Goal: Task Accomplishment & Management: Use online tool/utility

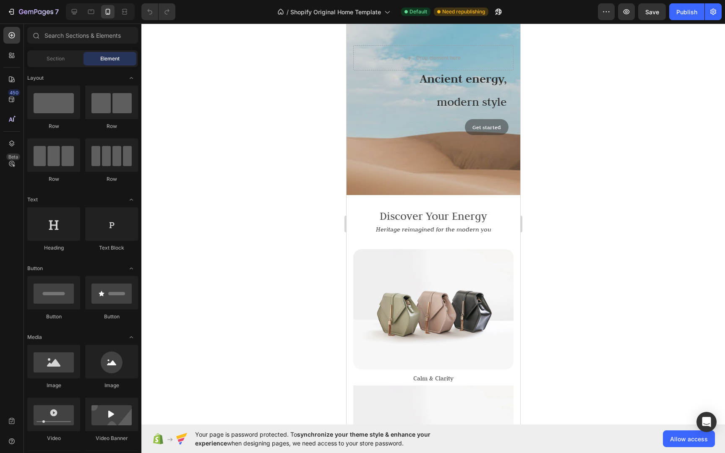
scroll to position [78, 0]
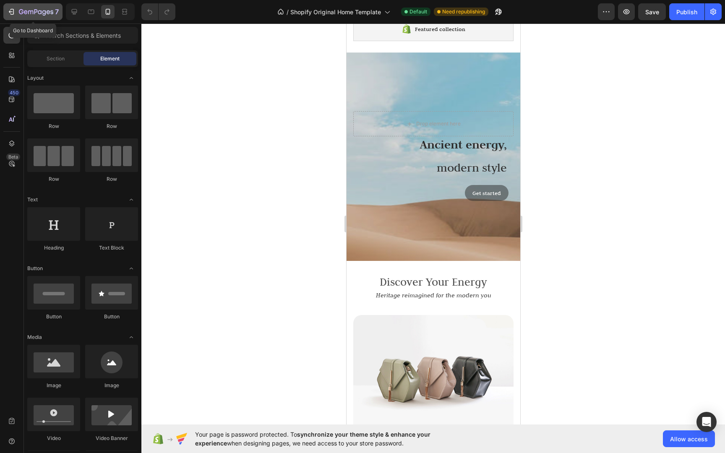
click at [25, 10] on icon "button" at bounding box center [26, 12] width 4 height 4
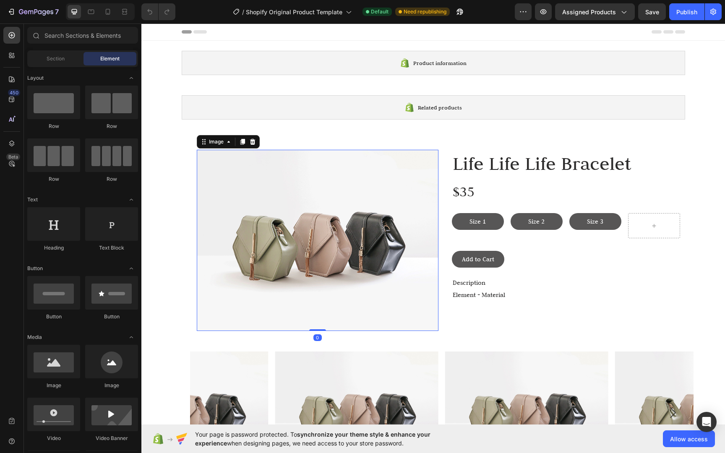
click at [353, 248] on img at bounding box center [318, 240] width 242 height 181
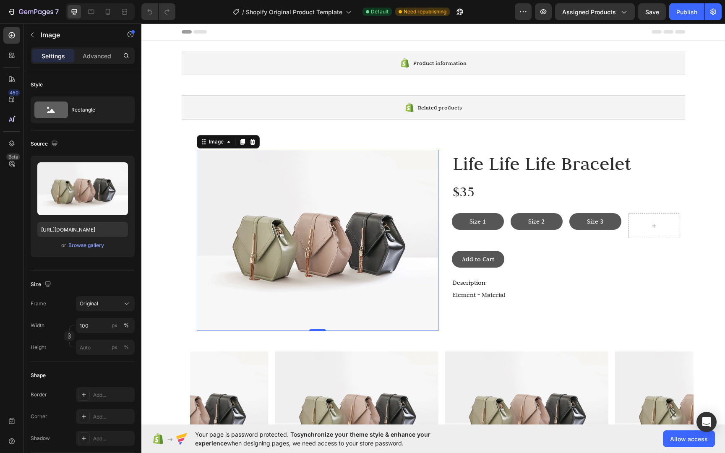
scroll to position [79, 0]
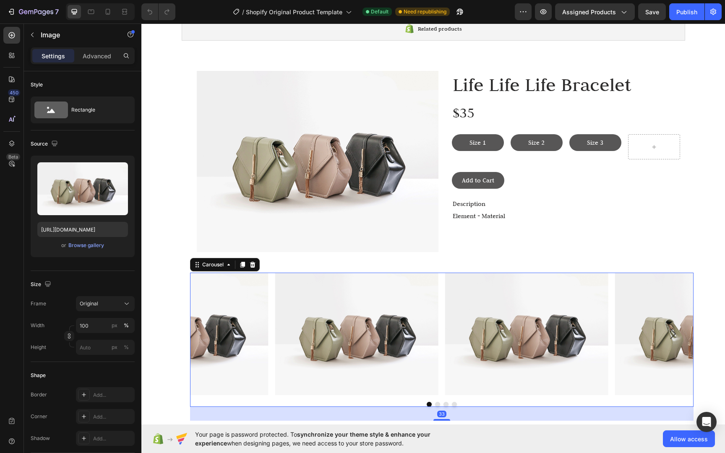
click at [205, 333] on icon "Carousel Back Arrow" at bounding box center [210, 333] width 15 height 15
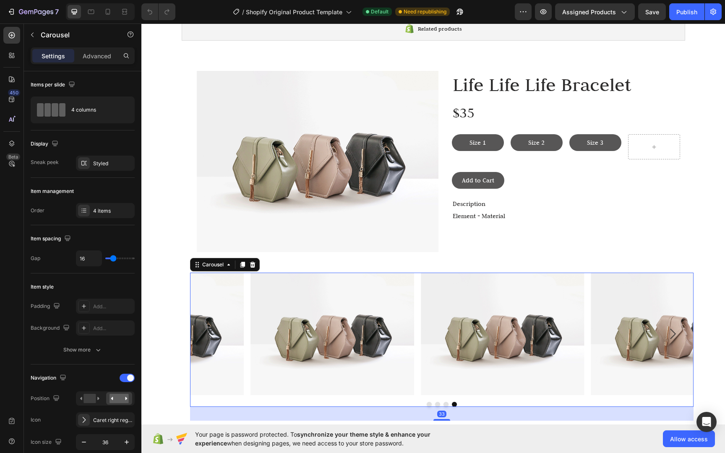
click at [208, 332] on icon "Carousel Back Arrow" at bounding box center [211, 334] width 6 height 10
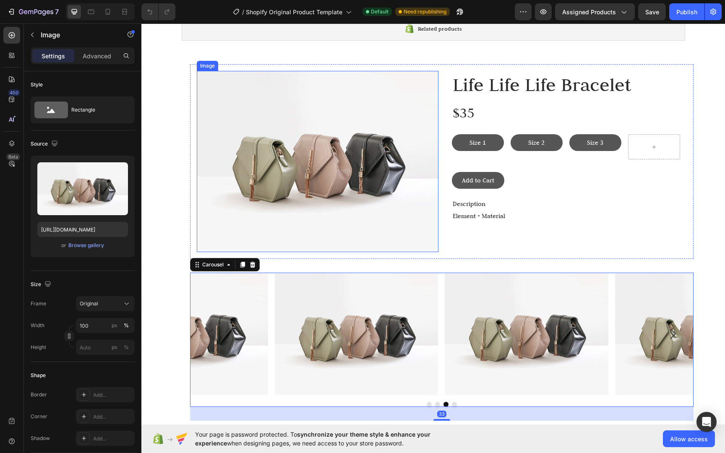
click at [326, 148] on img at bounding box center [318, 161] width 242 height 181
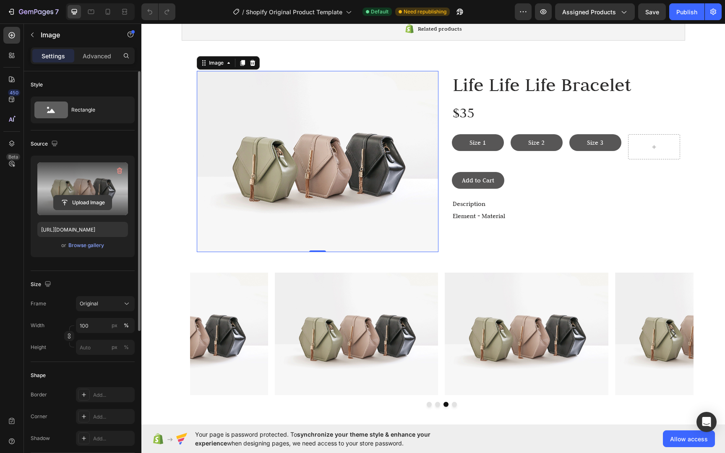
click at [91, 199] on input "file" at bounding box center [83, 202] width 58 height 14
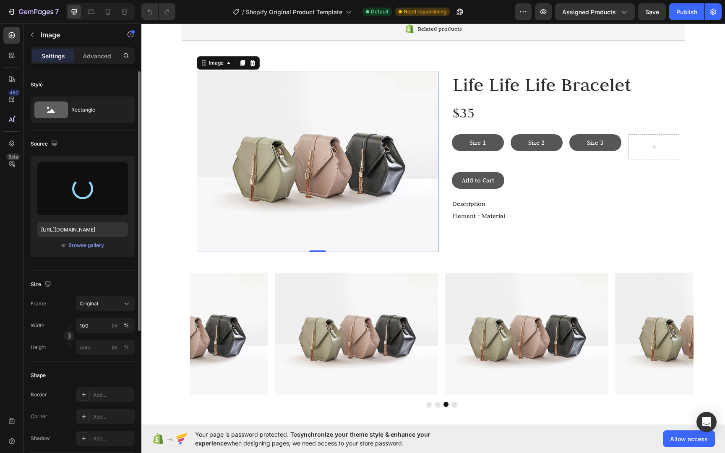
type input "https://cdn.shopify.com/s/files/1/0718/8466/9099/files/gempages_579943863674733…"
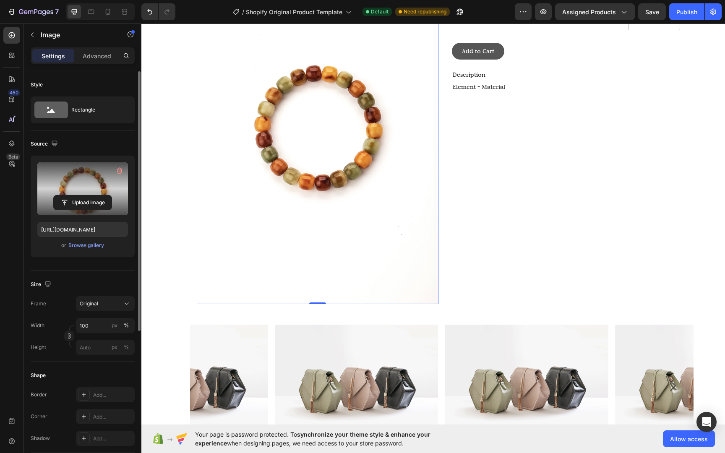
scroll to position [213, 0]
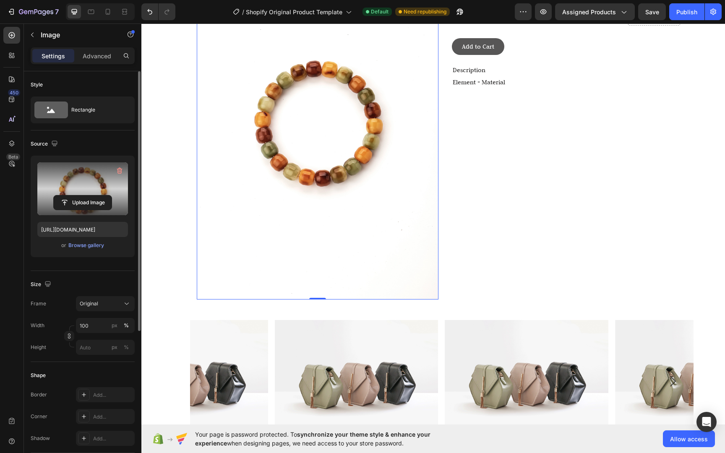
click at [383, 265] on img at bounding box center [318, 118] width 242 height 362
drag, startPoint x: 309, startPoint y: 297, endPoint x: 328, endPoint y: 246, distance: 55.1
click at [327, 219] on div "Image 0" at bounding box center [318, 118] width 242 height 362
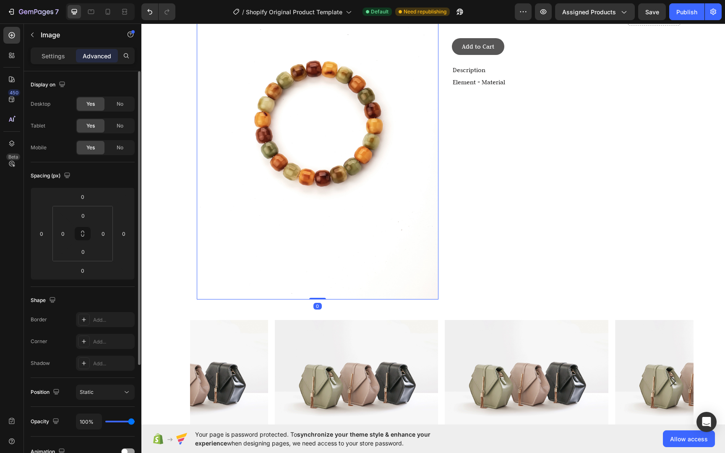
drag, startPoint x: 314, startPoint y: 298, endPoint x: 316, endPoint y: 293, distance: 5.1
click at [316, 293] on div "Image 0" at bounding box center [318, 118] width 242 height 362
drag, startPoint x: 315, startPoint y: 297, endPoint x: 325, endPoint y: 243, distance: 55.4
click at [327, 243] on div "Image 0" at bounding box center [318, 118] width 242 height 362
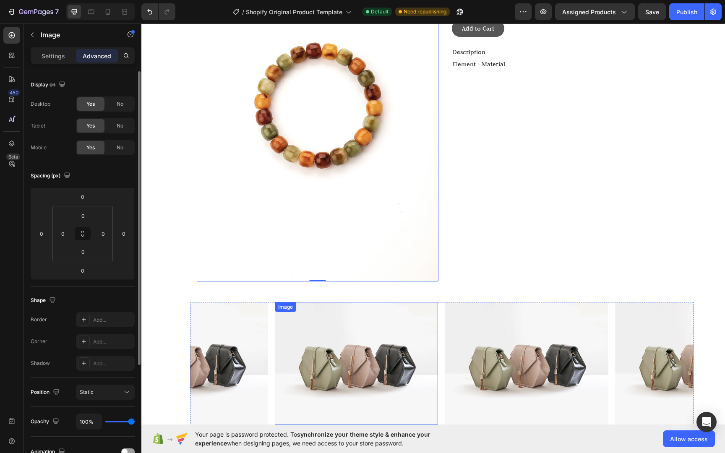
scroll to position [132, 0]
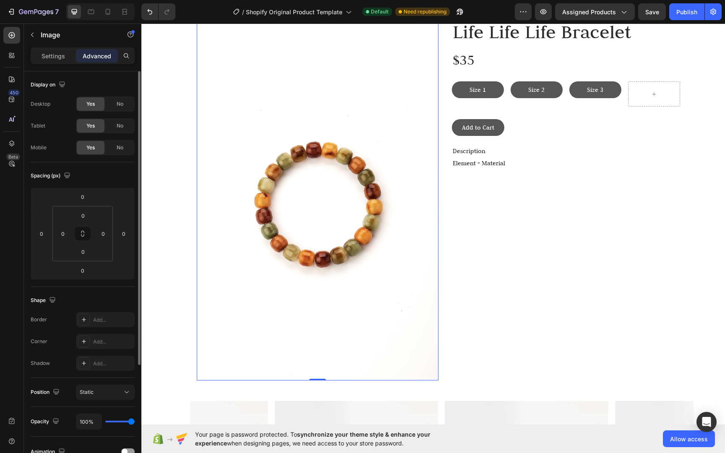
click at [478, 303] on div "Life Life Life Bracelet Heading $35 Text Block Size 1 Button Size 2 Button Size…" at bounding box center [566, 199] width 242 height 362
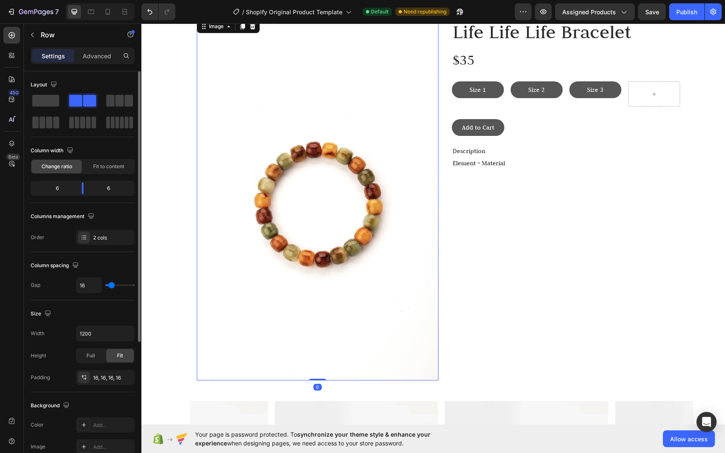
click at [386, 301] on img at bounding box center [318, 199] width 242 height 362
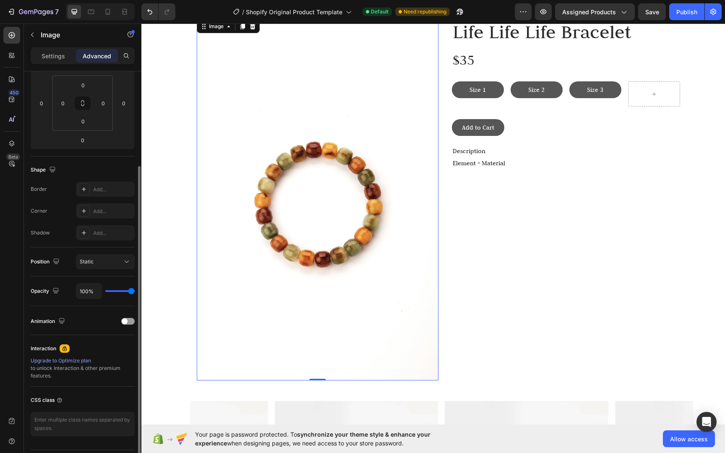
scroll to position [0, 0]
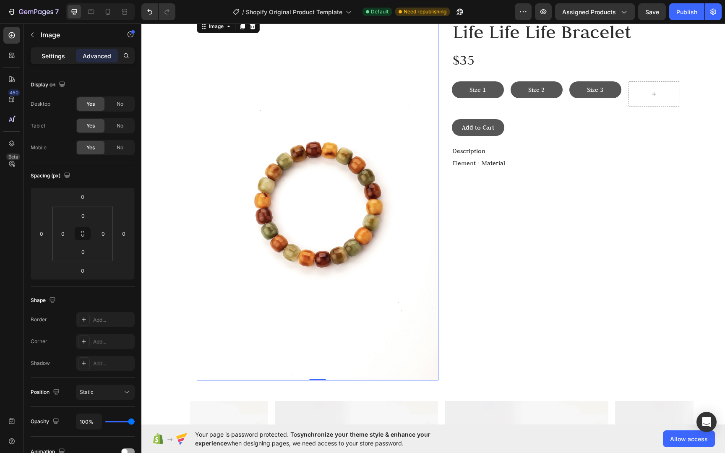
click at [60, 55] on p "Settings" at bounding box center [53, 56] width 23 height 9
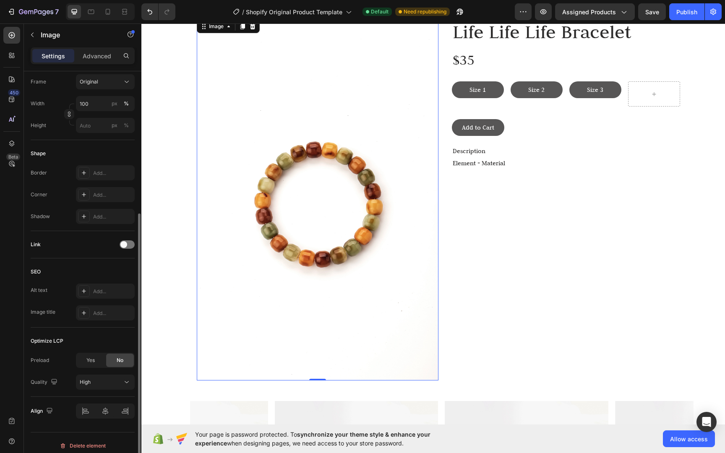
scroll to position [206, 0]
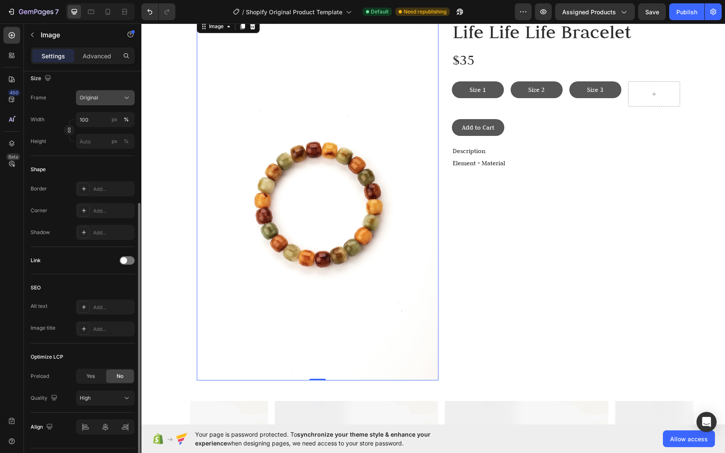
click at [111, 99] on div "Original" at bounding box center [100, 98] width 41 height 8
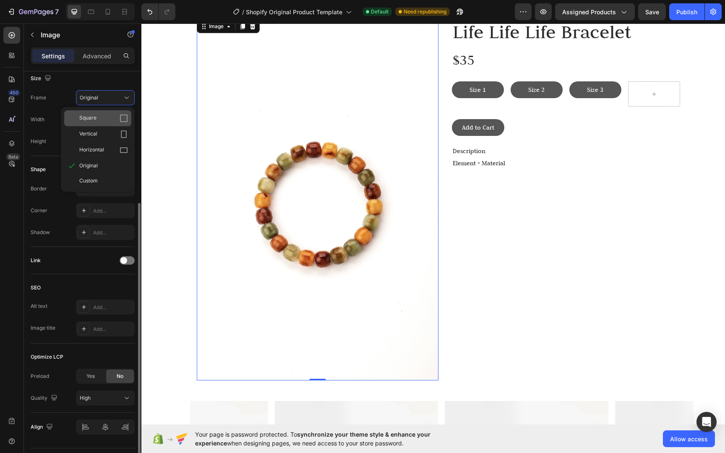
click at [119, 120] on div "Square" at bounding box center [103, 118] width 49 height 8
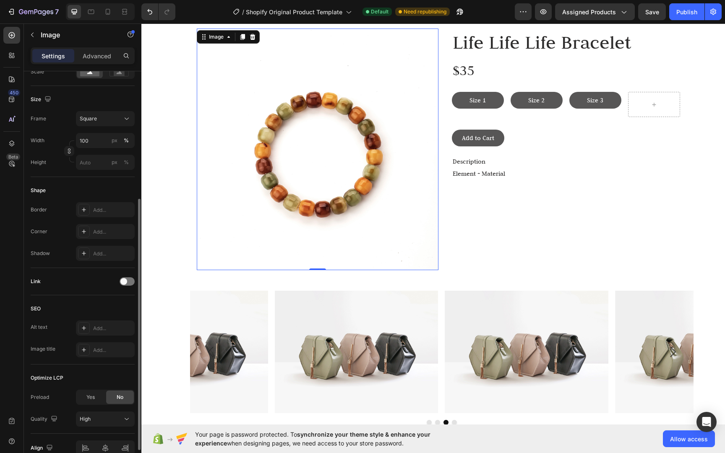
scroll to position [66, 0]
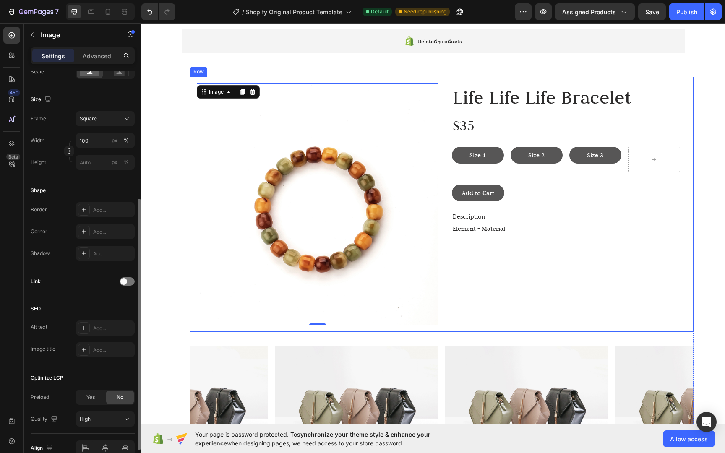
click at [546, 279] on div "Life Life Life Bracelet Heading $35 Text Block Size 1 Button Size 2 Button Size…" at bounding box center [566, 204] width 242 height 242
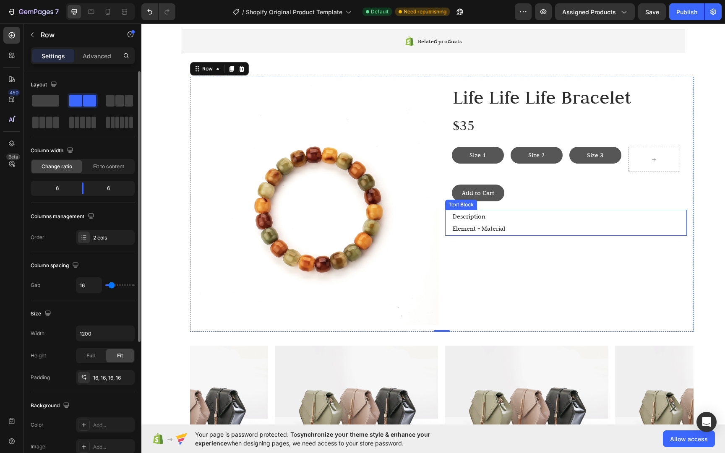
click at [493, 229] on p "Description Element + Material" at bounding box center [568, 222] width 233 height 24
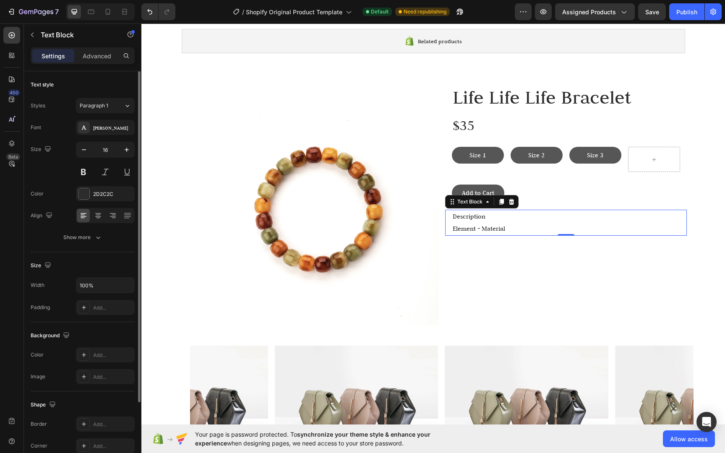
click at [493, 229] on p "Description Element + Material" at bounding box center [568, 222] width 233 height 24
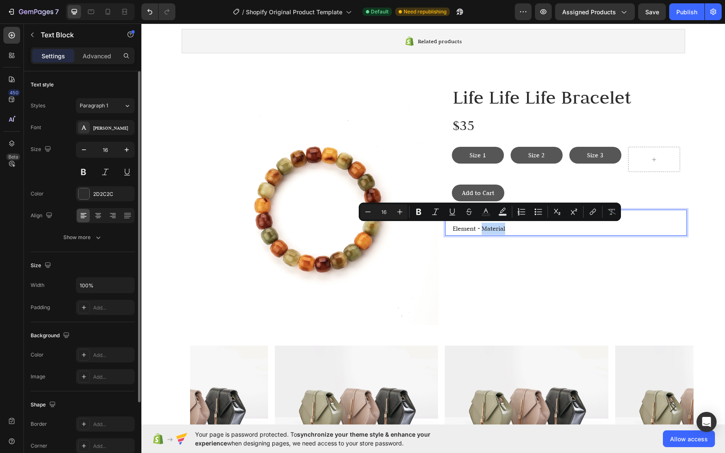
click at [478, 231] on p "Description Element + Material" at bounding box center [568, 222] width 233 height 24
drag, startPoint x: 582, startPoint y: 231, endPoint x: 576, endPoint y: 233, distance: 6.9
click at [582, 231] on p "Description Element + Material" at bounding box center [568, 222] width 233 height 24
click at [576, 254] on div "Life Life Life Bracelet Heading $35 Text Block Size 1 Button Size 2 Button Size…" at bounding box center [566, 204] width 242 height 242
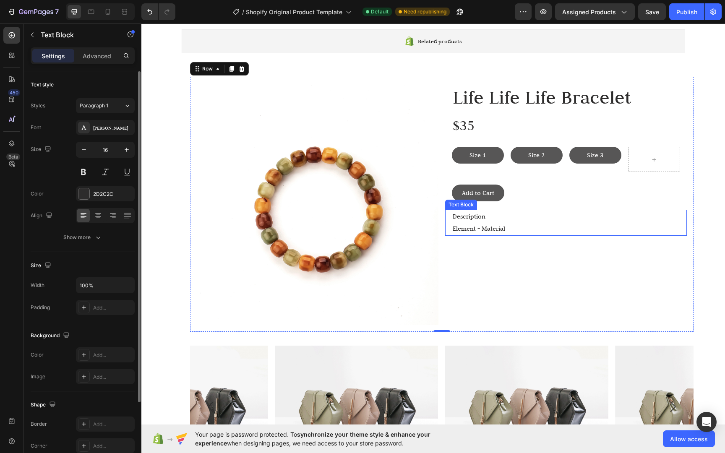
click at [473, 216] on p "Description Element + Material" at bounding box center [568, 222] width 233 height 24
drag, startPoint x: 489, startPoint y: 215, endPoint x: 412, endPoint y: 211, distance: 76.8
click at [412, 211] on div "Image Life Life Life Bracelet Heading $35 Text Block Size 1 Button Size 2 Butto…" at bounding box center [441, 204] width 503 height 255
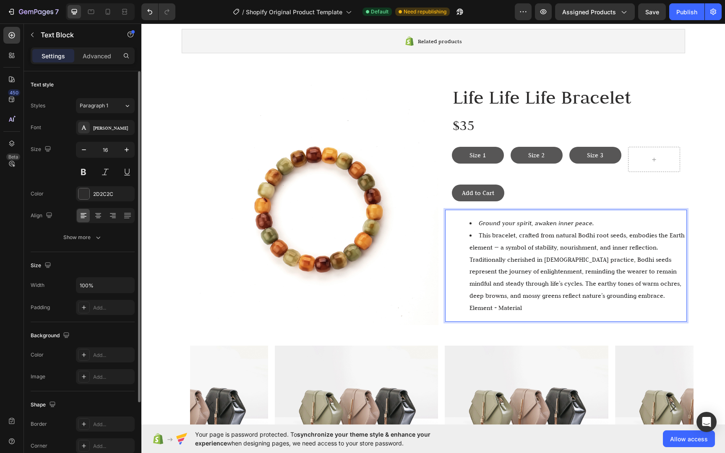
click at [535, 281] on li "This bracelet, crafted from natural Bodhi root seeds, embodies the Earth elemen…" at bounding box center [577, 271] width 216 height 85
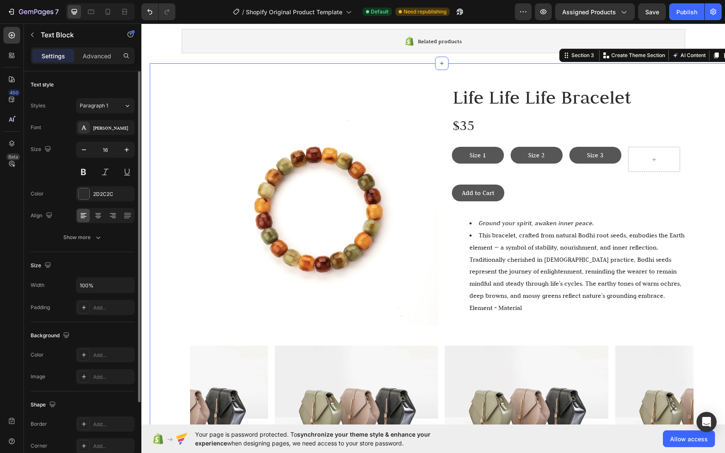
click at [707, 239] on div "Image Life Life Life Bracelet Heading $35 Text Block Size 1 Button Size 2 Butto…" at bounding box center [441, 390] width 583 height 626
click at [520, 240] on li "This bracelet, crafted from natural Bodhi root seeds, embodies the Earth elemen…" at bounding box center [577, 271] width 216 height 85
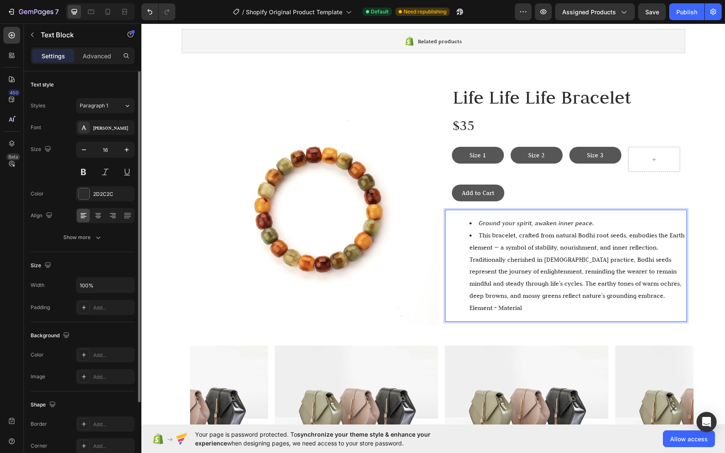
click at [483, 240] on li "This bracelet, crafted from natural Bodhi root seeds, embodies the Earth elemen…" at bounding box center [577, 271] width 216 height 85
click at [476, 234] on li "This bracelet, crafted from natural Bodhi root seeds, embodies the Earth elemen…" at bounding box center [577, 271] width 216 height 85
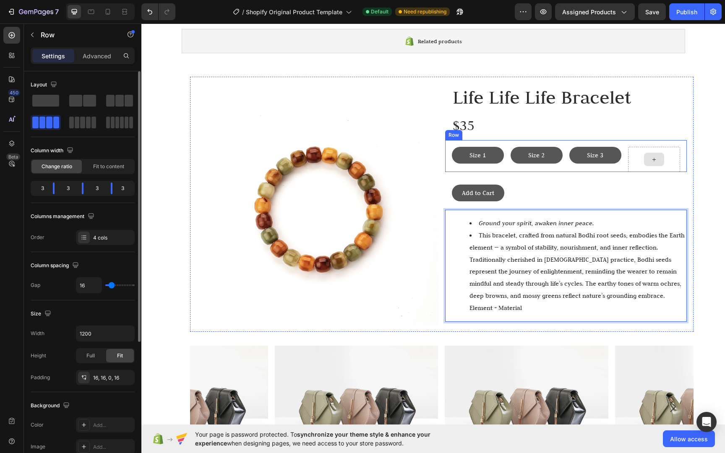
click at [629, 158] on div at bounding box center [654, 159] width 52 height 25
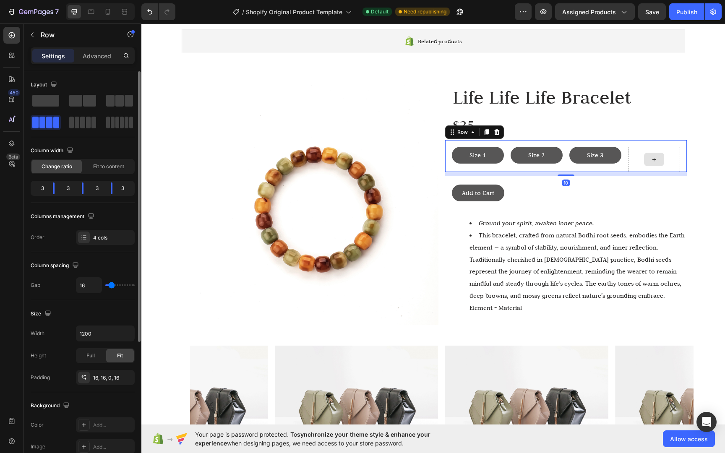
click at [644, 159] on div at bounding box center [654, 159] width 20 height 13
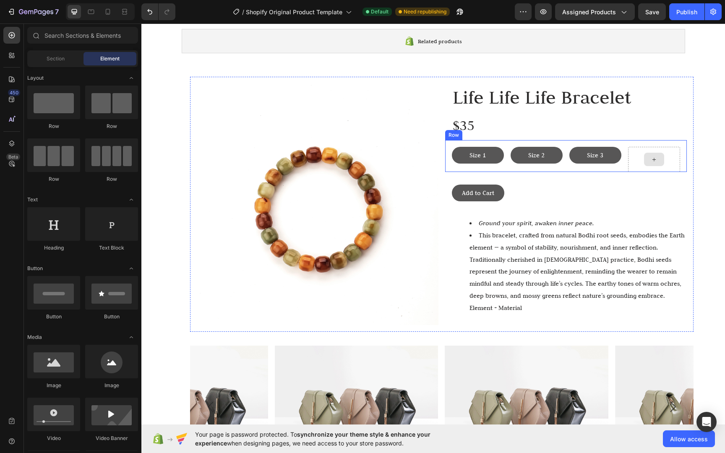
click at [644, 159] on div at bounding box center [654, 159] width 20 height 13
click at [646, 159] on div at bounding box center [654, 159] width 20 height 13
click at [655, 157] on div at bounding box center [654, 159] width 20 height 13
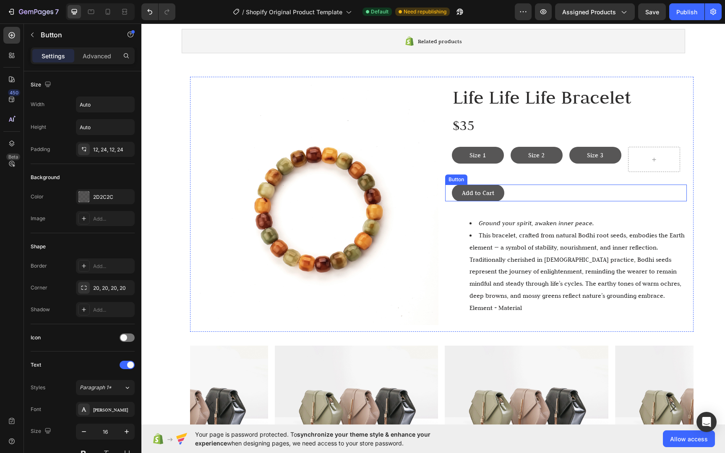
click at [677, 191] on div "Add to Cart Button" at bounding box center [566, 193] width 242 height 17
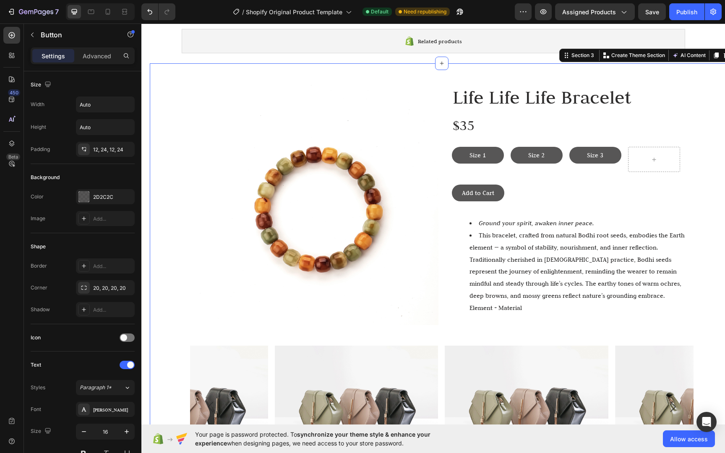
click at [697, 192] on div "Image Life Life Life Bracelet Heading $35 Text Block Size 1 Button Size 2 Butto…" at bounding box center [441, 390] width 583 height 626
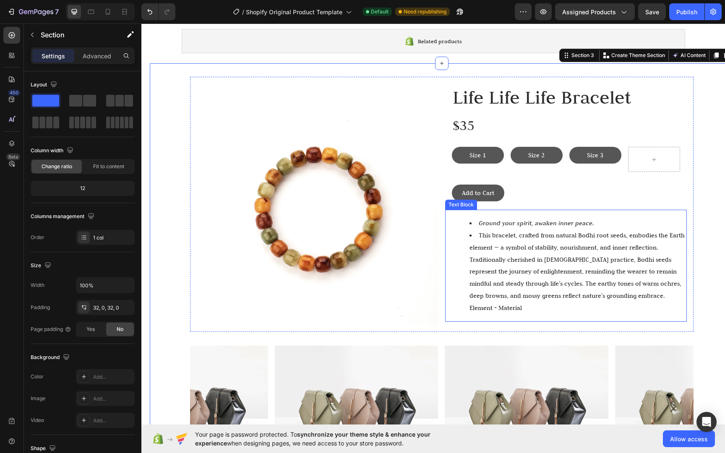
click at [540, 213] on div "Ground your spirit, awaken inner peace. This bracelet, crafted from natural Bod…" at bounding box center [569, 266] width 235 height 112
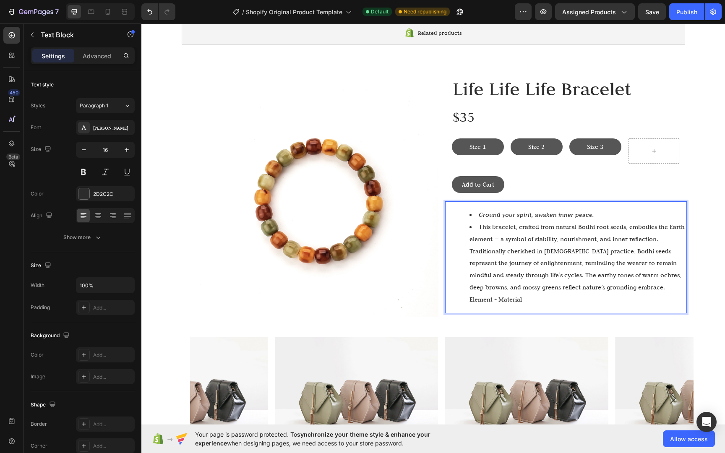
scroll to position [74, 0]
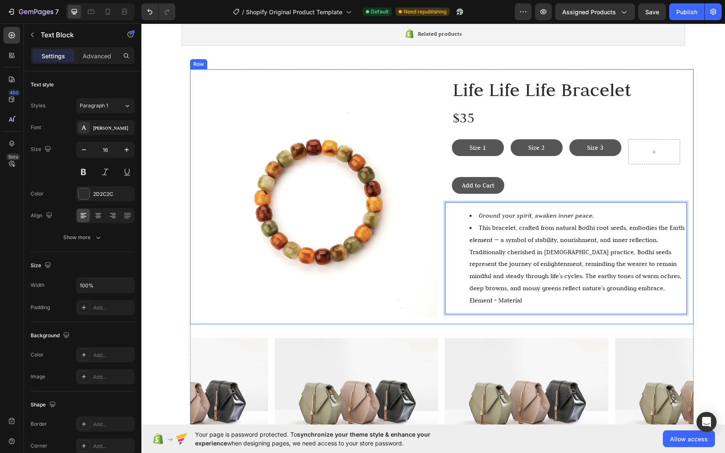
click at [561, 176] on div "Add to Cart Button" at bounding box center [566, 186] width 242 height 34
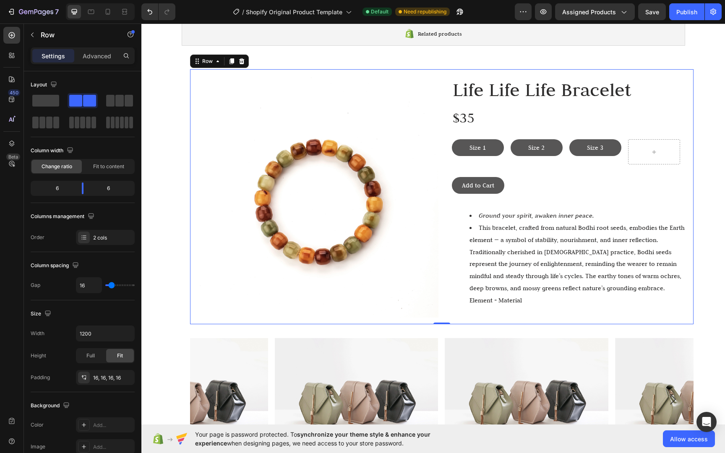
click at [492, 170] on div "Add to Cart Button" at bounding box center [566, 186] width 242 height 34
click at [492, 175] on div "Add to Cart Button" at bounding box center [566, 186] width 242 height 34
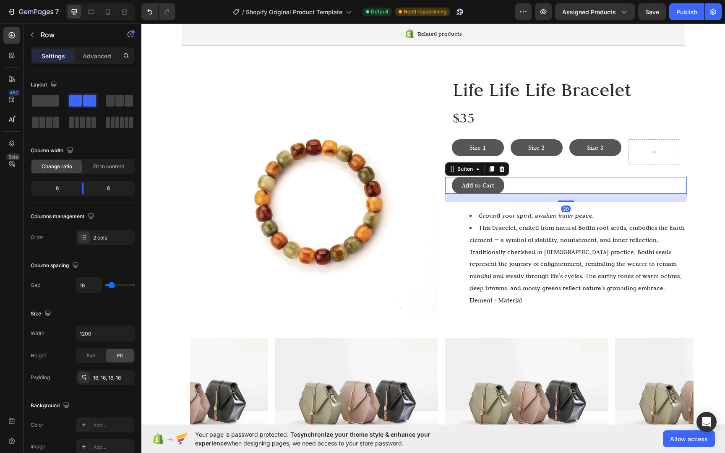
click at [512, 184] on div "Add to Cart Button 20" at bounding box center [566, 185] width 242 height 17
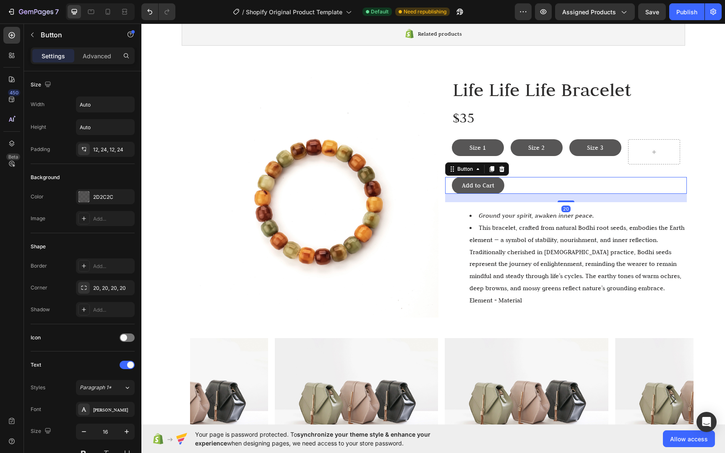
click at [516, 184] on div "Add to Cart Button 20" at bounding box center [566, 185] width 242 height 17
click at [99, 61] on div "Advanced" at bounding box center [97, 55] width 42 height 13
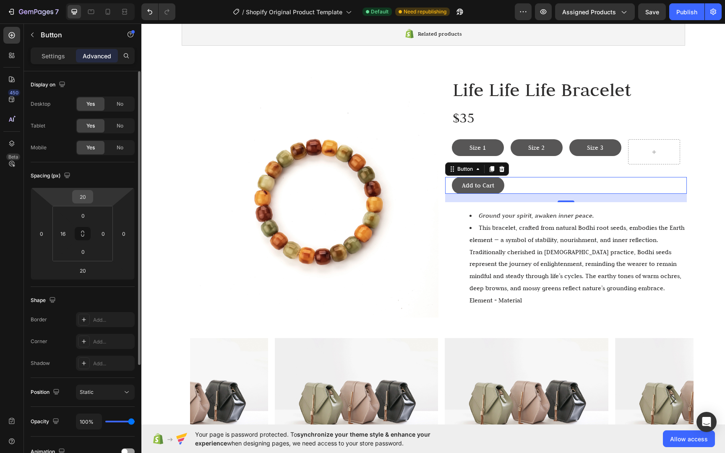
click at [91, 191] on div "20" at bounding box center [82, 196] width 21 height 13
click at [81, 200] on input "20" at bounding box center [82, 196] width 17 height 13
type input "0"
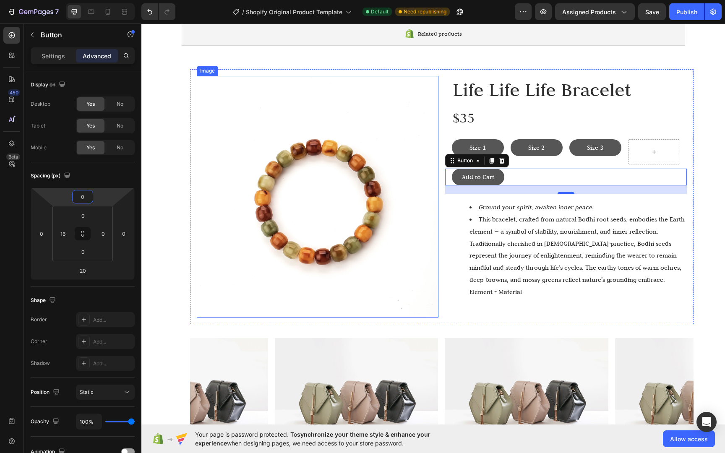
click at [551, 195] on div "Ground your spirit, awaken inner peace. This bracelet, crafted from natural Bod…" at bounding box center [569, 250] width 235 height 112
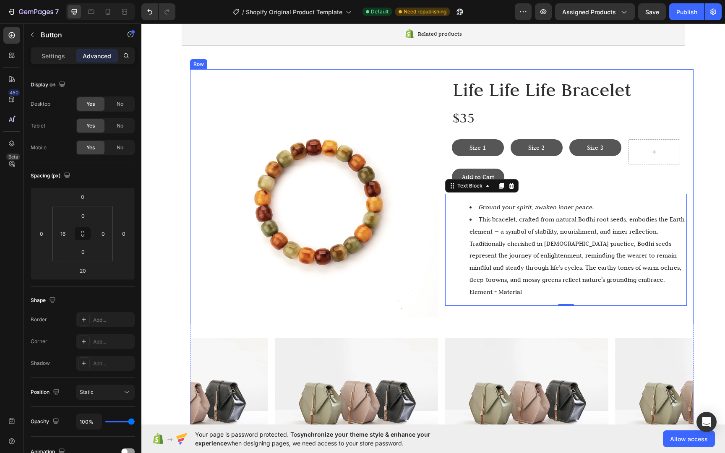
click at [544, 185] on div "Add to Cart Button" at bounding box center [566, 177] width 242 height 17
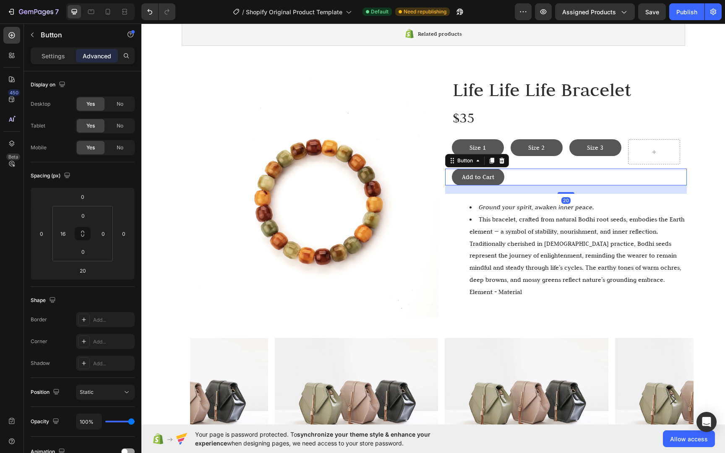
click at [543, 190] on div "20" at bounding box center [566, 189] width 242 height 8
click at [542, 194] on div "Ground your spirit, awaken inner peace. This bracelet, crafted from natural Bod…" at bounding box center [569, 250] width 235 height 112
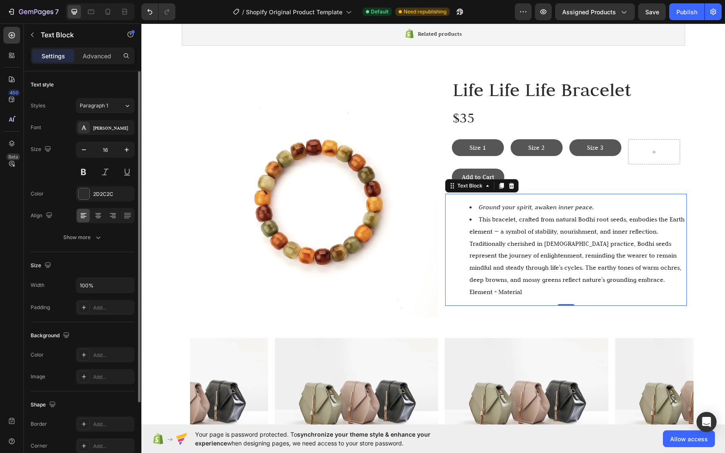
scroll to position [2, 0]
click at [39, 39] on button "button" at bounding box center [32, 34] width 13 height 13
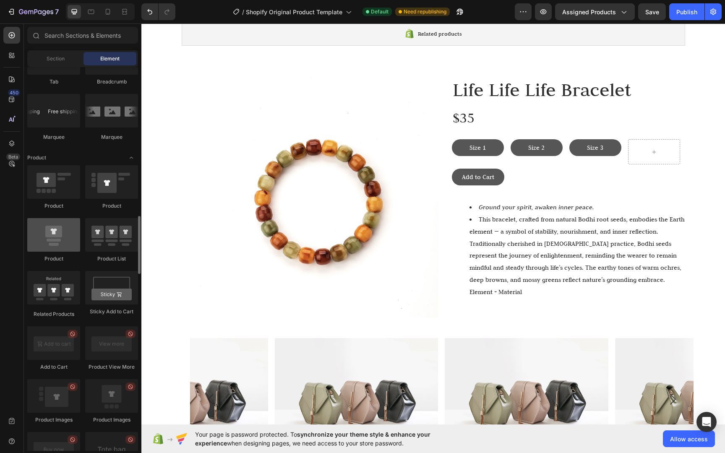
scroll to position [974, 0]
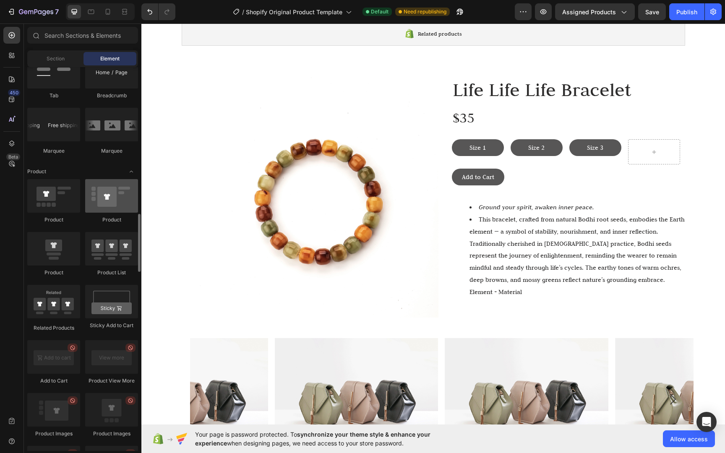
click at [104, 197] on div at bounding box center [111, 196] width 53 height 34
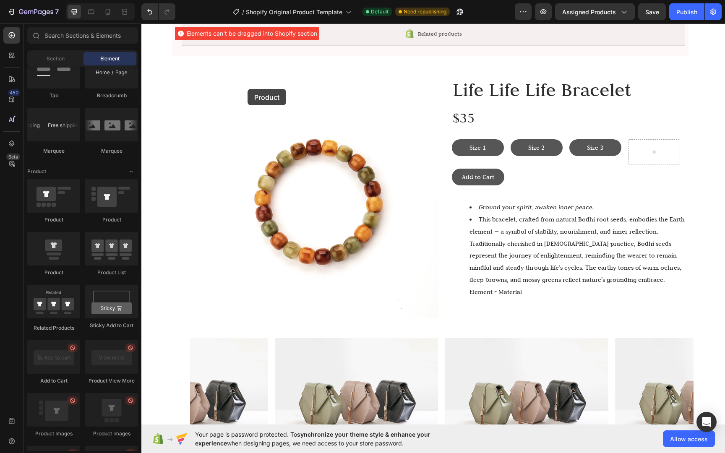
scroll to position [0, 0]
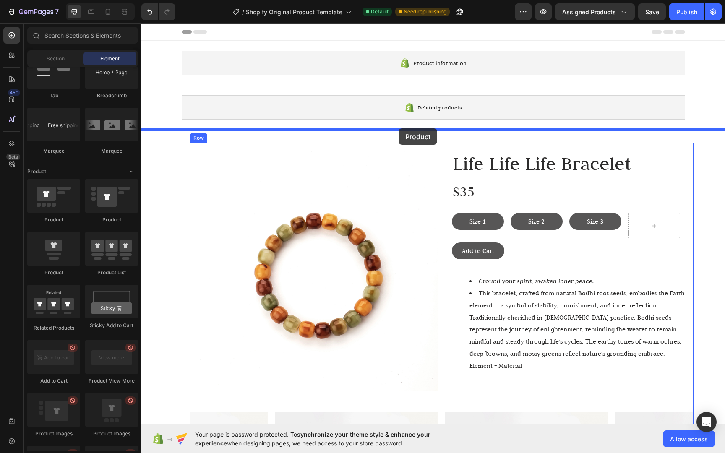
drag, startPoint x: 239, startPoint y: 226, endPoint x: 398, endPoint y: 128, distance: 186.7
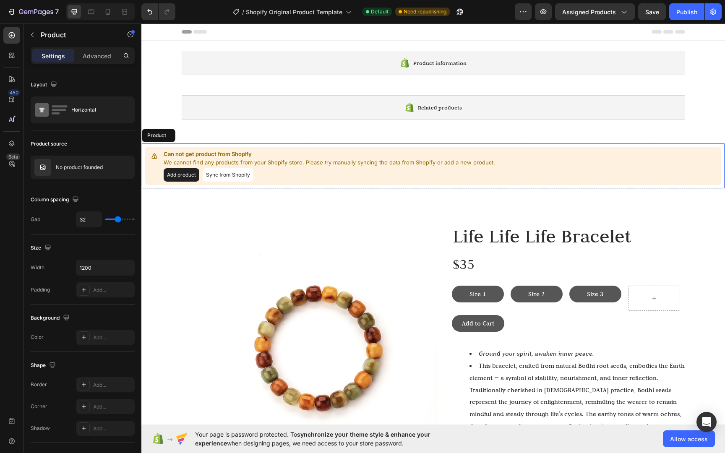
click at [682, 144] on div "Can not get product from Shopify We cannot find any products from your Shopify …" at bounding box center [432, 166] width 583 height 46
click at [689, 150] on div "Can not get product from Shopify We cannot find any products from your Shopify …" at bounding box center [433, 166] width 576 height 38
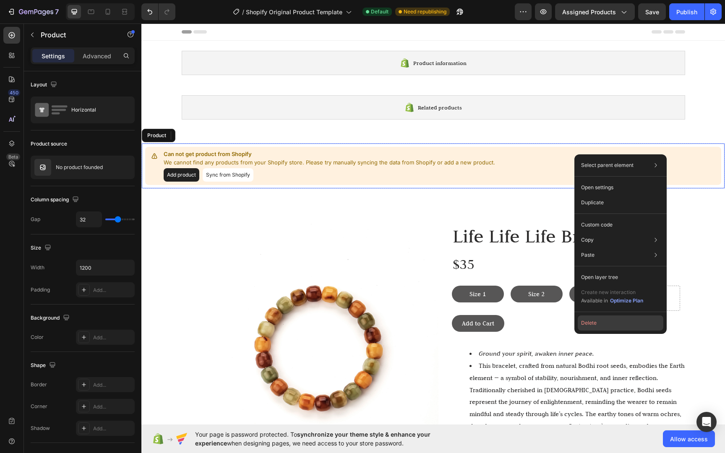
click at [605, 321] on button "Delete" at bounding box center [620, 322] width 86 height 15
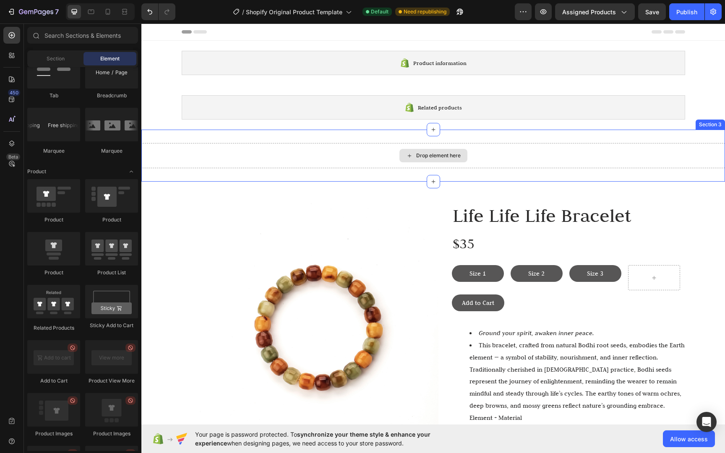
click at [420, 157] on div "Drop element here" at bounding box center [438, 155] width 44 height 7
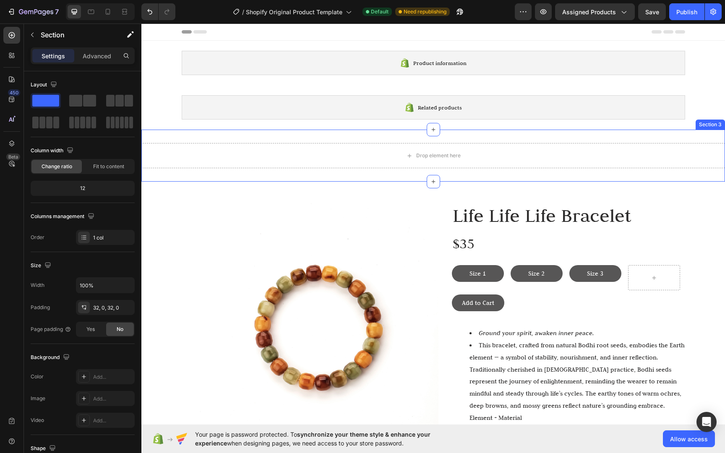
click at [506, 170] on div "Drop element here Section 3" at bounding box center [432, 156] width 583 height 52
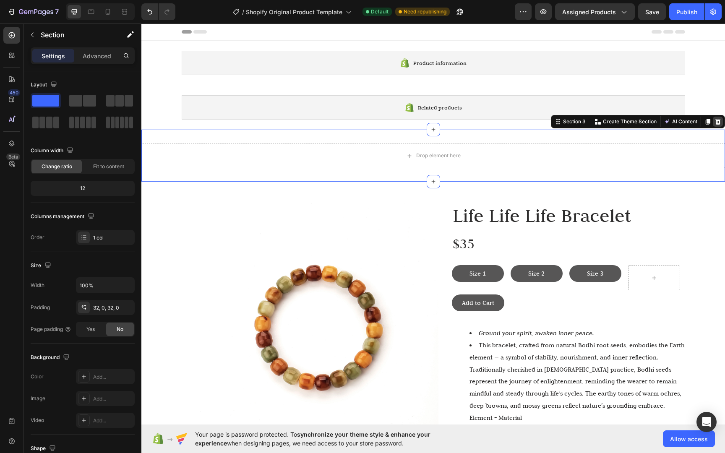
click at [715, 124] on icon at bounding box center [717, 122] width 5 height 6
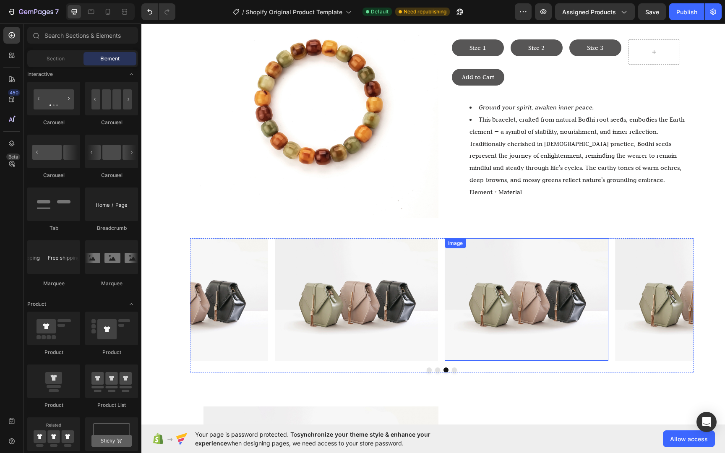
scroll to position [161, 0]
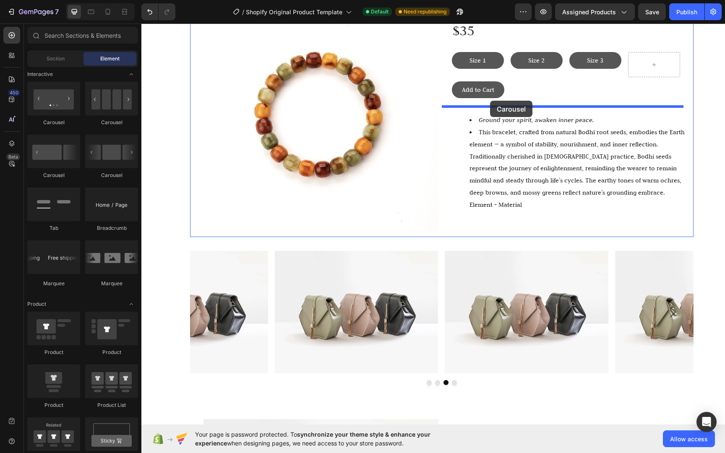
drag, startPoint x: 200, startPoint y: 182, endPoint x: 490, endPoint y: 101, distance: 301.1
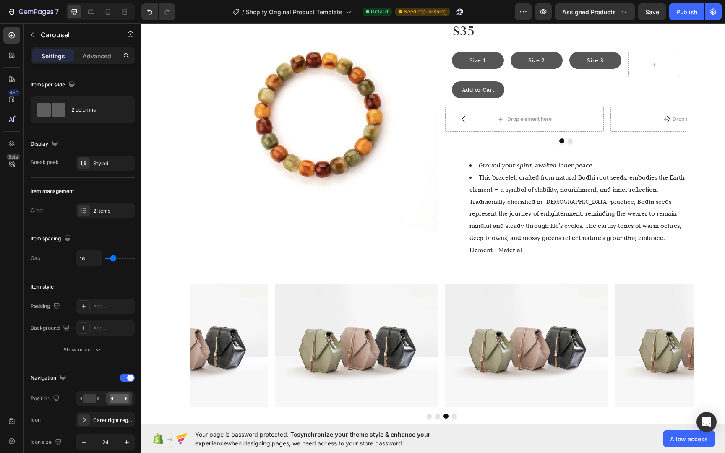
click at [698, 155] on div "Image Life Life Life Bracelet Heading $35 Text Block Size 1 Button Size 2 Butto…" at bounding box center [441, 312] width 583 height 660
click at [585, 126] on div "Drop element here" at bounding box center [524, 119] width 159 height 25
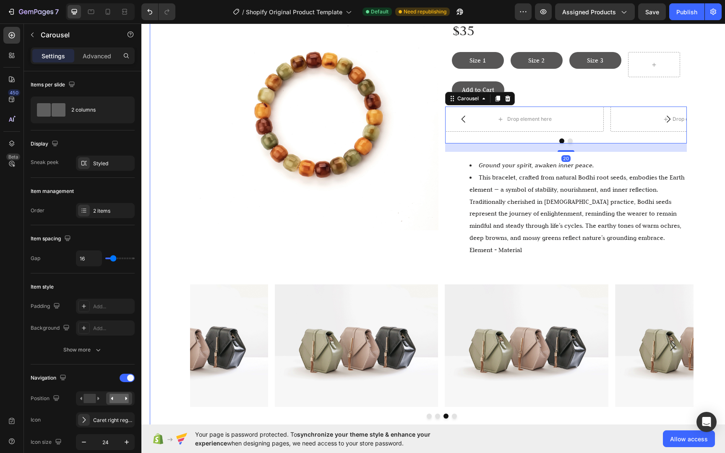
click at [712, 166] on div "Image Life Life Life Bracelet Heading $35 Text Block Size 1 Button Size 2 Butto…" at bounding box center [441, 312] width 583 height 660
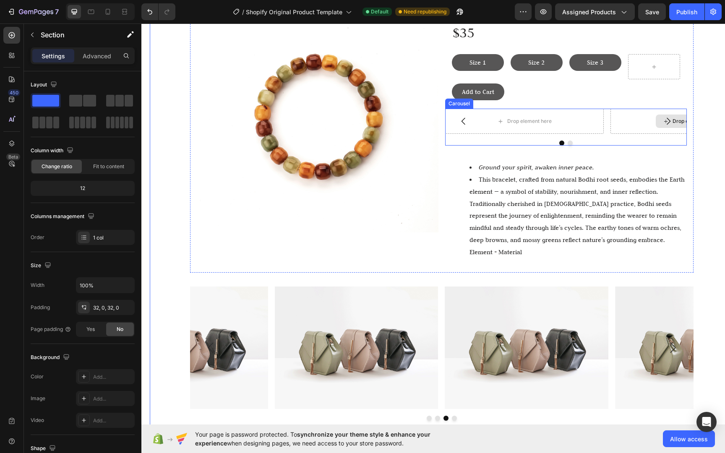
scroll to position [146, 0]
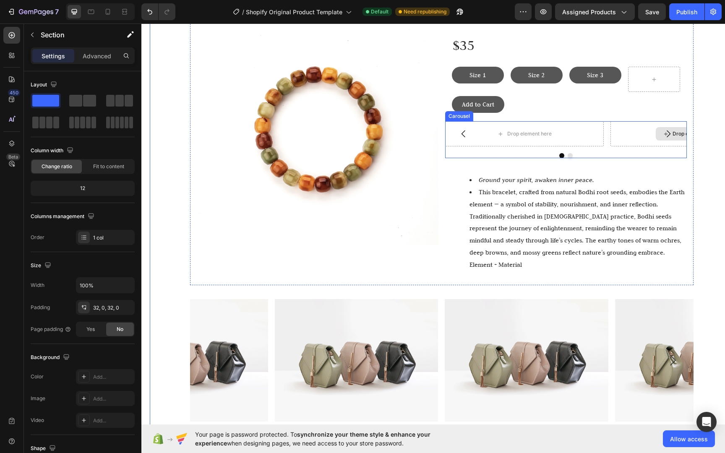
click at [612, 123] on div "Drop element here" at bounding box center [689, 133] width 159 height 25
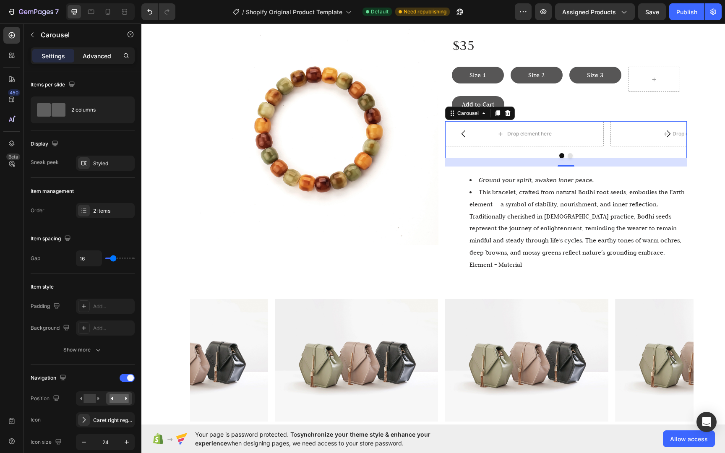
click at [93, 55] on p "Advanced" at bounding box center [97, 56] width 29 height 9
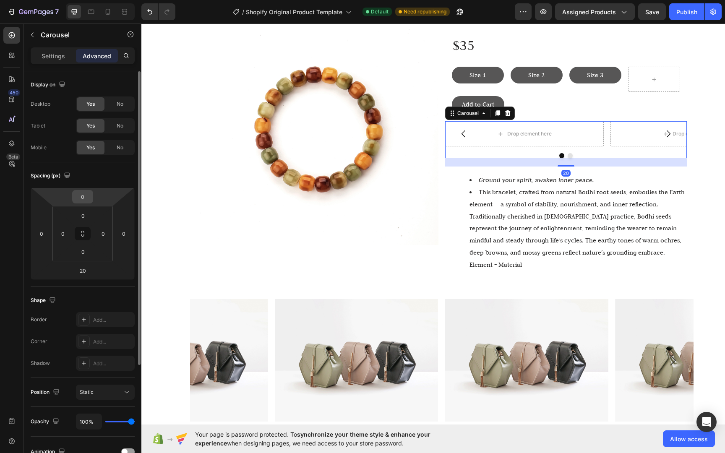
click at [92, 198] on div "0" at bounding box center [82, 196] width 21 height 13
click at [81, 197] on input "0" at bounding box center [82, 196] width 17 height 13
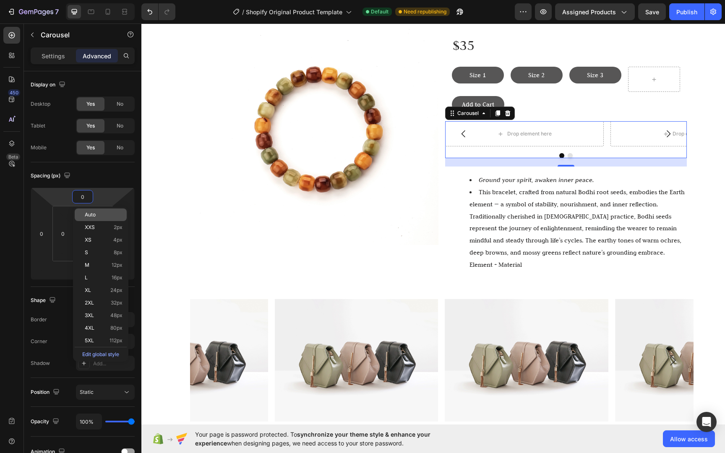
type input "20"
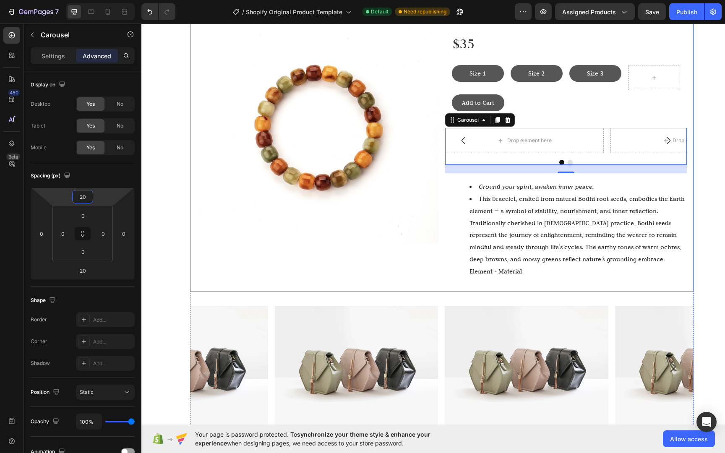
scroll to position [148, 0]
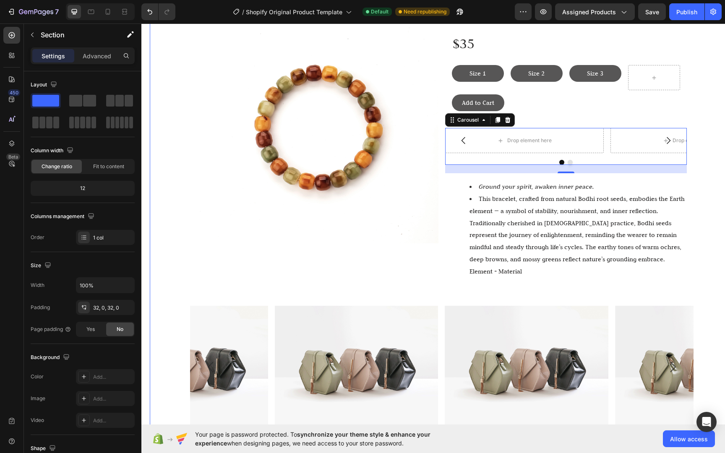
click at [160, 234] on div "Image Life Life Life Bracelet Heading $35 Text Block Size 1 Button Size 2 Butto…" at bounding box center [441, 329] width 583 height 668
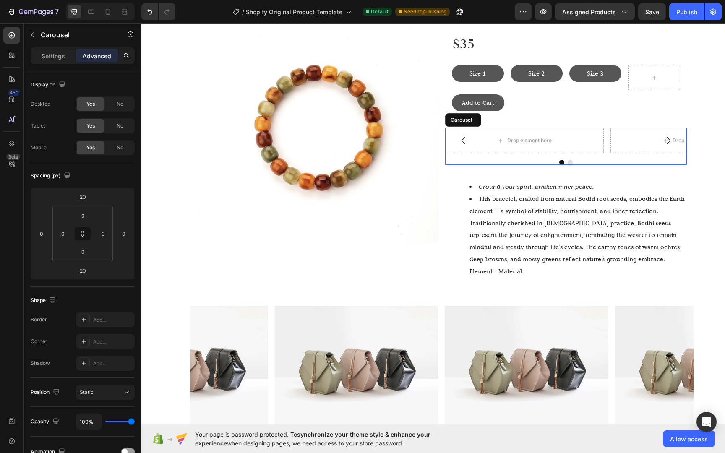
click at [638, 159] on div "Drop element here Drop element here Carousel" at bounding box center [566, 146] width 242 height 37
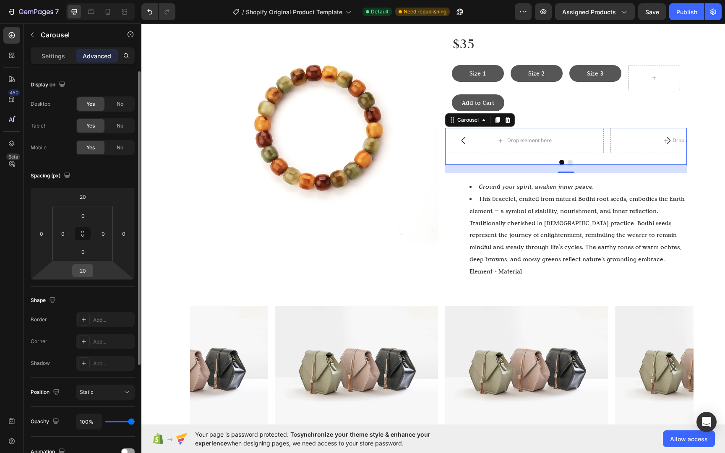
click at [87, 271] on input "20" at bounding box center [82, 270] width 17 height 13
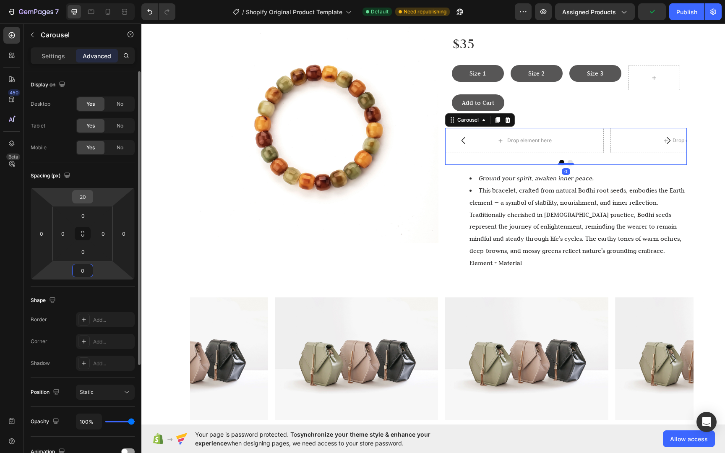
type input "0"
click at [87, 203] on input "20" at bounding box center [82, 196] width 17 height 13
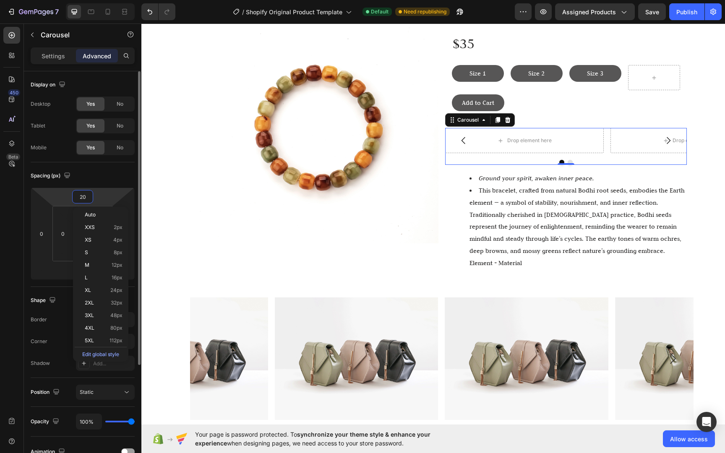
type input "0"
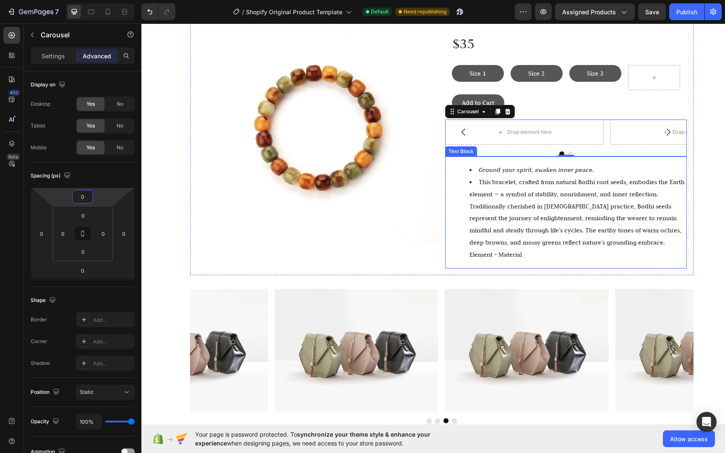
click at [633, 179] on li "This bracelet, crafted from natural Bodhi root seeds, embodies the Earth elemen…" at bounding box center [577, 218] width 216 height 85
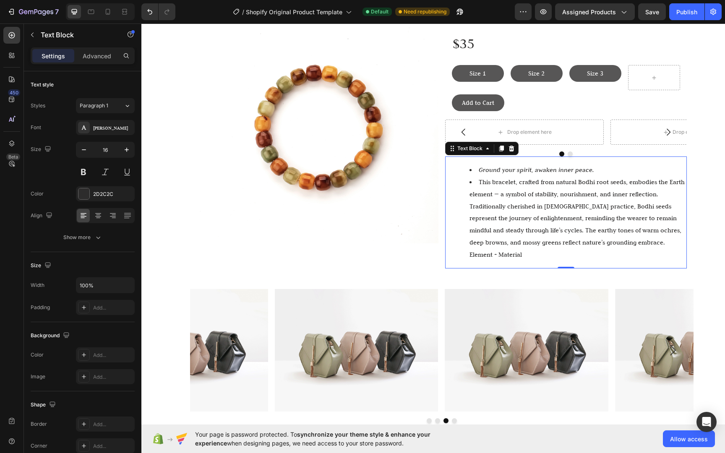
click at [711, 165] on div "Image Life Life Life Bracelet Heading $35 Text Block Size 1 Button Size 2 Butto…" at bounding box center [441, 321] width 583 height 652
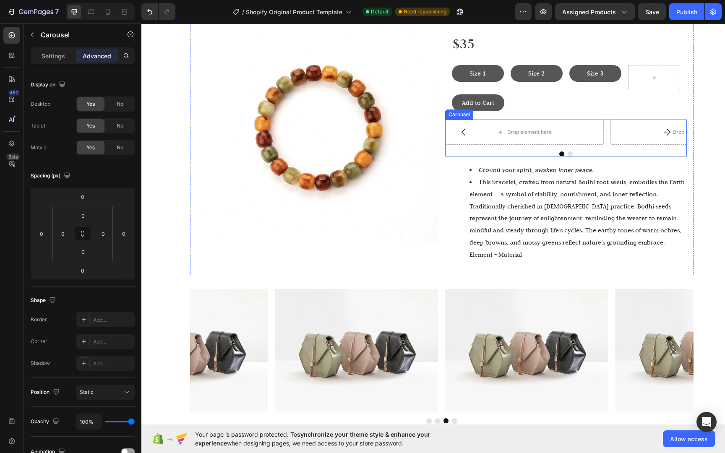
click at [588, 153] on div at bounding box center [566, 153] width 242 height 5
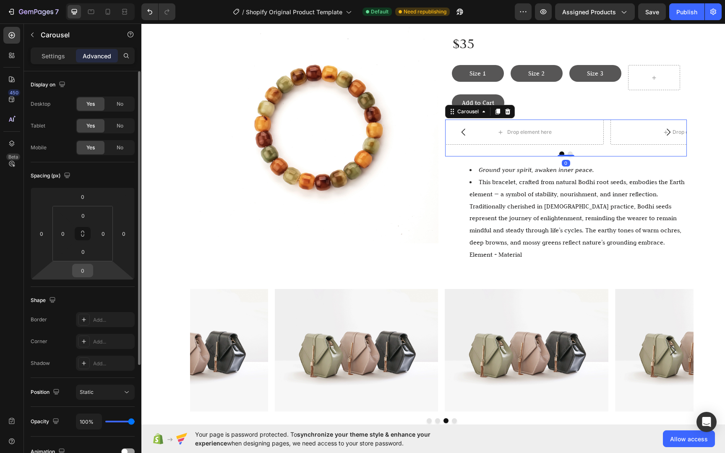
click at [82, 271] on input "0" at bounding box center [82, 270] width 17 height 13
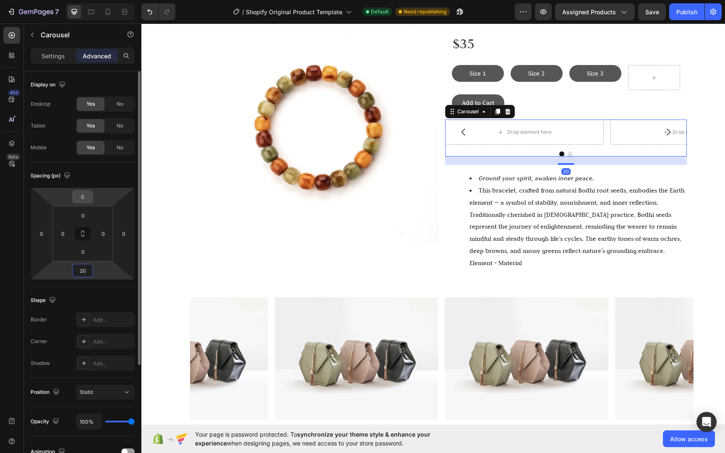
type input "20"
click at [80, 197] on input "0" at bounding box center [82, 196] width 17 height 13
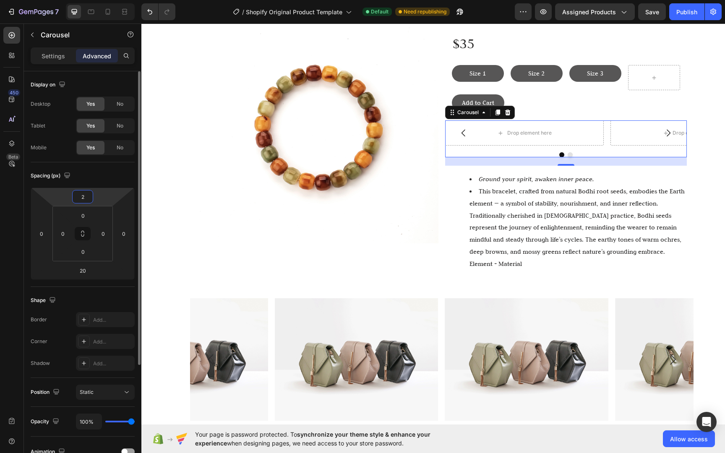
type input "20"
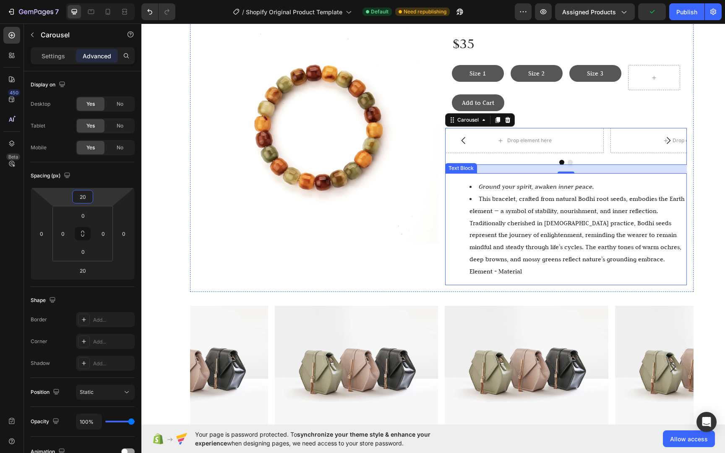
click at [658, 194] on li "This bracelet, crafted from natural Bodhi root seeds, embodies the Earth elemen…" at bounding box center [577, 235] width 216 height 85
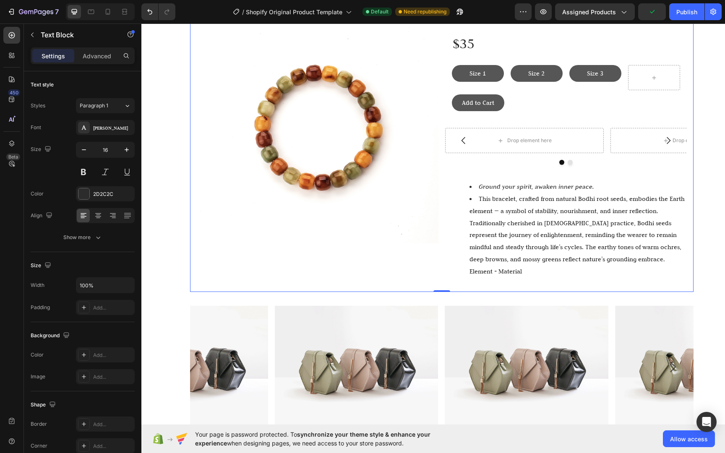
click at [689, 188] on div "Image Life Life Life Bracelet Heading $35 Text Block Size 1 Button Size 2 Butto…" at bounding box center [441, 143] width 503 height 297
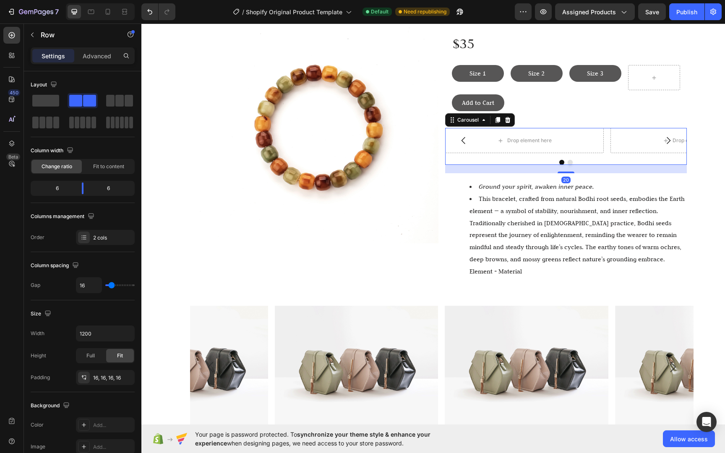
click at [461, 138] on icon "Carousel Back Arrow" at bounding box center [463, 140] width 4 height 7
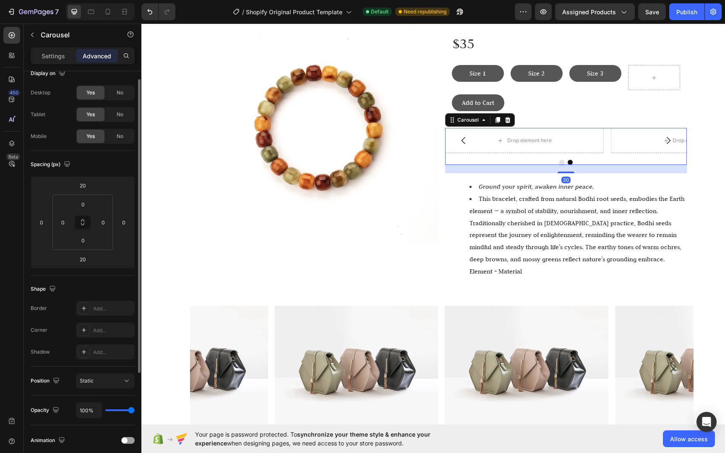
scroll to position [46, 0]
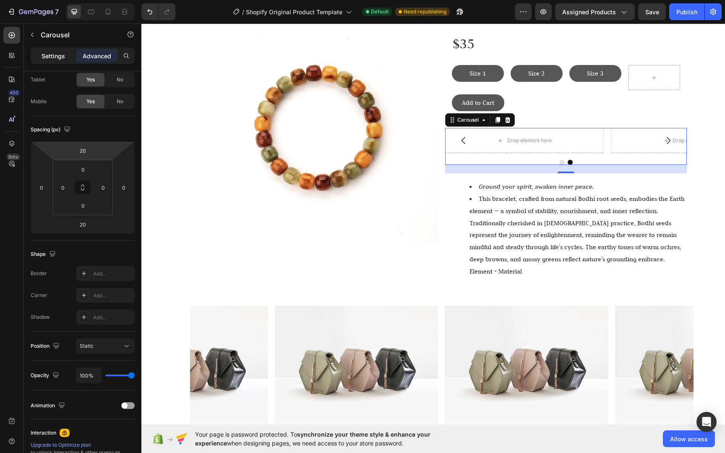
click at [60, 54] on p "Settings" at bounding box center [53, 56] width 23 height 9
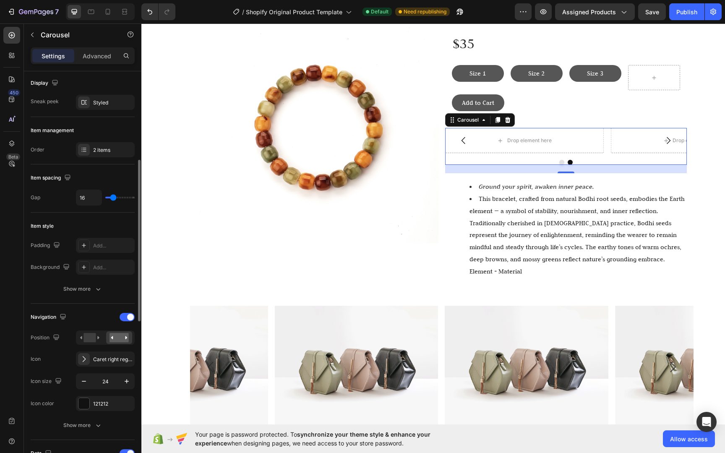
scroll to position [107, 0]
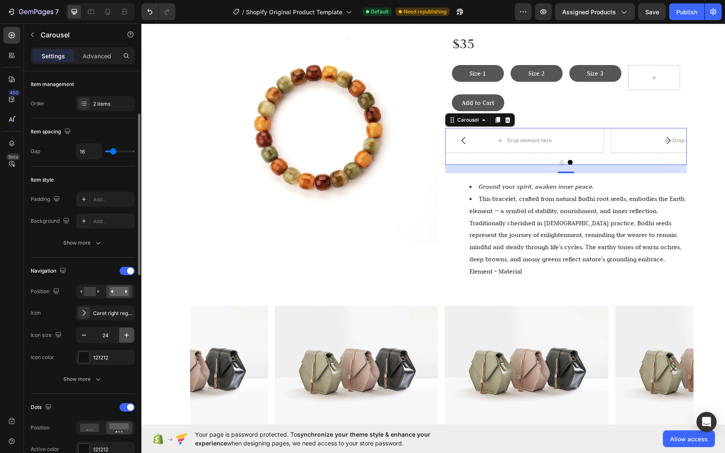
click at [124, 336] on icon "button" at bounding box center [126, 335] width 8 height 8
click at [86, 334] on icon "button" at bounding box center [84, 335] width 8 height 8
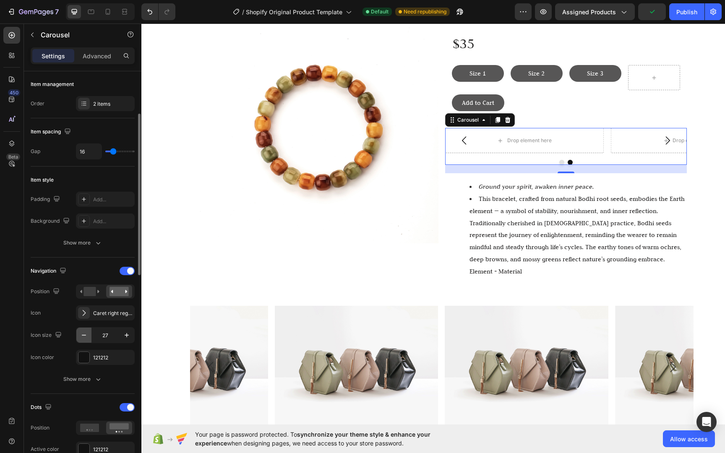
click at [86, 334] on icon "button" at bounding box center [84, 335] width 8 height 8
type input "24"
click at [89, 355] on div at bounding box center [83, 357] width 11 height 11
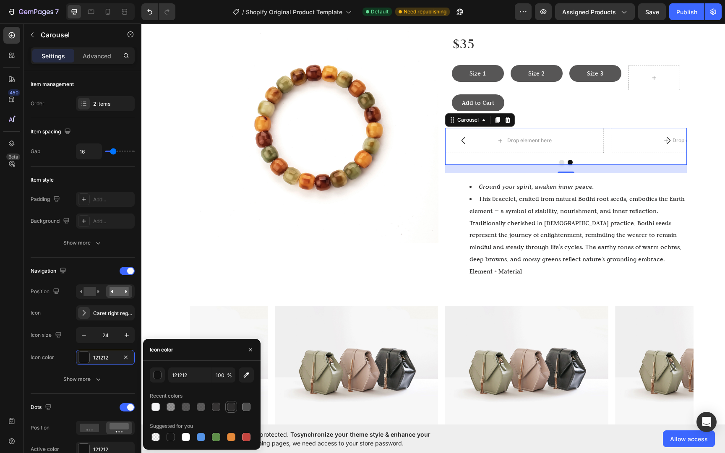
click at [229, 405] on div at bounding box center [231, 407] width 8 height 8
type input "2D2C2C"
click at [226, 379] on input "100" at bounding box center [223, 374] width 23 height 15
type input "50"
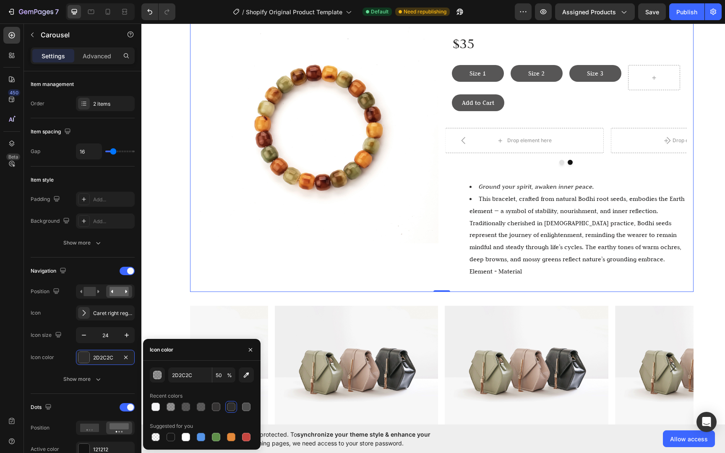
click at [328, 267] on div "Image" at bounding box center [318, 143] width 242 height 283
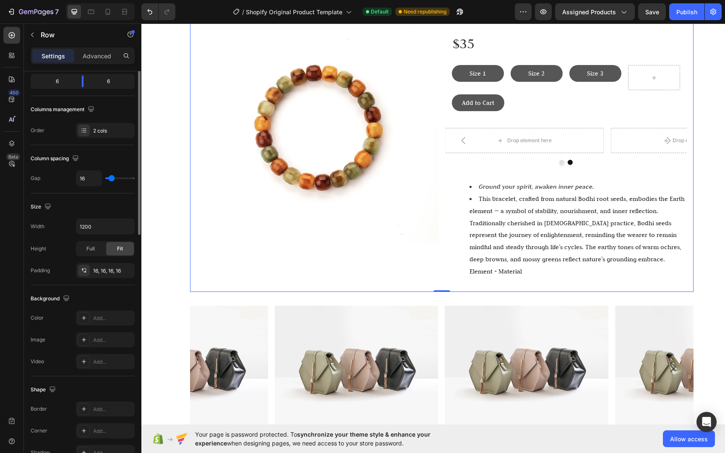
scroll to position [0, 0]
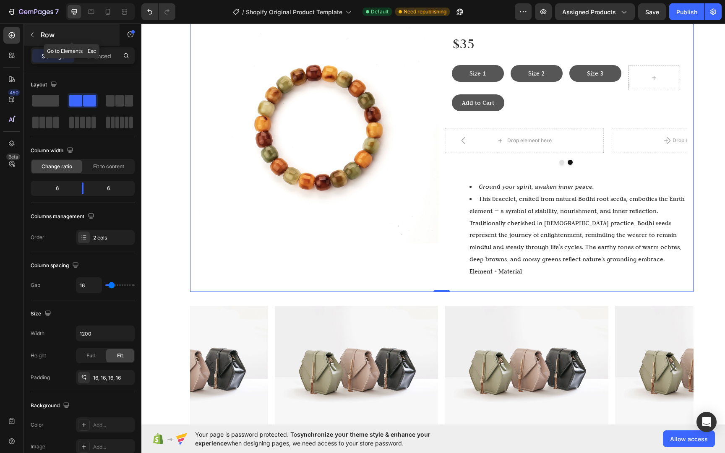
click at [37, 32] on button "button" at bounding box center [32, 34] width 13 height 13
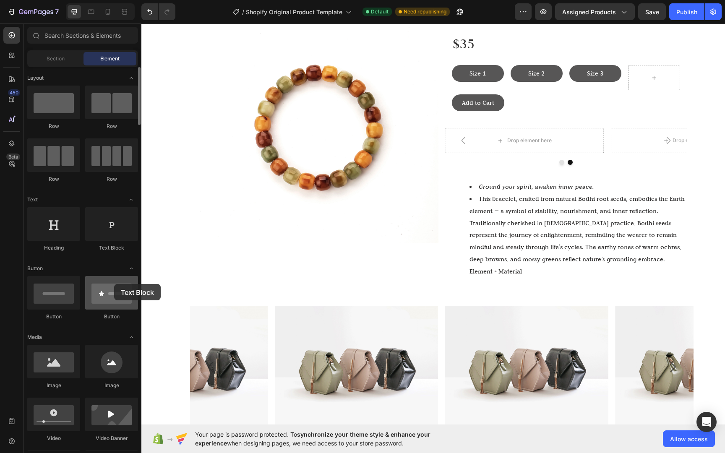
drag, startPoint x: 111, startPoint y: 234, endPoint x: 107, endPoint y: 284, distance: 50.5
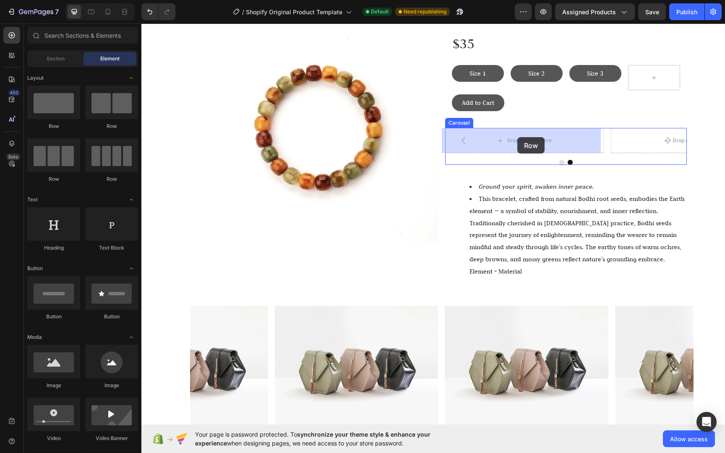
drag, startPoint x: 183, startPoint y: 134, endPoint x: 517, endPoint y: 137, distance: 333.8
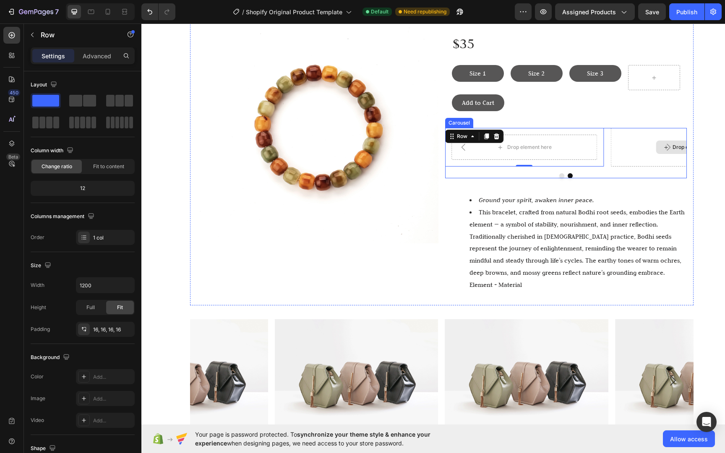
drag, startPoint x: 244, startPoint y: 129, endPoint x: 628, endPoint y: 148, distance: 383.8
click at [39, 37] on div "Row" at bounding box center [72, 35] width 96 height 22
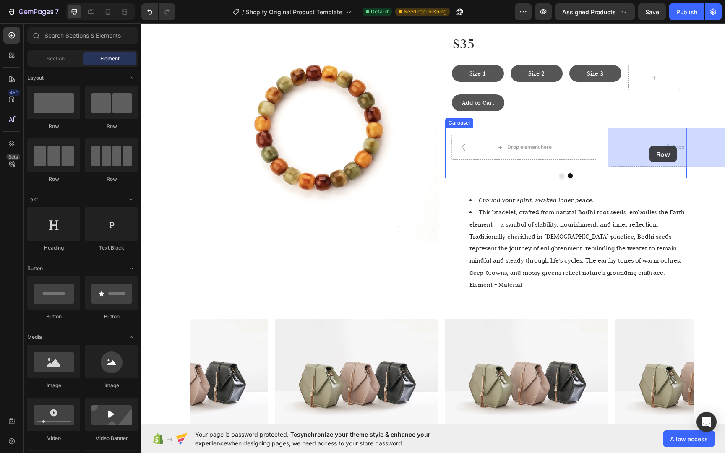
drag, startPoint x: 208, startPoint y: 134, endPoint x: 649, endPoint y: 146, distance: 440.9
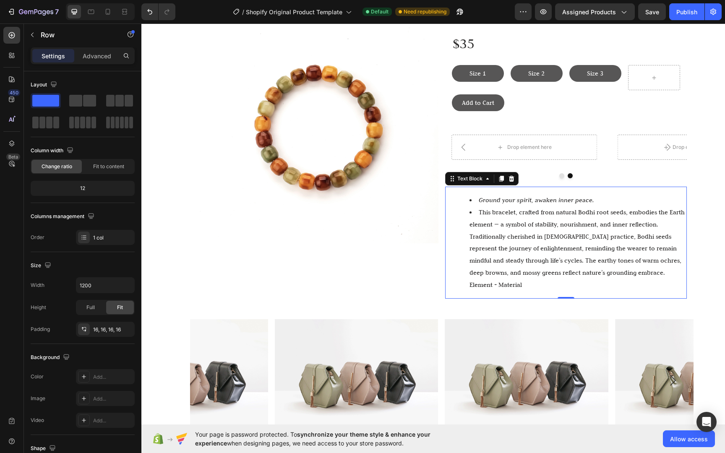
click at [657, 192] on div "Ground your spirit, awaken inner peace. This bracelet, crafted from natural Bod…" at bounding box center [569, 243] width 235 height 112
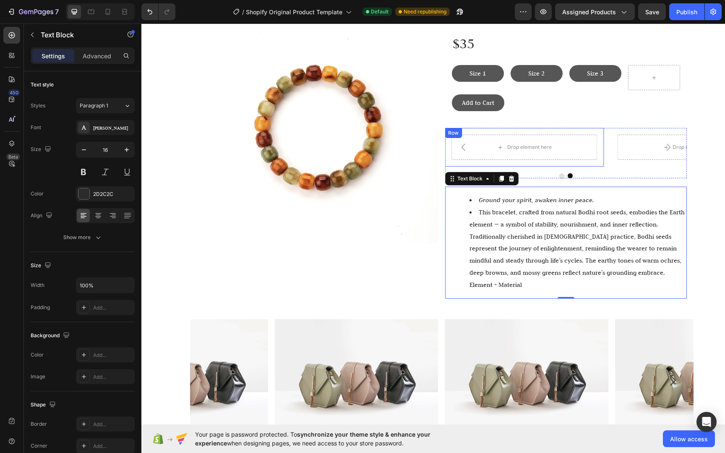
click at [550, 150] on div "Drop element here" at bounding box center [524, 146] width 68 height 13
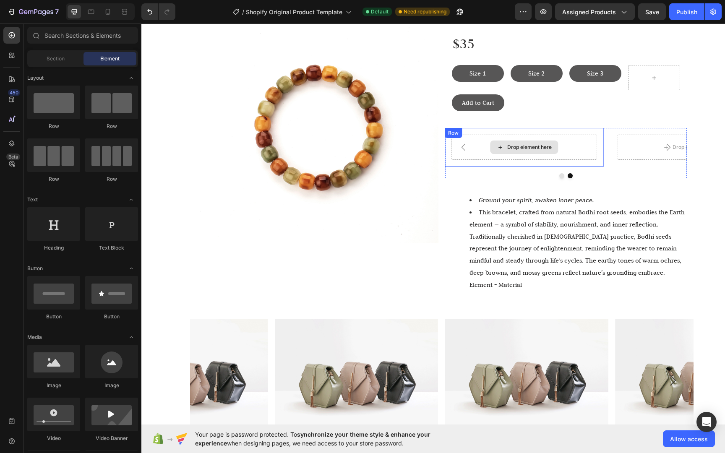
click at [508, 143] on div "Drop element here" at bounding box center [524, 146] width 68 height 13
click at [67, 64] on div "Section" at bounding box center [55, 58] width 53 height 13
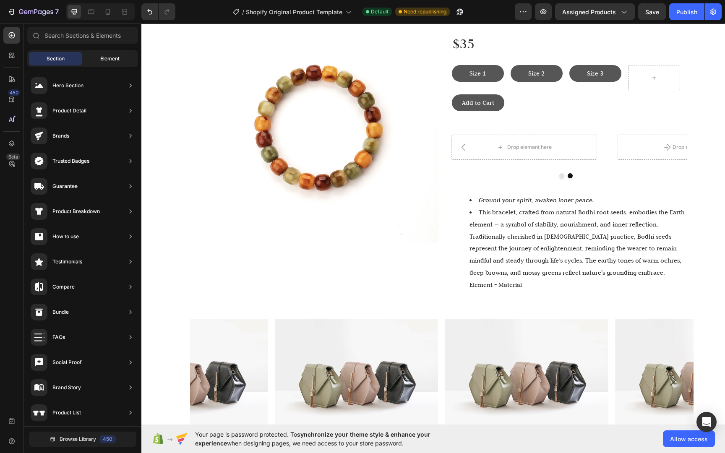
click at [117, 65] on div "Element" at bounding box center [109, 58] width 53 height 13
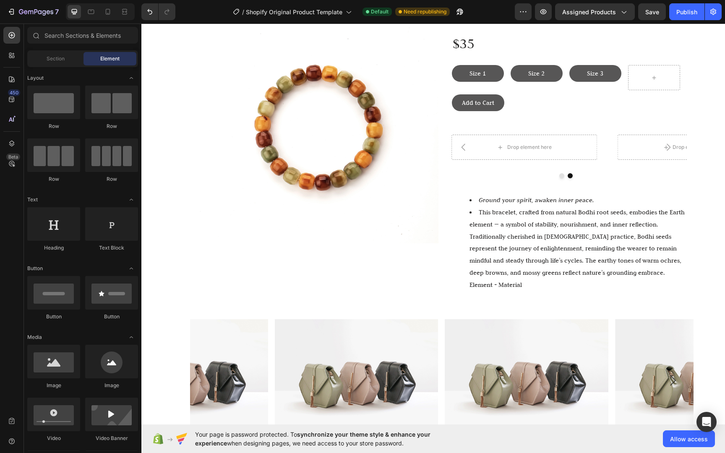
click at [116, 62] on span "Element" at bounding box center [109, 59] width 19 height 8
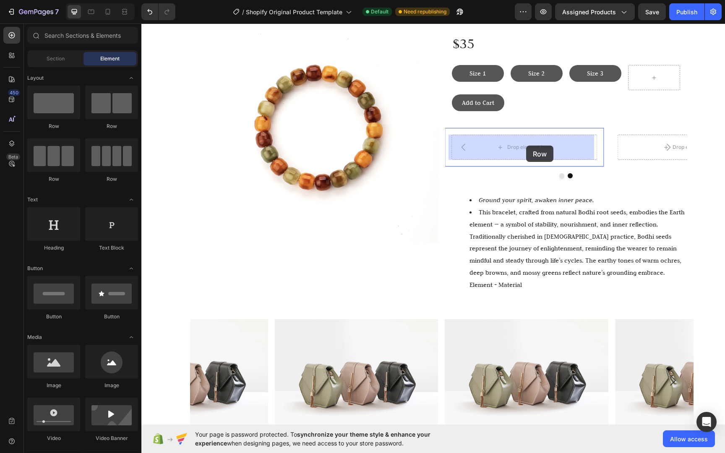
drag, startPoint x: 203, startPoint y: 133, endPoint x: 526, endPoint y: 146, distance: 323.1
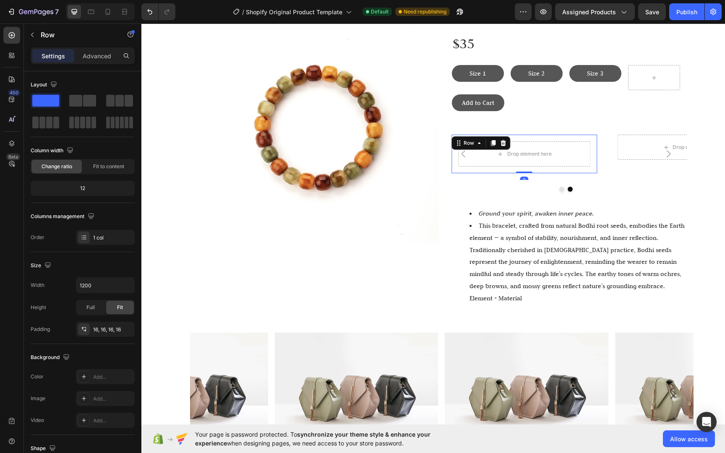
click at [586, 156] on div "Drop element here" at bounding box center [524, 153] width 132 height 25
click at [500, 146] on div at bounding box center [503, 143] width 10 height 10
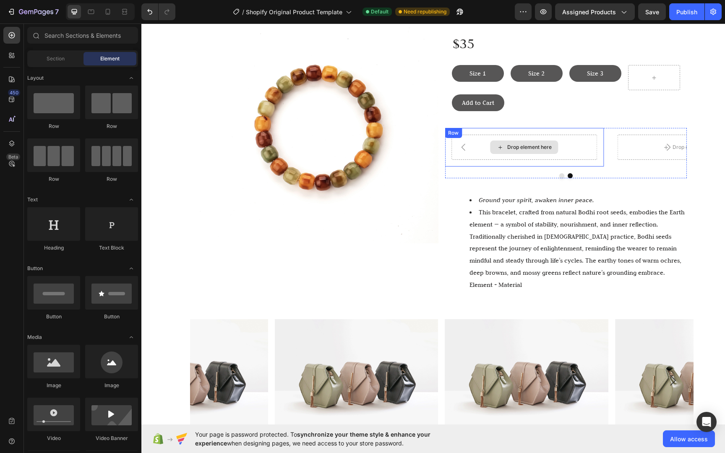
click at [534, 151] on div "Drop element here" at bounding box center [524, 146] width 68 height 13
click at [558, 153] on div "Drop element here" at bounding box center [524, 147] width 146 height 25
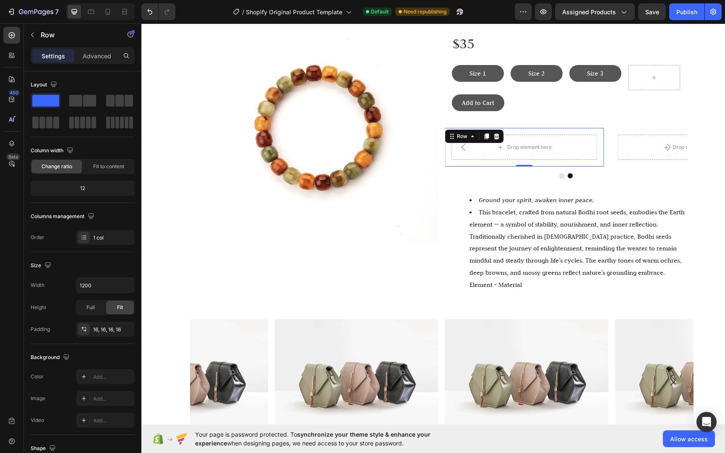
drag, startPoint x: 183, startPoint y: 123, endPoint x: 346, endPoint y: 152, distance: 165.7
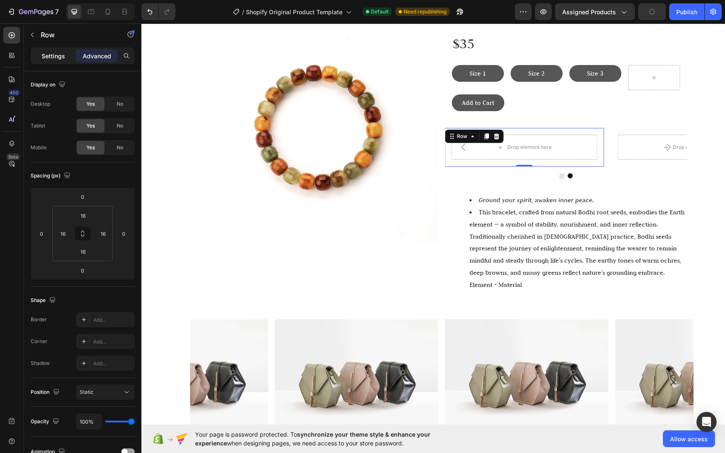
click at [52, 52] on p "Settings" at bounding box center [53, 56] width 23 height 9
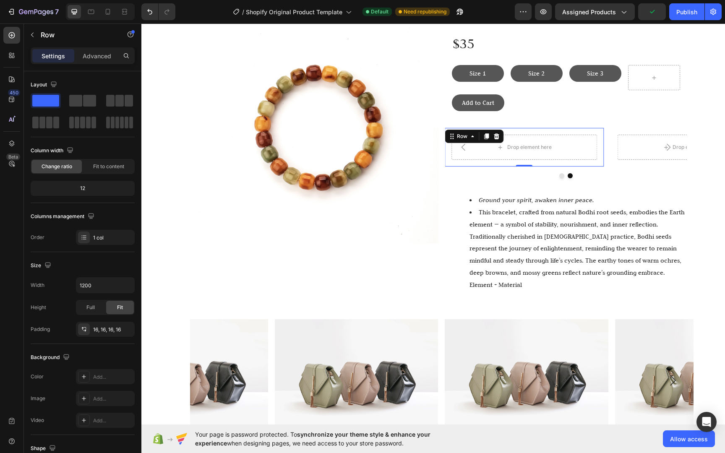
drag, startPoint x: 192, startPoint y: 120, endPoint x: 498, endPoint y: 161, distance: 308.7
click at [500, 170] on div "Drop element here Row Drop element here Row 0 Carousel" at bounding box center [566, 153] width 242 height 50
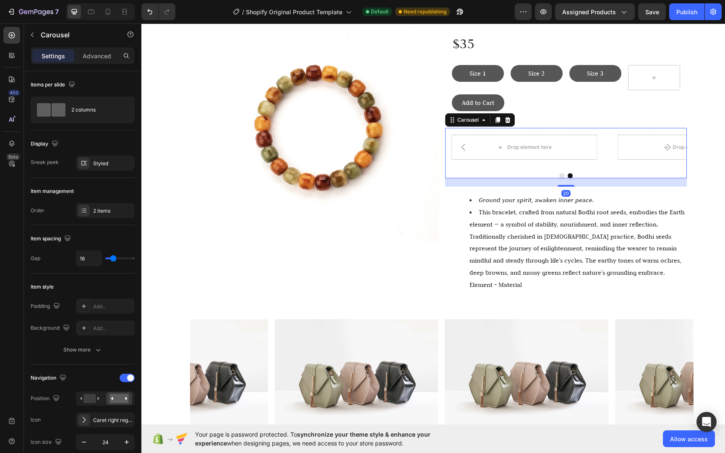
click at [517, 145] on div "Drop element here" at bounding box center [529, 147] width 44 height 7
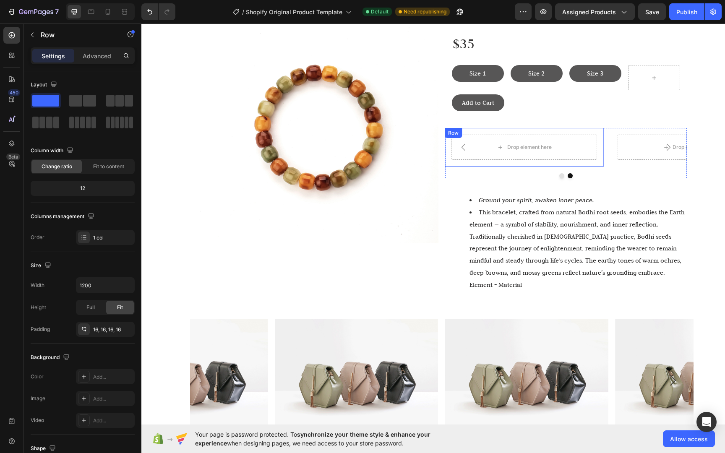
click at [511, 161] on div "Drop element here Row" at bounding box center [523, 147] width 159 height 39
click at [27, 34] on button "button" at bounding box center [32, 34] width 13 height 13
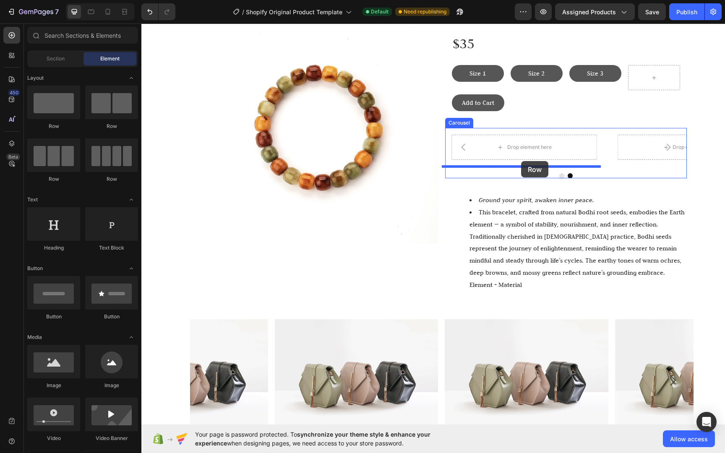
drag, startPoint x: 196, startPoint y: 134, endPoint x: 521, endPoint y: 161, distance: 325.7
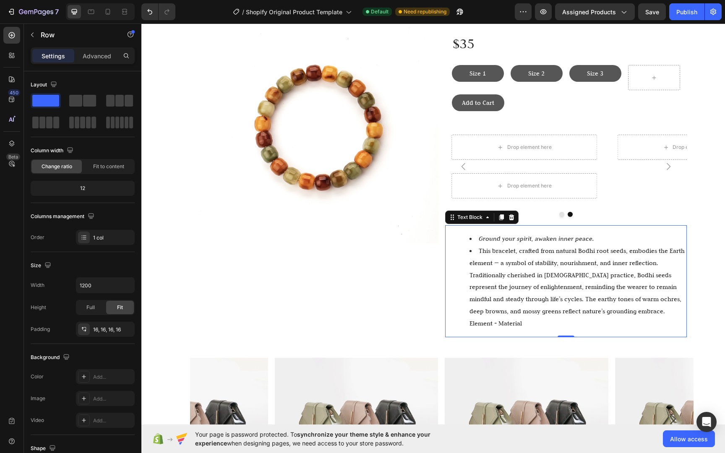
click at [626, 231] on div "Ground your spirit, awaken inner peace. This bracelet, crafted from natural Bod…" at bounding box center [569, 281] width 235 height 112
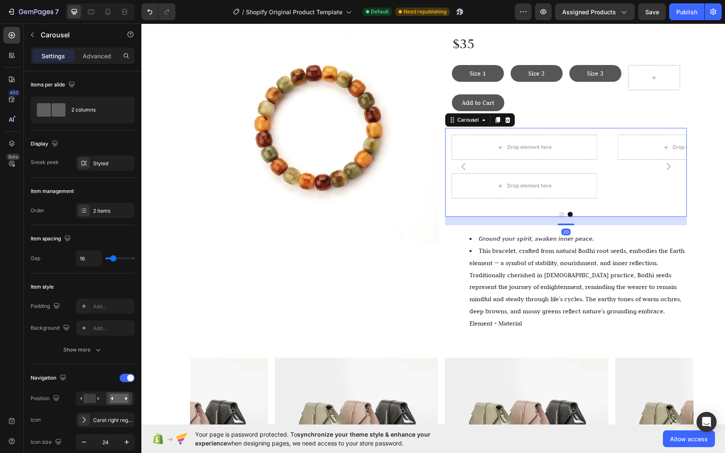
click at [461, 164] on icon "Carousel Back Arrow" at bounding box center [463, 166] width 10 height 10
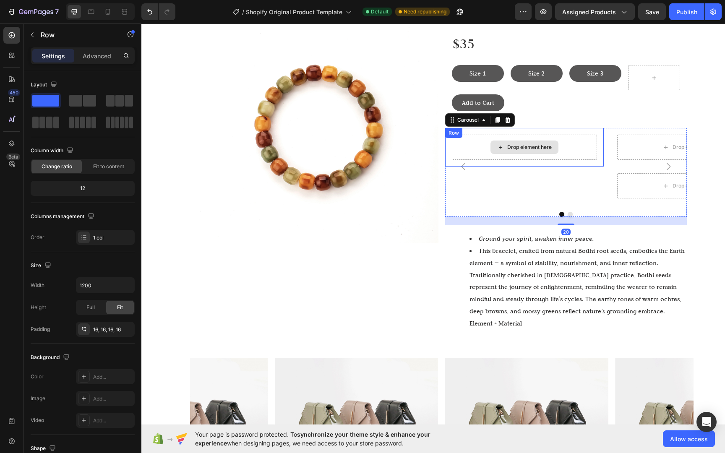
click at [572, 155] on div "Drop element here" at bounding box center [525, 147] width 146 height 25
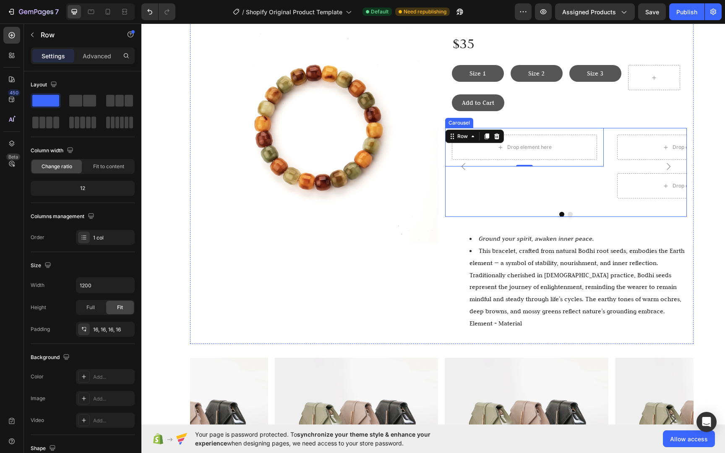
drag, startPoint x: 190, startPoint y: 124, endPoint x: 487, endPoint y: 177, distance: 301.6
drag, startPoint x: 50, startPoint y: 101, endPoint x: 89, endPoint y: 89, distance: 40.4
click at [93, 92] on div "Layout" at bounding box center [83, 104] width 104 height 52
click at [37, 36] on button "button" at bounding box center [32, 34] width 13 height 13
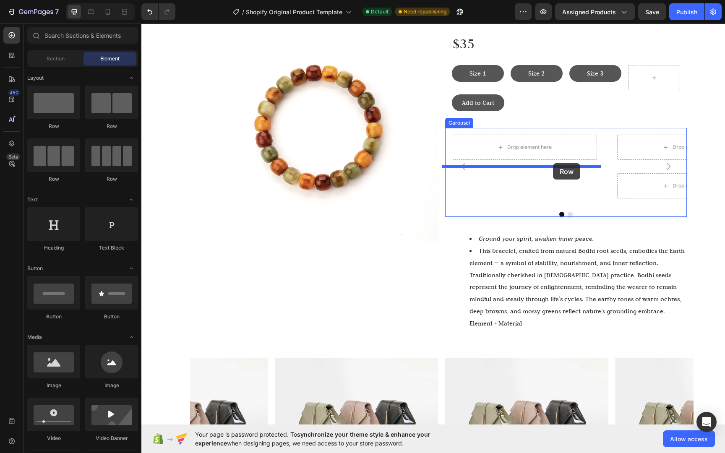
drag, startPoint x: 213, startPoint y: 128, endPoint x: 553, endPoint y: 163, distance: 341.4
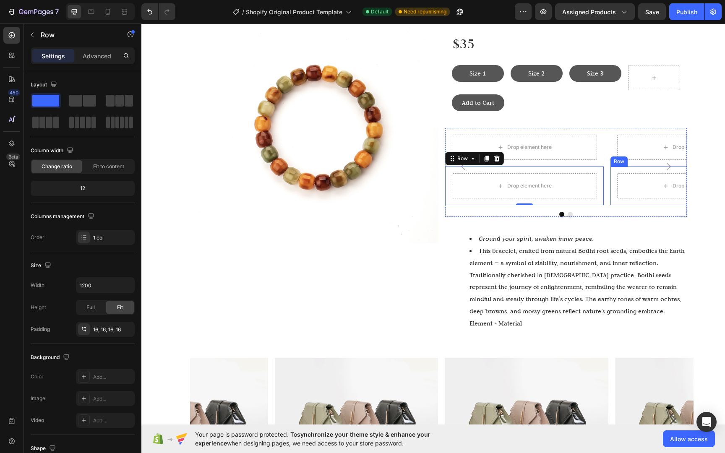
click at [671, 164] on button "Carousel Next Arrow" at bounding box center [667, 166] width 23 height 23
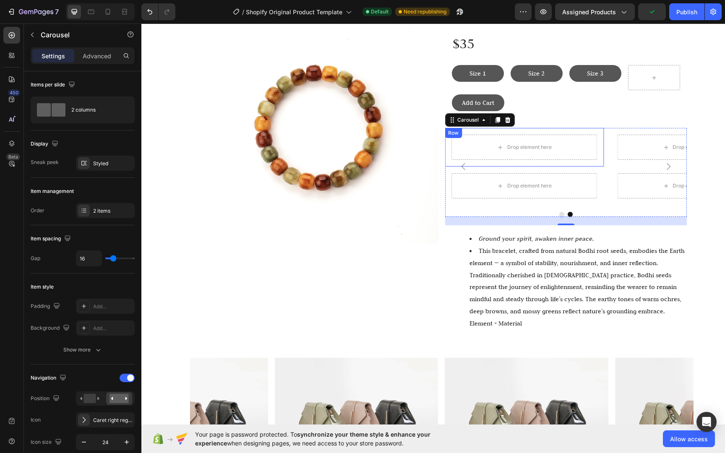
click at [539, 147] on div "Drop element here" at bounding box center [529, 147] width 44 height 7
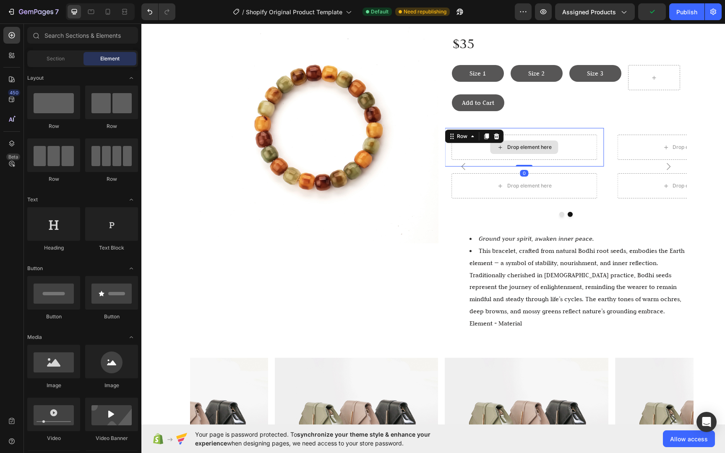
click at [581, 150] on div "Drop element here" at bounding box center [524, 147] width 146 height 25
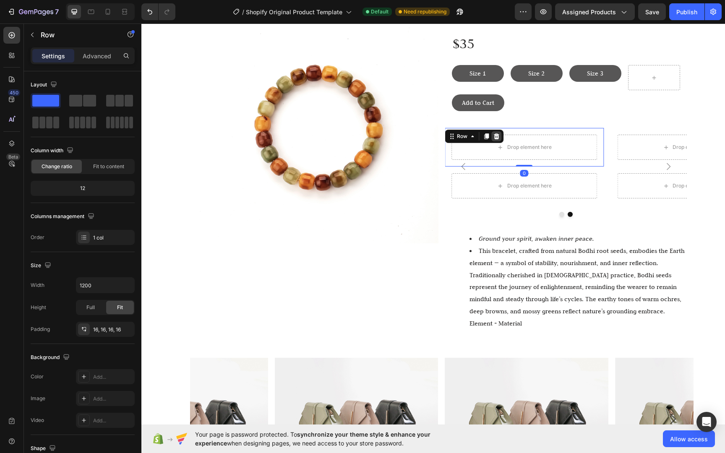
click at [494, 135] on icon at bounding box center [496, 136] width 5 height 6
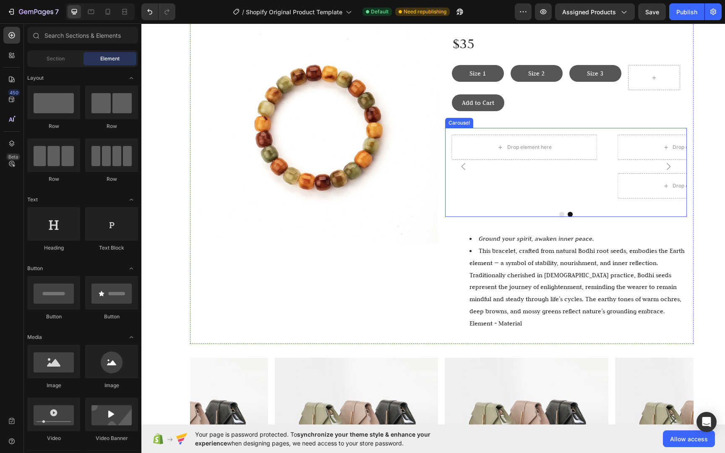
click at [651, 177] on div "Drop element here" at bounding box center [690, 185] width 146 height 25
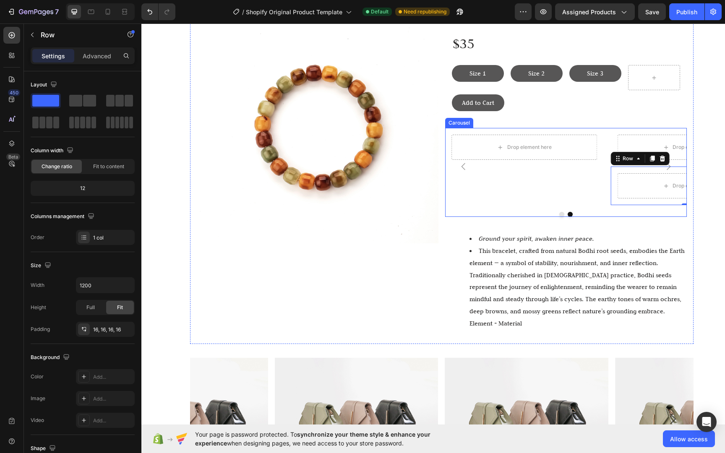
click at [663, 161] on icon "Carousel Next Arrow" at bounding box center [668, 166] width 10 height 10
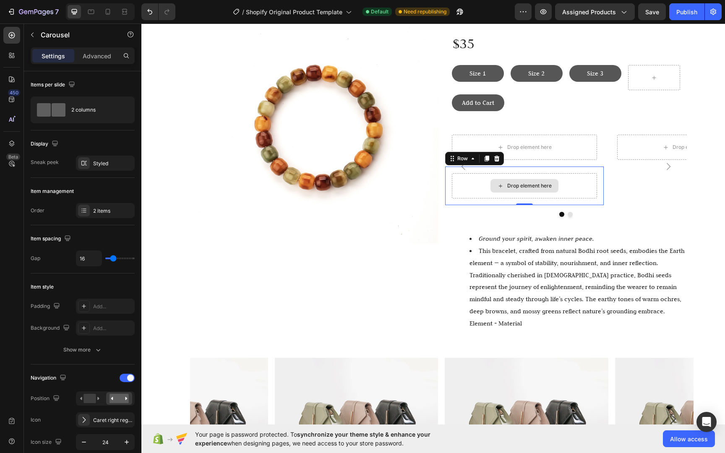
click at [593, 176] on div "Drop element here" at bounding box center [525, 185] width 146 height 25
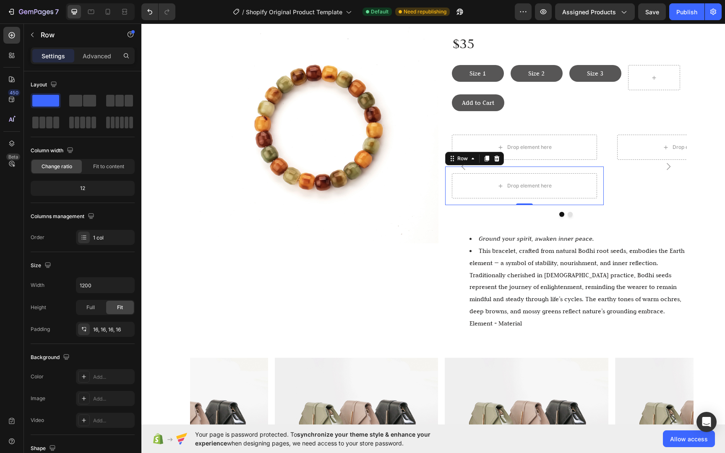
click at [596, 174] on div "Drop element here Row 0" at bounding box center [524, 185] width 159 height 39
click at [494, 157] on icon at bounding box center [496, 159] width 5 height 6
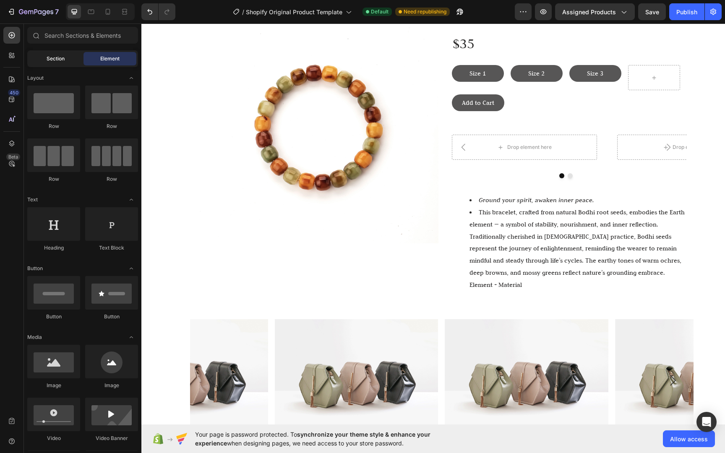
click at [57, 63] on div "Section" at bounding box center [55, 58] width 53 height 13
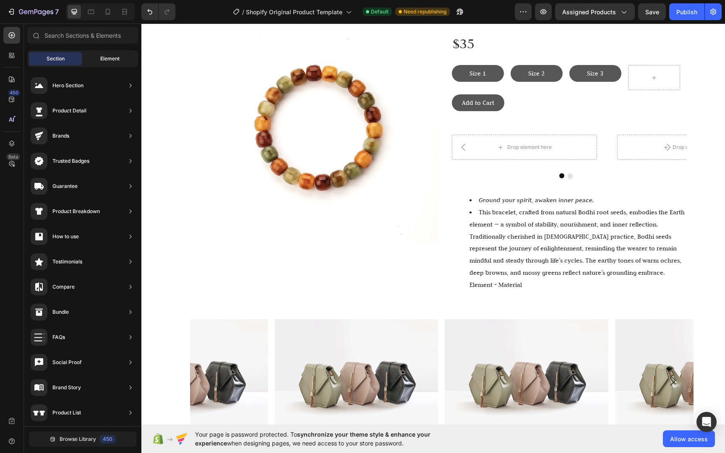
click at [111, 57] on span "Element" at bounding box center [109, 59] width 19 height 8
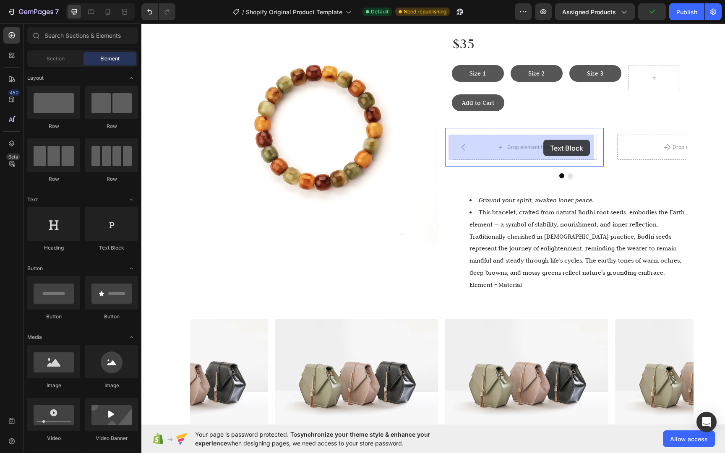
drag, startPoint x: 269, startPoint y: 255, endPoint x: 543, endPoint y: 142, distance: 295.8
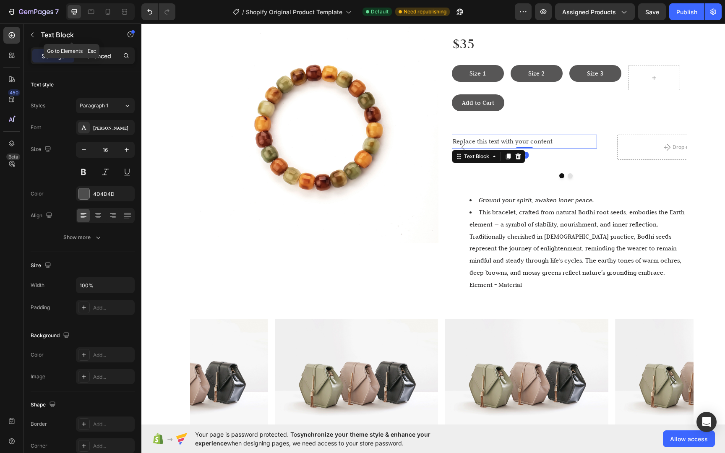
click at [94, 61] on div "Advanced" at bounding box center [97, 55] width 42 height 13
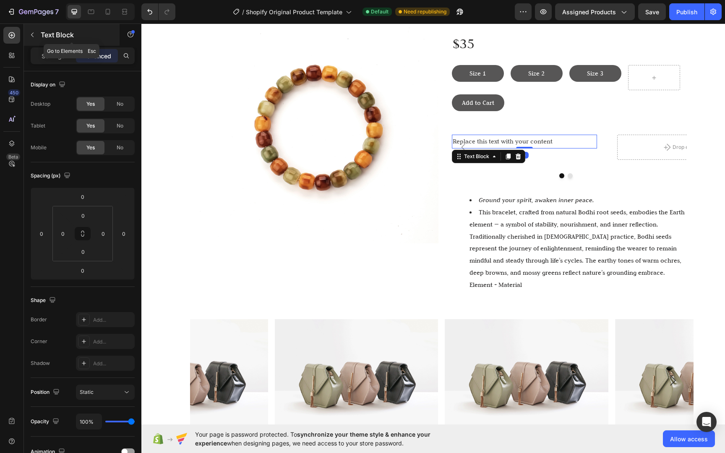
click at [47, 32] on p "Text Block" at bounding box center [76, 35] width 71 height 10
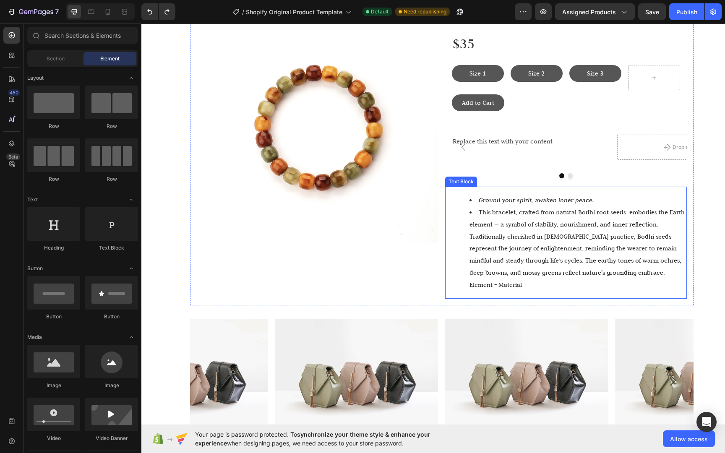
click at [566, 156] on div "Replace this text with your content Text Block Row" at bounding box center [524, 147] width 159 height 39
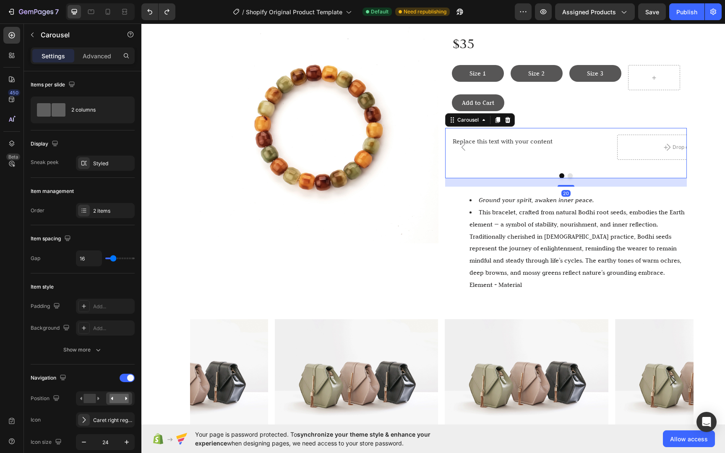
click at [553, 156] on div "Replace this text with your content Text Block Row" at bounding box center [524, 147] width 159 height 39
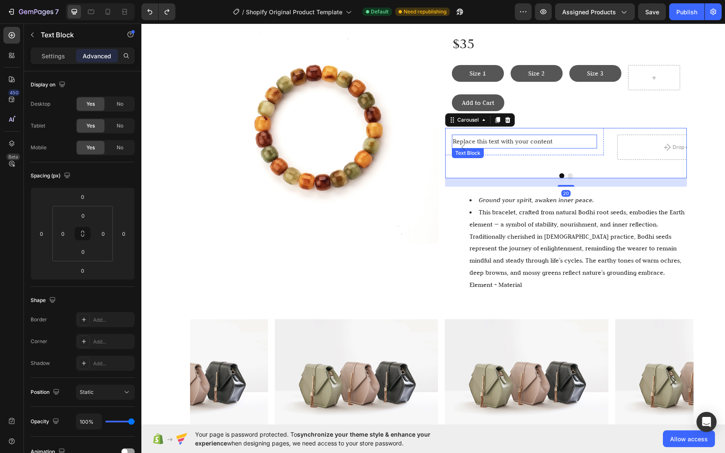
click at [542, 138] on div "Replace this text with your content" at bounding box center [525, 142] width 146 height 14
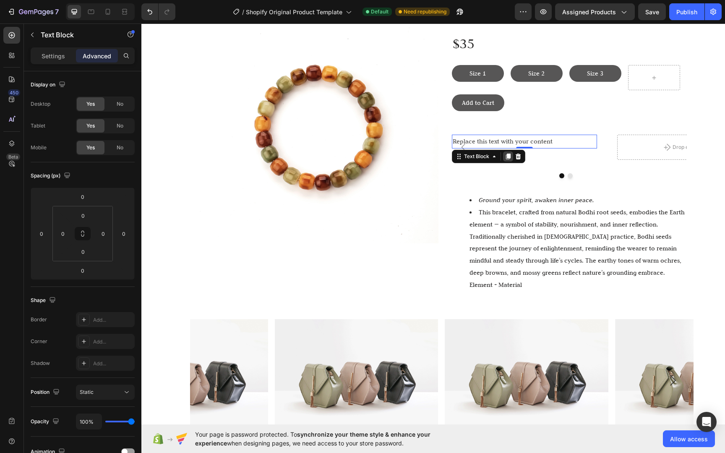
click at [504, 156] on icon at bounding box center [507, 156] width 7 height 7
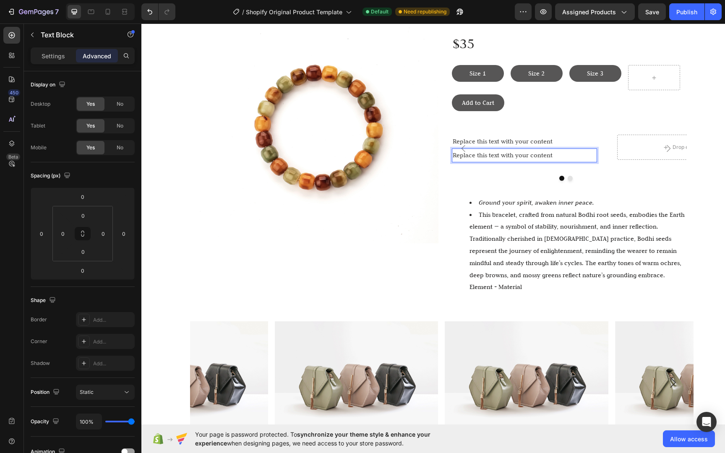
click at [520, 156] on div "Replace this text with your content" at bounding box center [525, 155] width 146 height 14
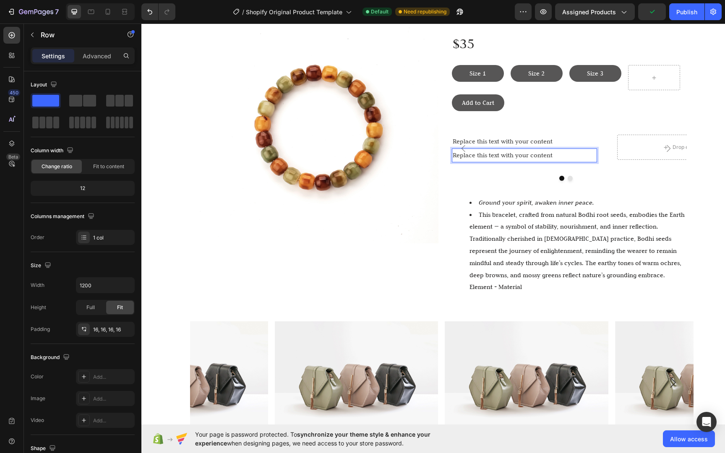
click at [546, 166] on div "Replace this text with your content Text Block Replace this text with your cont…" at bounding box center [524, 148] width 159 height 41
click at [548, 157] on p "Replace this text with your content" at bounding box center [524, 155] width 144 height 12
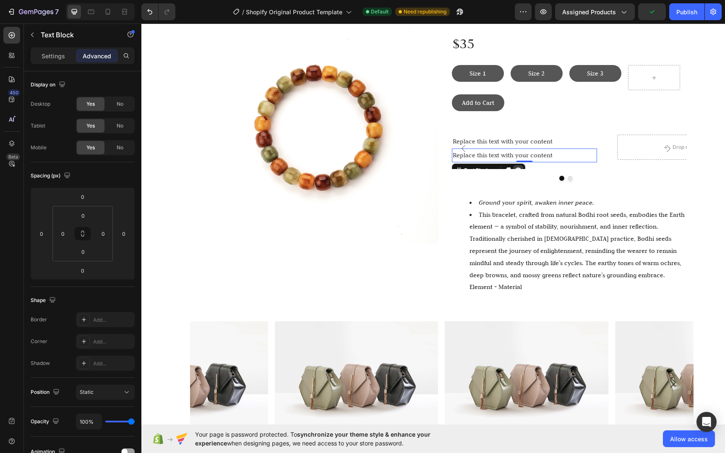
click at [515, 167] on icon at bounding box center [518, 170] width 7 height 7
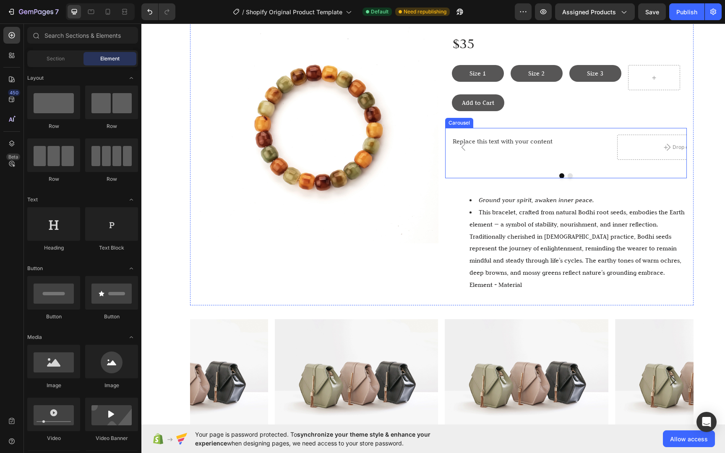
click at [532, 149] on div "Replace this text with your content Text Block Row" at bounding box center [524, 141] width 159 height 27
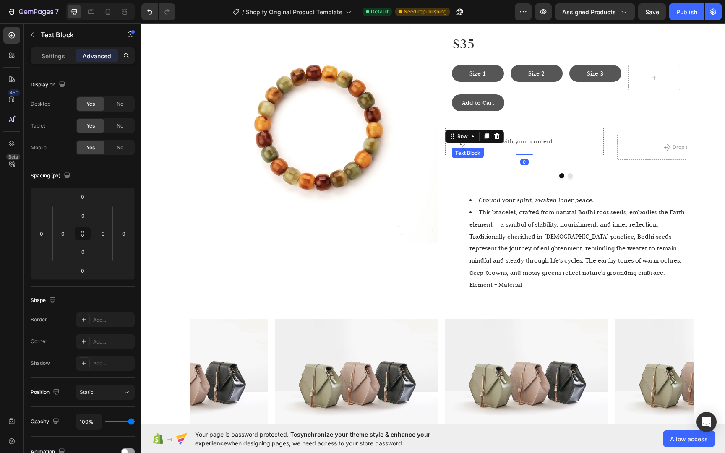
click at [532, 144] on div "Replace this text with your content" at bounding box center [525, 142] width 146 height 14
click at [518, 158] on div at bounding box center [518, 156] width 10 height 10
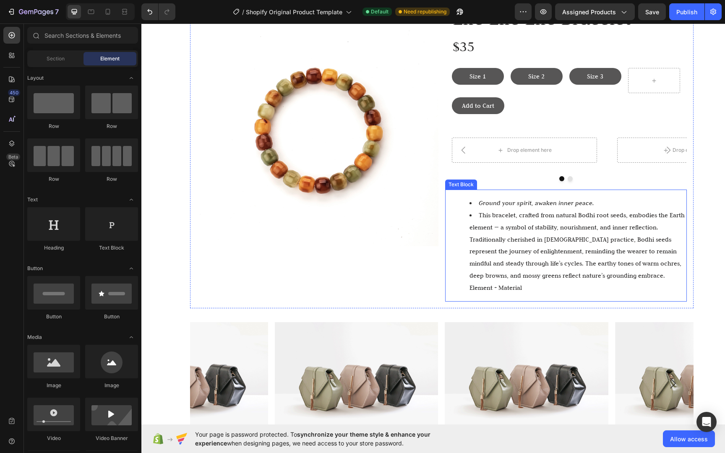
scroll to position [145, 0]
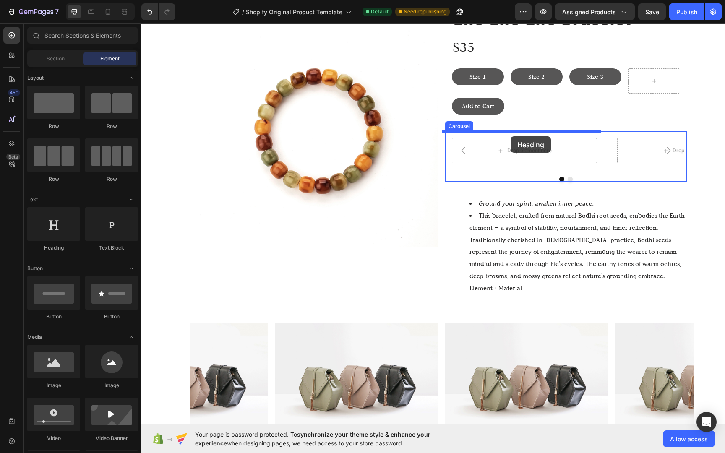
drag, startPoint x: 210, startPoint y: 258, endPoint x: 510, endPoint y: 136, distance: 323.5
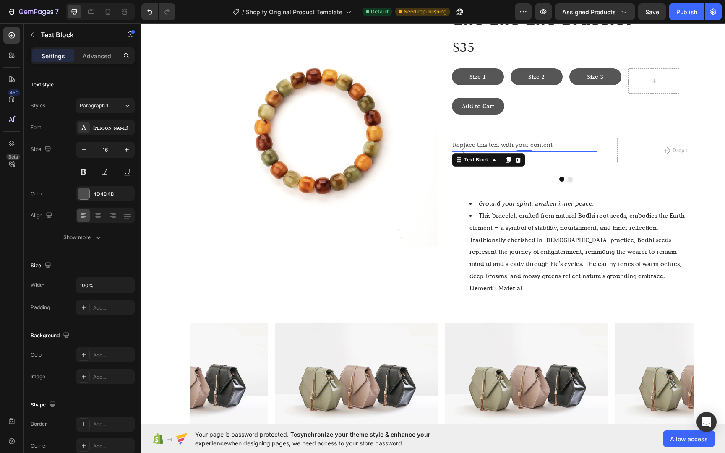
click at [540, 144] on div "Replace this text with your content" at bounding box center [525, 145] width 146 height 14
click at [545, 144] on p "Replace this text with your content" at bounding box center [524, 145] width 144 height 12
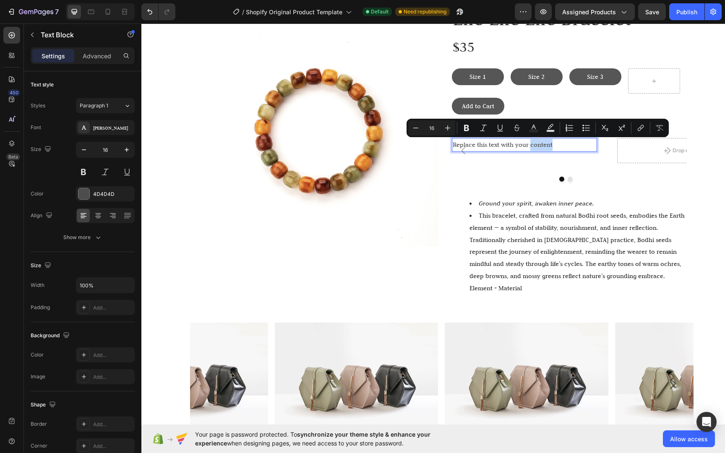
click at [554, 147] on p "Replace this text with your content" at bounding box center [524, 145] width 144 height 12
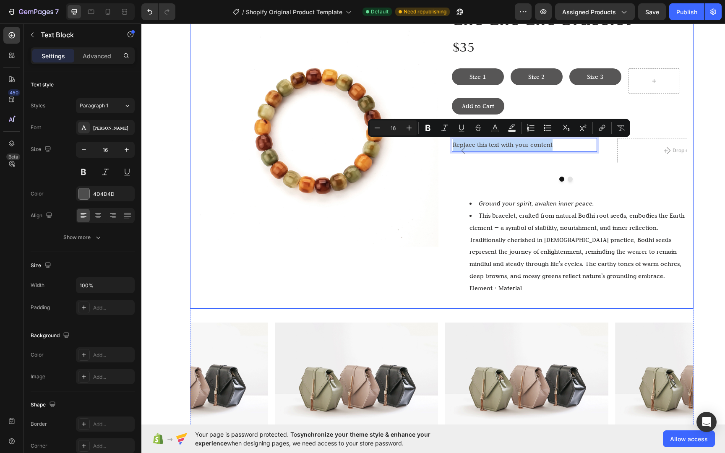
drag, startPoint x: 555, startPoint y: 146, endPoint x: 439, endPoint y: 145, distance: 116.2
click at [439, 145] on div "Image Life Life Life Bracelet Heading $35 Text Block Size 1 Button Size 2 Butto…" at bounding box center [441, 153] width 503 height 310
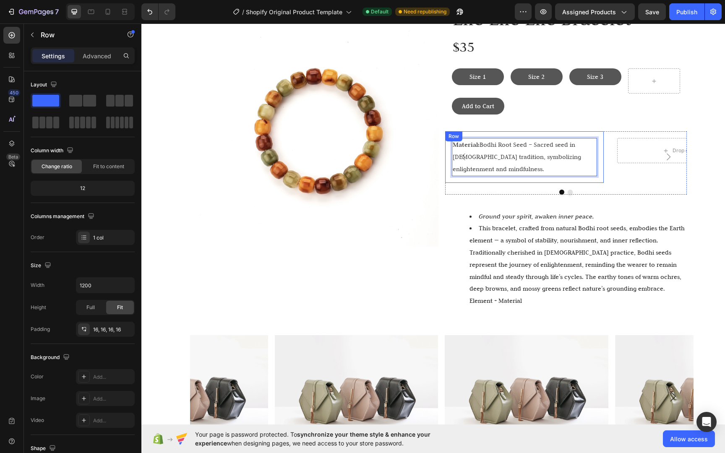
drag, startPoint x: 512, startPoint y: 179, endPoint x: 509, endPoint y: 175, distance: 4.9
click at [512, 179] on div "Material: Bodhi Root Seed – Sacred seed in Buddhist tradition, symbolizing enli…" at bounding box center [524, 156] width 159 height 51
click at [499, 151] on div "Material: Bodhi Root Seed – Sacred seed in Buddhist tradition, symbolizing enli…" at bounding box center [525, 157] width 146 height 38
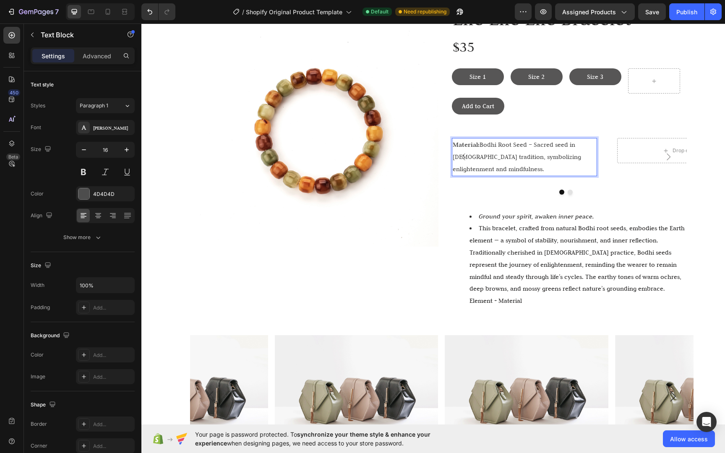
click at [479, 143] on p "Material: Bodhi Root Seed – Sacred seed in Buddhist tradition, symbolizing enli…" at bounding box center [524, 157] width 144 height 36
click at [534, 180] on div "Material: Bodhi Root Seed – Sacred seed in Buddhist tradition, symbolizing enli…" at bounding box center [524, 156] width 159 height 51
click at [540, 161] on p "Material: Bodhi Root Seed – Sacred seed in Buddhist tradition, symbolizing enli…" at bounding box center [524, 157] width 144 height 36
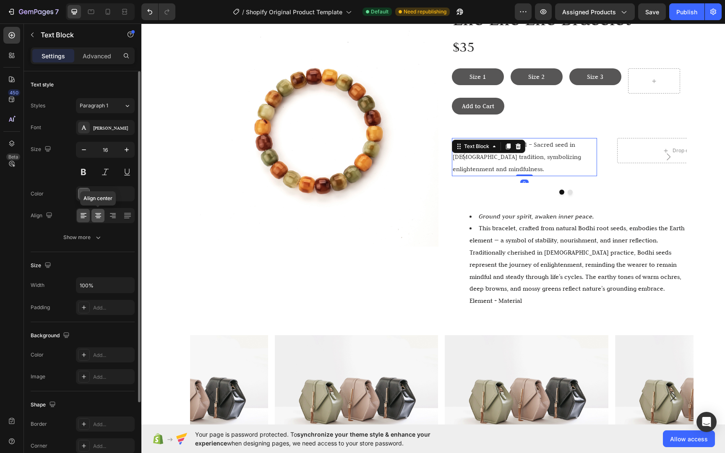
click at [95, 216] on icon at bounding box center [98, 215] width 8 height 8
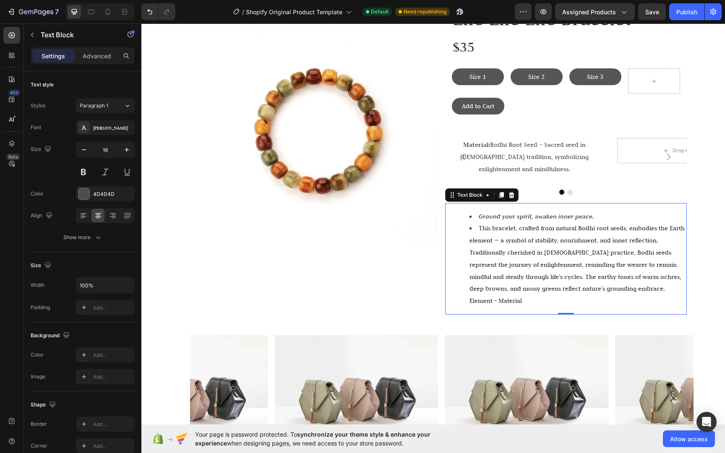
click at [618, 218] on li "Ground your spirit, awaken inner peace." at bounding box center [577, 216] width 216 height 12
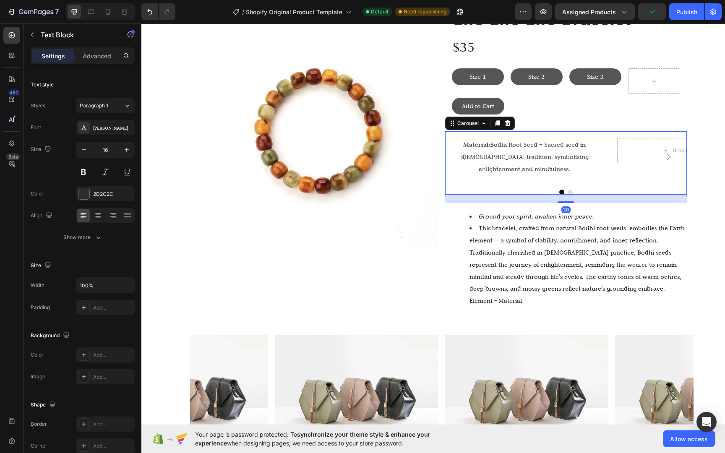
click at [631, 181] on div "Drop element here Row" at bounding box center [689, 156] width 159 height 51
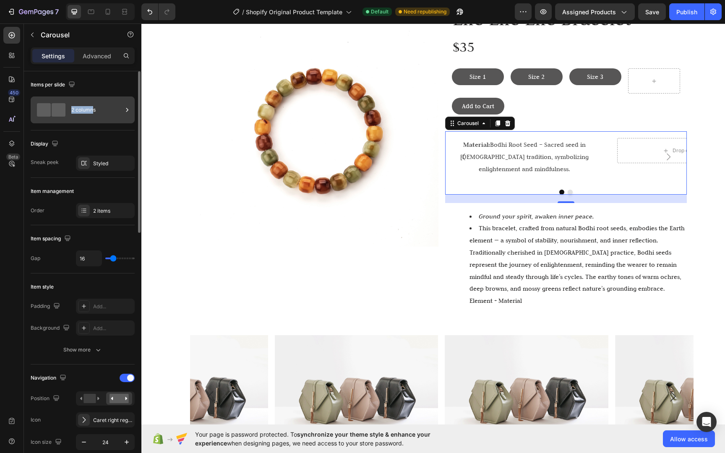
click at [93, 106] on div "2 columns" at bounding box center [96, 109] width 51 height 19
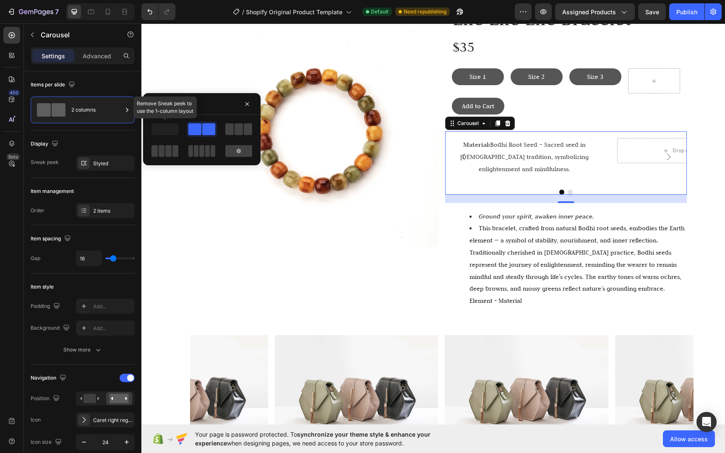
click at [173, 129] on span at bounding box center [164, 129] width 27 height 12
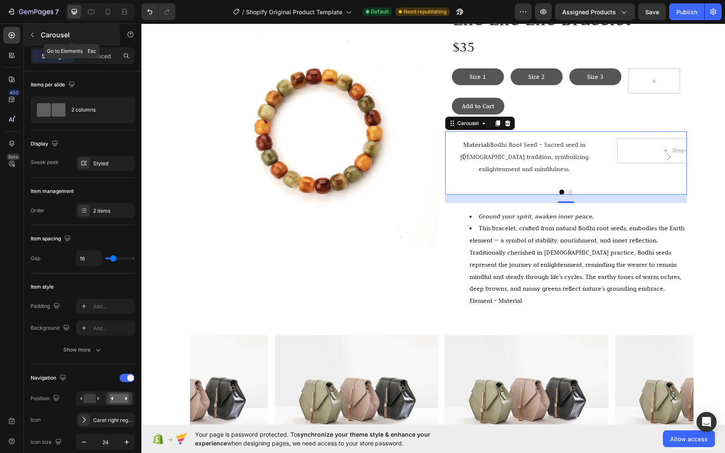
click at [42, 37] on p "Carousel" at bounding box center [76, 35] width 71 height 10
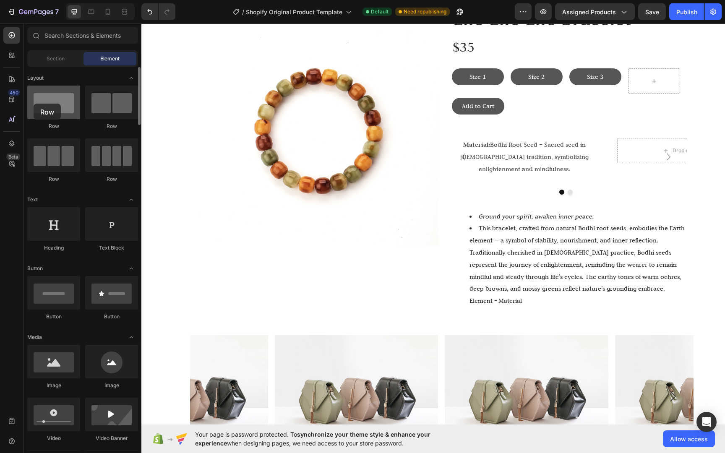
drag, startPoint x: 55, startPoint y: 98, endPoint x: 57, endPoint y: 91, distance: 6.4
click at [36, 102] on div at bounding box center [53, 103] width 53 height 34
click at [43, 63] on div "Section" at bounding box center [55, 58] width 53 height 13
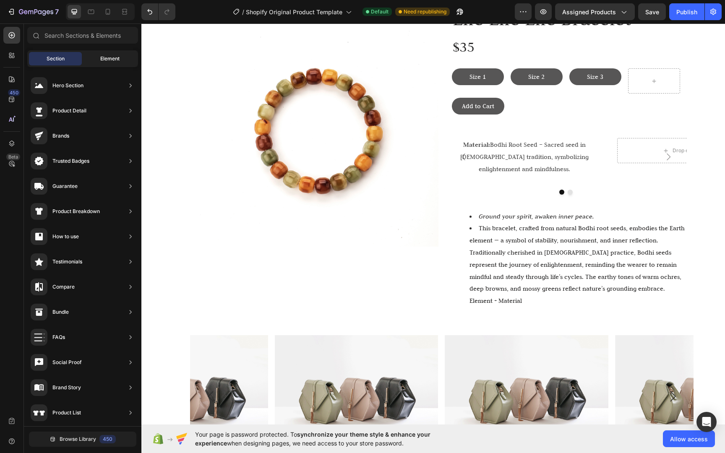
click at [88, 58] on div "Element" at bounding box center [109, 58] width 53 height 13
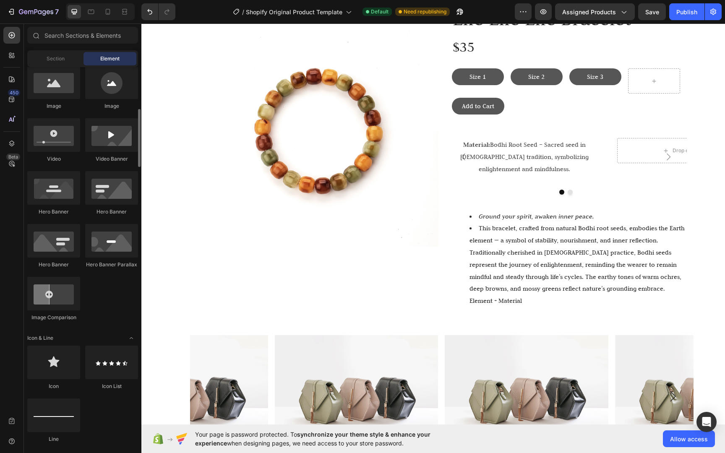
scroll to position [0, 0]
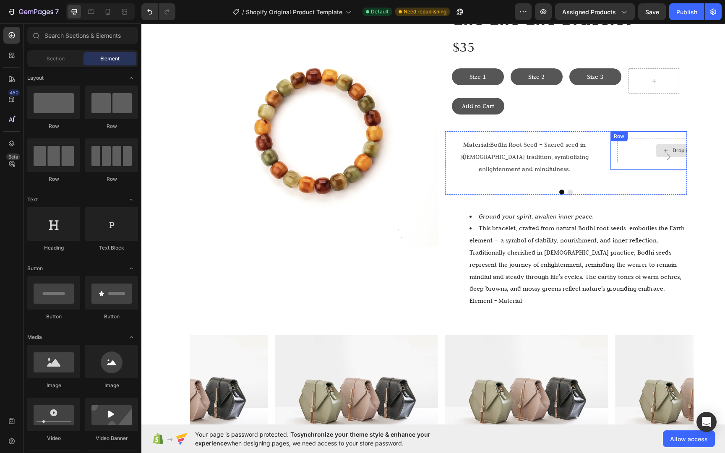
click at [631, 152] on div "Drop element here" at bounding box center [690, 150] width 146 height 25
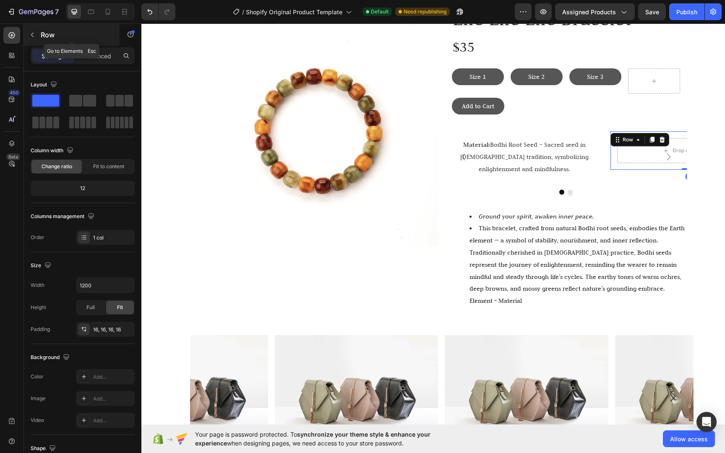
click at [49, 33] on p "Row" at bounding box center [76, 35] width 71 height 10
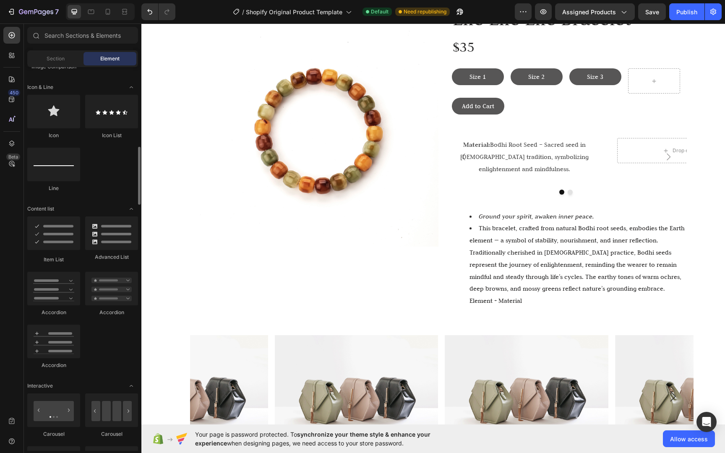
scroll to position [597, 0]
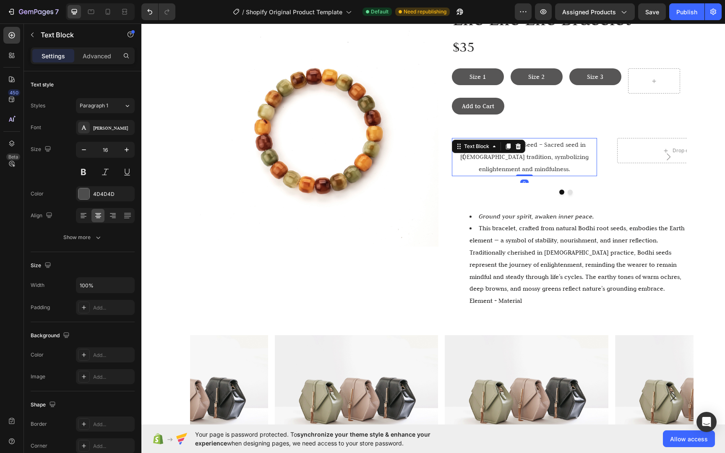
click at [559, 155] on p "Material: Bodhi Root Seed – Sacred seed in Buddhist tradition, symbolizing enli…" at bounding box center [524, 157] width 144 height 36
click at [516, 144] on icon at bounding box center [517, 146] width 5 height 6
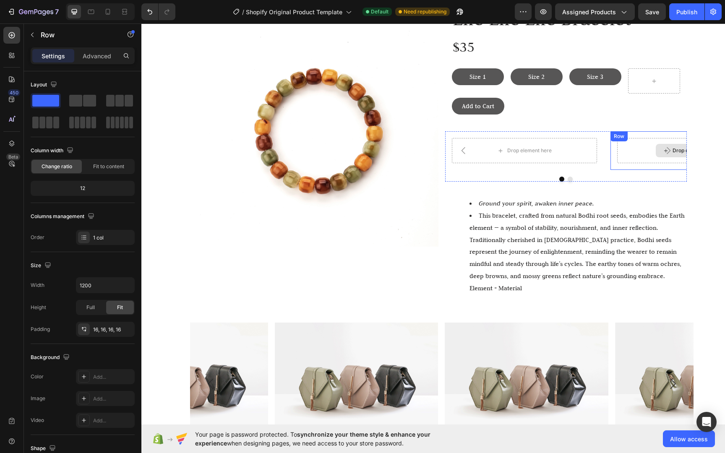
click at [632, 148] on div "Drop element here" at bounding box center [690, 150] width 146 height 25
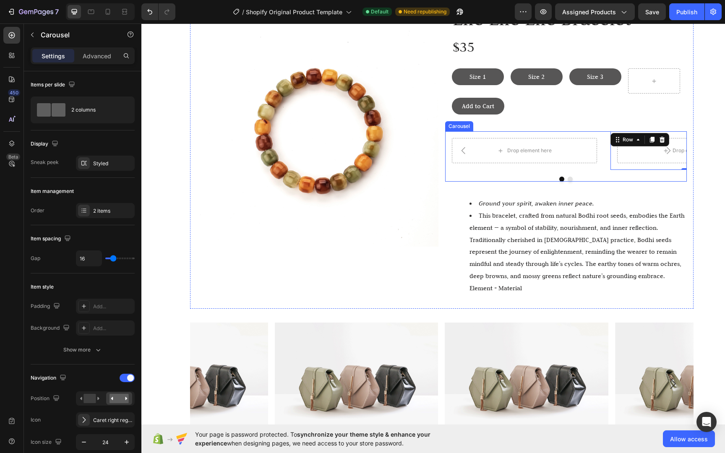
click at [662, 139] on button "Carousel Next Arrow" at bounding box center [667, 150] width 23 height 23
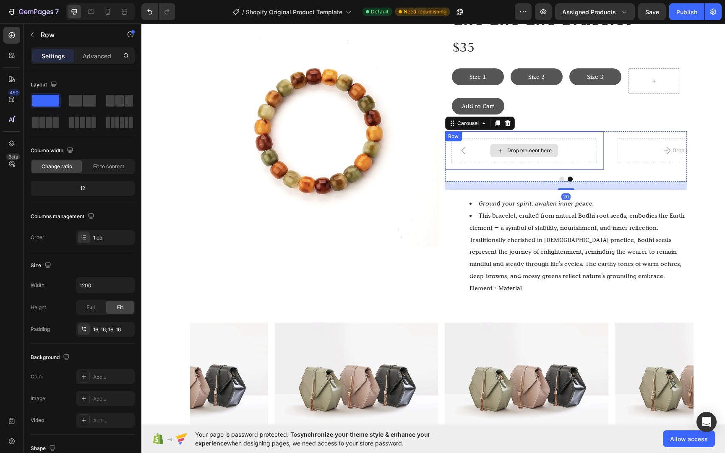
click at [575, 142] on div "Drop element here" at bounding box center [524, 150] width 146 height 25
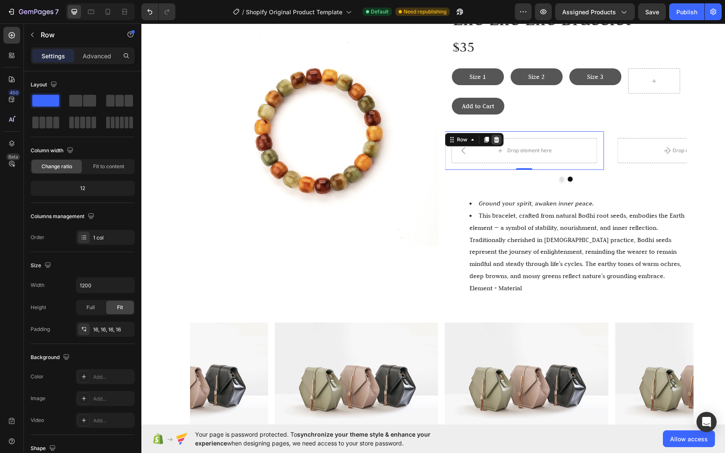
click at [494, 137] on icon at bounding box center [496, 140] width 5 height 6
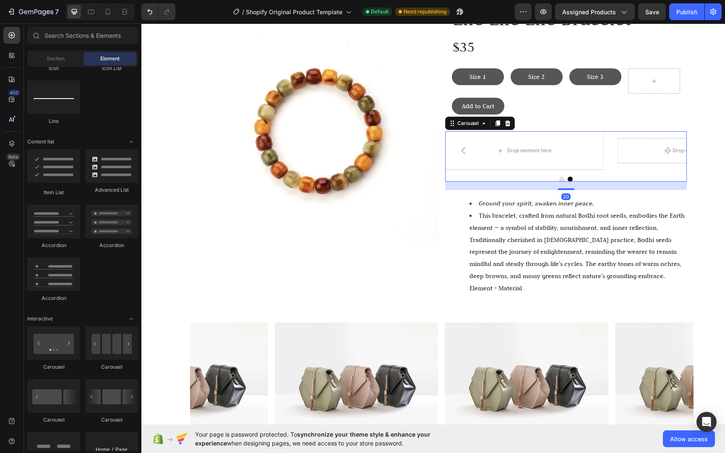
click at [656, 155] on button "Carousel Next Arrow" at bounding box center [667, 150] width 23 height 23
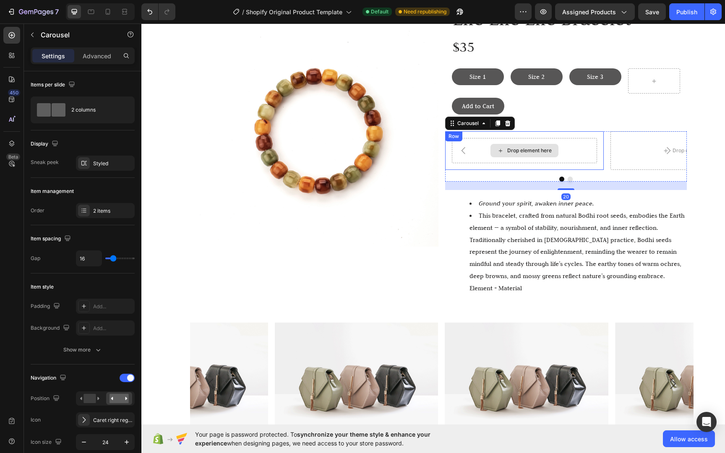
click at [582, 151] on div "Drop element here" at bounding box center [525, 150] width 146 height 25
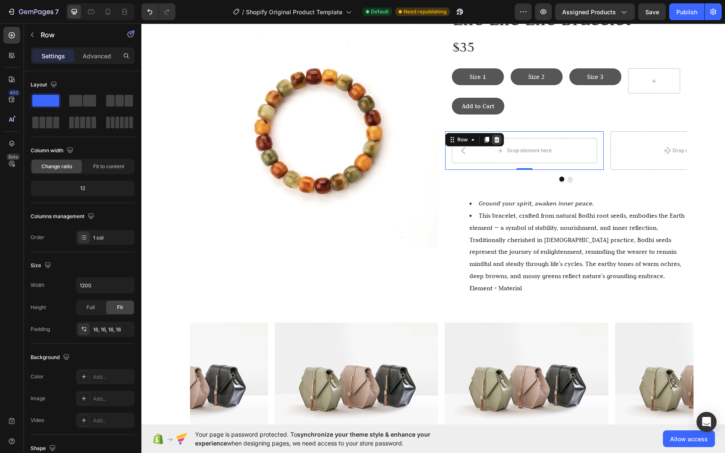
click at [493, 137] on icon at bounding box center [496, 139] width 7 height 7
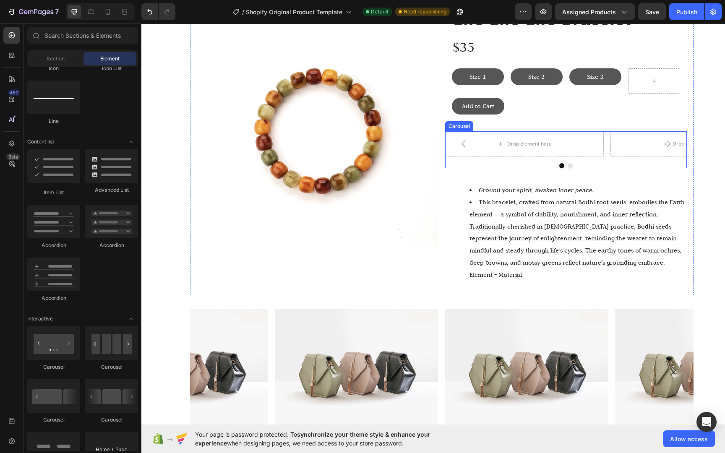
click at [577, 146] on div "Drop element here" at bounding box center [524, 143] width 159 height 25
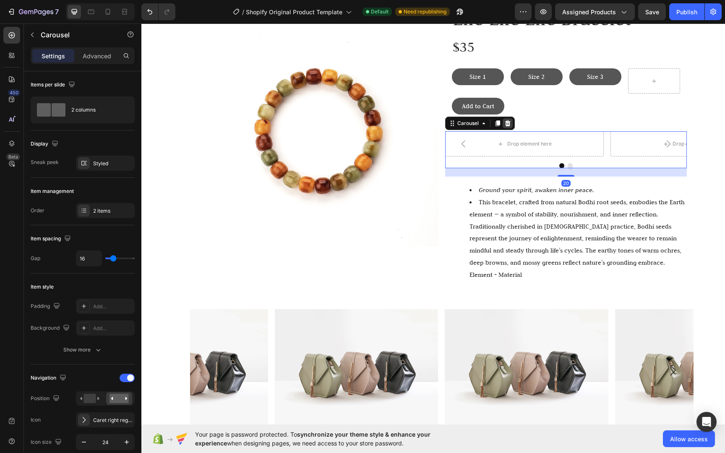
click at [504, 123] on icon at bounding box center [507, 123] width 7 height 7
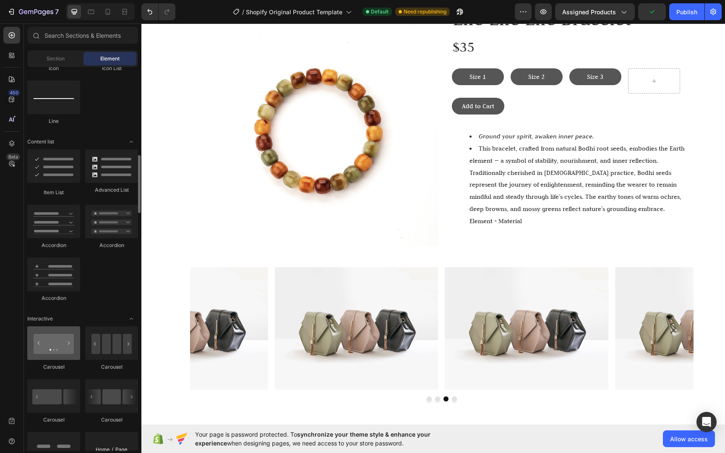
scroll to position [595, 0]
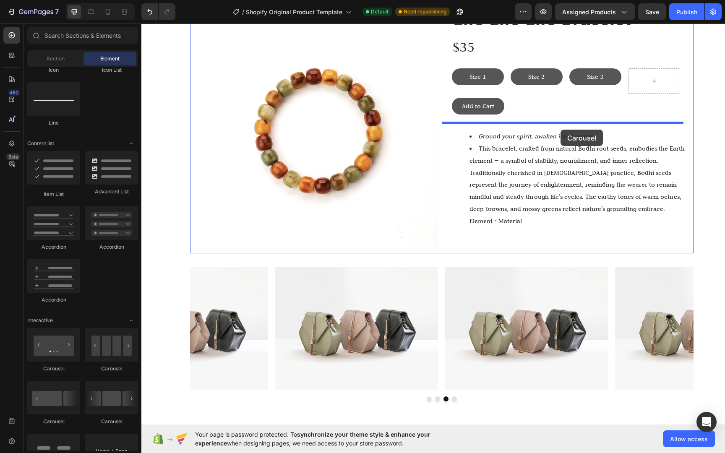
drag, startPoint x: 195, startPoint y: 371, endPoint x: 560, endPoint y: 130, distance: 438.2
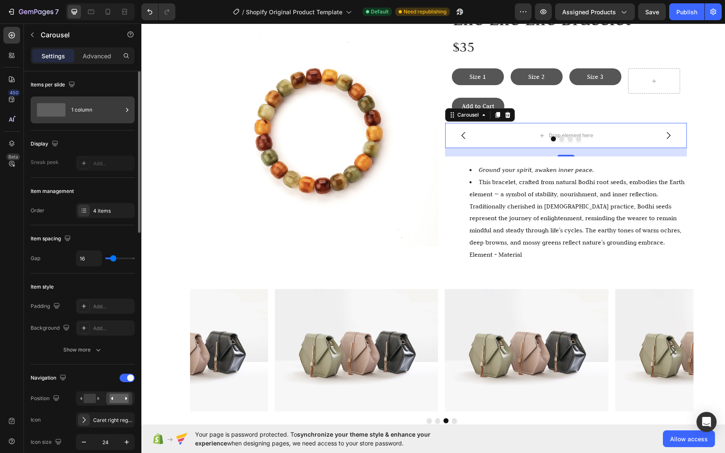
click at [102, 112] on div "1 column" at bounding box center [96, 109] width 51 height 19
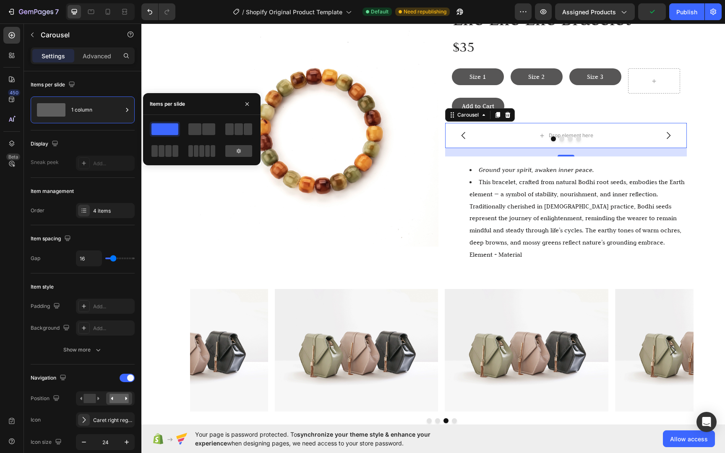
click at [595, 143] on div "Drop element here" at bounding box center [566, 135] width 242 height 25
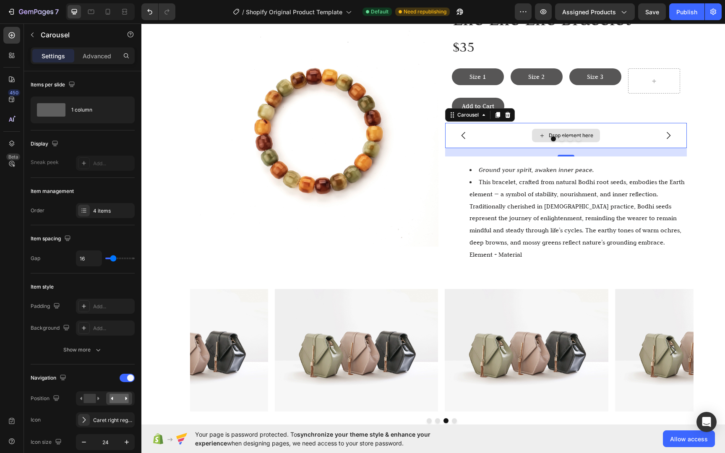
click at [620, 144] on div "Drop element here" at bounding box center [566, 135] width 242 height 25
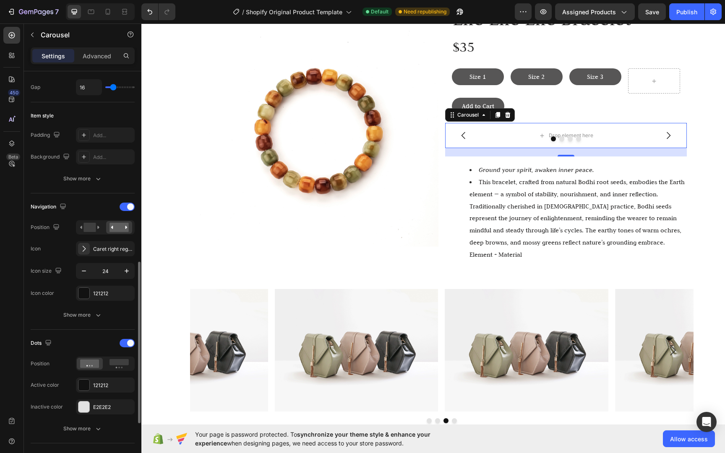
scroll to position [258, 0]
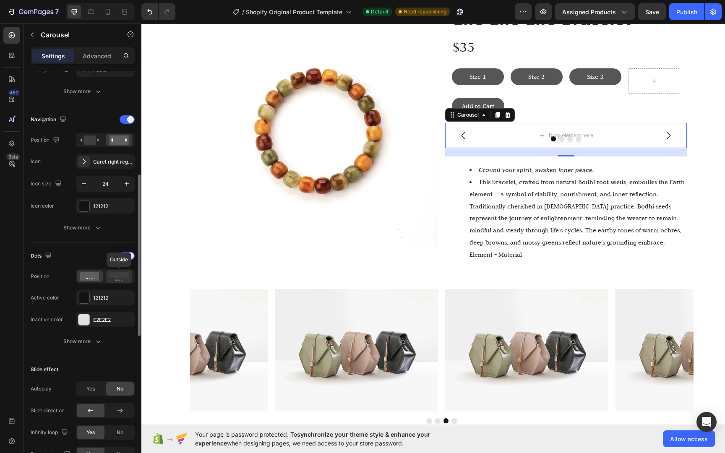
click at [117, 275] on rect at bounding box center [118, 275] width 19 height 6
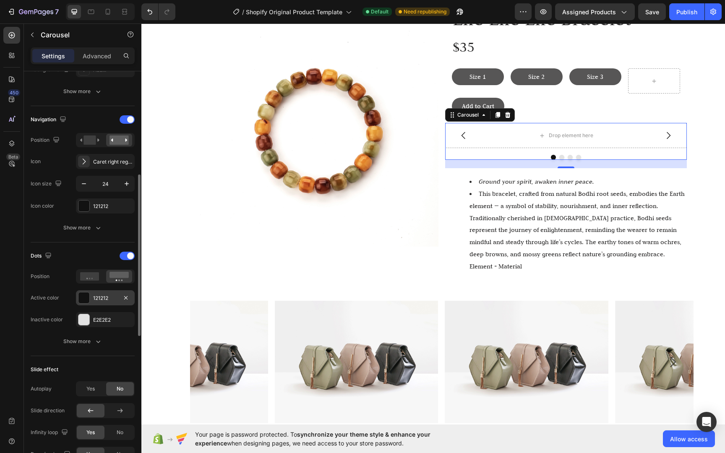
click at [97, 305] on div "121212" at bounding box center [105, 297] width 59 height 15
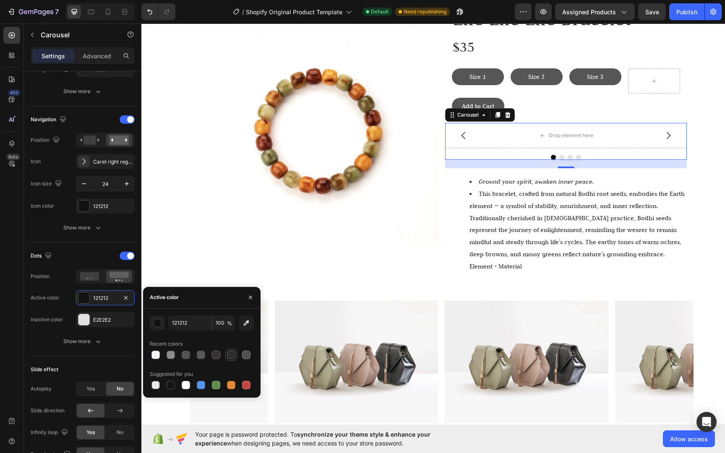
click at [230, 356] on div at bounding box center [231, 355] width 8 height 8
type input "2D2C2C"
click at [231, 356] on div at bounding box center [231, 355] width 8 height 8
click at [123, 201] on button "button" at bounding box center [126, 206] width 10 height 10
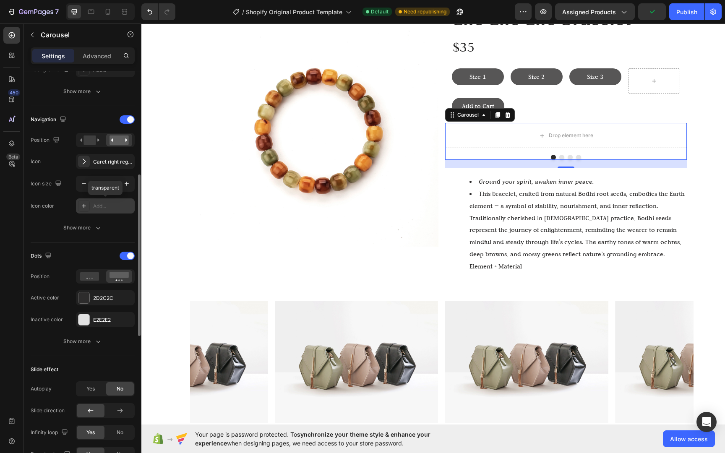
click at [107, 202] on div "Add..." at bounding box center [105, 205] width 59 height 15
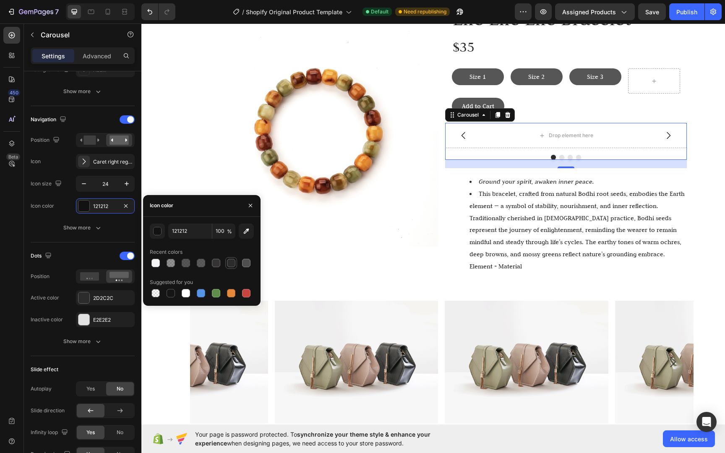
click at [231, 266] on div at bounding box center [231, 263] width 8 height 8
type input "2D2C2C"
click at [218, 234] on input "100" at bounding box center [223, 230] width 23 height 15
type input "80"
click at [551, 156] on button "Dot" at bounding box center [553, 157] width 5 height 5
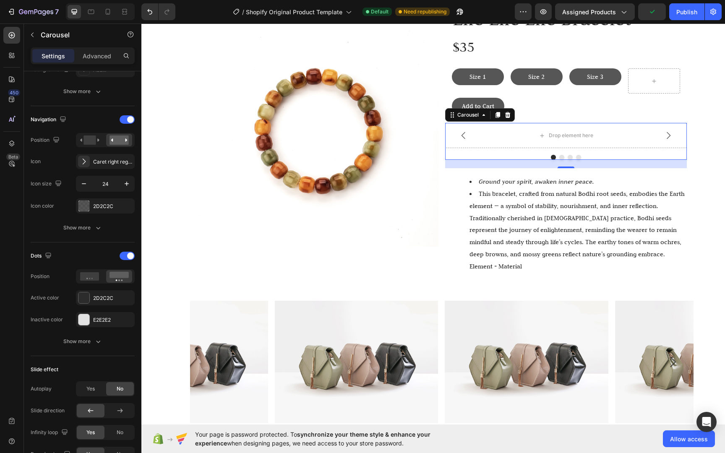
click at [551, 156] on button "Dot" at bounding box center [553, 157] width 5 height 5
click at [102, 301] on div "2D2C2C" at bounding box center [105, 297] width 59 height 15
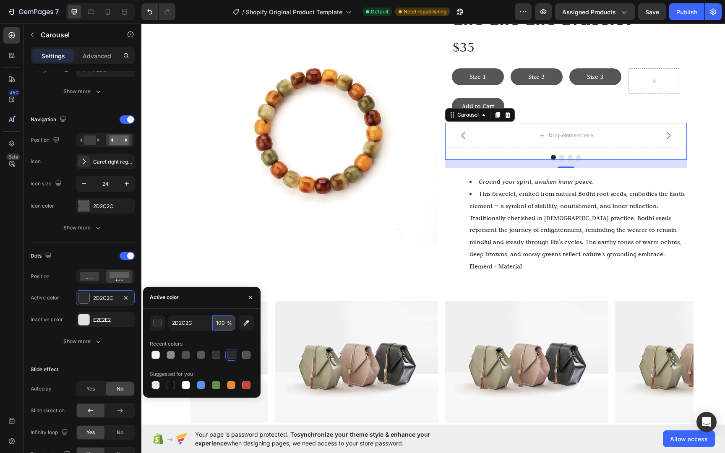
click at [0, 0] on input "100" at bounding box center [0, 0] width 0 height 0
type input "80"
click at [372, 262] on div "Image" at bounding box center [318, 142] width 242 height 275
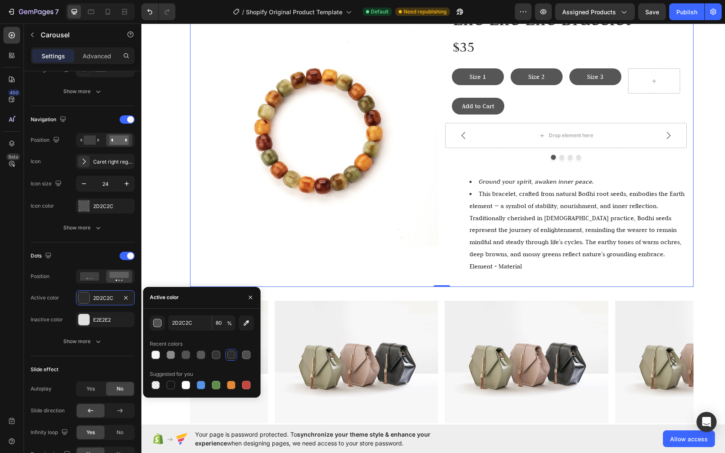
scroll to position [0, 0]
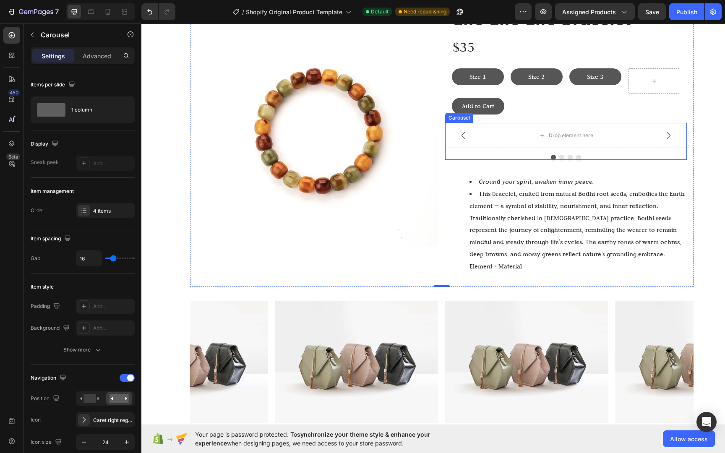
click at [461, 133] on icon "Carousel Back Arrow" at bounding box center [463, 135] width 4 height 7
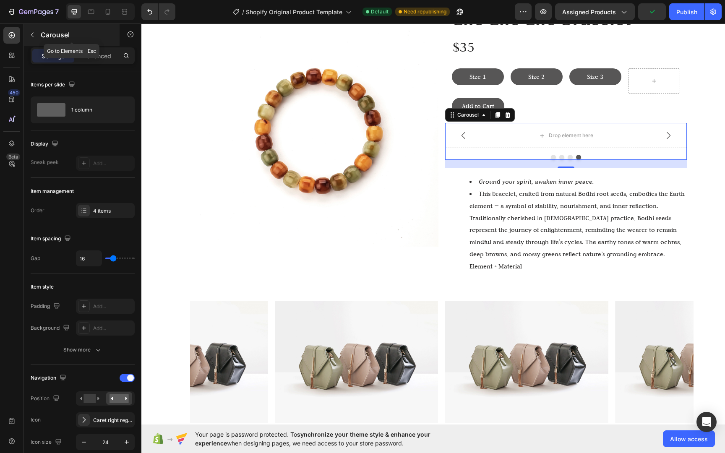
click at [38, 36] on button "button" at bounding box center [32, 34] width 13 height 13
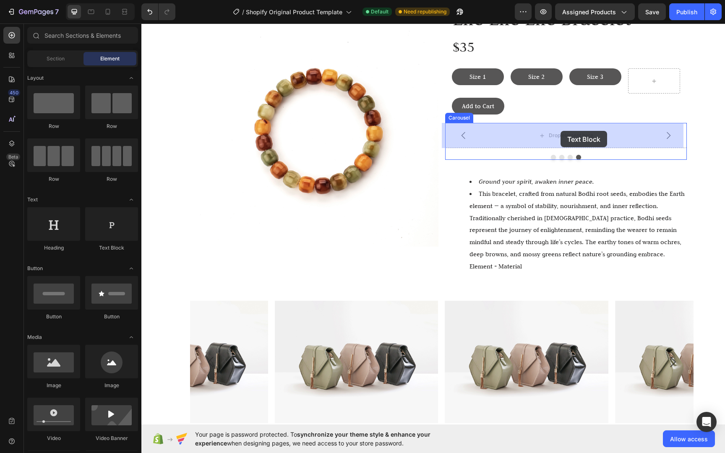
drag, startPoint x: 240, startPoint y: 248, endPoint x: 559, endPoint y: 135, distance: 337.8
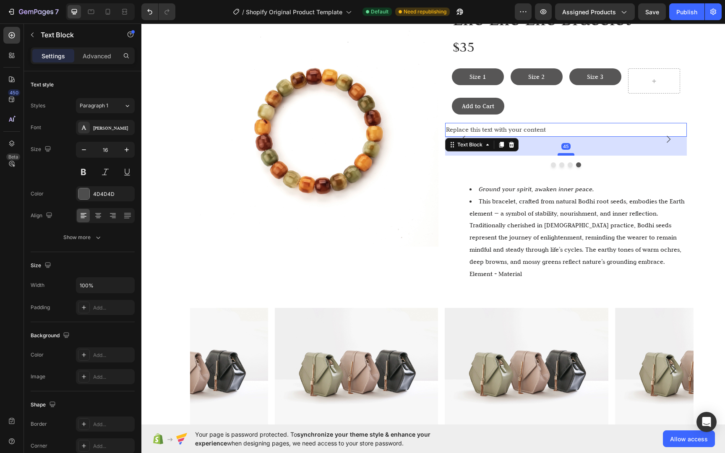
drag, startPoint x: 562, startPoint y: 135, endPoint x: 563, endPoint y: 154, distance: 18.9
click at [563, 154] on div at bounding box center [565, 154] width 17 height 3
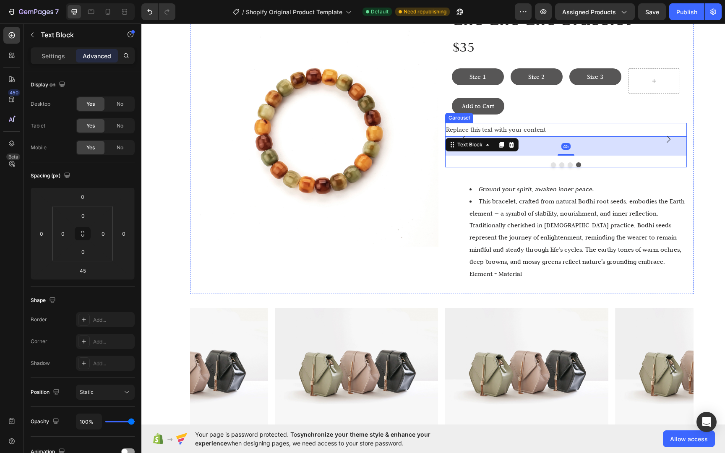
click at [630, 163] on div at bounding box center [566, 164] width 242 height 5
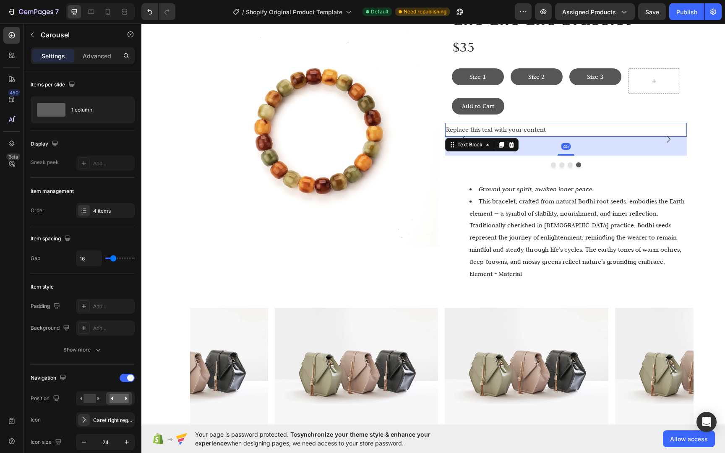
click at [541, 130] on div "Replace this text with your content" at bounding box center [566, 130] width 242 height 14
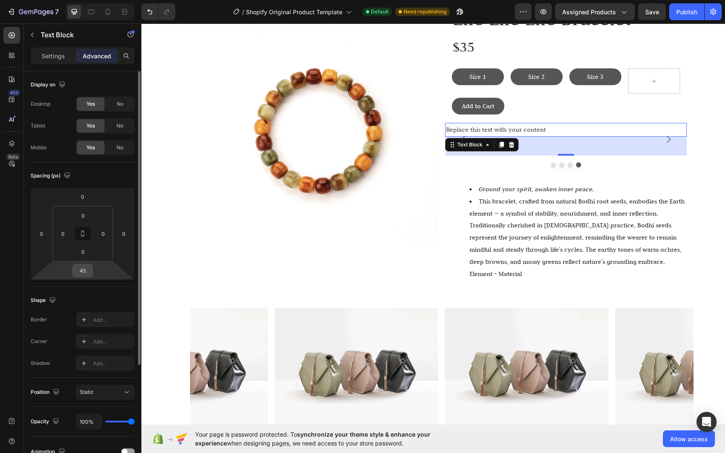
click at [91, 270] on input "45" at bounding box center [82, 270] width 17 height 13
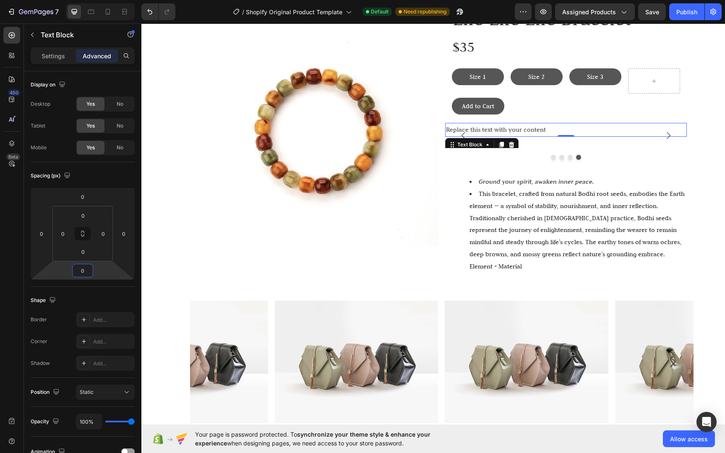
type input "0"
click at [522, 128] on div "Replace this text with your content" at bounding box center [566, 130] width 242 height 14
click at [522, 128] on p "Replace this text with your content" at bounding box center [566, 130] width 240 height 12
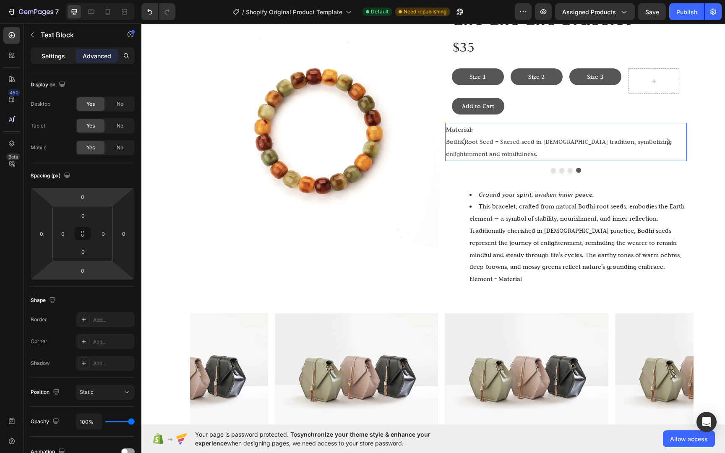
click at [53, 52] on p "Settings" at bounding box center [53, 56] width 23 height 9
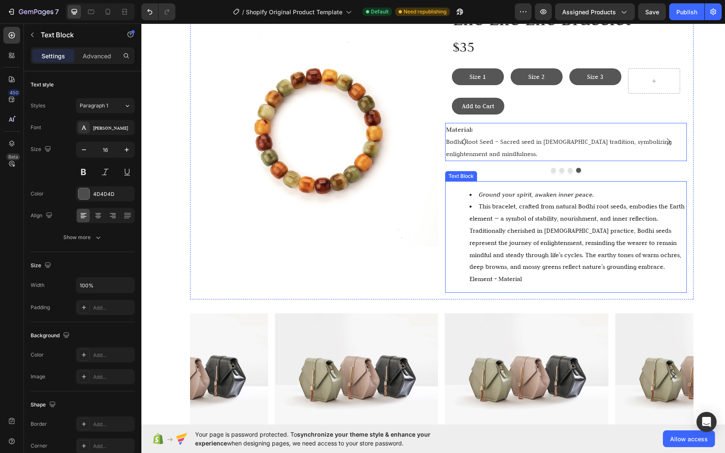
click at [452, 187] on div "Ground your spirit, awaken inner peace. This bracelet, crafted from natural Bod…" at bounding box center [569, 237] width 235 height 112
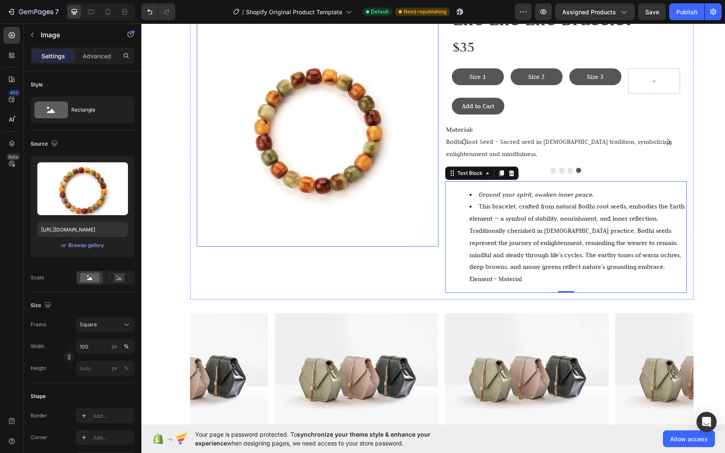
drag, startPoint x: 426, startPoint y: 185, endPoint x: 438, endPoint y: 178, distance: 14.3
click at [426, 185] on img at bounding box center [318, 126] width 242 height 242
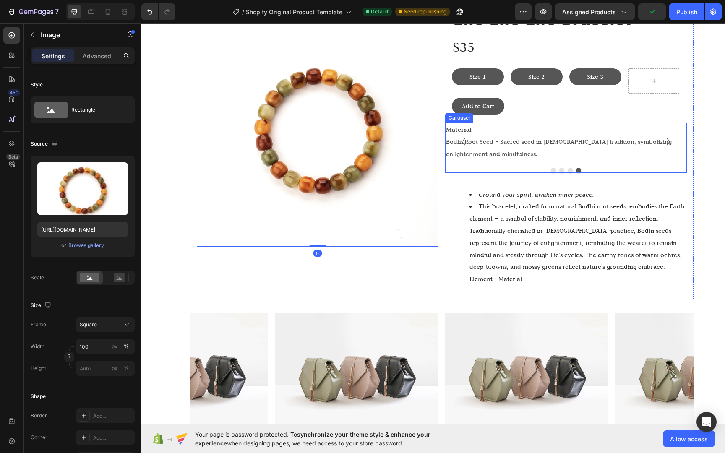
click at [509, 144] on p "Bodhi Root Seed – Sacred seed in [DEMOGRAPHIC_DATA] tradition, symbolizing enli…" at bounding box center [566, 148] width 240 height 24
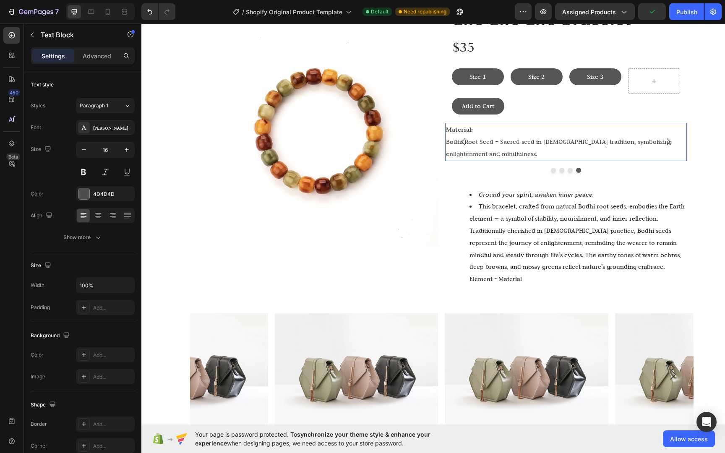
click at [506, 162] on div "Drop element here Drop element here Drop element here Material: Bodhi Root Seed…" at bounding box center [566, 147] width 242 height 49
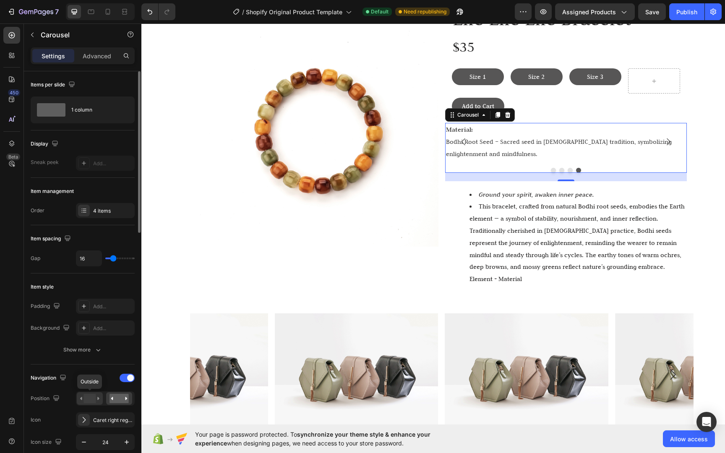
click at [99, 395] on div at bounding box center [90, 398] width 26 height 13
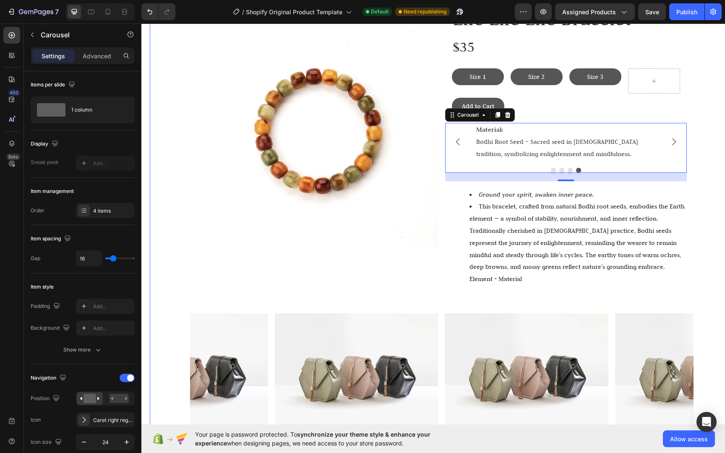
click at [705, 190] on div "Image Life Life Life Bracelet Heading $35 Text Block Size 1 Button Size 2 Butto…" at bounding box center [441, 334] width 583 height 673
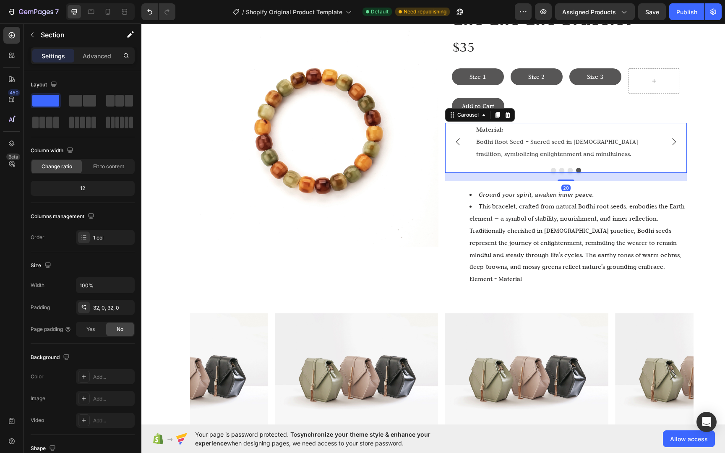
click at [571, 171] on div at bounding box center [566, 170] width 242 height 5
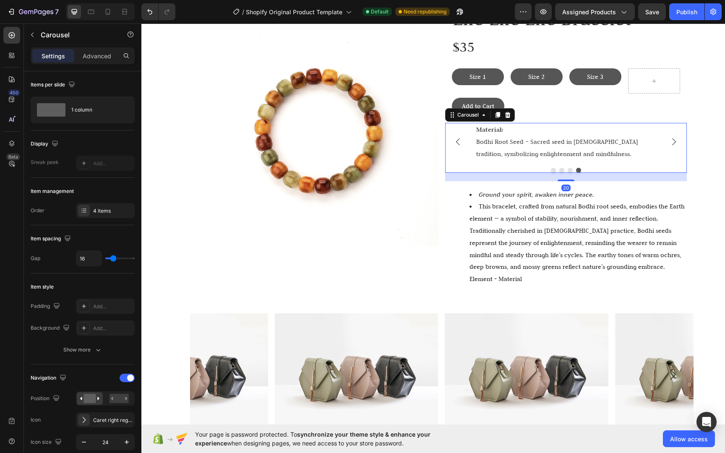
click at [577, 169] on div at bounding box center [566, 170] width 242 height 5
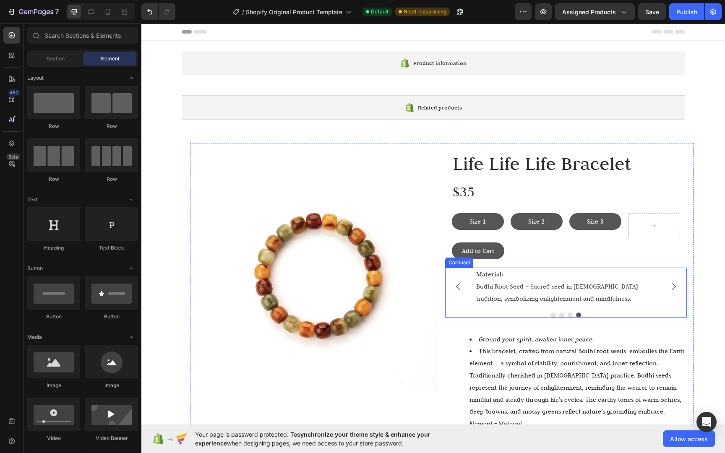
click at [666, 310] on div "Drop element here Drop element here Drop element here Material: Bodhi Root Seed…" at bounding box center [566, 292] width 242 height 49
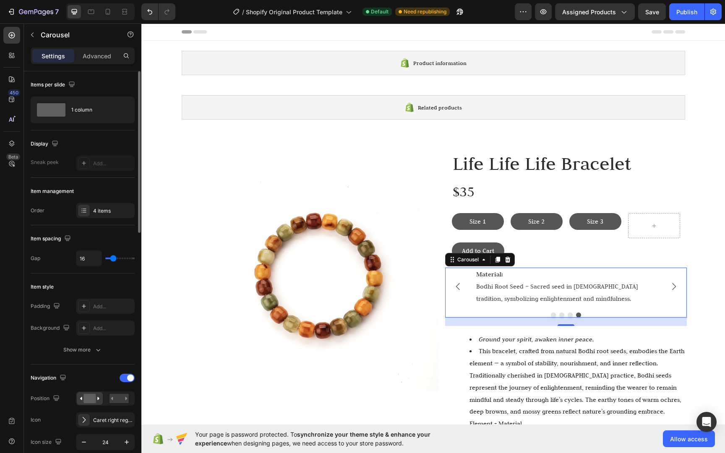
scroll to position [2, 0]
click at [112, 214] on div "4 items" at bounding box center [105, 208] width 59 height 15
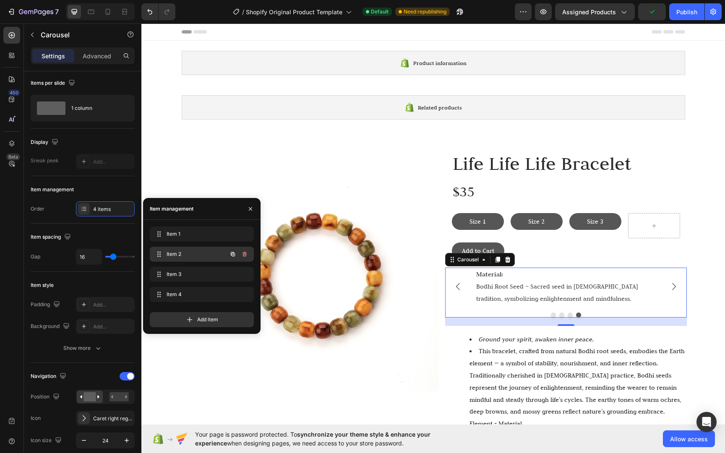
click at [197, 250] on span "Item 2" at bounding box center [189, 254] width 47 height 8
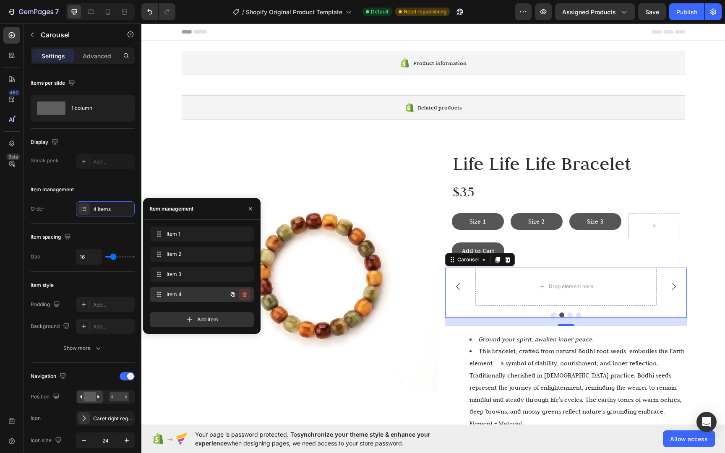
click at [247, 297] on icon "button" at bounding box center [244, 294] width 7 height 7
click at [244, 291] on div "Delete" at bounding box center [239, 295] width 16 height 8
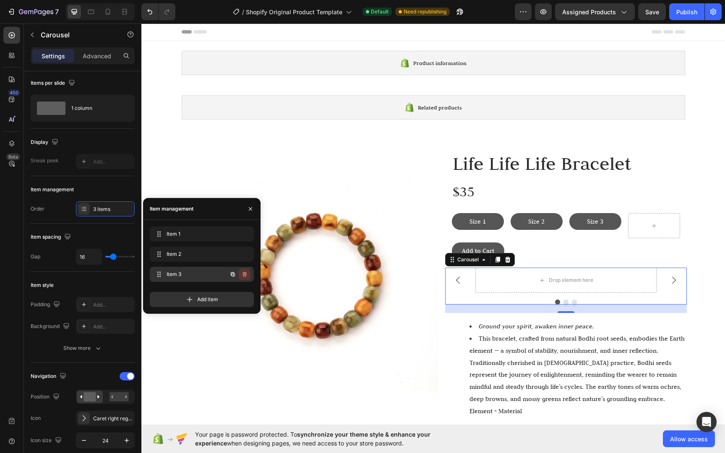
click at [246, 271] on button "button" at bounding box center [245, 274] width 12 height 12
click at [245, 274] on div "Delete" at bounding box center [239, 274] width 16 height 8
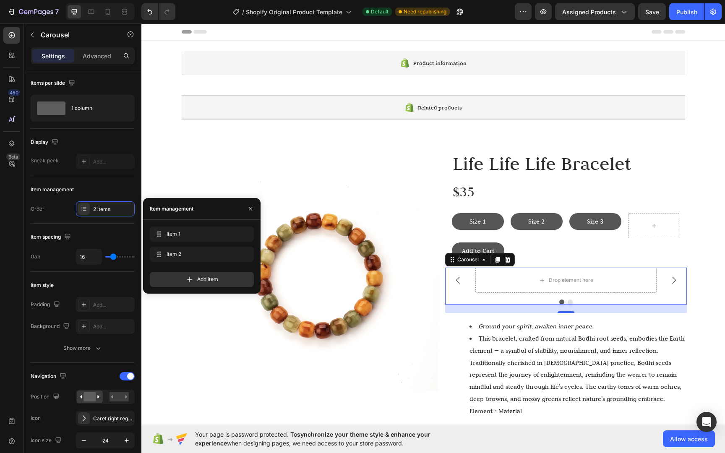
click at [453, 281] on icon "Carousel Back Arrow" at bounding box center [458, 280] width 10 height 10
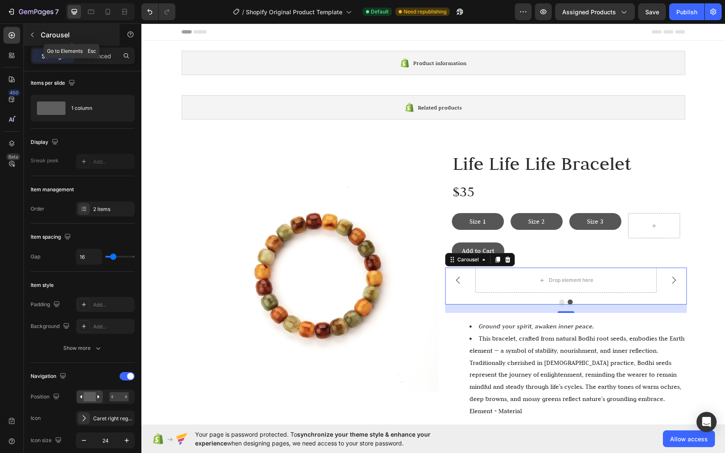
click at [36, 38] on button "button" at bounding box center [32, 34] width 13 height 13
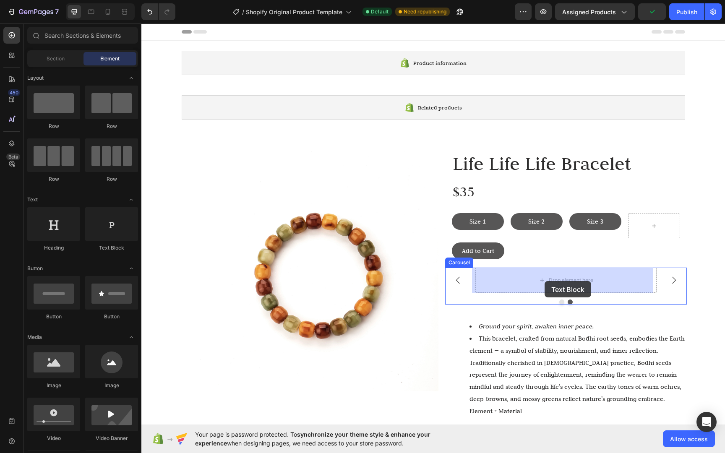
drag, startPoint x: 254, startPoint y: 237, endPoint x: 544, endPoint y: 281, distance: 293.8
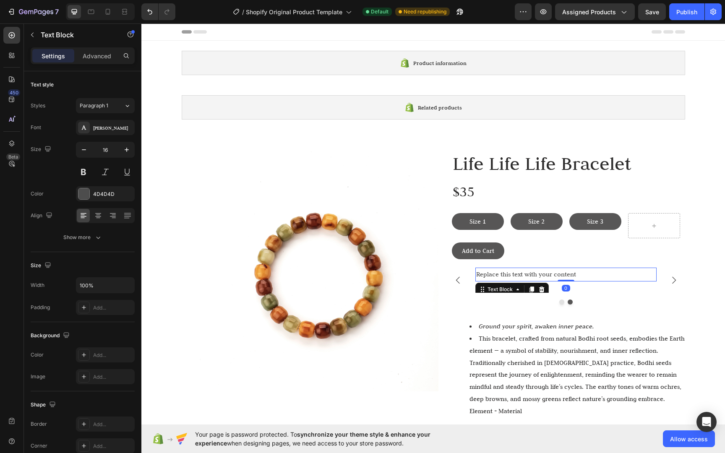
click at [622, 280] on div "Replace this text with your content" at bounding box center [565, 275] width 181 height 14
click at [105, 55] on p "Advanced" at bounding box center [97, 56] width 29 height 9
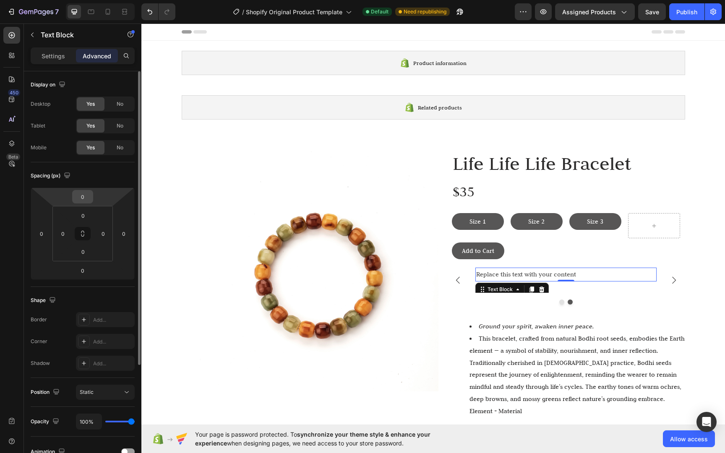
click at [91, 195] on input "0" at bounding box center [82, 196] width 17 height 13
type input "2"
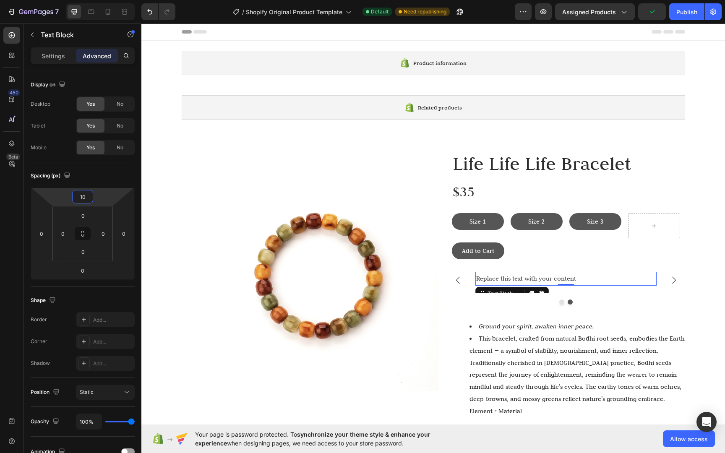
type input "10"
click at [522, 279] on p "Replace this text with your content" at bounding box center [565, 279] width 179 height 12
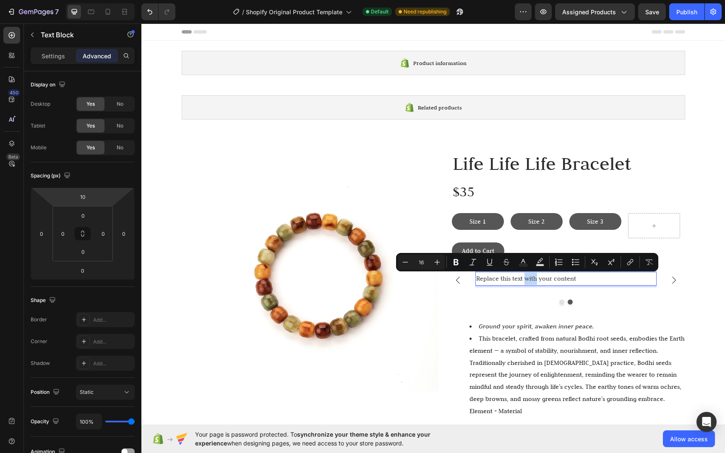
click at [493, 287] on div "Replace this text with your content Text Block 0" at bounding box center [565, 284] width 181 height 25
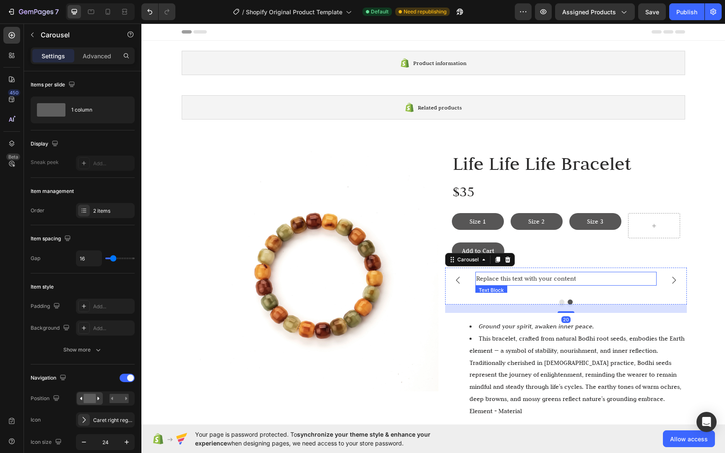
click at [495, 283] on p "Replace this text with your content" at bounding box center [565, 279] width 179 height 12
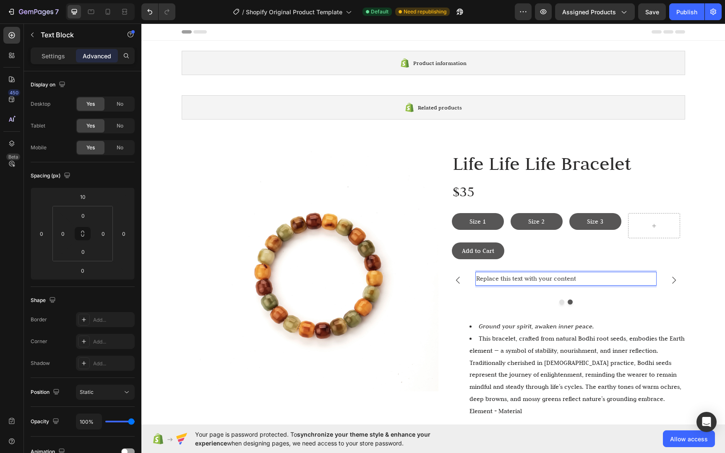
click at [494, 281] on p "Replace this text with your content" at bounding box center [565, 279] width 179 height 12
click at [499, 280] on p "Replace this text with your content" at bounding box center [565, 279] width 179 height 12
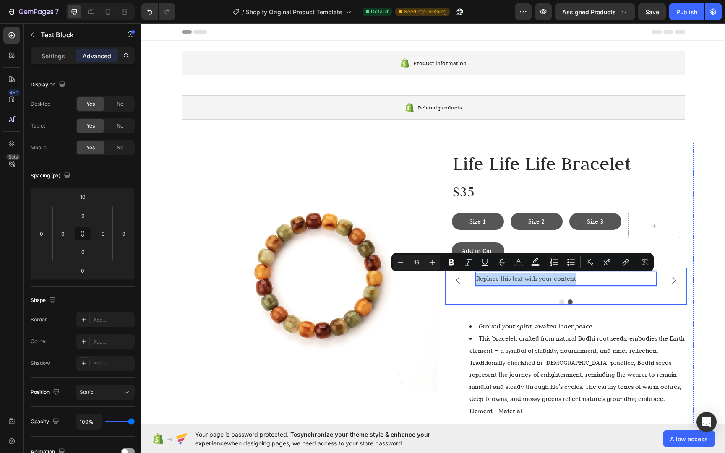
drag, startPoint x: 572, startPoint y: 281, endPoint x: 455, endPoint y: 276, distance: 117.1
click at [455, 276] on div "Drop element here Replace this text with your content Text Block 0" at bounding box center [566, 280] width 242 height 25
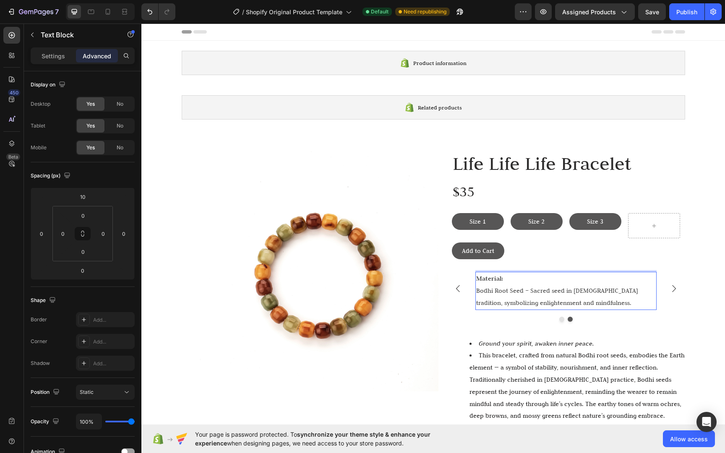
click at [537, 288] on p "Bodhi Root Seed – Sacred seed in [DEMOGRAPHIC_DATA] tradition, symbolizing enli…" at bounding box center [565, 297] width 179 height 24
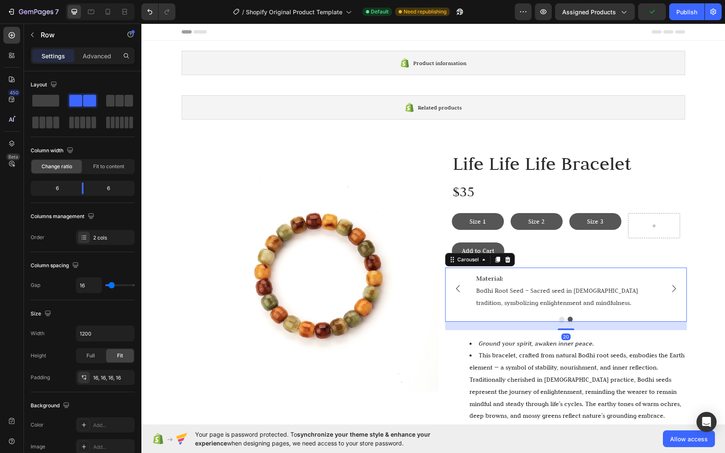
click at [672, 293] on icon "Carousel Next Arrow" at bounding box center [673, 288] width 10 height 10
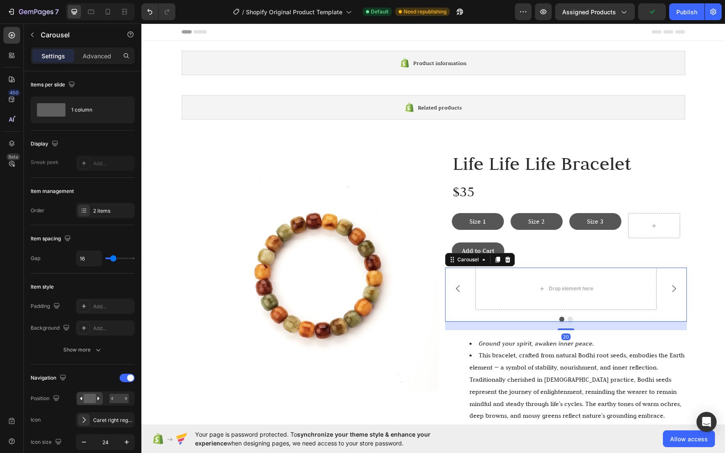
click at [456, 291] on icon "Carousel Back Arrow" at bounding box center [458, 288] width 10 height 10
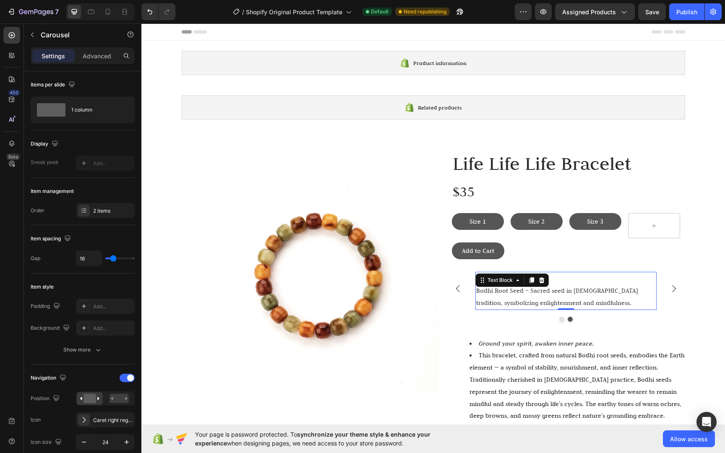
click at [552, 294] on p "Bodhi Root Seed – Sacred seed in [DEMOGRAPHIC_DATA] tradition, symbolizing enli…" at bounding box center [565, 297] width 179 height 24
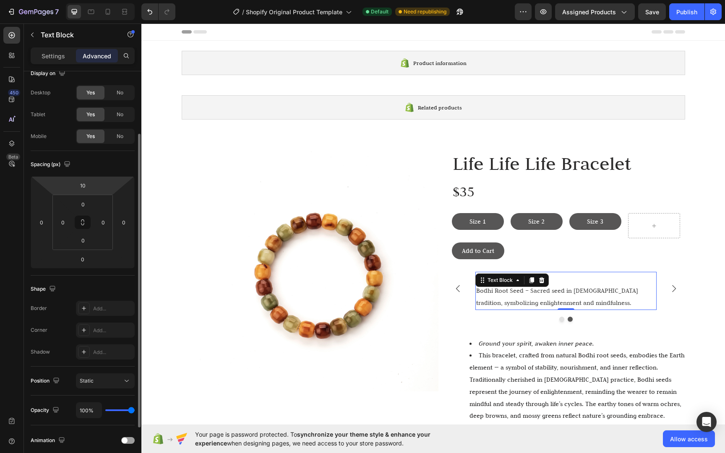
scroll to position [85, 0]
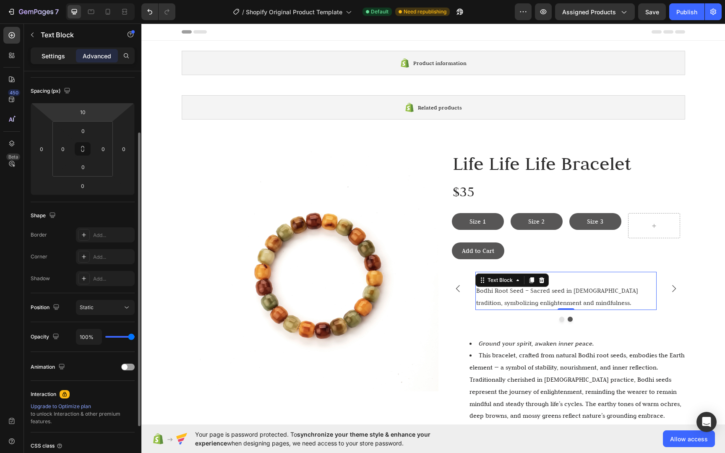
click at [47, 62] on div "Settings Advanced" at bounding box center [83, 55] width 104 height 17
click at [48, 59] on p "Settings" at bounding box center [53, 56] width 23 height 9
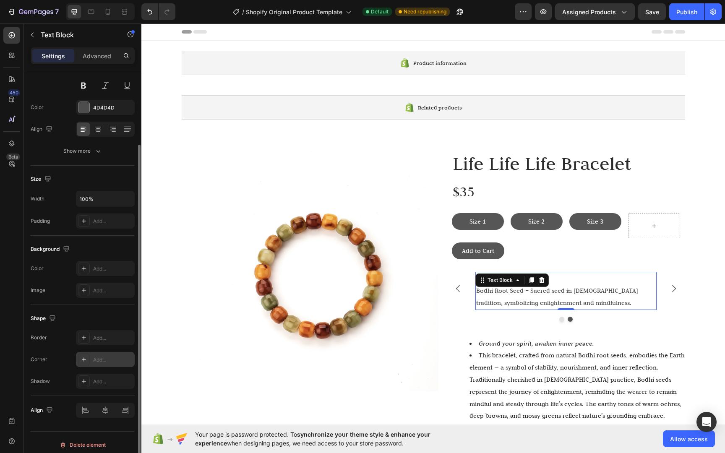
scroll to position [88, 0]
click at [101, 126] on icon at bounding box center [98, 127] width 8 height 8
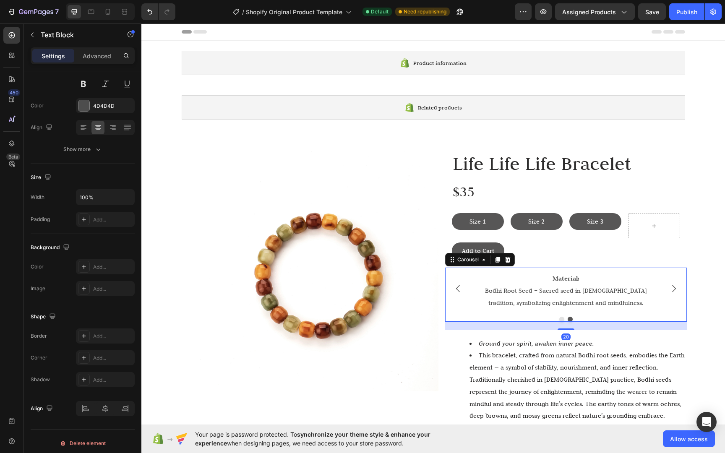
click at [673, 313] on div "Drop element here Material: Bodhi Root Seed – Sacred seed in Buddhist tradition…" at bounding box center [566, 295] width 242 height 54
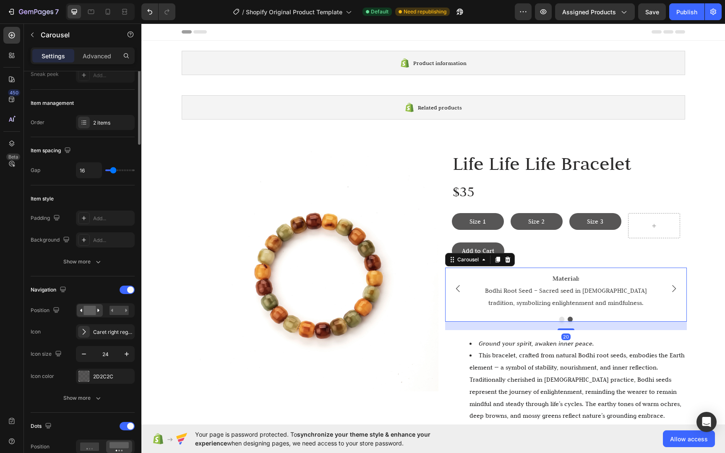
scroll to position [0, 0]
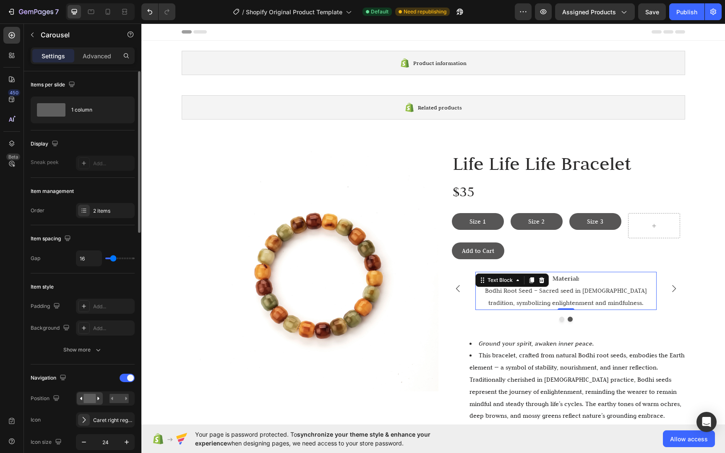
click at [630, 301] on p "Bodhi Root Seed – Sacred seed in [DEMOGRAPHIC_DATA] tradition, symbolizing enli…" at bounding box center [565, 297] width 179 height 24
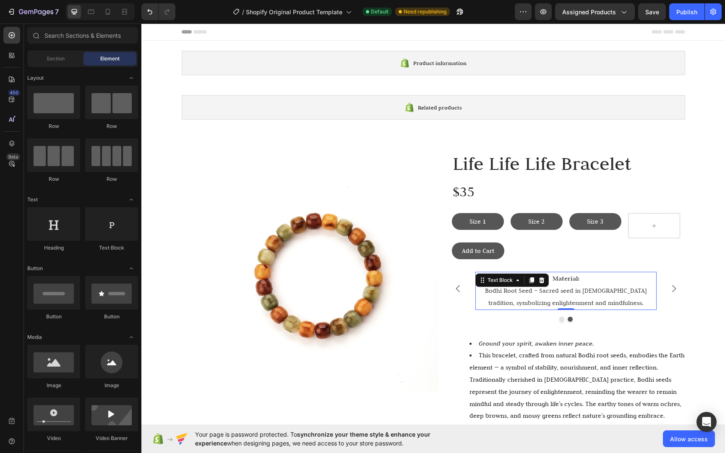
click at [571, 301] on p "Bodhi Root Seed – Sacred seed in [DEMOGRAPHIC_DATA] tradition, symbolizing enli…" at bounding box center [565, 297] width 179 height 24
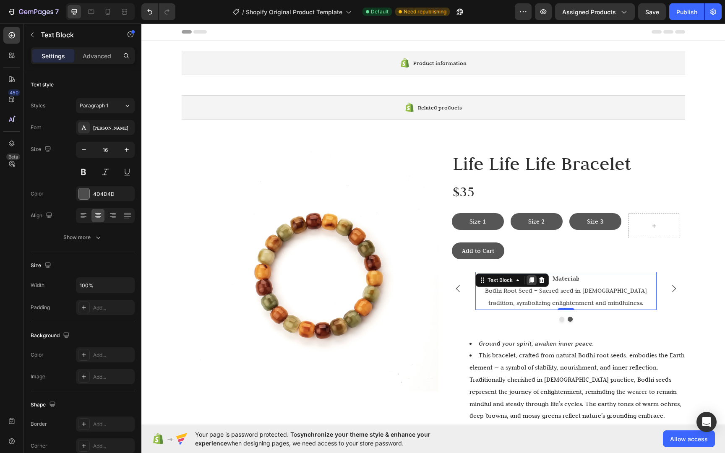
click at [529, 278] on icon at bounding box center [531, 280] width 5 height 6
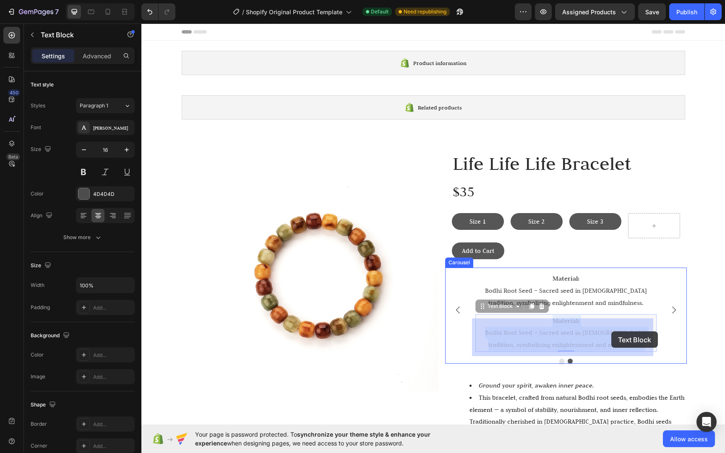
drag, startPoint x: 591, startPoint y: 338, endPoint x: 610, endPoint y: 333, distance: 19.3
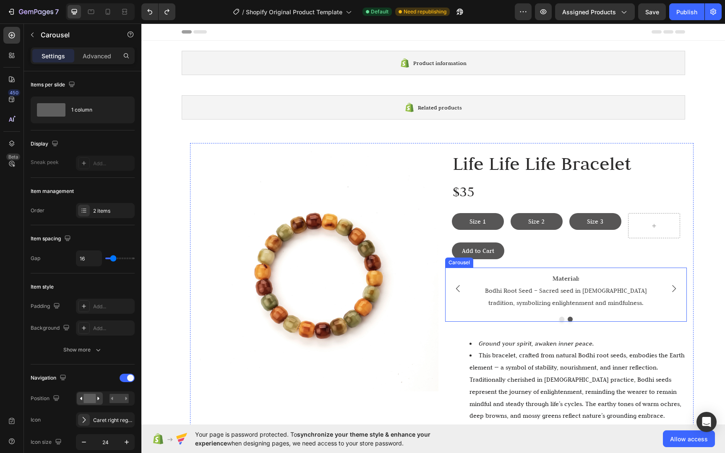
click at [671, 291] on icon "Carousel Next Arrow" at bounding box center [673, 288] width 10 height 10
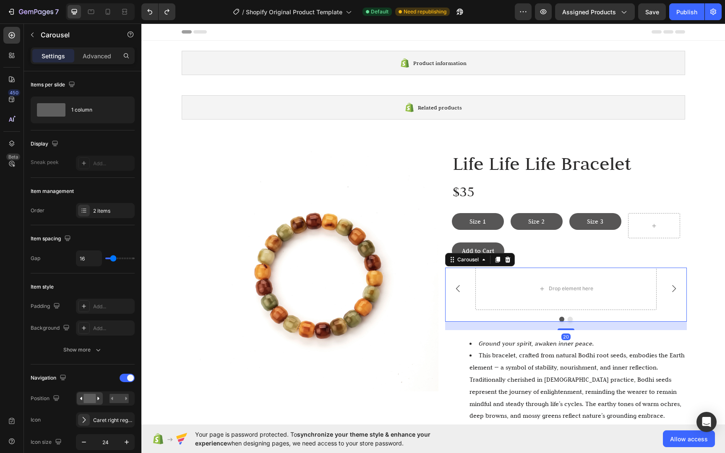
click at [572, 319] on div at bounding box center [566, 319] width 242 height 5
click at [569, 318] on button "Dot" at bounding box center [569, 319] width 5 height 5
click at [569, 320] on div at bounding box center [566, 319] width 242 height 5
click at [669, 287] on icon "Carousel Next Arrow" at bounding box center [673, 288] width 10 height 10
click at [43, 33] on p "Carousel" at bounding box center [76, 35] width 71 height 10
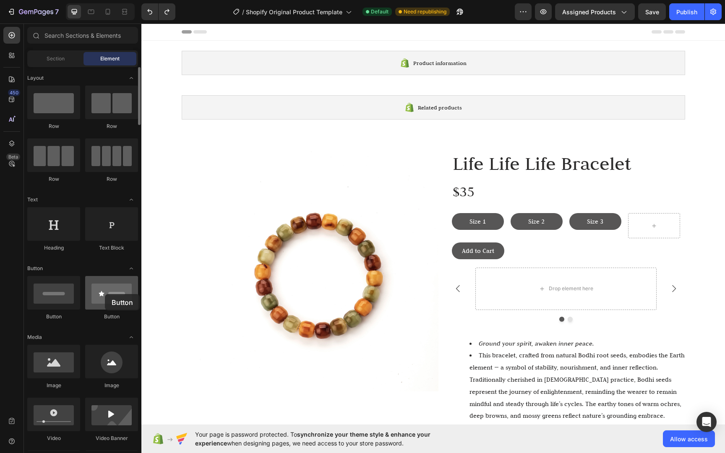
drag, startPoint x: 116, startPoint y: 298, endPoint x: 105, endPoint y: 294, distance: 11.9
click at [105, 294] on div at bounding box center [111, 293] width 53 height 34
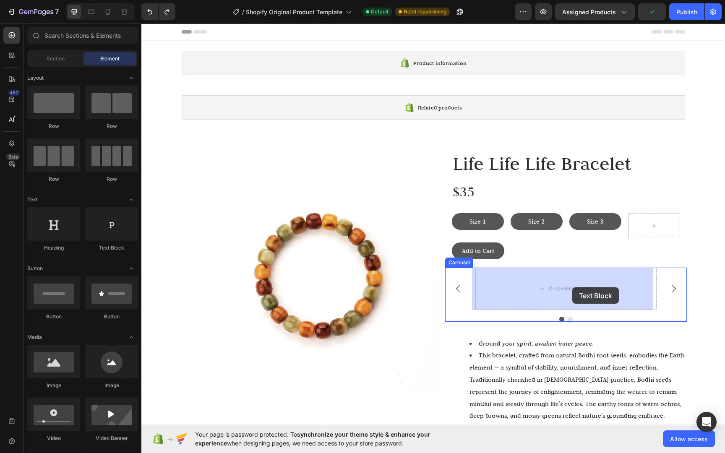
drag, startPoint x: 251, startPoint y: 258, endPoint x: 572, endPoint y: 287, distance: 322.1
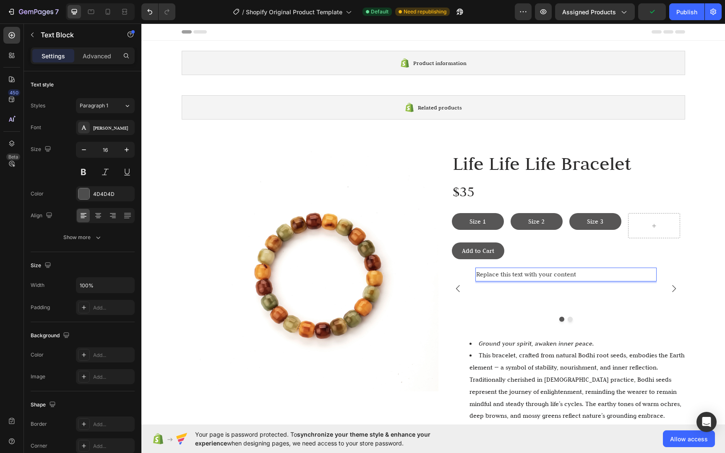
click at [497, 273] on div "Replace this text with your content" at bounding box center [565, 275] width 181 height 14
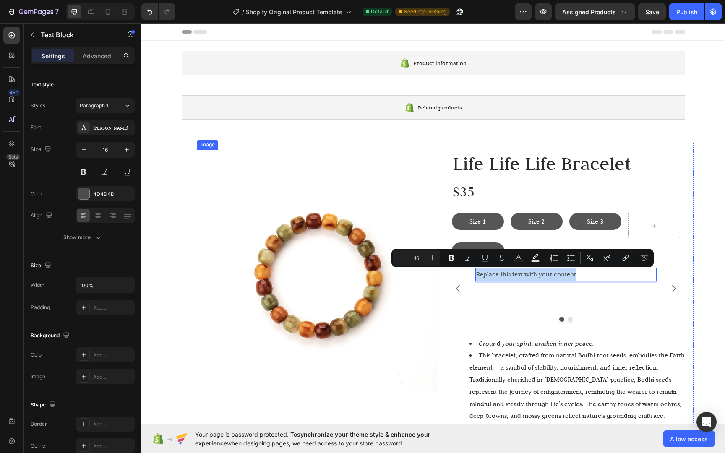
drag, startPoint x: 572, startPoint y: 275, endPoint x: 426, endPoint y: 276, distance: 146.4
click at [426, 276] on div "Image Life Life Life Bracelet Heading $35 Text Block Size 1 Button Size 2 Butto…" at bounding box center [441, 295] width 503 height 305
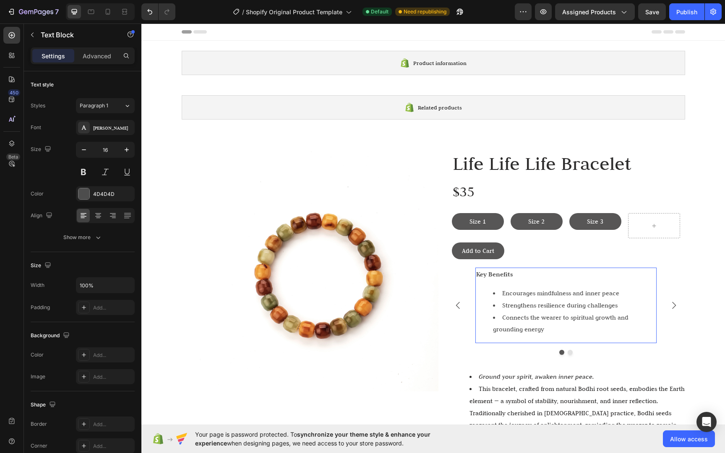
click at [616, 335] on div "Key Benefits Encourages mindfulness and inner peace Strengthens resilience duri…" at bounding box center [565, 305] width 181 height 75
click at [675, 345] on div "Key Benefits Encourages mindfulness and inner peace Strengthens resilience duri…" at bounding box center [566, 311] width 242 height 87
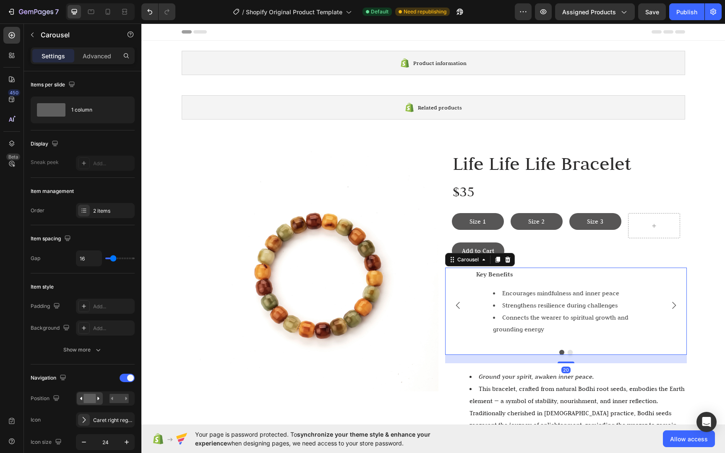
click at [674, 308] on icon "Carousel Next Arrow" at bounding box center [673, 305] width 10 height 10
click at [674, 309] on icon "Carousel Next Arrow" at bounding box center [673, 305] width 10 height 10
click at [457, 307] on icon "Carousel Back Arrow" at bounding box center [458, 305] width 10 height 10
click at [588, 317] on div "Material: Bodhi Root Seed – Sacred seed in Buddhist tradition, symbolizing enli…" at bounding box center [565, 309] width 181 height 75
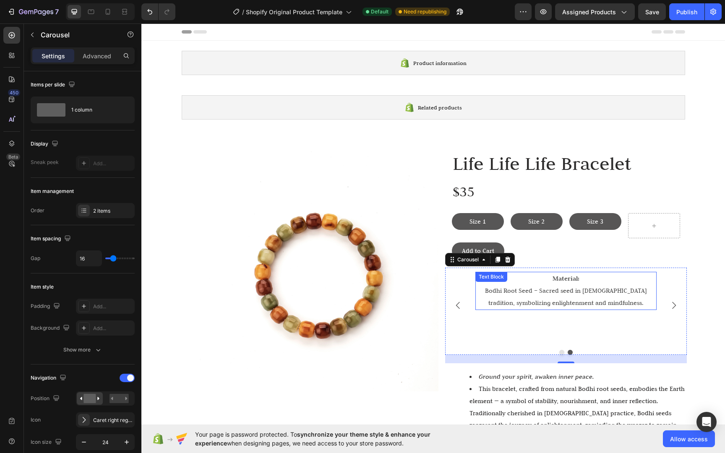
click at [573, 306] on p "Bodhi Root Seed – Sacred seed in [DEMOGRAPHIC_DATA] tradition, symbolizing enli…" at bounding box center [565, 297] width 179 height 24
click at [668, 308] on icon "Carousel Next Arrow" at bounding box center [673, 305] width 10 height 10
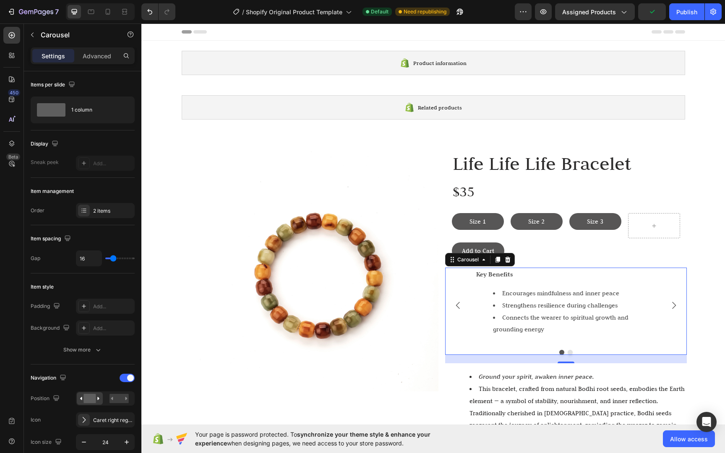
click at [455, 305] on icon "Carousel Back Arrow" at bounding box center [458, 305] width 10 height 10
click at [663, 300] on button "Carousel Next Arrow" at bounding box center [673, 305] width 23 height 23
click at [610, 312] on li "Connects the wearer to spiritual growth and grounding energy" at bounding box center [574, 324] width 163 height 24
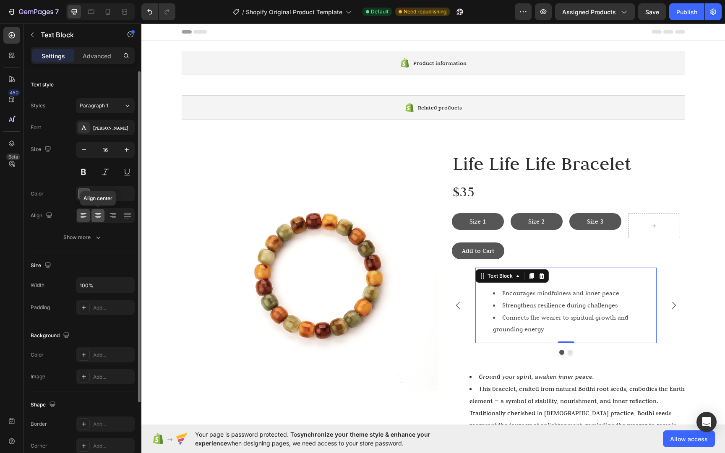
click at [101, 215] on icon at bounding box center [98, 215] width 8 height 8
click at [84, 216] on icon at bounding box center [84, 216] width 6 height 1
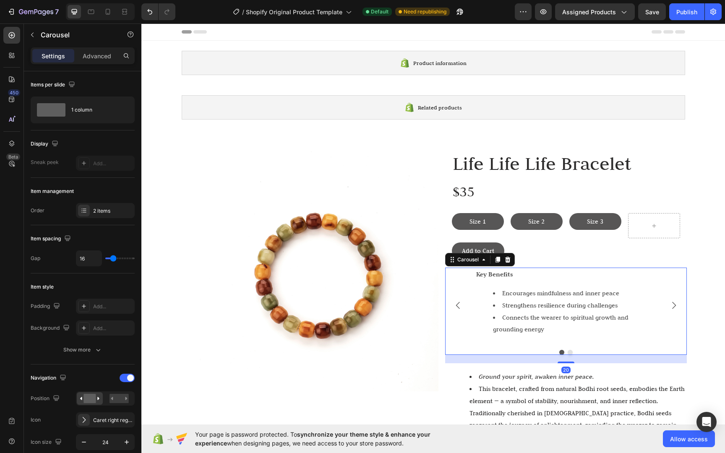
click at [455, 305] on icon "Carousel Back Arrow" at bounding box center [458, 305] width 10 height 10
click at [546, 312] on div "Material: Bodhi Root Seed – Sacred seed in Buddhist tradition, symbolizing enli…" at bounding box center [565, 309] width 181 height 75
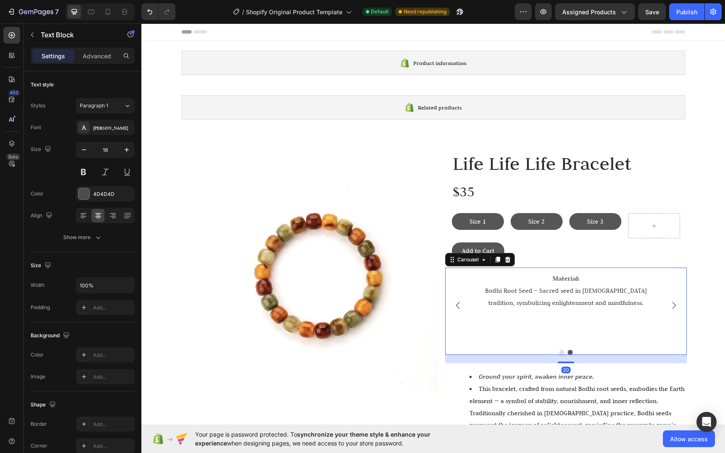
click at [549, 308] on p "Bodhi Root Seed – Sacred seed in Buddhist tradition, symbolizing enlightenment …" at bounding box center [565, 297] width 179 height 24
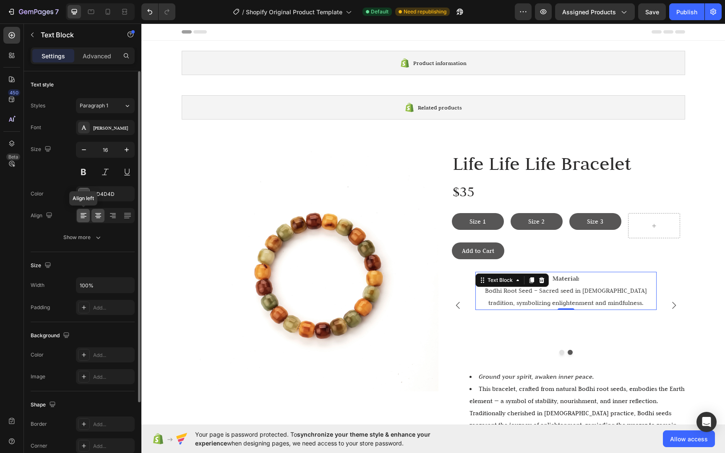
click at [84, 221] on div at bounding box center [83, 215] width 13 height 13
click at [98, 218] on icon at bounding box center [98, 215] width 8 height 8
click at [564, 325] on div "Material: Bodhi Root Seed – Sacred seed in Buddhist tradition, symbolizing enli…" at bounding box center [565, 309] width 181 height 75
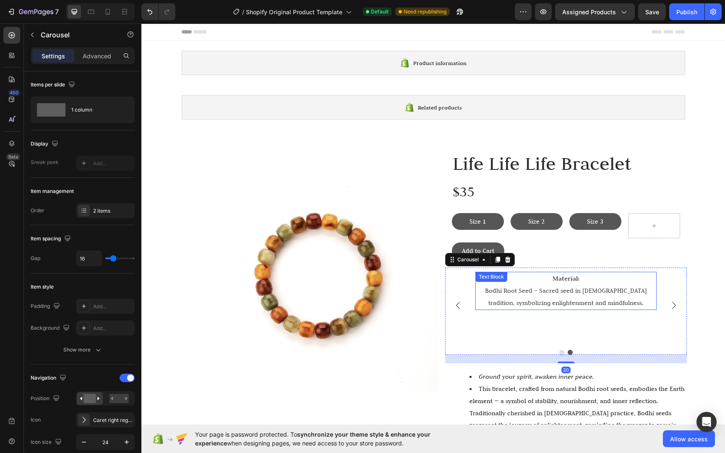
click at [576, 290] on p "Bodhi Root Seed – Sacred seed in Buddhist tradition, symbolizing enlightenment …" at bounding box center [565, 297] width 179 height 24
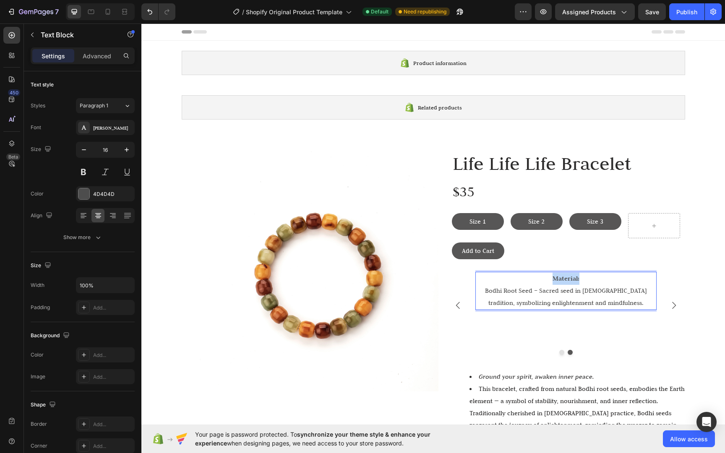
drag, startPoint x: 549, startPoint y: 276, endPoint x: 593, endPoint y: 279, distance: 43.7
click at [593, 279] on p "Material:" at bounding box center [565, 279] width 179 height 12
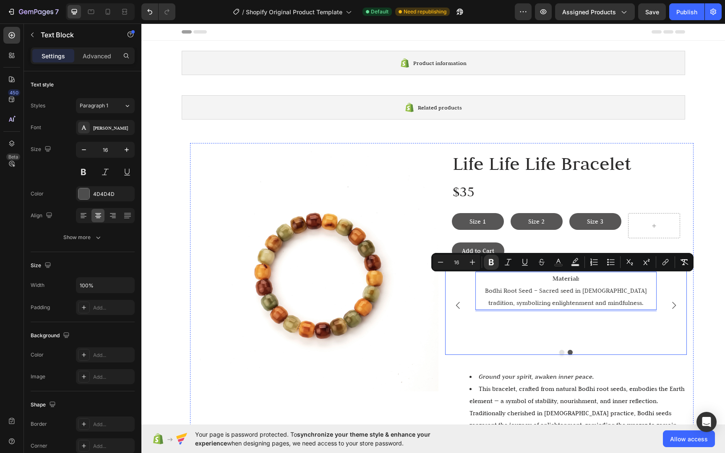
click at [662, 306] on button "Carousel Next Arrow" at bounding box center [673, 305] width 23 height 23
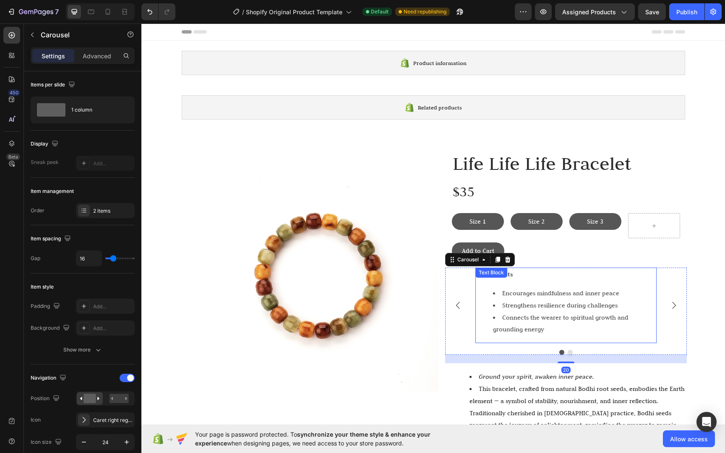
click at [640, 306] on li "Strengthens resilience during challenges" at bounding box center [574, 305] width 163 height 12
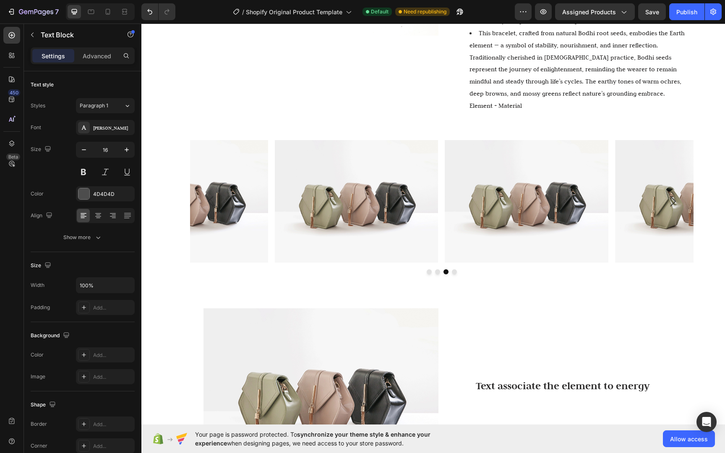
click at [724, 333] on html "Product information Shopify section: Product information Related products Shopi…" at bounding box center [432, 310] width 583 height 1284
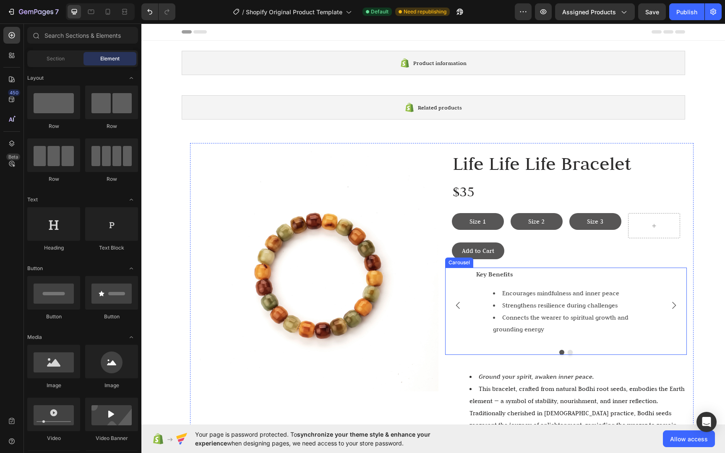
click at [676, 269] on div "Key Benefits Encourages mindfulness and inner peace Strengthens resilience duri…" at bounding box center [566, 305] width 242 height 75
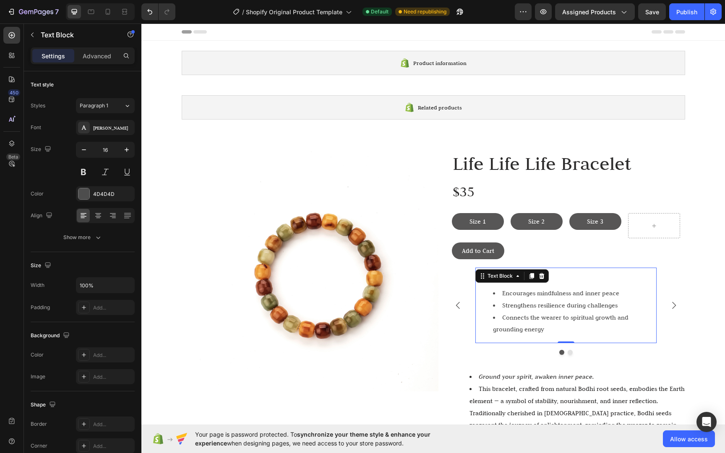
click at [582, 288] on li "Encourages mindfulness and inner peace" at bounding box center [574, 293] width 163 height 12
click at [100, 235] on icon "button" at bounding box center [98, 237] width 8 height 8
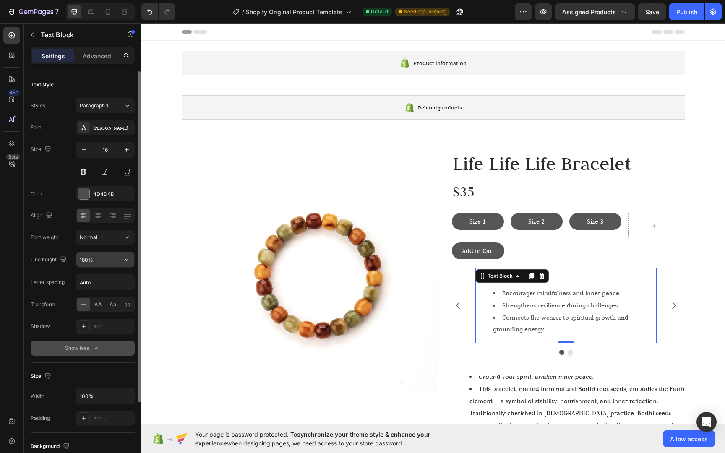
click at [85, 264] on input "180%" at bounding box center [105, 259] width 58 height 15
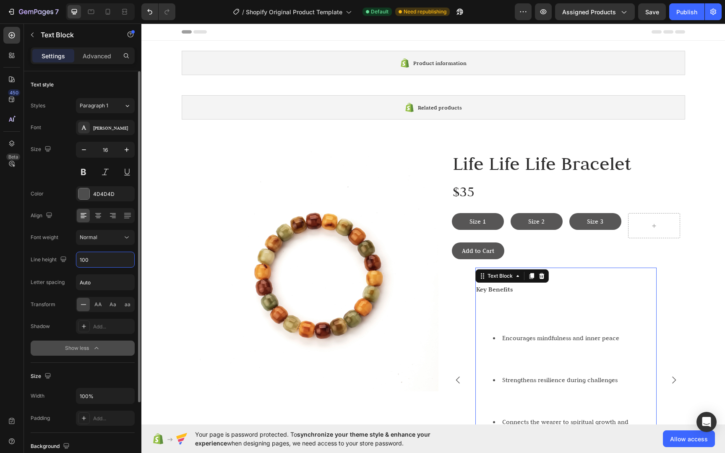
type input "100%"
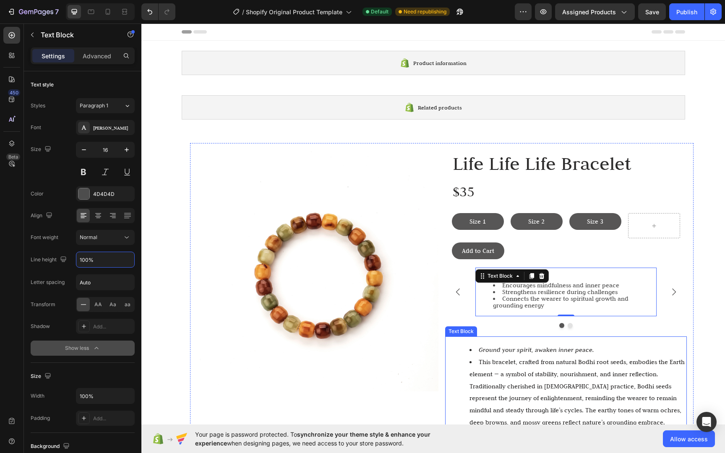
click at [651, 332] on div "Key Benefits Encourages mindfulness and inner peace Strengthens resilience duri…" at bounding box center [566, 302] width 242 height 69
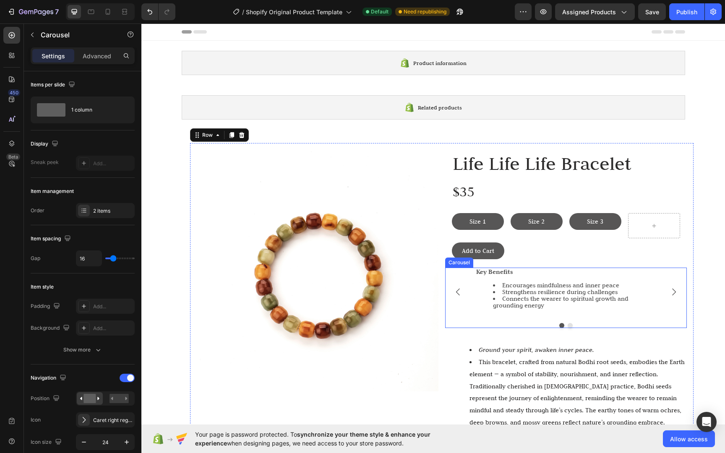
click at [671, 298] on button "Carousel Next Arrow" at bounding box center [673, 291] width 23 height 23
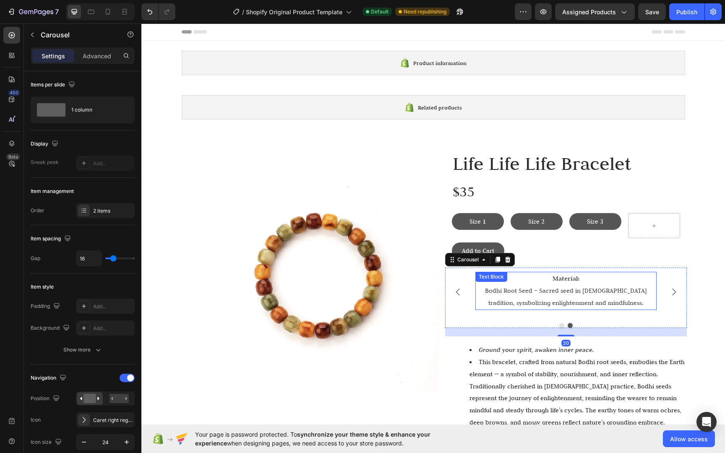
click at [583, 294] on p "Bodhi Root Seed – Sacred seed in Buddhist tradition, symbolizing enlightenment …" at bounding box center [565, 297] width 179 height 24
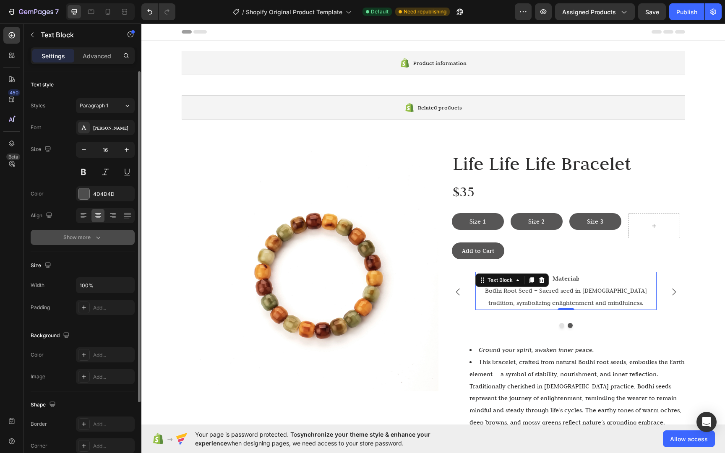
click at [90, 241] on div "Show more" at bounding box center [82, 237] width 39 height 8
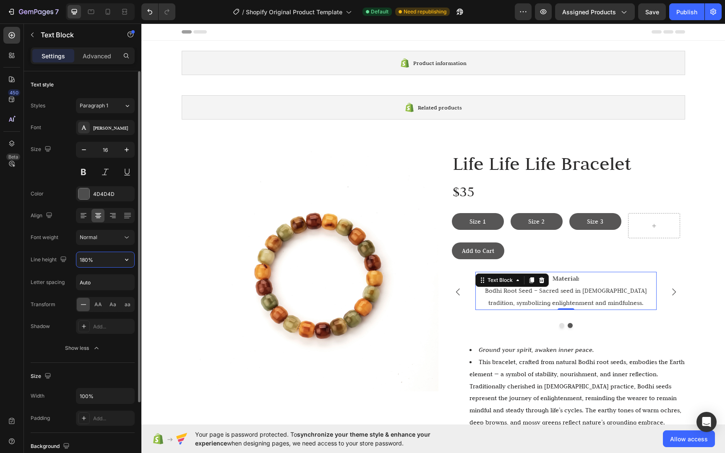
click at [83, 264] on input "180%" at bounding box center [105, 259] width 58 height 15
click at [85, 261] on input "180%" at bounding box center [105, 259] width 58 height 15
type input "120%"
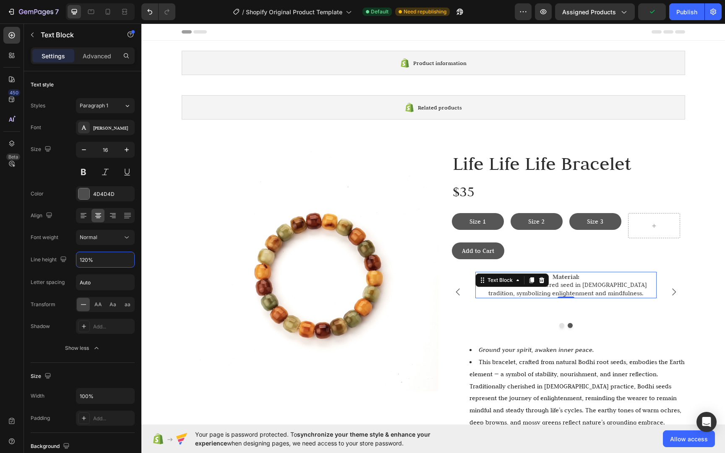
click at [688, 313] on div "Image Life Life Life Bracelet Heading $35 Text Block Size 1 Button Size 2 Butto…" at bounding box center [441, 299] width 503 height 312
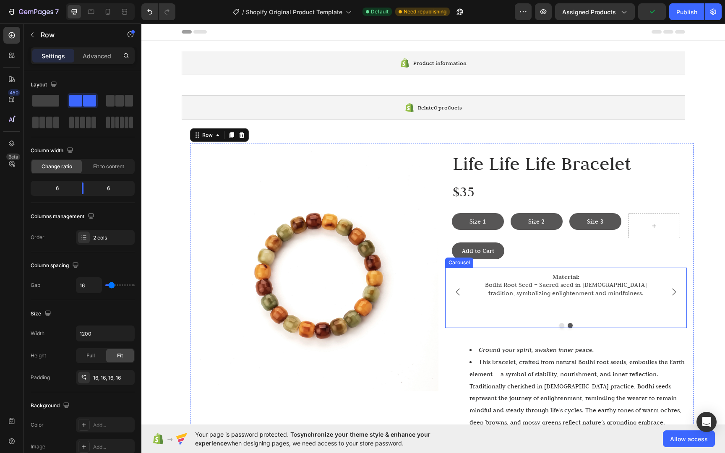
click at [676, 292] on button "Carousel Next Arrow" at bounding box center [673, 291] width 23 height 23
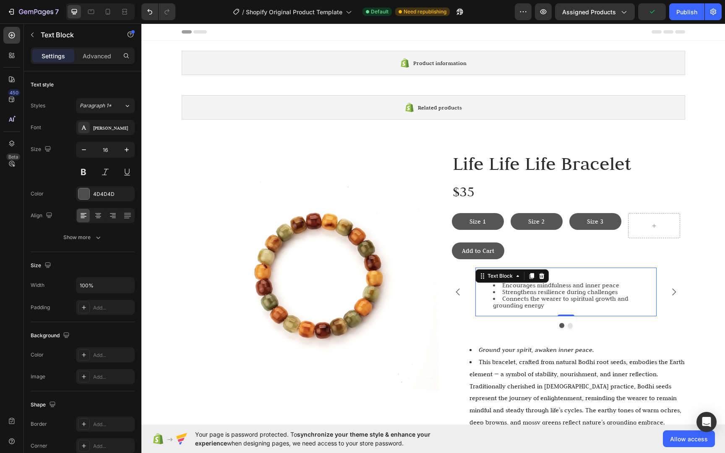
click at [598, 292] on li "Strengthens resilience during challenges" at bounding box center [574, 291] width 163 height 7
click at [88, 288] on input "100%" at bounding box center [105, 285] width 58 height 15
click at [85, 286] on input "100%" at bounding box center [105, 285] width 58 height 15
type input "150%"
click at [111, 266] on div "Size" at bounding box center [83, 265] width 104 height 13
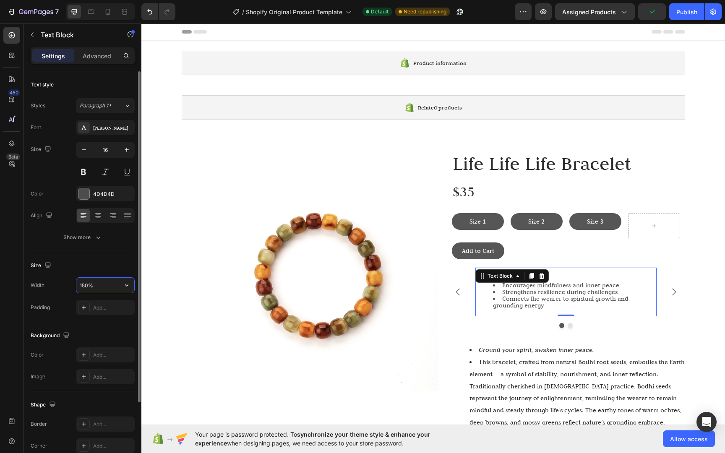
click at [117, 284] on input "150%" at bounding box center [105, 285] width 58 height 15
click at [674, 287] on icon "Carousel Next Arrow" at bounding box center [673, 292] width 10 height 10
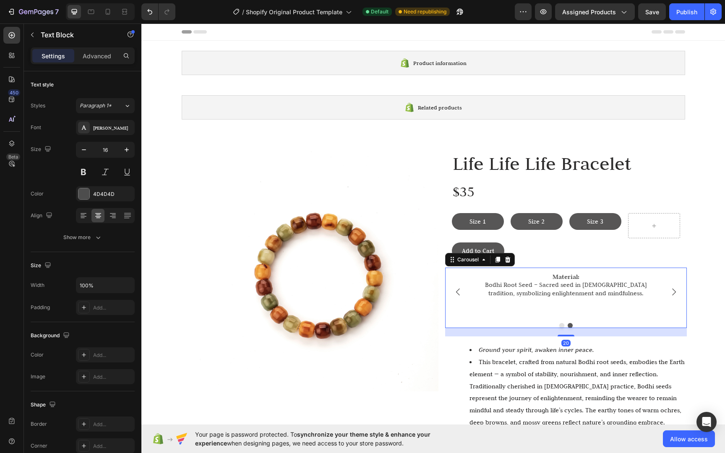
click at [573, 293] on p "Bodhi Root Seed – Sacred seed in Buddhist tradition, symbolizing enlightenment …" at bounding box center [565, 289] width 179 height 16
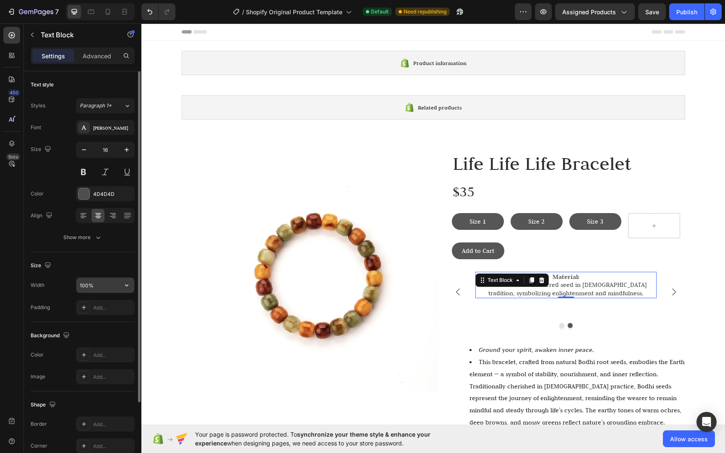
click at [99, 287] on input "100%" at bounding box center [105, 285] width 58 height 15
click at [87, 286] on input "100%" at bounding box center [105, 285] width 58 height 15
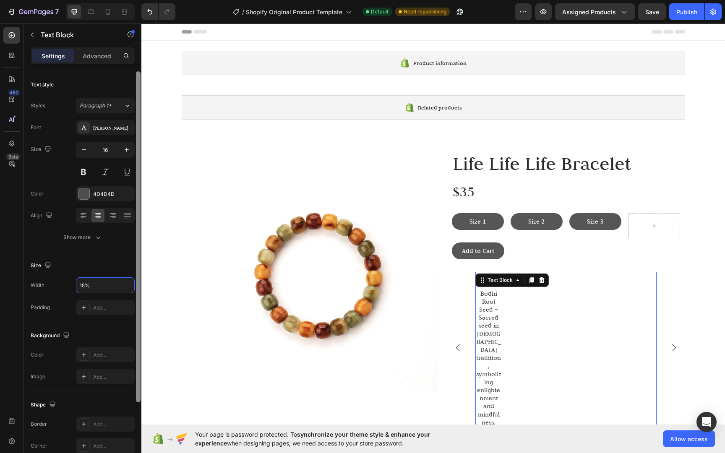
type input "150%"
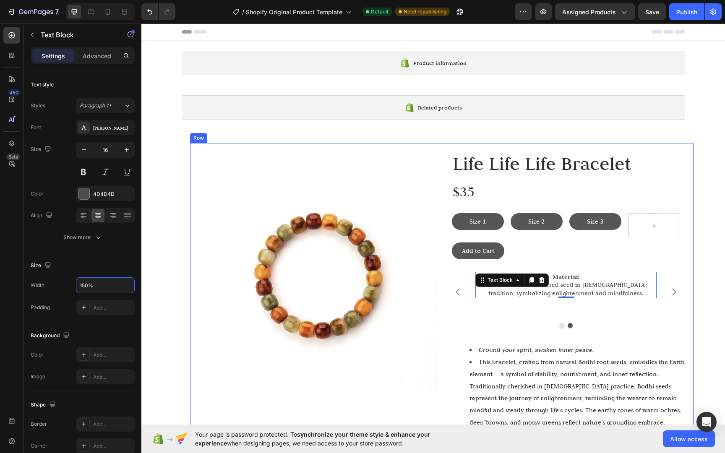
click at [685, 303] on div "Image Life Life Life Bracelet Heading $35 Text Block Size 1 Button Size 2 Butto…" at bounding box center [441, 299] width 503 height 312
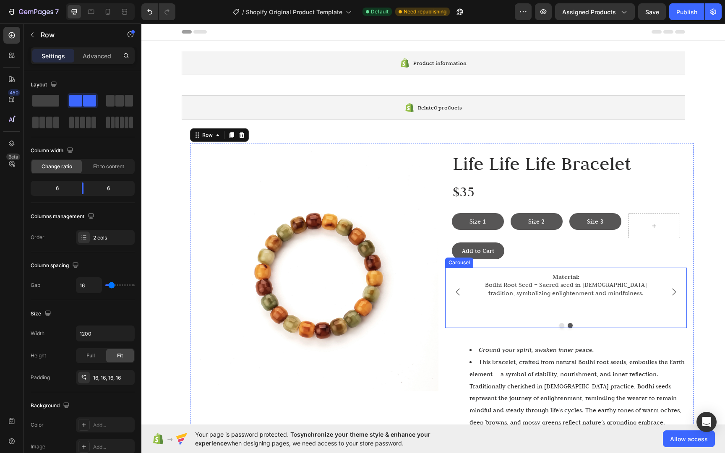
click at [629, 303] on div "Material: Bodhi Root Seed – Sacred seed in Buddhist tradition, symbolizing enli…" at bounding box center [565, 296] width 181 height 49
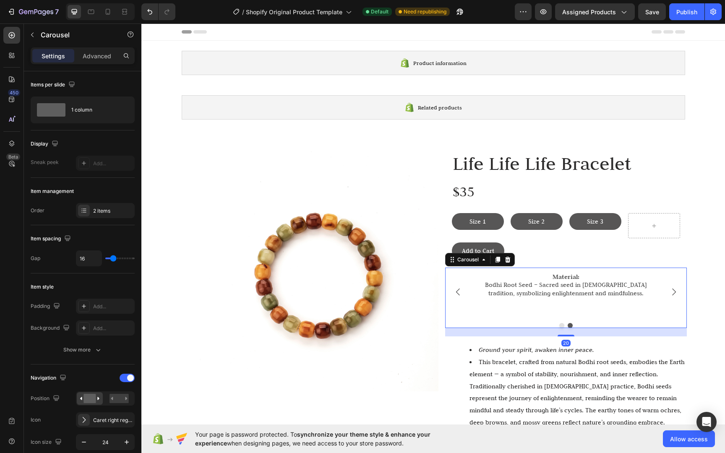
click at [629, 301] on div "Material: Bodhi Root Seed – Sacred seed in Buddhist tradition, symbolizing enli…" at bounding box center [565, 296] width 181 height 49
click at [94, 45] on div "Carousel" at bounding box center [72, 35] width 96 height 22
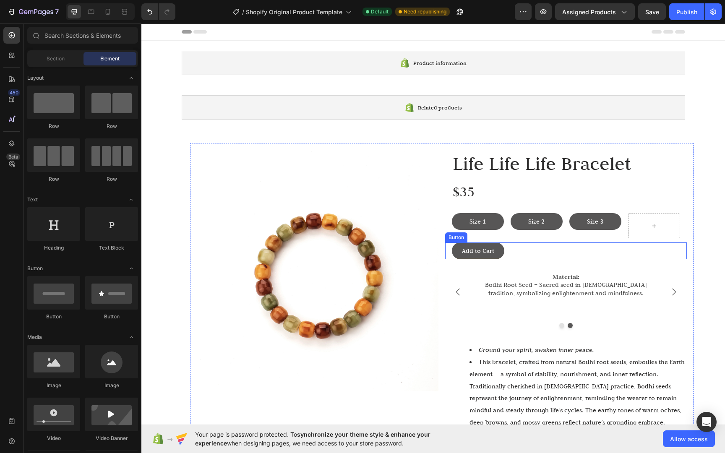
click at [603, 288] on p "Bodhi Root Seed – Sacred seed in Buddhist tradition, symbolizing enlightenment …" at bounding box center [565, 289] width 179 height 16
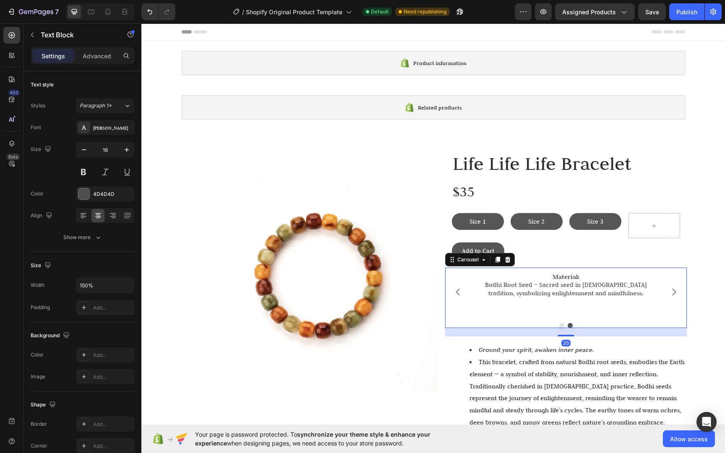
click at [603, 298] on div "Material: Bodhi Root Seed – Sacred seed in Buddhist tradition, symbolizing enli…" at bounding box center [565, 296] width 181 height 49
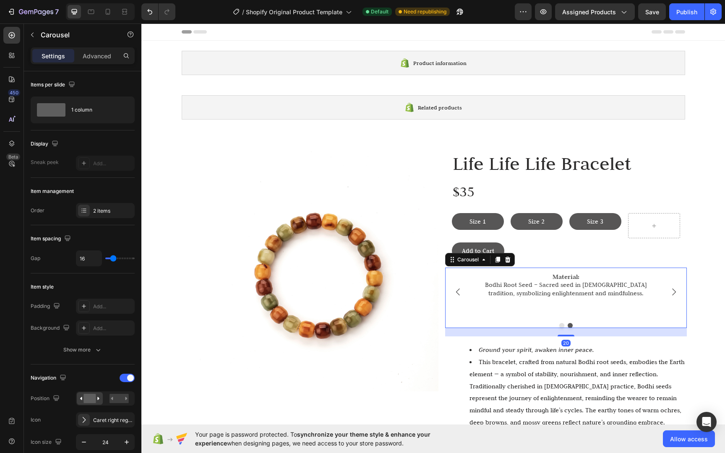
click at [607, 301] on div "Material: Bodhi Root Seed – Sacred seed in Buddhist tradition, symbolizing enli…" at bounding box center [565, 296] width 181 height 49
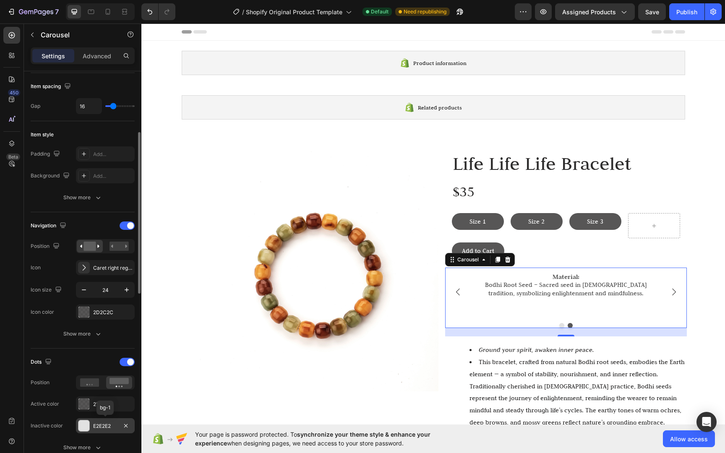
scroll to position [154, 0]
click at [94, 443] on icon "button" at bounding box center [98, 446] width 8 height 8
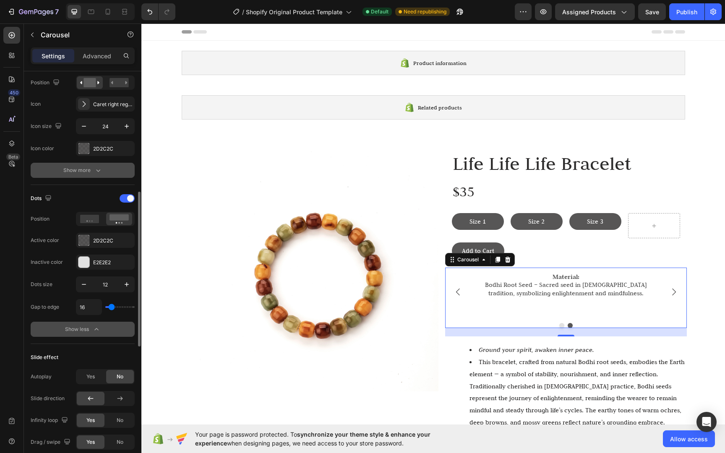
click at [94, 172] on icon "button" at bounding box center [98, 170] width 8 height 8
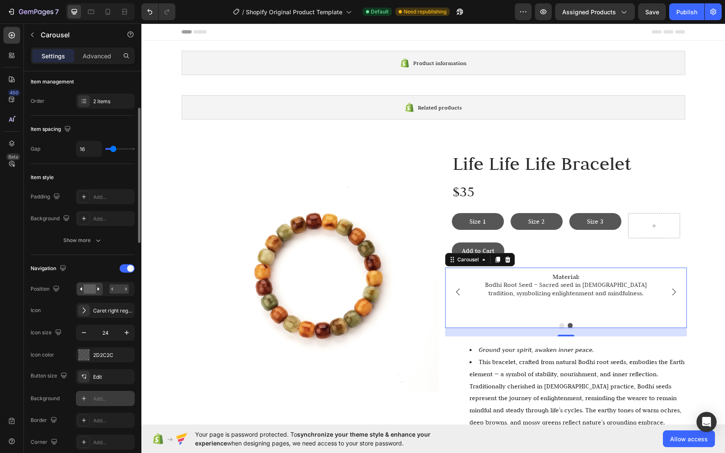
scroll to position [0, 0]
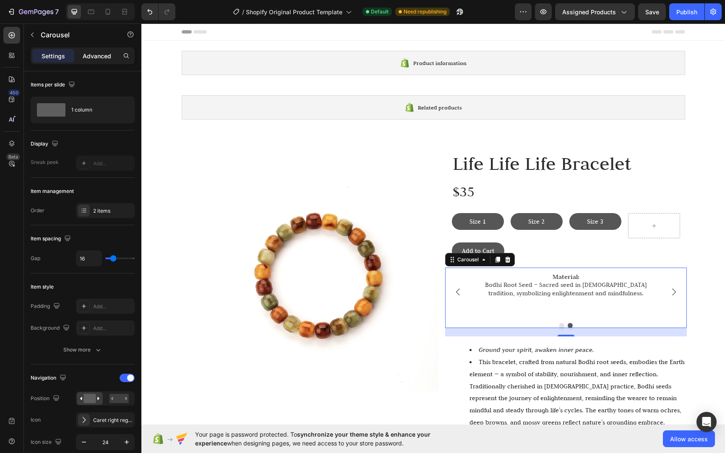
click at [96, 62] on div "Advanced" at bounding box center [97, 55] width 42 height 13
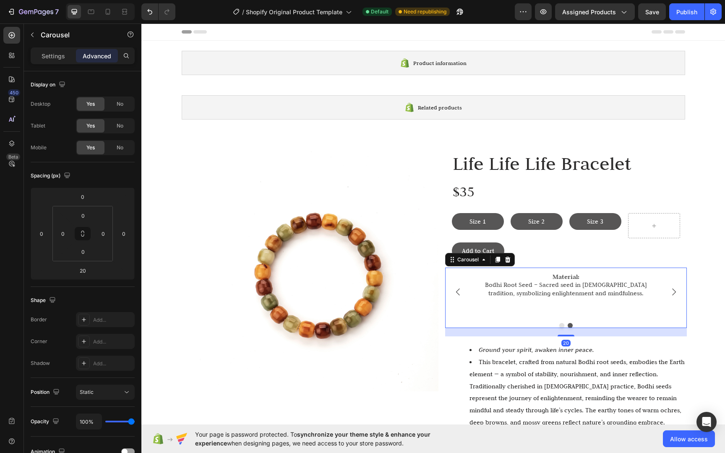
click at [95, 58] on p "Advanced" at bounding box center [97, 56] width 29 height 9
drag, startPoint x: 82, startPoint y: 281, endPoint x: 83, endPoint y: 276, distance: 5.5
click at [0, 0] on div "Spacing (px) 0 0 20 0 0 0 0 0" at bounding box center [0, 0] width 0 height 0
click at [83, 275] on input "20" at bounding box center [82, 270] width 17 height 13
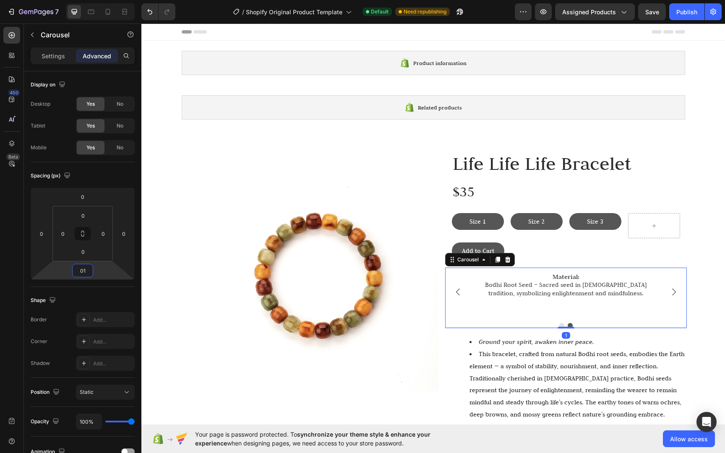
type input "0"
click at [681, 354] on li "This bracelet, crafted from natural Bodhi root seeds, embodies the Earth elemen…" at bounding box center [577, 390] width 216 height 85
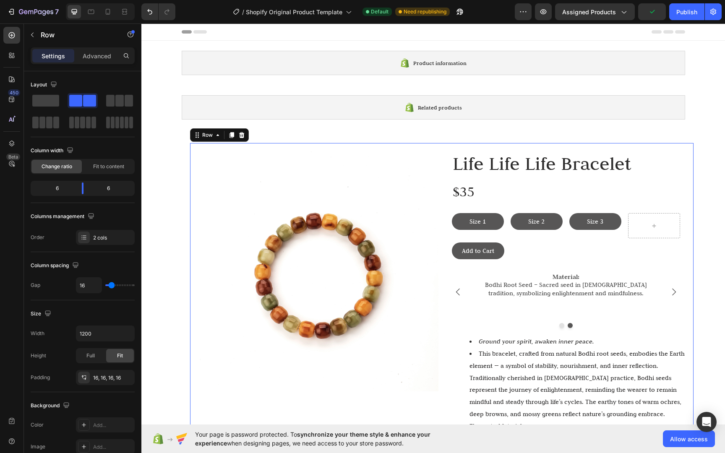
click at [687, 321] on div "Image Life Life Life Bracelet Heading $35 Text Block Size 1 Button Size 2 Butto…" at bounding box center [441, 295] width 503 height 304
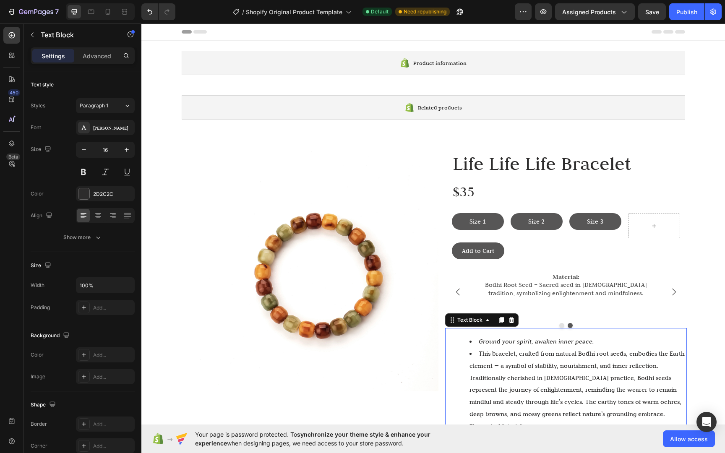
click at [629, 335] on li "Ground your spirit, awaken inner peace." at bounding box center [577, 341] width 216 height 12
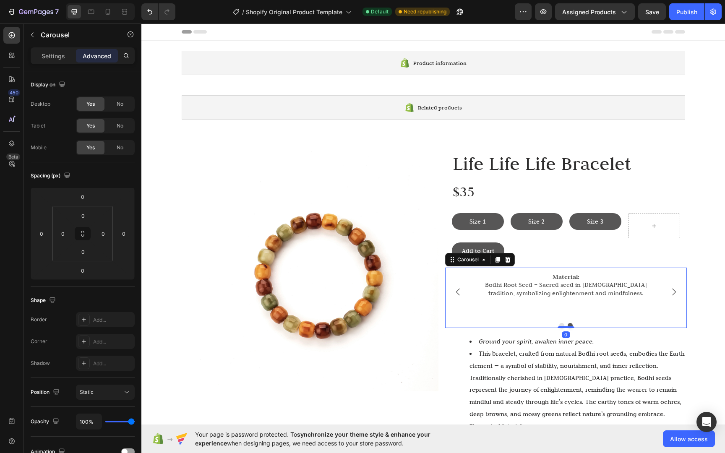
click at [625, 318] on div "Key Benefits Encourages mindfulness and inner peace Strengthens resilience duri…" at bounding box center [566, 298] width 242 height 60
click at [89, 267] on input "0" at bounding box center [82, 270] width 17 height 13
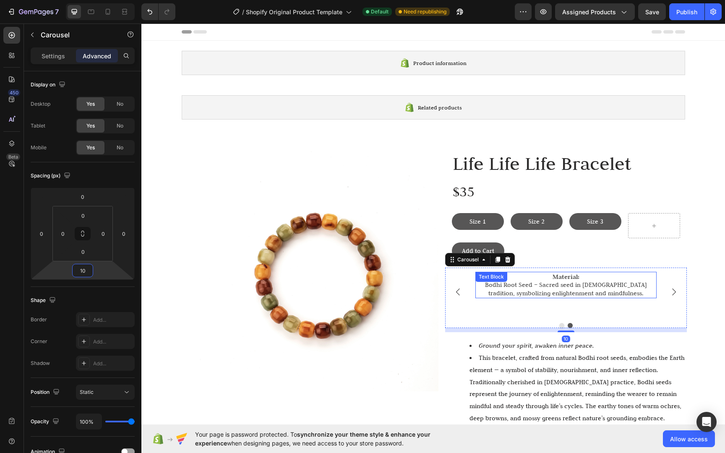
type input "10"
click at [559, 311] on div "Material: Bodhi Root Seed – Sacred seed in Buddhist tradition, symbolizing enli…" at bounding box center [565, 296] width 181 height 49
click at [559, 298] on div "Material: Bodhi Root Seed – Sacred seed in Buddhist tradition, symbolizing enli…" at bounding box center [565, 296] width 181 height 49
click at [561, 289] on p "Bodhi Root Seed – Sacred seed in Buddhist tradition, symbolizing enlightenment …" at bounding box center [565, 289] width 179 height 16
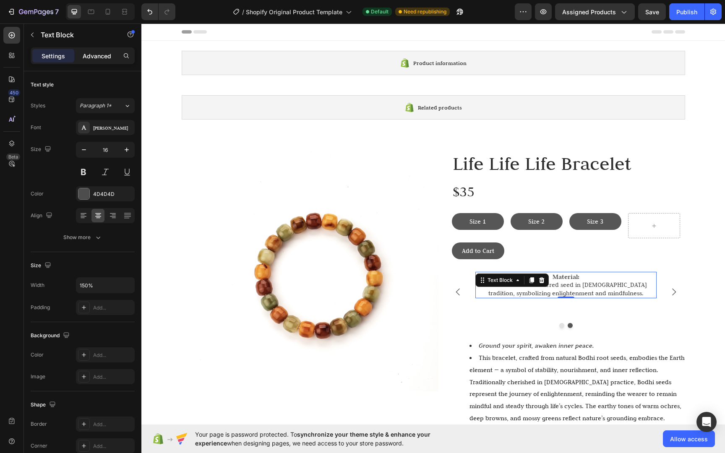
click at [95, 55] on p "Advanced" at bounding box center [97, 56] width 29 height 9
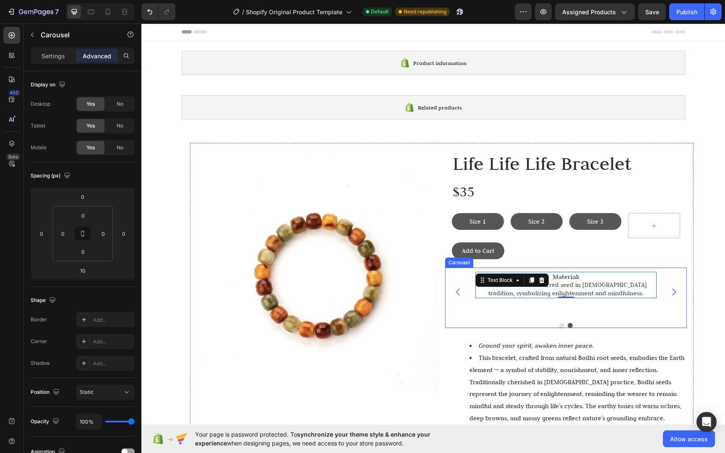
click at [669, 291] on icon "Carousel Next Arrow" at bounding box center [673, 292] width 10 height 10
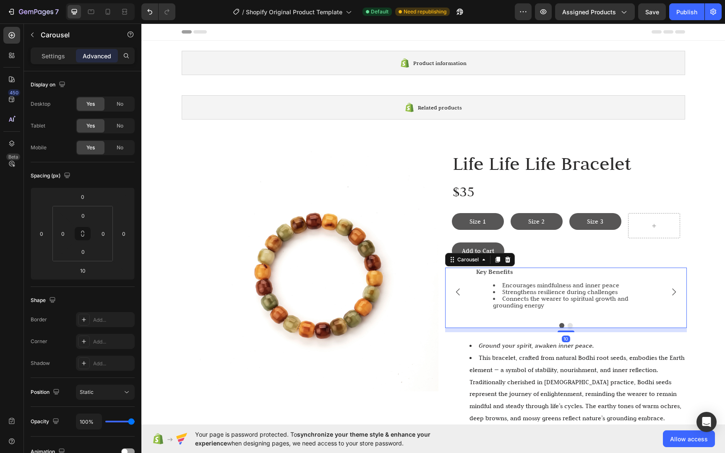
click at [669, 291] on icon "Carousel Next Arrow" at bounding box center [673, 292] width 10 height 10
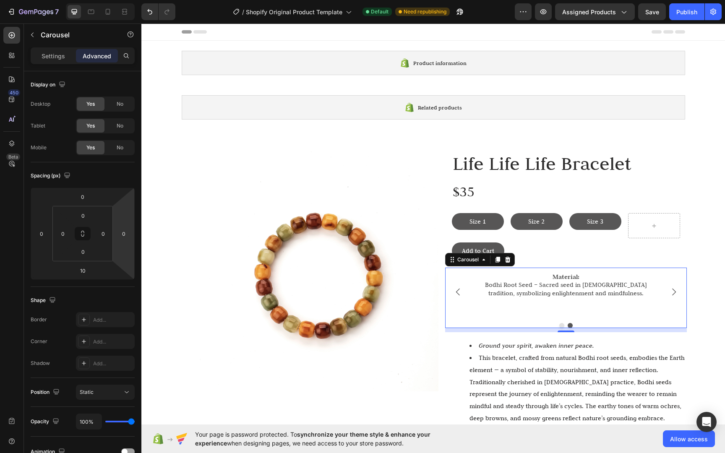
click at [575, 309] on div "Material: Bodhi Root Seed – Sacred seed in Buddhist tradition, symbolizing enli…" at bounding box center [565, 296] width 181 height 49
click at [576, 302] on div "Material: Bodhi Root Seed – Sacred seed in Buddhist tradition, symbolizing enli…" at bounding box center [565, 296] width 181 height 49
click at [574, 295] on p "Bodhi Root Seed – Sacred seed in Buddhist tradition, symbolizing enlightenment …" at bounding box center [565, 289] width 179 height 16
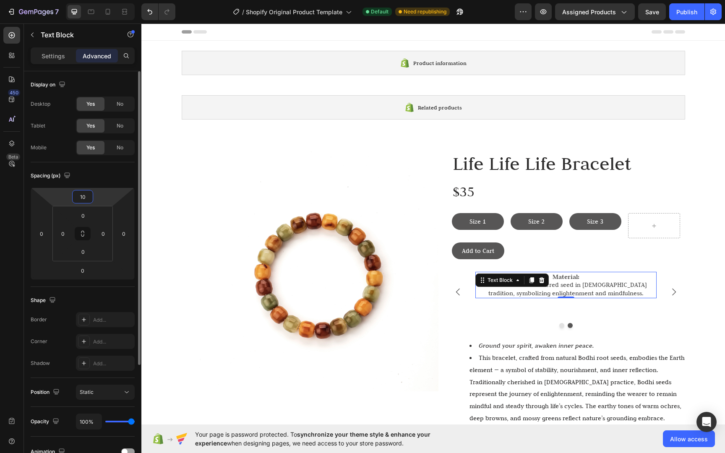
click at [93, 0] on html "7 / Shopify Original Product Template Default Need republishing Preview Assigne…" at bounding box center [362, 0] width 725 height 0
type input "20"
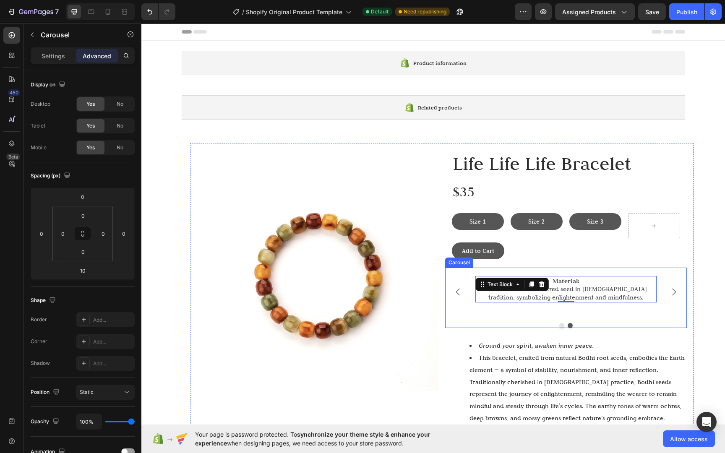
click at [673, 290] on icon "Carousel Next Arrow" at bounding box center [673, 292] width 10 height 10
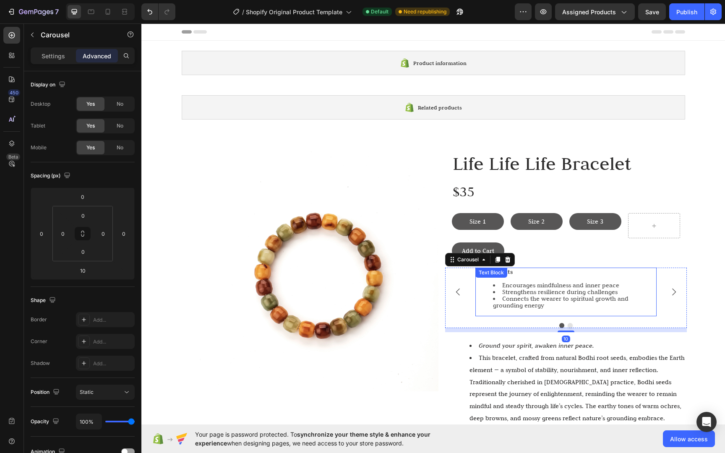
click at [572, 280] on div "Key Benefits Encourages mindfulness and inner peace Strengthens resilience duri…" at bounding box center [565, 292] width 181 height 49
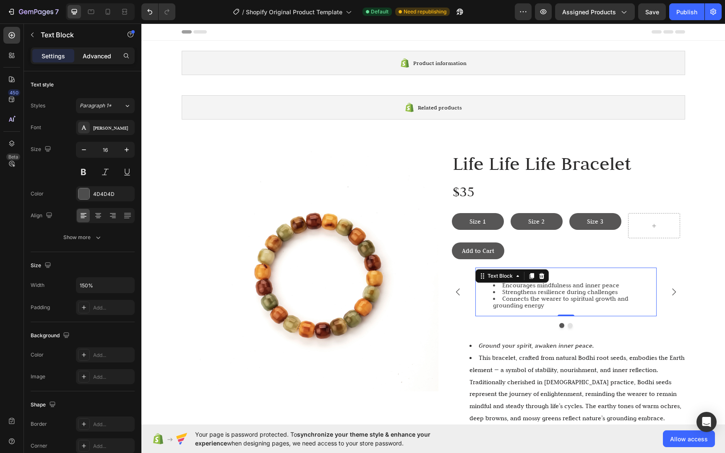
click at [110, 50] on div "Advanced" at bounding box center [97, 55] width 42 height 13
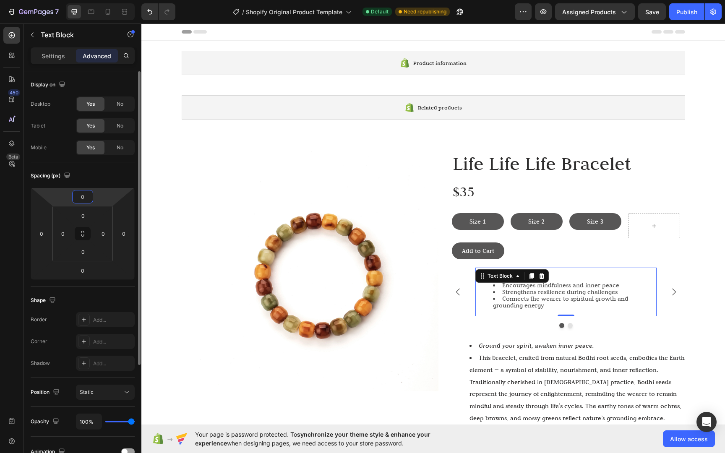
click at [81, 193] on input "0" at bounding box center [82, 196] width 17 height 13
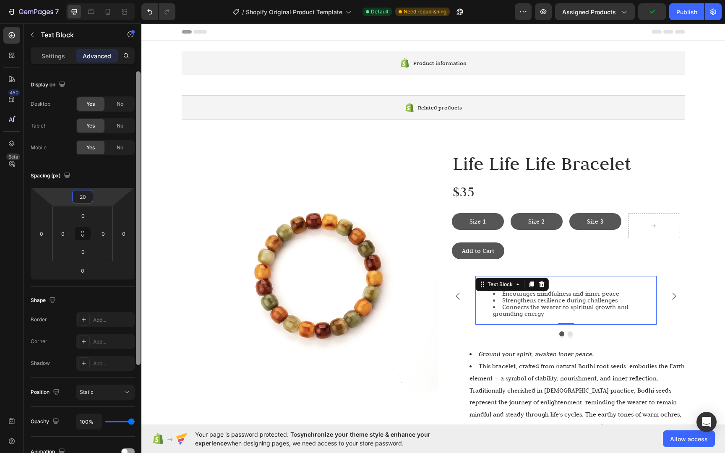
type input "0"
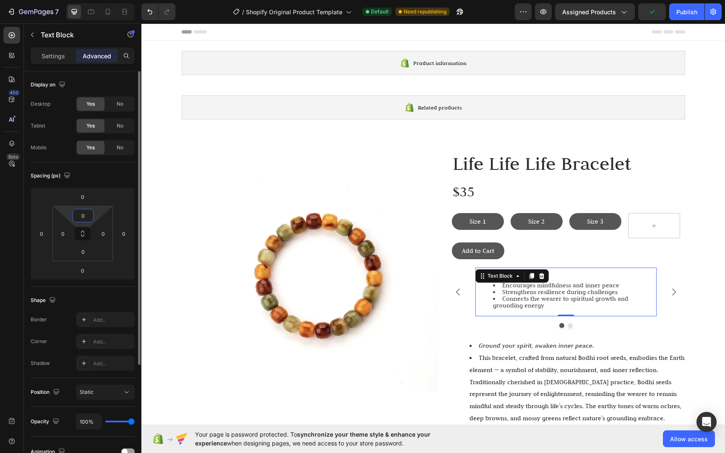
click at [83, 213] on input "0" at bounding box center [83, 215] width 17 height 13
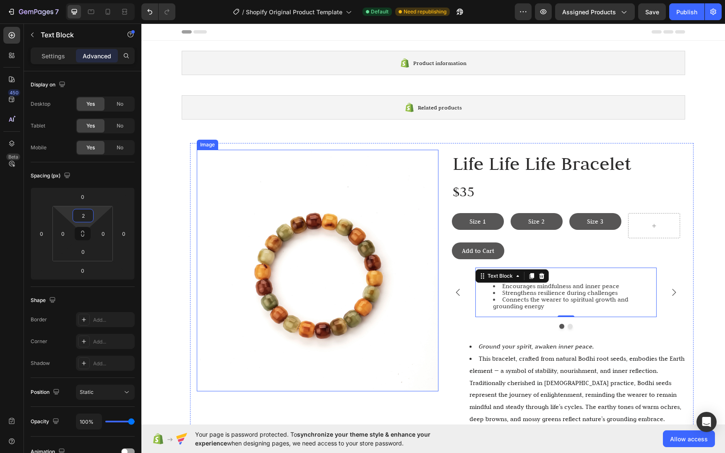
type input "20"
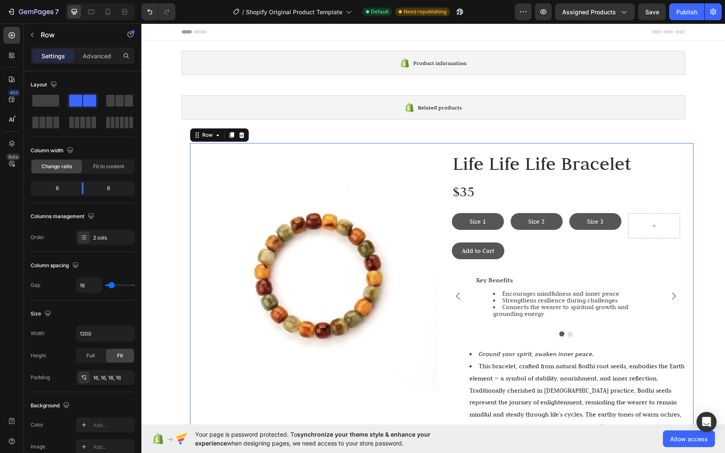
click at [687, 323] on div "Image Life Life Life Bracelet Heading $35 Text Block Size 1 Button Size 2 Butto…" at bounding box center [441, 301] width 503 height 316
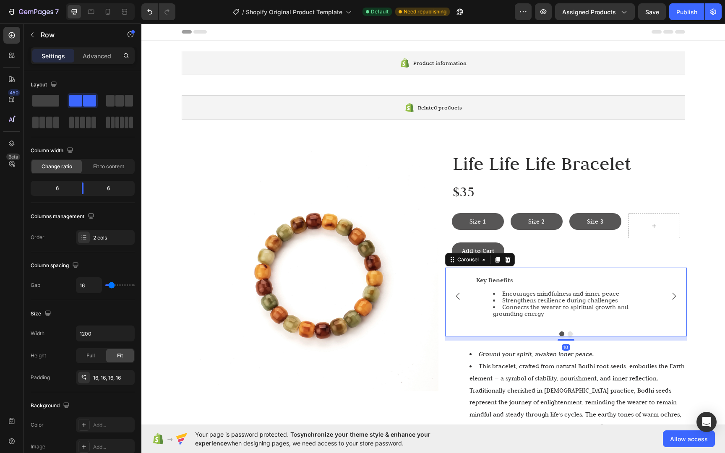
click at [458, 296] on icon "Carousel Back Arrow" at bounding box center [458, 296] width 10 height 10
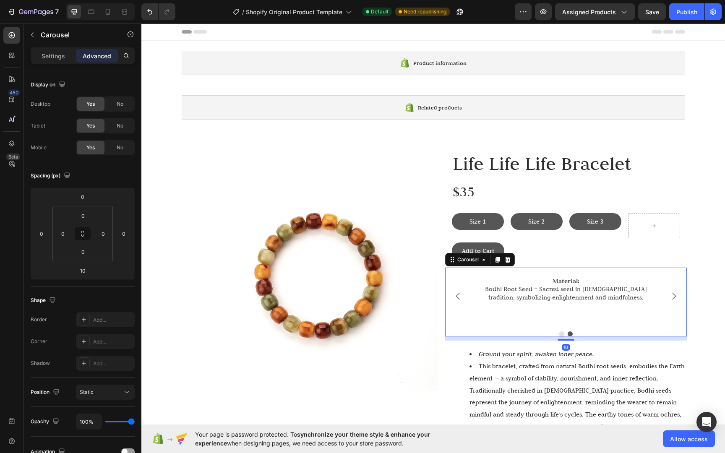
click at [587, 317] on div "Material: Bodhi Root Seed – Sacred seed in Buddhist tradition, symbolizing enli…" at bounding box center [565, 304] width 181 height 57
click at [585, 303] on div "Material: Bodhi Root Seed – Sacred seed in Buddhist tradition, symbolizing enli…" at bounding box center [565, 304] width 181 height 57
click at [582, 293] on p "Bodhi Root Seed – Sacred seed in [DEMOGRAPHIC_DATA] tradition, symbolizing enli…" at bounding box center [565, 293] width 179 height 16
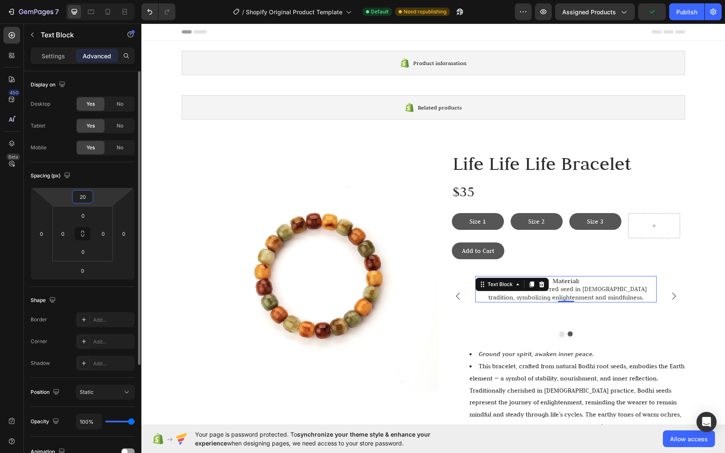
click at [86, 194] on input "20" at bounding box center [82, 196] width 17 height 13
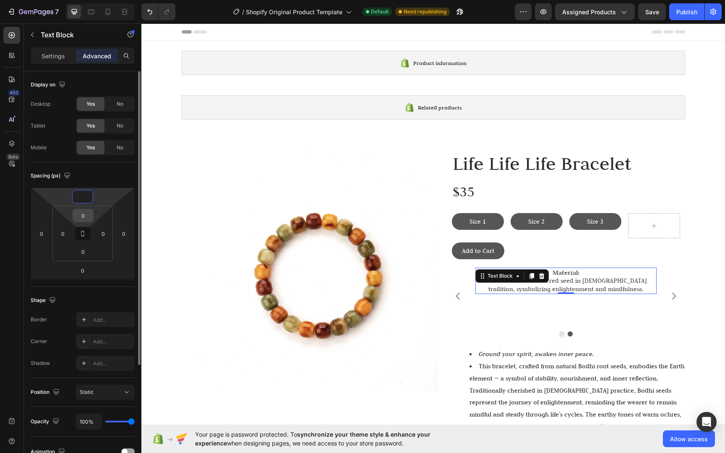
type input "0"
click at [85, 218] on input "0" at bounding box center [83, 215] width 17 height 13
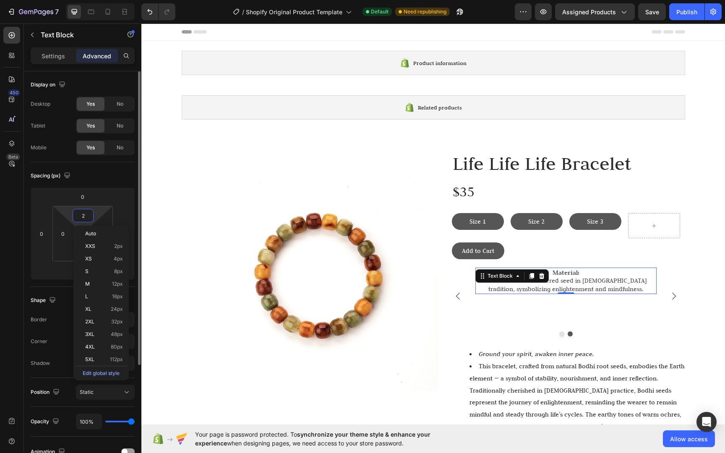
type input "20"
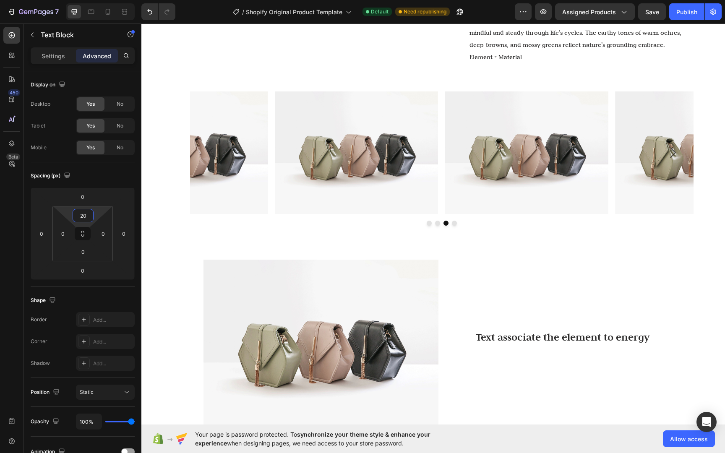
click at [724, 300] on html "Image Life Life Life Bracelet Heading $35 Text Block Size 1 Button Size 2 Butto…" at bounding box center [432, 272] width 583 height 1261
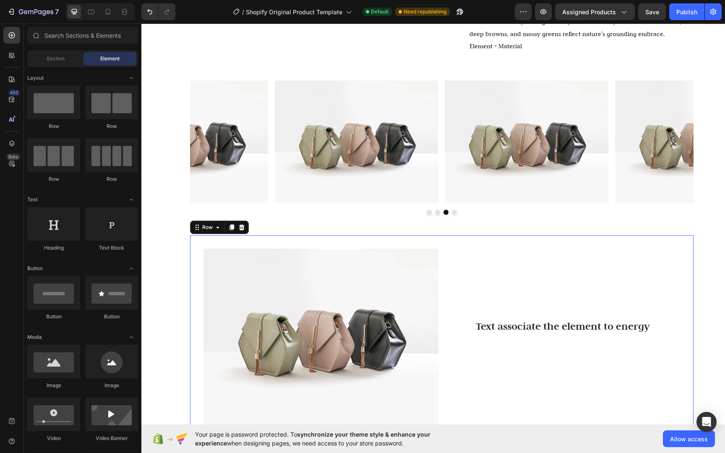
click at [687, 268] on div "Image Text associate the element to energy Text Block Row Row 0" at bounding box center [441, 336] width 503 height 203
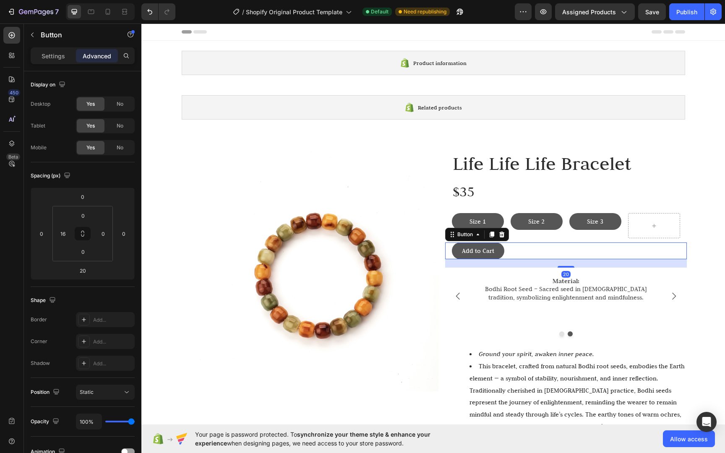
click at [608, 244] on div "Add to Cart Button 20" at bounding box center [566, 250] width 242 height 17
click at [603, 234] on div "Size 3 Button" at bounding box center [595, 225] width 52 height 25
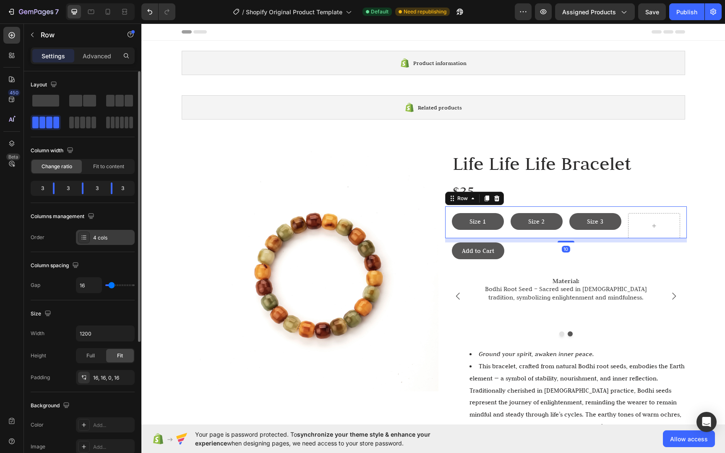
click at [115, 239] on div "4 cols" at bounding box center [112, 238] width 39 height 8
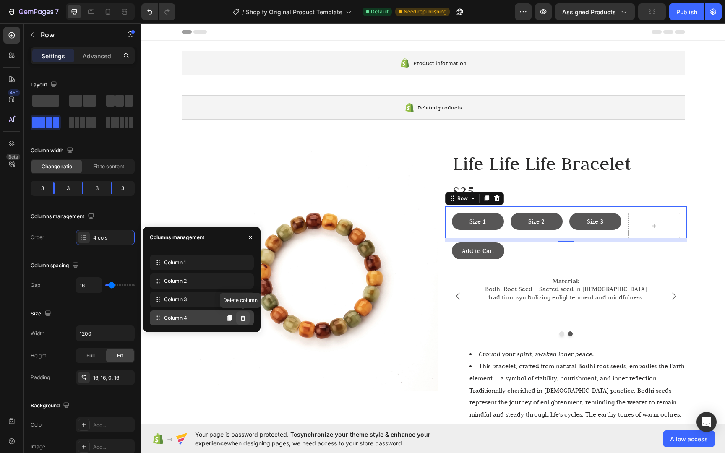
click at [246, 318] on button at bounding box center [242, 317] width 13 height 13
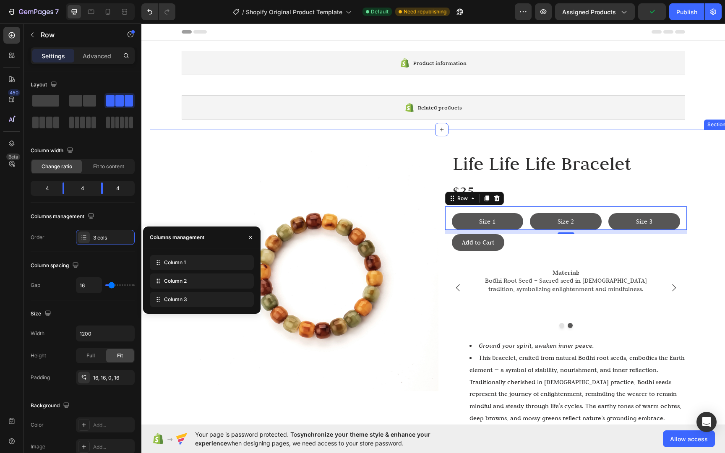
click at [686, 281] on div "Image Life Life Life Bracelet Heading $35 Text Block Size 1 Button Size 2 Butto…" at bounding box center [441, 297] width 503 height 308
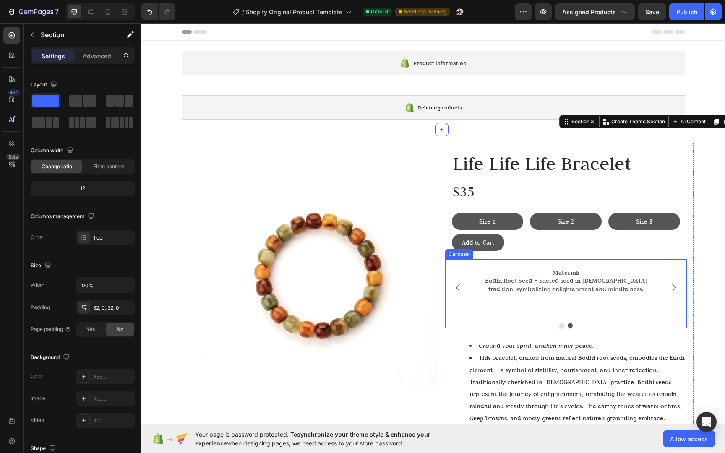
click at [674, 286] on icon "Carousel Next Arrow" at bounding box center [673, 288] width 10 height 10
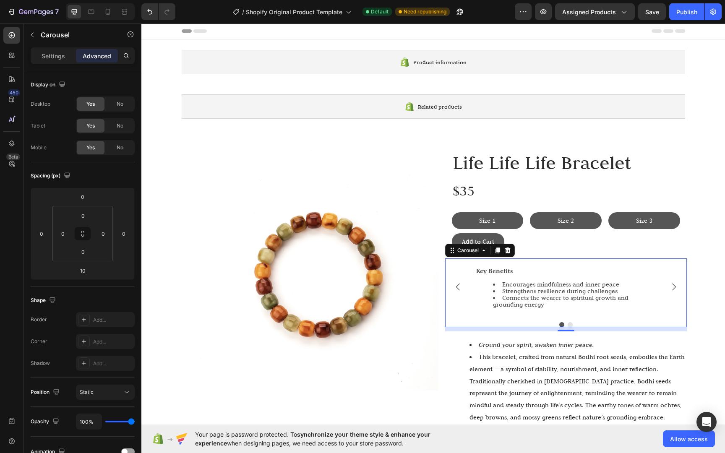
scroll to position [2, 0]
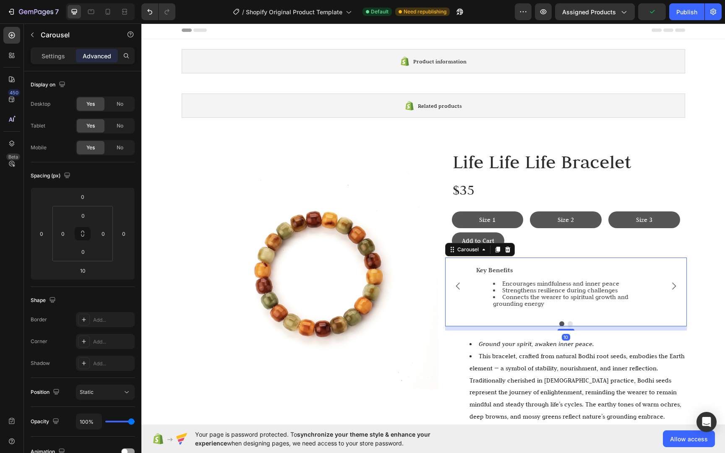
click at [642, 315] on div "Key Benefits Encourages mindfulness and inner peace Strengthens resilience duri…" at bounding box center [566, 291] width 242 height 69
click at [45, 52] on p "Settings" at bounding box center [53, 56] width 23 height 9
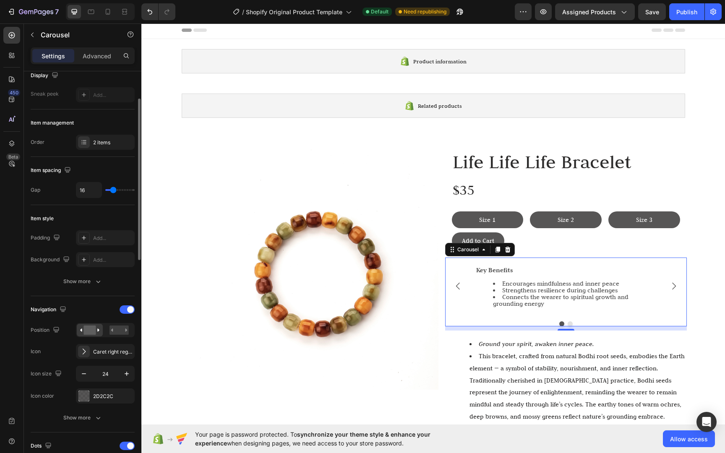
scroll to position [70, 0]
click at [82, 399] on div at bounding box center [83, 394] width 11 height 11
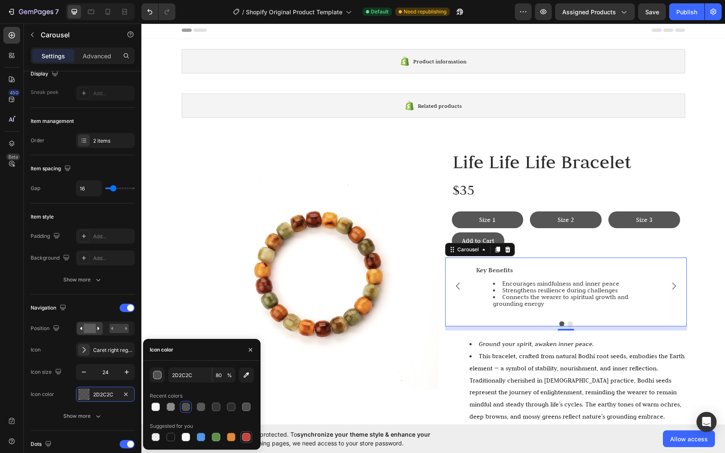
click at [250, 438] on div at bounding box center [246, 437] width 8 height 8
type input "C5453F"
type input "100"
click at [248, 438] on div at bounding box center [246, 437] width 8 height 8
click at [188, 407] on div at bounding box center [186, 407] width 8 height 8
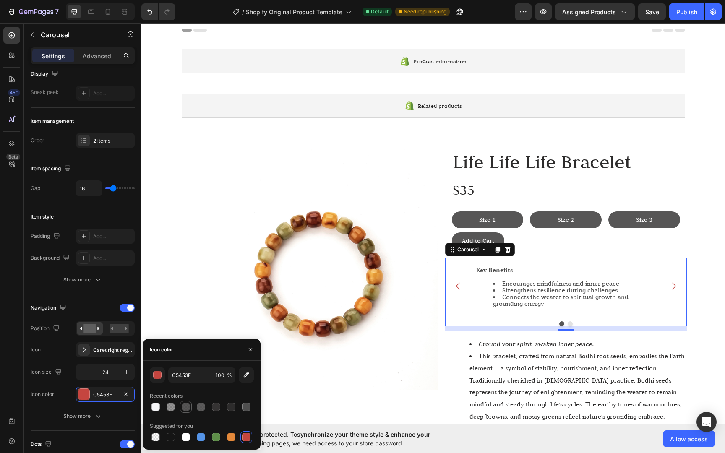
type input "2D2C2C"
type input "80"
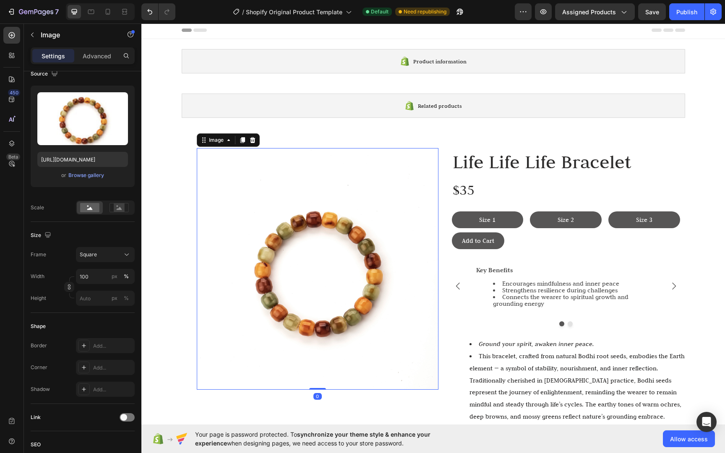
click at [278, 385] on img at bounding box center [318, 269] width 242 height 242
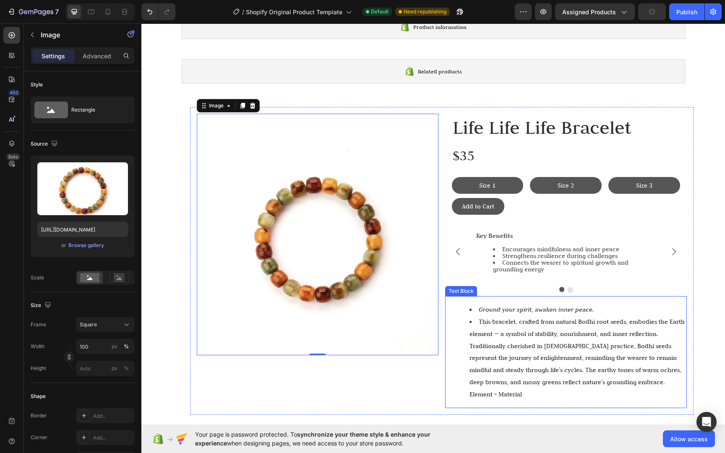
scroll to position [38, 0]
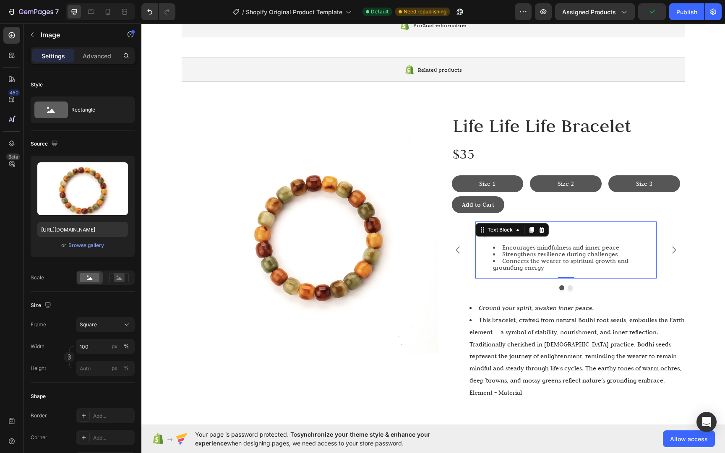
click at [623, 252] on li "Strengthens resilience during challenges" at bounding box center [574, 254] width 163 height 7
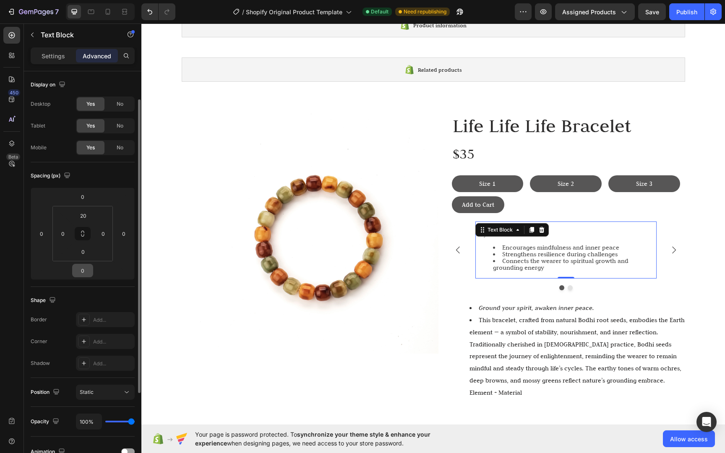
scroll to position [73, 0]
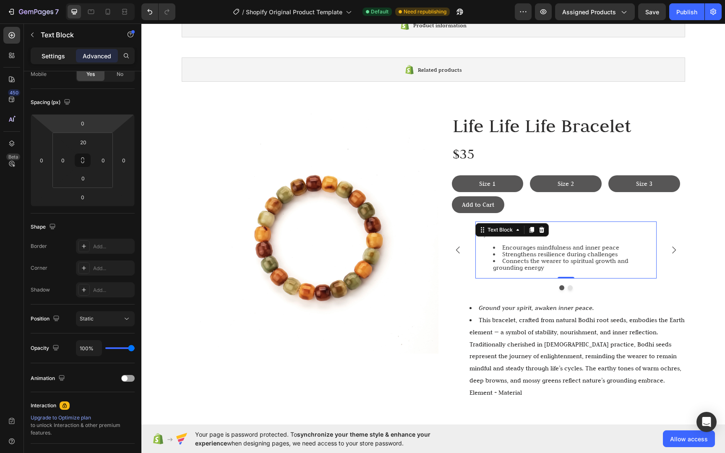
click at [62, 61] on div "Settings" at bounding box center [53, 55] width 42 height 13
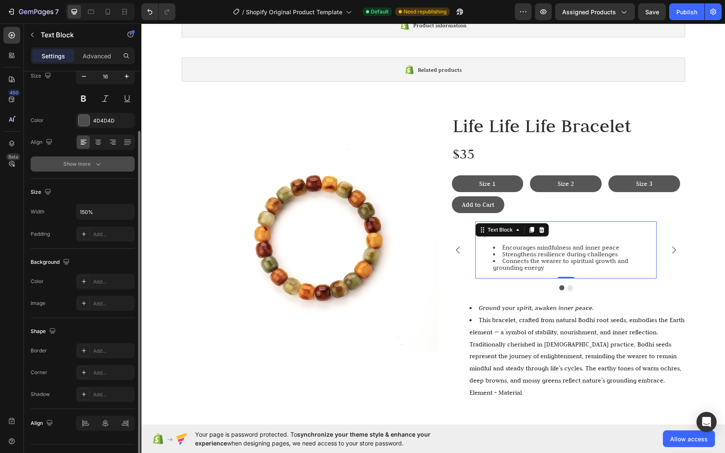
click at [87, 165] on div "Show more" at bounding box center [82, 164] width 39 height 8
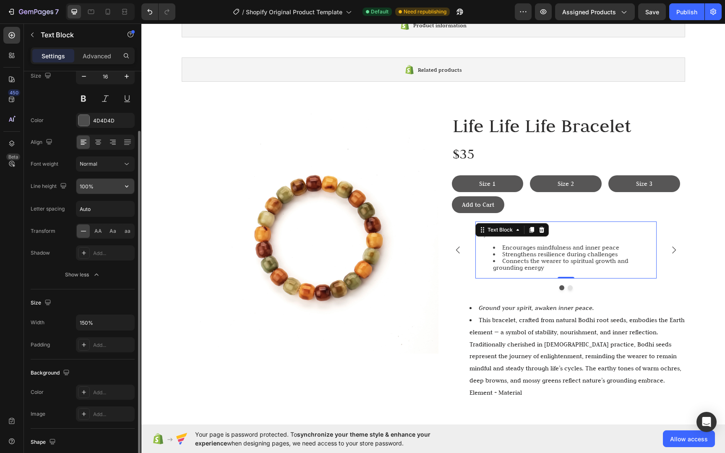
click at [85, 189] on input "100%" at bounding box center [105, 186] width 58 height 15
click at [85, 186] on input "100%" at bounding box center [105, 186] width 58 height 15
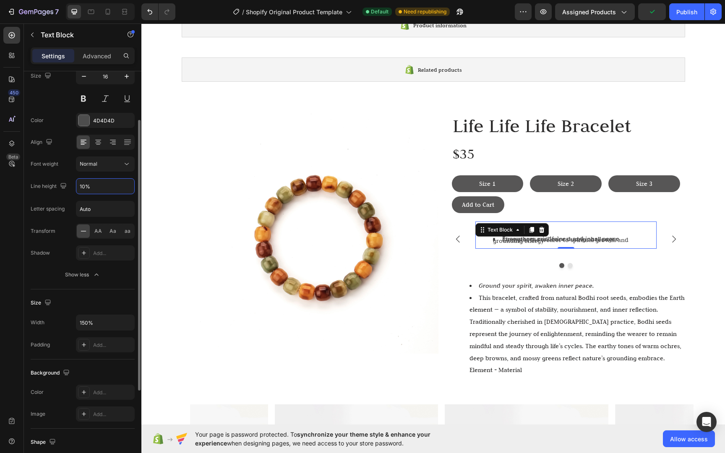
type input "120%"
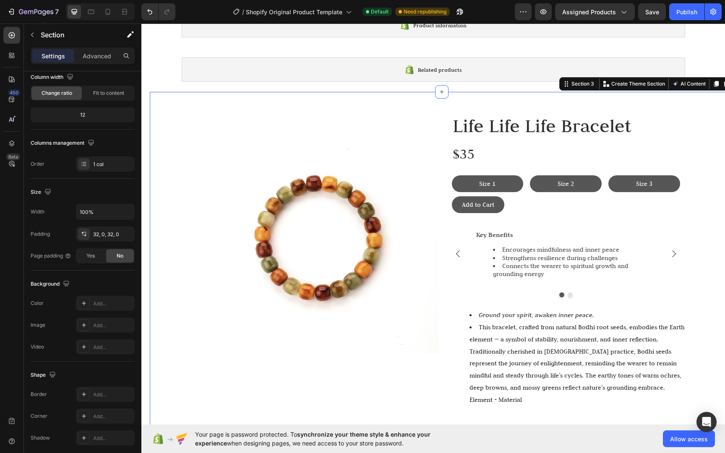
click at [162, 234] on div "Image Life Life Life Bracelet Heading $35 Text Block Size 1 Button Size 2 Butto…" at bounding box center [441, 448] width 583 height 686
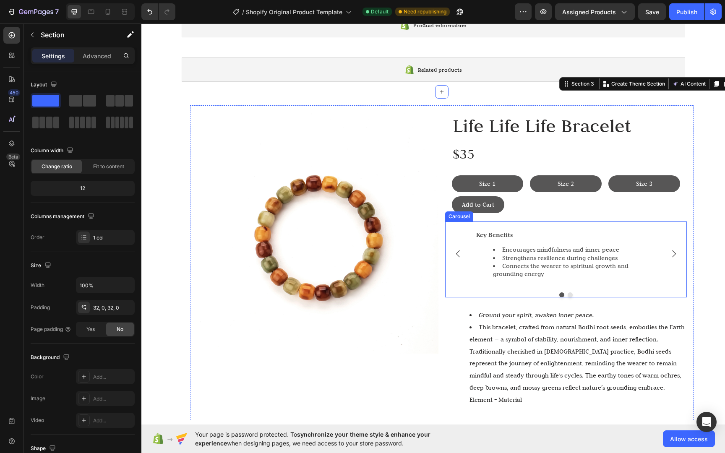
click at [678, 247] on button "Carousel Next Arrow" at bounding box center [673, 253] width 23 height 23
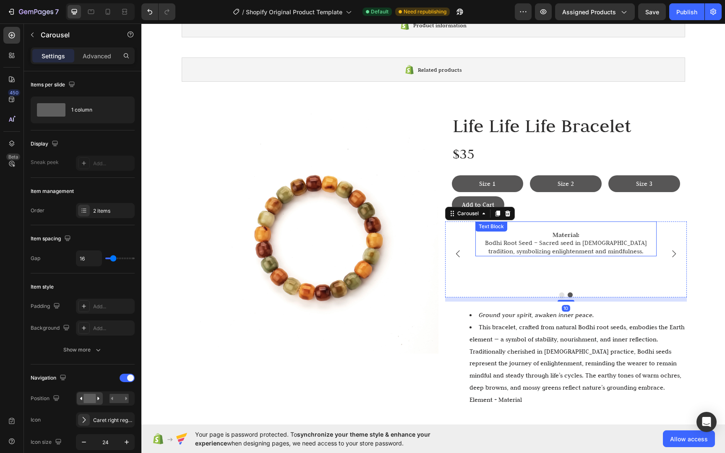
click at [561, 254] on div "Material: Bodhi Root Seed – Sacred seed in Buddhist tradition, symbolizing enli…" at bounding box center [565, 238] width 181 height 35
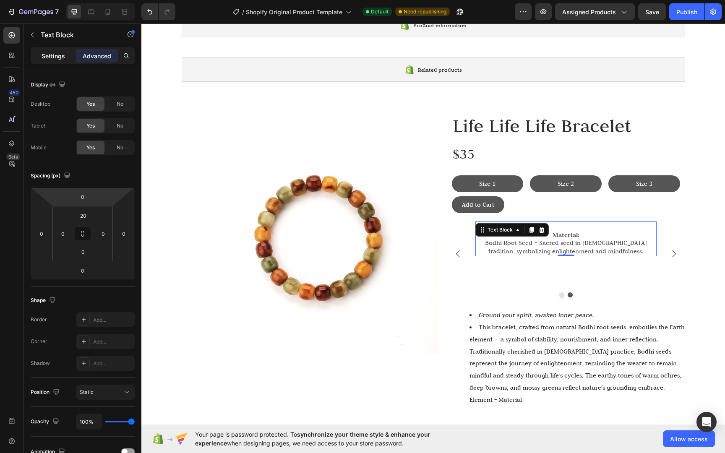
click at [50, 53] on p "Settings" at bounding box center [53, 56] width 23 height 9
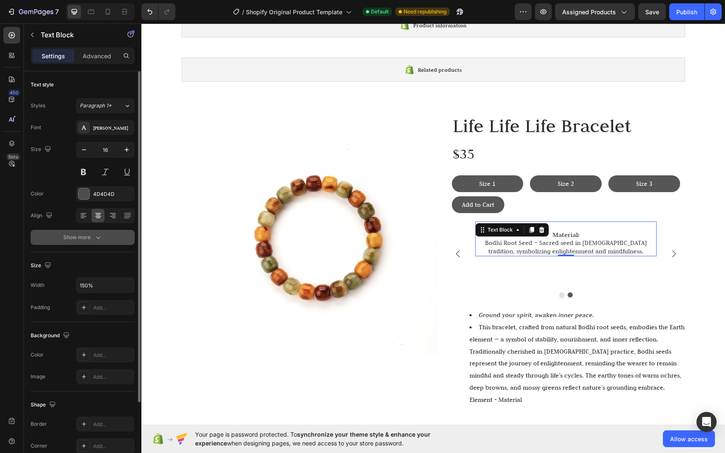
click at [96, 240] on icon "button" at bounding box center [98, 237] width 8 height 8
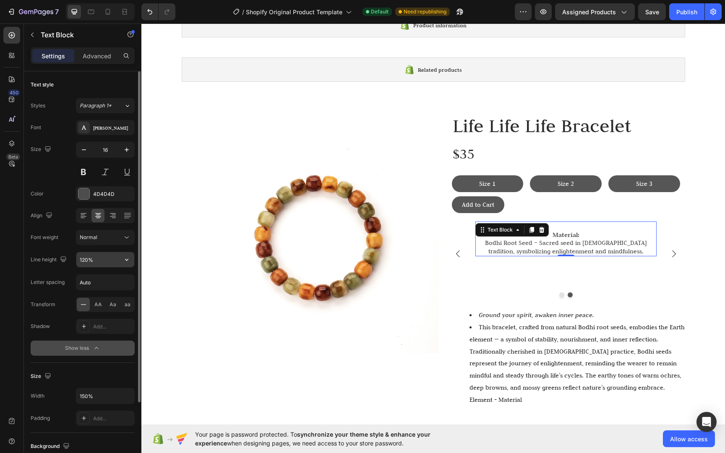
click at [85, 264] on input "120%" at bounding box center [105, 259] width 58 height 15
click at [87, 261] on input "120%" at bounding box center [105, 259] width 58 height 15
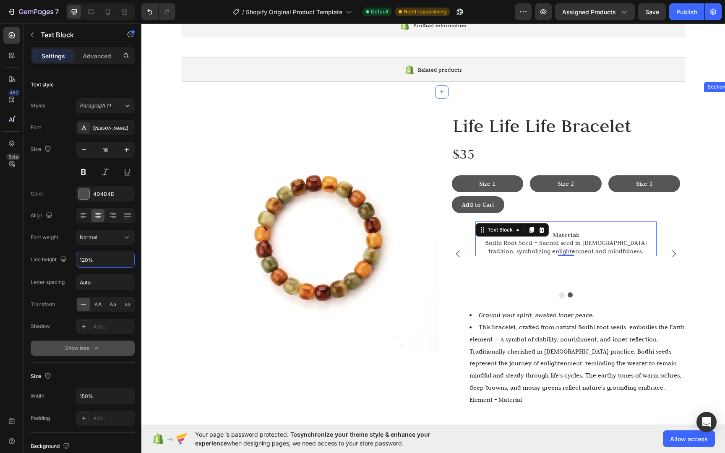
click at [162, 285] on div "Image Life Life Life Bracelet Heading $35 Text Block Size 1 Button Size 2 Butto…" at bounding box center [441, 448] width 583 height 686
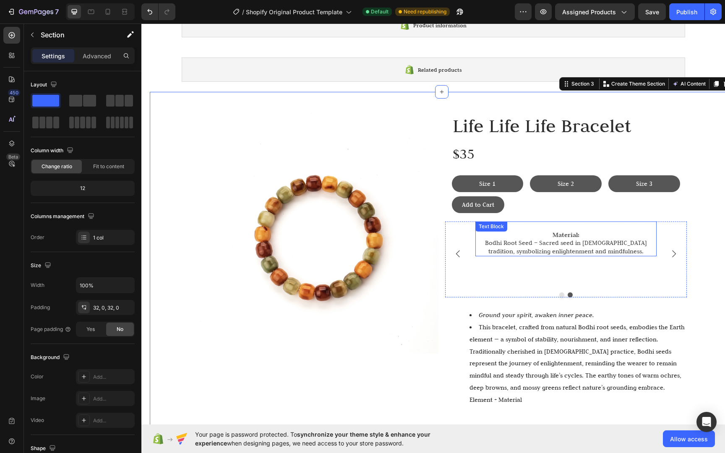
click at [560, 244] on p "Bodhi Root Seed – Sacred seed in [DEMOGRAPHIC_DATA] tradition, symbolizing enli…" at bounding box center [565, 247] width 179 height 16
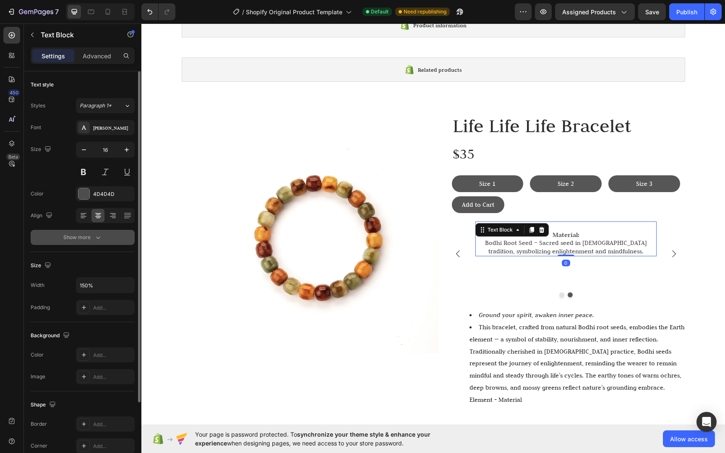
click at [87, 235] on div "Show more" at bounding box center [82, 237] width 39 height 8
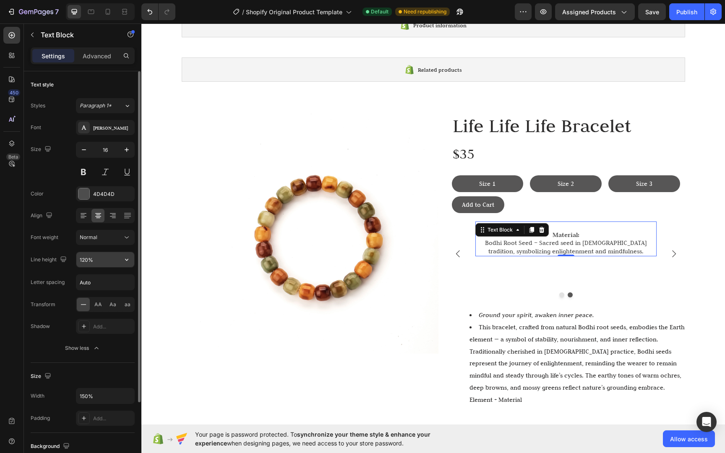
click at [88, 257] on input "120%" at bounding box center [105, 259] width 58 height 15
click at [87, 259] on input "120%" at bounding box center [105, 259] width 58 height 15
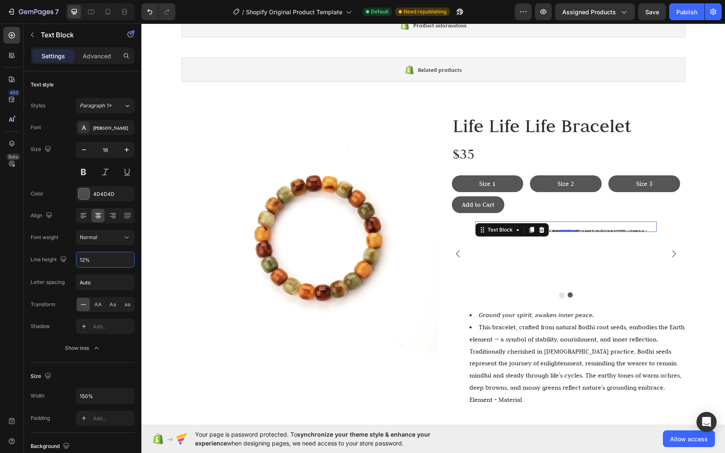
type input "120%"
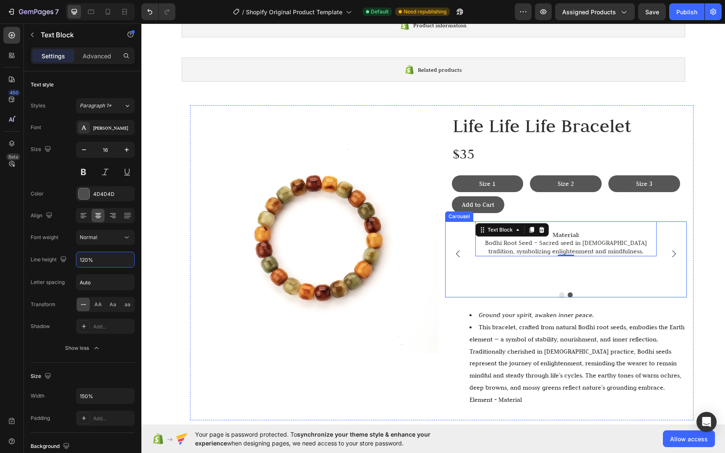
click at [620, 283] on div "Material: Bodhi Root Seed – Sacred seed in Buddhist tradition, symbolizing enli…" at bounding box center [565, 253] width 181 height 64
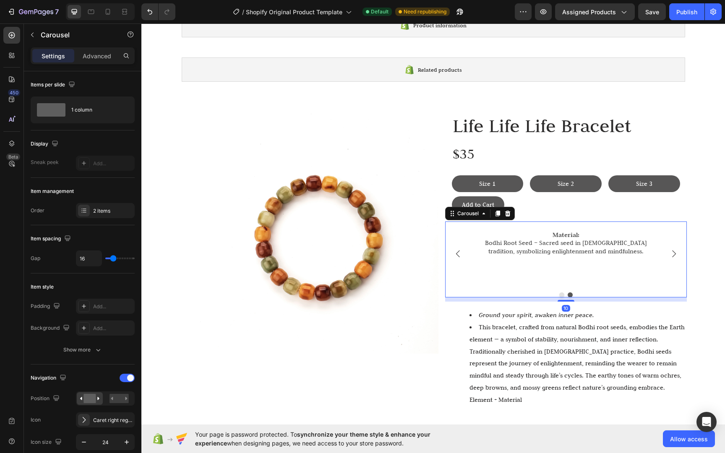
click at [650, 283] on div "Material: Bodhi Root Seed – Sacred seed in Buddhist tradition, symbolizing enli…" at bounding box center [565, 253] width 181 height 64
click at [609, 253] on p "Bodhi Root Seed – Sacred seed in [DEMOGRAPHIC_DATA] tradition, symbolizing enli…" at bounding box center [565, 247] width 179 height 16
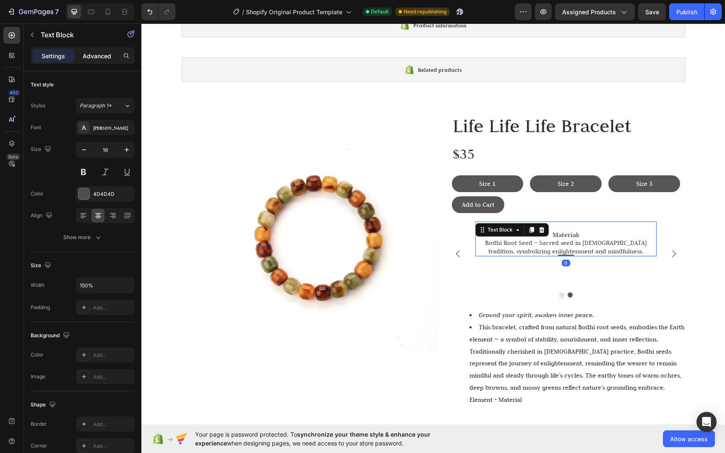
click at [94, 55] on p "Advanced" at bounding box center [97, 56] width 29 height 9
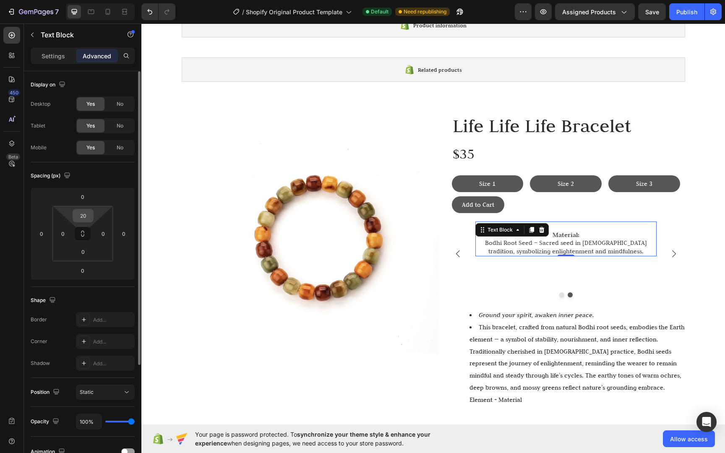
click at [89, 216] on input "20" at bounding box center [83, 215] width 17 height 13
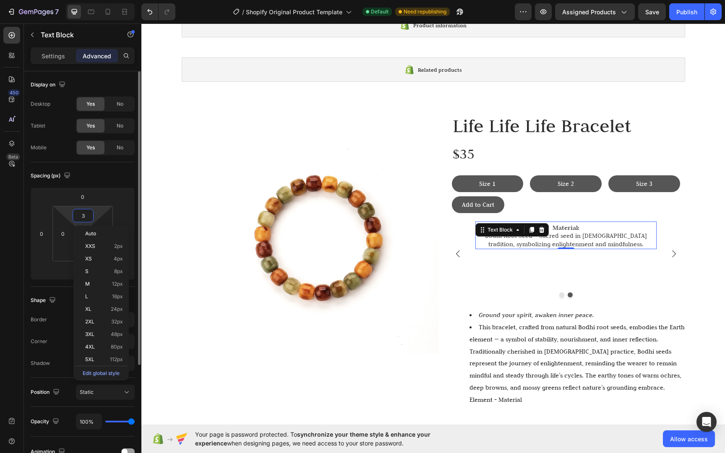
type input "30"
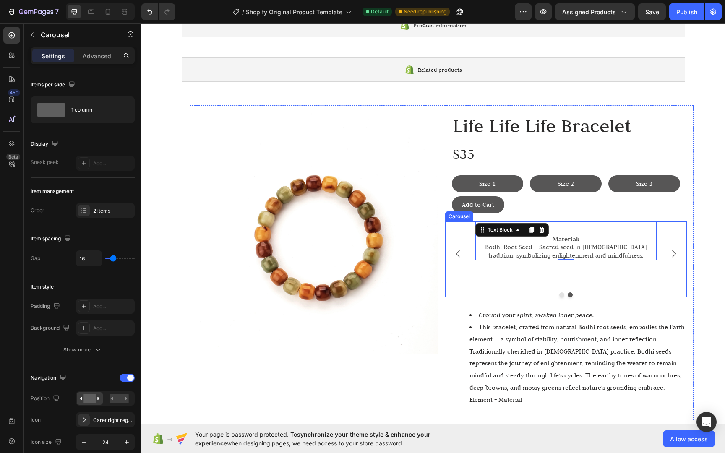
click at [670, 255] on icon "Carousel Next Arrow" at bounding box center [673, 254] width 10 height 10
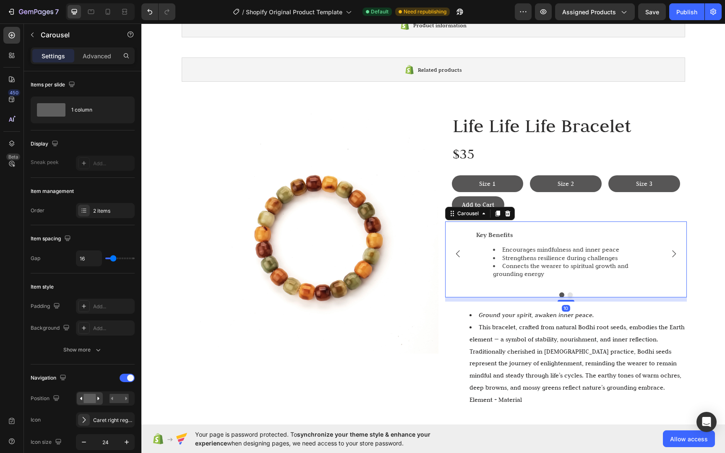
click at [454, 255] on icon "Carousel Back Arrow" at bounding box center [458, 254] width 10 height 10
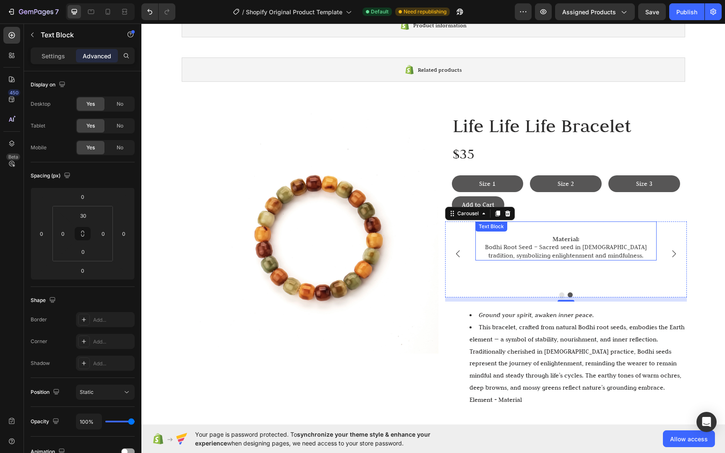
click at [570, 240] on strong "Material:" at bounding box center [565, 239] width 27 height 8
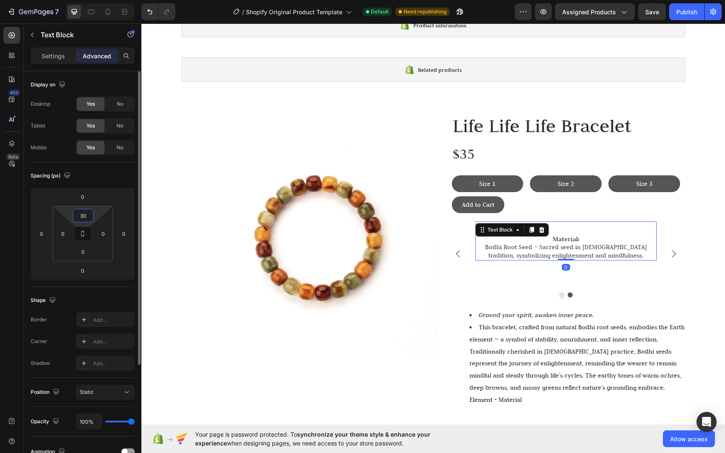
click at [91, 213] on input "30" at bounding box center [83, 215] width 17 height 13
type input "5"
type input "40"
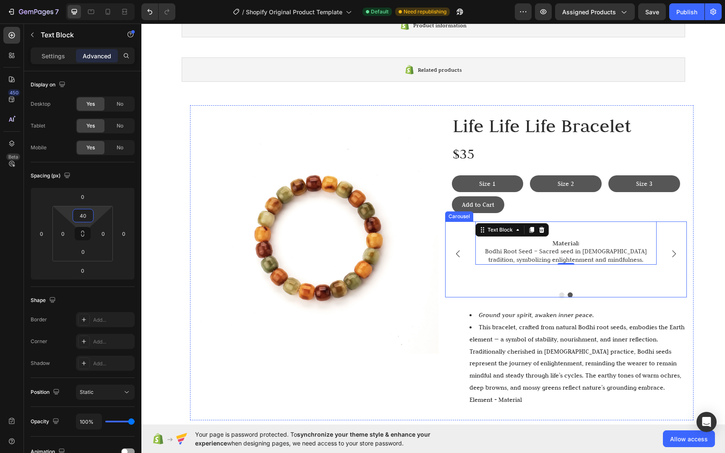
click at [697, 276] on div "Image Life Life Life Bracelet Heading $35 Text Block Size 1 Button Size 2 Butto…" at bounding box center [441, 448] width 583 height 686
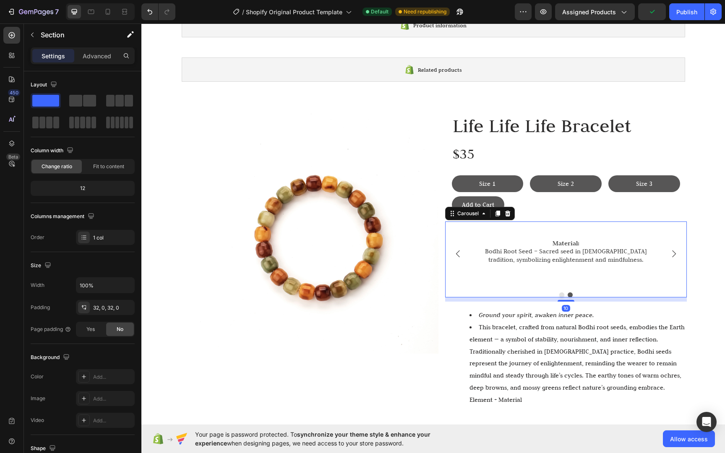
click at [554, 285] on div "Material: Bodhi Root Seed – Sacred seed in Buddhist tradition, symbolizing enli…" at bounding box center [565, 253] width 181 height 64
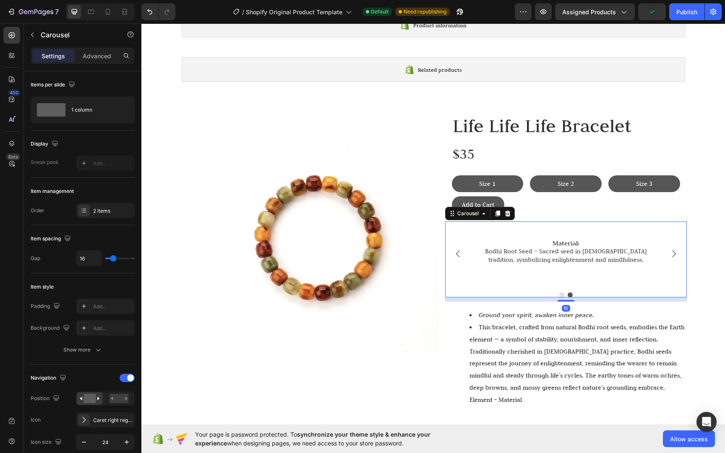
click at [567, 292] on button "Dot" at bounding box center [569, 294] width 5 height 5
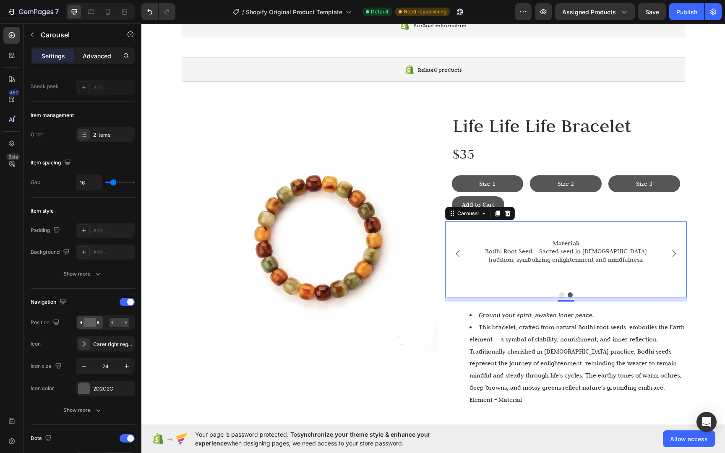
click at [96, 49] on div "Advanced" at bounding box center [97, 55] width 42 height 13
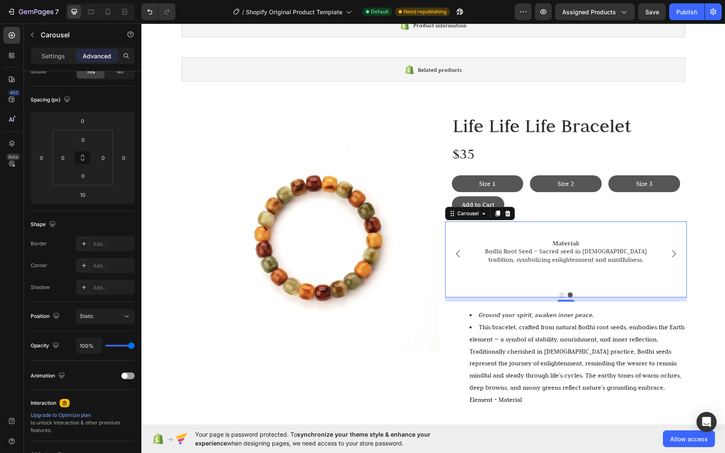
click at [542, 281] on div "Material: Bodhi Root Seed – Sacred seed in Buddhist tradition, symbolizing enli…" at bounding box center [565, 253] width 181 height 64
click at [539, 274] on div "Material: Bodhi Root Seed – Sacred seed in Buddhist tradition, symbolizing enli…" at bounding box center [565, 253] width 181 height 64
click at [618, 273] on div "Material: Bodhi Root Seed – Sacred seed in Buddhist tradition, symbolizing enli…" at bounding box center [565, 253] width 181 height 64
click at [634, 262] on p "Bodhi Root Seed – Sacred seed in [DEMOGRAPHIC_DATA] tradition, symbolizing enli…" at bounding box center [565, 255] width 179 height 16
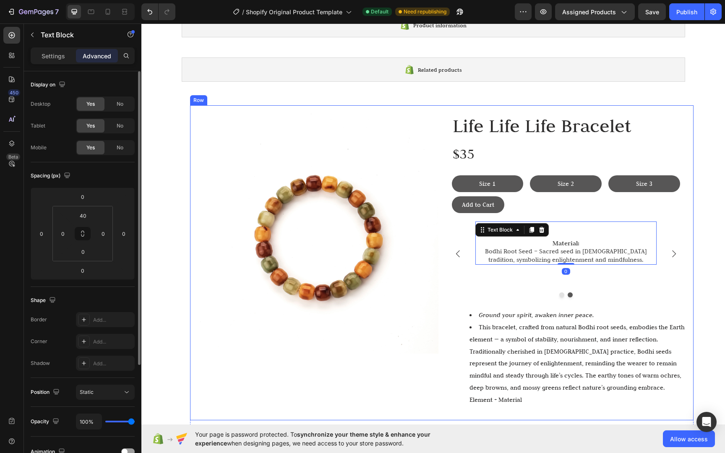
click at [688, 265] on div "Image Life Life Life Bracelet Heading $35 Text Block Size 1 Button Size 2 Butto…" at bounding box center [441, 262] width 503 height 315
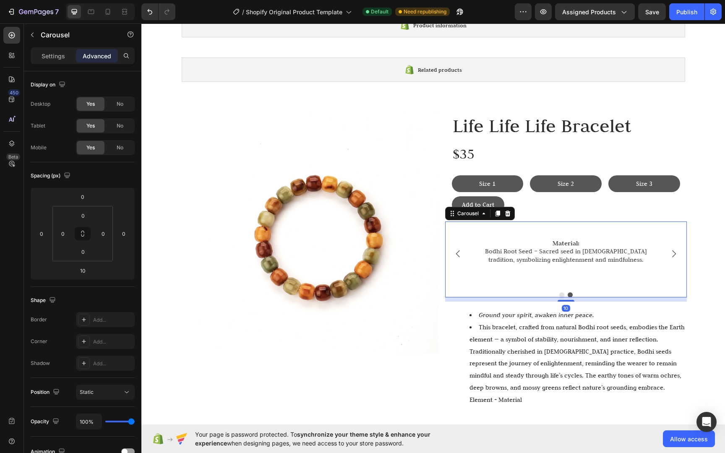
click at [659, 287] on div "Key Benefits Encourages mindfulness and inner peace Strengthens resilience duri…" at bounding box center [566, 259] width 242 height 76
click at [58, 60] on div "Settings" at bounding box center [53, 55] width 42 height 13
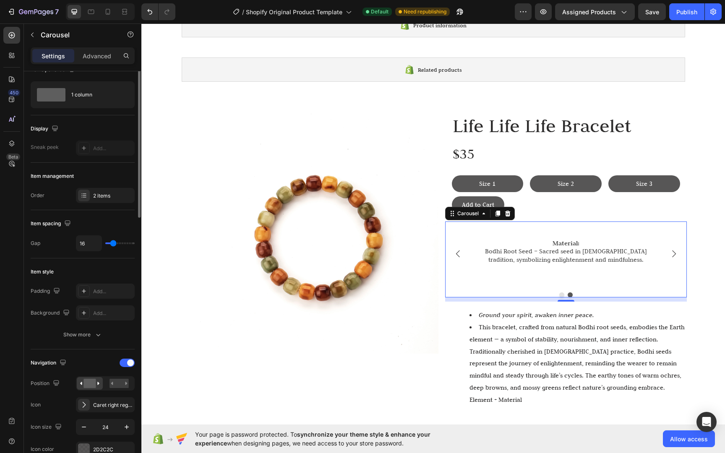
scroll to position [56, 0]
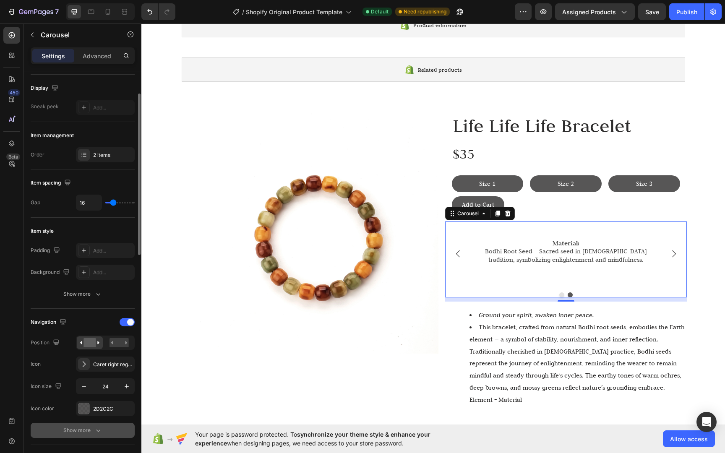
click at [97, 426] on icon "button" at bounding box center [98, 430] width 8 height 8
click at [83, 300] on button "Show more" at bounding box center [83, 293] width 104 height 15
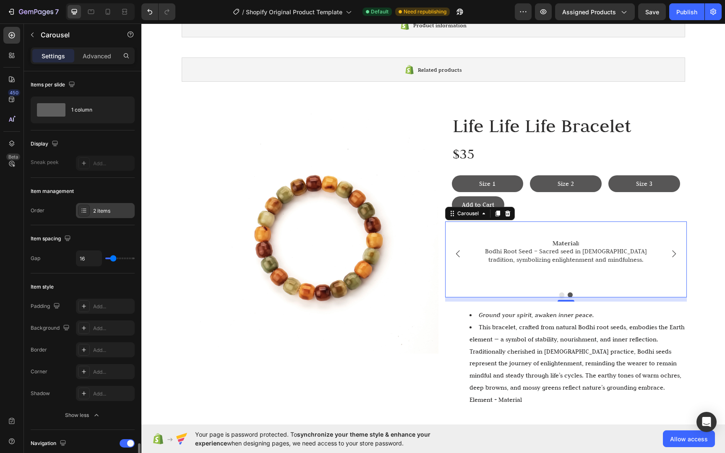
scroll to position [830, 0]
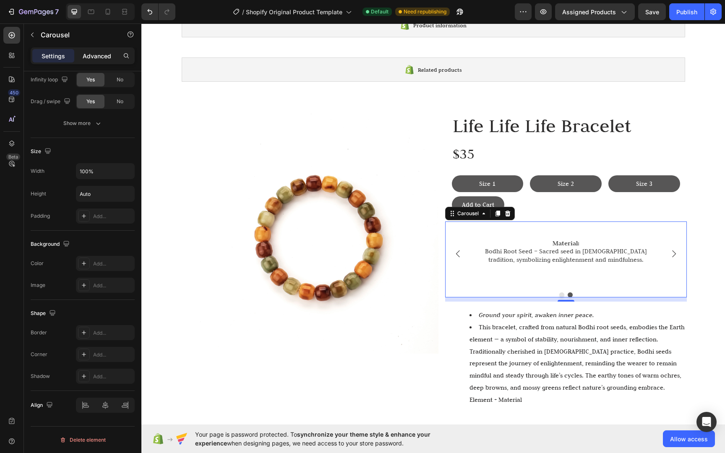
click at [83, 60] on div "Advanced" at bounding box center [97, 55] width 42 height 13
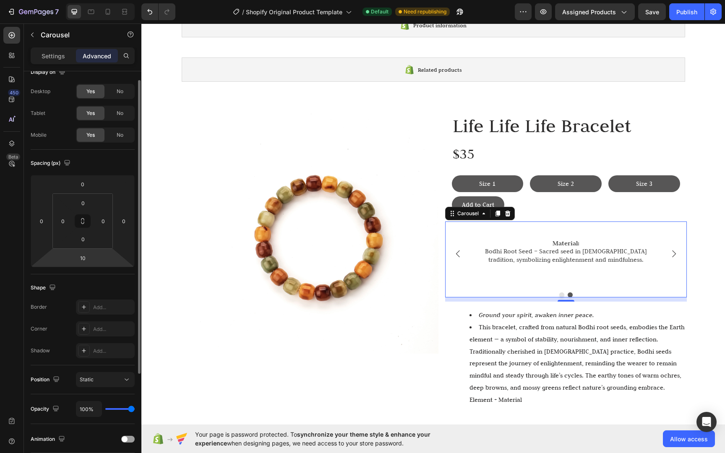
scroll to position [0, 0]
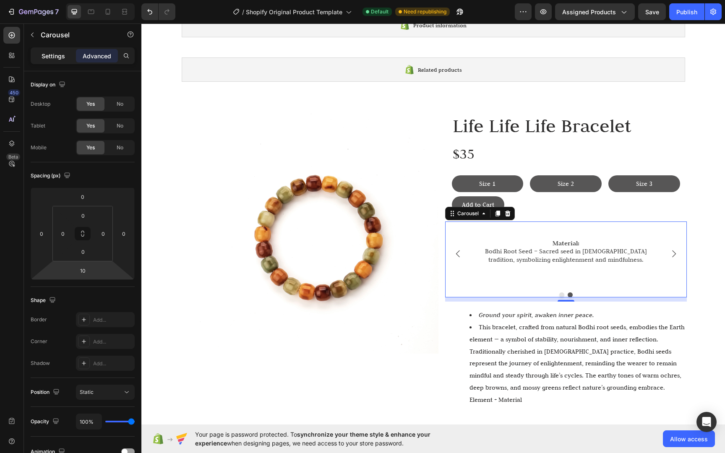
click at [55, 57] on p "Settings" at bounding box center [53, 56] width 23 height 9
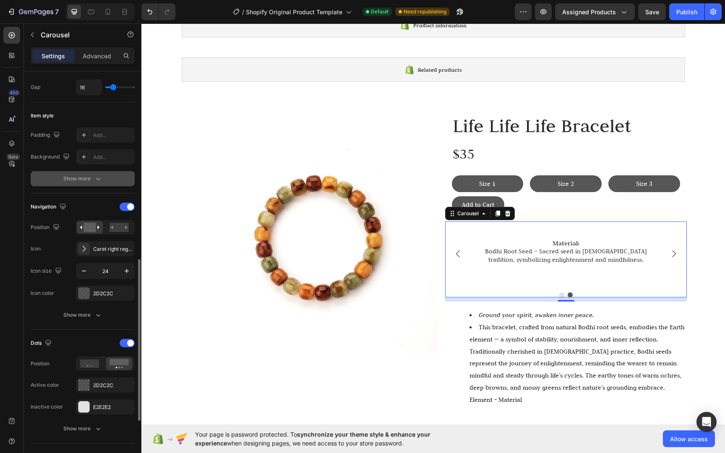
scroll to position [257, 0]
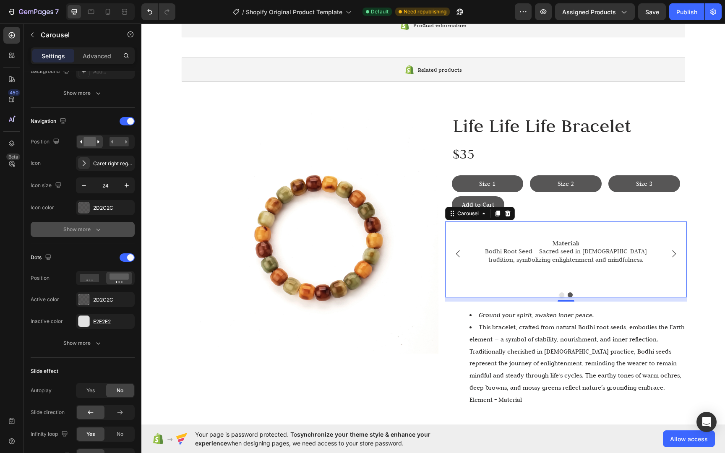
click at [73, 237] on div "Navigation Position Icon Caret right regular Icon size 24 Icon color 2D2C2C Sho…" at bounding box center [83, 176] width 104 height 136
click at [73, 233] on div "Show more" at bounding box center [82, 229] width 39 height 8
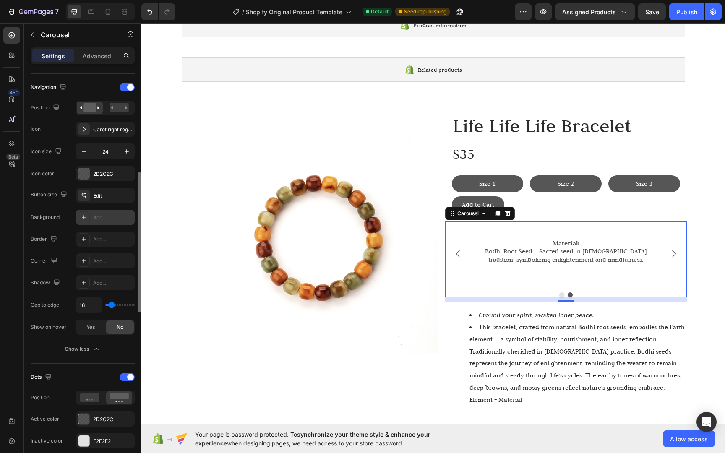
scroll to position [260, 0]
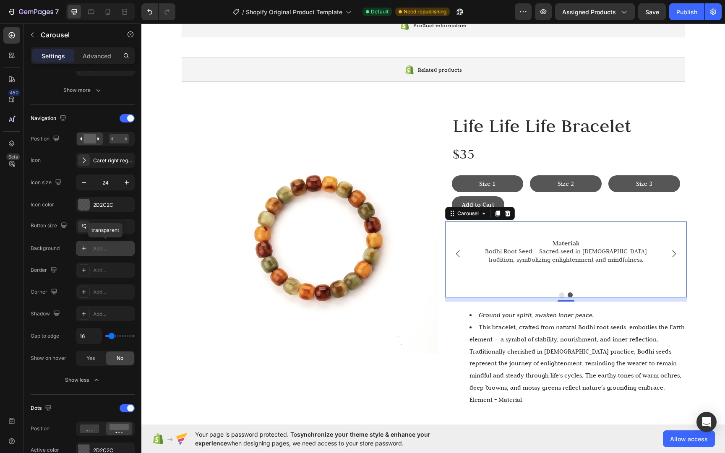
click at [104, 251] on div "Add..." at bounding box center [112, 249] width 39 height 8
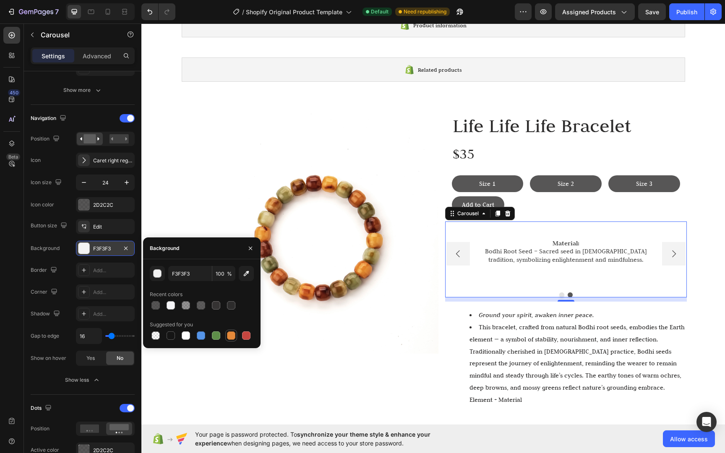
click at [234, 337] on div at bounding box center [231, 335] width 8 height 8
click at [154, 336] on div at bounding box center [155, 335] width 8 height 8
type input "000000"
type input "0"
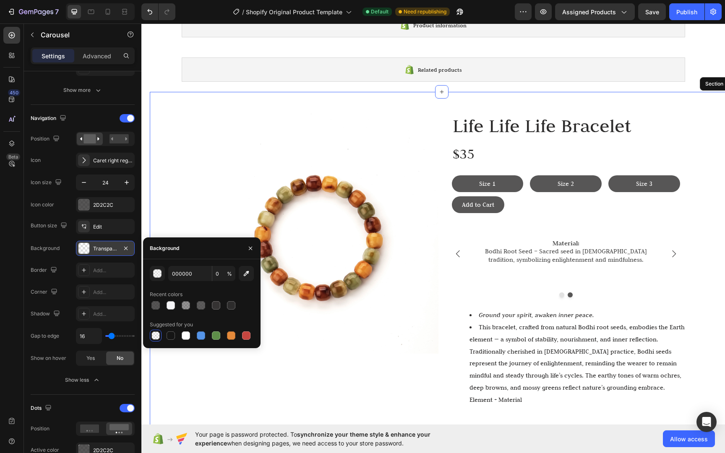
click at [165, 171] on div "Image Life Life Life Bracelet Heading $35 Text Block Size 1 Button Size 2 Butto…" at bounding box center [441, 448] width 583 height 686
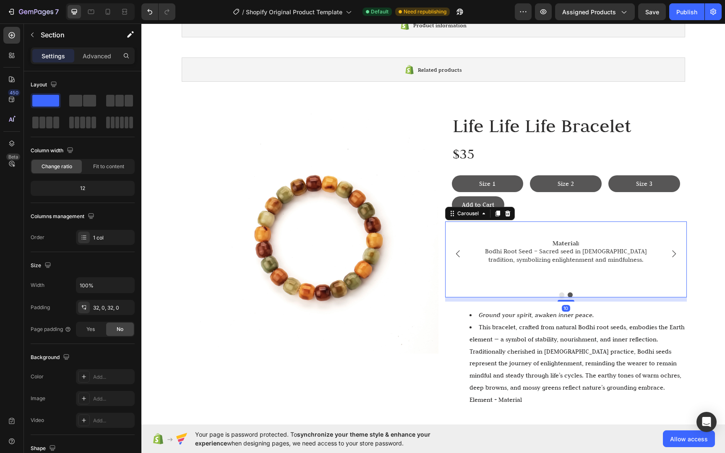
click at [548, 283] on div "Material: Bodhi Root Seed – Sacred seed in Buddhist tradition, symbolizing enli…" at bounding box center [565, 253] width 181 height 64
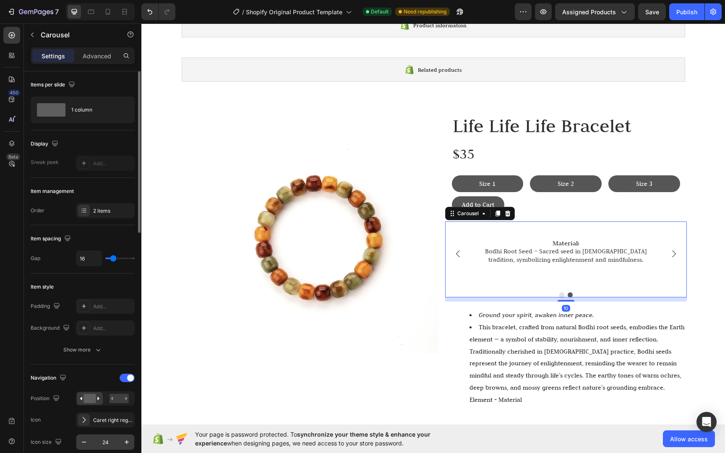
scroll to position [72, 0]
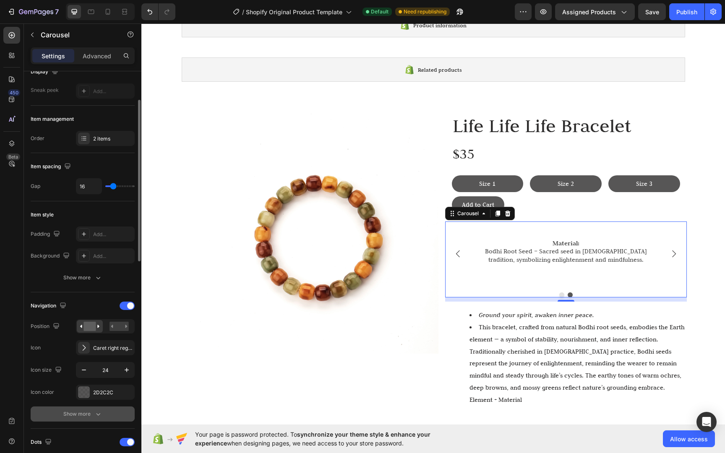
click at [94, 414] on icon "button" at bounding box center [98, 414] width 8 height 8
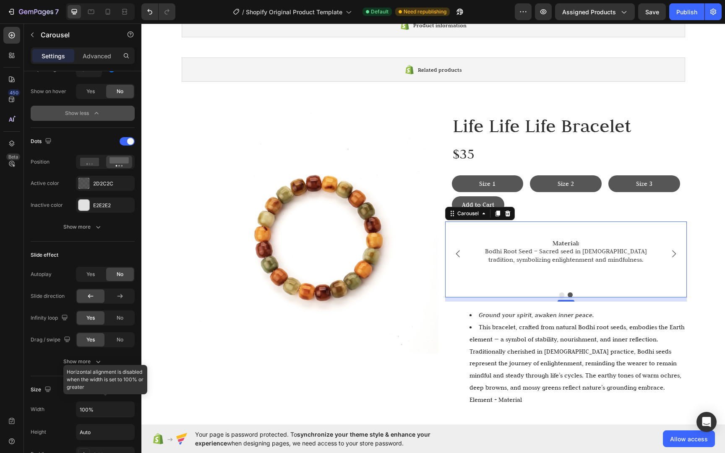
scroll to position [764, 0]
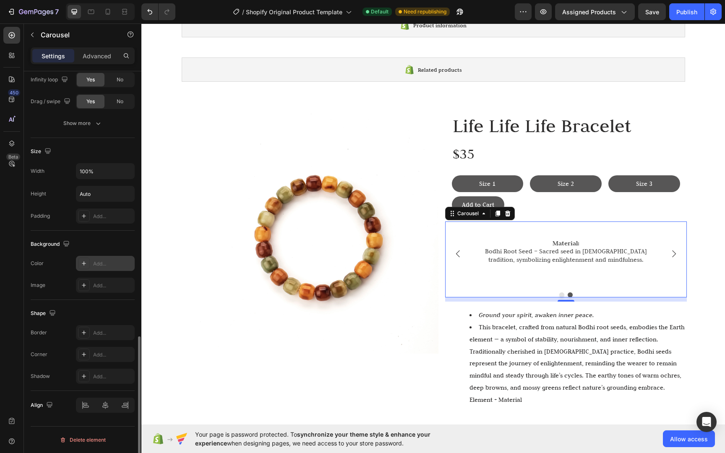
click at [110, 268] on div "Add..." at bounding box center [105, 263] width 59 height 15
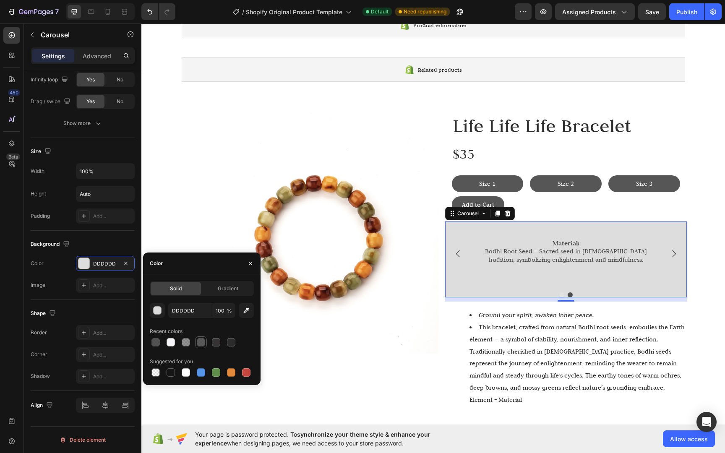
click at [200, 341] on div at bounding box center [201, 342] width 8 height 8
type input "353333"
type input "80"
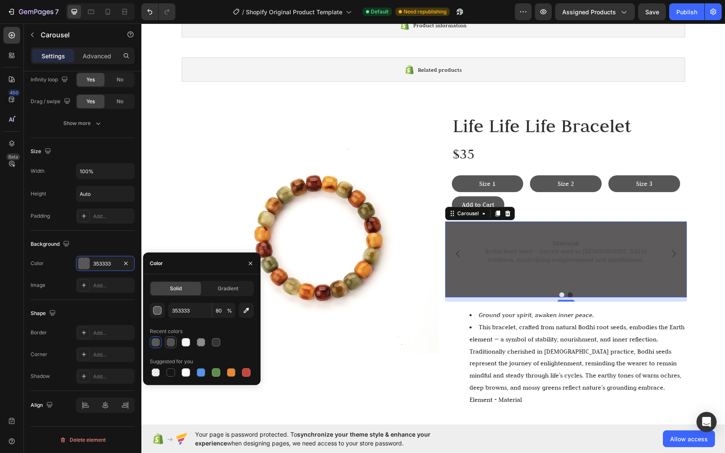
click at [168, 341] on div at bounding box center [170, 342] width 8 height 8
click at [161, 341] on div at bounding box center [156, 342] width 12 height 12
click at [200, 341] on div at bounding box center [201, 342] width 8 height 8
type input "2D2C2C"
type input "50"
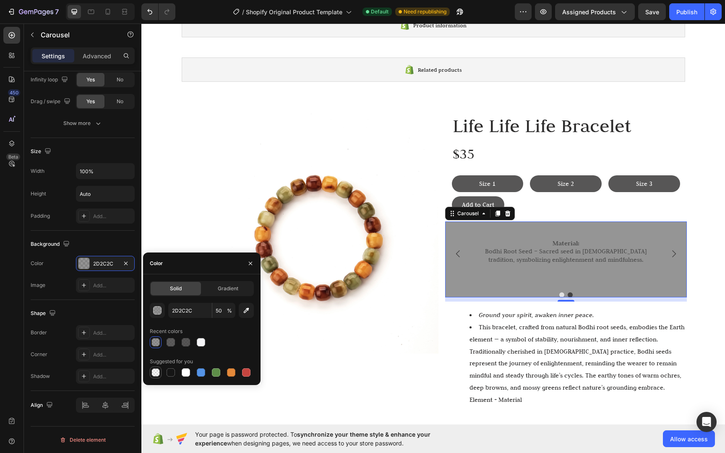
click at [159, 372] on div at bounding box center [155, 372] width 8 height 8
type input "000000"
type input "0"
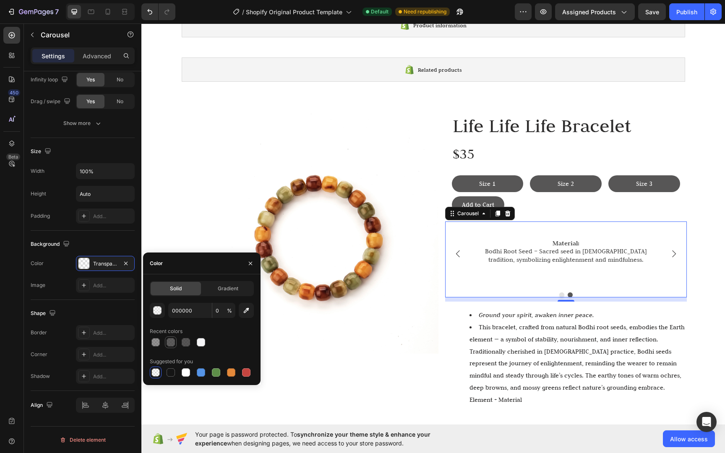
click at [173, 340] on div at bounding box center [170, 342] width 8 height 8
type input "353333"
type input "80"
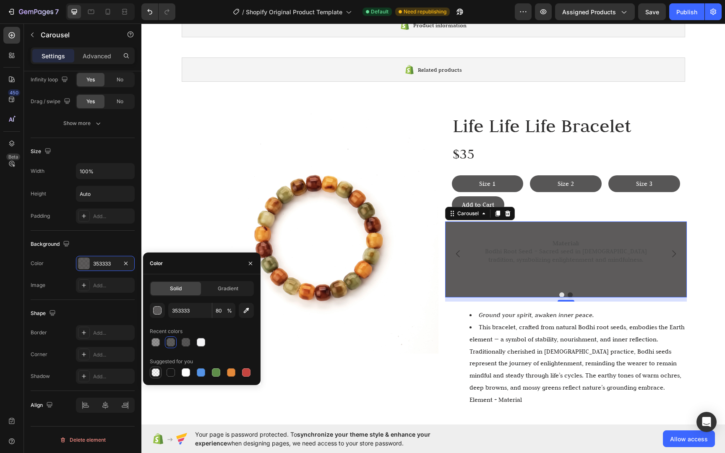
click at [157, 370] on div at bounding box center [155, 372] width 8 height 8
type input "000000"
type input "0"
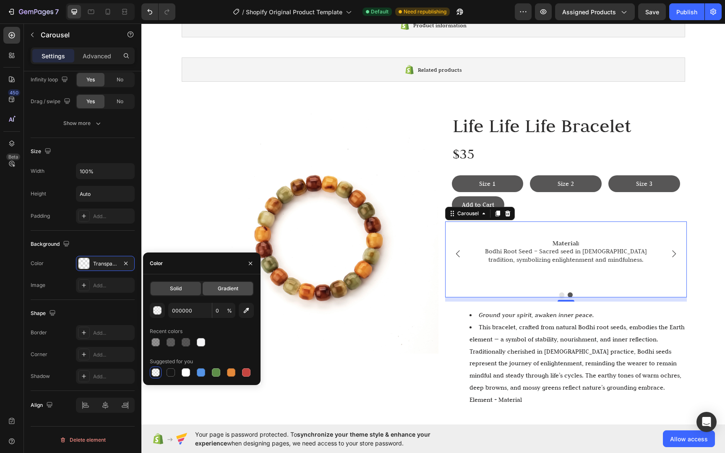
click at [229, 291] on span "Gradient" at bounding box center [228, 289] width 21 height 8
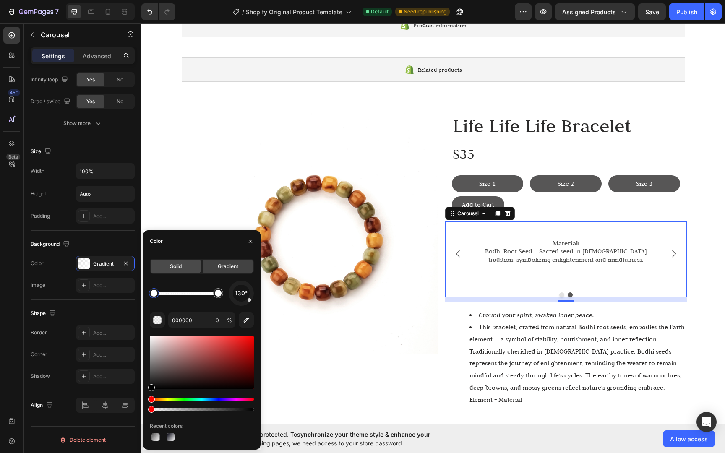
click at [166, 265] on div "Solid" at bounding box center [176, 266] width 50 height 13
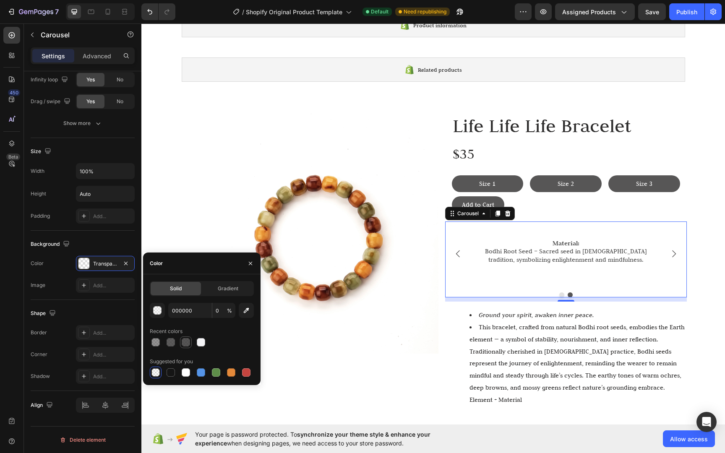
click at [191, 344] on div at bounding box center [186, 342] width 12 height 12
type input "2D2C2C"
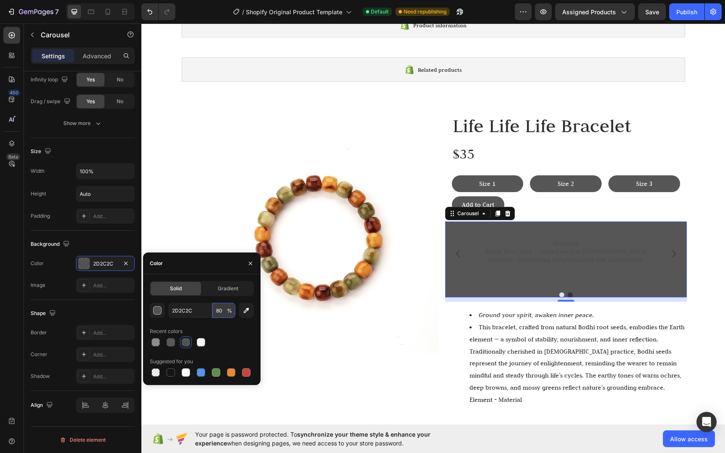
click at [224, 311] on input "80" at bounding box center [223, 310] width 23 height 15
type input "20"
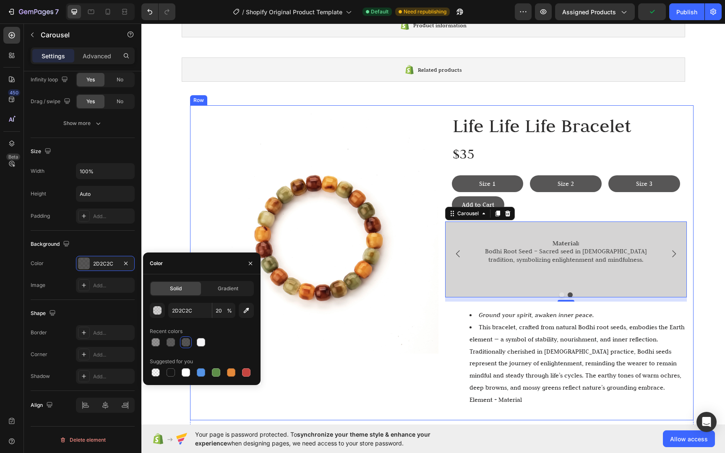
click at [426, 325] on img at bounding box center [318, 233] width 242 height 242
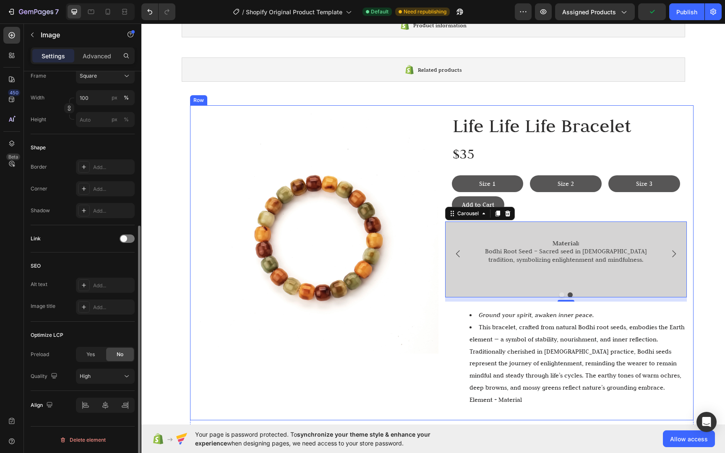
scroll to position [0, 0]
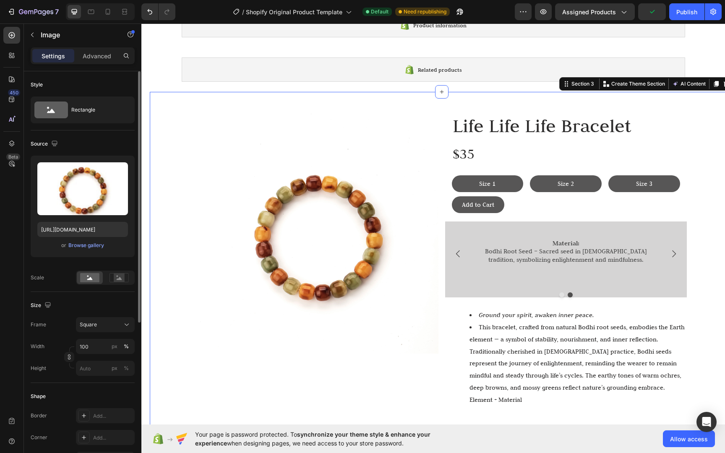
click at [690, 309] on div "Image Life Life Life Bracelet Heading $35 Text Block Size 1 Button Size 2 Butto…" at bounding box center [441, 448] width 583 height 686
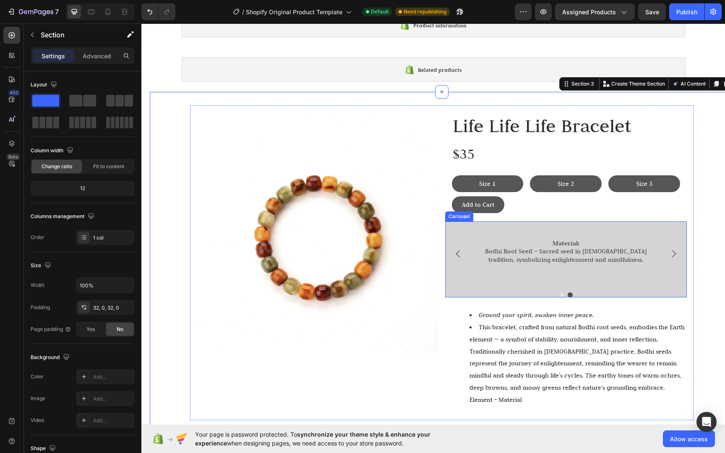
click at [598, 292] on div at bounding box center [566, 294] width 242 height 5
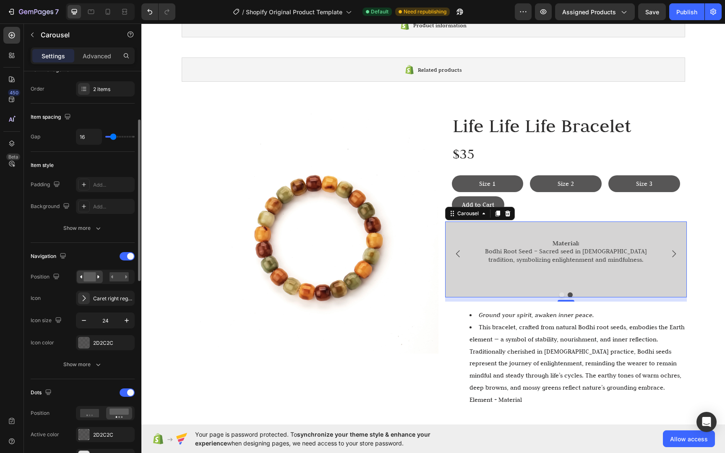
scroll to position [262, 0]
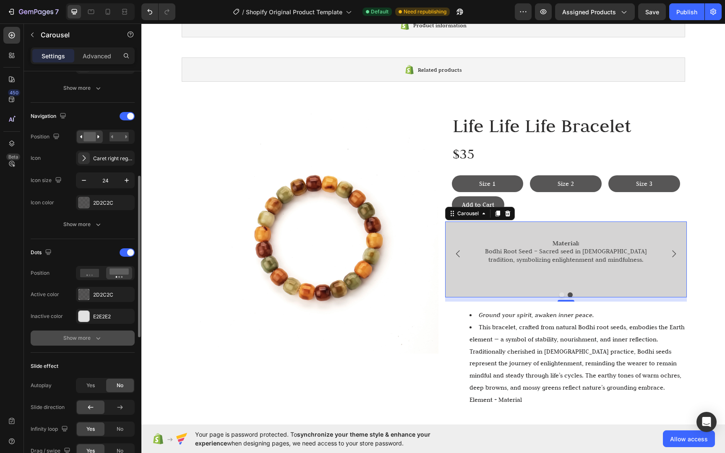
click at [88, 343] on button "Show more" at bounding box center [83, 337] width 104 height 15
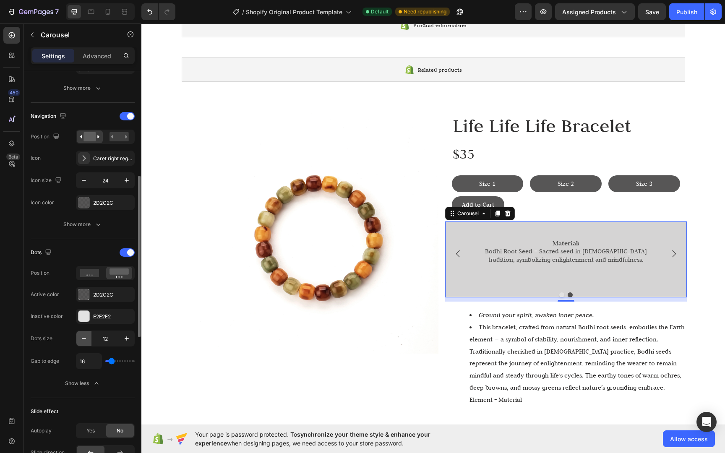
click at [87, 338] on icon "button" at bounding box center [84, 338] width 8 height 8
click at [125, 340] on icon "button" at bounding box center [126, 338] width 8 height 8
click at [84, 343] on button "button" at bounding box center [83, 338] width 15 height 15
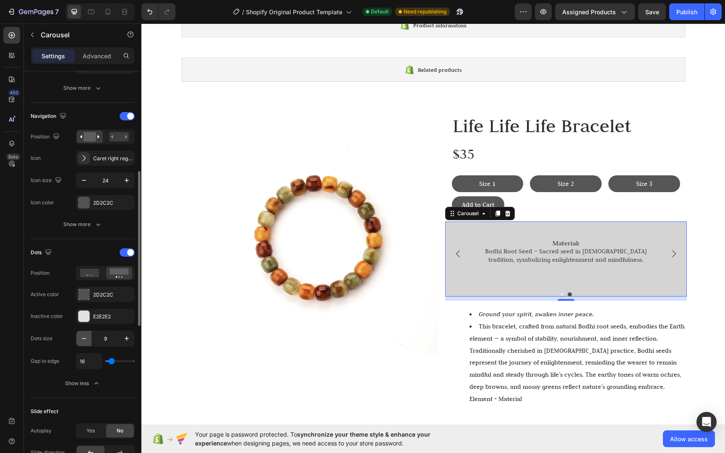
click at [84, 343] on button "button" at bounding box center [83, 338] width 15 height 15
click at [82, 343] on icon "button" at bounding box center [84, 338] width 8 height 8
click at [131, 337] on button "button" at bounding box center [126, 338] width 15 height 15
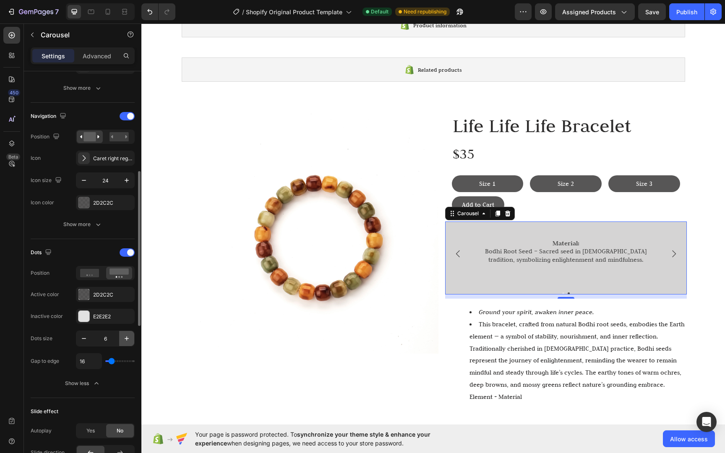
click at [131, 337] on button "button" at bounding box center [126, 338] width 15 height 15
type input "8"
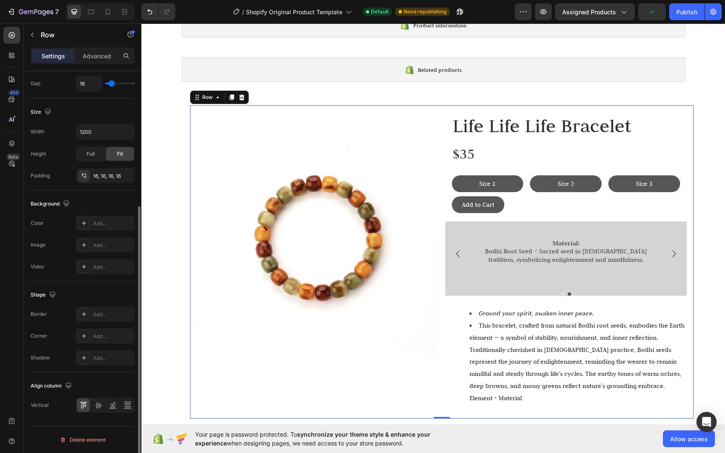
click at [369, 375] on div "Image" at bounding box center [318, 262] width 242 height 300
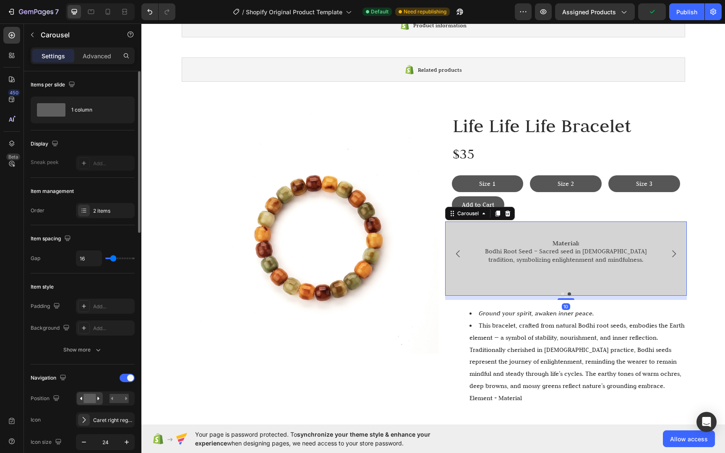
click at [652, 292] on div at bounding box center [566, 293] width 242 height 3
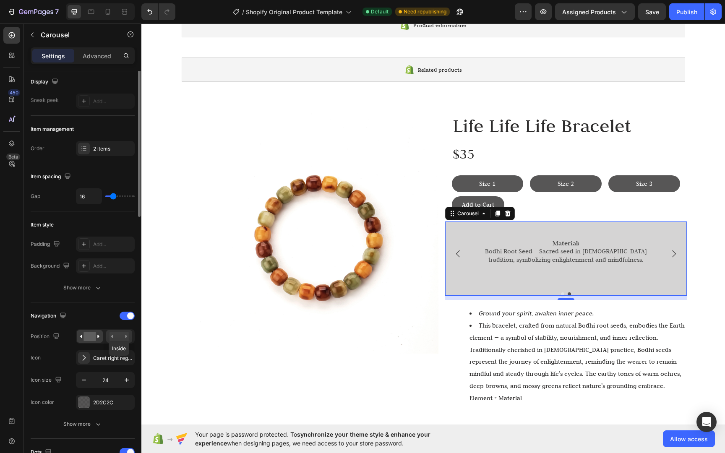
scroll to position [205, 0]
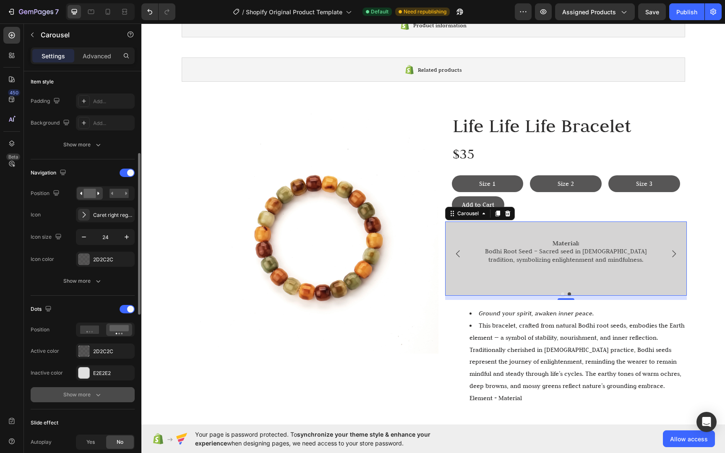
click at [99, 398] on button "Show more" at bounding box center [83, 394] width 104 height 15
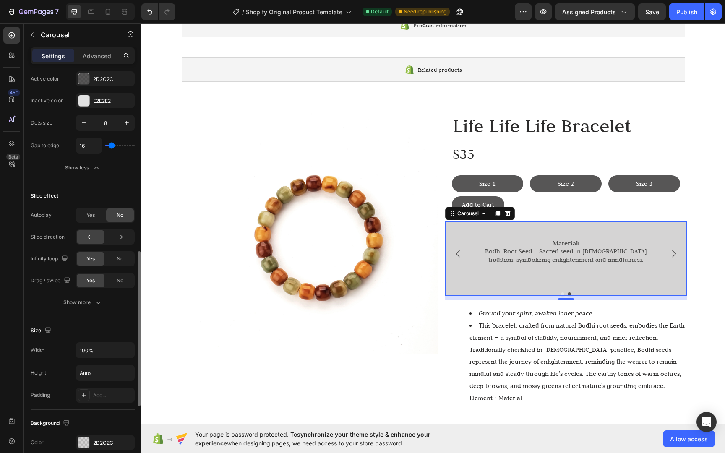
scroll to position [476, 0]
click at [99, 380] on input "Auto" at bounding box center [105, 374] width 58 height 15
click at [124, 375] on icon "button" at bounding box center [126, 374] width 8 height 8
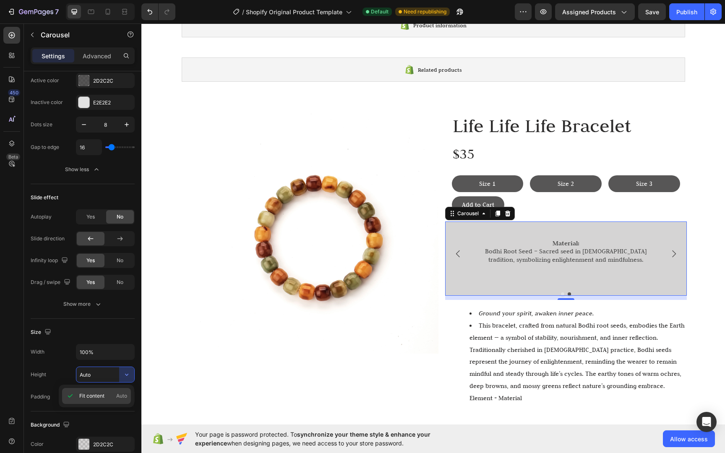
click at [122, 392] on span "Auto" at bounding box center [121, 396] width 11 height 8
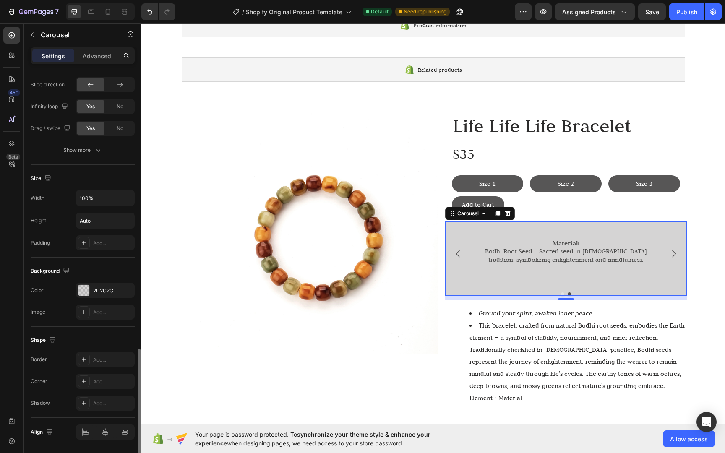
scroll to position [656, 0]
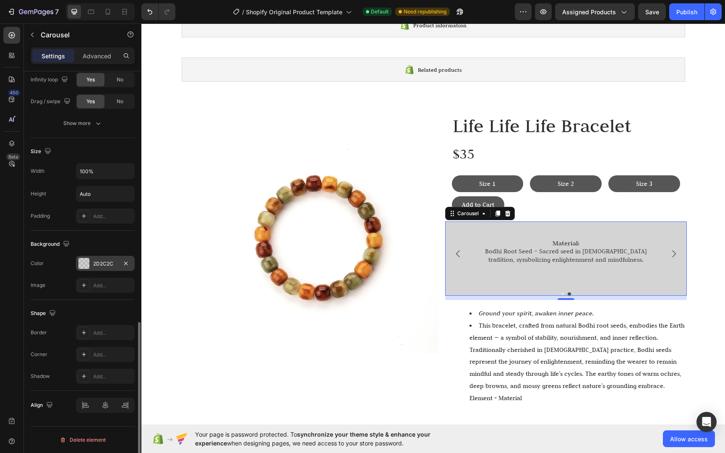
click at [96, 262] on div "2D2C2C" at bounding box center [105, 264] width 24 height 8
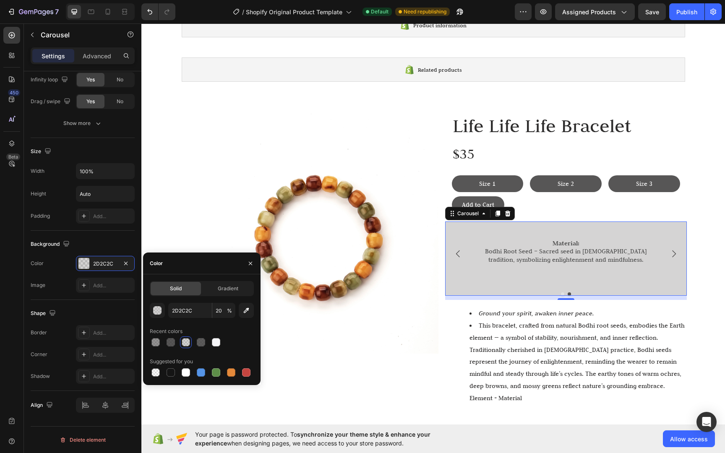
click at [98, 63] on div "Settings Advanced" at bounding box center [83, 55] width 104 height 17
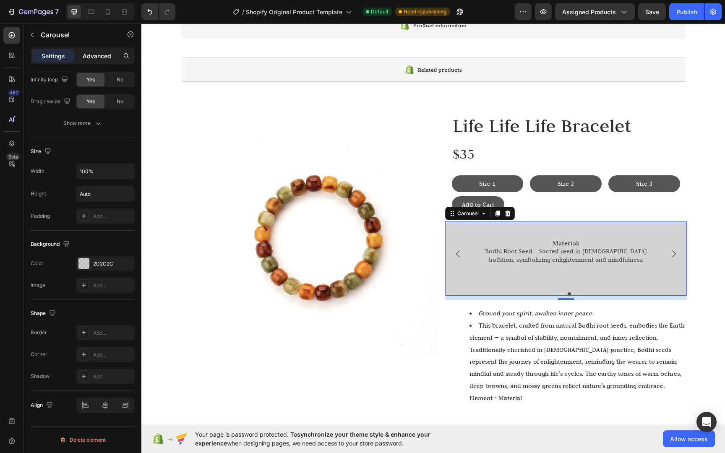
click at [98, 60] on div "Advanced" at bounding box center [97, 55] width 42 height 13
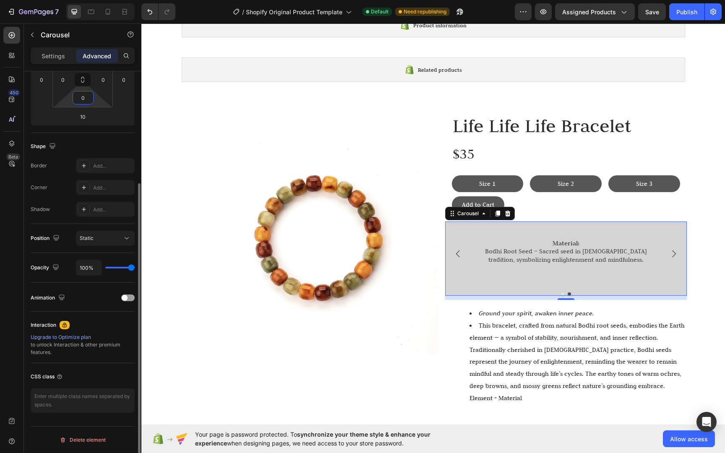
click at [84, 99] on input "0" at bounding box center [83, 97] width 17 height 13
type input "15"
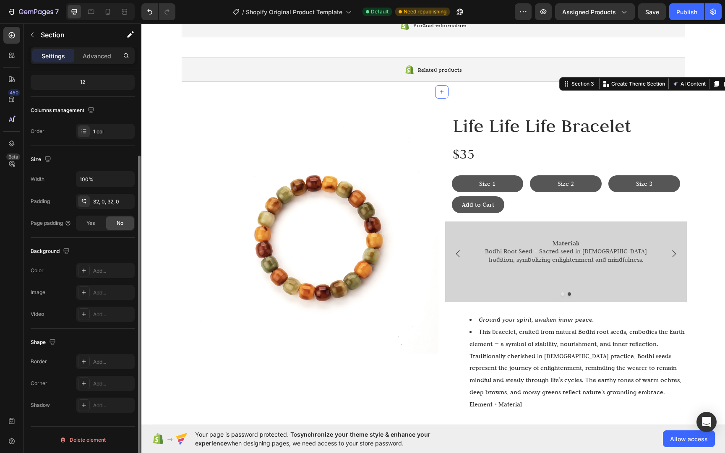
click at [717, 277] on div "Image Life Life Life Bracelet Heading $35 Text Block Size 1 Button Size 2 Butto…" at bounding box center [441, 450] width 583 height 691
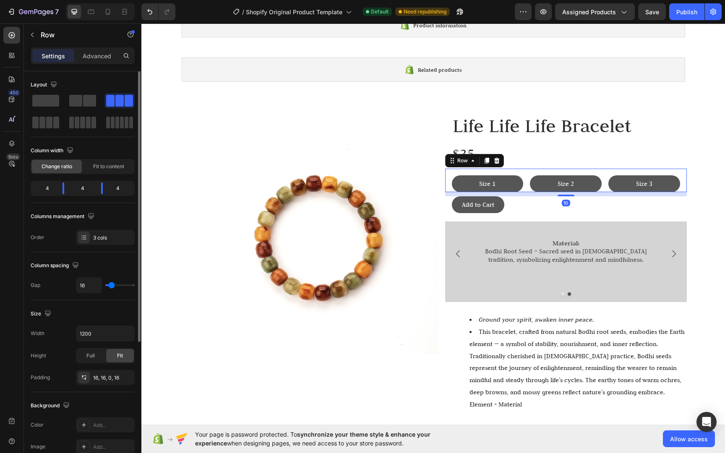
click at [523, 189] on div "Size 1 Button Size 2 Button Size 3 Button Row 10" at bounding box center [566, 180] width 242 height 23
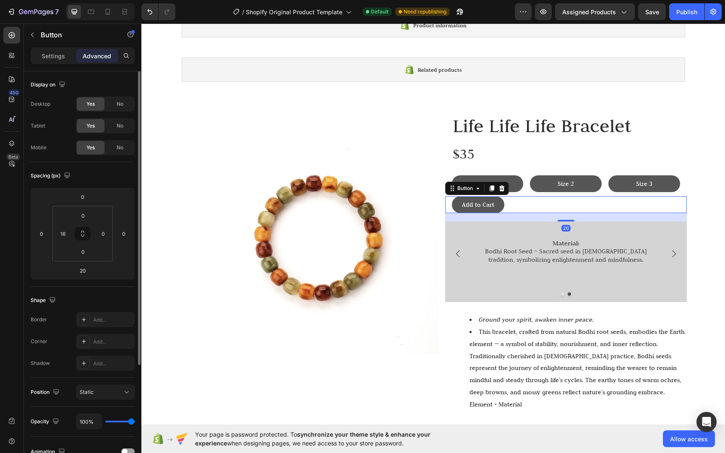
drag, startPoint x: 508, startPoint y: 207, endPoint x: 509, endPoint y: 212, distance: 5.1
click at [509, 212] on div "Add to Cart Button 20" at bounding box center [566, 204] width 242 height 17
click at [513, 206] on div "Add to Cart Button 20" at bounding box center [566, 204] width 242 height 17
click at [86, 199] on input "0" at bounding box center [82, 196] width 17 height 13
type input "10"
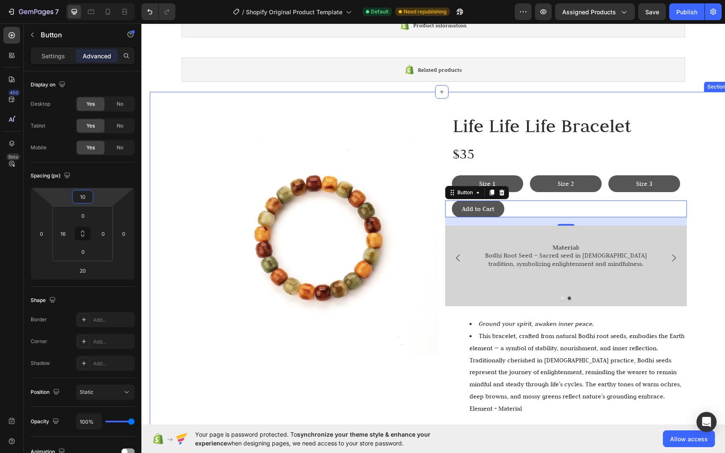
click at [696, 213] on div "Image Life Life Life Bracelet Heading $35 Text Block Size 1 Button Size 2 Butto…" at bounding box center [441, 452] width 583 height 695
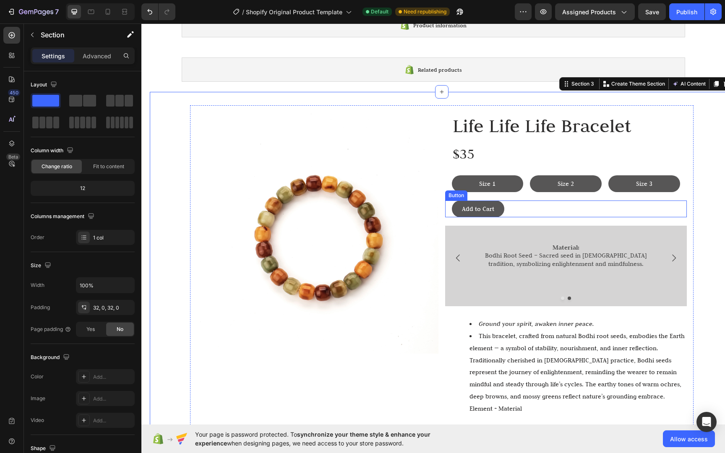
click at [506, 209] on div "Add to Cart Button" at bounding box center [566, 208] width 242 height 17
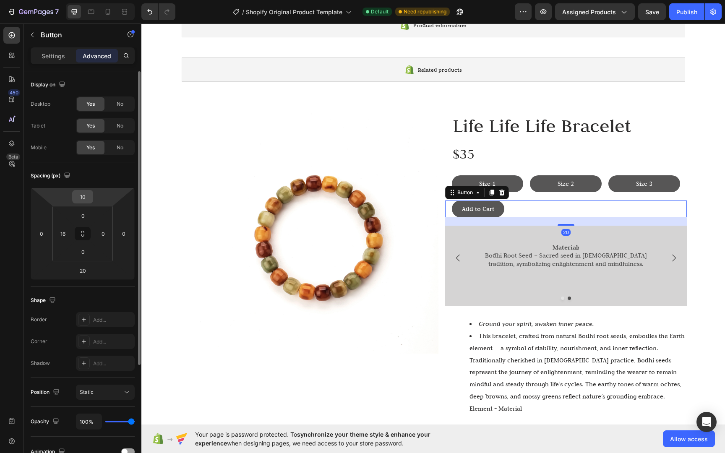
click at [81, 198] on input "10" at bounding box center [82, 196] width 17 height 13
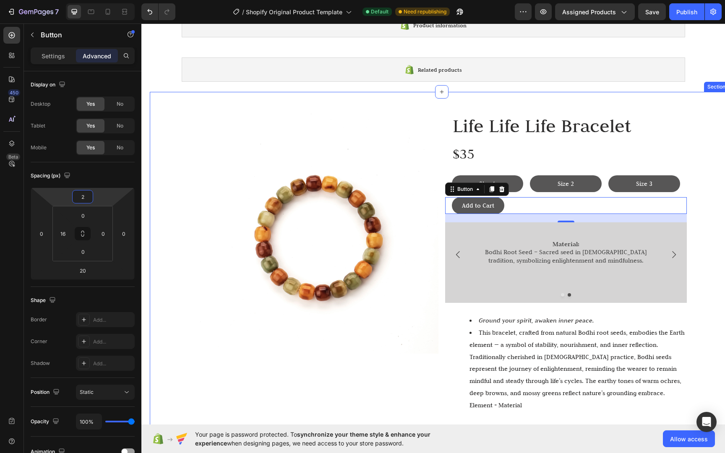
type input "20"
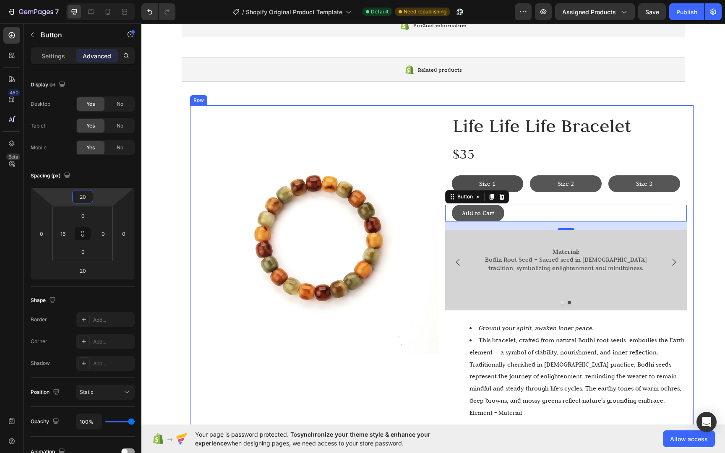
click at [506, 192] on button "Size 1" at bounding box center [488, 183] width 72 height 17
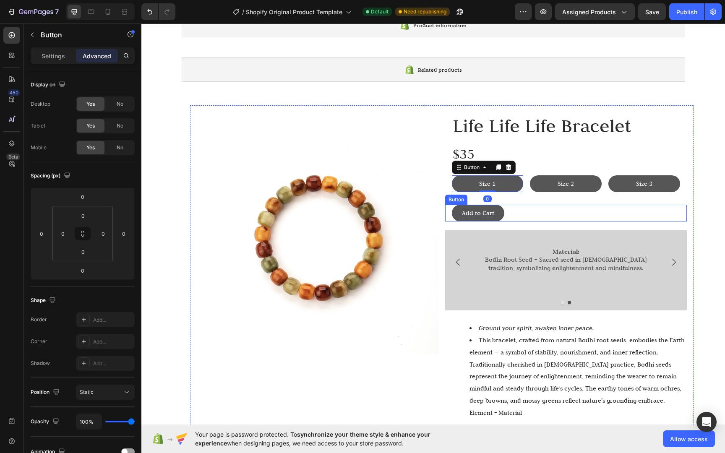
click at [526, 208] on div "Add to Cart Button" at bounding box center [566, 213] width 242 height 17
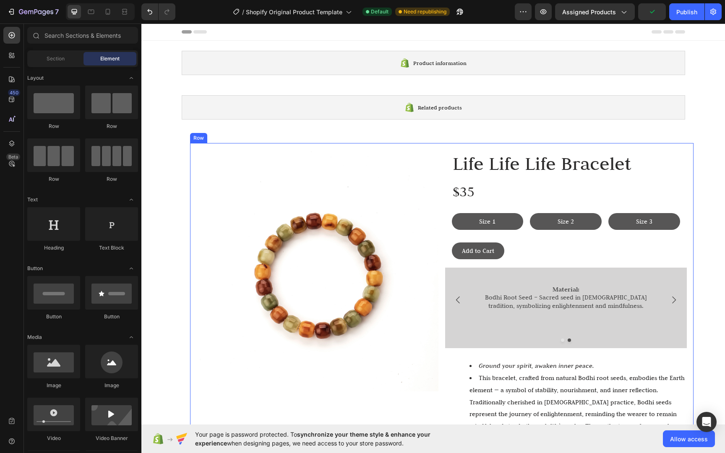
click at [486, 260] on div "Add to Cart Button" at bounding box center [566, 251] width 242 height 34
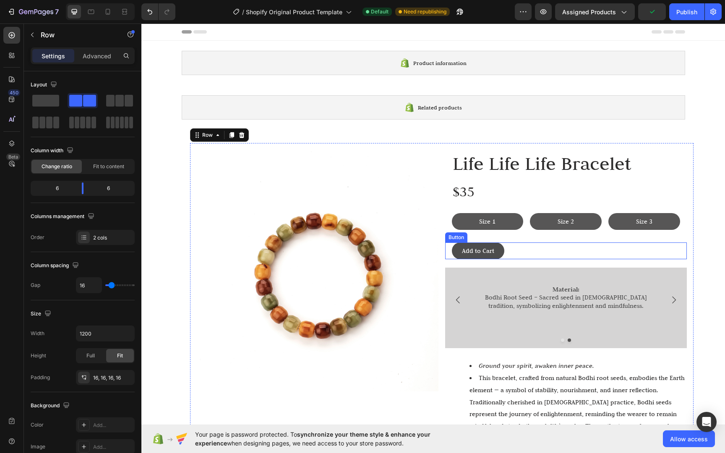
click at [486, 256] on button "Add to Cart" at bounding box center [478, 250] width 52 height 17
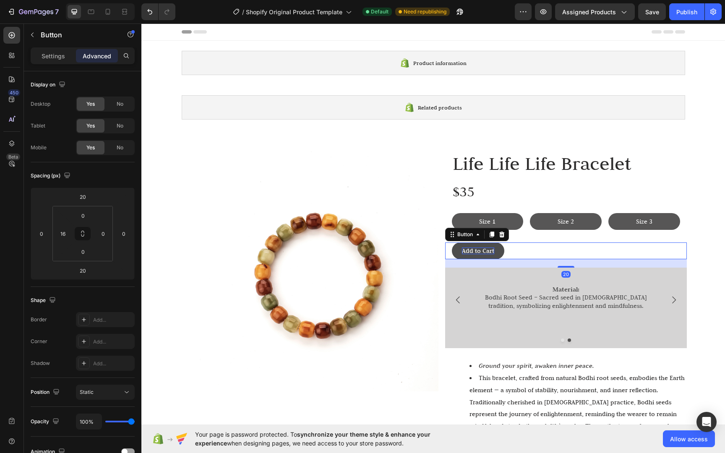
click at [488, 253] on p "Add to Cart" at bounding box center [478, 250] width 32 height 7
click at [500, 253] on div "Add to Cart Button 20" at bounding box center [566, 250] width 242 height 17
click at [498, 252] on button "Add to Cart" at bounding box center [478, 250] width 52 height 17
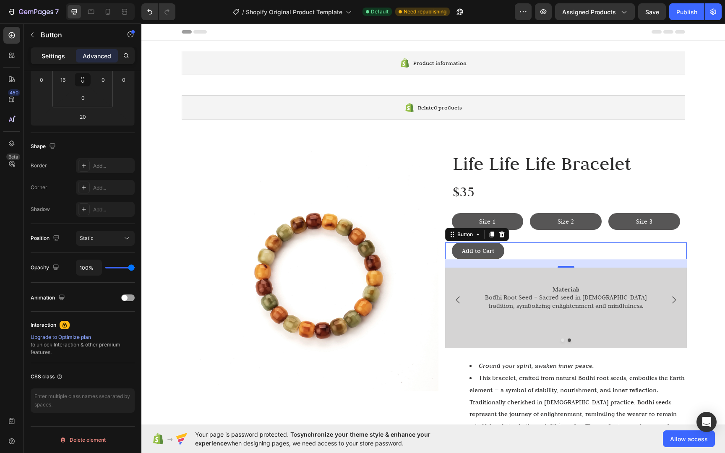
click at [64, 57] on p "Settings" at bounding box center [53, 56] width 23 height 9
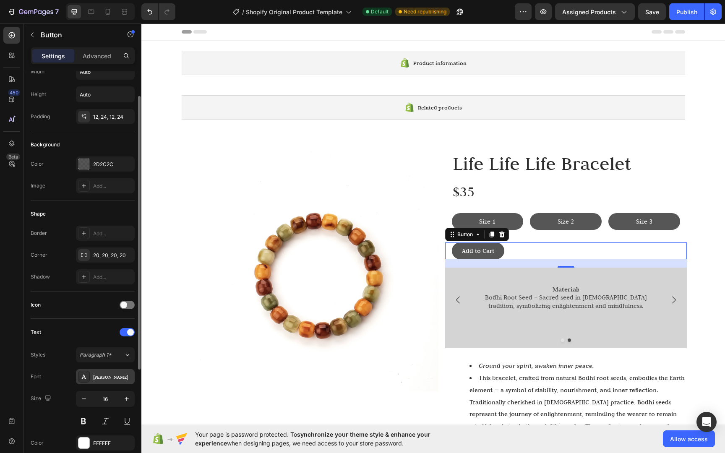
scroll to position [0, 0]
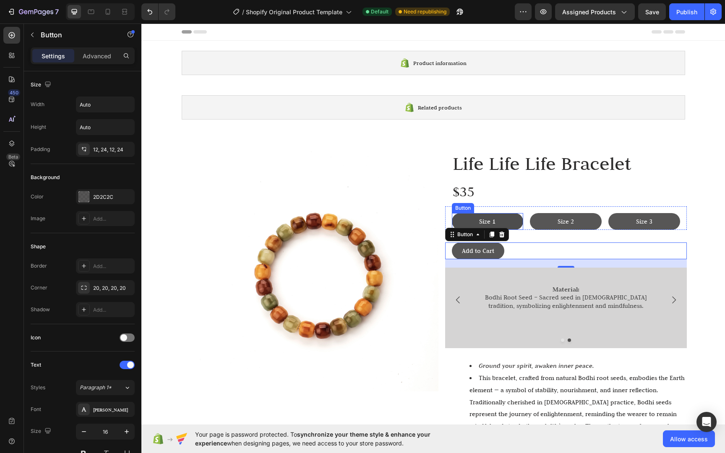
click at [510, 224] on button "Size 1" at bounding box center [488, 221] width 72 height 17
click at [492, 251] on button "Add to Cart" at bounding box center [478, 250] width 52 height 17
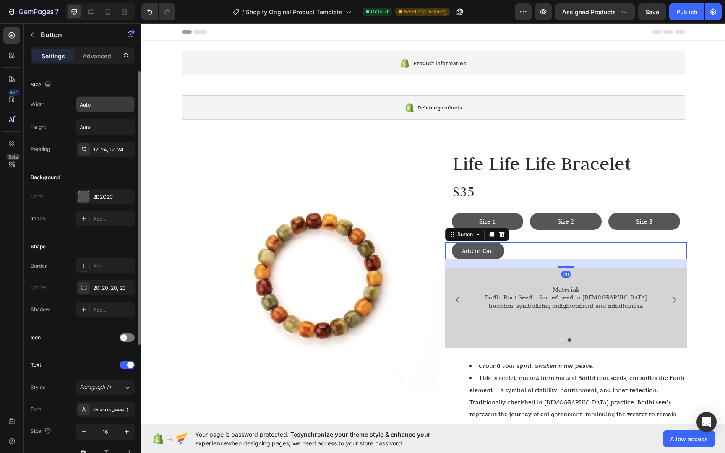
click at [99, 113] on div "Width Auto Height Auto Padding 12, 24, 12, 24" at bounding box center [83, 126] width 104 height 60
click at [98, 109] on input "Auto" at bounding box center [105, 104] width 58 height 15
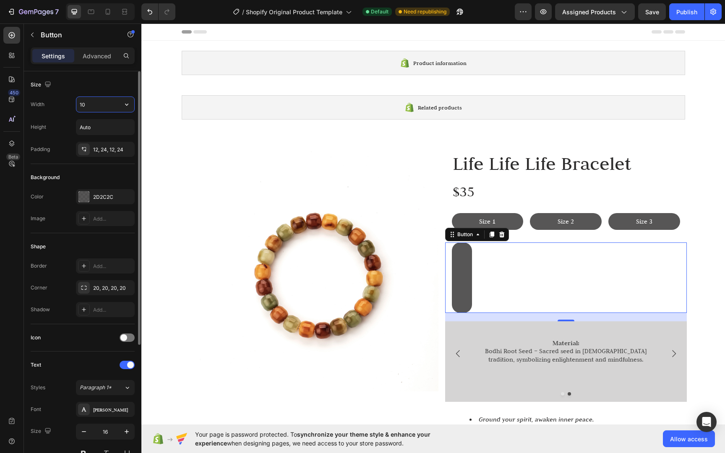
type input "1"
type input "2"
type input "175"
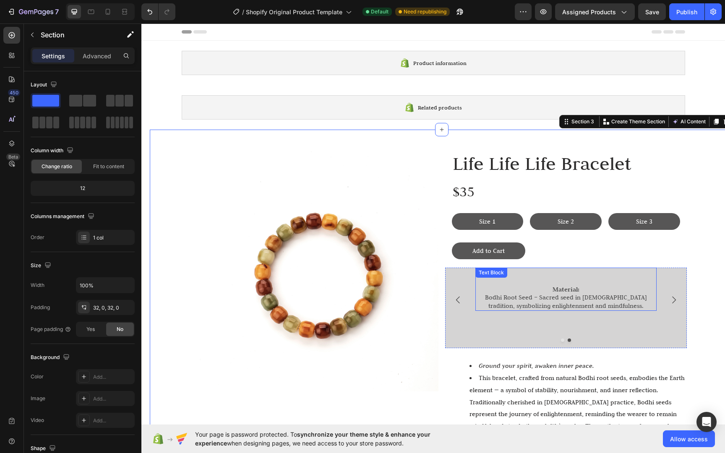
scroll to position [78, 0]
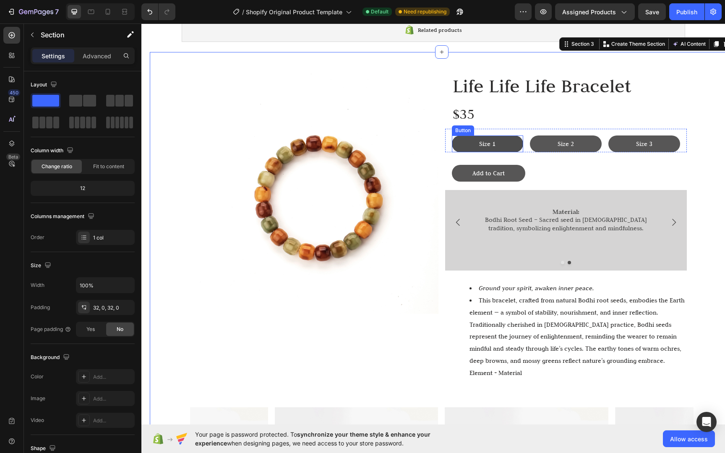
click at [510, 145] on button "Size 1" at bounding box center [488, 143] width 72 height 17
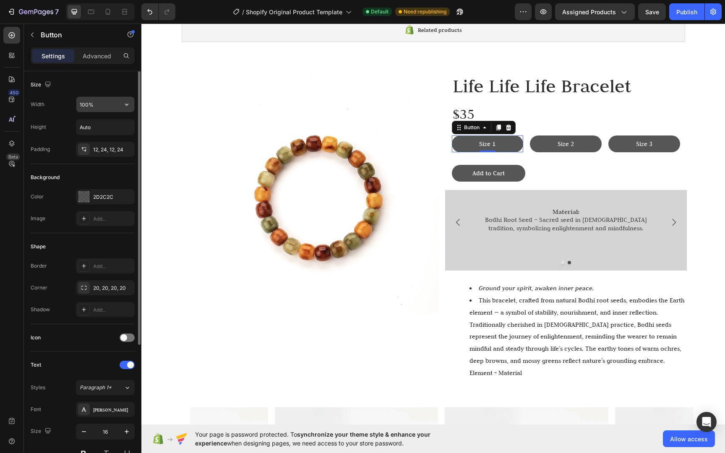
click at [92, 109] on input "100%" at bounding box center [105, 104] width 58 height 15
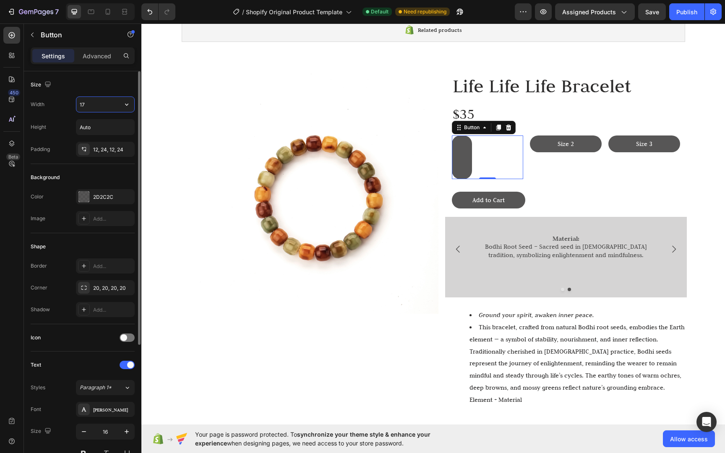
type input "175"
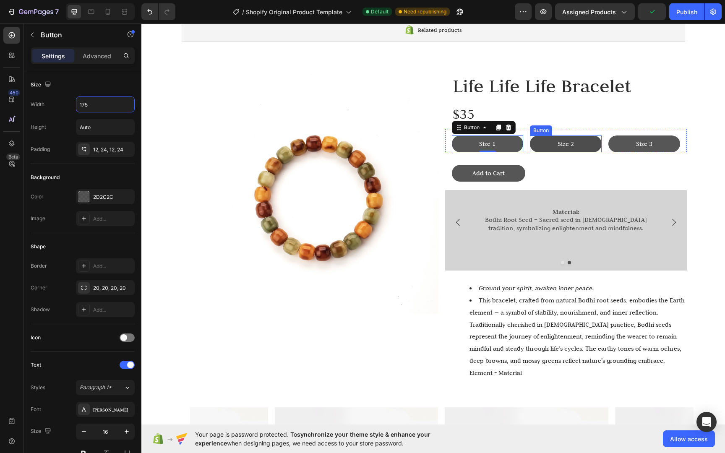
click at [584, 143] on button "Size 2" at bounding box center [566, 143] width 72 height 17
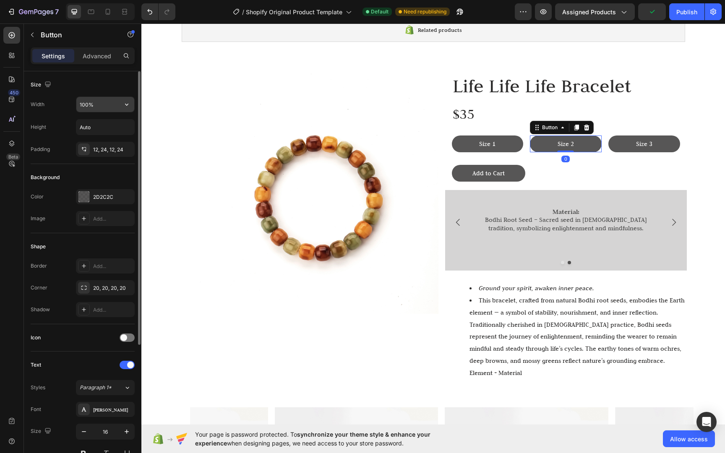
click at [94, 106] on input "100%" at bounding box center [105, 104] width 58 height 15
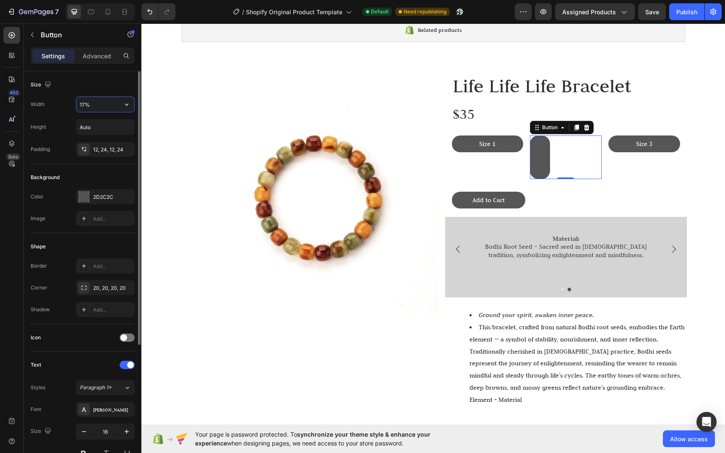
type input "175%"
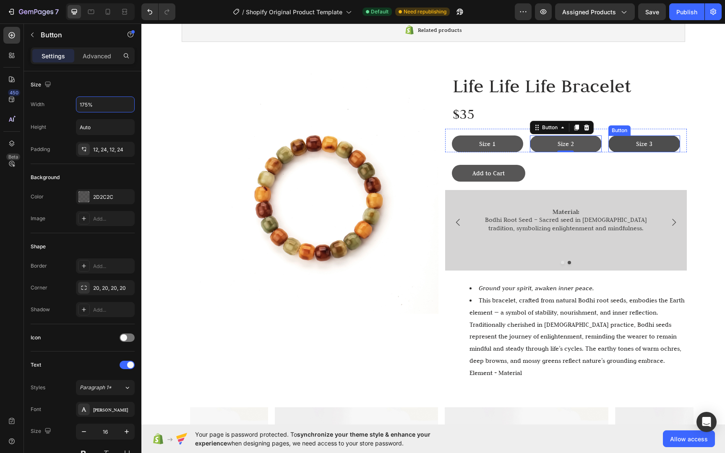
click at [664, 146] on button "Size 3" at bounding box center [644, 143] width 72 height 17
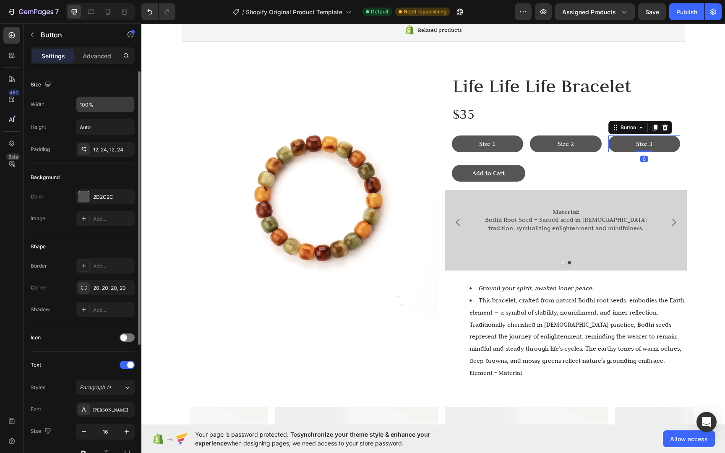
click at [113, 107] on input "100%" at bounding box center [105, 104] width 58 height 15
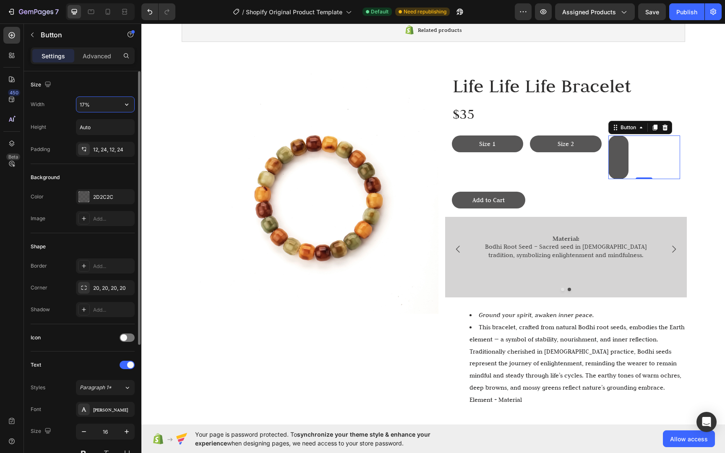
type input "175%"
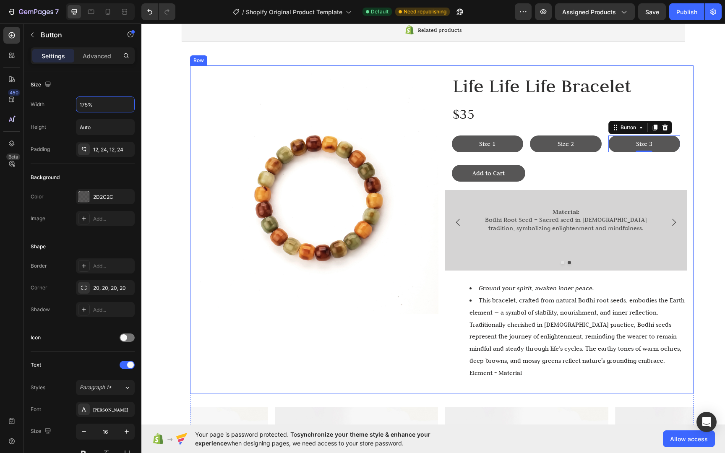
click at [690, 180] on div "Image Life Life Life Bracelet Heading $35 Text Block Size 1 Button Size 2 Butto…" at bounding box center [441, 414] width 583 height 699
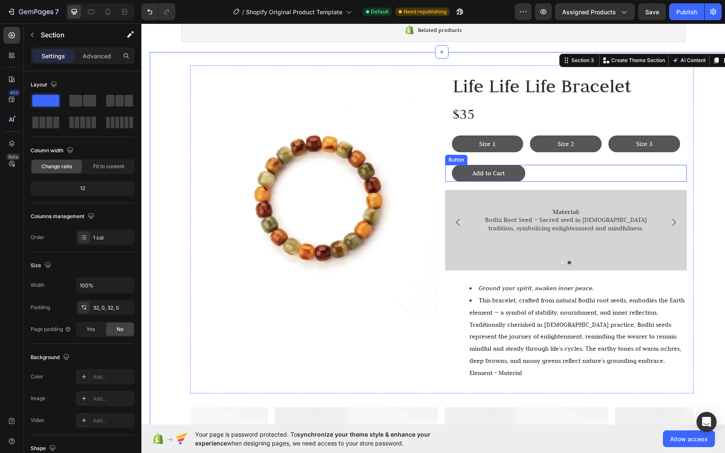
click at [548, 175] on div "Add to Cart Button" at bounding box center [566, 173] width 242 height 17
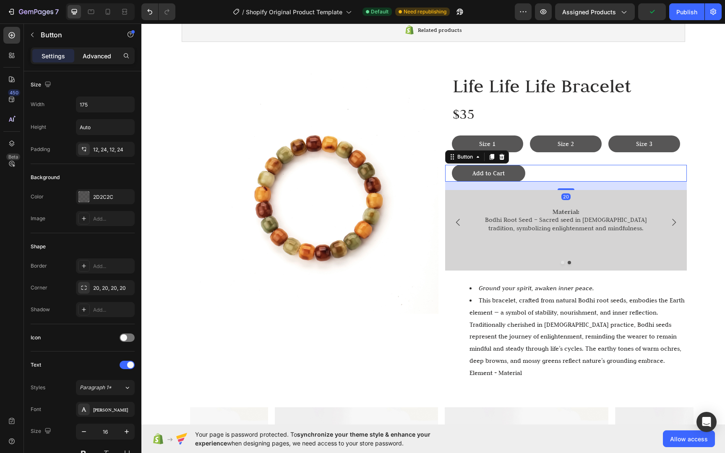
click at [94, 53] on p "Advanced" at bounding box center [97, 56] width 29 height 9
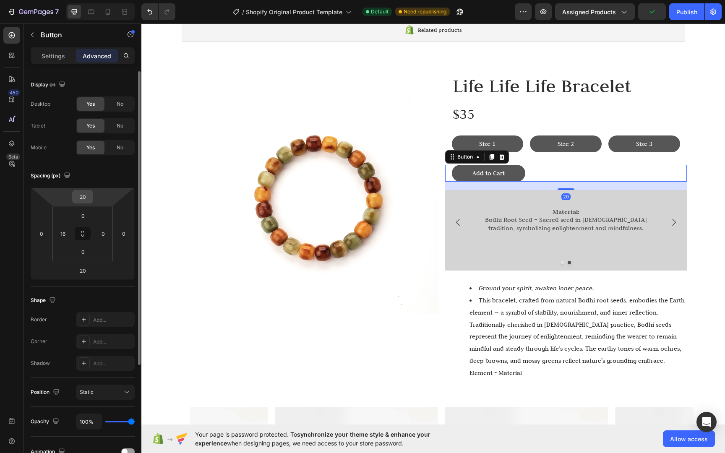
click at [89, 196] on input "20" at bounding box center [82, 196] width 17 height 13
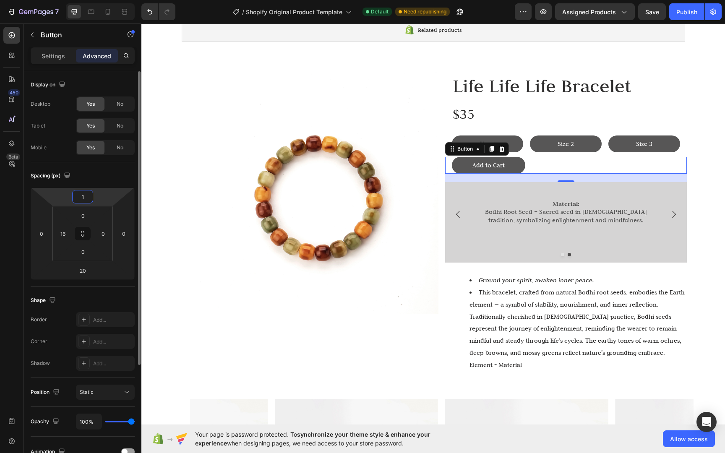
type input "10"
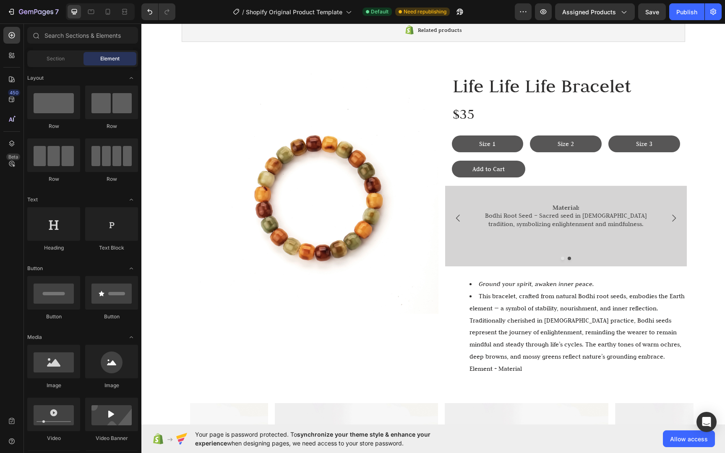
scroll to position [78, 0]
click at [566, 163] on div "Add to Cart Button" at bounding box center [566, 168] width 242 height 17
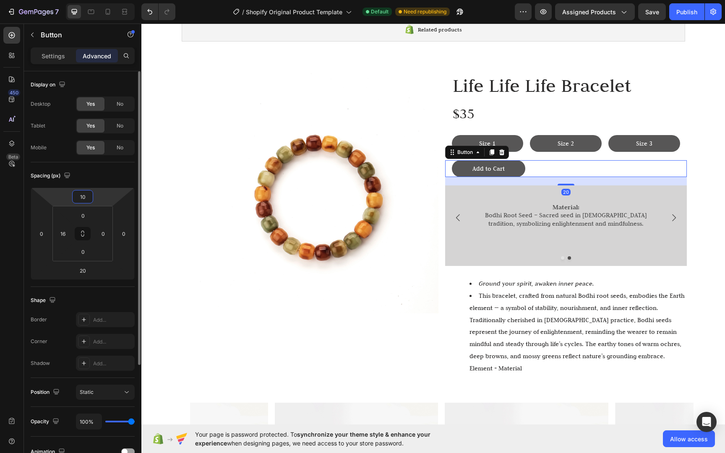
click at [82, 0] on html "7 / Shopify Original Product Template Default Need republishing Preview Assigne…" at bounding box center [362, 0] width 725 height 0
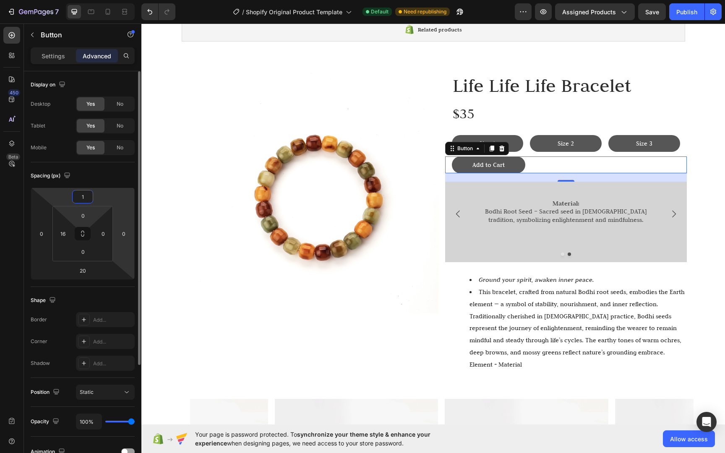
type input "15"
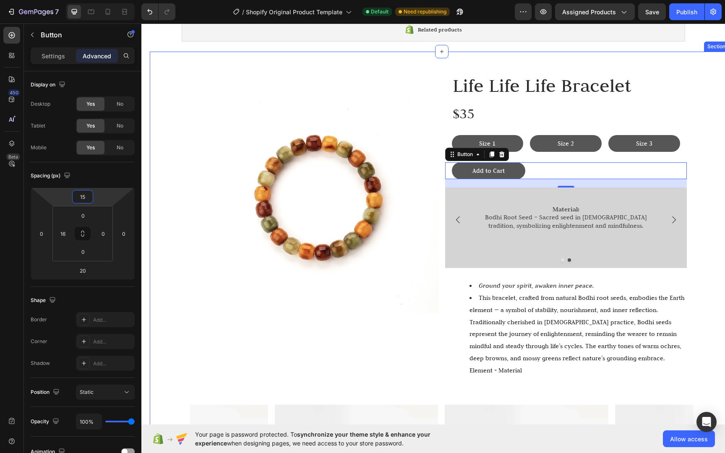
click at [703, 195] on div "Image Life Life Life Bracelet Heading $35 Text Block Size 1 Button Size 2 Butto…" at bounding box center [441, 413] width 583 height 697
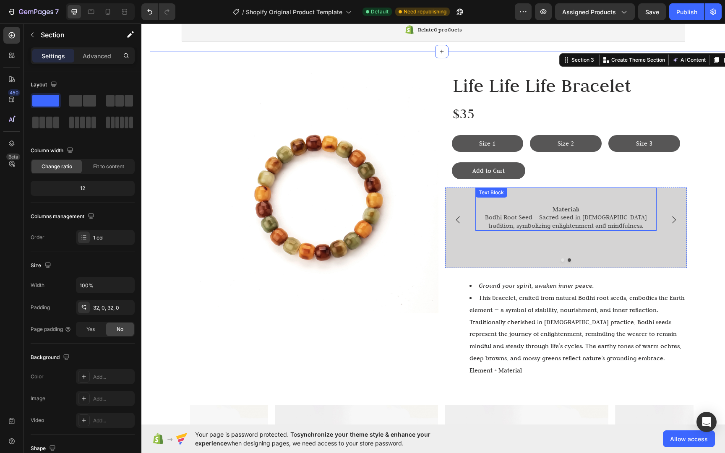
click at [561, 193] on div "Material: Bodhi Root Seed – Sacred seed in Buddhist tradition, symbolizing enli…" at bounding box center [565, 208] width 181 height 43
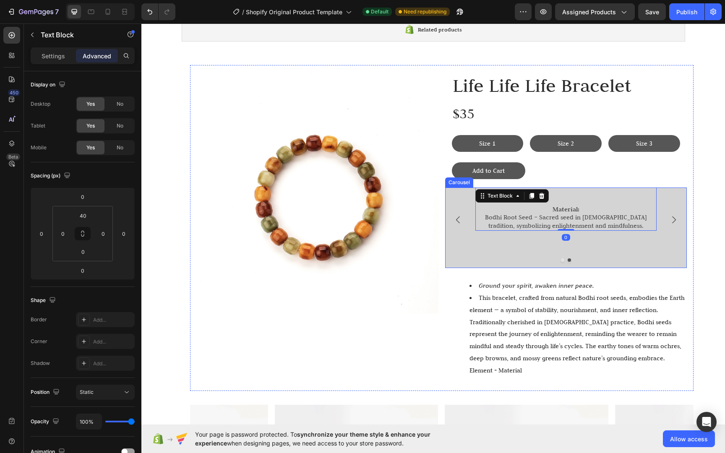
click at [446, 199] on div "Key Benefits Encourages mindfulness and inner peace Strengthens resilience duri…" at bounding box center [566, 219] width 242 height 64
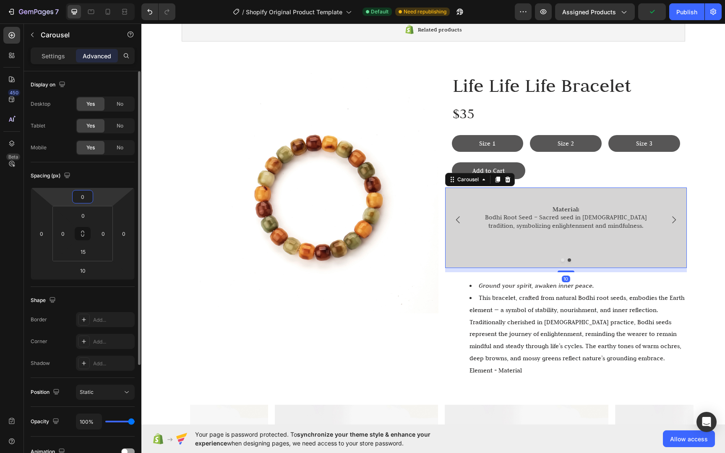
click at [83, 201] on input "0" at bounding box center [82, 196] width 17 height 13
type input "15"
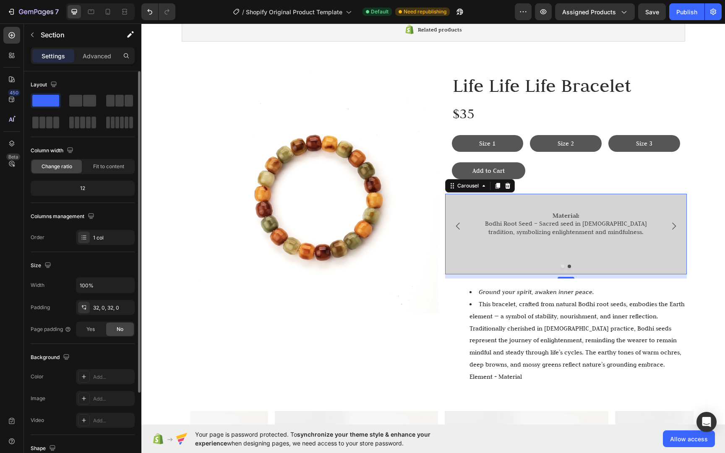
click at [713, 223] on div "Image Life Life Life Bracelet Heading $35 Text Block Size 1 Button Size 2 Butto…" at bounding box center [441, 417] width 583 height 704
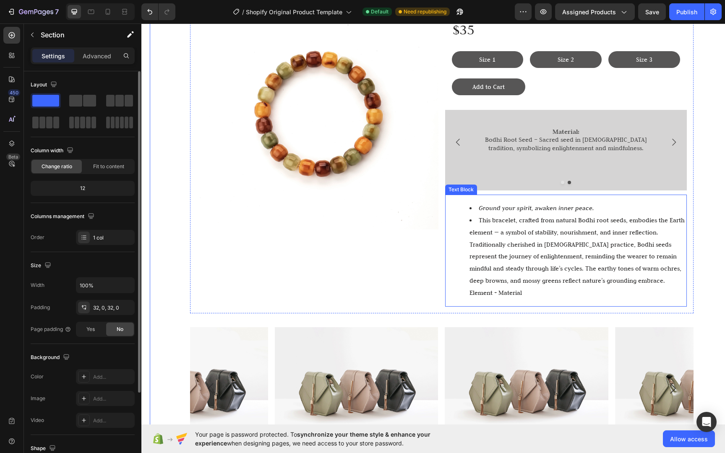
scroll to position [168, 0]
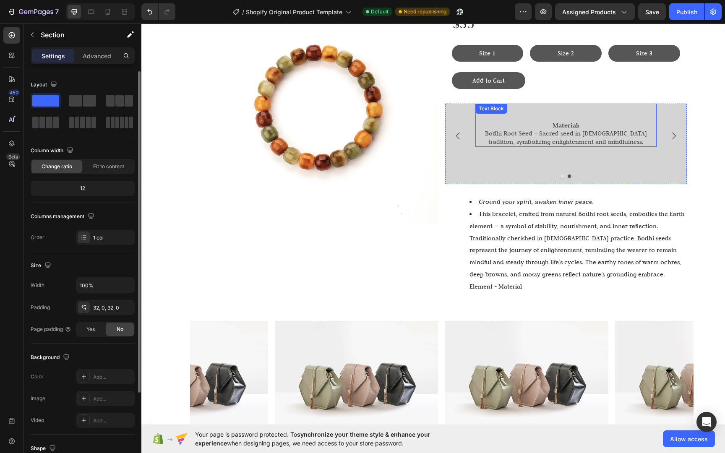
click at [587, 140] on p "Bodhi Root Seed – Sacred seed in [DEMOGRAPHIC_DATA] tradition, symbolizing enli…" at bounding box center [565, 138] width 179 height 16
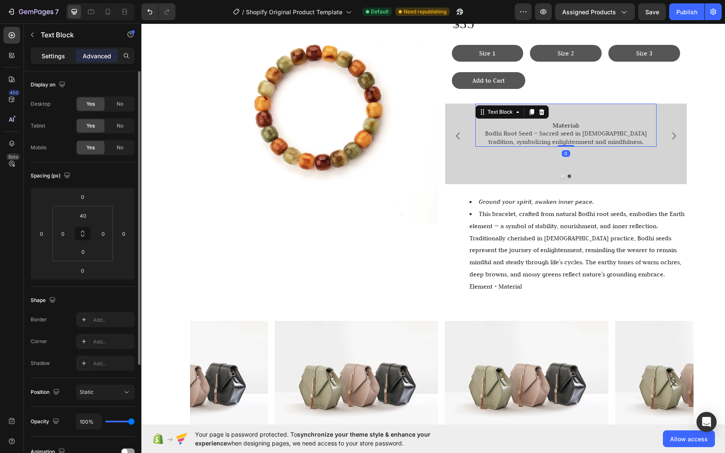
click at [52, 57] on p "Settings" at bounding box center [53, 56] width 23 height 9
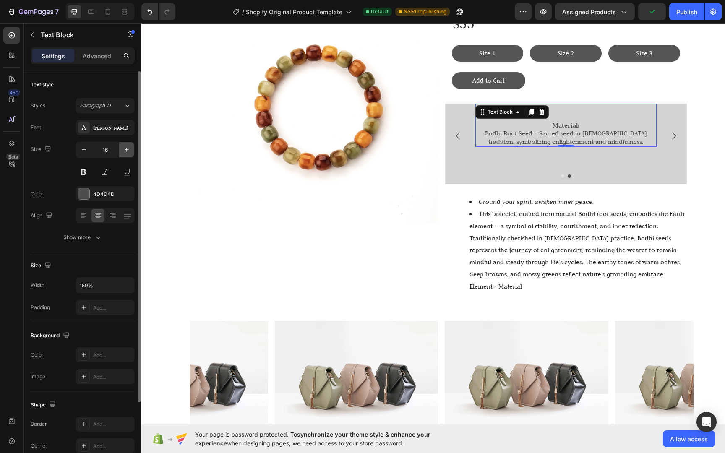
click at [125, 148] on icon "button" at bounding box center [126, 150] width 8 height 8
type input "20"
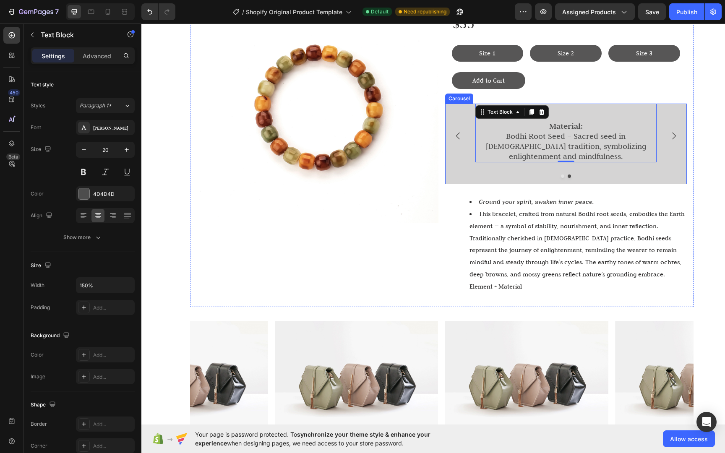
click at [675, 136] on button "Carousel Next Arrow" at bounding box center [673, 135] width 23 height 23
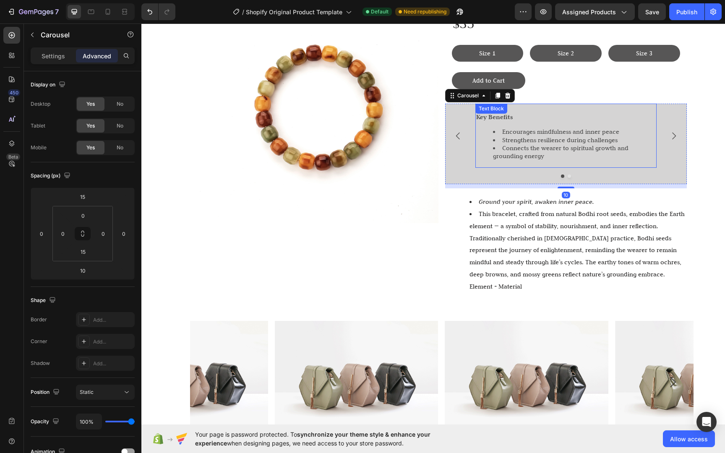
click at [614, 143] on li "Strengthens resilience during challenges" at bounding box center [574, 140] width 163 height 8
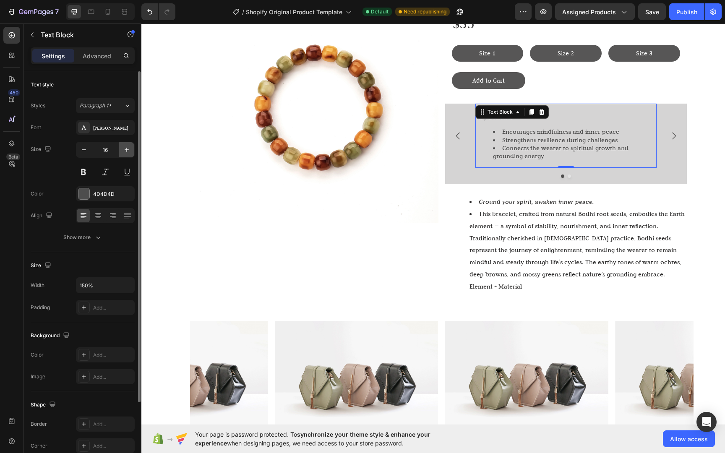
click at [127, 147] on icon "button" at bounding box center [126, 150] width 8 height 8
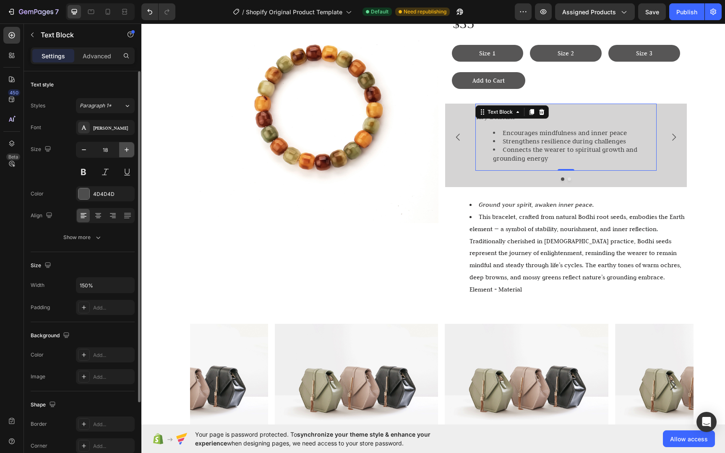
click at [127, 147] on icon "button" at bounding box center [126, 150] width 8 height 8
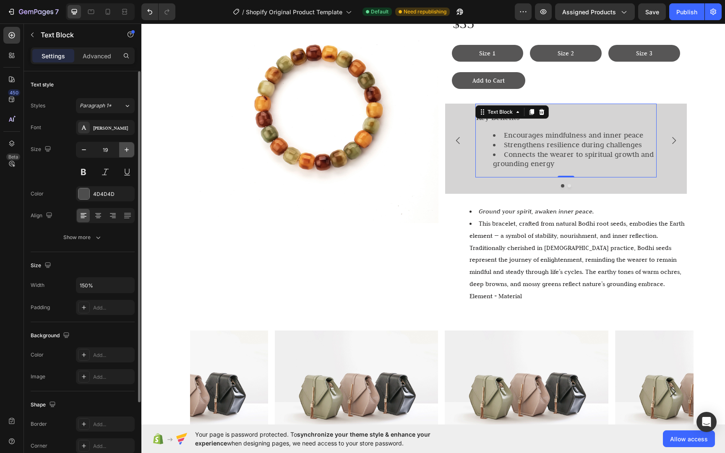
click at [127, 147] on icon "button" at bounding box center [126, 150] width 8 height 8
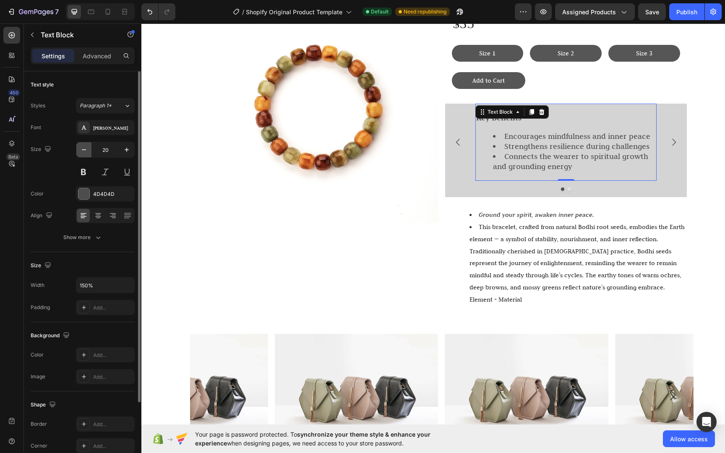
click at [81, 151] on icon "button" at bounding box center [84, 150] width 8 height 8
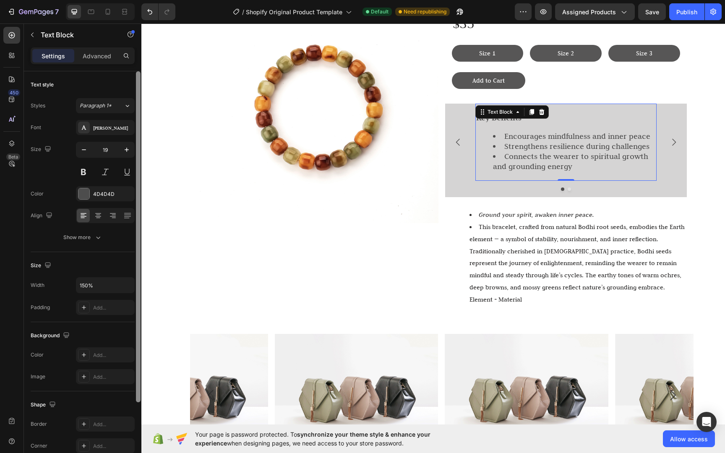
type input "18"
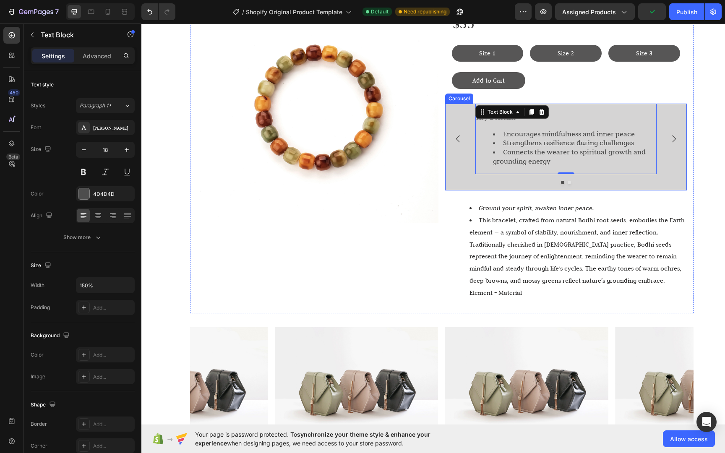
click at [462, 143] on button "Carousel Back Arrow" at bounding box center [457, 138] width 23 height 23
click at [541, 154] on p "Bodhi Root Seed – Sacred seed in [DEMOGRAPHIC_DATA] tradition, symbolizing enli…" at bounding box center [565, 146] width 179 height 30
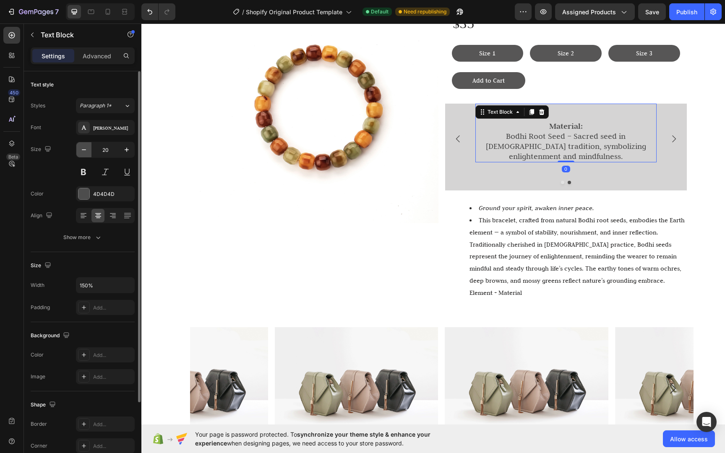
click at [84, 151] on icon "button" at bounding box center [84, 150] width 8 height 8
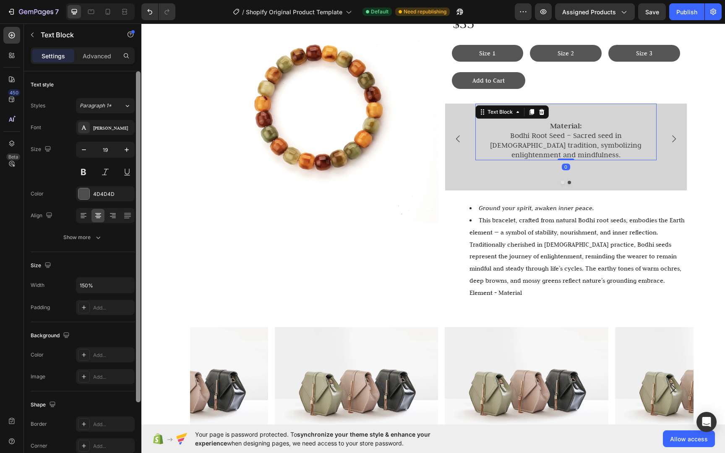
type input "18"
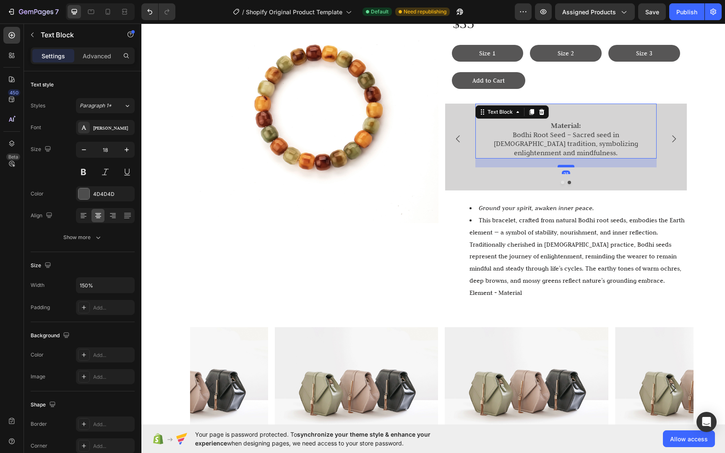
drag, startPoint x: 563, startPoint y: 147, endPoint x: 566, endPoint y: 165, distance: 18.3
click at [564, 165] on div at bounding box center [565, 166] width 17 height 3
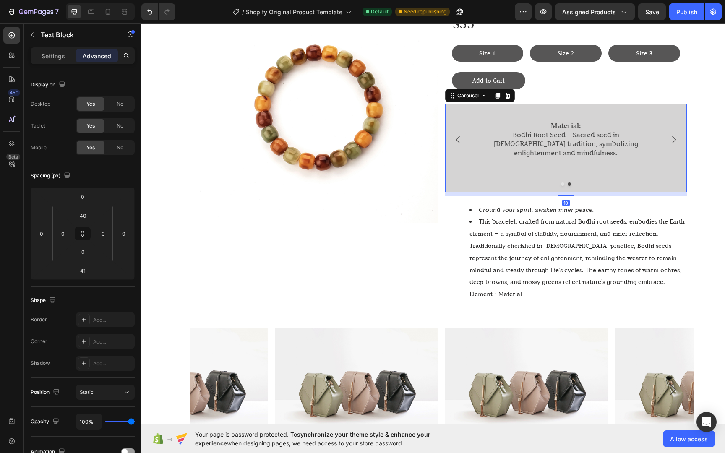
click at [678, 162] on div "Key Benefits Encourages mindfulness and inner peace Strengthens resilience duri…" at bounding box center [566, 140] width 242 height 72
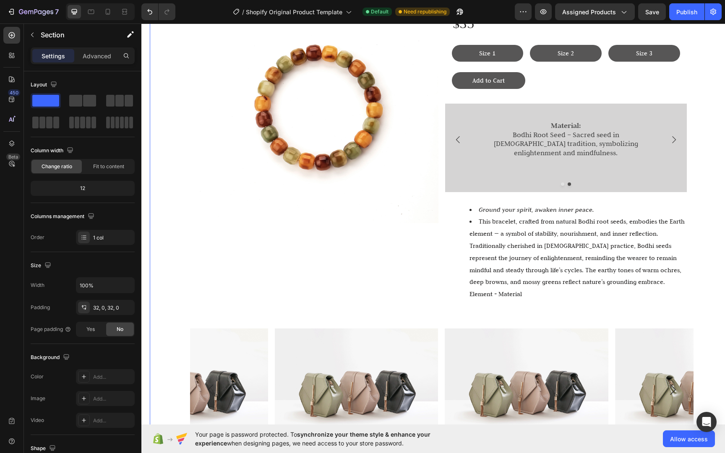
click at [704, 161] on div "Image Life Life Life Bracelet Heading $35 Text Block Size 1 Button Size 2 Butto…" at bounding box center [441, 330] width 583 height 711
click at [559, 149] on div "Material: Bodhi Root Seed – Sacred seed in Buddhist tradition, symbolizing enli…" at bounding box center [565, 140] width 181 height 72
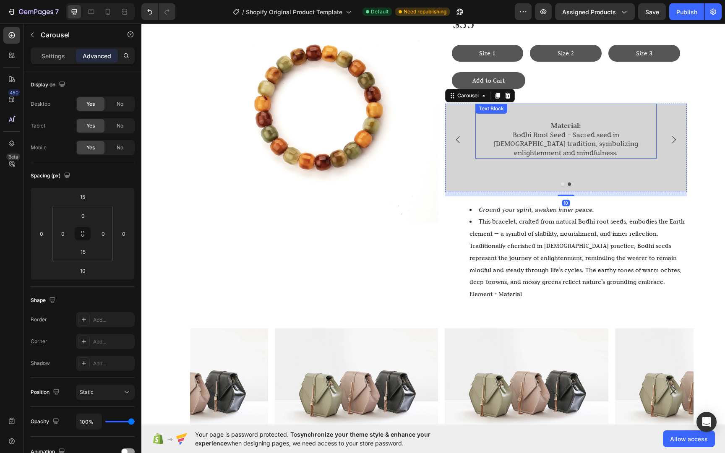
click at [562, 143] on p "Bodhi Root Seed – Sacred seed in [DEMOGRAPHIC_DATA] tradition, symbolizing enli…" at bounding box center [565, 143] width 179 height 27
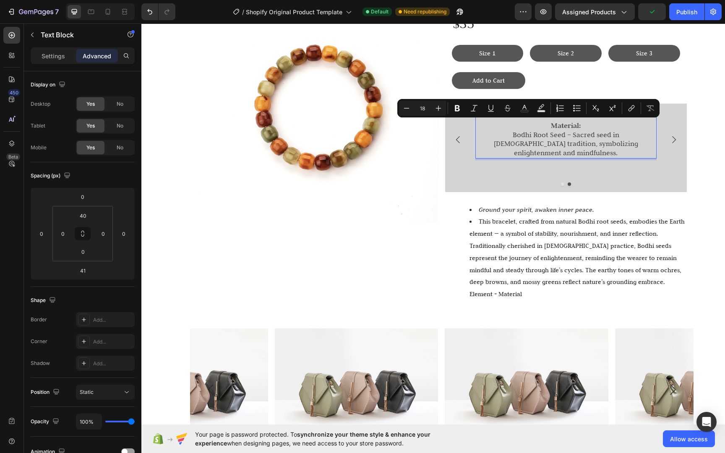
click at [610, 143] on p "Bodhi Root Seed – Sacred seed in [DEMOGRAPHIC_DATA] tradition, symbolizing enli…" at bounding box center [565, 143] width 179 height 27
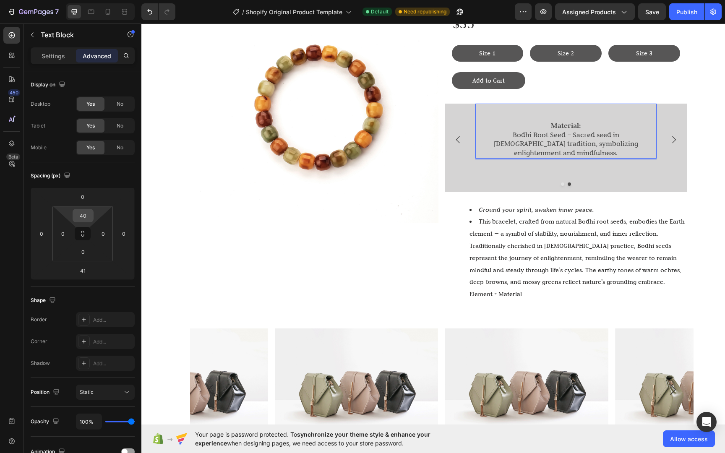
click at [88, 214] on input "40" at bounding box center [83, 215] width 17 height 13
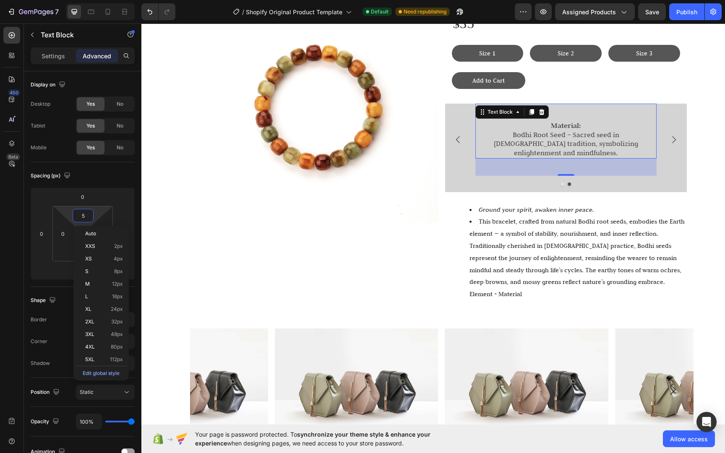
type input "50"
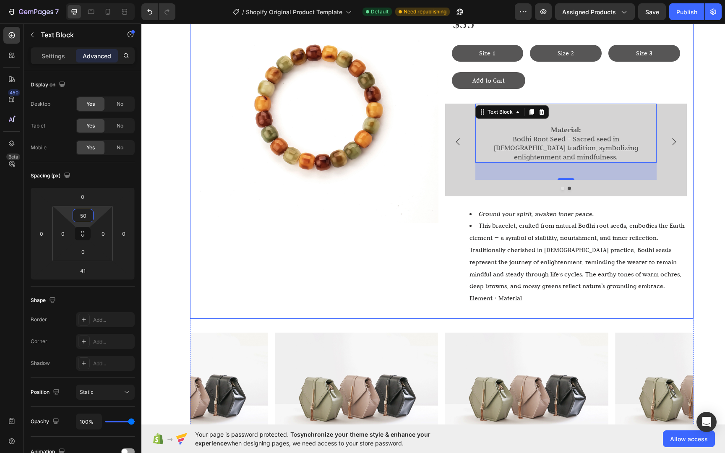
click at [703, 183] on div "Image Life Life Life Bracelet Heading $35 Text Block Size 1 Button Size 2 Butto…" at bounding box center [441, 332] width 583 height 715
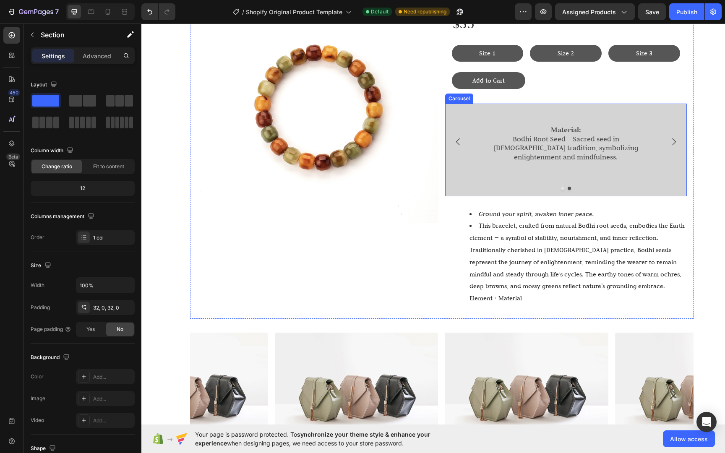
click at [628, 177] on div "Key Benefits Encourages mindfulness and inner peace Strengthens resilience duri…" at bounding box center [566, 150] width 242 height 92
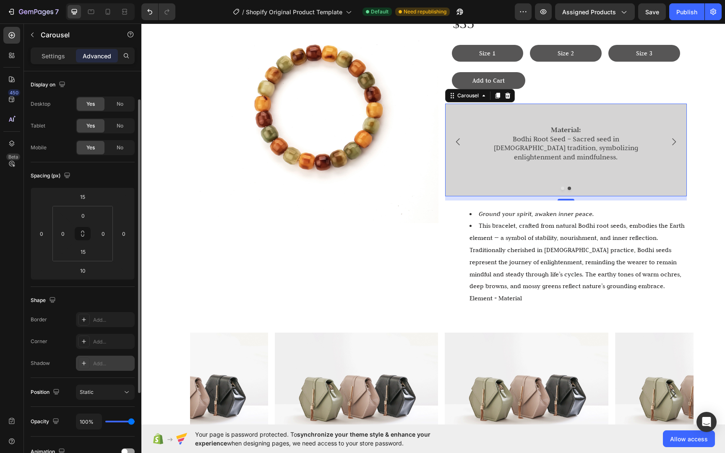
scroll to position [68, 0]
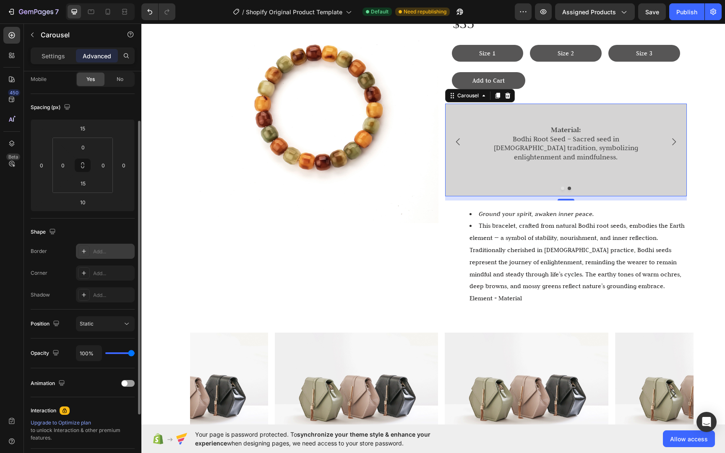
click at [101, 247] on div "Add..." at bounding box center [105, 251] width 59 height 15
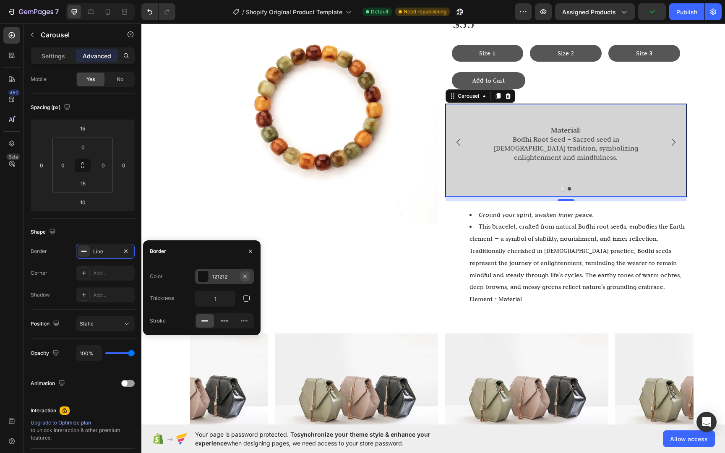
click at [248, 278] on icon "button" at bounding box center [245, 276] width 7 height 7
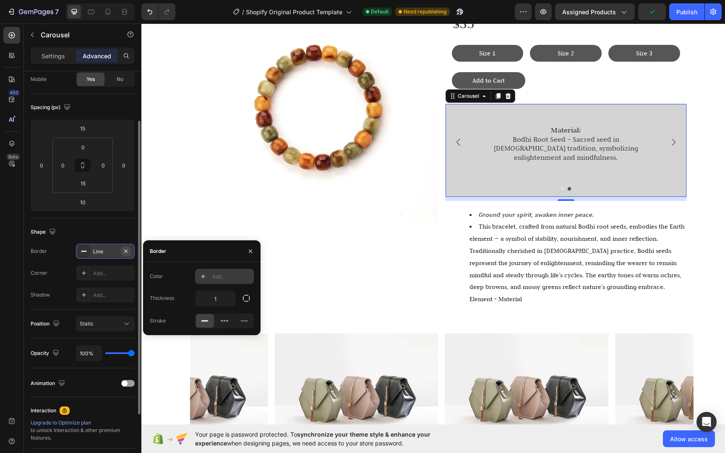
click at [130, 251] on button "button" at bounding box center [126, 251] width 10 height 10
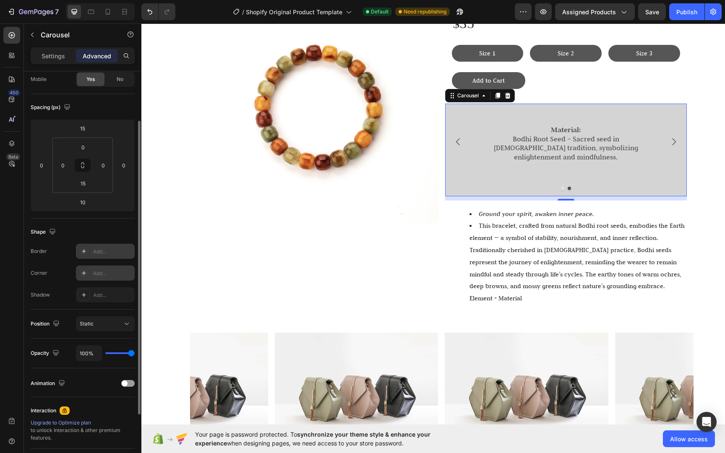
click at [102, 275] on div "Add..." at bounding box center [112, 274] width 39 height 8
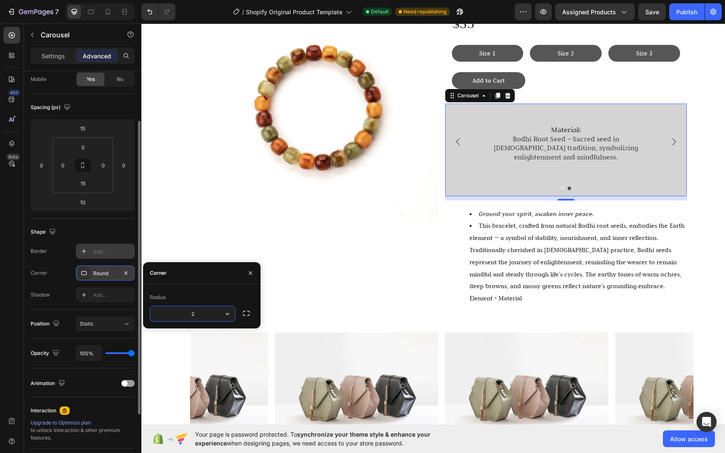
type input "20"
click at [704, 204] on div "Image Life Life Life Bracelet Heading $35 Text Block Size 1 Button Size 2 Butto…" at bounding box center [441, 332] width 583 height 715
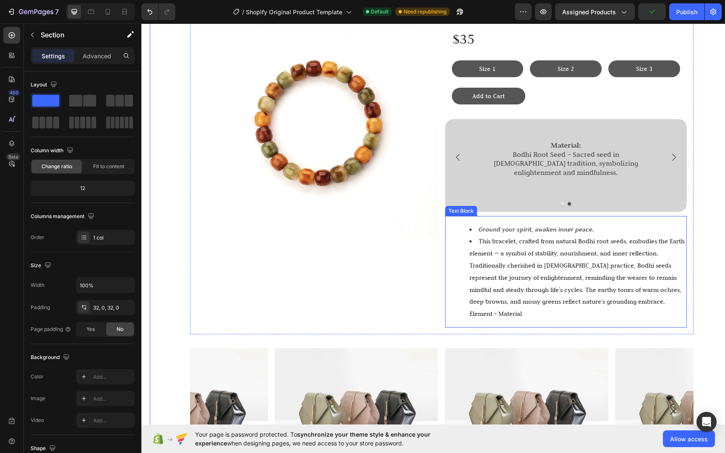
scroll to position [151, 0]
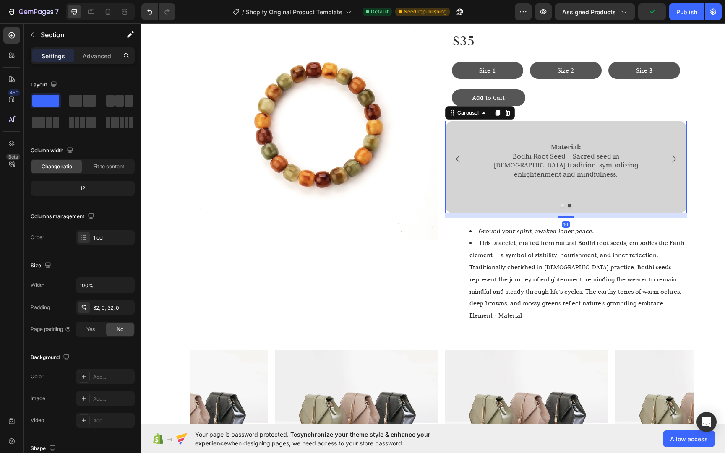
click at [668, 158] on icon "Carousel Next Arrow" at bounding box center [673, 159] width 10 height 10
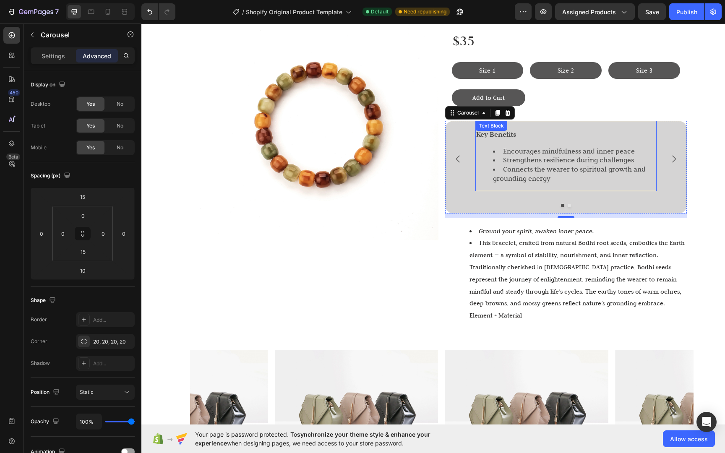
click at [621, 159] on li "Strengthens resilience during challenges" at bounding box center [574, 160] width 163 height 9
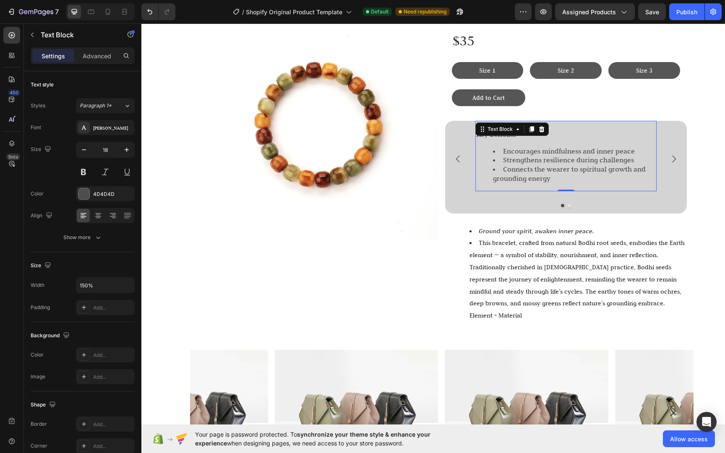
drag, startPoint x: 92, startPoint y: 58, endPoint x: 94, endPoint y: 65, distance: 7.2
click at [92, 58] on p "Advanced" at bounding box center [97, 56] width 29 height 9
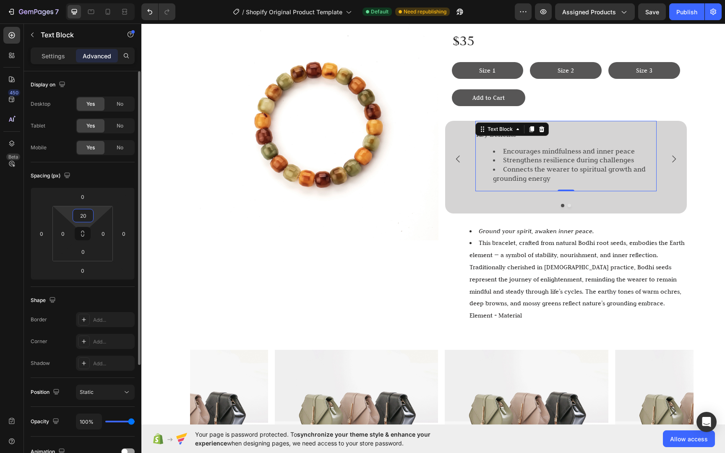
click at [86, 212] on input "20" at bounding box center [83, 215] width 17 height 13
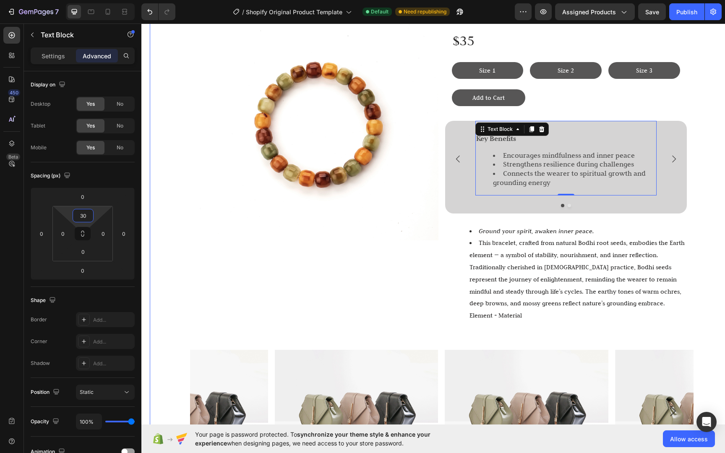
type input "3"
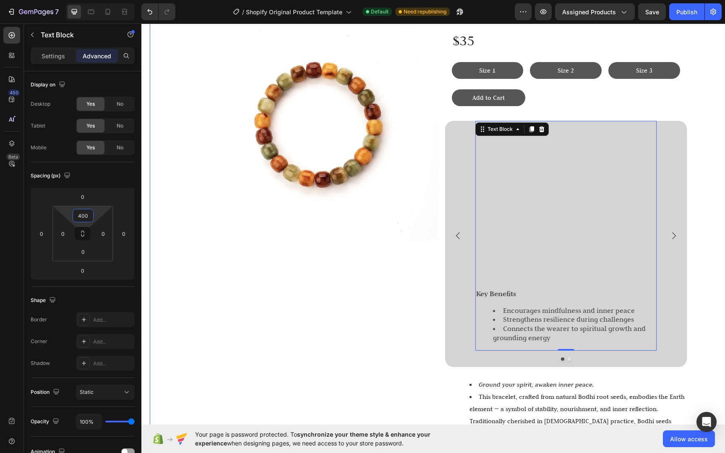
type input "40"
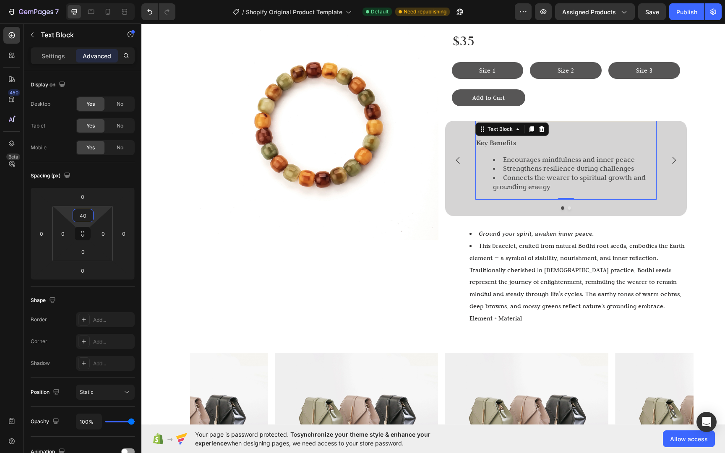
click at [698, 192] on div "Image Life Life Life Bracelet Heading $35 Text Block Size 1 Button Size 2 Butto…" at bounding box center [441, 351] width 583 height 718
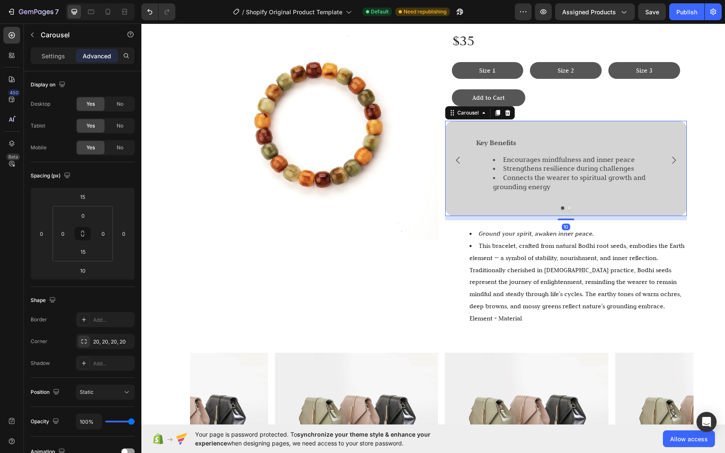
click at [455, 159] on icon "Carousel Back Arrow" at bounding box center [457, 160] width 4 height 7
click at [672, 163] on icon "Carousel Next Arrow" at bounding box center [673, 160] width 10 height 10
click at [81, 200] on input "15" at bounding box center [82, 196] width 17 height 13
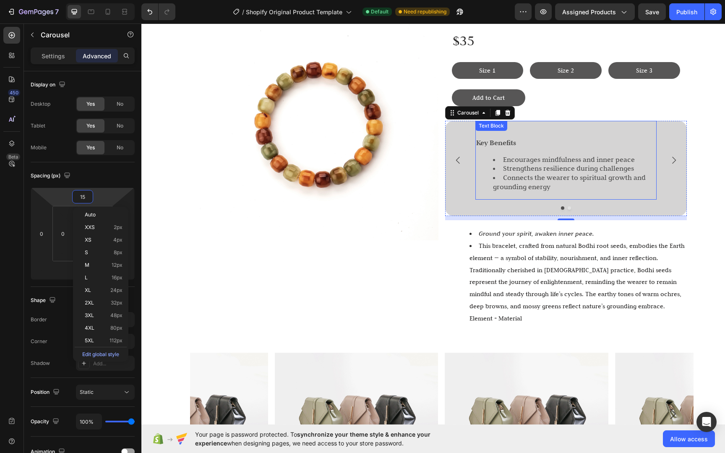
click at [567, 166] on li "Strengthens resilience during challenges" at bounding box center [574, 168] width 163 height 9
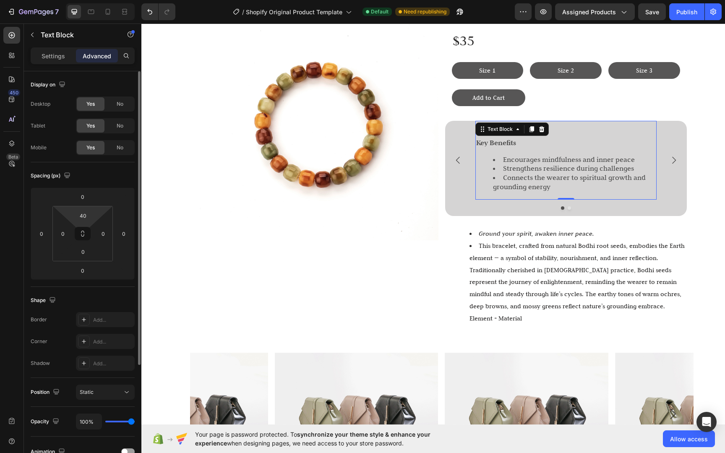
click at [96, 0] on html "7 / Shopify Original Product Template Default Need republishing Preview Assigne…" at bounding box center [362, 0] width 725 height 0
type input "20"
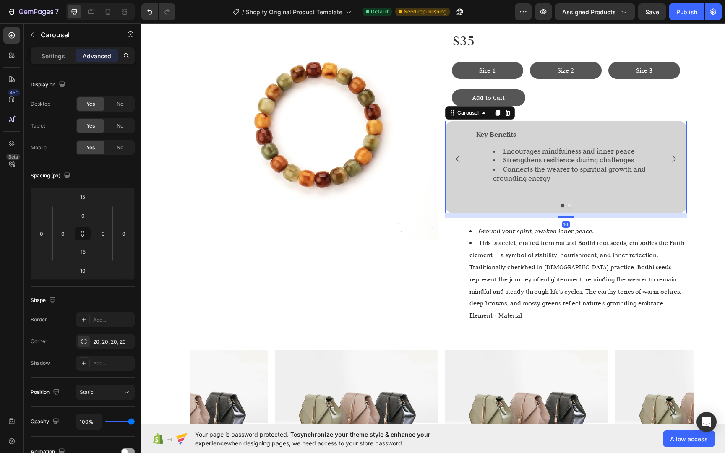
click at [453, 157] on icon "Carousel Back Arrow" at bounding box center [458, 159] width 10 height 10
click at [696, 190] on div "Image Life Life Life Bracelet Heading $35 Text Block Size 1 Button Size 2 Butto…" at bounding box center [441, 349] width 583 height 715
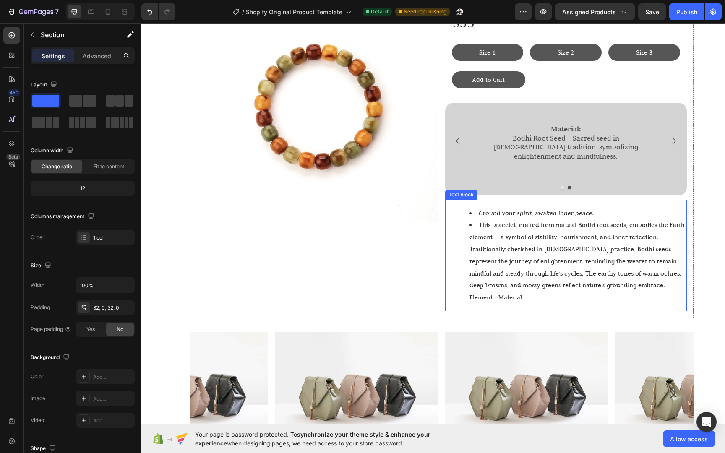
scroll to position [252, 0]
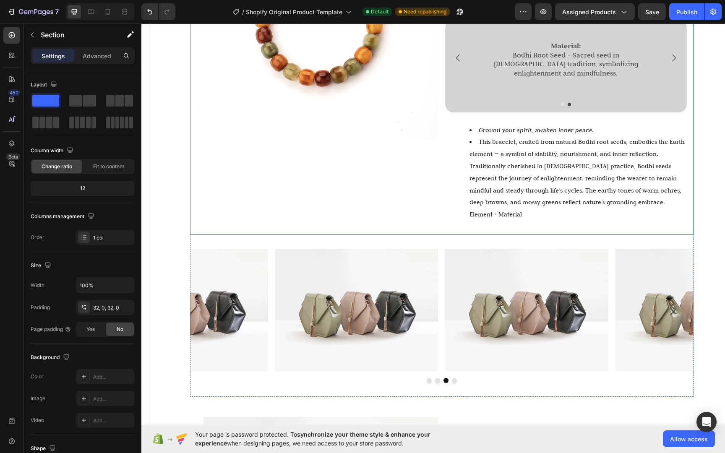
click at [351, 179] on div "Image" at bounding box center [318, 63] width 242 height 330
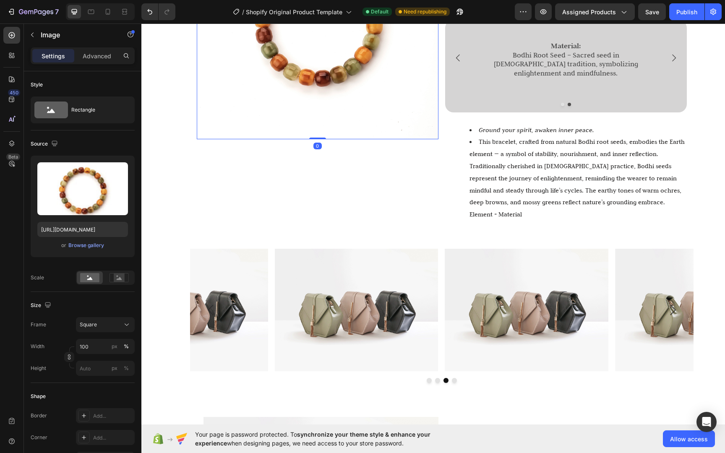
click at [335, 109] on img at bounding box center [318, 19] width 242 height 242
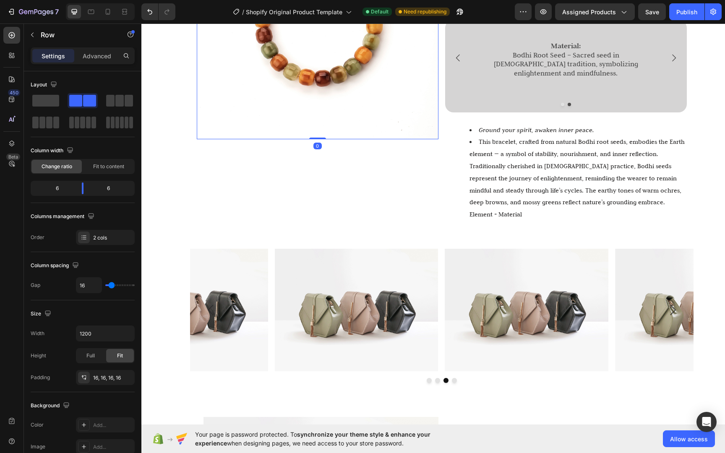
click at [400, 154] on div "Image 0" at bounding box center [318, 63] width 242 height 330
click at [43, 48] on div "Settings Advanced" at bounding box center [83, 55] width 104 height 17
click at [40, 35] on div "Row" at bounding box center [72, 35] width 96 height 22
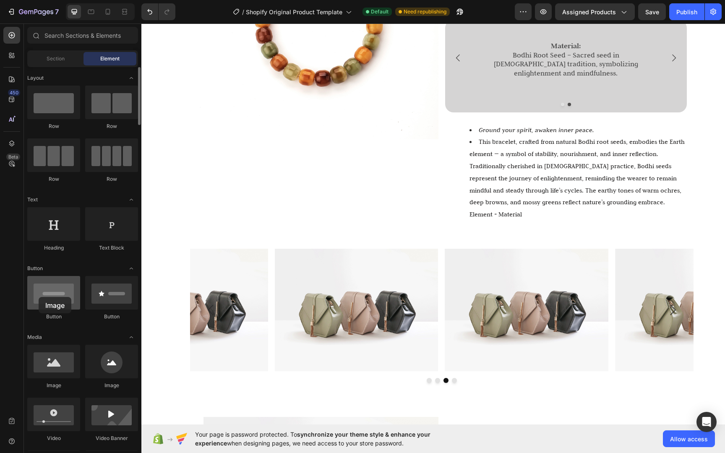
drag, startPoint x: 49, startPoint y: 366, endPoint x: 39, endPoint y: 297, distance: 70.0
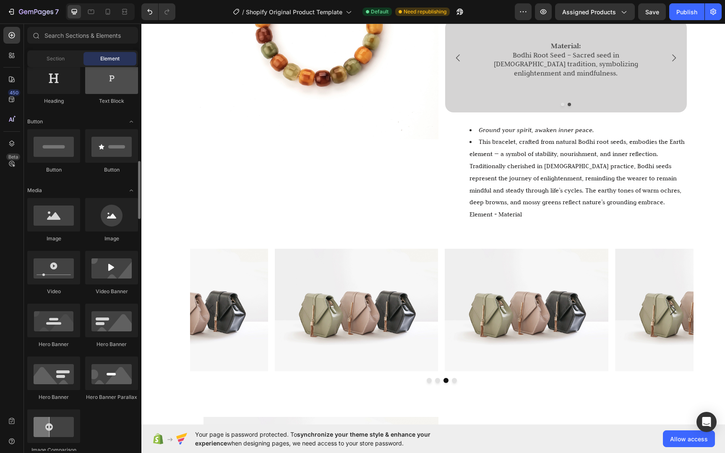
scroll to position [0, 0]
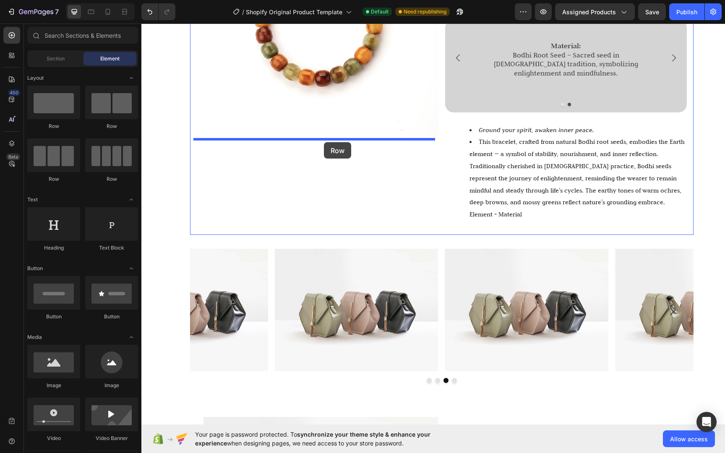
drag, startPoint x: 258, startPoint y: 185, endPoint x: 324, endPoint y: 142, distance: 78.5
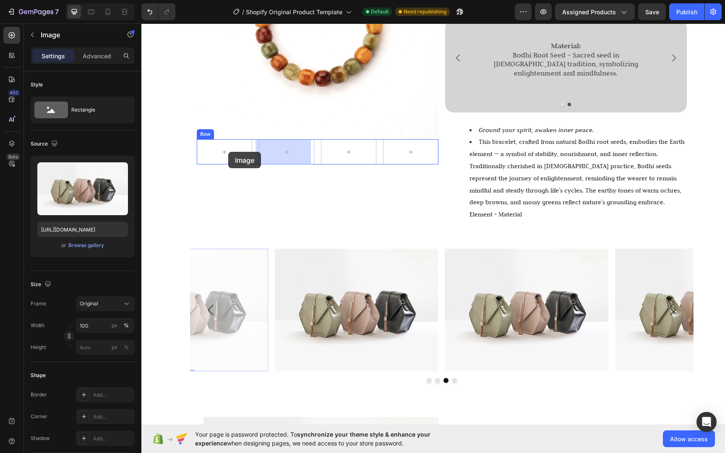
drag, startPoint x: 204, startPoint y: 284, endPoint x: 226, endPoint y: 152, distance: 134.0
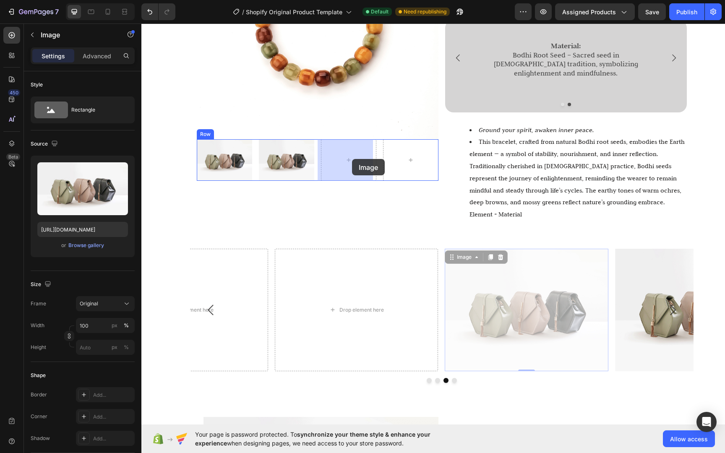
drag, startPoint x: 567, startPoint y: 317, endPoint x: 352, endPoint y: 159, distance: 266.9
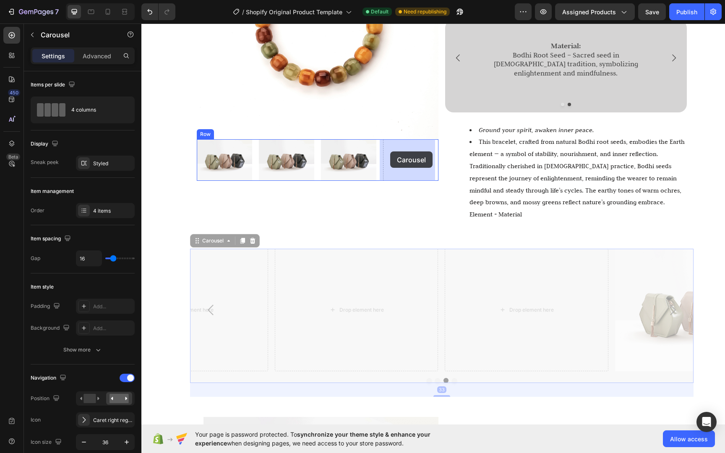
drag, startPoint x: 669, startPoint y: 299, endPoint x: 390, endPoint y: 151, distance: 315.7
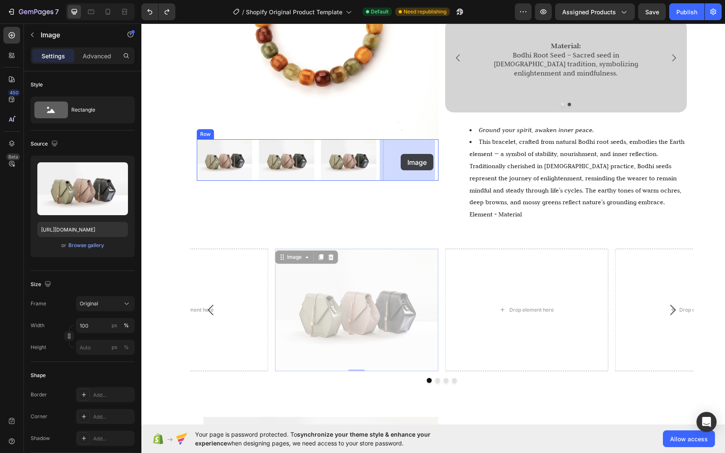
drag, startPoint x: 384, startPoint y: 293, endPoint x: 400, endPoint y: 154, distance: 140.2
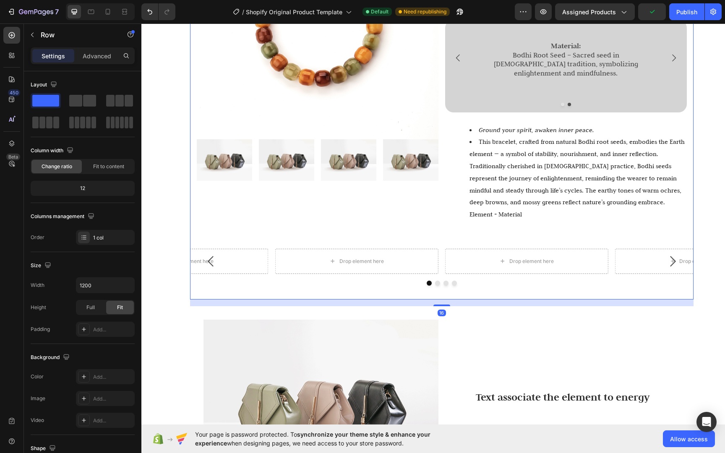
click at [557, 287] on div "Drop element here Drop element here Drop element here Drop element here Carousel" at bounding box center [441, 267] width 503 height 65
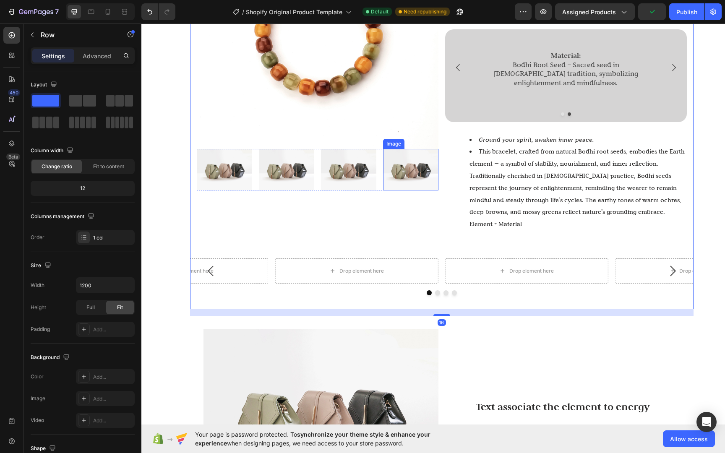
scroll to position [188, 0]
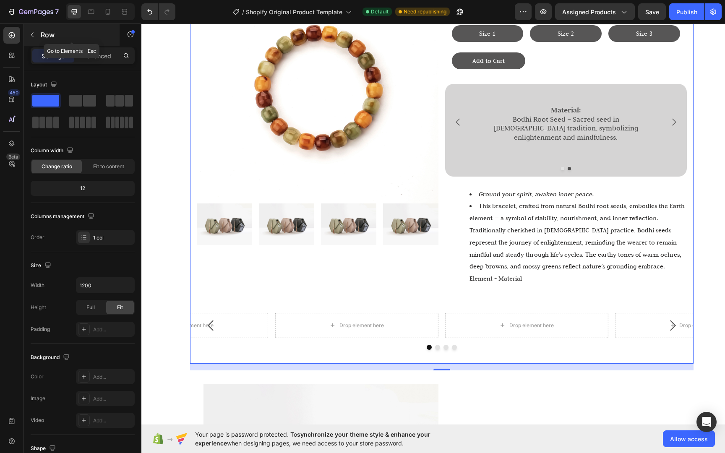
click at [30, 33] on icon "button" at bounding box center [32, 34] width 7 height 7
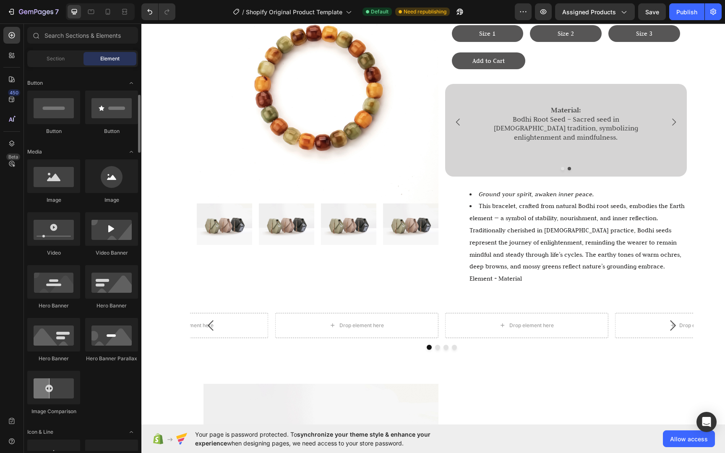
scroll to position [610, 0]
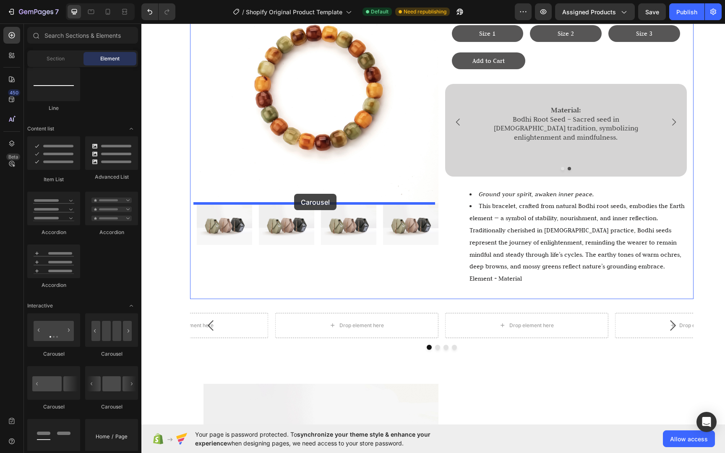
drag, startPoint x: 257, startPoint y: 413, endPoint x: 314, endPoint y: 203, distance: 217.7
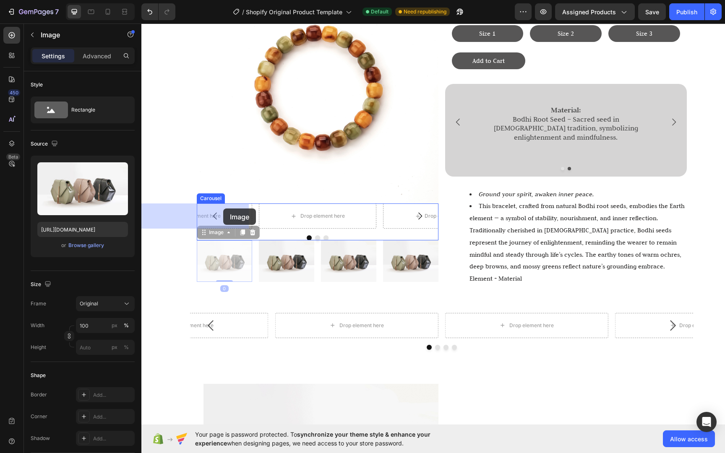
drag, startPoint x: 216, startPoint y: 260, endPoint x: 223, endPoint y: 208, distance: 51.7
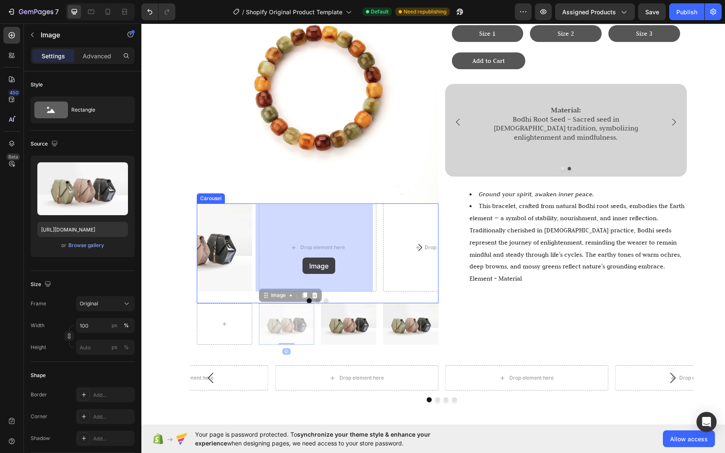
drag, startPoint x: 310, startPoint y: 317, endPoint x: 302, endPoint y: 253, distance: 63.8
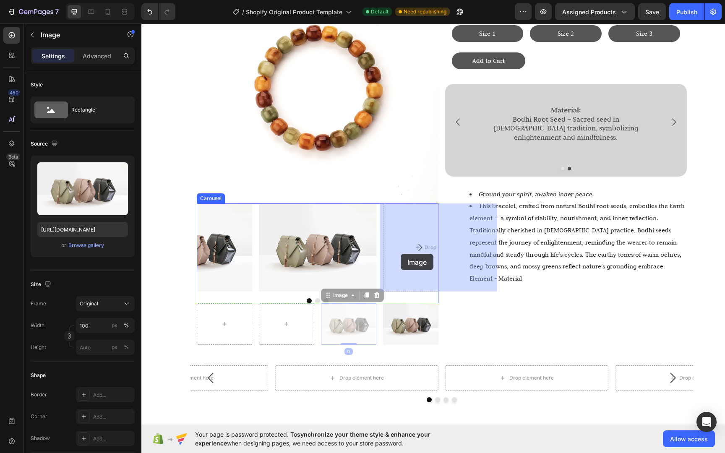
drag, startPoint x: 348, startPoint y: 319, endPoint x: 400, endPoint y: 254, distance: 84.1
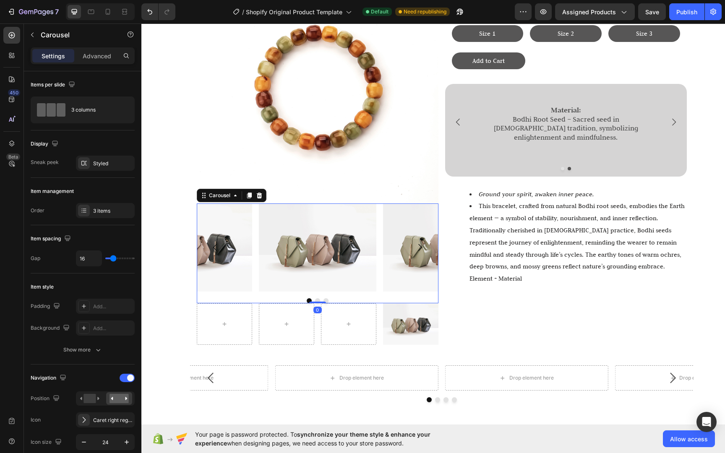
click at [408, 241] on button "Carousel Next Arrow" at bounding box center [419, 247] width 23 height 23
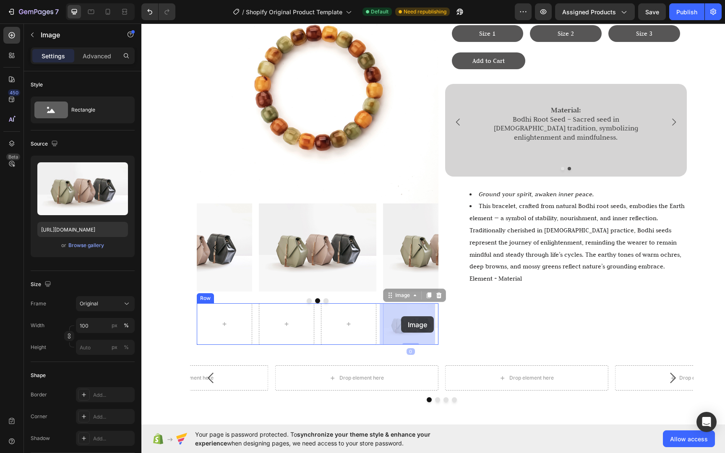
drag, startPoint x: 394, startPoint y: 324, endPoint x: 401, endPoint y: 317, distance: 10.1
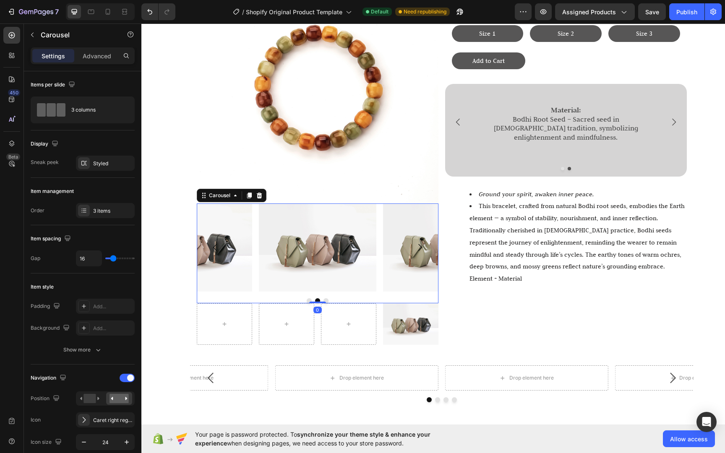
click at [418, 243] on icon "Carousel Next Arrow" at bounding box center [420, 247] width 10 height 10
click at [419, 243] on icon "Carousel Next Arrow" at bounding box center [420, 247] width 10 height 10
click at [418, 244] on icon "Carousel Next Arrow" at bounding box center [420, 247] width 10 height 10
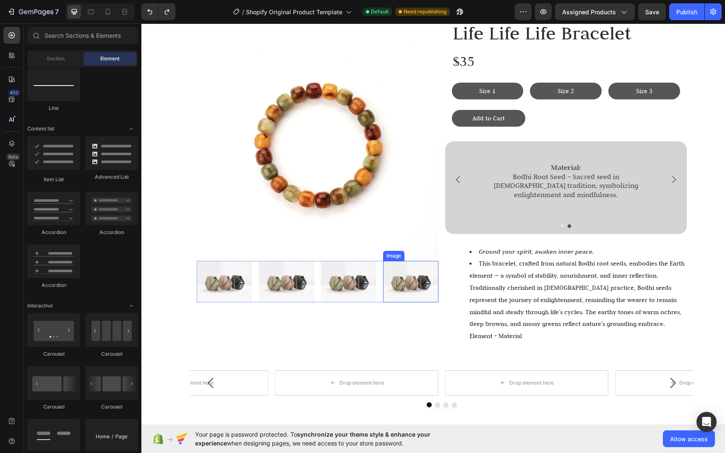
scroll to position [147, 0]
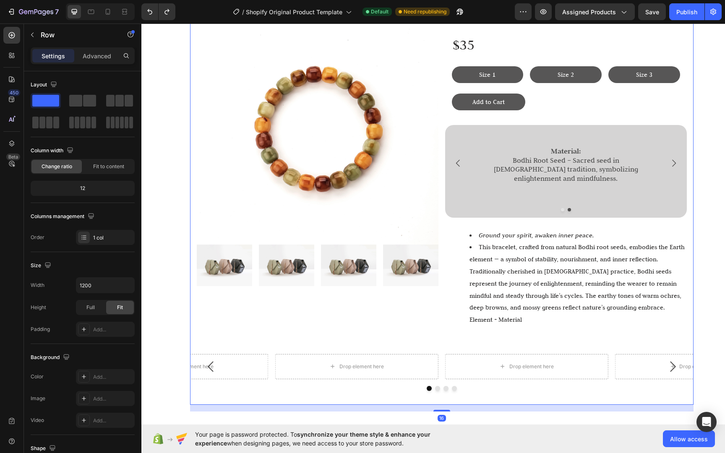
click at [509, 387] on div "Drop element here Drop element here Drop element here Drop element here Carousel" at bounding box center [441, 372] width 503 height 65
click at [507, 373] on div "Drop element here" at bounding box center [525, 366] width 163 height 25
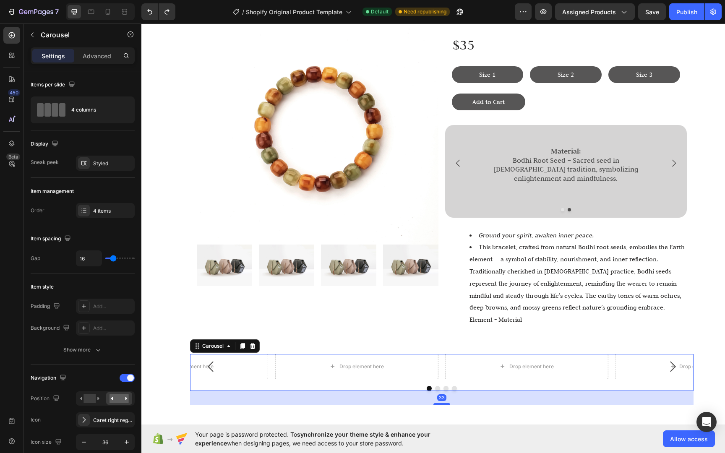
click at [505, 377] on div "Drop element here Drop element here Drop element here Drop element here Carouse…" at bounding box center [441, 372] width 503 height 37
click at [254, 341] on div at bounding box center [252, 346] width 10 height 10
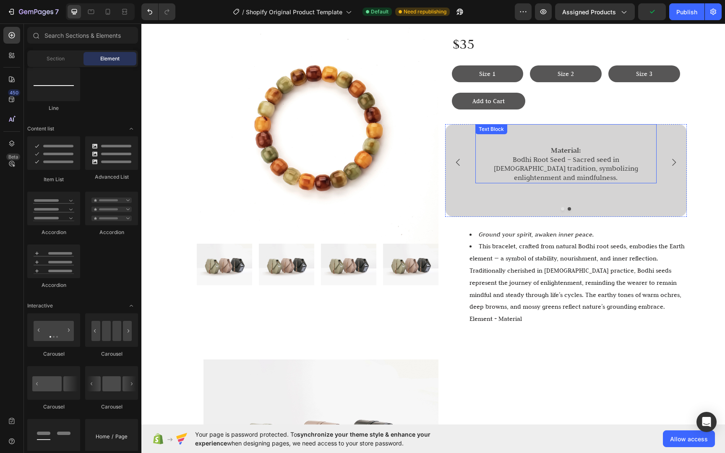
scroll to position [146, 0]
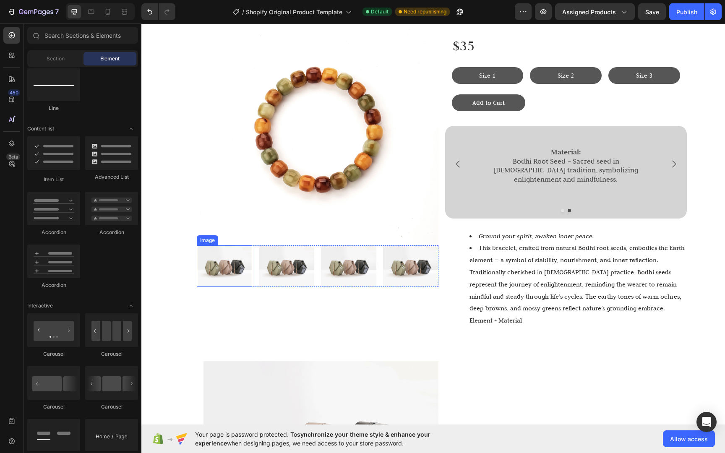
click at [216, 270] on img at bounding box center [224, 266] width 55 height 42
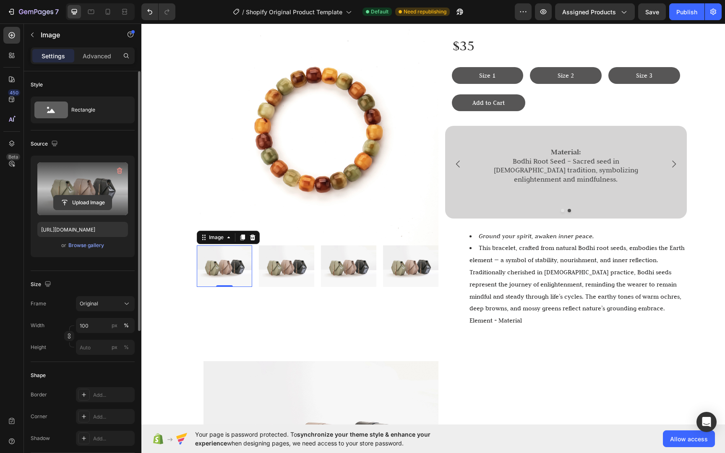
click at [80, 201] on input "file" at bounding box center [83, 202] width 58 height 14
click at [76, 197] on input "file" at bounding box center [83, 202] width 58 height 14
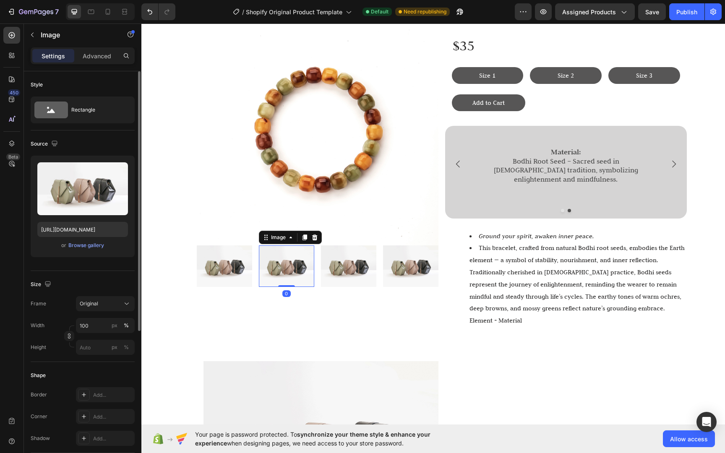
click at [283, 265] on img at bounding box center [286, 266] width 55 height 42
click at [241, 270] on img at bounding box center [224, 266] width 55 height 42
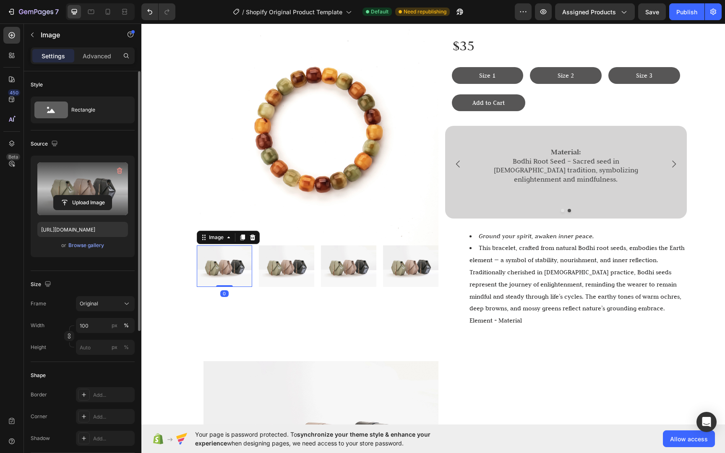
click at [87, 193] on label at bounding box center [82, 188] width 91 height 53
click at [87, 195] on input "file" at bounding box center [83, 202] width 58 height 14
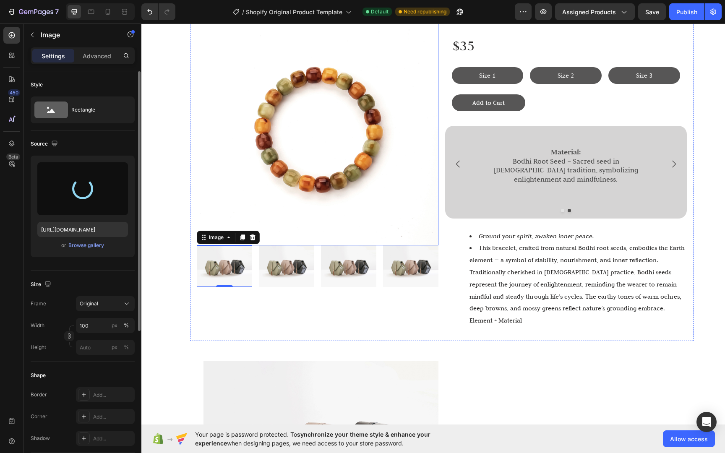
type input "[URL][DOMAIN_NAME]"
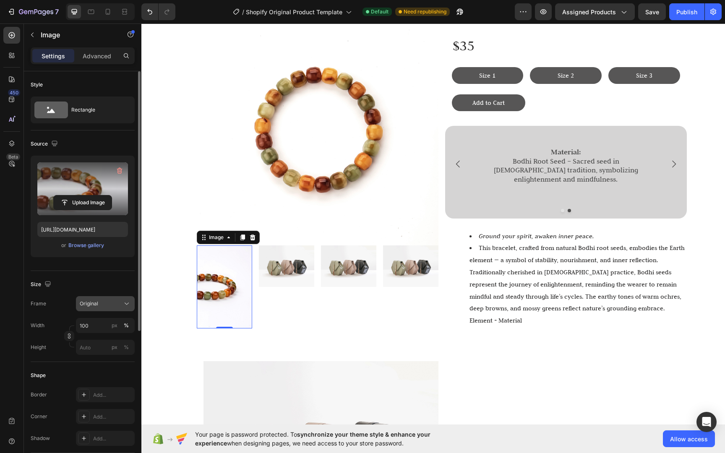
click at [110, 308] on button "Original" at bounding box center [105, 303] width 59 height 15
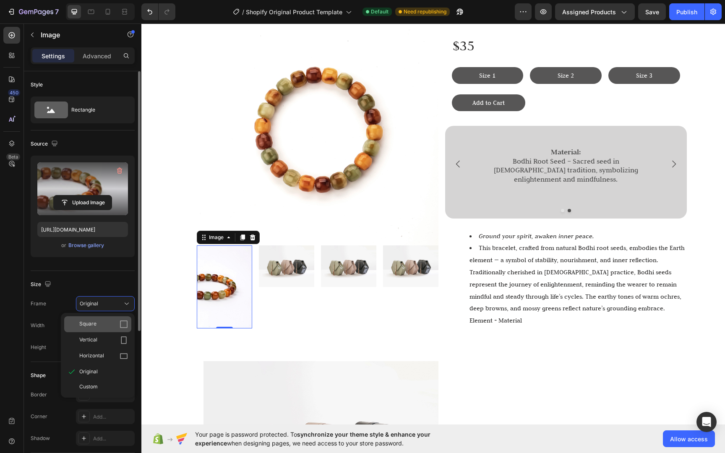
click at [117, 328] on div "Square" at bounding box center [103, 324] width 49 height 8
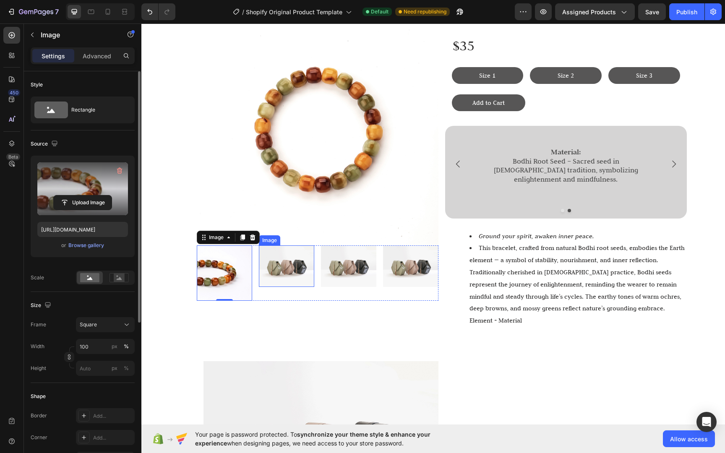
click at [283, 272] on img at bounding box center [286, 266] width 55 height 42
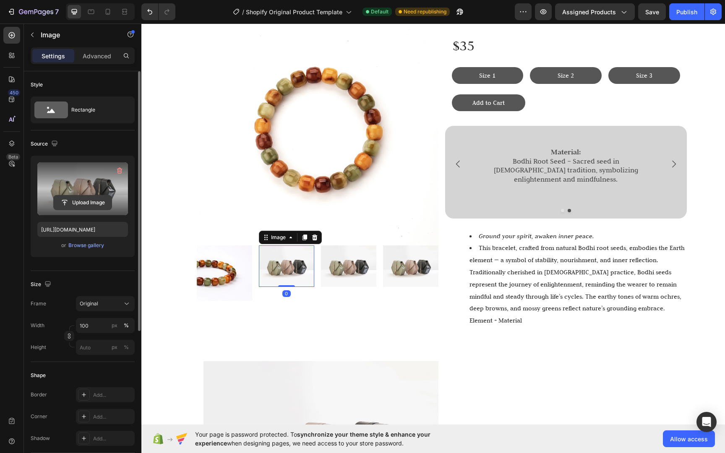
click at [97, 195] on button "Upload Image" at bounding box center [82, 202] width 59 height 15
click at [95, 199] on input "file" at bounding box center [83, 202] width 58 height 14
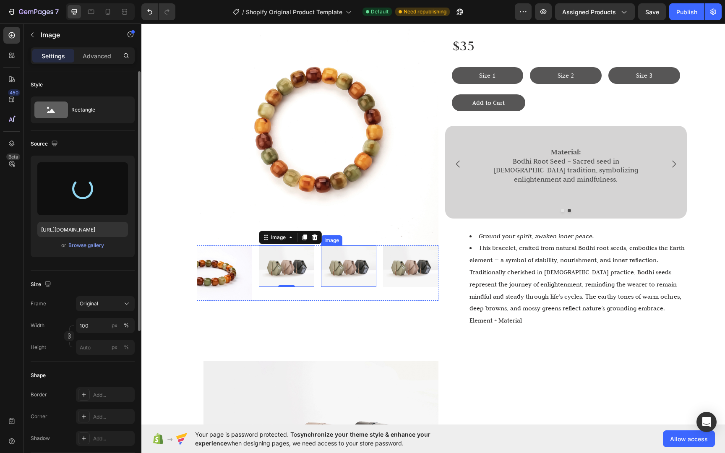
type input "[URL][DOMAIN_NAME]"
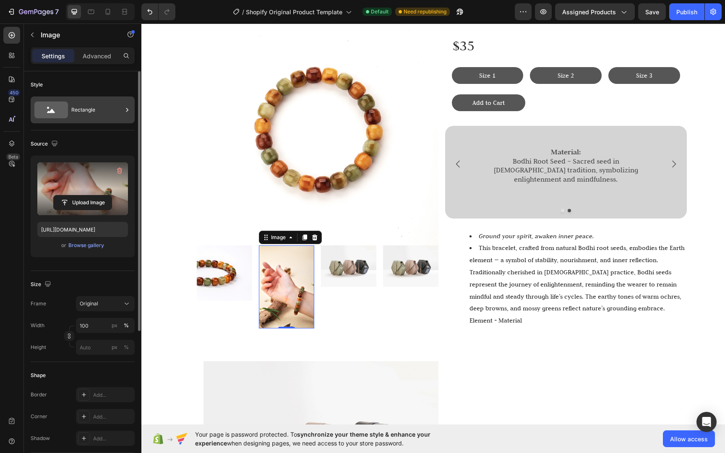
click at [94, 112] on div "Rectangle" at bounding box center [96, 109] width 51 height 19
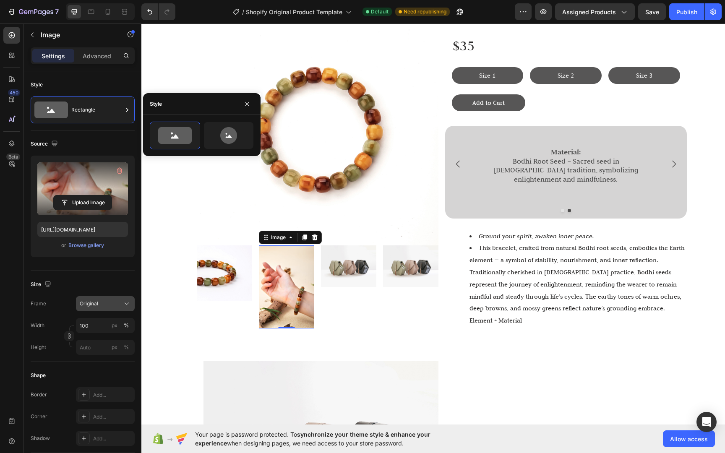
click at [120, 304] on div "Original" at bounding box center [100, 304] width 41 height 8
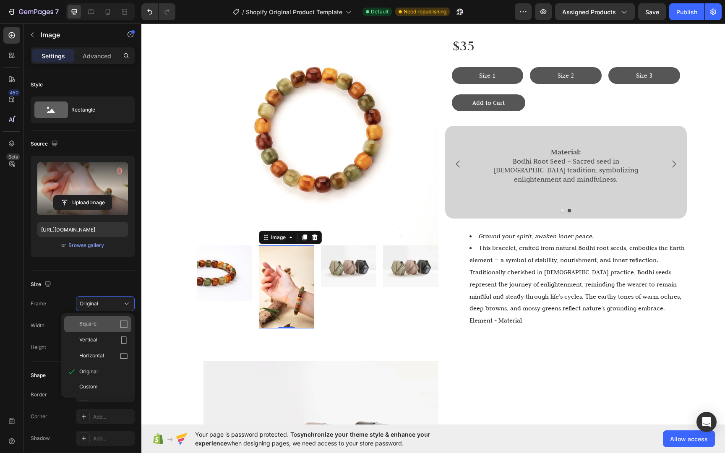
click at [127, 328] on div "Square" at bounding box center [97, 324] width 67 height 16
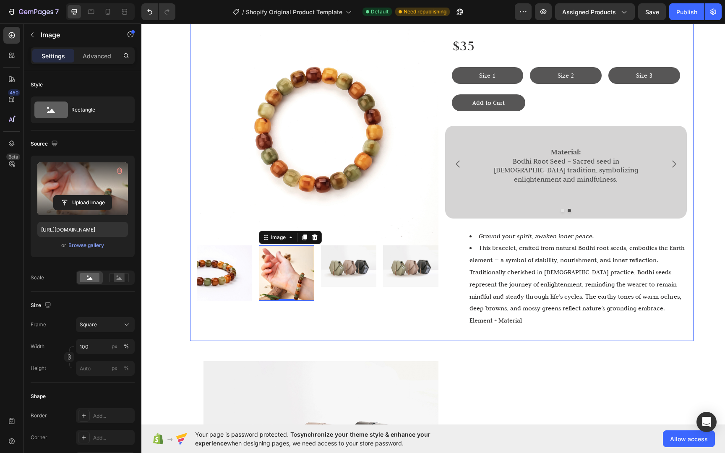
click at [314, 320] on div "Image Image Image 0 Image Image Row" at bounding box center [318, 169] width 242 height 330
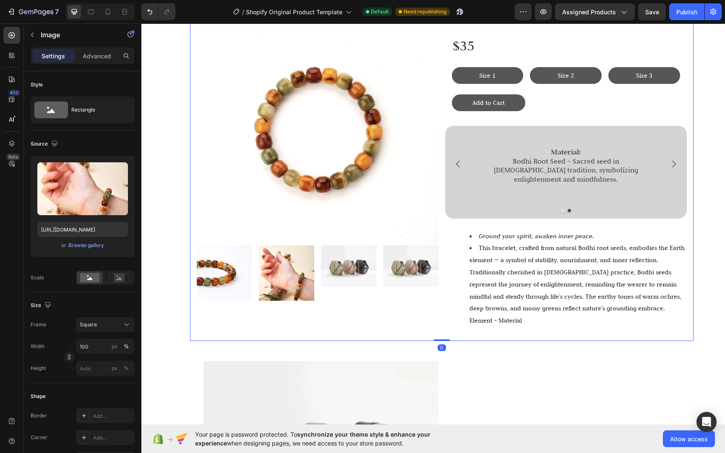
click at [300, 287] on img at bounding box center [286, 272] width 55 height 55
click at [290, 262] on img at bounding box center [286, 272] width 55 height 55
click at [335, 262] on img at bounding box center [348, 266] width 55 height 42
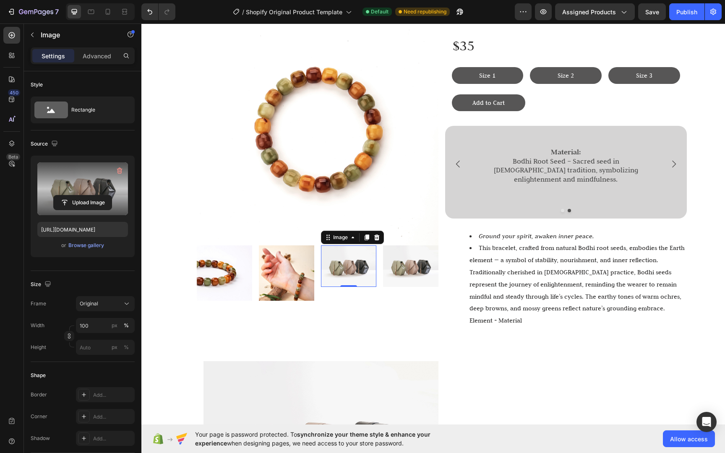
click at [94, 192] on label at bounding box center [82, 188] width 91 height 53
click at [94, 195] on input "file" at bounding box center [83, 202] width 58 height 14
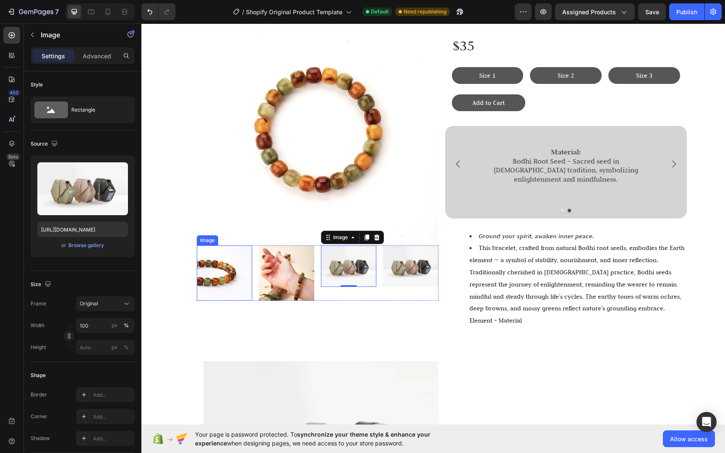
click at [244, 283] on img at bounding box center [224, 272] width 55 height 55
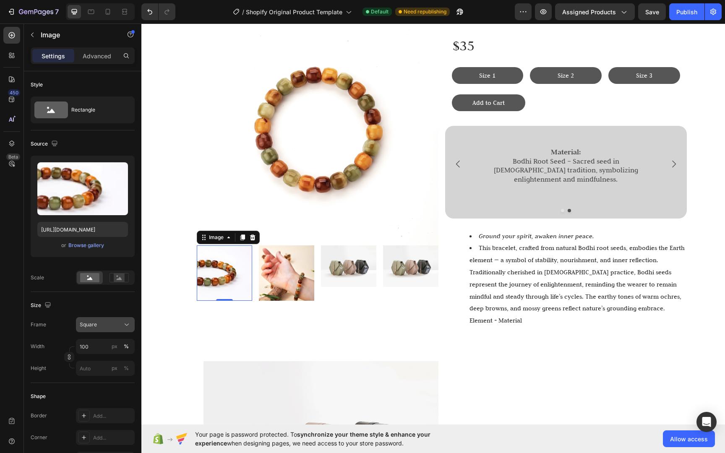
click at [113, 326] on div "Square" at bounding box center [100, 325] width 41 height 8
click at [120, 390] on div "Original" at bounding box center [103, 393] width 49 height 8
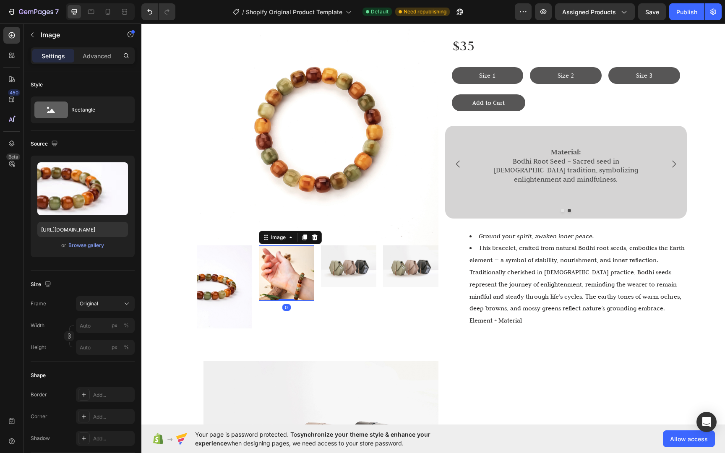
click at [297, 274] on img at bounding box center [286, 272] width 55 height 55
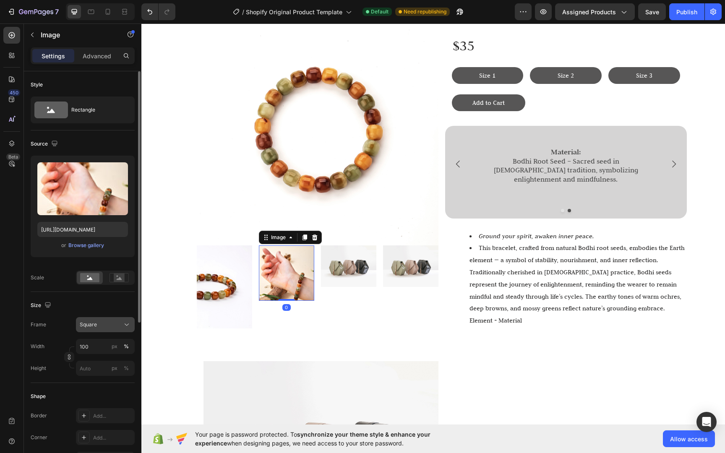
click at [113, 330] on button "Square" at bounding box center [105, 324] width 59 height 15
click at [114, 388] on div "Original" at bounding box center [97, 392] width 67 height 15
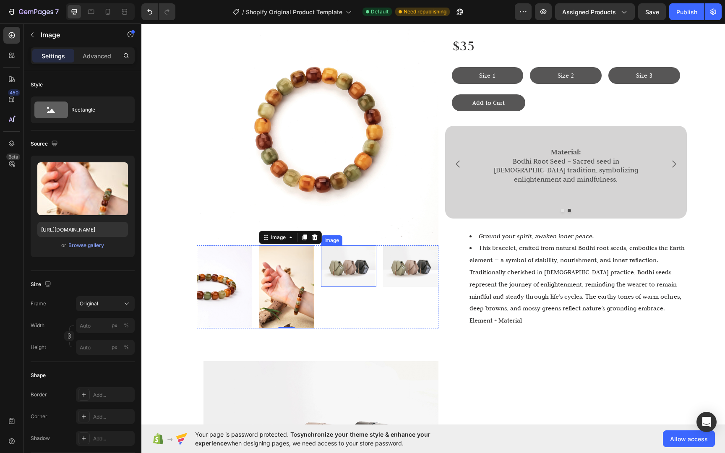
click at [339, 275] on img at bounding box center [348, 266] width 55 height 42
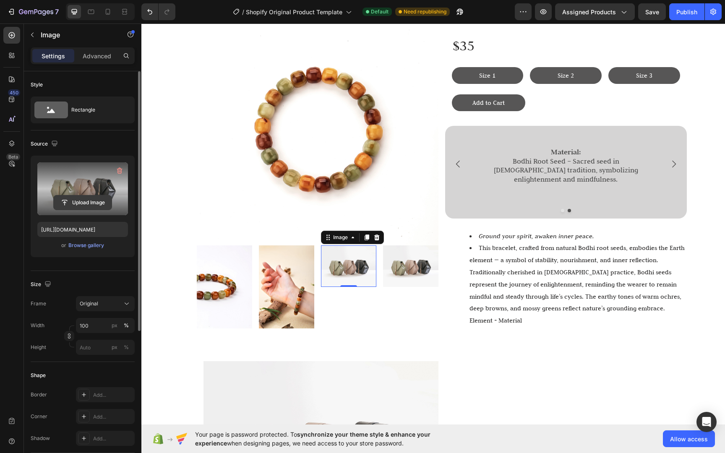
click at [77, 206] on input "file" at bounding box center [83, 202] width 58 height 14
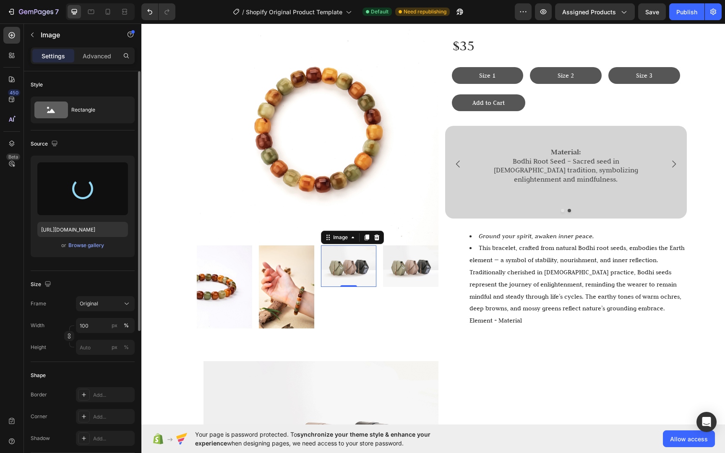
type input "[URL][DOMAIN_NAME]"
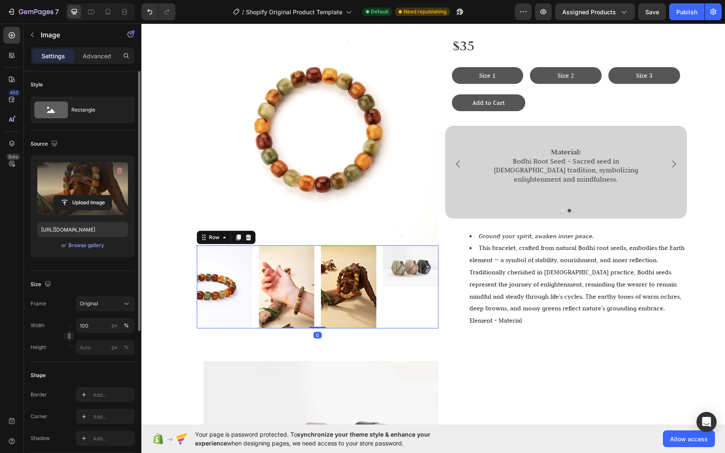
click at [434, 297] on div "Image" at bounding box center [410, 286] width 55 height 83
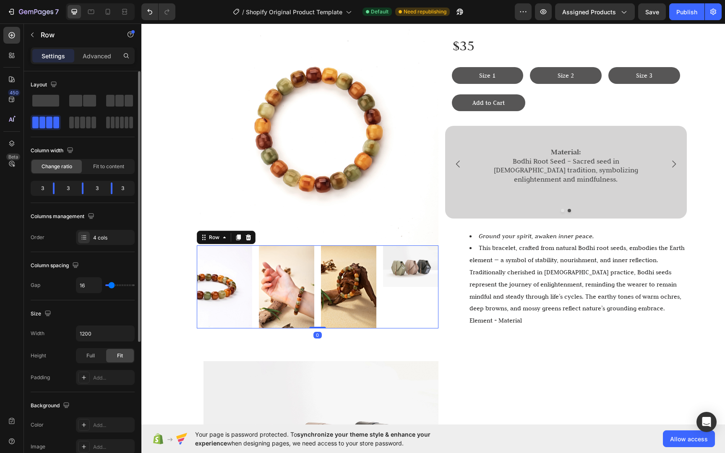
click at [425, 280] on img at bounding box center [410, 266] width 55 height 42
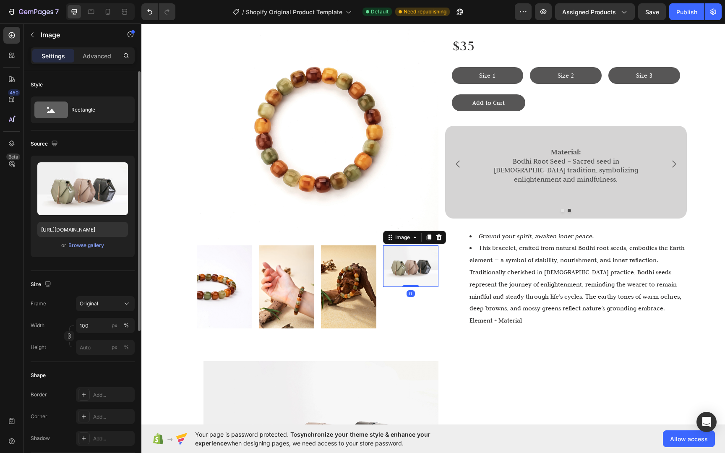
click at [440, 232] on div "Image" at bounding box center [414, 237] width 63 height 13
click at [437, 234] on icon at bounding box center [438, 237] width 7 height 7
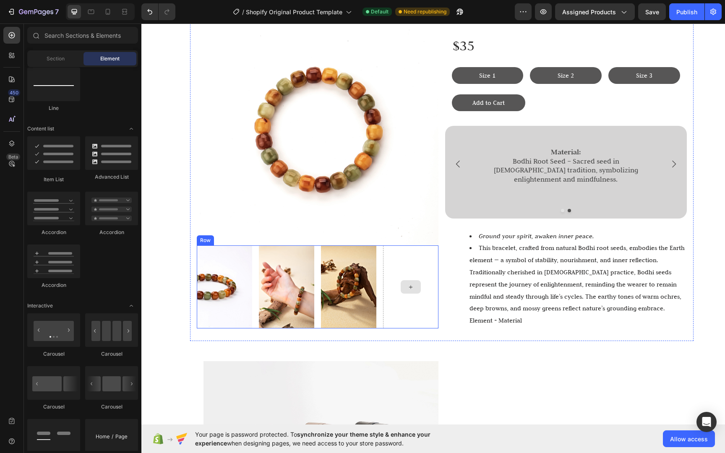
click at [406, 269] on div at bounding box center [410, 286] width 55 height 83
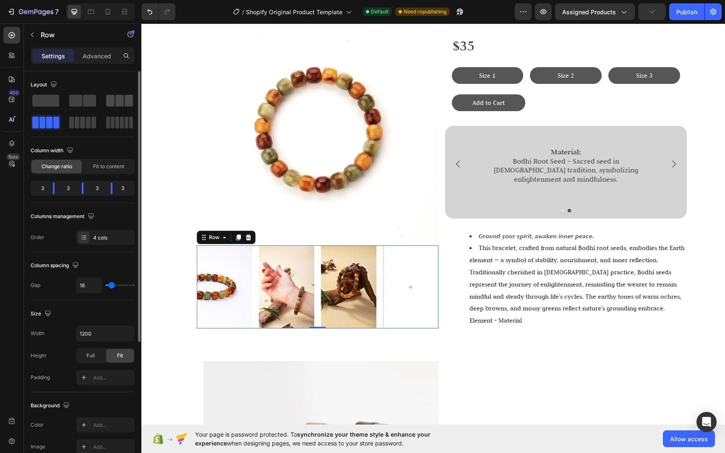
click at [124, 103] on div at bounding box center [119, 101] width 27 height 12
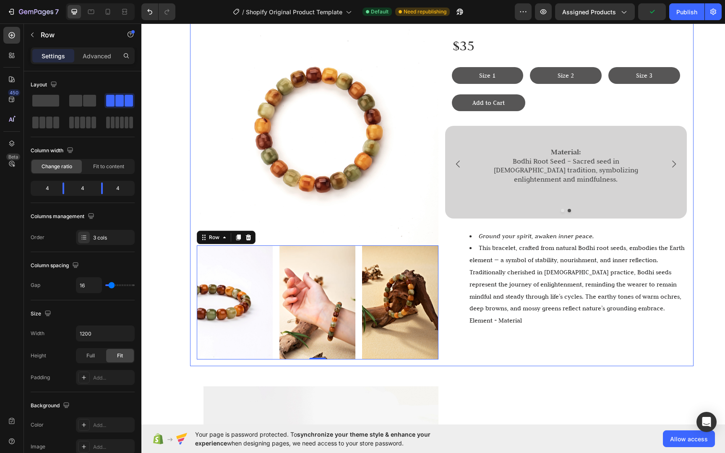
click at [493, 371] on div "Image Image Image Image Row 0 Life Life Life Bracelet Heading $35 Text Block Si…" at bounding box center [441, 286] width 583 height 579
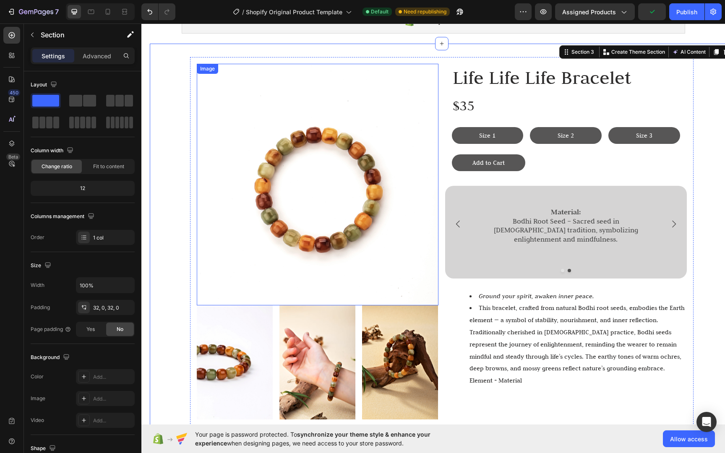
scroll to position [0, 0]
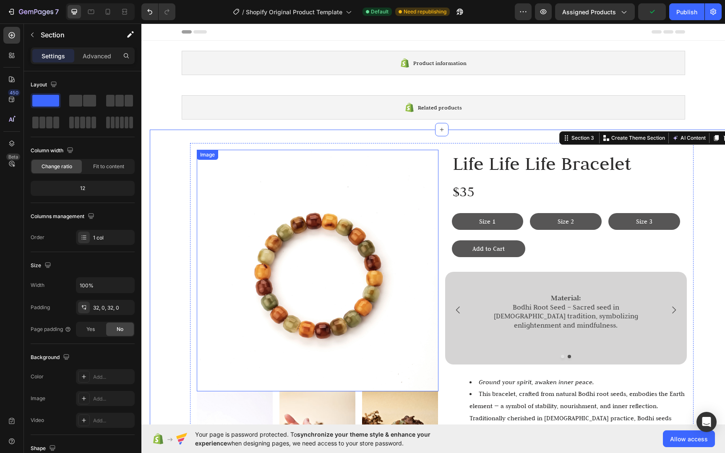
click at [393, 249] on img at bounding box center [318, 271] width 242 height 242
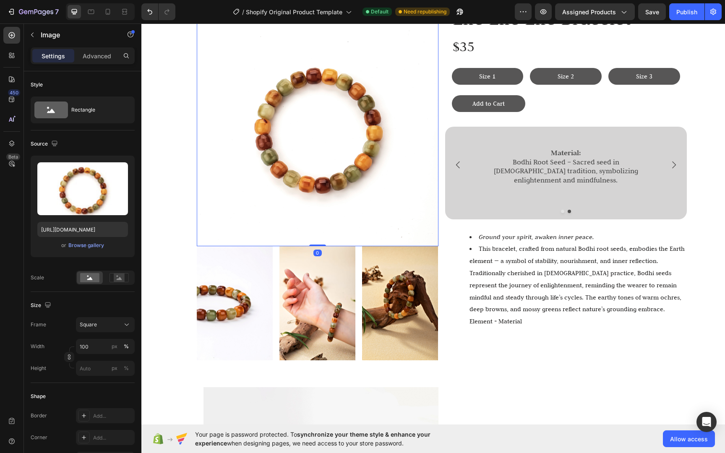
scroll to position [150, 0]
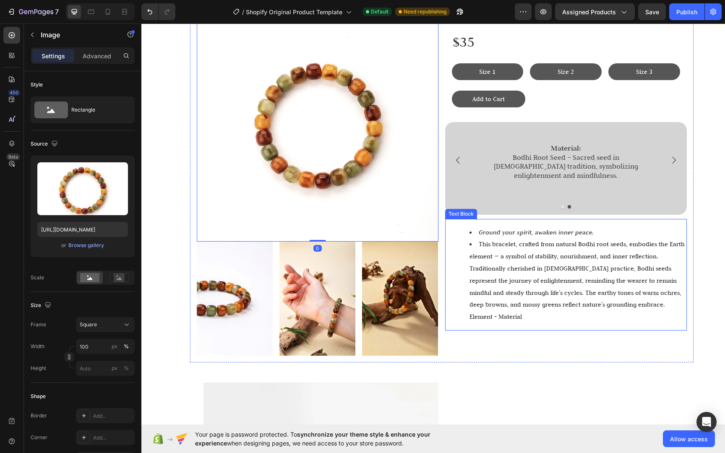
click at [551, 350] on div "Life Life Life Bracelet Heading $35 Text Block Size 1 Button Size 2 Button Size…" at bounding box center [566, 178] width 242 height 356
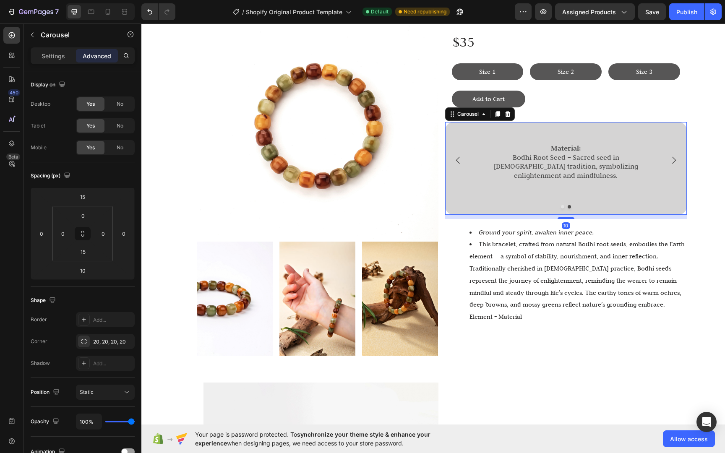
click at [655, 196] on div "Key Benefits Encourages mindfulness and inner peace Strengthens resilience duri…" at bounding box center [566, 168] width 242 height 92
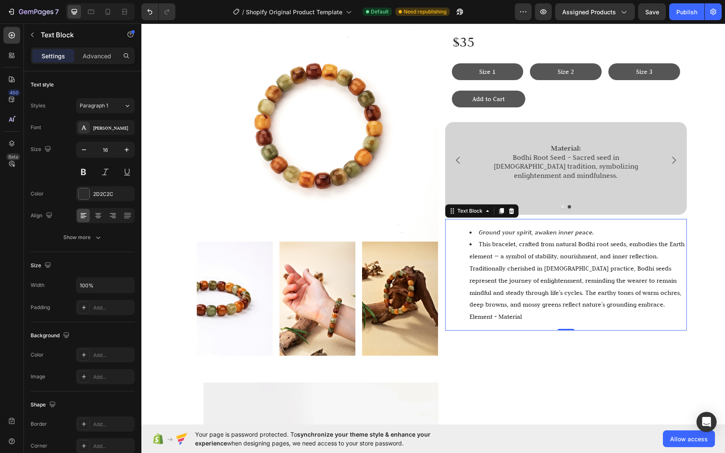
click at [673, 290] on li "This bracelet, crafted from natural Bodhi root seeds, embodies the Earth elemen…" at bounding box center [577, 280] width 216 height 85
click at [644, 191] on div "Material: Bodhi Root Seed – Sacred seed in Buddhist tradition, symbolizing enli…" at bounding box center [565, 160] width 181 height 76
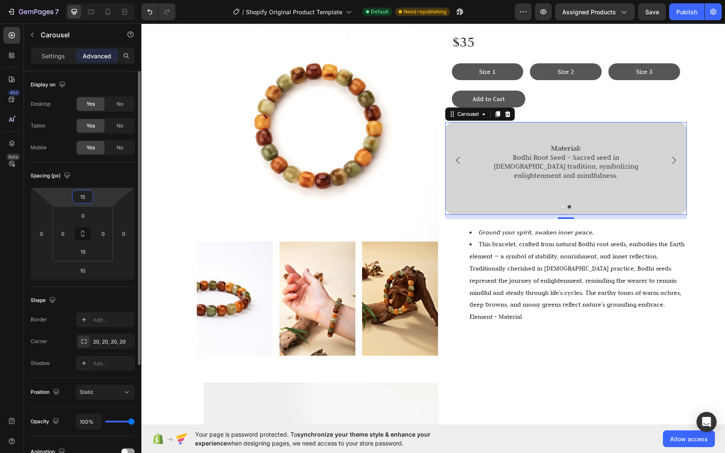
click at [80, 200] on input "15" at bounding box center [82, 196] width 17 height 13
type input "30"
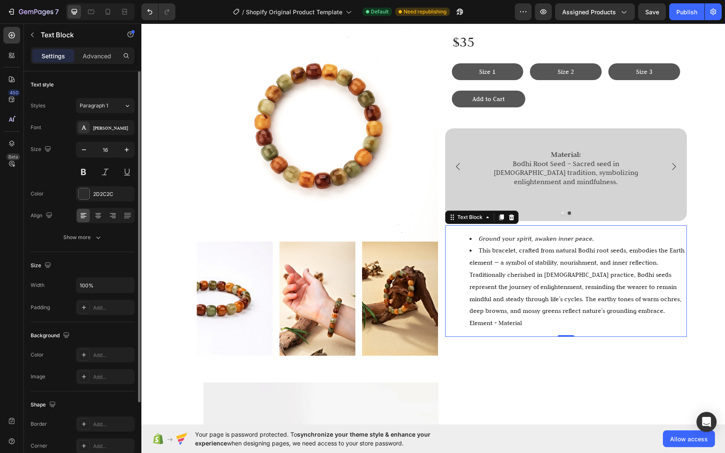
click at [576, 256] on li "This bracelet, crafted from natural Bodhi root seeds, embodies the Earth elemen…" at bounding box center [577, 286] width 216 height 85
click at [95, 59] on p "Advanced" at bounding box center [97, 56] width 29 height 9
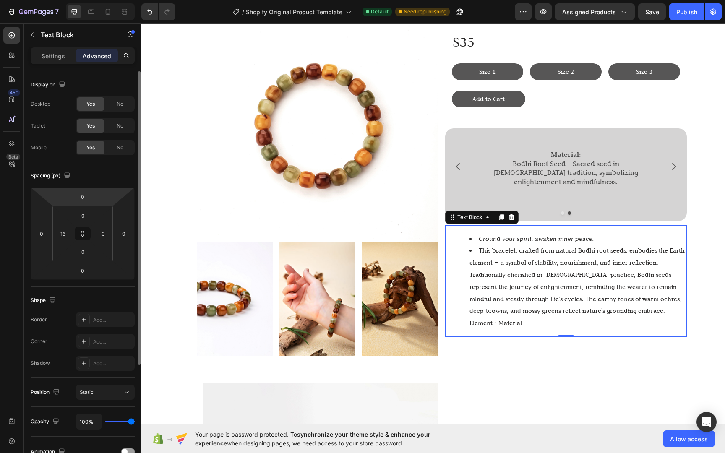
click at [104, 0] on html "7 / Shopify Original Product Template Default Need republishing Preview Assigne…" at bounding box center [362, 0] width 725 height 0
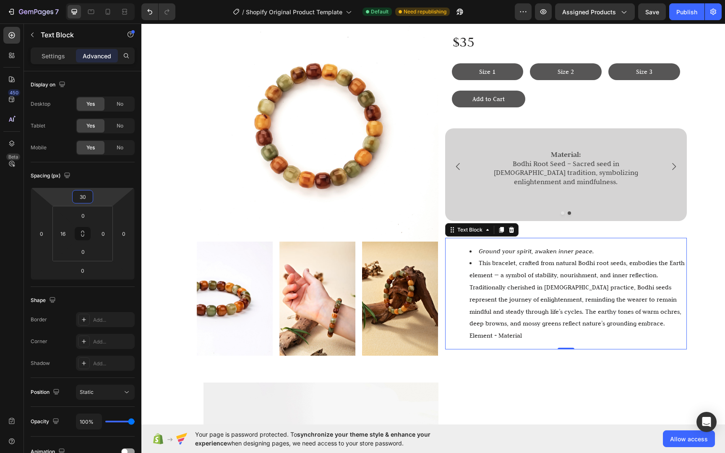
type input "30"
click at [630, 337] on div "Ground your spirit, awaken inner peace. This bracelet, crafted from natural Bod…" at bounding box center [569, 294] width 235 height 112
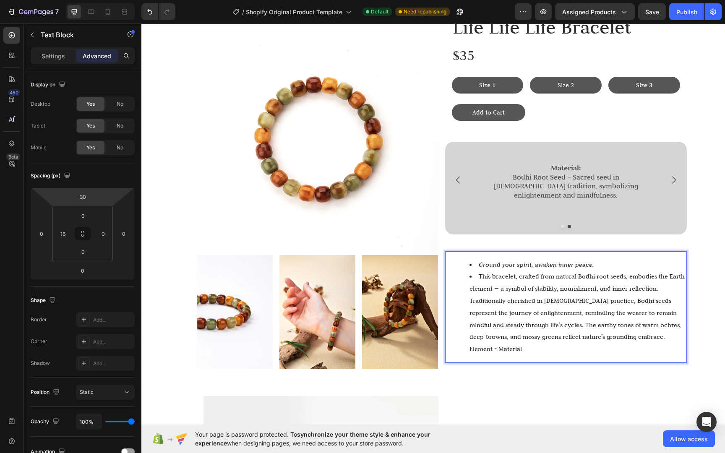
scroll to position [135, 0]
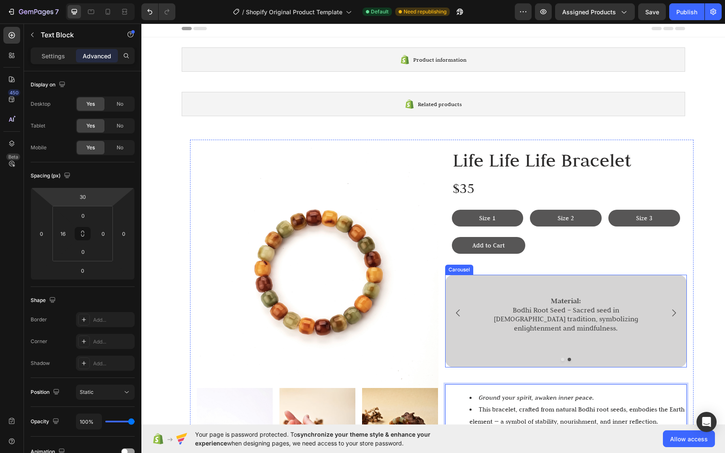
click at [634, 343] on div "Material: Bodhi Root Seed – Sacred seed in Buddhist tradition, symbolizing enli…" at bounding box center [565, 313] width 181 height 76
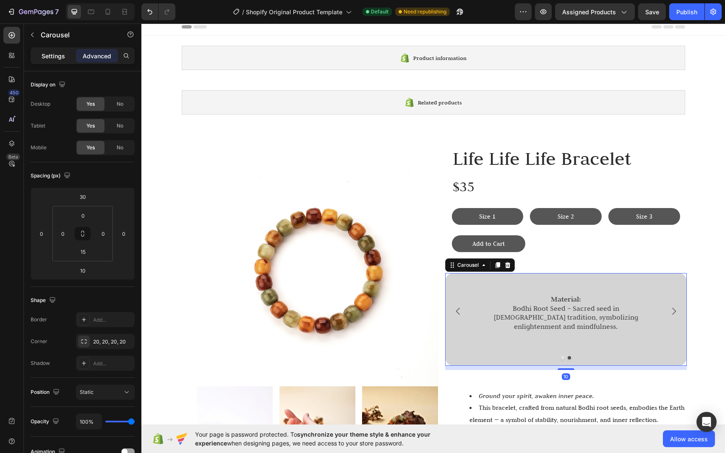
click at [56, 61] on div "Settings" at bounding box center [53, 55] width 42 height 13
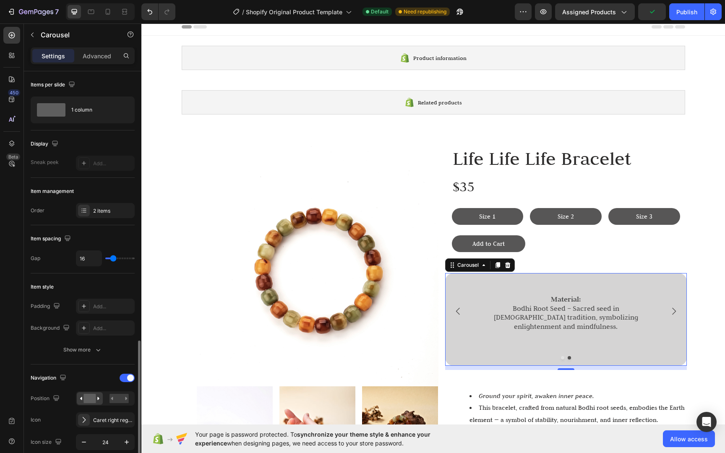
scroll to position [192, 0]
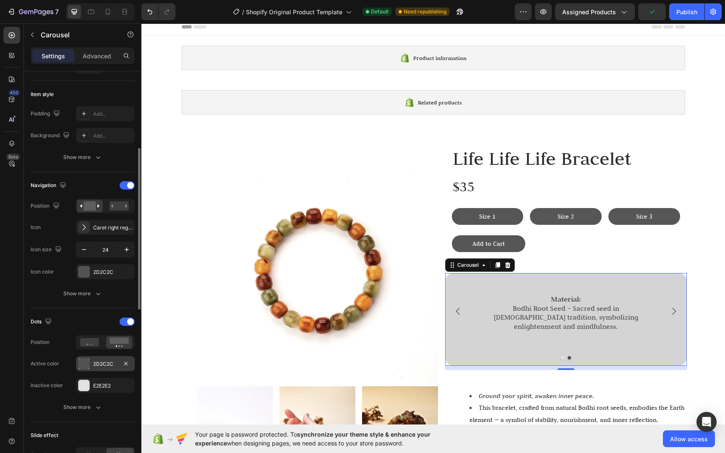
click at [88, 364] on div at bounding box center [83, 363] width 11 height 11
click at [505, 349] on div "Key Benefits Encourages mindfulness and inner peace Strengthens resilience duri…" at bounding box center [566, 319] width 242 height 92
click at [632, 366] on div "10" at bounding box center [566, 368] width 242 height 4
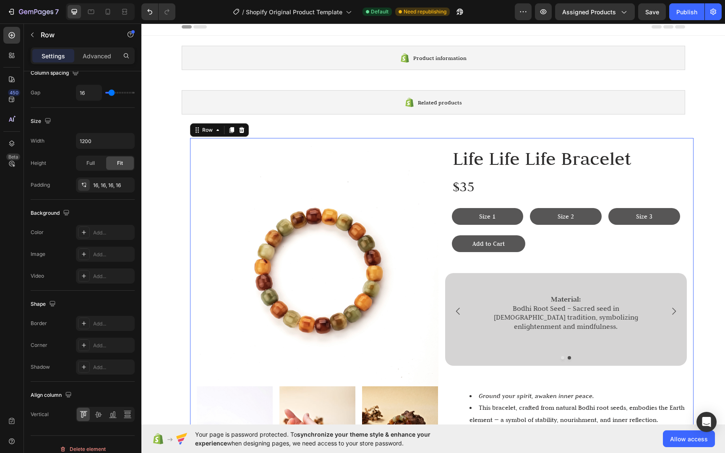
click at [635, 367] on div "Life Life Life Bracelet Heading $35 Text Block Size 1 Button Size 2 Button Size…" at bounding box center [566, 323] width 242 height 356
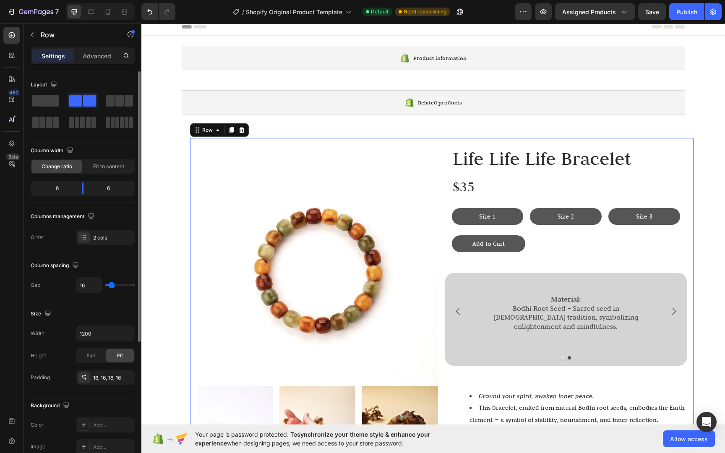
click at [638, 350] on div "Key Benefits Encourages mindfulness and inner peace Strengthens resilience duri…" at bounding box center [566, 319] width 242 height 92
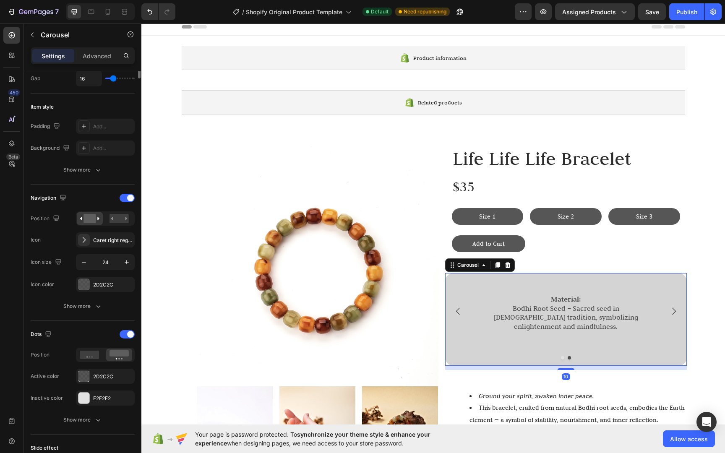
scroll to position [276, 0]
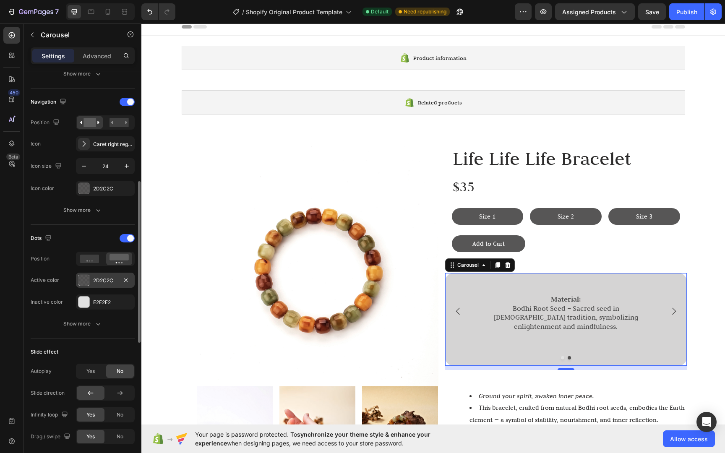
click at [88, 285] on div "2D2C2C" at bounding box center [105, 280] width 59 height 15
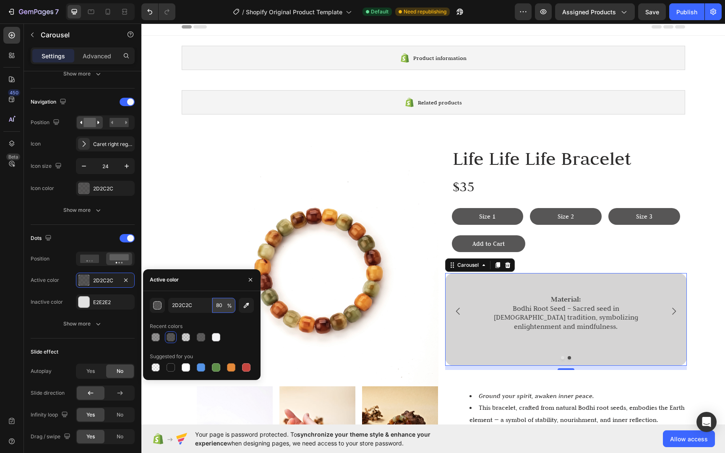
click at [220, 307] on input "80" at bounding box center [223, 305] width 23 height 15
type input "1"
type input "2"
type input "80"
click at [250, 279] on icon "button" at bounding box center [250, 279] width 3 height 3
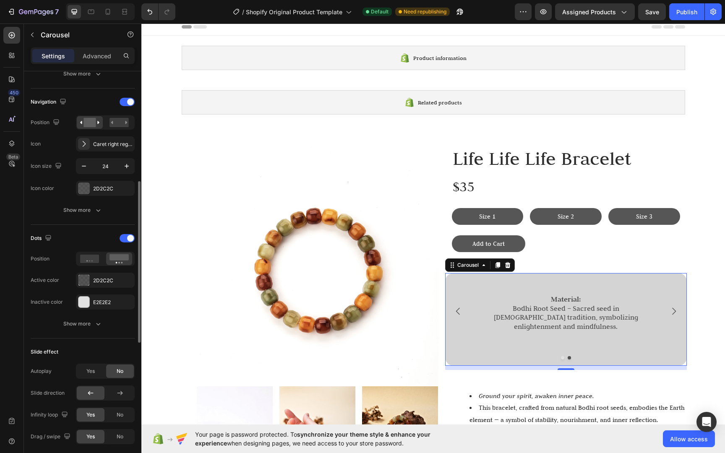
click at [99, 195] on div "Navigation Position Icon Caret right regular Icon size 24 Icon color 2D2C2C Sho…" at bounding box center [83, 156] width 104 height 122
click at [99, 192] on div "2D2C2C" at bounding box center [105, 188] width 59 height 15
click at [622, 341] on div "Material: Bodhi Root Seed – Sacred seed in Buddhist tradition, symbolizing enli…" at bounding box center [565, 311] width 181 height 76
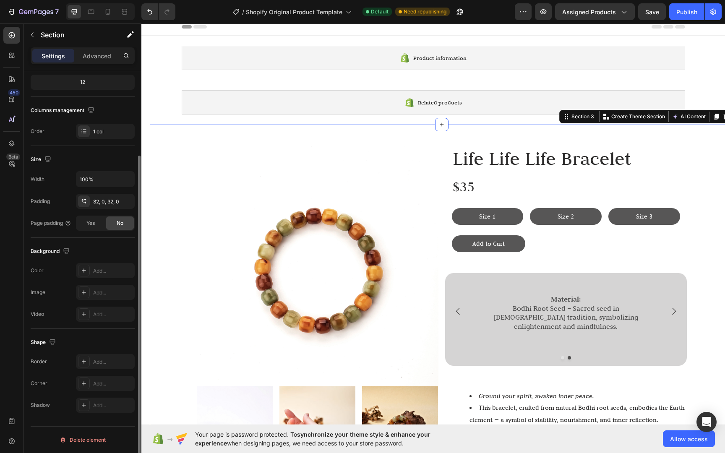
click at [696, 329] on div "Image Image Image Image Row Life Life Life Bracelet Heading $35 Text Block Size…" at bounding box center [441, 383] width 583 height 491
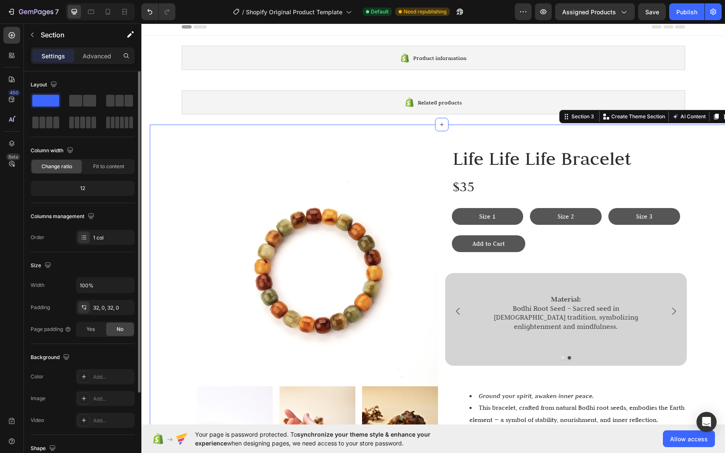
click at [687, 330] on div "Image Image Image Image Row Life Life Life Bracelet Heading $35 Text Block Size…" at bounding box center [441, 322] width 503 height 369
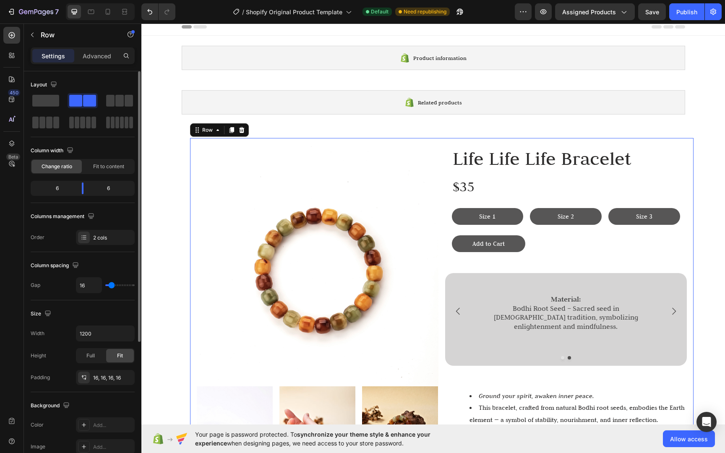
click at [677, 330] on div "Key Benefits Encourages mindfulness and inner peace Strengthens resilience duri…" at bounding box center [566, 311] width 242 height 76
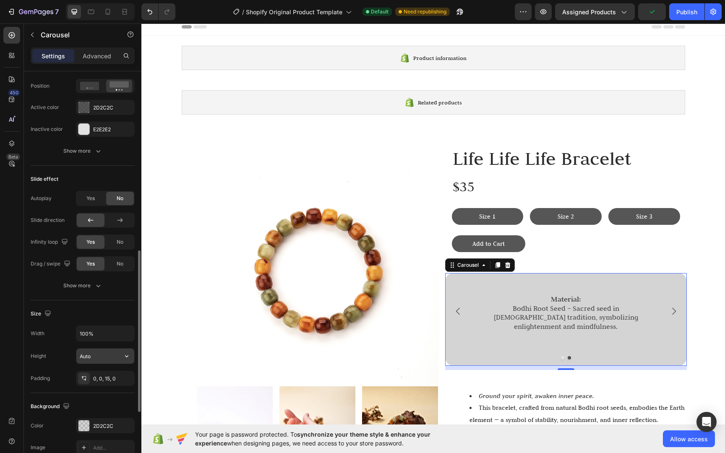
scroll to position [611, 0]
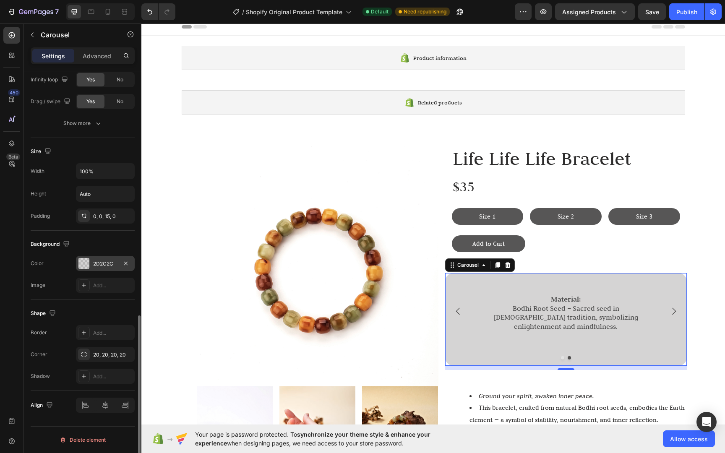
click at [110, 260] on div "2D2C2C" at bounding box center [105, 264] width 24 height 8
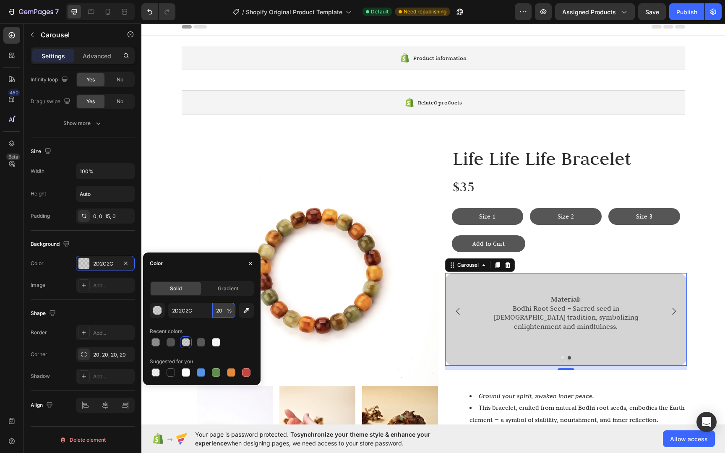
click at [217, 313] on input "20" at bounding box center [223, 310] width 23 height 15
type input "10"
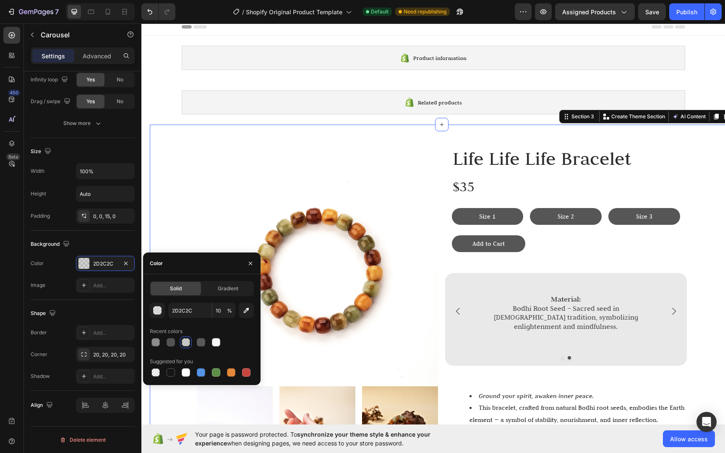
click at [707, 334] on div "Image Image Image Image Row Life Life Life Bracelet Heading $35 Text Block Size…" at bounding box center [441, 383] width 583 height 491
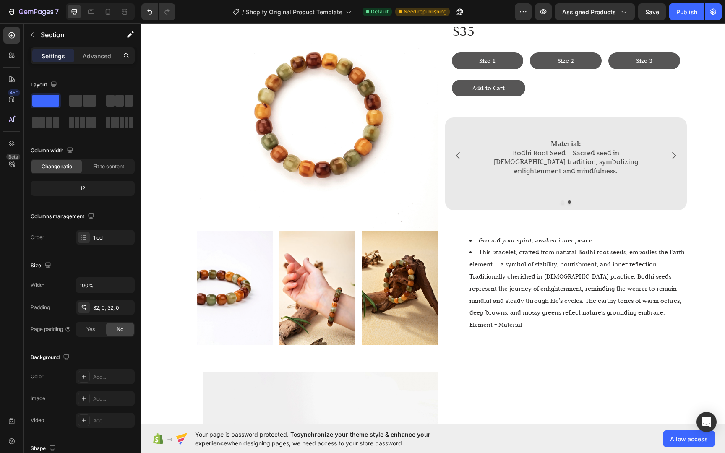
scroll to position [155, 0]
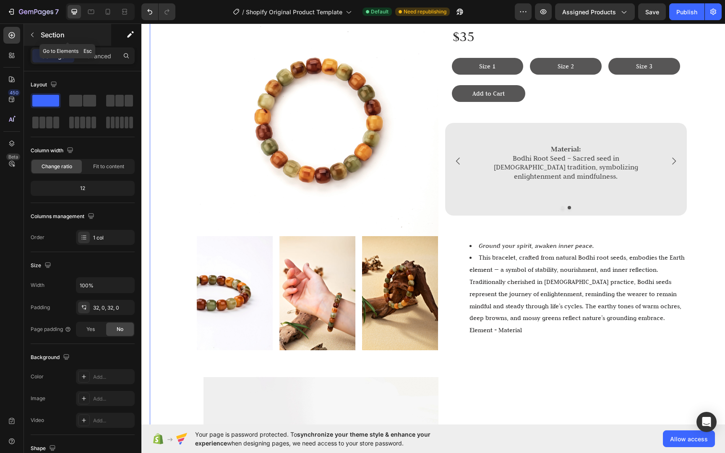
click at [30, 34] on icon "button" at bounding box center [32, 34] width 7 height 7
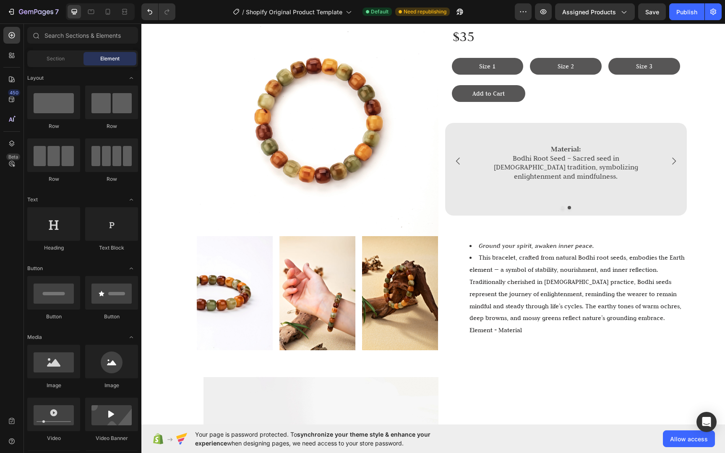
scroll to position [685, 0]
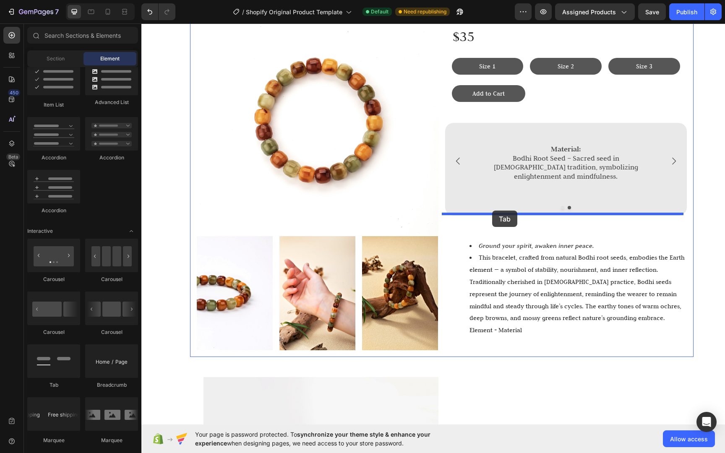
drag, startPoint x: 209, startPoint y: 385, endPoint x: 492, endPoint y: 210, distance: 332.3
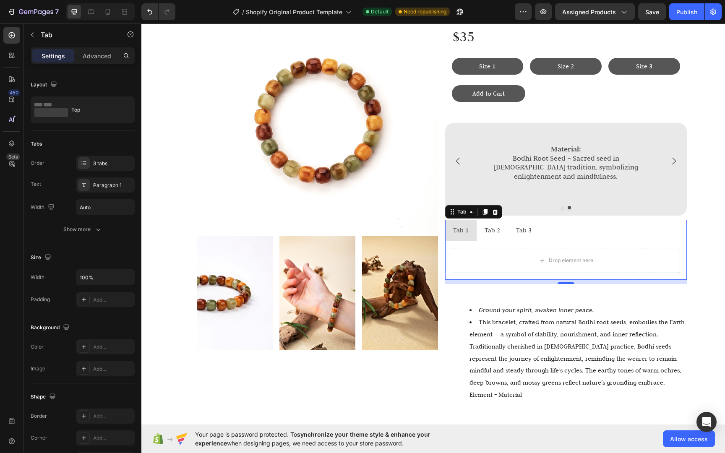
click at [572, 221] on ul "Tab 1 Tab 2 Tab 3" at bounding box center [566, 231] width 242 height 22
click at [107, 59] on p "Advanced" at bounding box center [97, 56] width 29 height 9
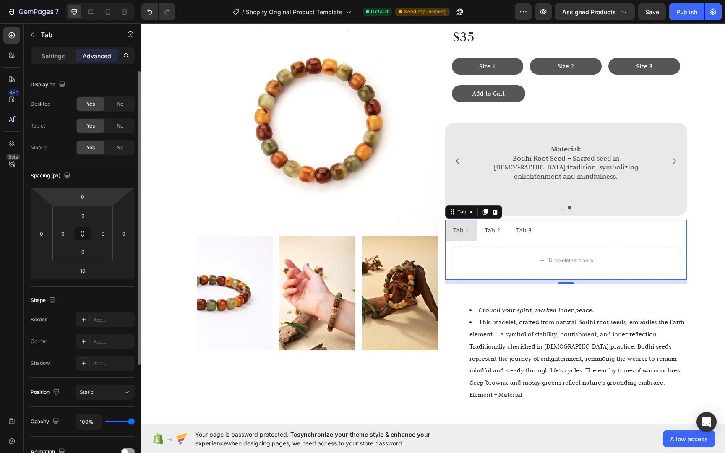
click at [94, 0] on html "7 / Shopify Original Product Template Default Need republishing Preview Assigne…" at bounding box center [362, 0] width 725 height 0
type input "30"
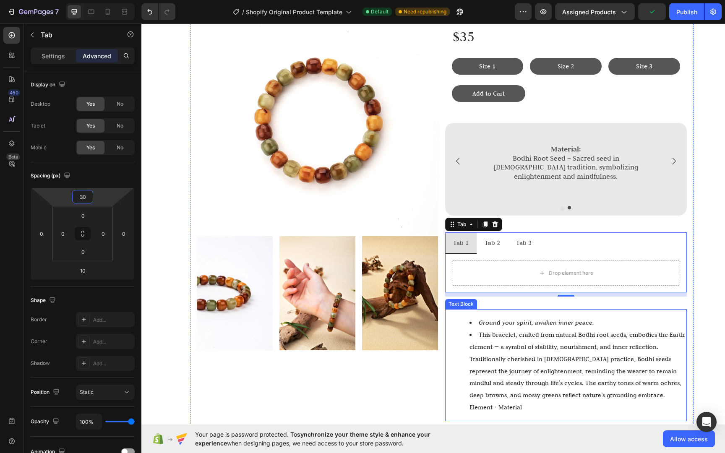
click at [551, 322] on li "Ground your spirit, awaken inner peace." at bounding box center [577, 323] width 216 height 12
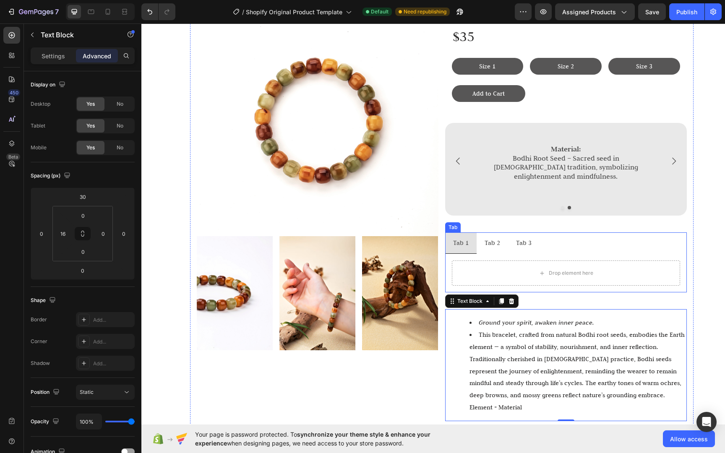
click at [460, 236] on div "Tab 1" at bounding box center [461, 243] width 18 height 15
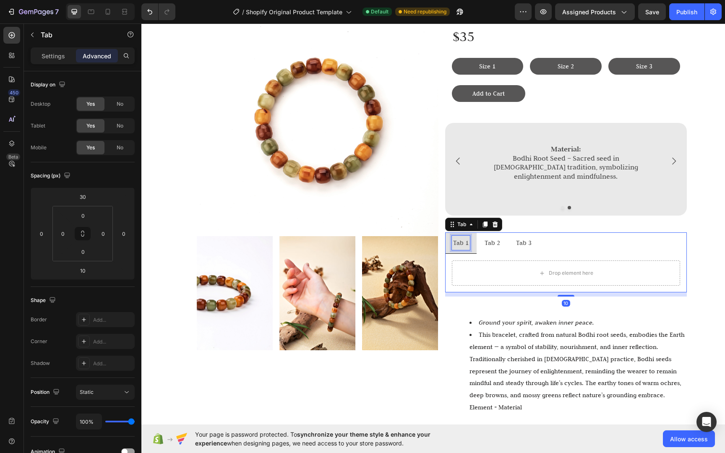
click at [458, 236] on div "Tab 1" at bounding box center [461, 243] width 18 height 15
click at [458, 237] on p "Tab 1" at bounding box center [461, 243] width 16 height 12
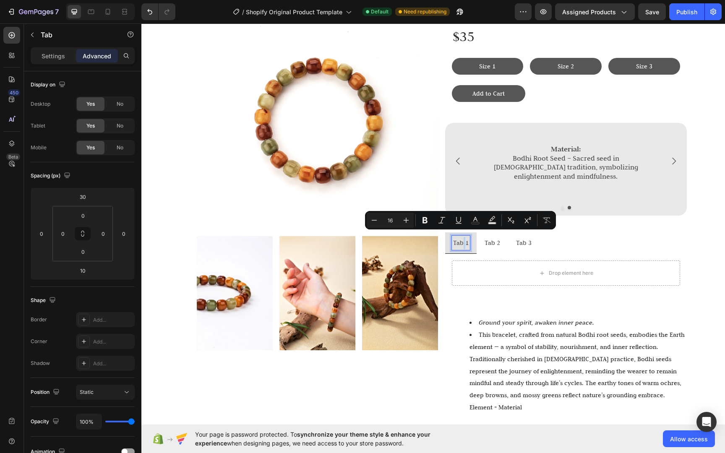
click at [462, 238] on p "Tab 1" at bounding box center [461, 243] width 16 height 12
click at [460, 237] on p "Tab 1" at bounding box center [461, 243] width 16 height 12
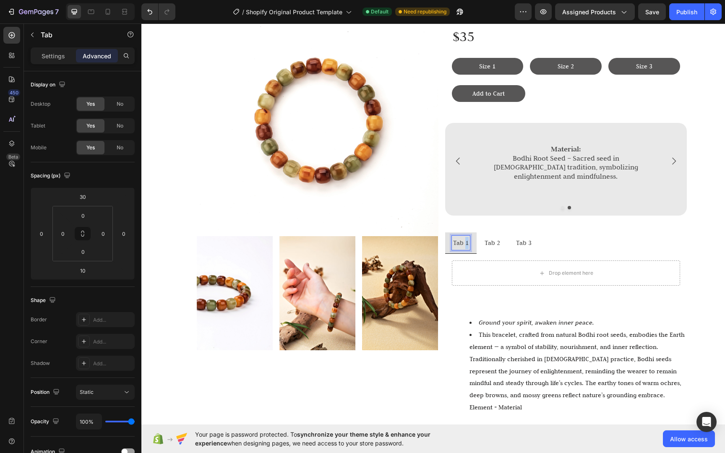
click at [460, 237] on p "Tab 1" at bounding box center [461, 243] width 16 height 12
click at [538, 260] on div "Drop element here" at bounding box center [566, 272] width 228 height 25
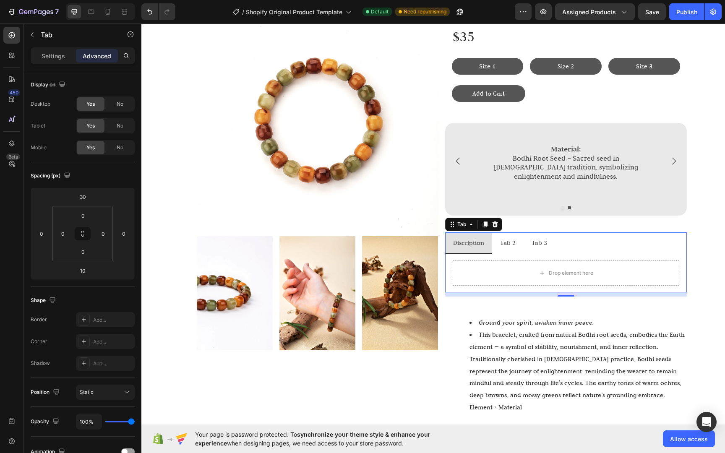
click at [502, 243] on div "Tab 2" at bounding box center [508, 243] width 18 height 15
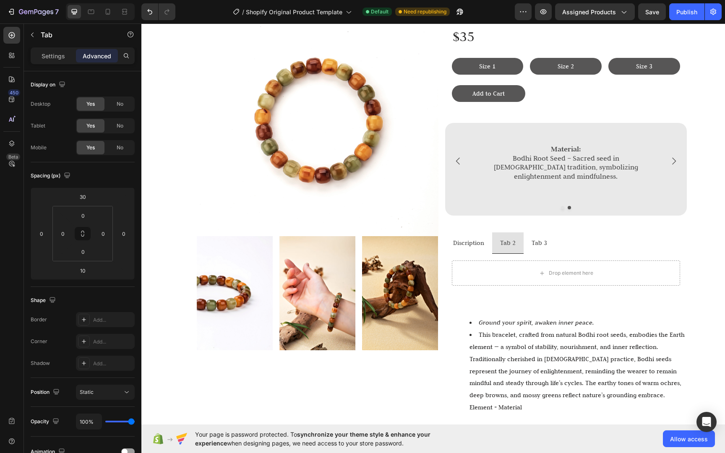
drag, startPoint x: 524, startPoint y: 242, endPoint x: 498, endPoint y: 244, distance: 25.7
click at [524, 242] on li "Tab 3" at bounding box center [538, 243] width 31 height 22
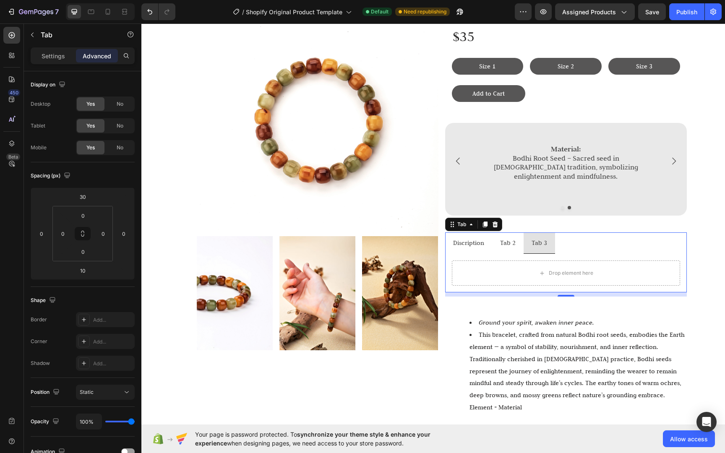
click at [511, 238] on p "Tab 2" at bounding box center [508, 243] width 16 height 12
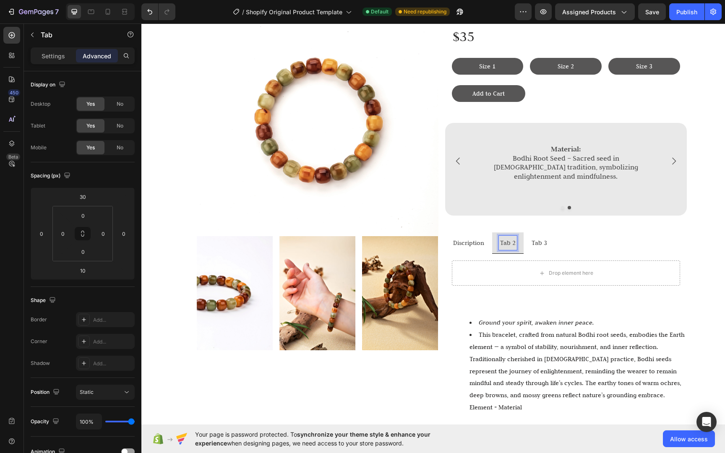
click at [459, 237] on p "Discription" at bounding box center [468, 243] width 31 height 12
click at [515, 245] on li "Tab 2" at bounding box center [509, 243] width 31 height 22
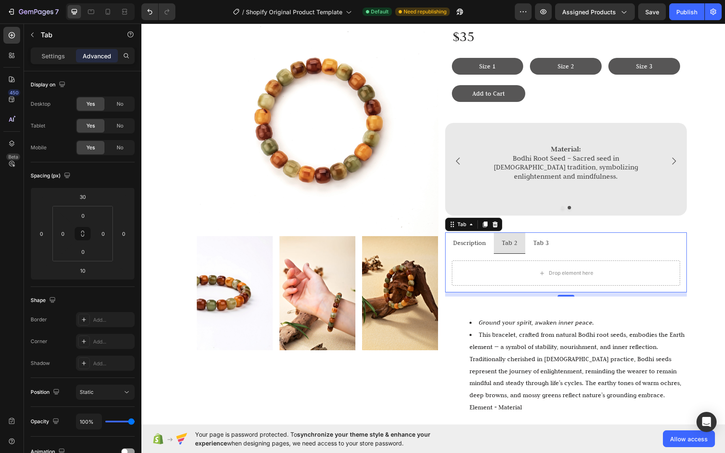
click at [508, 242] on p "Tab 2" at bounding box center [510, 243] width 16 height 12
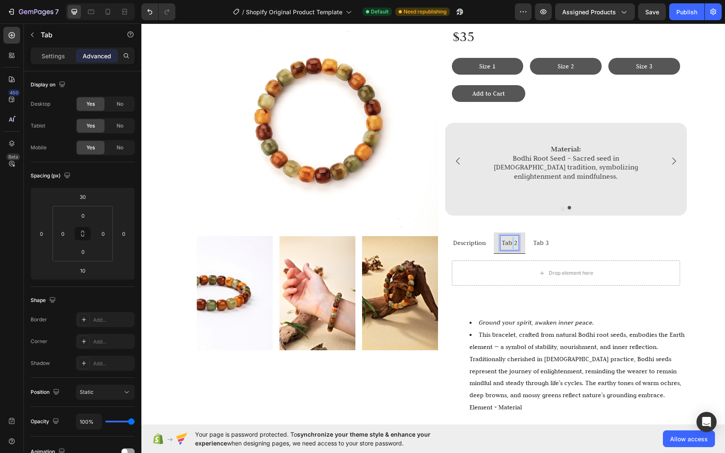
click at [508, 242] on p "Tab 2" at bounding box center [510, 243] width 16 height 12
click at [506, 239] on p "Tab 2" at bounding box center [510, 243] width 16 height 12
click at [587, 236] on div "Tab 3" at bounding box center [583, 243] width 18 height 15
click at [581, 237] on p "Tab 3" at bounding box center [583, 243] width 16 height 12
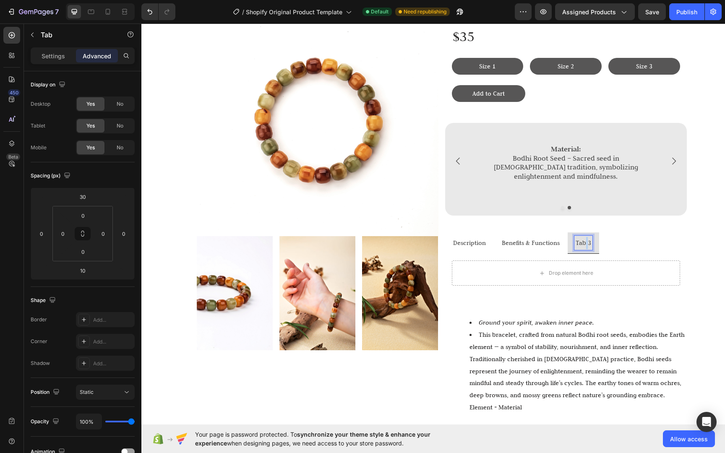
click at [581, 237] on p "Tab 3" at bounding box center [583, 243] width 16 height 12
click at [666, 223] on div "Life Life Life Bracelet Heading $35 Text Block Size 1 Button Size 2 Button Size…" at bounding box center [566, 208] width 242 height 426
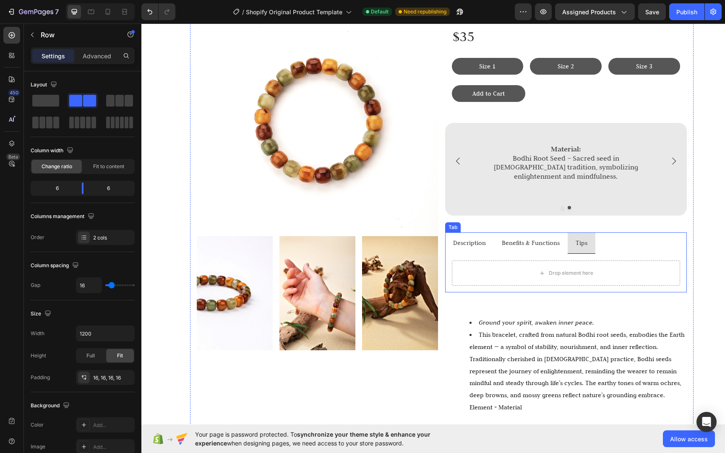
click at [638, 254] on div "Drop element here" at bounding box center [566, 273] width 242 height 39
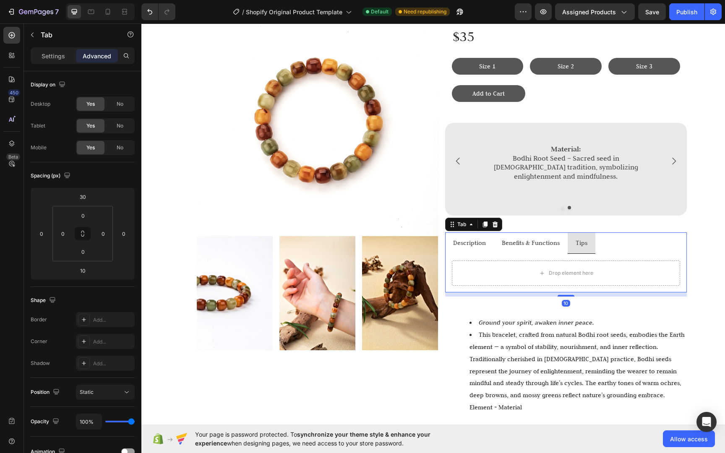
click at [458, 232] on li "Description" at bounding box center [469, 243] width 49 height 22
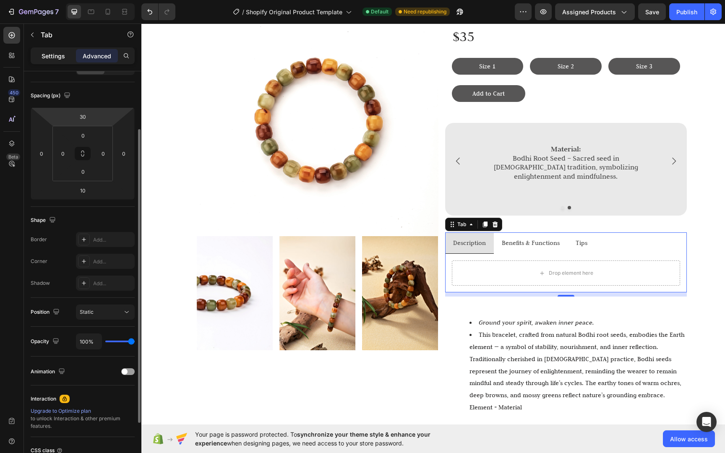
click at [70, 52] on div "Settings" at bounding box center [53, 55] width 42 height 13
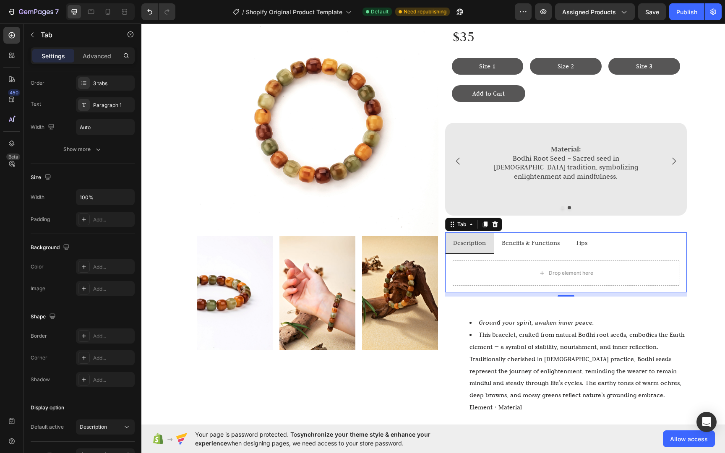
click at [486, 246] on li "Description" at bounding box center [469, 243] width 49 height 22
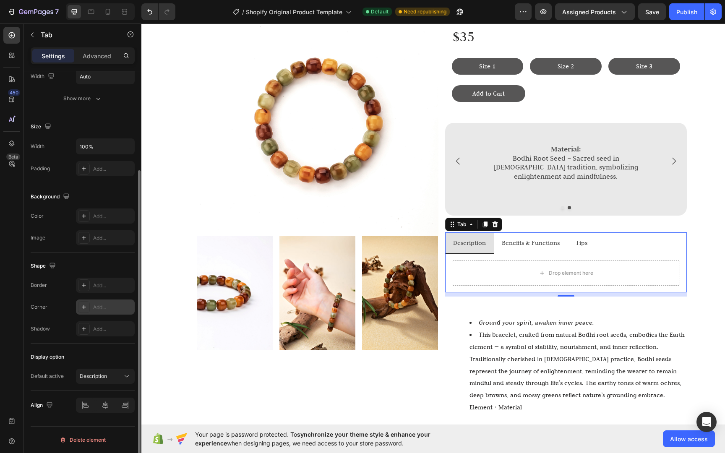
click at [97, 312] on div "Add..." at bounding box center [105, 306] width 59 height 15
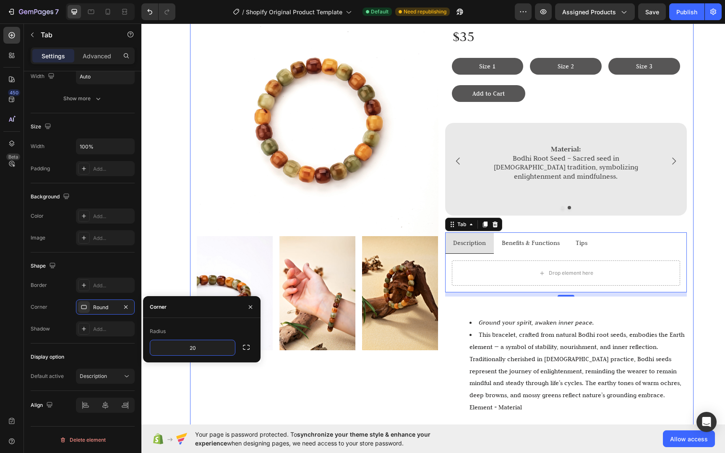
type input "20"
click at [424, 379] on div "Image Image Image Image Row" at bounding box center [318, 208] width 242 height 426
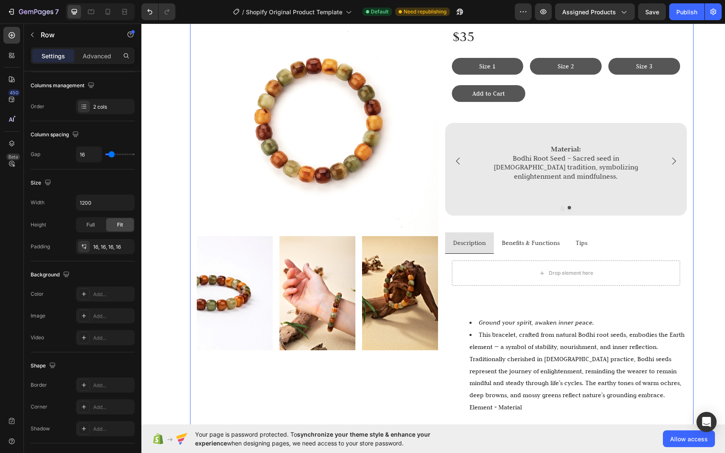
scroll to position [0, 0]
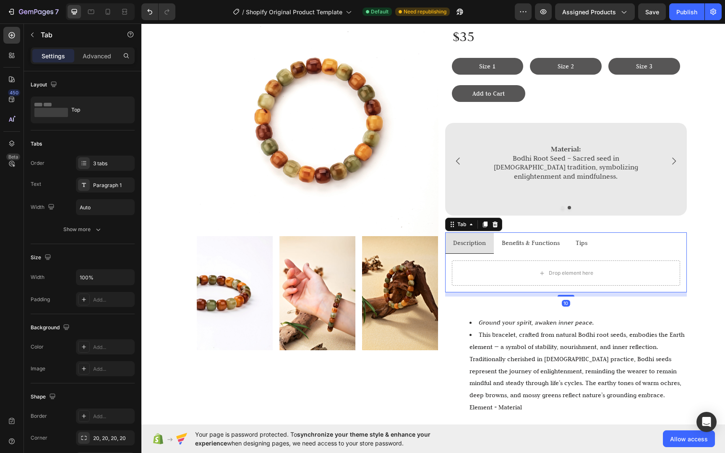
click at [483, 237] on li "Description" at bounding box center [469, 243] width 49 height 22
click at [484, 242] on li "Description" at bounding box center [469, 243] width 49 height 22
click at [494, 244] on li "Benefits & Functions" at bounding box center [531, 243] width 74 height 22
click at [485, 245] on li "Description" at bounding box center [469, 243] width 49 height 22
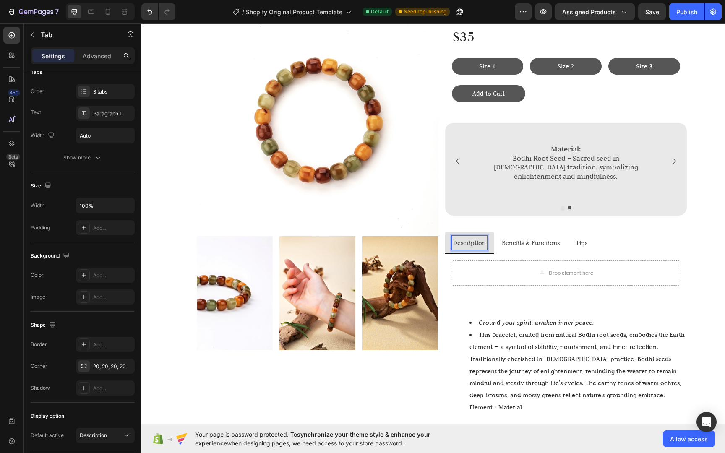
click at [481, 239] on p "Description" at bounding box center [469, 243] width 33 height 12
click at [488, 242] on li "Description" at bounding box center [469, 243] width 49 height 22
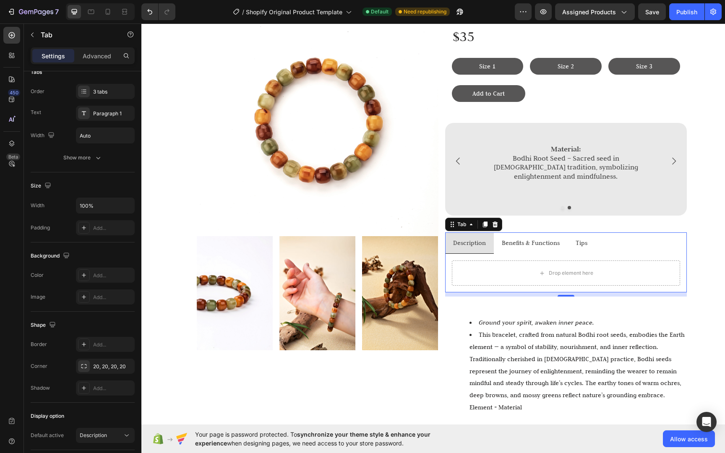
click at [483, 244] on li "Description" at bounding box center [469, 243] width 49 height 22
click at [481, 247] on li "Description" at bounding box center [469, 243] width 49 height 22
click at [98, 157] on icon "button" at bounding box center [98, 157] width 8 height 8
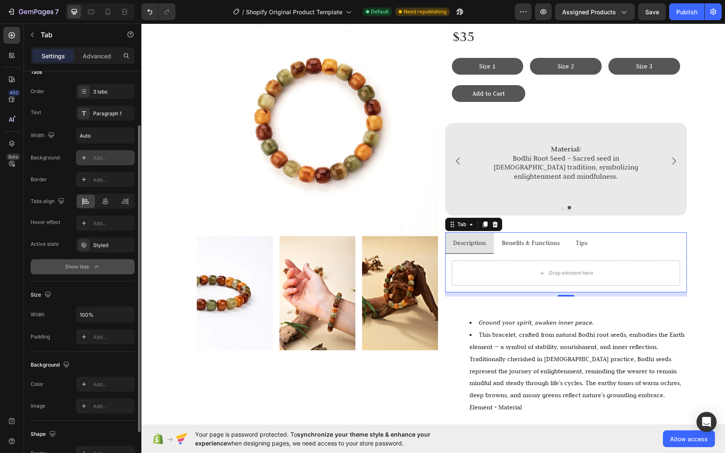
click at [102, 160] on div "Add..." at bounding box center [112, 158] width 39 height 8
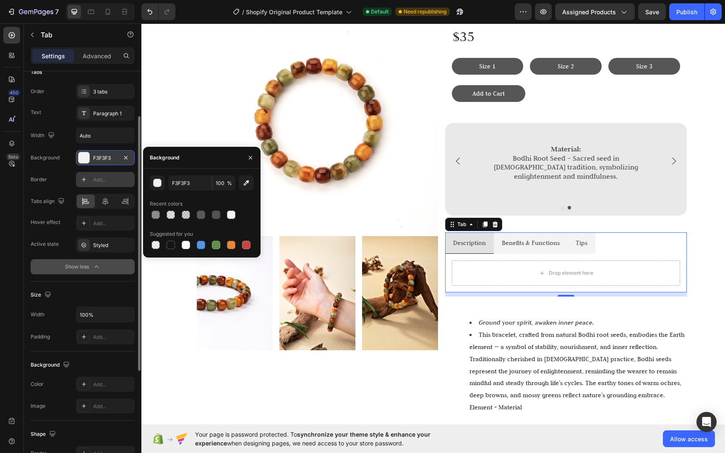
click at [107, 177] on div "Add..." at bounding box center [112, 180] width 39 height 8
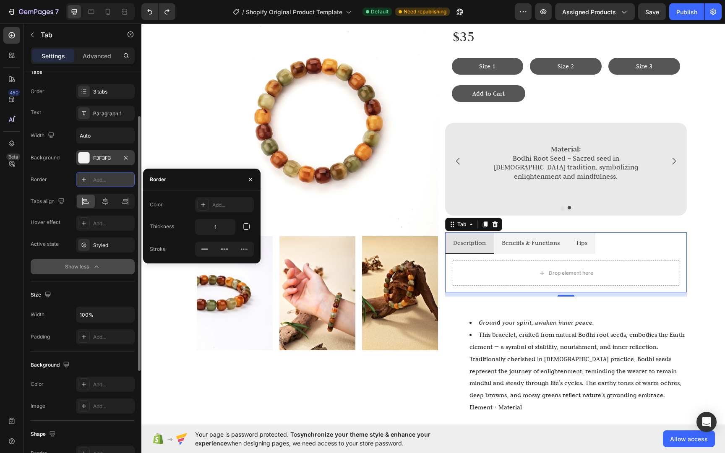
click at [104, 181] on div "Add..." at bounding box center [112, 180] width 39 height 8
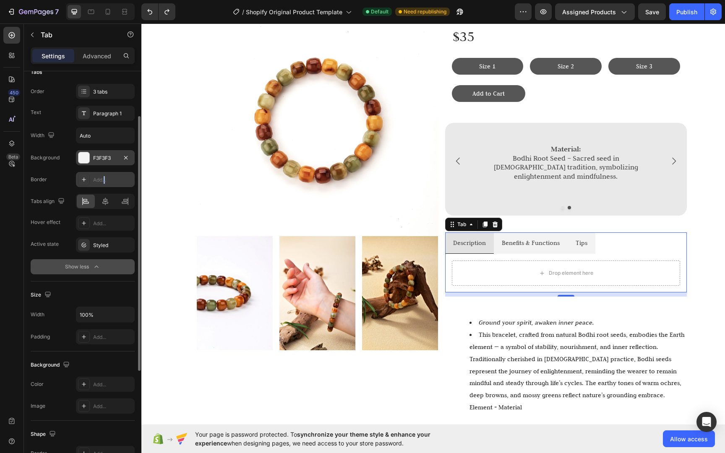
click at [104, 180] on div "Add..." at bounding box center [112, 180] width 39 height 8
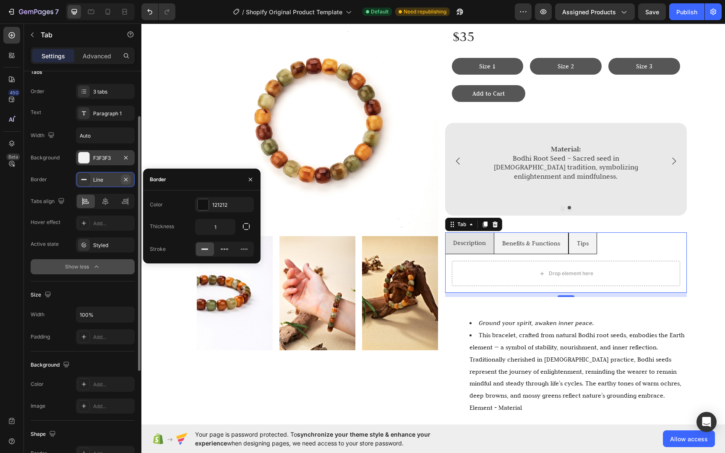
click at [127, 179] on icon "button" at bounding box center [125, 179] width 7 height 7
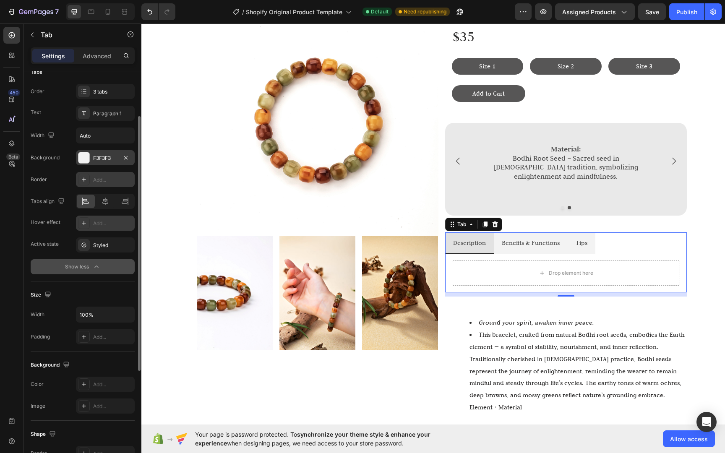
click at [115, 218] on div "Add..." at bounding box center [105, 223] width 59 height 15
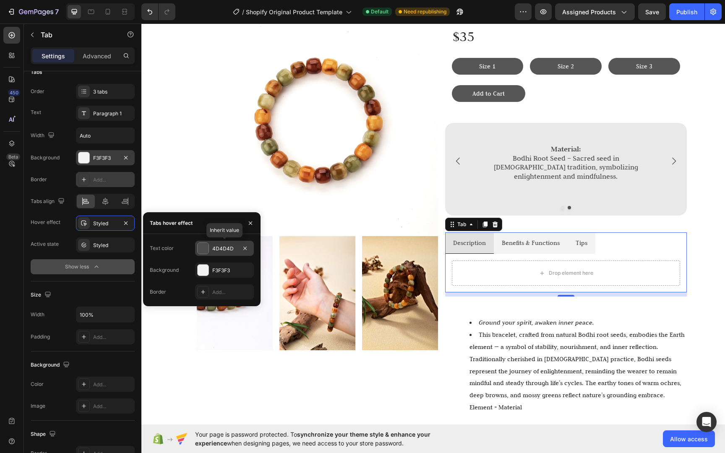
click at [224, 252] on div "4D4D4D" at bounding box center [224, 249] width 24 height 8
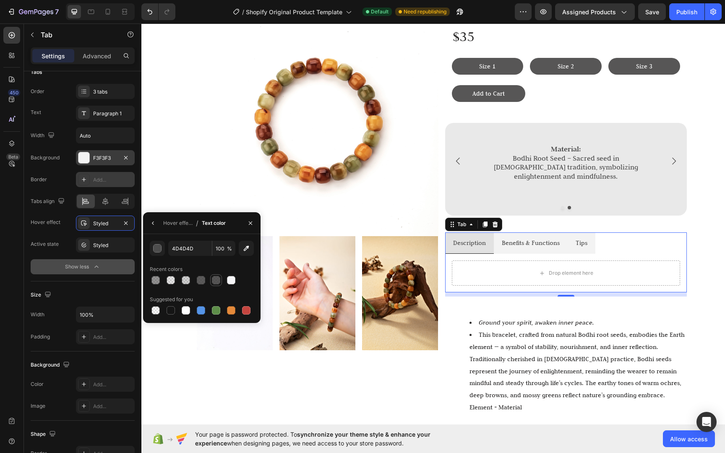
click at [214, 278] on div at bounding box center [216, 280] width 8 height 8
type input "2D2C2C"
type input "80"
click at [216, 280] on div at bounding box center [216, 280] width 8 height 8
click at [0, 0] on input "80" at bounding box center [0, 0] width 0 height 0
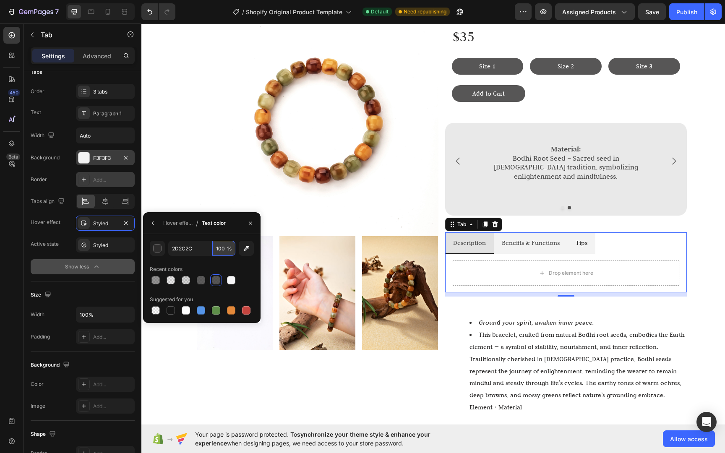
type input "100"
click at [515, 246] on li "Benefits & Functions" at bounding box center [531, 243] width 74 height 22
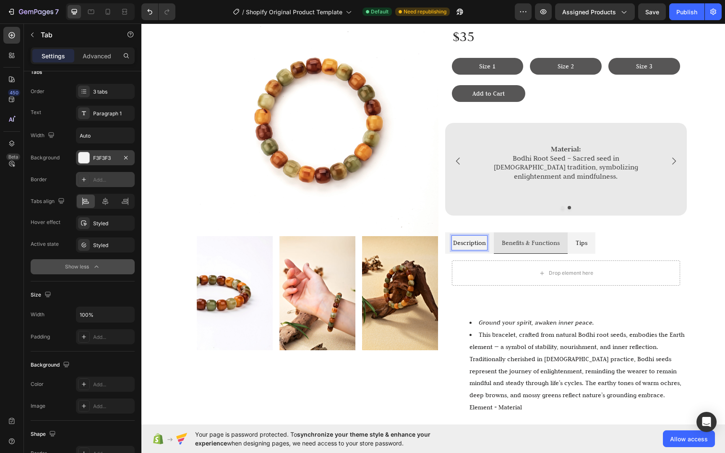
click at [587, 233] on li "Tips" at bounding box center [581, 243] width 28 height 22
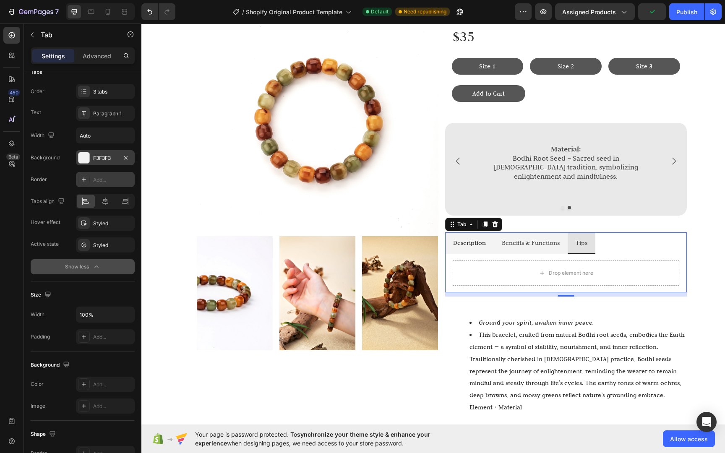
click at [453, 242] on p "Description" at bounding box center [469, 243] width 33 height 12
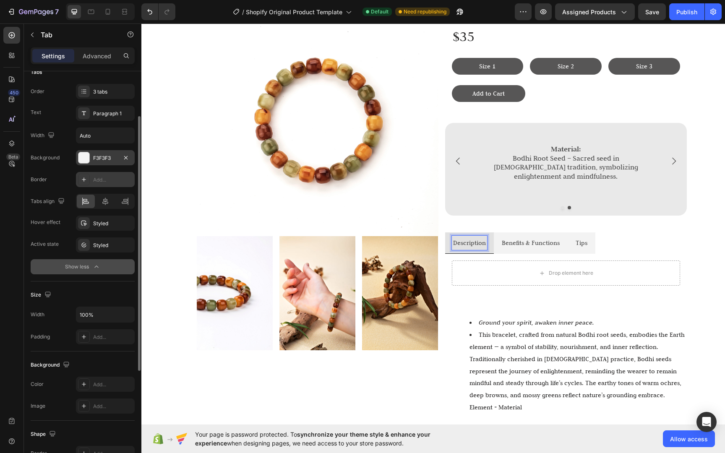
scroll to position [54, 0]
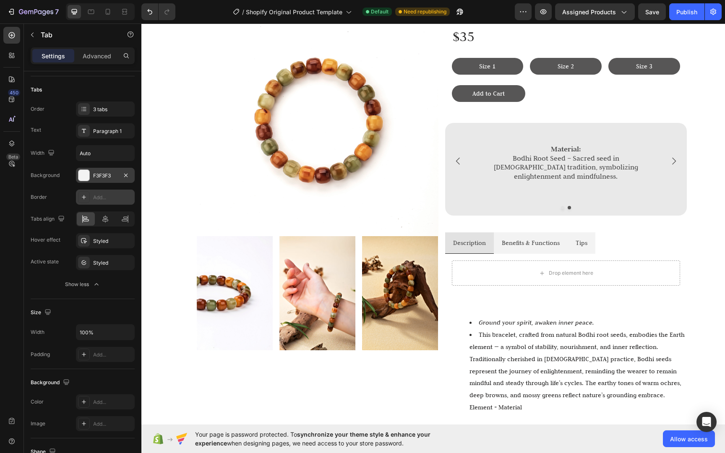
click at [98, 280] on button "Show less" at bounding box center [83, 284] width 104 height 15
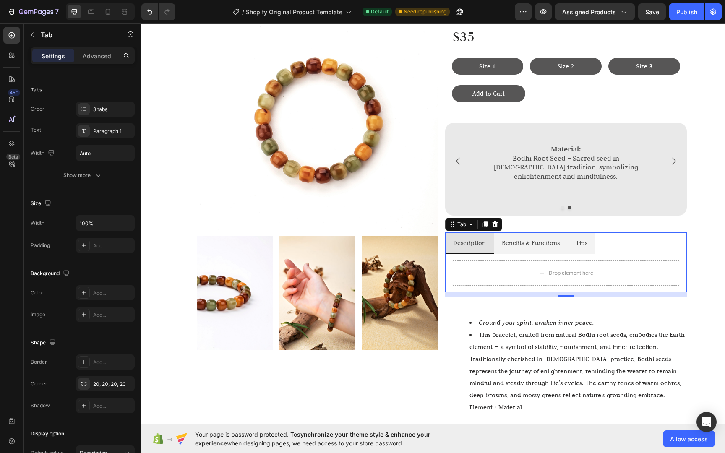
click at [586, 260] on div "Drop element here" at bounding box center [566, 272] width 228 height 25
click at [638, 242] on ul "Description Benefits & Functions Tips" at bounding box center [566, 243] width 242 height 22
click at [489, 242] on li "Description" at bounding box center [469, 243] width 49 height 22
click at [96, 172] on icon "button" at bounding box center [98, 175] width 8 height 8
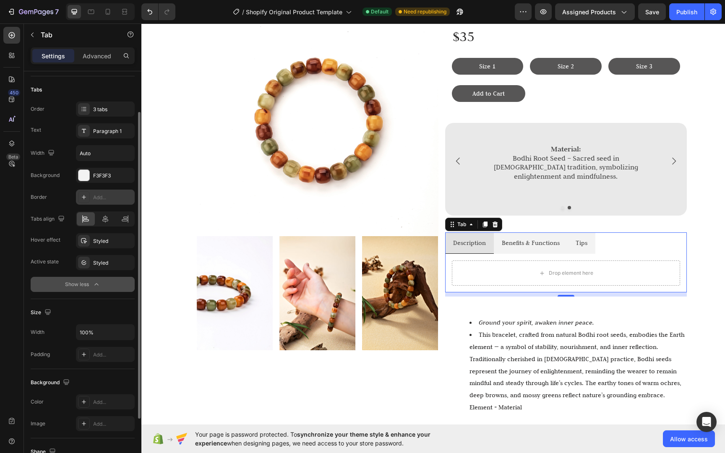
click at [87, 198] on icon at bounding box center [84, 197] width 7 height 7
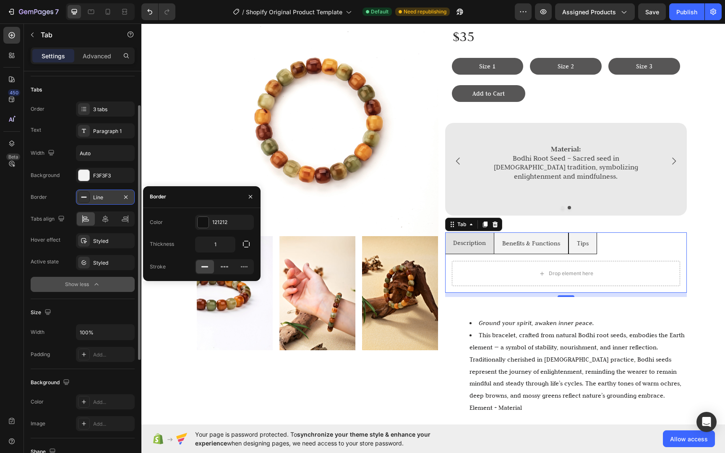
click at [87, 198] on icon at bounding box center [84, 197] width 7 height 7
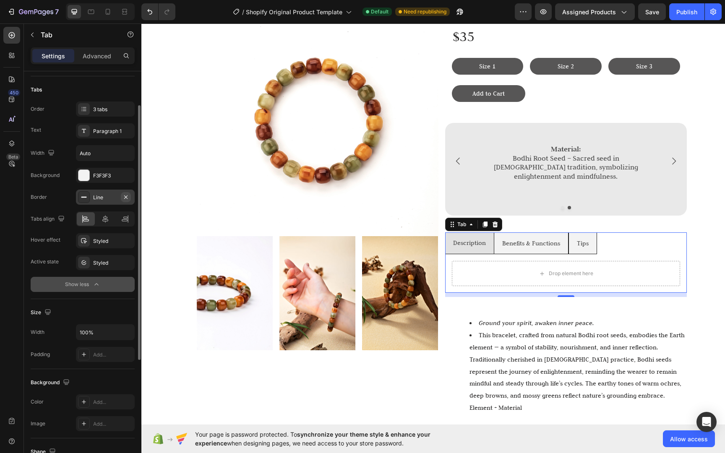
click at [130, 198] on button "button" at bounding box center [126, 197] width 10 height 10
click at [110, 218] on div at bounding box center [105, 218] width 18 height 13
click at [100, 217] on div at bounding box center [105, 218] width 18 height 13
click at [93, 217] on div at bounding box center [86, 218] width 18 height 13
click at [101, 268] on div "Styled" at bounding box center [105, 262] width 59 height 15
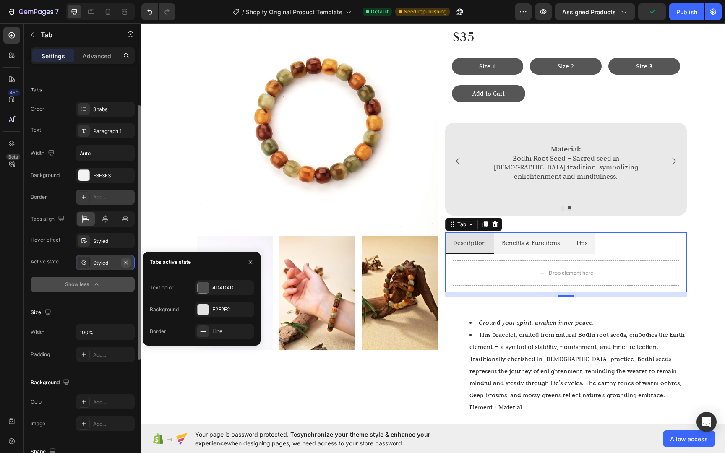
click at [129, 261] on button "button" at bounding box center [126, 262] width 10 height 10
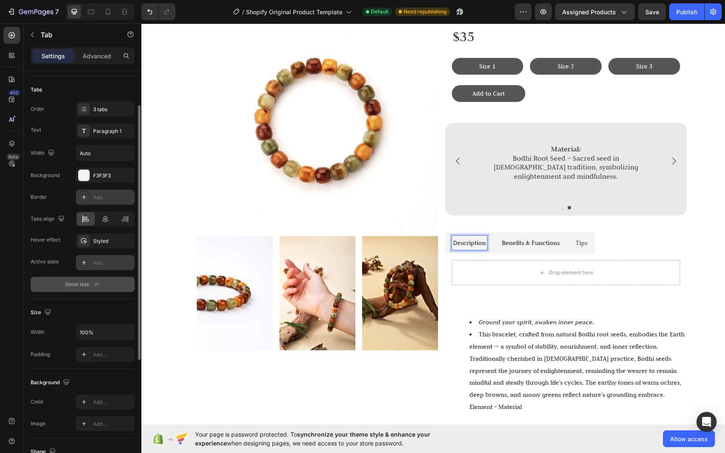
click at [531, 245] on li "Benefits & Functions" at bounding box center [531, 242] width 74 height 21
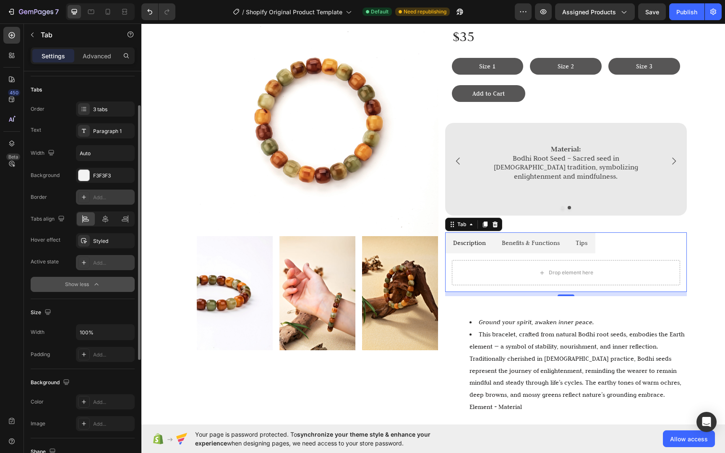
click at [528, 238] on p "Benefits & Functions" at bounding box center [531, 243] width 58 height 12
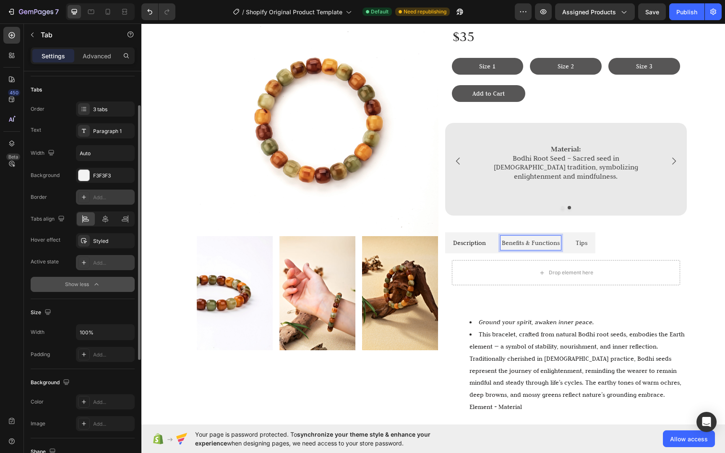
click at [580, 239] on p "Tips" at bounding box center [581, 243] width 12 height 12
click at [475, 242] on p "Description" at bounding box center [469, 243] width 33 height 12
click at [84, 268] on div at bounding box center [84, 263] width 12 height 12
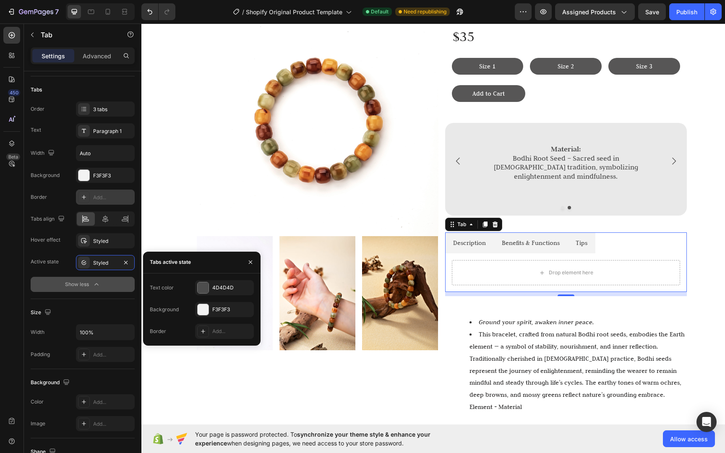
click at [473, 240] on p "Description" at bounding box center [469, 243] width 33 height 12
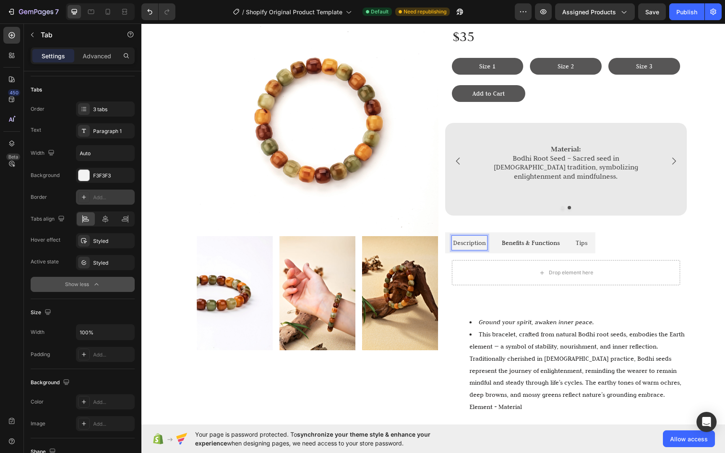
click at [516, 244] on div "Benefits & Functions" at bounding box center [530, 243] width 60 height 15
click at [464, 242] on p "Description" at bounding box center [469, 243] width 33 height 12
click at [86, 265] on icon at bounding box center [84, 262] width 7 height 7
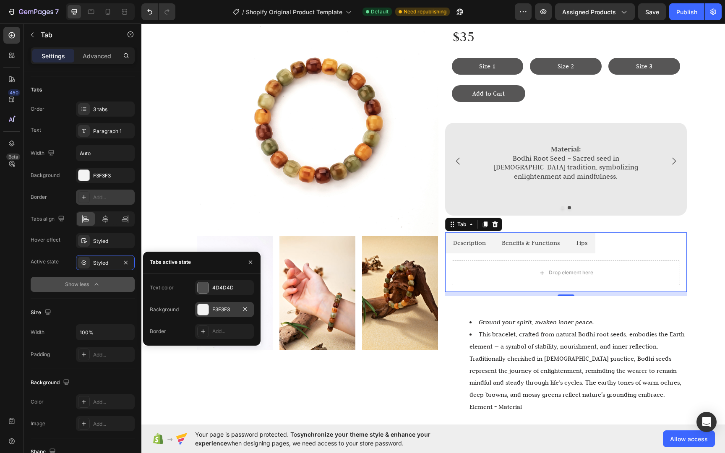
click at [207, 311] on div at bounding box center [203, 309] width 11 height 11
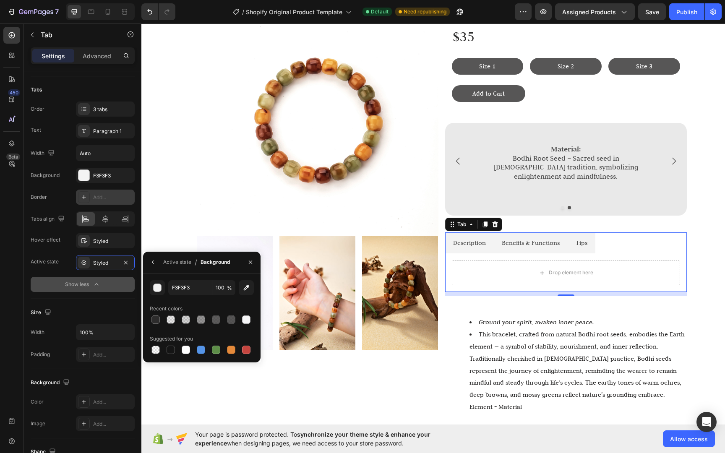
click at [237, 318] on div at bounding box center [202, 320] width 104 height 12
click at [234, 318] on div at bounding box center [231, 319] width 8 height 8
type input "2D2C2C"
click at [222, 293] on input "80" at bounding box center [223, 287] width 23 height 15
type input "20"
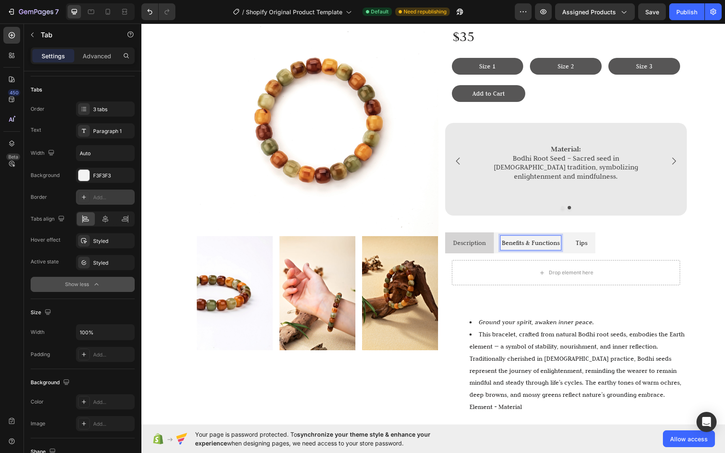
click at [580, 238] on p "Tips" at bounding box center [581, 243] width 12 height 12
click at [533, 241] on p "Benefits & Functions" at bounding box center [531, 243] width 58 height 12
click at [569, 238] on li "Tips" at bounding box center [581, 242] width 28 height 21
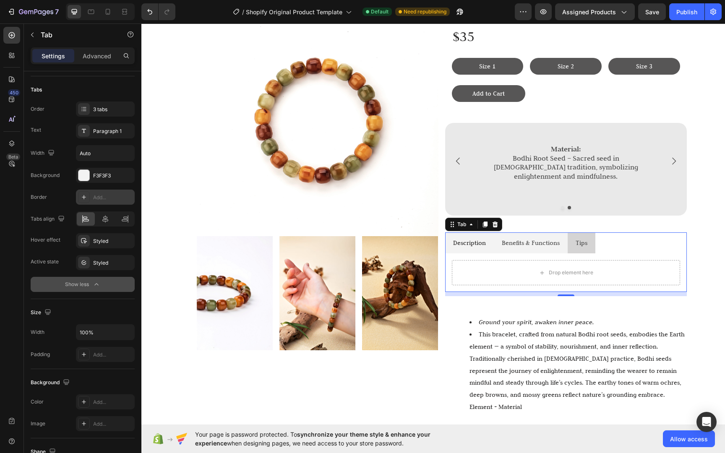
click at [470, 242] on p "Description" at bounding box center [469, 243] width 33 height 12
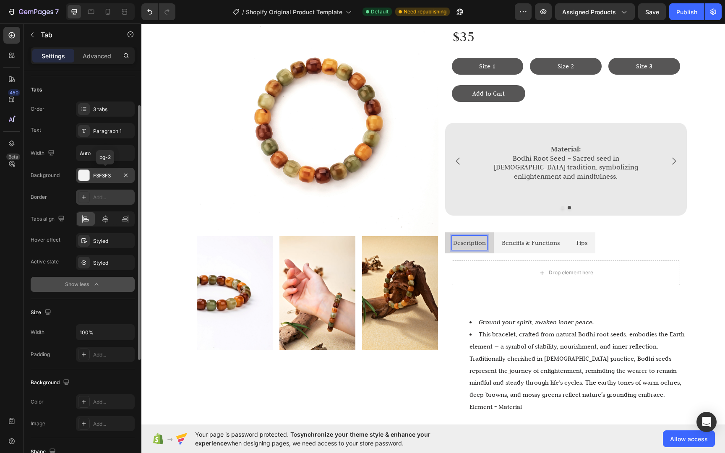
click at [91, 175] on div "F3F3F3" at bounding box center [105, 175] width 59 height 15
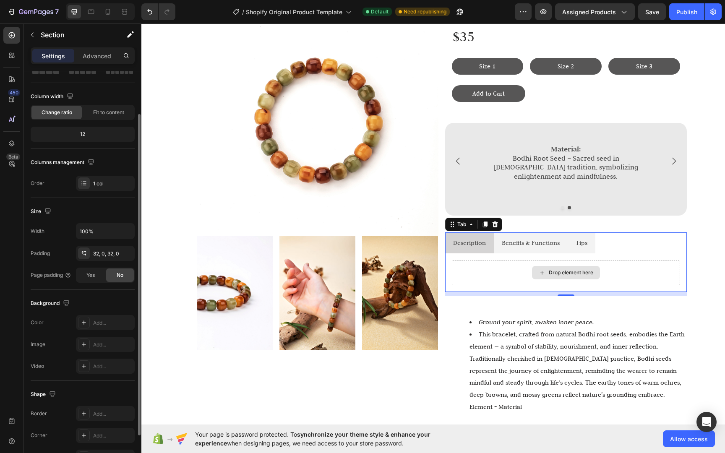
click at [711, 270] on div "Image Image Image Image Row Life Life Life Bracelet Heading $35 Text Block Size…" at bounding box center [441, 312] width 583 height 649
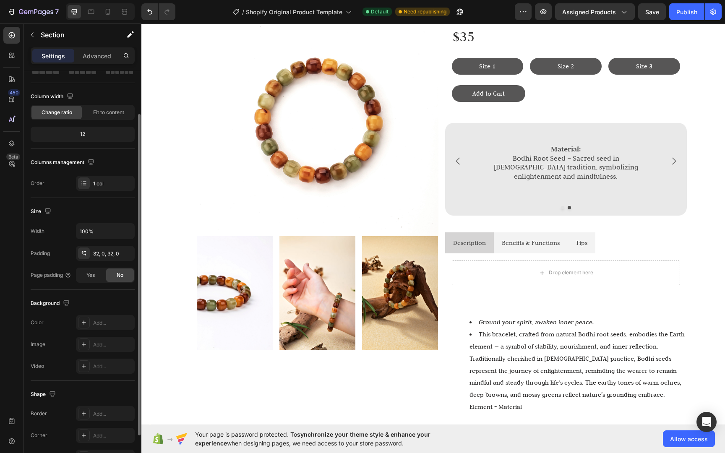
scroll to position [0, 0]
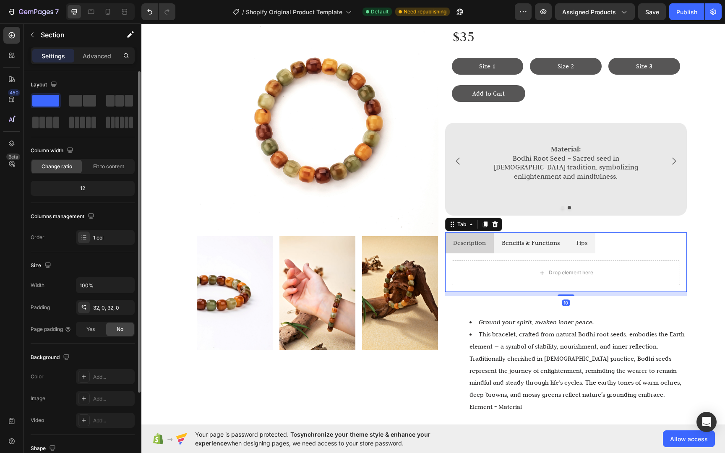
click at [538, 237] on p "Benefits & Functions" at bounding box center [531, 243] width 58 height 12
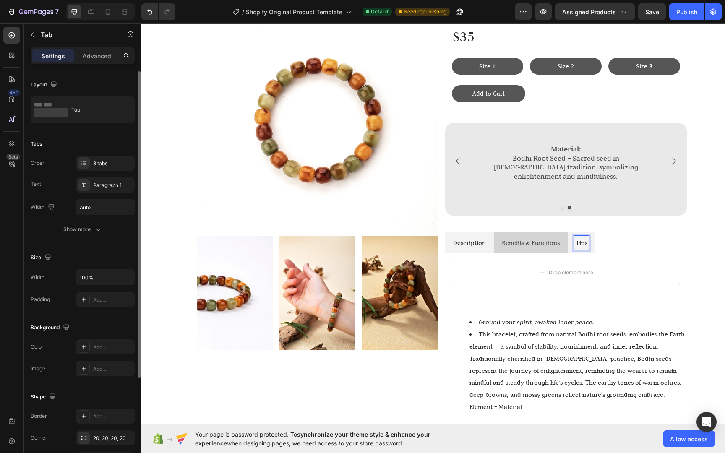
click at [453, 240] on p "Description" at bounding box center [469, 243] width 33 height 12
click at [538, 237] on p "Benefits & Functions" at bounding box center [531, 243] width 58 height 12
click at [578, 239] on p "Tips" at bounding box center [581, 243] width 12 height 12
click at [471, 239] on p "Description" at bounding box center [469, 243] width 33 height 12
click at [520, 247] on li "Benefits & Functions" at bounding box center [531, 242] width 74 height 21
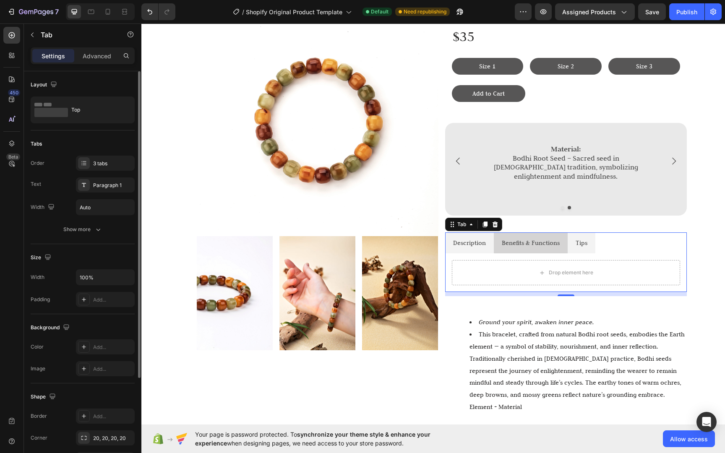
click at [624, 242] on ul "Description Benefits & Functions Tips" at bounding box center [566, 242] width 242 height 21
click at [582, 240] on p "Tips" at bounding box center [581, 243] width 12 height 12
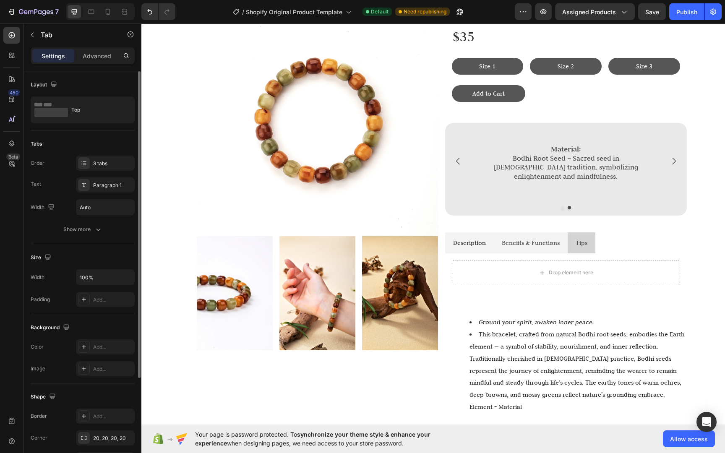
click at [483, 238] on li "Description" at bounding box center [469, 242] width 49 height 21
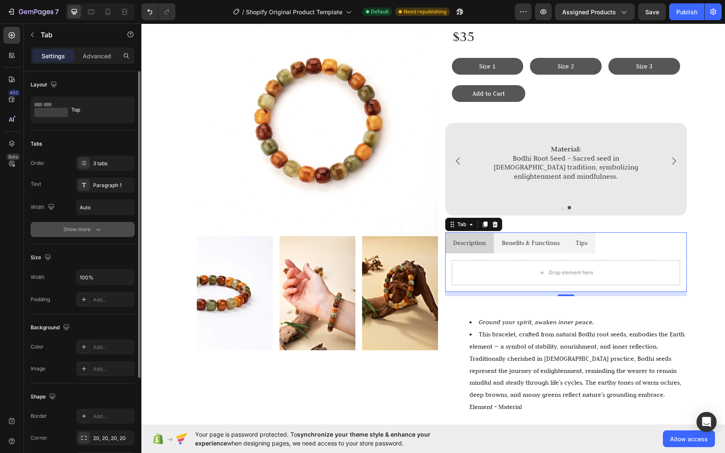
click at [97, 235] on button "Show more" at bounding box center [83, 229] width 104 height 15
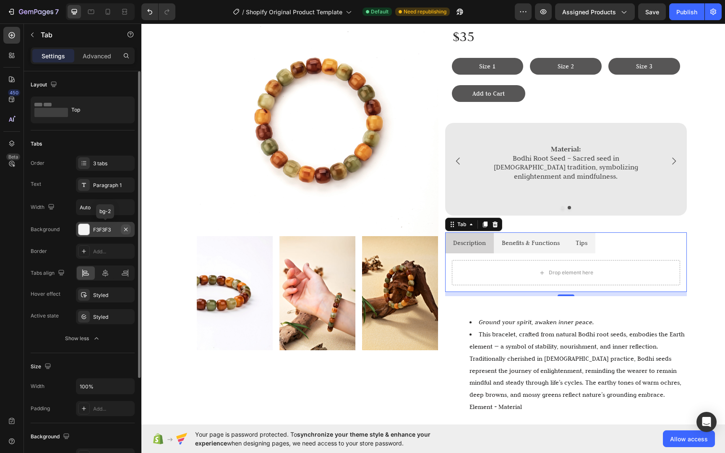
click at [123, 231] on icon "button" at bounding box center [125, 229] width 7 height 7
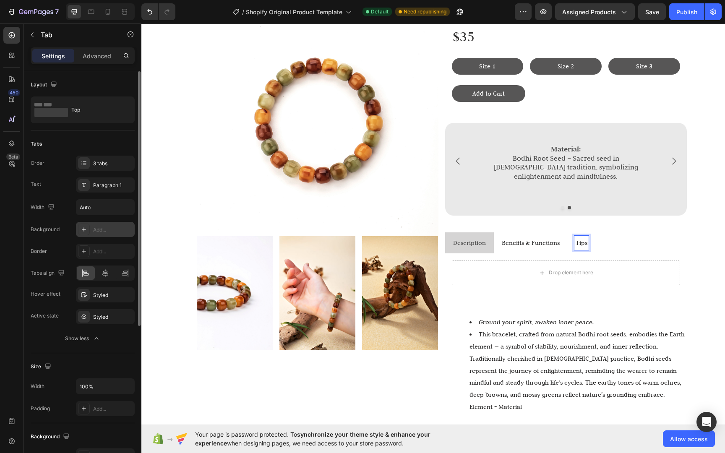
click at [584, 237] on div "Tips" at bounding box center [581, 243] width 14 height 15
click at [512, 238] on p "Benefits & Functions" at bounding box center [531, 243] width 58 height 12
click at [469, 241] on p "Description" at bounding box center [469, 243] width 33 height 12
click at [116, 299] on div "Styled" at bounding box center [105, 294] width 59 height 15
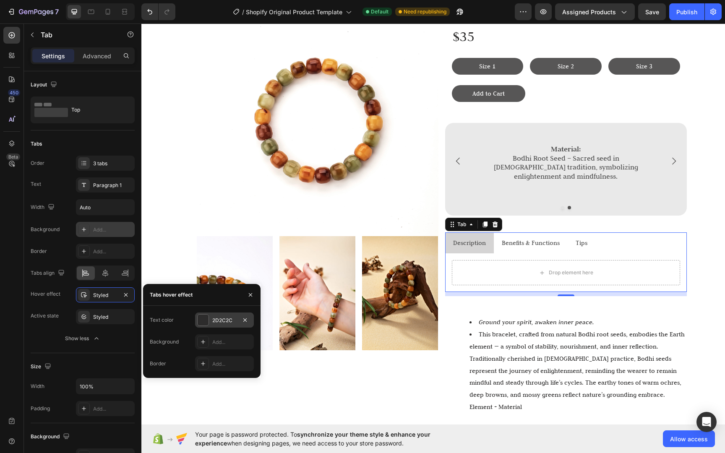
click at [214, 318] on div "2D2C2C" at bounding box center [224, 321] width 24 height 8
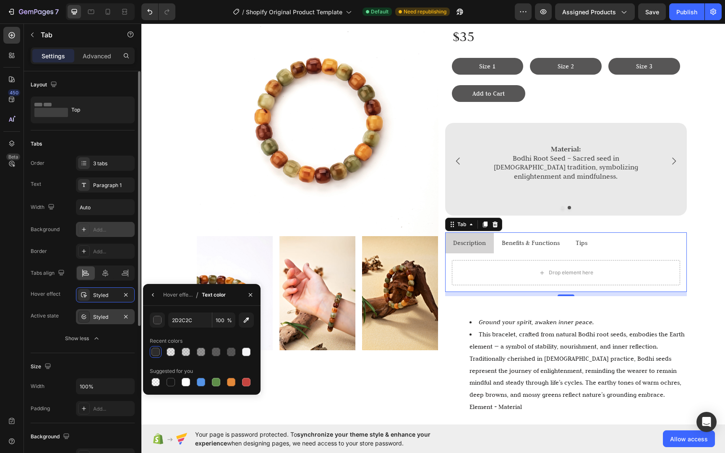
click at [107, 313] on div "Styled" at bounding box center [105, 317] width 24 height 8
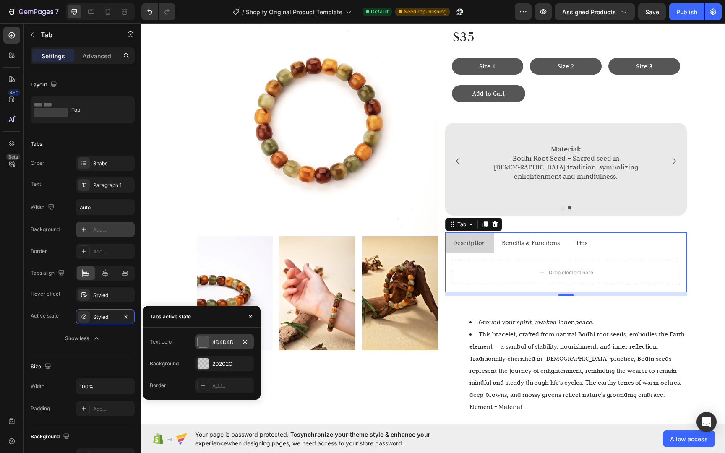
click at [229, 335] on div "4D4D4D" at bounding box center [224, 341] width 59 height 15
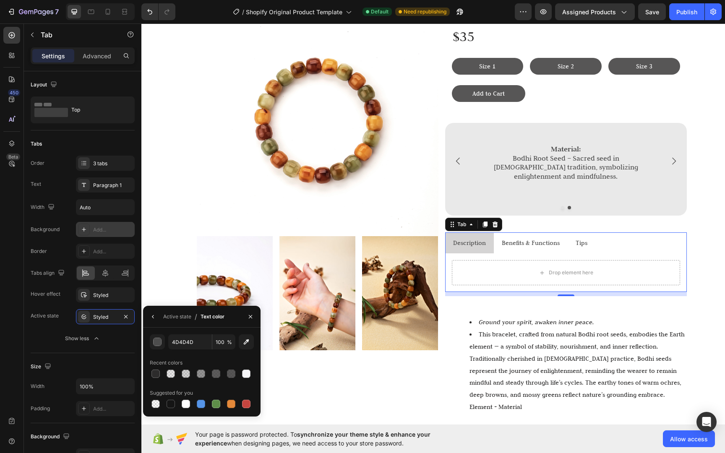
click at [247, 323] on div at bounding box center [250, 316] width 20 height 21
click at [249, 321] on button "button" at bounding box center [250, 316] width 13 height 13
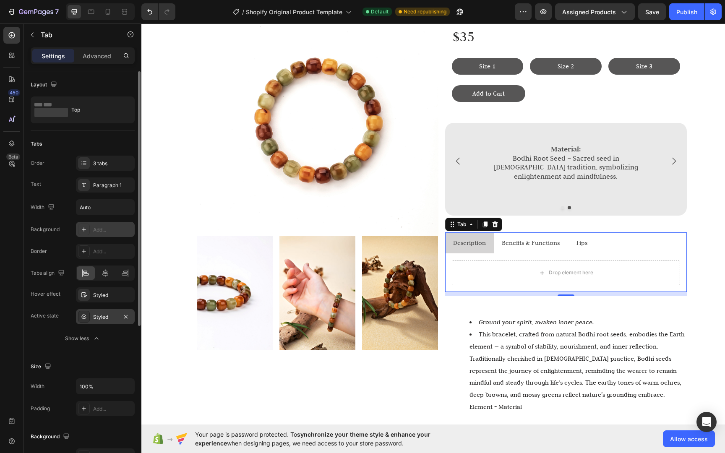
click at [100, 324] on div "Styled" at bounding box center [105, 316] width 59 height 15
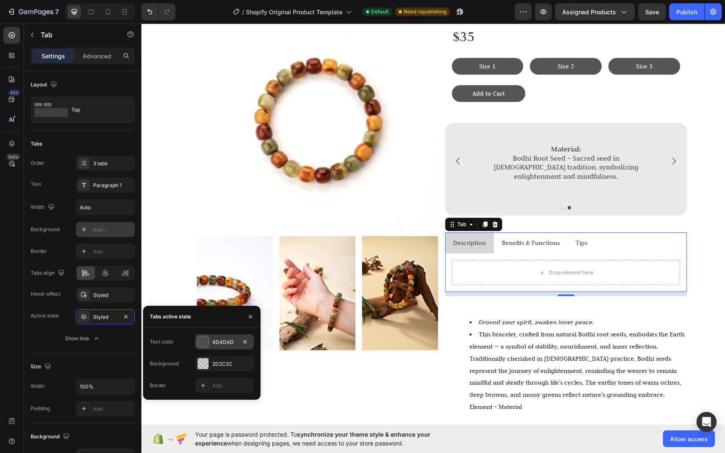
click at [204, 341] on div at bounding box center [203, 341] width 11 height 11
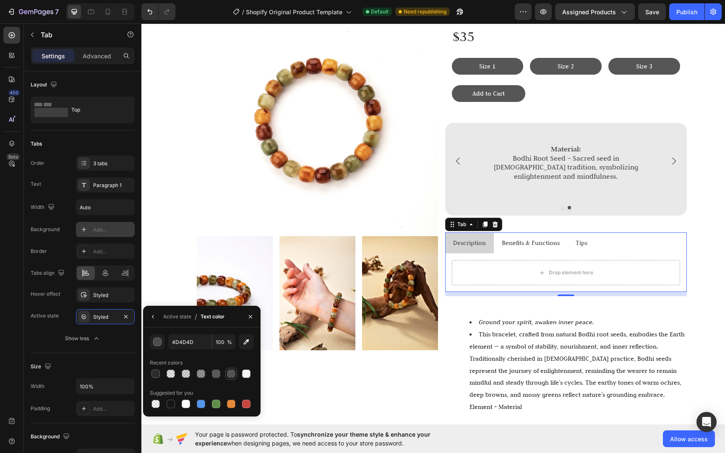
click at [231, 370] on div at bounding box center [231, 373] width 8 height 8
type input "2D2C2C"
type input "80"
click at [252, 318] on icon "button" at bounding box center [250, 316] width 7 height 7
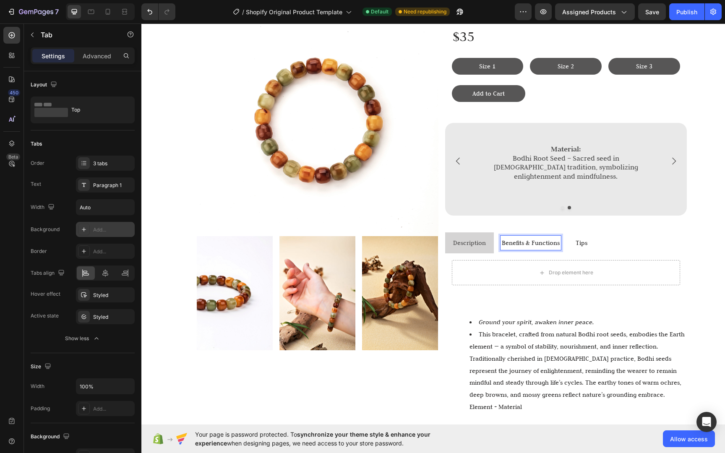
drag, startPoint x: 561, startPoint y: 237, endPoint x: 569, endPoint y: 238, distance: 8.4
click at [561, 237] on li "Benefits & Functions" at bounding box center [531, 242] width 74 height 21
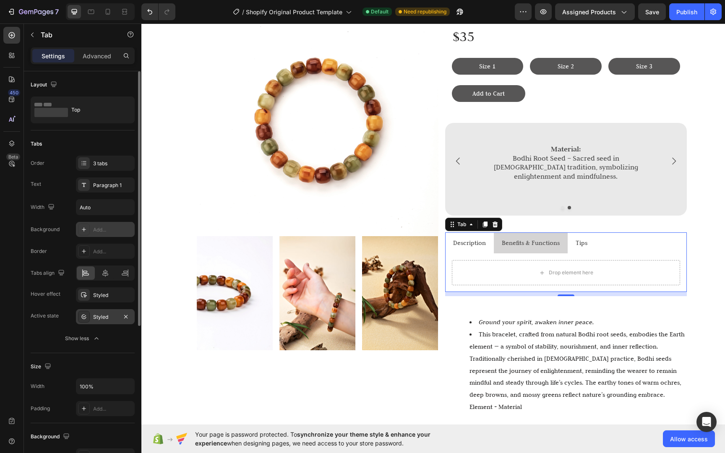
click at [93, 321] on div "Styled" at bounding box center [105, 316] width 59 height 15
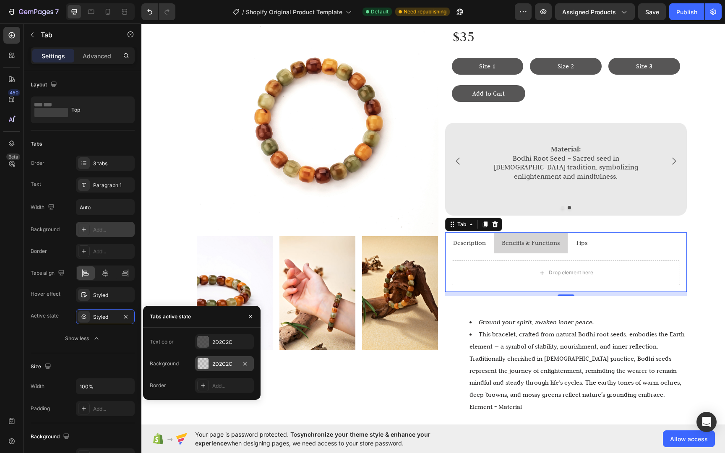
click at [200, 364] on div at bounding box center [203, 363] width 11 height 11
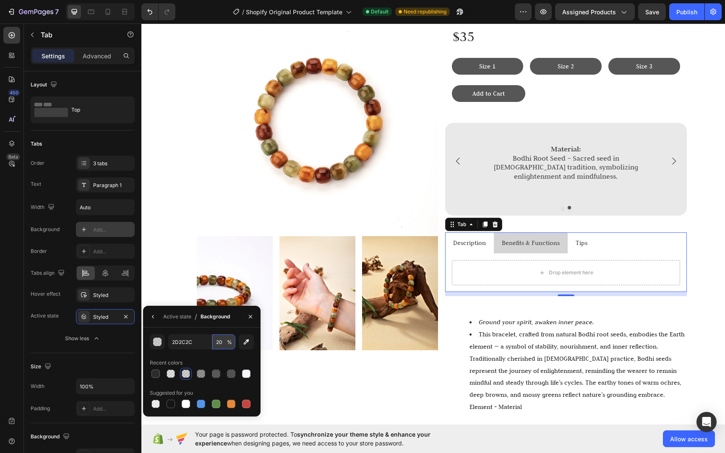
click at [0, 0] on input "20" at bounding box center [0, 0] width 0 height 0
type input "10"
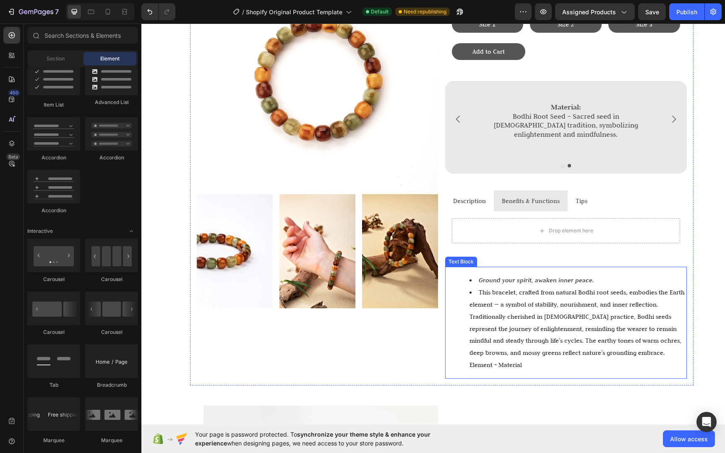
scroll to position [190, 0]
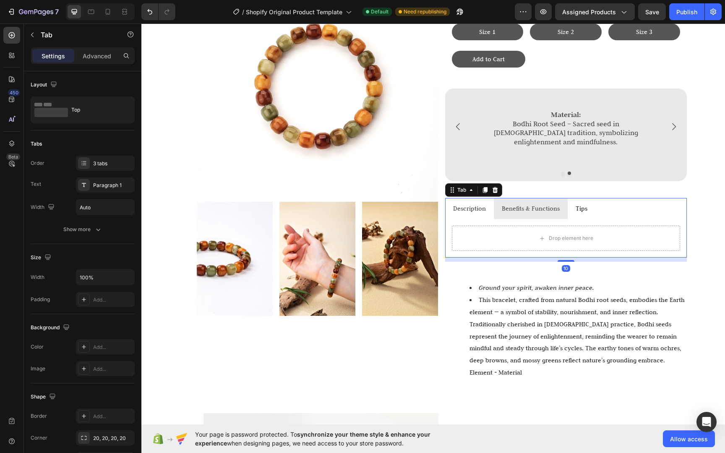
click at [577, 206] on p "Tips" at bounding box center [581, 209] width 12 height 12
click at [464, 219] on div "Drop element here" at bounding box center [566, 238] width 242 height 39
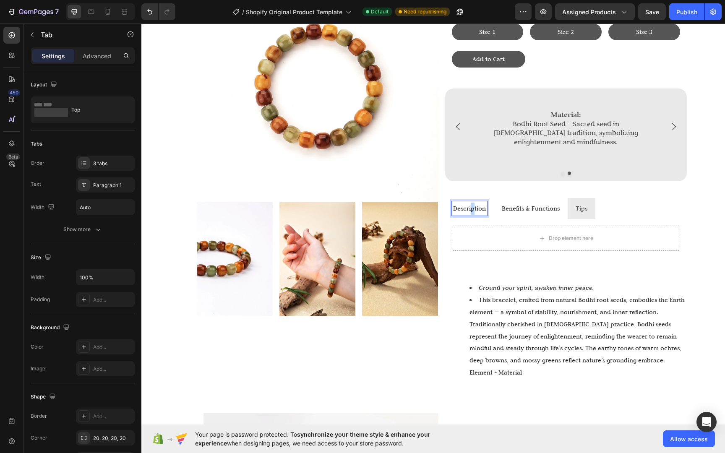
click at [470, 203] on p "Description" at bounding box center [469, 209] width 33 height 12
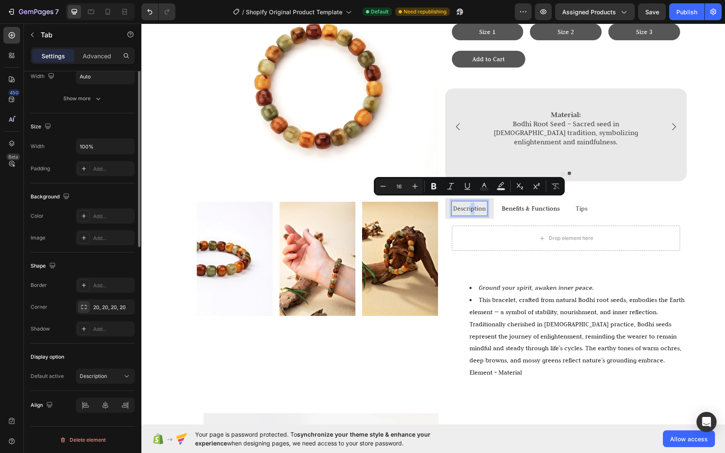
scroll to position [0, 0]
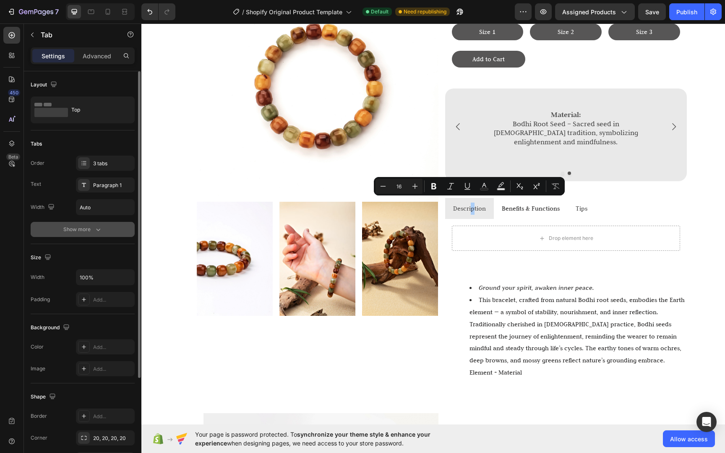
click at [87, 235] on button "Show more" at bounding box center [83, 229] width 104 height 15
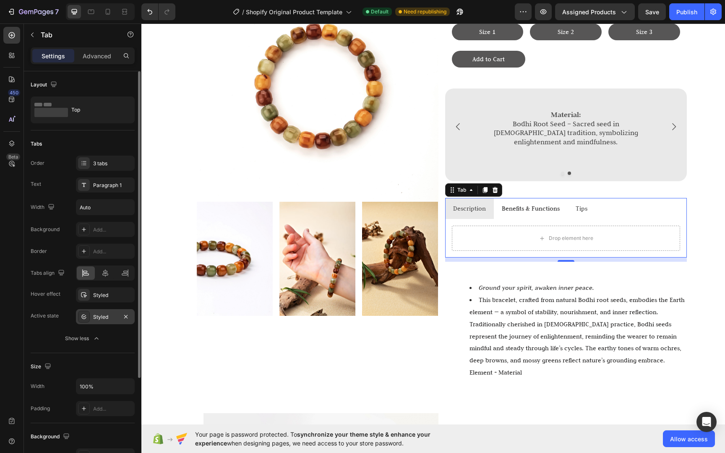
click at [99, 320] on div "Styled" at bounding box center [105, 317] width 24 height 8
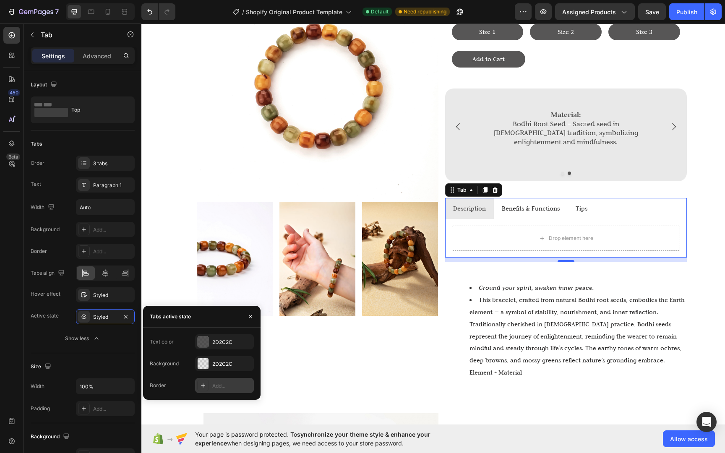
click at [209, 388] on div "Add..." at bounding box center [224, 385] width 59 height 15
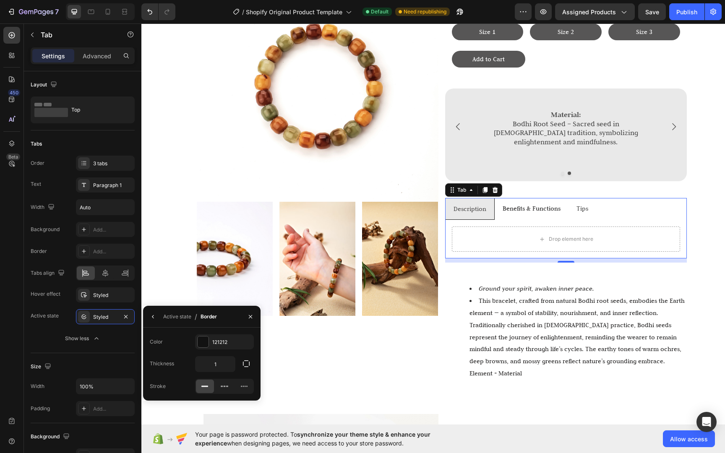
click at [194, 343] on div "Color 121212" at bounding box center [202, 341] width 104 height 15
click at [198, 343] on div at bounding box center [203, 341] width 11 height 11
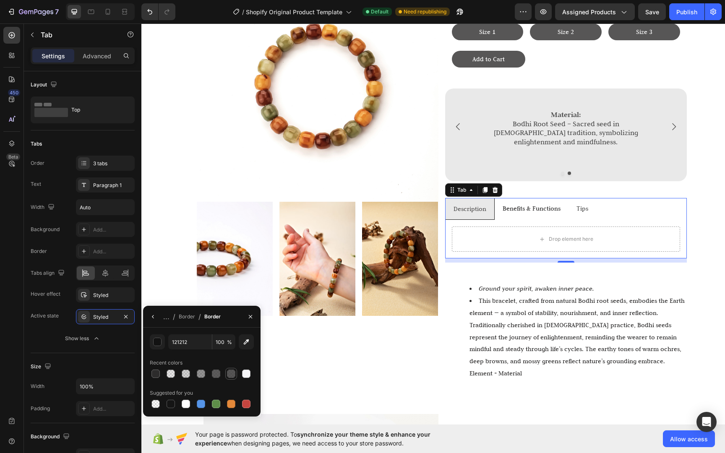
click at [234, 374] on div at bounding box center [231, 373] width 8 height 8
type input "2D2C2C"
type input "80"
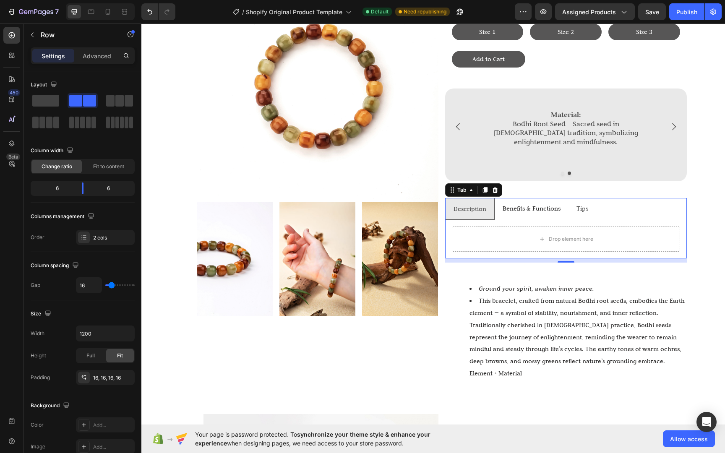
click at [689, 251] on div "Image Image Image Image Row Life Life Life Bracelet Heading $35 Text Block Size…" at bounding box center [441, 173] width 503 height 440
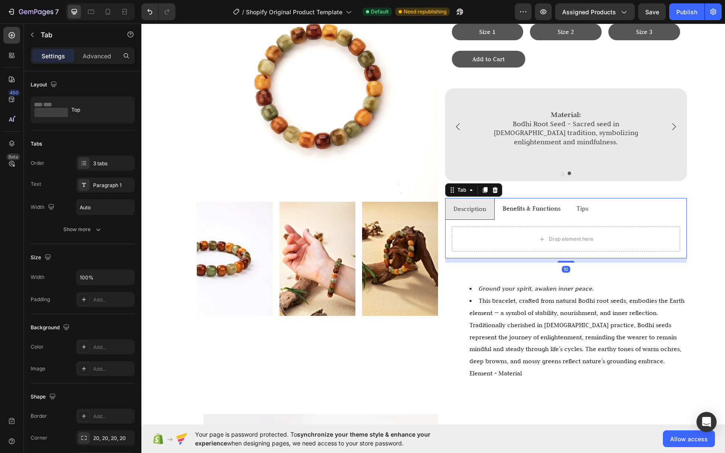
click at [467, 203] on p "Description" at bounding box center [469, 209] width 33 height 12
click at [94, 221] on div "Order 3 tabs Text Paragraph 1 Width Auto Show more" at bounding box center [83, 196] width 104 height 81
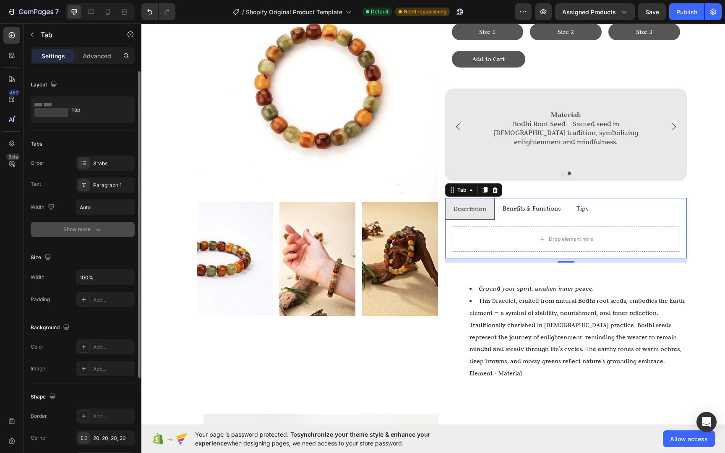
click at [94, 223] on button "Show more" at bounding box center [83, 229] width 104 height 15
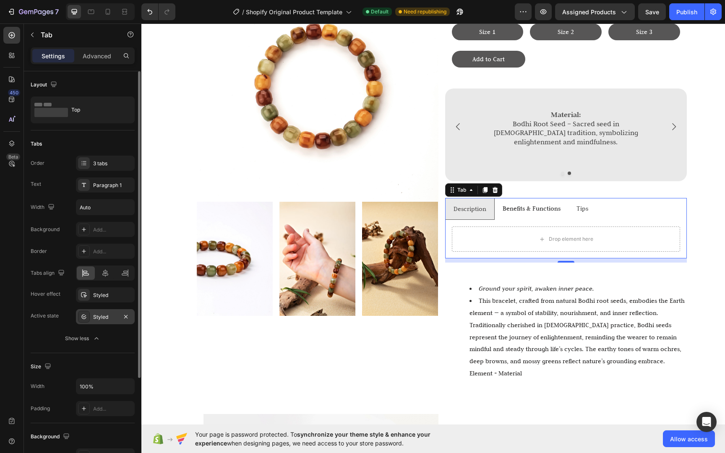
click at [81, 320] on icon at bounding box center [84, 316] width 7 height 7
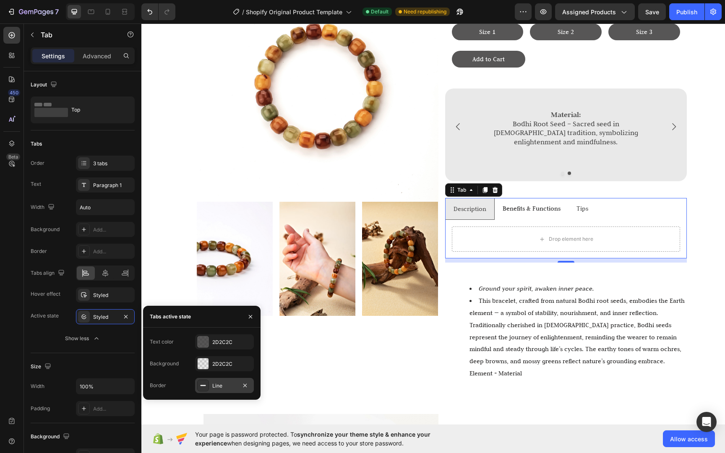
click at [203, 388] on icon at bounding box center [203, 385] width 7 height 7
click at [249, 368] on button "button" at bounding box center [246, 363] width 15 height 15
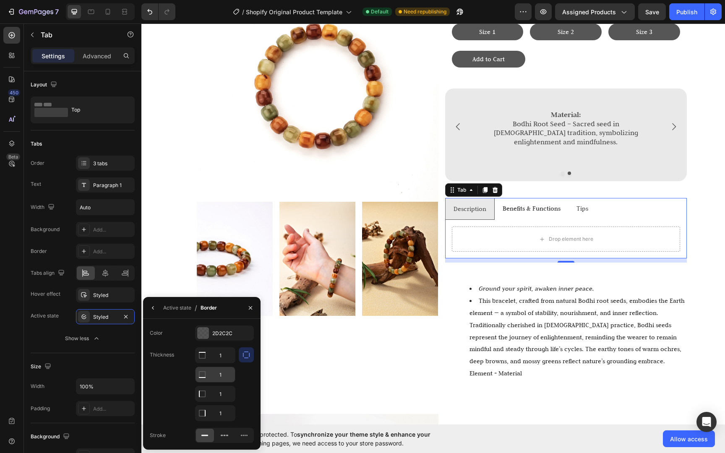
click at [217, 363] on input "1" at bounding box center [214, 355] width 39 height 15
click at [247, 310] on icon "button" at bounding box center [250, 307] width 7 height 7
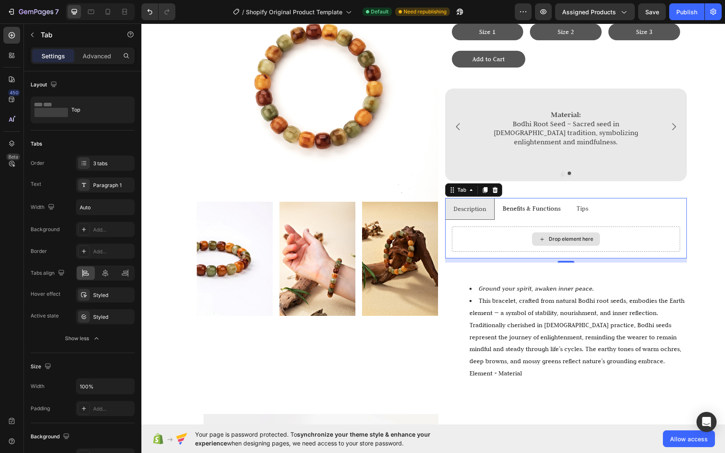
click at [519, 212] on li "Benefits & Functions" at bounding box center [531, 209] width 74 height 22
click at [473, 212] on li "Description" at bounding box center [469, 209] width 49 height 22
click at [106, 314] on div "Styled" at bounding box center [105, 317] width 24 height 8
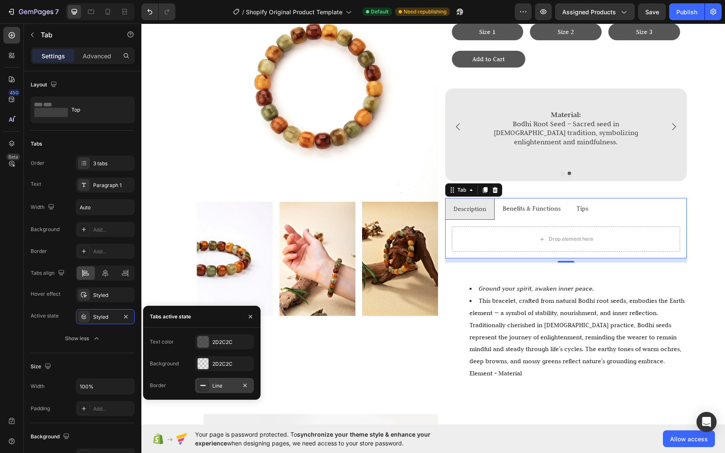
click at [223, 386] on div "Line" at bounding box center [224, 386] width 24 height 8
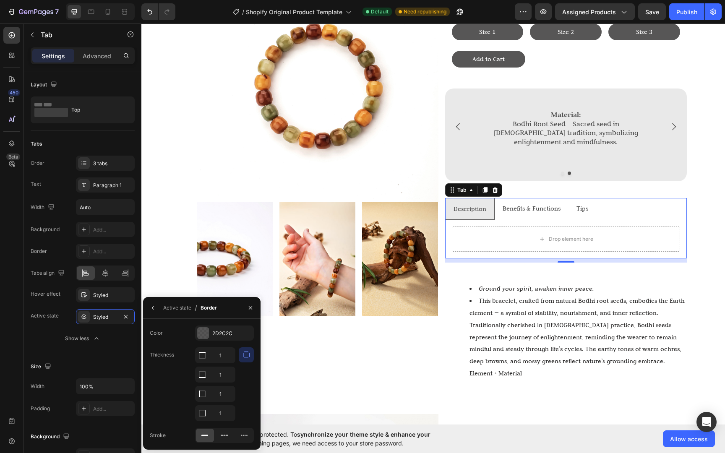
drag, startPoint x: 247, startPoint y: 356, endPoint x: 260, endPoint y: 377, distance: 24.2
click at [247, 356] on icon "button" at bounding box center [246, 355] width 8 height 8
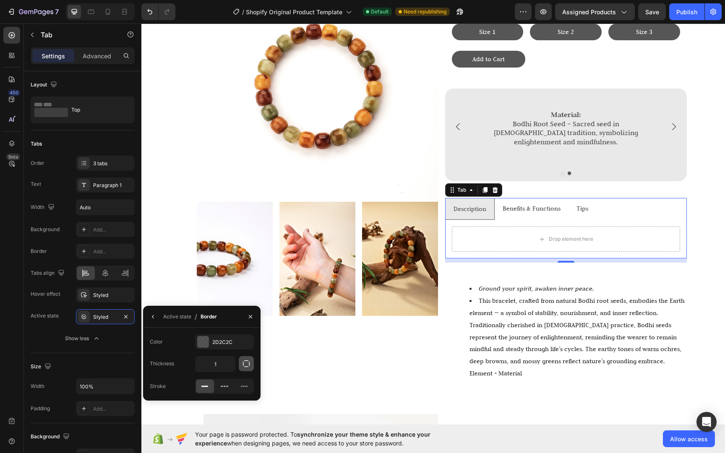
click at [245, 365] on icon "button" at bounding box center [246, 363] width 8 height 8
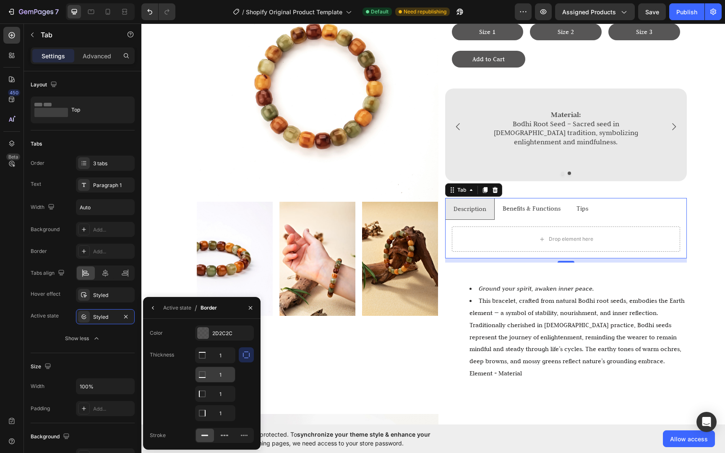
click at [204, 363] on div at bounding box center [201, 355] width 13 height 15
click at [206, 359] on icon at bounding box center [202, 355] width 8 height 8
click at [221, 380] on input "1" at bounding box center [214, 374] width 39 height 15
click at [237, 383] on div "1 1 1 1" at bounding box center [224, 384] width 59 height 74
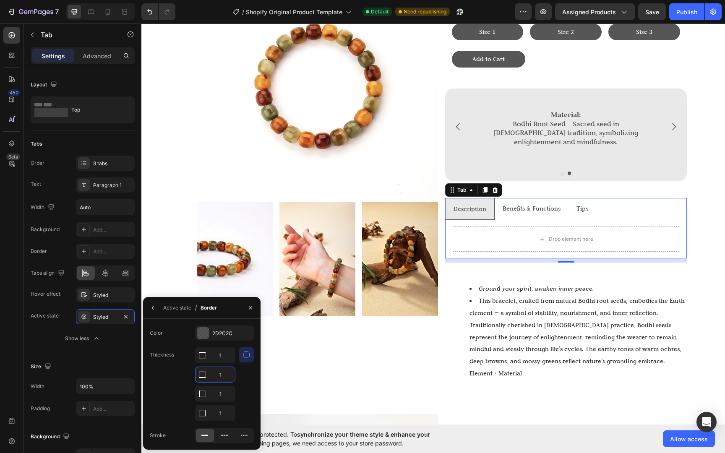
click at [224, 375] on input "1" at bounding box center [214, 374] width 39 height 15
click at [241, 381] on div at bounding box center [246, 384] width 15 height 74
click at [215, 374] on input "1" at bounding box center [214, 374] width 39 height 15
drag, startPoint x: 222, startPoint y: 359, endPoint x: 197, endPoint y: 359, distance: 25.6
click at [198, 359] on div "1" at bounding box center [214, 355] width 39 height 15
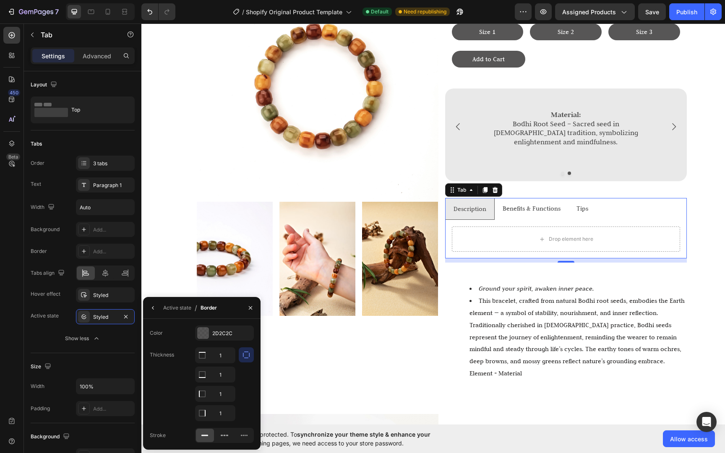
click at [242, 359] on button "button" at bounding box center [246, 354] width 15 height 15
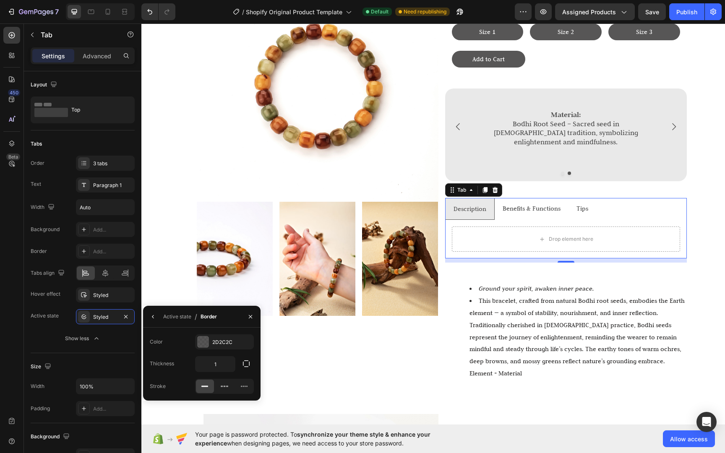
drag, startPoint x: 247, startPoint y: 367, endPoint x: 238, endPoint y: 372, distance: 10.3
click at [247, 368] on button "button" at bounding box center [246, 363] width 15 height 15
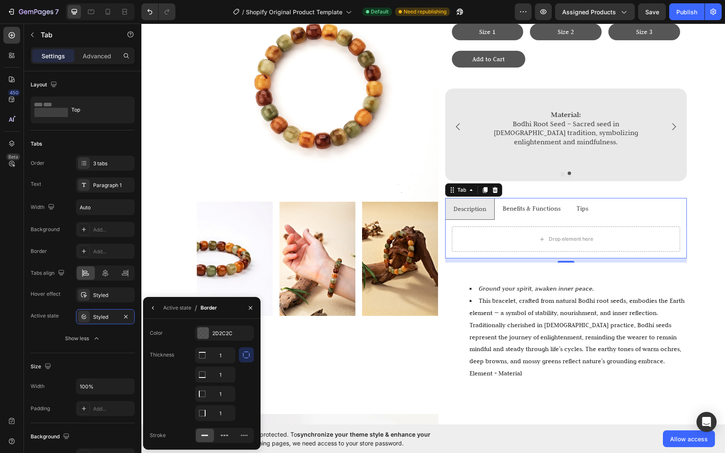
click at [240, 361] on button "button" at bounding box center [246, 354] width 15 height 15
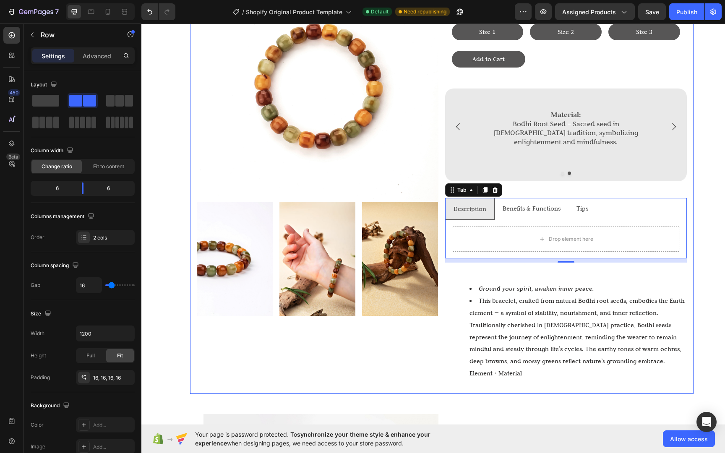
click at [309, 379] on div "Image Image Image Image Row" at bounding box center [318, 173] width 242 height 427
click at [474, 212] on li "Description" at bounding box center [469, 209] width 49 height 22
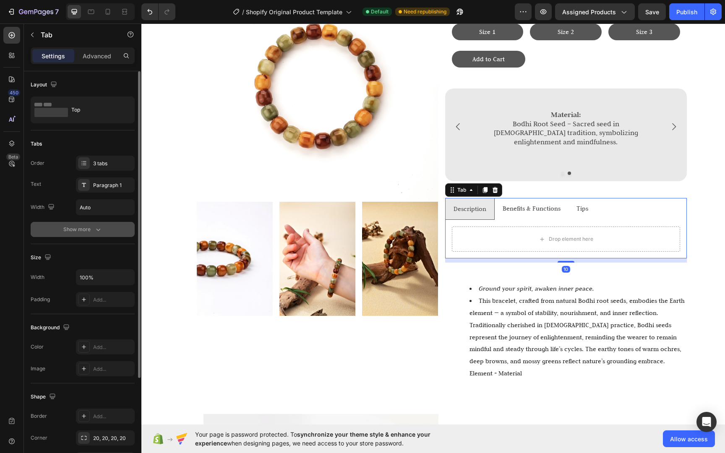
click at [76, 232] on div "Show more" at bounding box center [82, 229] width 39 height 8
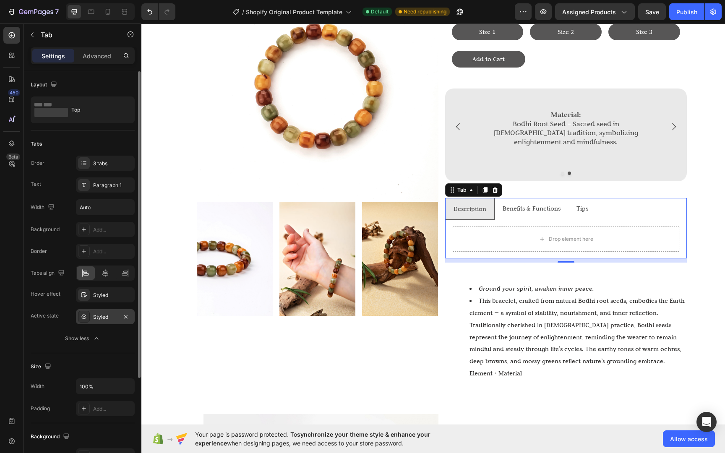
click at [83, 317] on icon at bounding box center [84, 316] width 7 height 7
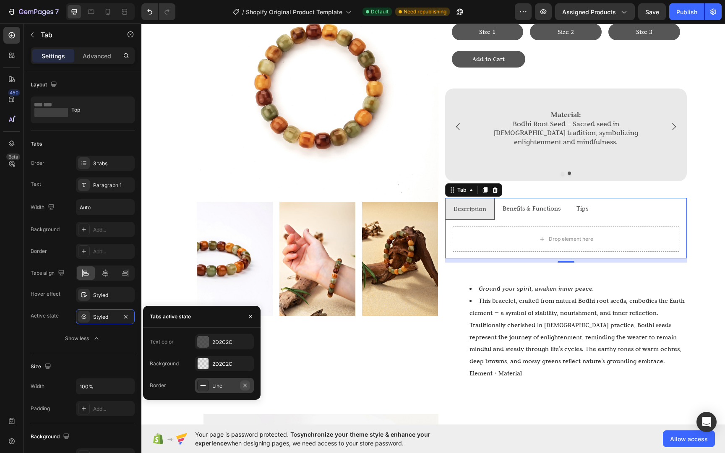
click at [247, 387] on icon "button" at bounding box center [245, 385] width 7 height 7
click at [199, 385] on div at bounding box center [203, 385] width 12 height 12
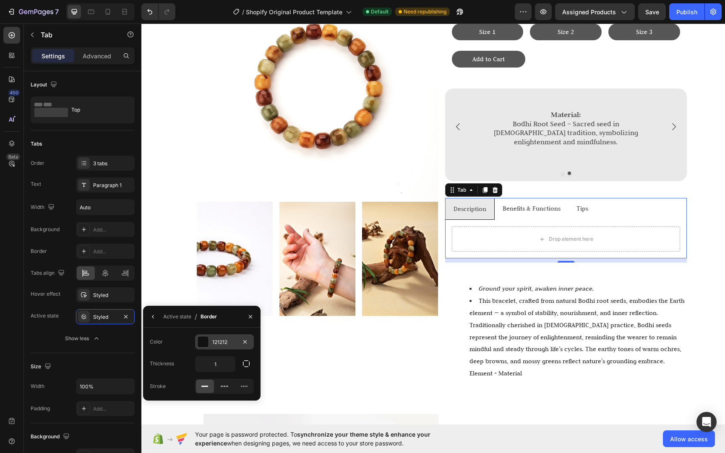
click at [200, 338] on div at bounding box center [203, 341] width 11 height 11
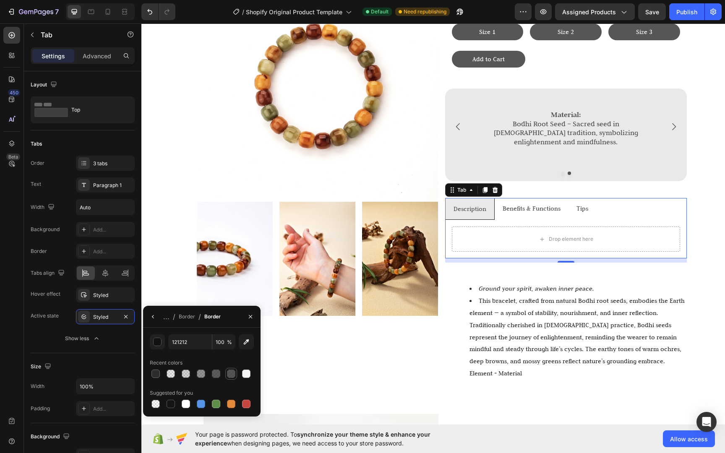
click at [231, 377] on div at bounding box center [231, 373] width 8 height 8
type input "2D2C2C"
type input "80"
click at [152, 315] on icon "button" at bounding box center [153, 316] width 7 height 7
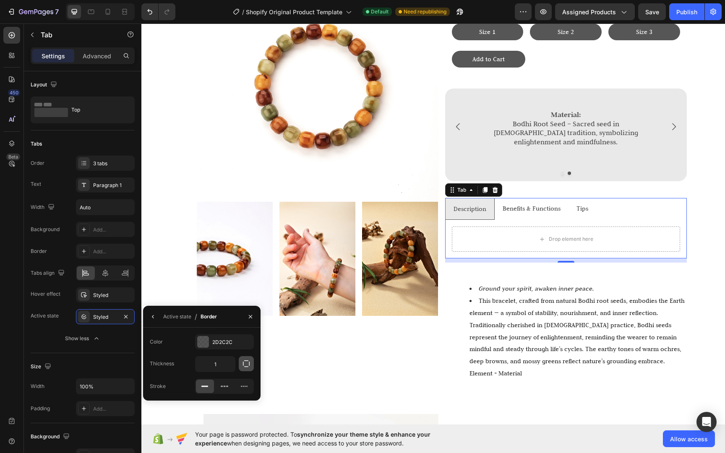
click at [248, 368] on button "button" at bounding box center [246, 363] width 15 height 15
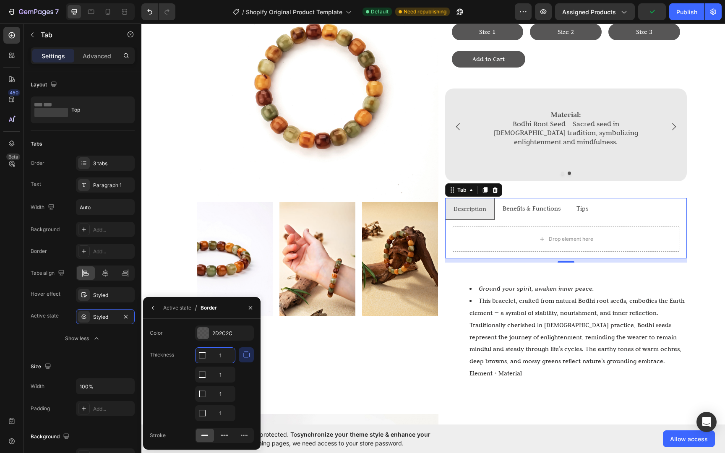
click at [206, 357] on div "1" at bounding box center [214, 355] width 39 height 15
click at [222, 361] on input "1" at bounding box center [214, 355] width 39 height 15
type input "0"
click at [228, 391] on input "1" at bounding box center [214, 393] width 39 height 15
type input "0"
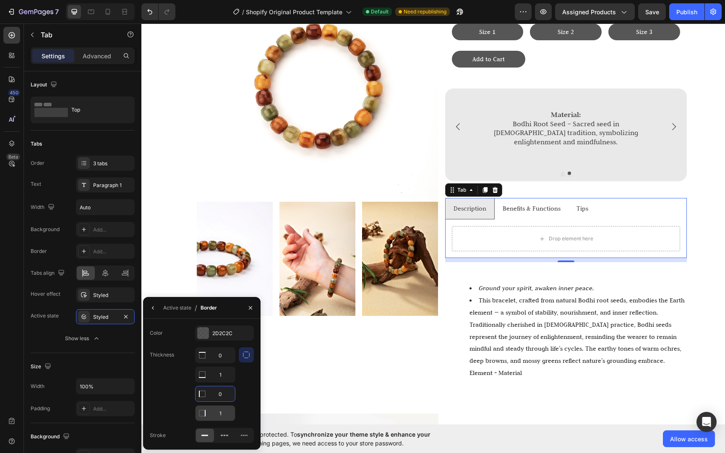
click at [227, 363] on input "1" at bounding box center [214, 355] width 39 height 15
type input "0"
click at [244, 410] on div at bounding box center [246, 384] width 15 height 74
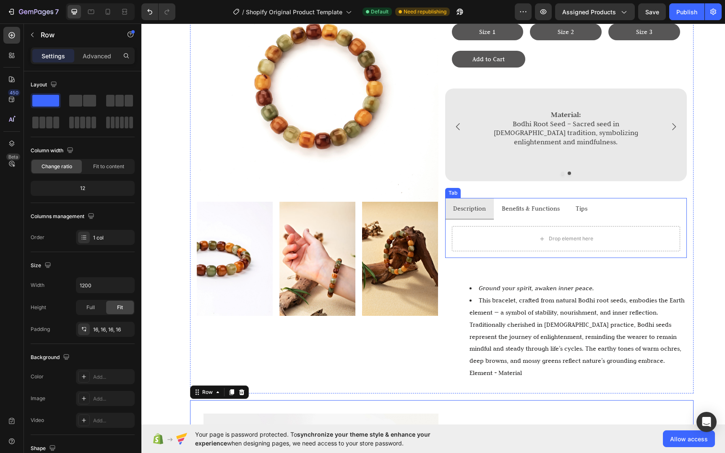
click at [530, 203] on p "Benefits & Functions" at bounding box center [531, 209] width 58 height 12
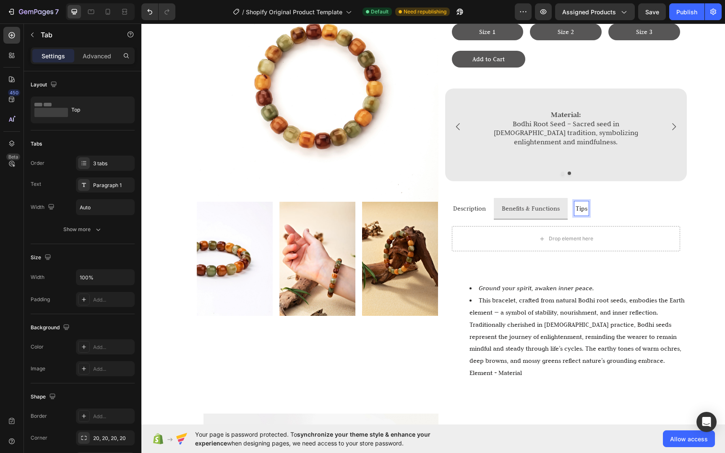
click at [538, 205] on p "Benefits & Functions" at bounding box center [531, 209] width 58 height 12
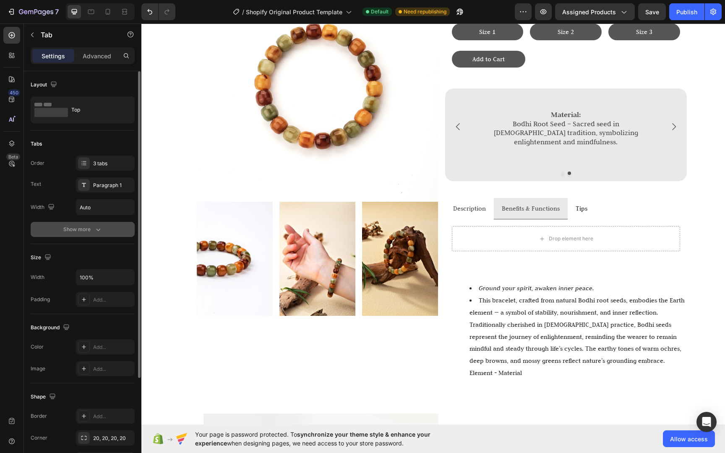
click at [99, 231] on icon "button" at bounding box center [98, 229] width 8 height 8
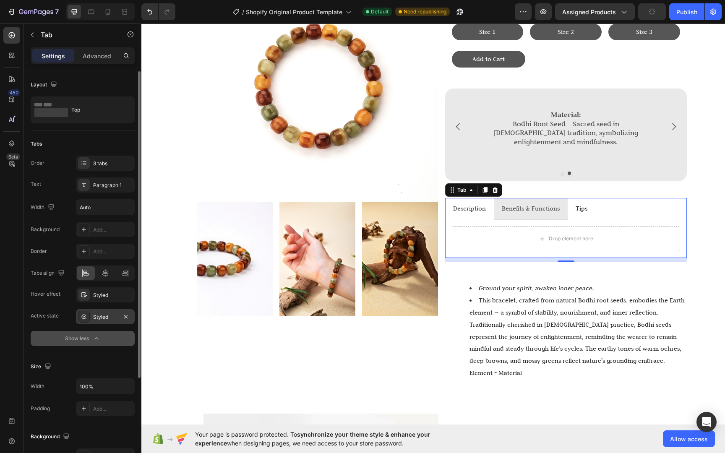
click at [113, 318] on div "Styled" at bounding box center [105, 317] width 24 height 8
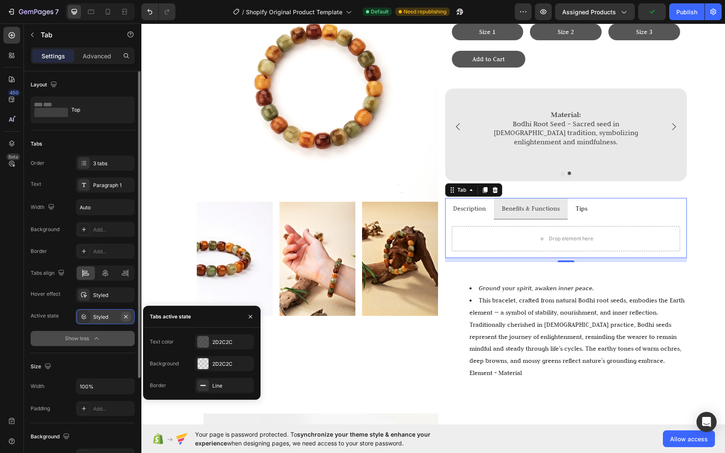
click at [126, 318] on icon "button" at bounding box center [125, 316] width 7 height 7
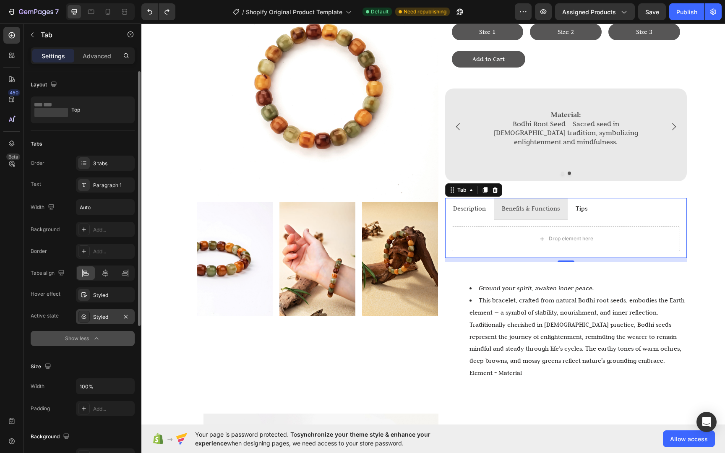
click at [107, 320] on div "Styled" at bounding box center [105, 317] width 24 height 8
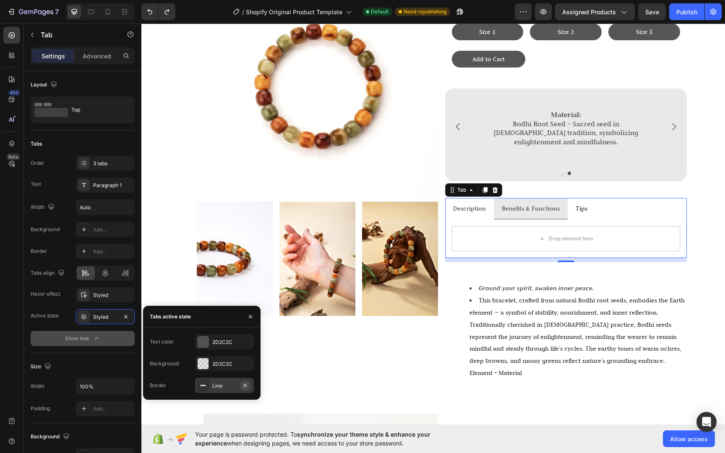
click at [248, 386] on button "button" at bounding box center [245, 385] width 10 height 10
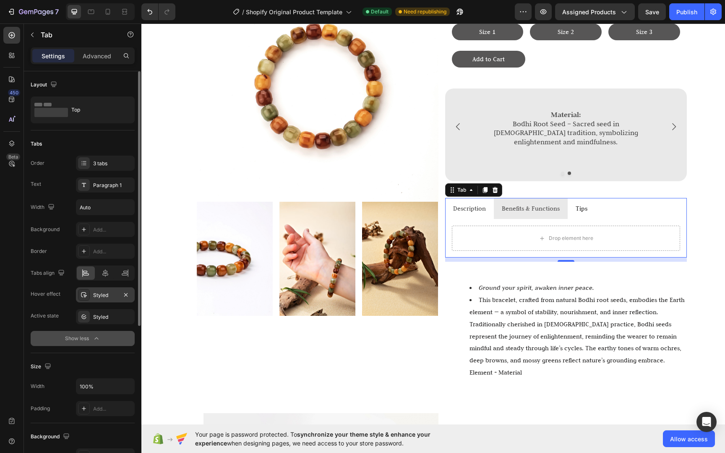
click at [92, 299] on div "Styled" at bounding box center [105, 294] width 59 height 15
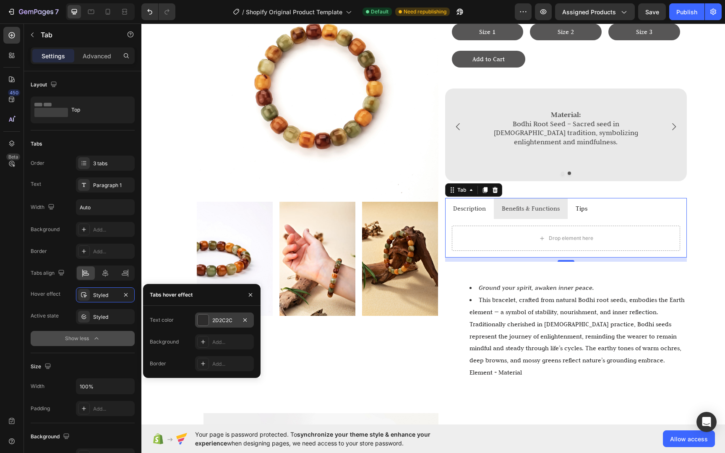
click at [205, 321] on div at bounding box center [203, 319] width 11 height 11
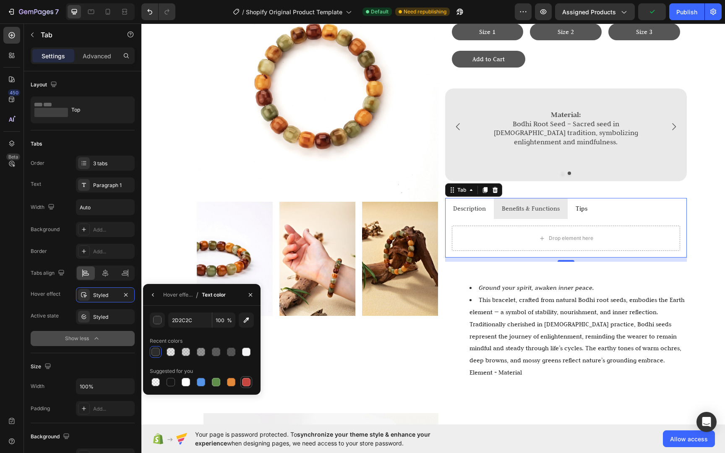
click at [249, 383] on div at bounding box center [246, 382] width 8 height 8
type input "C5453F"
click at [278, 372] on div "Image Image Image Image Row" at bounding box center [318, 173] width 242 height 426
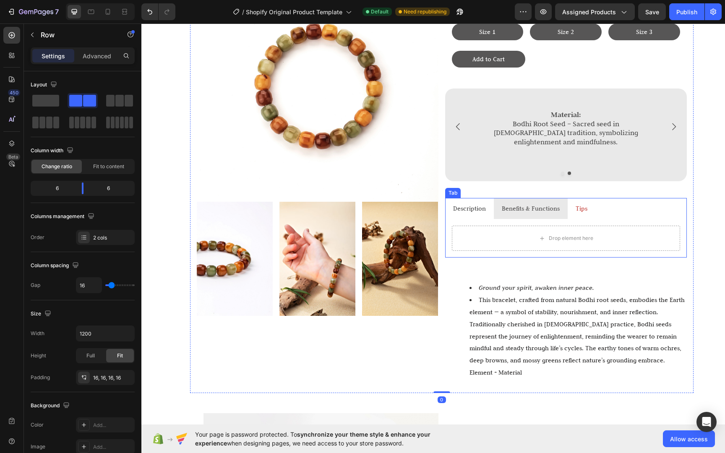
click at [590, 201] on li "Tips" at bounding box center [581, 208] width 28 height 21
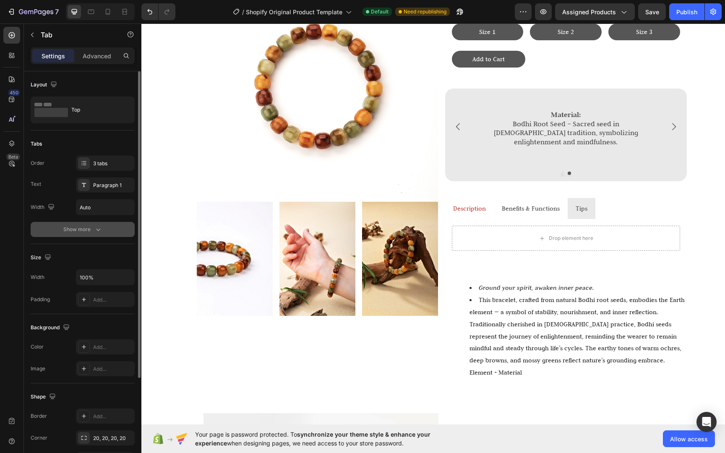
click at [101, 230] on icon "button" at bounding box center [98, 229] width 8 height 8
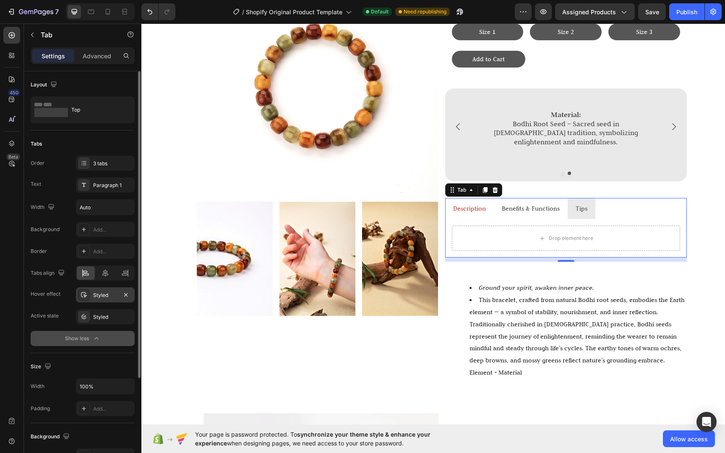
click at [87, 299] on div at bounding box center [84, 295] width 12 height 12
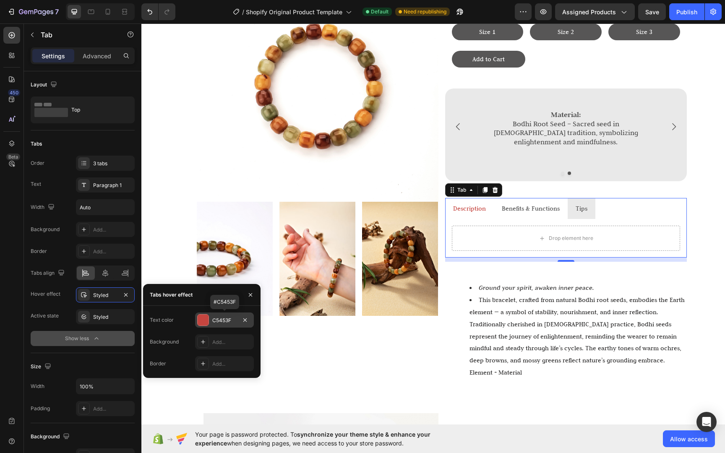
click at [205, 319] on div at bounding box center [203, 319] width 11 height 11
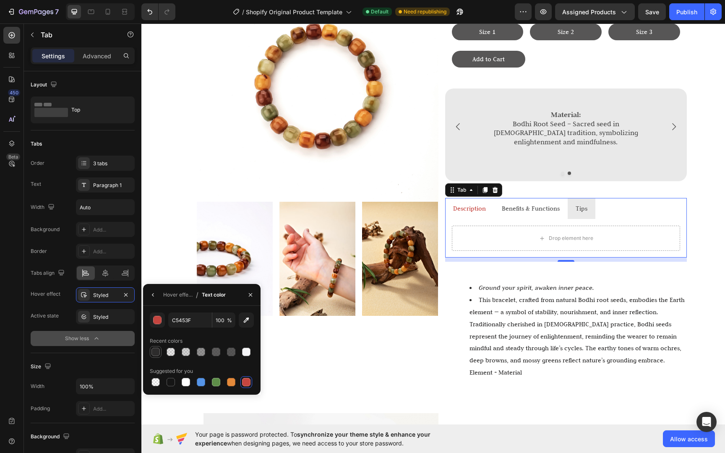
click at [155, 353] on div at bounding box center [155, 352] width 8 height 8
type input "2D2C2C"
click at [153, 297] on icon "button" at bounding box center [153, 294] width 7 height 7
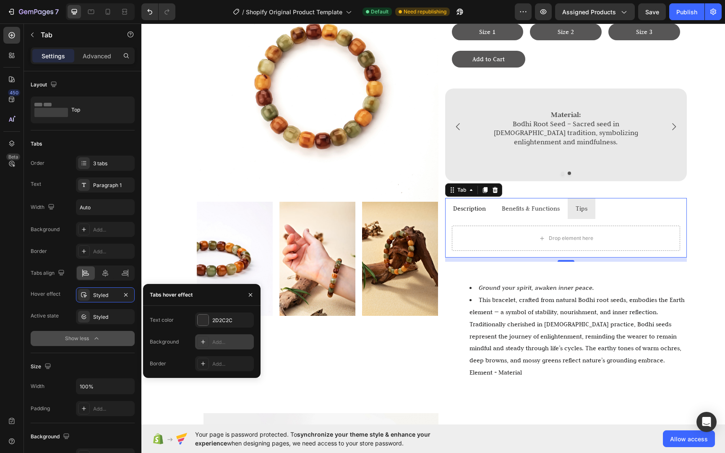
click at [204, 340] on icon at bounding box center [203, 341] width 7 height 7
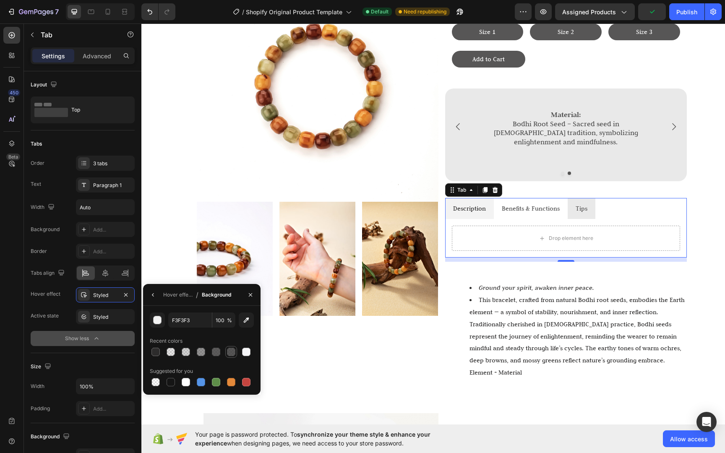
click at [231, 348] on div at bounding box center [231, 352] width 8 height 8
type input "2D2C2C"
click at [252, 292] on icon "button" at bounding box center [250, 294] width 7 height 7
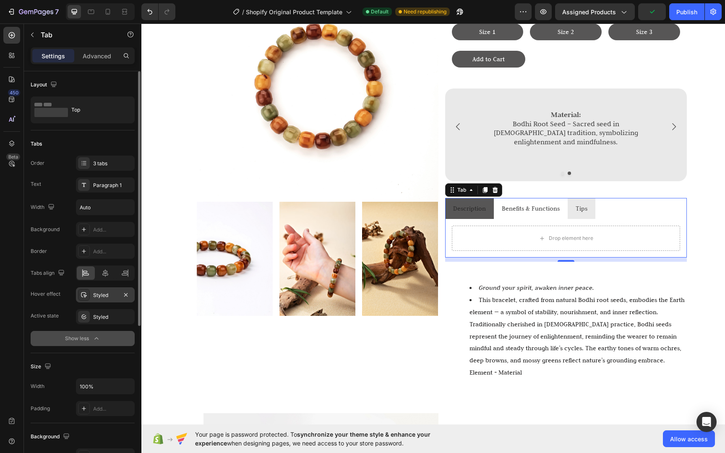
click at [81, 295] on icon at bounding box center [84, 294] width 7 height 7
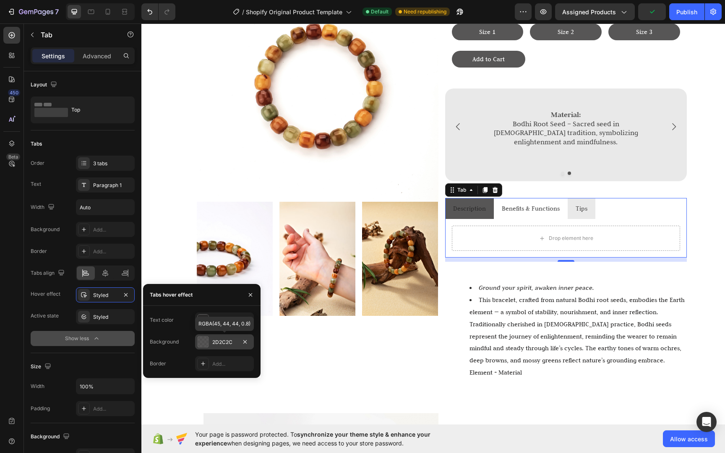
click at [207, 340] on div at bounding box center [203, 341] width 11 height 11
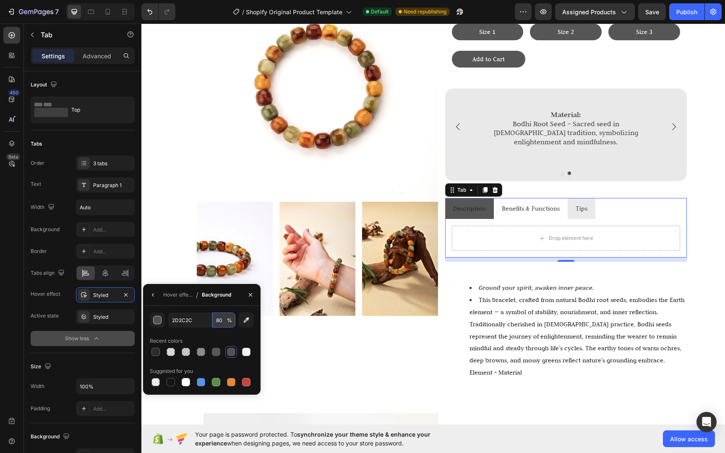
click at [0, 0] on input "80" at bounding box center [0, 0] width 0 height 0
type input "5"
click at [349, 362] on div "Image Image Image Image Row" at bounding box center [318, 173] width 242 height 426
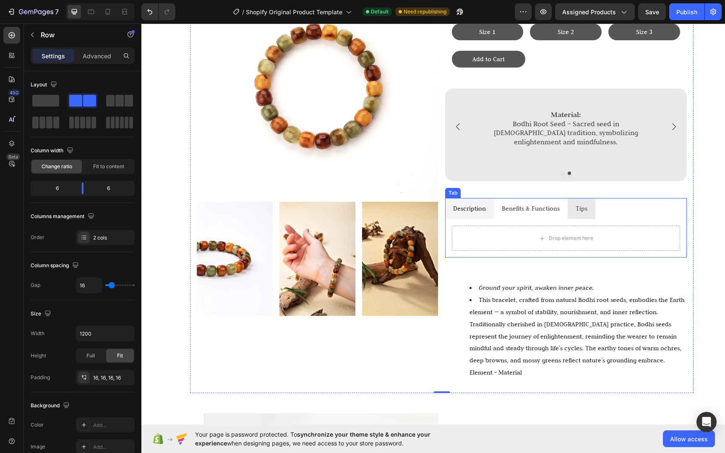
click at [486, 210] on li "Description" at bounding box center [469, 208] width 49 height 21
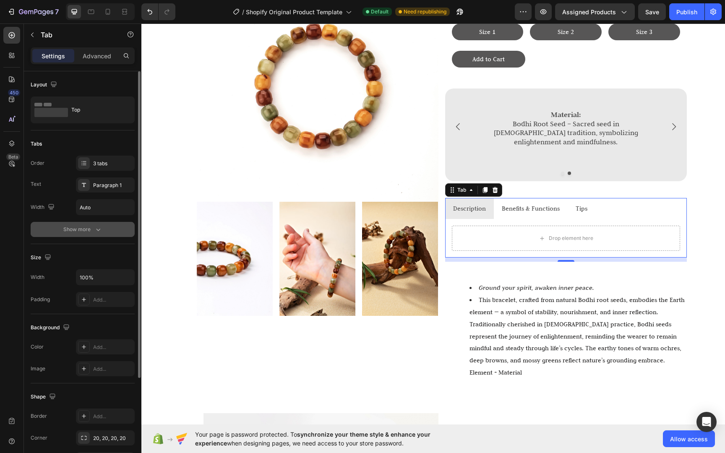
click at [79, 225] on div "Show more" at bounding box center [82, 229] width 39 height 8
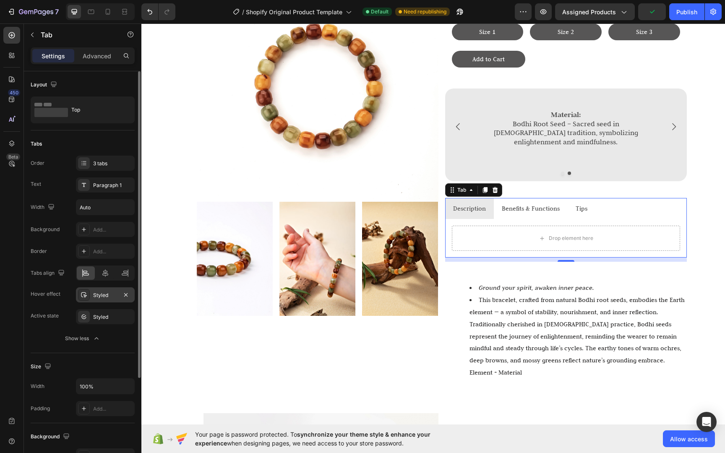
click at [87, 294] on div at bounding box center [84, 295] width 12 height 12
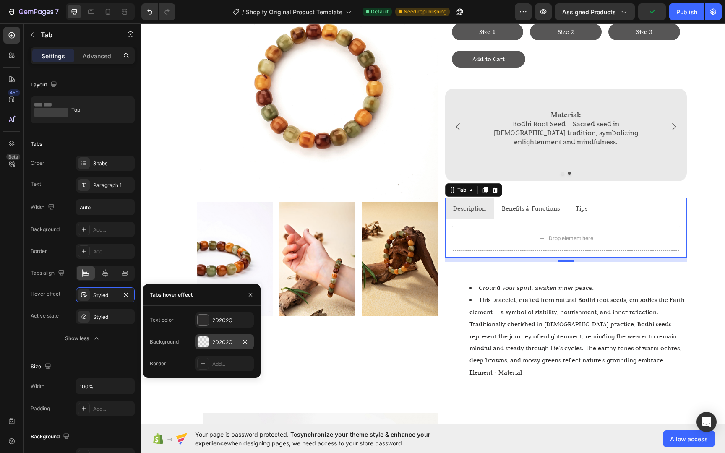
click at [204, 337] on div at bounding box center [203, 341] width 11 height 11
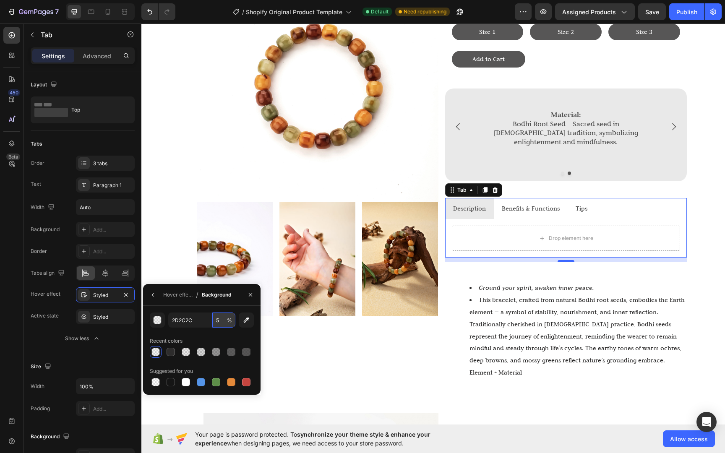
click at [223, 320] on input "5" at bounding box center [223, 319] width 23 height 15
type input "2"
click at [285, 346] on div "Image Image Image Image Row" at bounding box center [318, 173] width 242 height 426
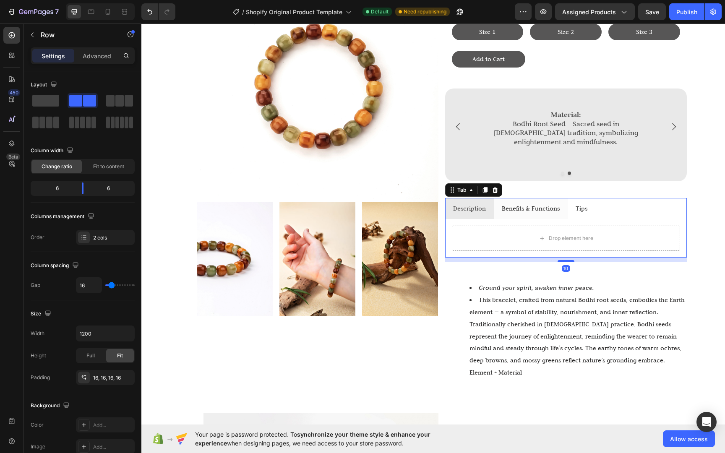
click at [494, 210] on li "Benefits & Functions" at bounding box center [531, 208] width 74 height 21
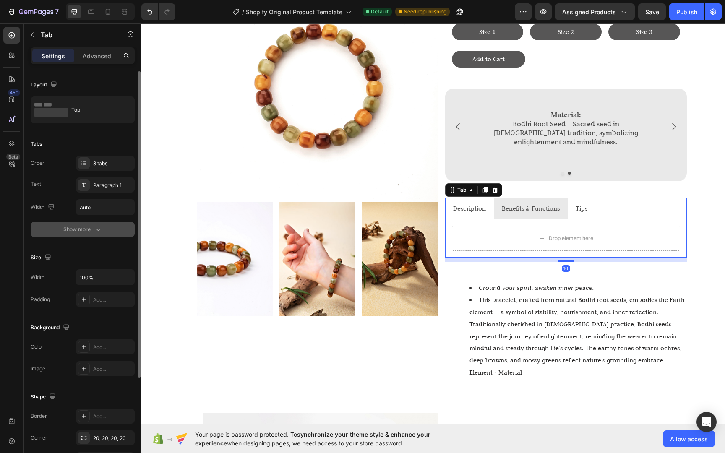
click at [101, 226] on icon "button" at bounding box center [98, 229] width 8 height 8
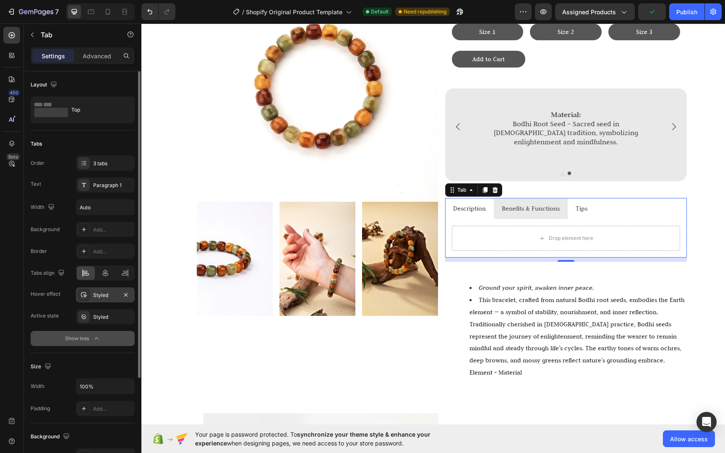
click at [85, 294] on icon at bounding box center [84, 294] width 7 height 7
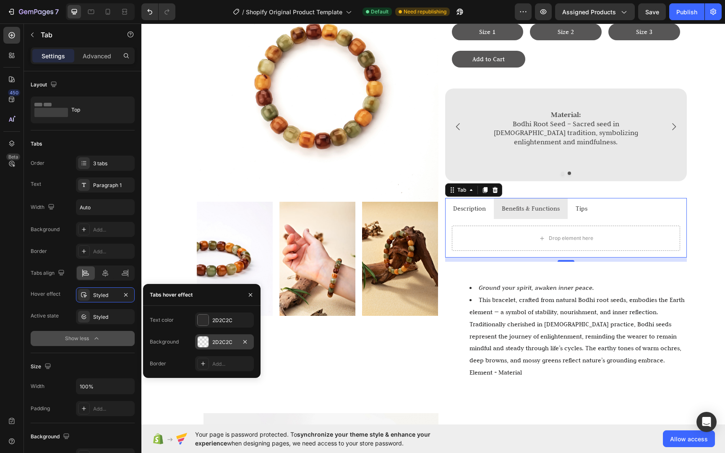
click at [202, 337] on div at bounding box center [203, 341] width 11 height 11
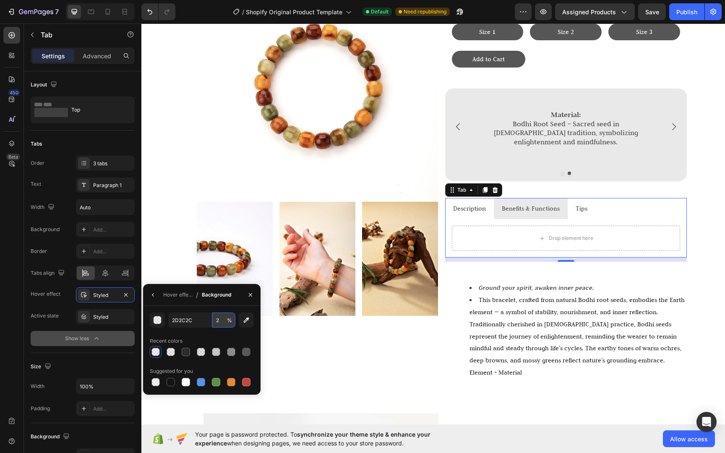
click at [223, 322] on input "2" at bounding box center [223, 319] width 23 height 15
type input "5"
click at [324, 356] on div "Image Image Image Image Row" at bounding box center [318, 173] width 242 height 426
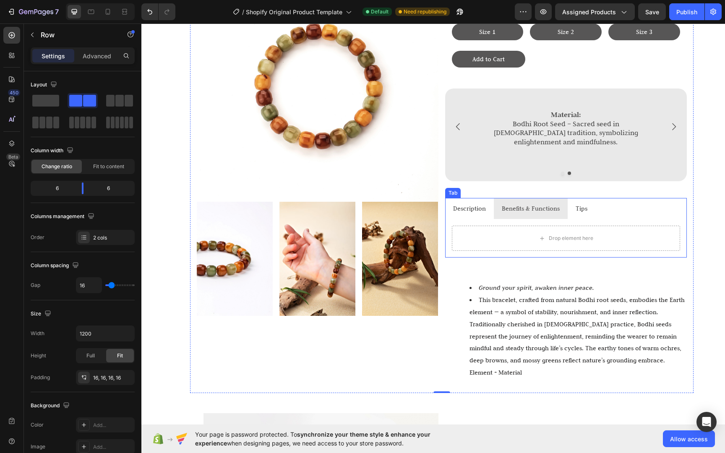
click at [465, 204] on p "Description" at bounding box center [469, 209] width 33 height 12
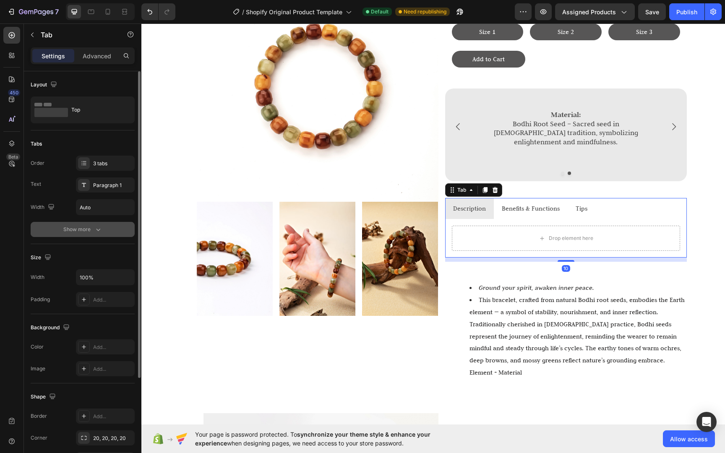
click at [87, 234] on button "Show more" at bounding box center [83, 229] width 104 height 15
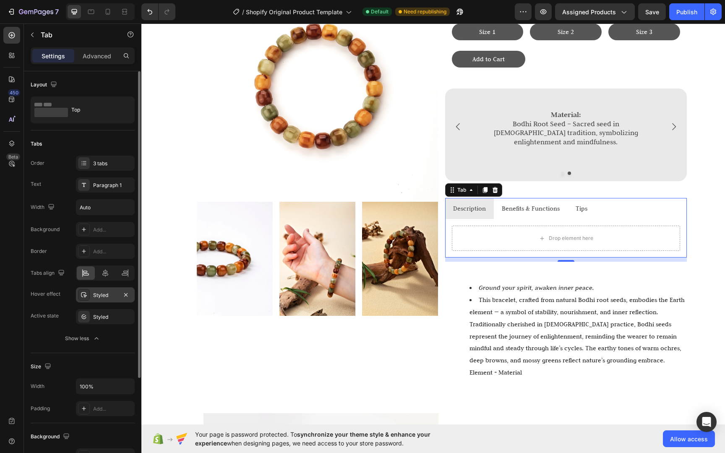
click at [85, 298] on icon at bounding box center [84, 294] width 7 height 7
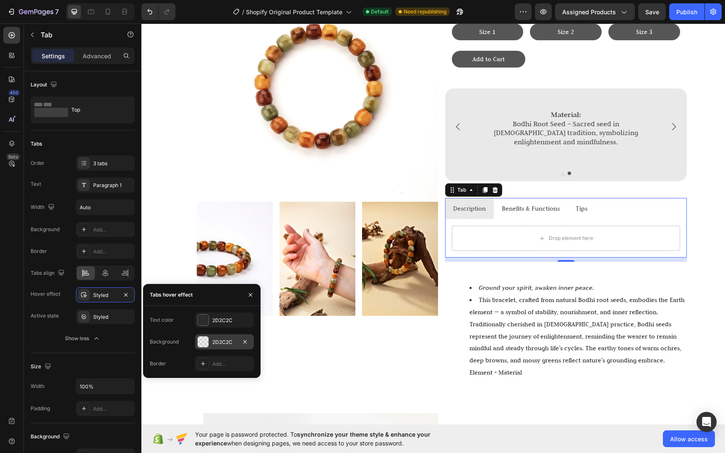
click at [205, 343] on div at bounding box center [203, 341] width 11 height 11
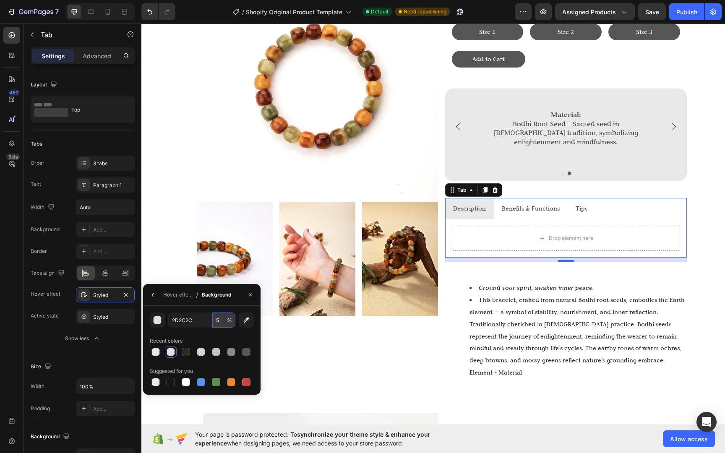
click at [218, 323] on input "5" at bounding box center [223, 319] width 23 height 15
type input "3"
click at [283, 363] on div "Image Image Image Image Row" at bounding box center [318, 173] width 242 height 426
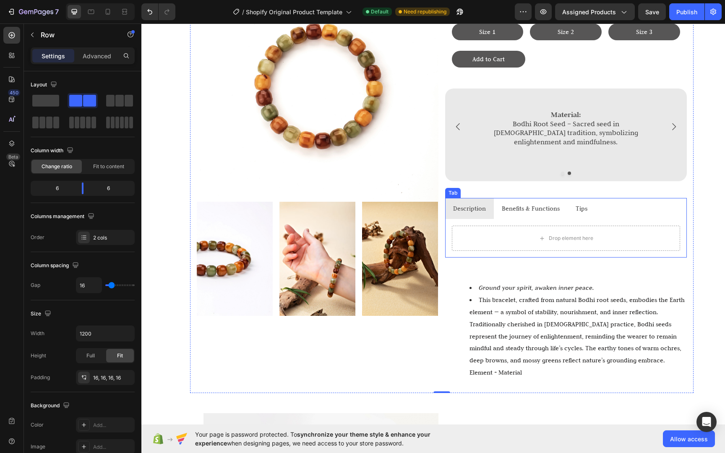
click at [454, 212] on li "Description" at bounding box center [469, 208] width 49 height 21
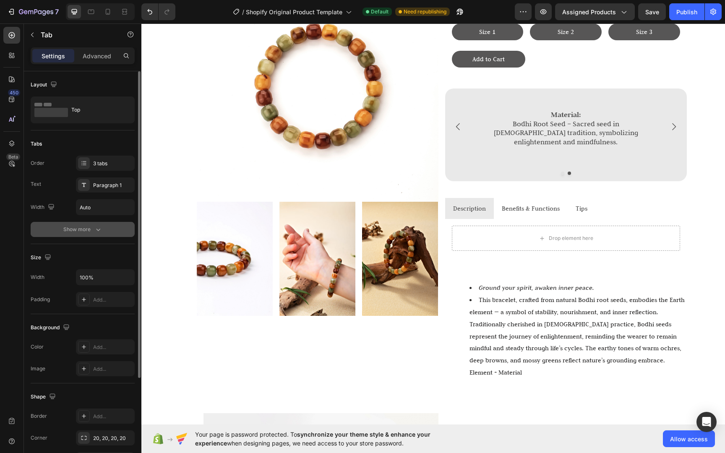
click at [95, 226] on icon "button" at bounding box center [98, 229] width 8 height 8
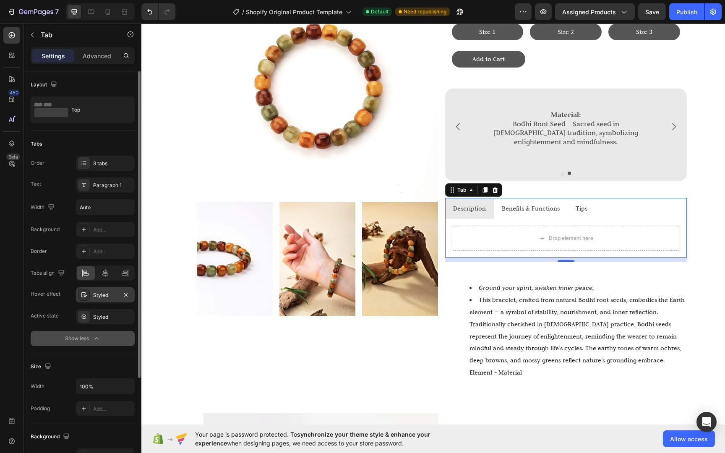
click at [86, 296] on icon at bounding box center [84, 294] width 7 height 7
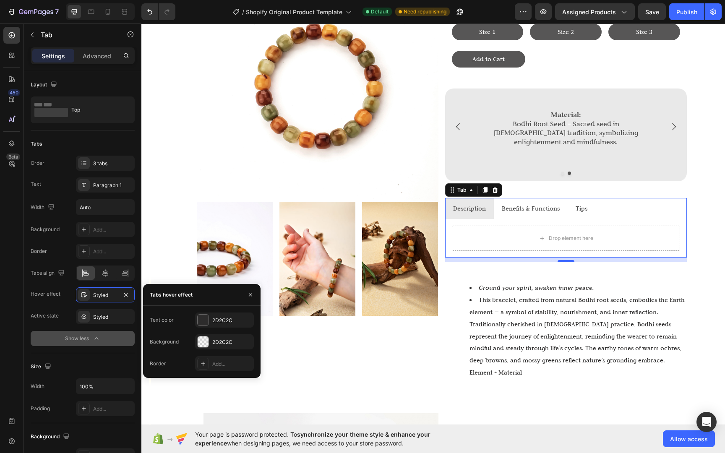
click at [715, 231] on div "Image Image Image Image Row Life Life Life Bracelet Heading $35 Text Block Size…" at bounding box center [441, 277] width 583 height 649
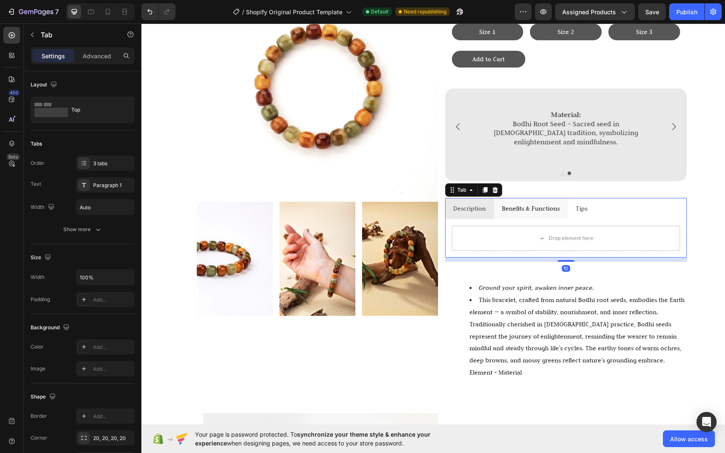
click at [522, 212] on li "Benefits & Functions" at bounding box center [531, 208] width 74 height 21
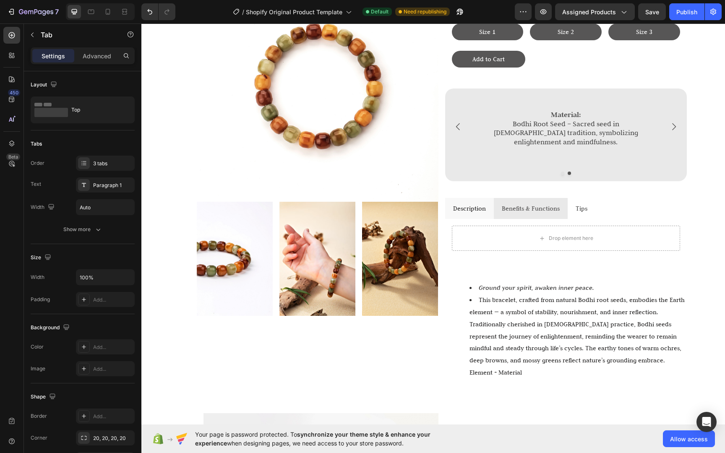
click at [486, 209] on li "Description" at bounding box center [469, 208] width 49 height 21
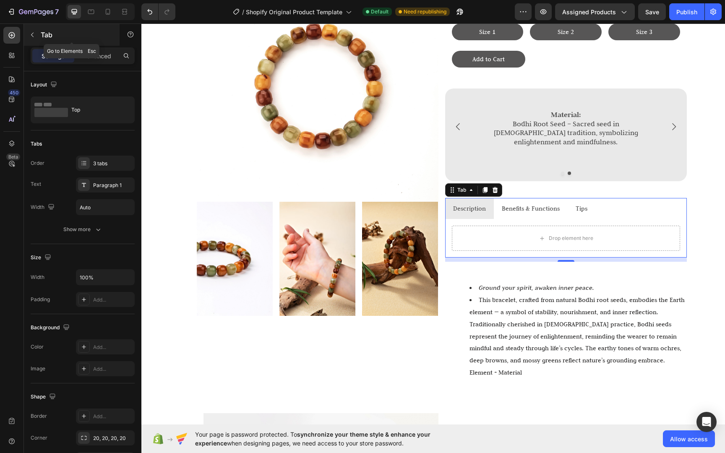
click at [41, 36] on p "Tab" at bounding box center [76, 35] width 71 height 10
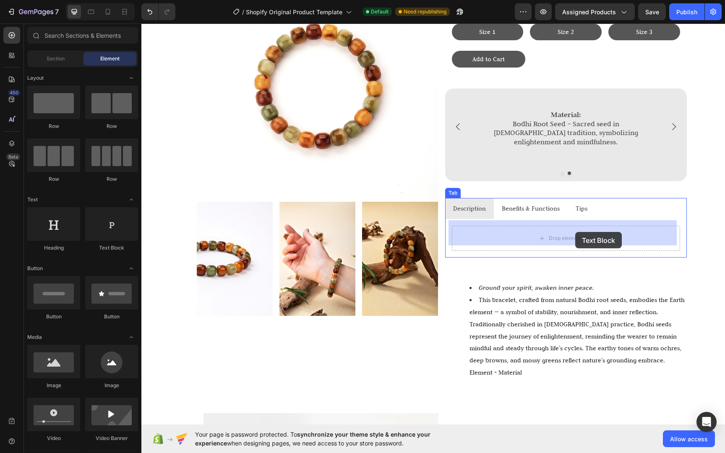
drag, startPoint x: 262, startPoint y: 237, endPoint x: 575, endPoint y: 232, distance: 313.3
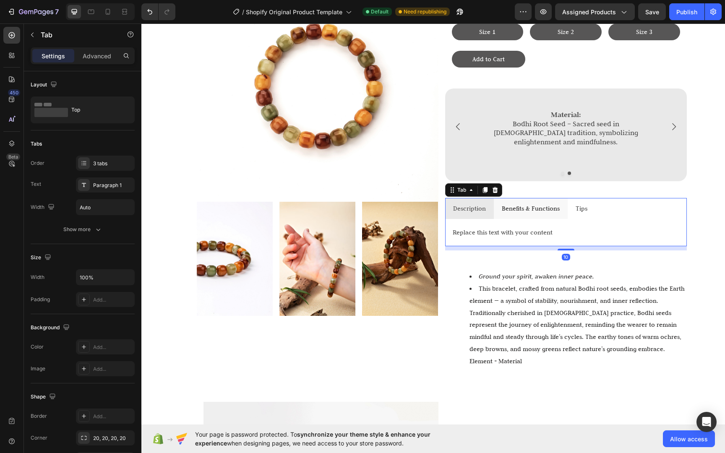
click at [548, 204] on p "Benefits & Functions" at bounding box center [531, 209] width 58 height 12
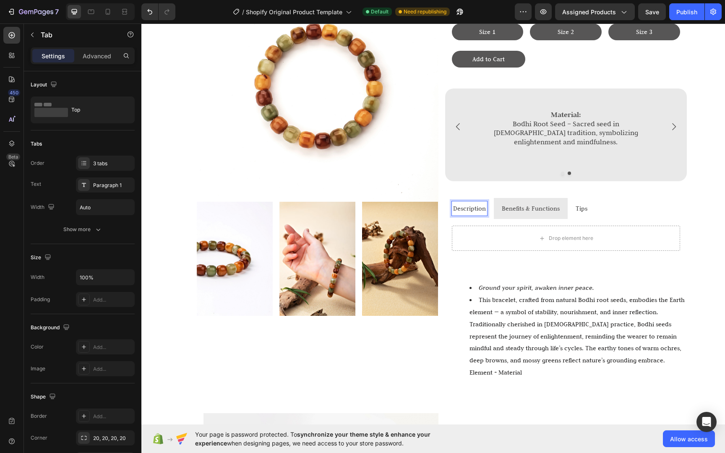
click at [472, 203] on p "Description" at bounding box center [469, 209] width 33 height 12
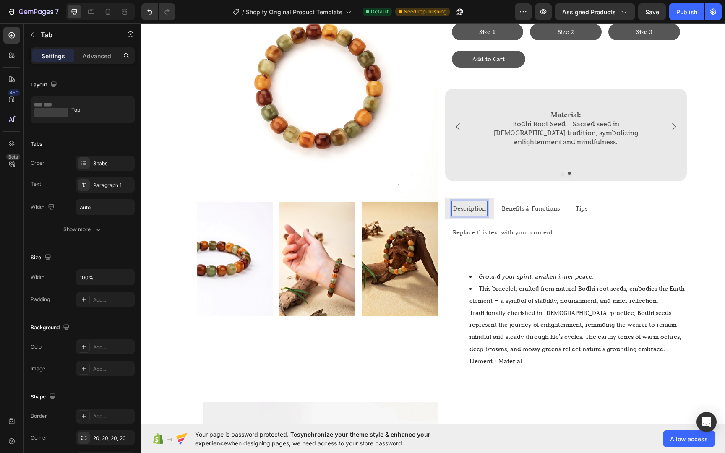
click at [492, 219] on div "Replace this text with your content Text Block" at bounding box center [566, 232] width 242 height 27
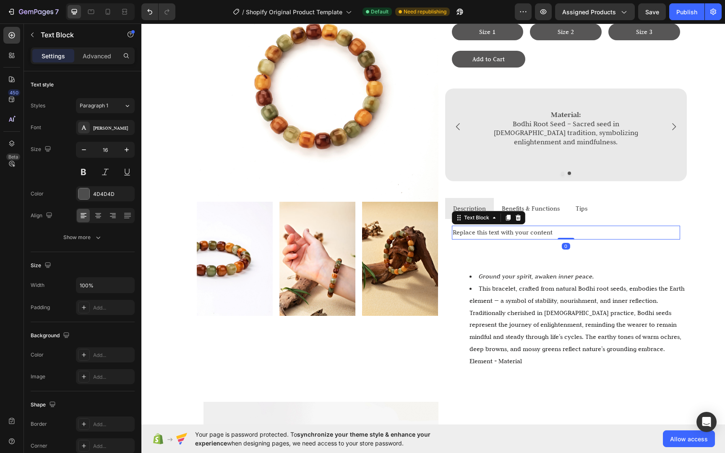
click at [495, 226] on div "Replace this text with your content" at bounding box center [566, 233] width 228 height 14
click at [90, 191] on div "4D4D4D" at bounding box center [105, 193] width 59 height 15
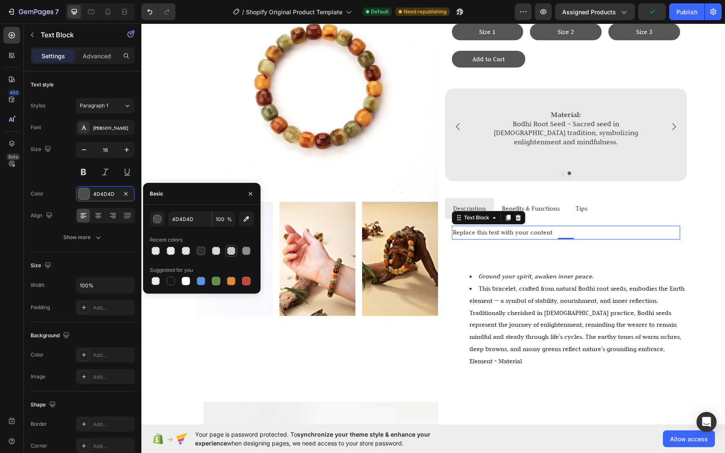
click at [235, 250] on div at bounding box center [231, 251] width 10 height 10
type input "2D2C2C"
click at [221, 223] on input "20" at bounding box center [223, 218] width 23 height 15
type input "80"
click at [613, 245] on div "Life Life Life Bracelet Heading $35 Text Block Size 1 Button Size 2 Button Size…" at bounding box center [566, 167] width 242 height 415
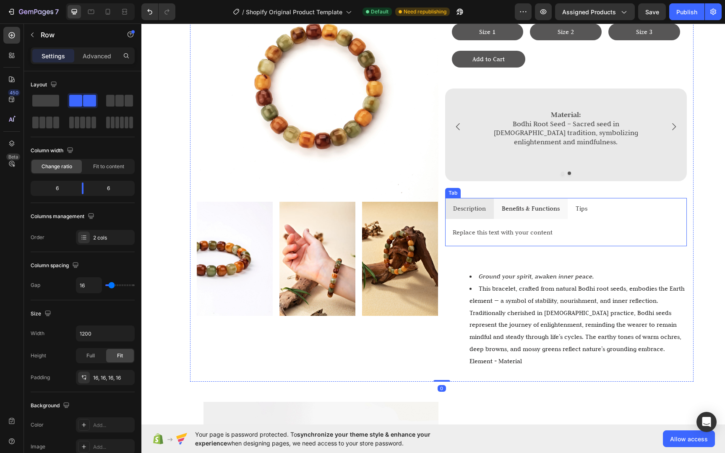
click at [543, 209] on div "Benefits & Functions" at bounding box center [530, 208] width 60 height 15
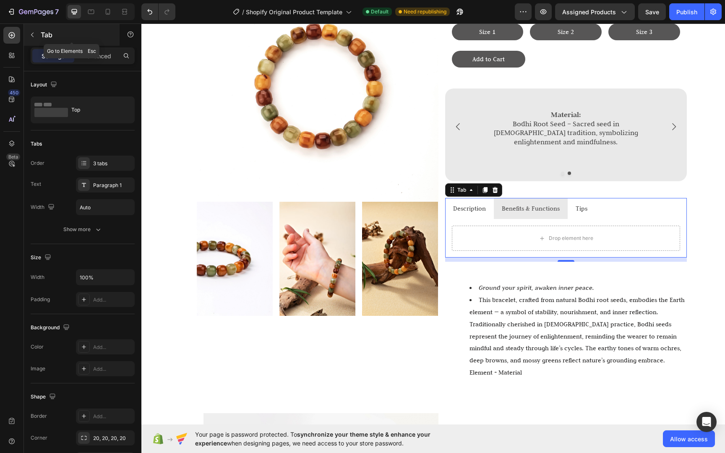
click at [51, 32] on p "Tab" at bounding box center [76, 35] width 71 height 10
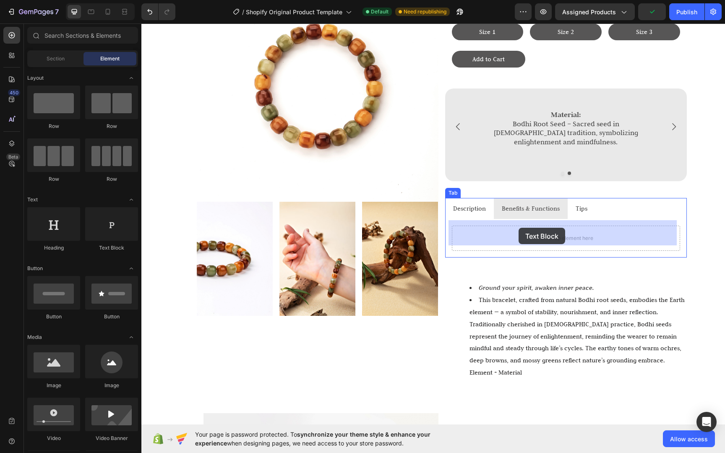
drag, startPoint x: 255, startPoint y: 255, endPoint x: 518, endPoint y: 228, distance: 264.3
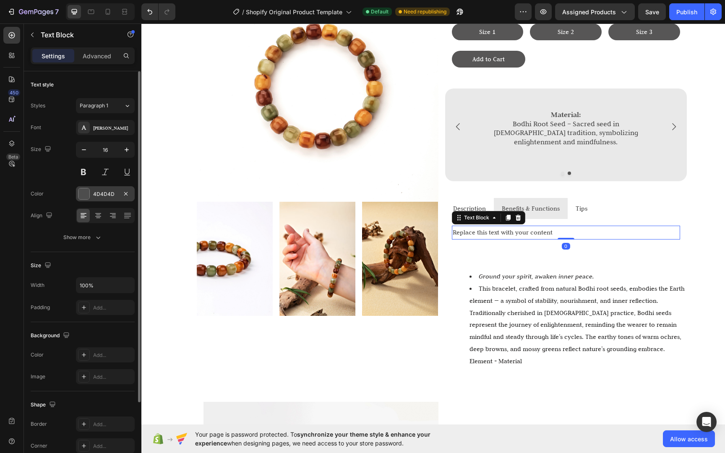
click at [88, 195] on div at bounding box center [83, 193] width 11 height 11
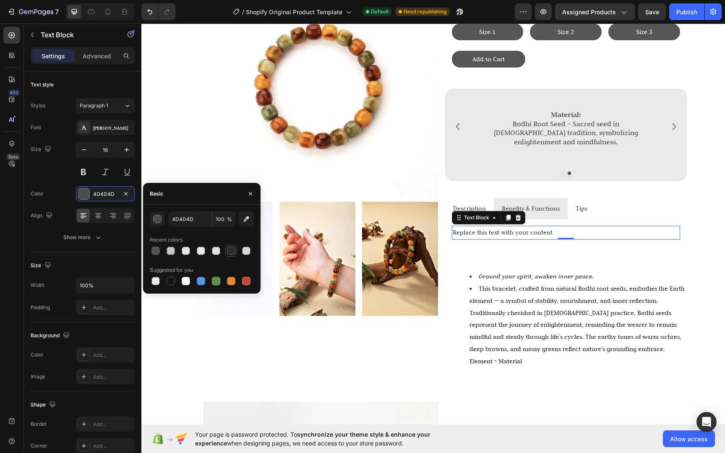
click at [236, 248] on div at bounding box center [231, 251] width 10 height 10
type input "2D2C2C"
click at [580, 210] on li "Tips" at bounding box center [581, 208] width 28 height 21
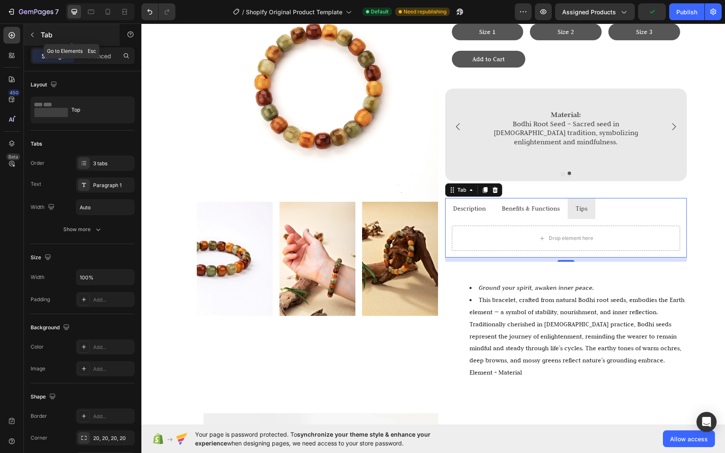
click at [39, 32] on div "Tab" at bounding box center [72, 35] width 96 height 22
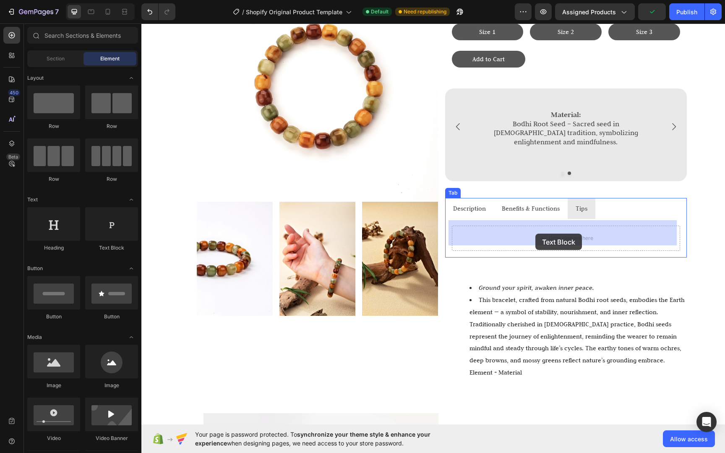
drag, startPoint x: 248, startPoint y: 248, endPoint x: 535, endPoint y: 234, distance: 287.2
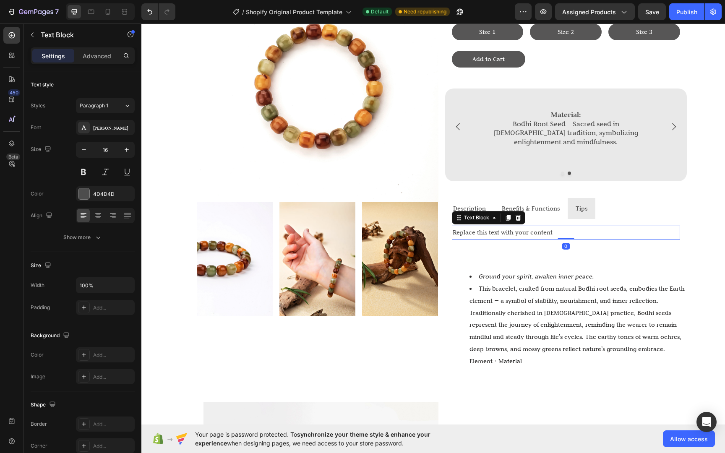
click at [578, 226] on div "Replace this text with your content" at bounding box center [566, 233] width 228 height 14
click at [603, 242] on div "Life Life Life Bracelet Heading $35 Text Block Size 1 Button Size 2 Button Size…" at bounding box center [566, 167] width 242 height 415
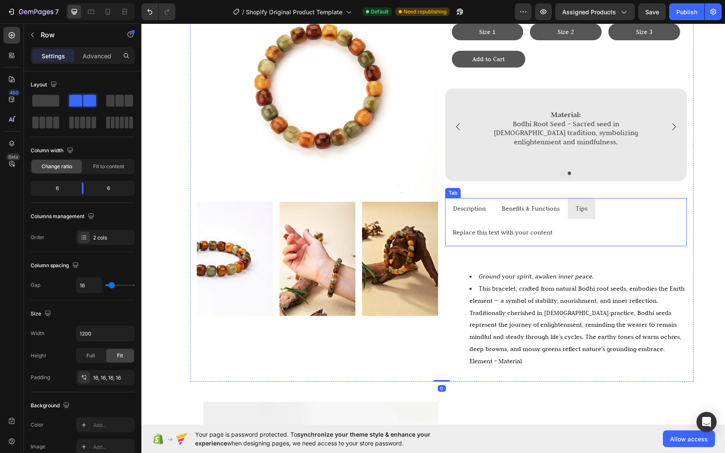
click at [592, 232] on p "Replace this text with your content" at bounding box center [565, 232] width 226 height 12
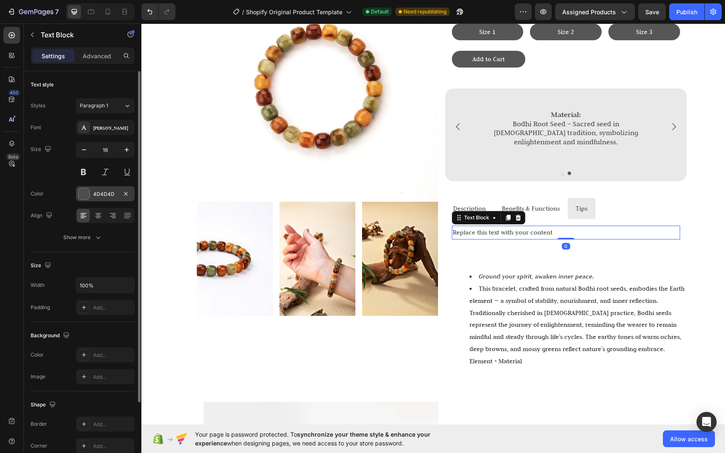
click at [88, 192] on div at bounding box center [83, 193] width 11 height 11
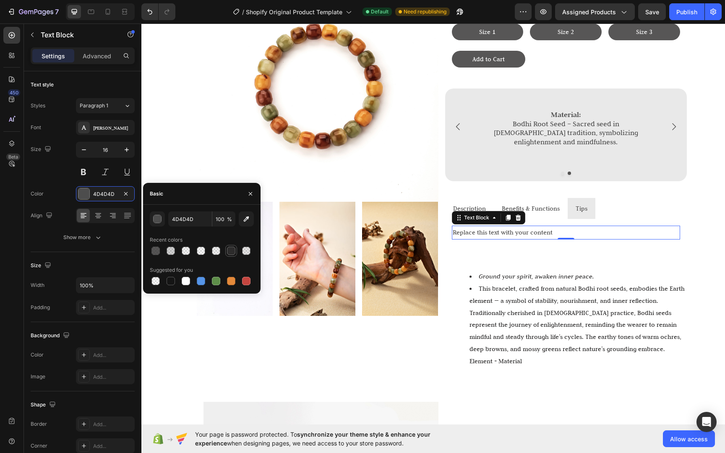
click at [228, 254] on div at bounding box center [231, 251] width 8 height 8
type input "2D2C2C"
click at [220, 225] on input "100" at bounding box center [223, 218] width 23 height 15
type input "80"
click at [605, 245] on div "Life Life Life Bracelet Heading $35 Text Block Size 1 Button Size 2 Button Size…" at bounding box center [566, 167] width 242 height 415
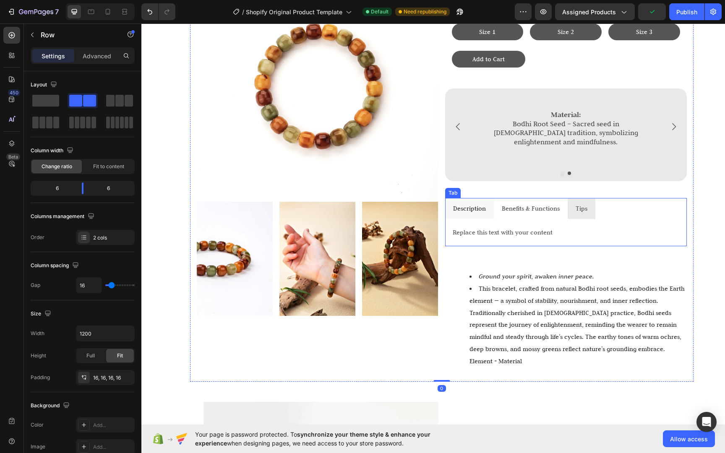
click at [458, 205] on p "Description" at bounding box center [469, 209] width 33 height 12
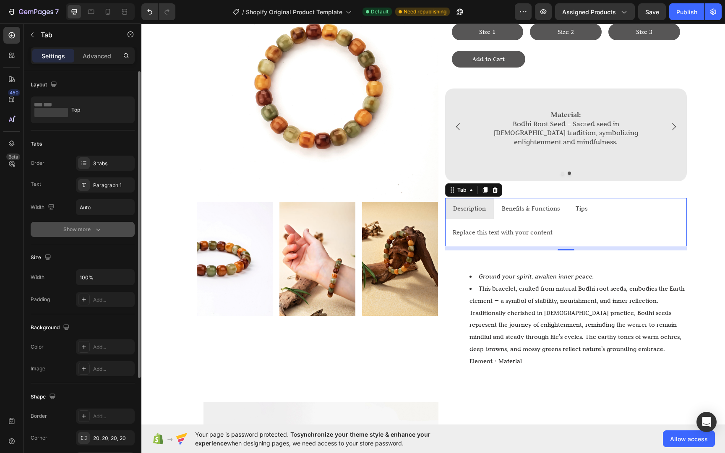
click at [90, 229] on div "Show more" at bounding box center [82, 229] width 39 height 8
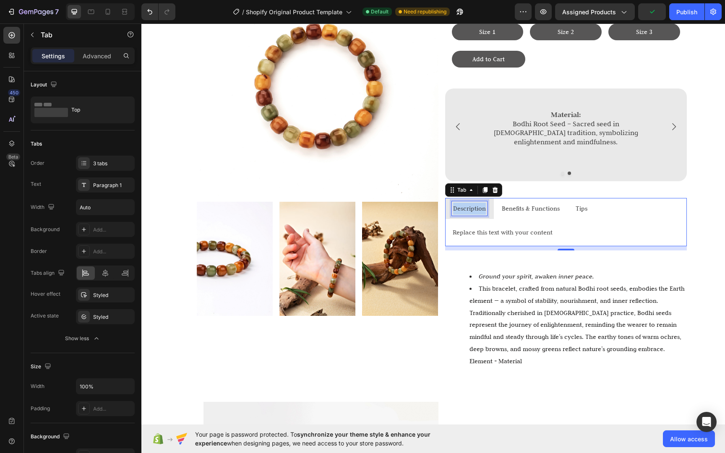
click at [456, 205] on p "Description" at bounding box center [469, 209] width 33 height 12
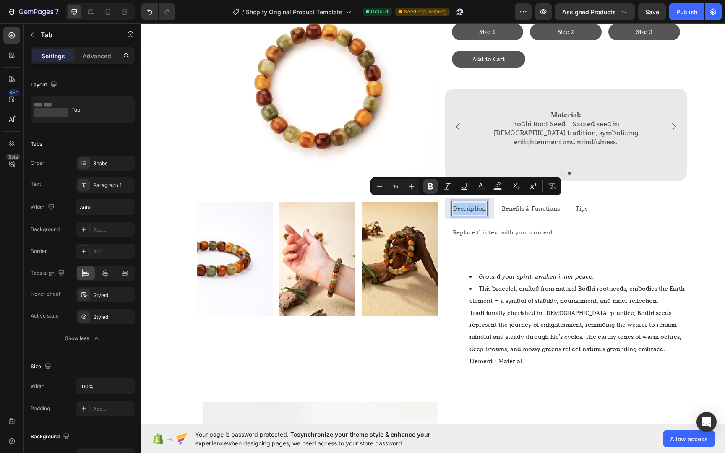
click at [426, 186] on icon "Editor contextual toolbar" at bounding box center [430, 186] width 8 height 8
click at [511, 203] on p "Benefits & Functions" at bounding box center [533, 209] width 58 height 12
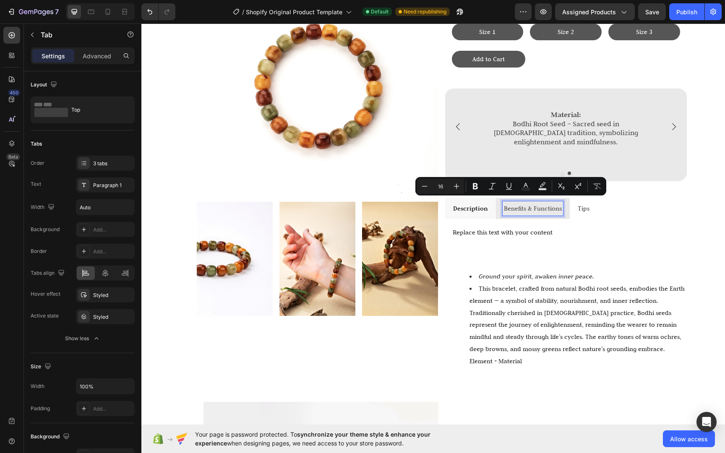
click at [540, 207] on p "Benefits & Functions" at bounding box center [533, 209] width 58 height 12
click at [495, 190] on button "Bold" at bounding box center [492, 186] width 15 height 15
click at [585, 205] on p "Tips" at bounding box center [587, 209] width 12 height 12
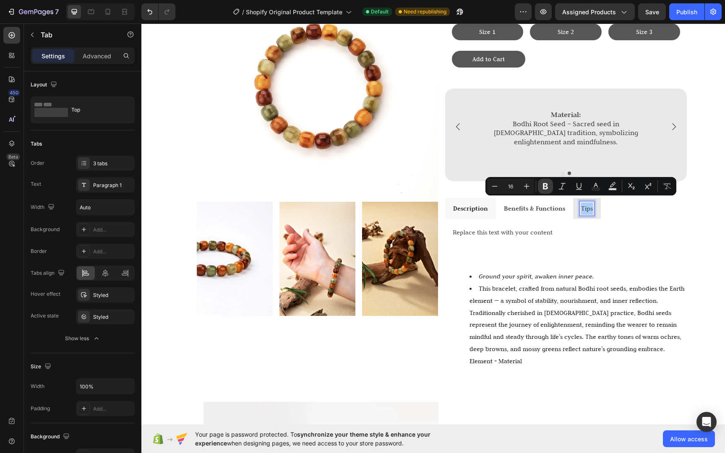
click at [542, 192] on button "Bold" at bounding box center [545, 186] width 15 height 15
click at [657, 256] on div "Life Life Life Bracelet Heading $35 Text Block Size 1 Button Size 2 Button Size…" at bounding box center [566, 167] width 242 height 415
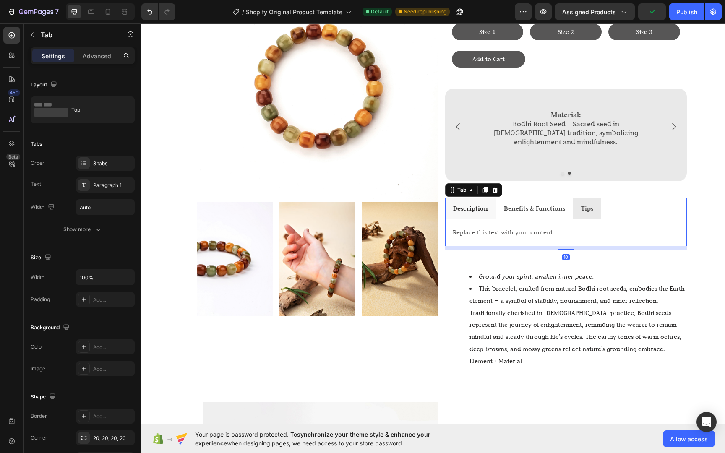
click at [462, 204] on strong "Description" at bounding box center [470, 208] width 35 height 8
click at [463, 204] on strong "Description" at bounding box center [470, 208] width 35 height 8
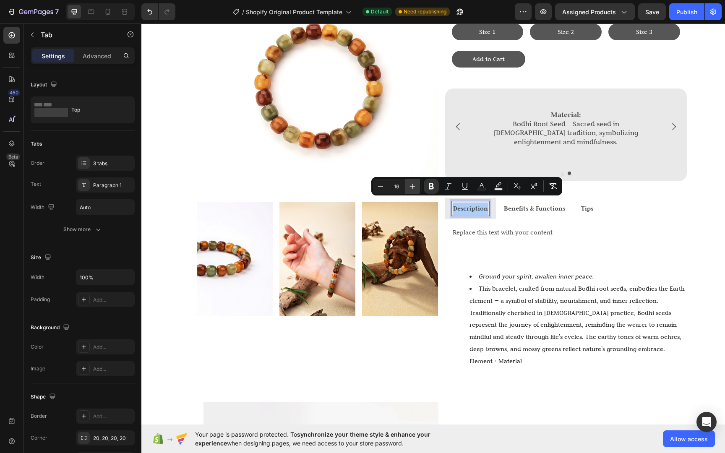
click at [413, 187] on icon "Editor contextual toolbar" at bounding box center [412, 186] width 8 height 8
type input "18"
click at [529, 207] on p "Benefits & Functions" at bounding box center [537, 209] width 61 height 12
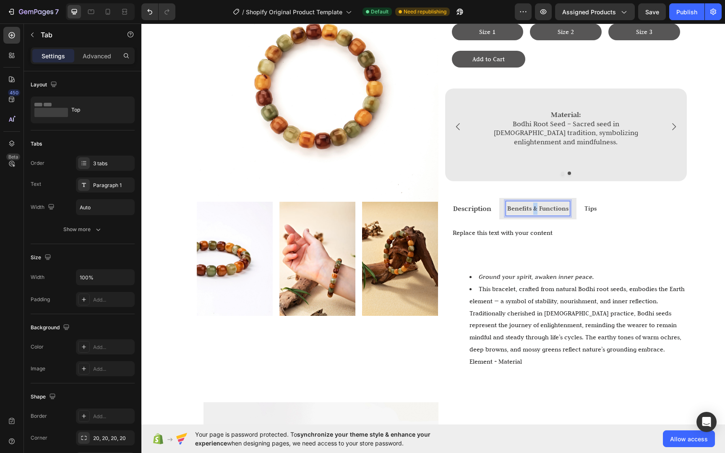
click at [529, 207] on p "Benefits & Functions" at bounding box center [537, 209] width 61 height 12
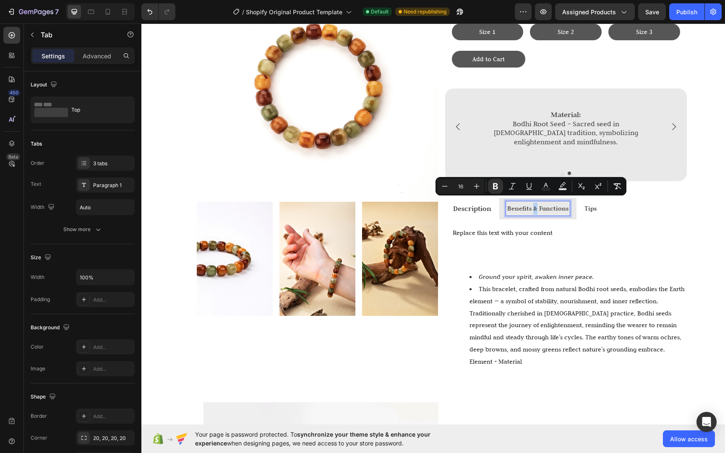
click at [534, 206] on strong "Benefits & Functions" at bounding box center [537, 208] width 61 height 8
click at [536, 205] on strong "Benefits & Functions" at bounding box center [537, 208] width 61 height 8
click at [481, 189] on icon "Editor contextual toolbar" at bounding box center [482, 186] width 8 height 8
type input "16"
click at [478, 188] on icon "Editor contextual toolbar" at bounding box center [479, 186] width 8 height 8
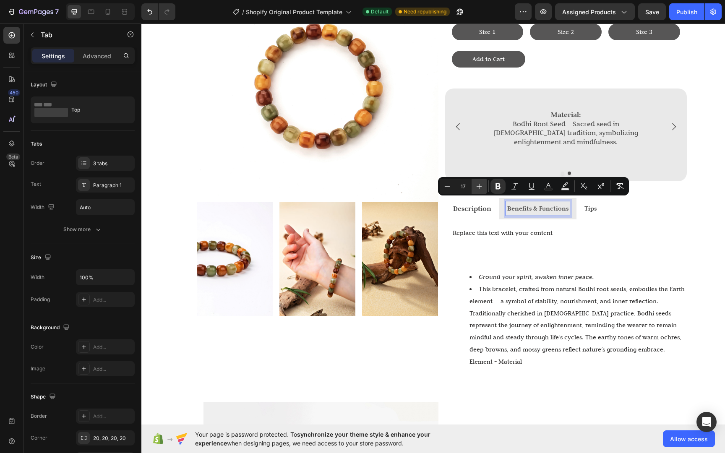
click at [478, 188] on icon "Editor contextual toolbar" at bounding box center [479, 186] width 8 height 8
type input "18"
click at [591, 204] on strong "Tips" at bounding box center [596, 208] width 12 height 8
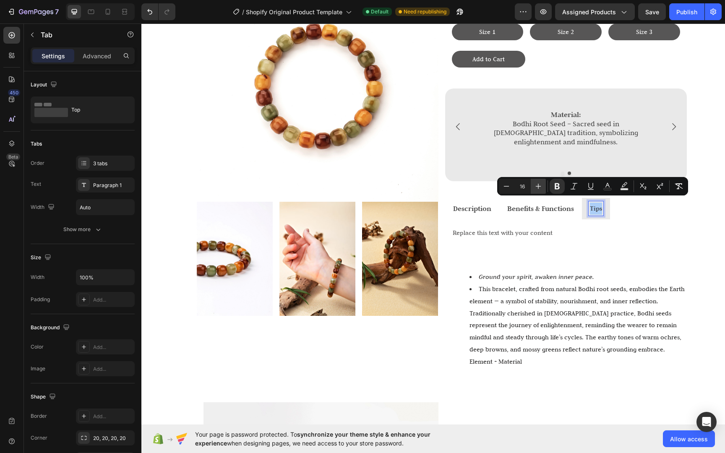
click at [542, 190] on button "Plus" at bounding box center [537, 186] width 15 height 15
type input "18"
click at [628, 227] on p "Replace this text with your content" at bounding box center [565, 233] width 226 height 12
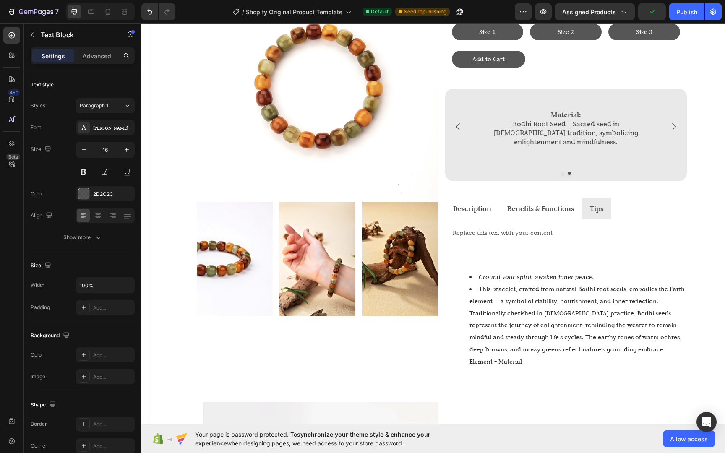
click at [696, 248] on div "Image Image Image Image Row Life Life Life Bracelet Heading $35 Text Block Size…" at bounding box center [441, 272] width 583 height 638
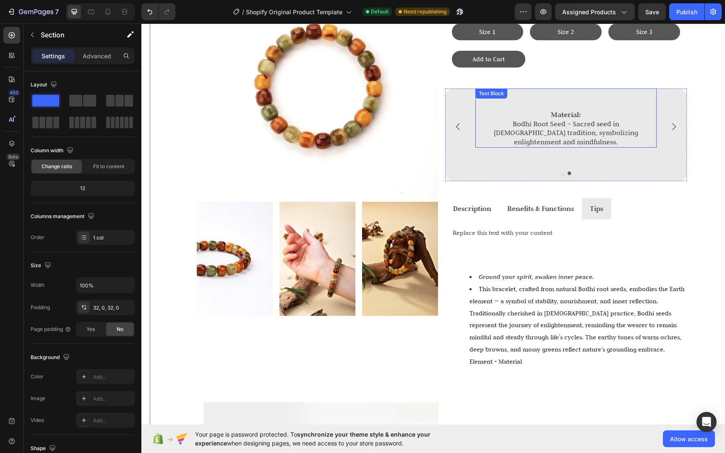
click at [573, 115] on strong "Material:" at bounding box center [566, 114] width 30 height 9
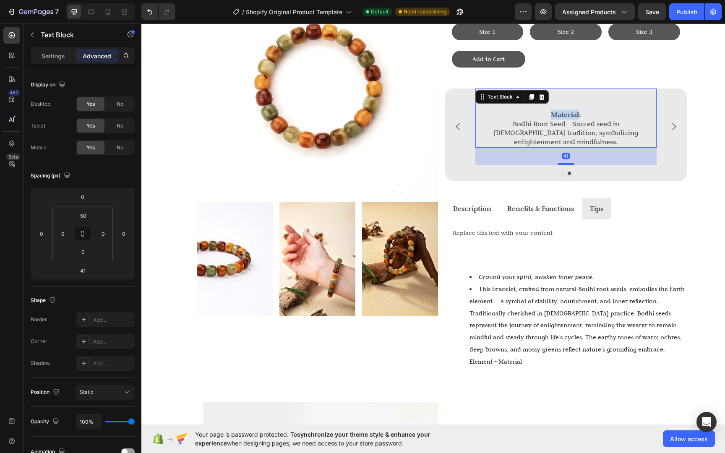
click at [570, 113] on strong "Material:" at bounding box center [566, 114] width 30 height 9
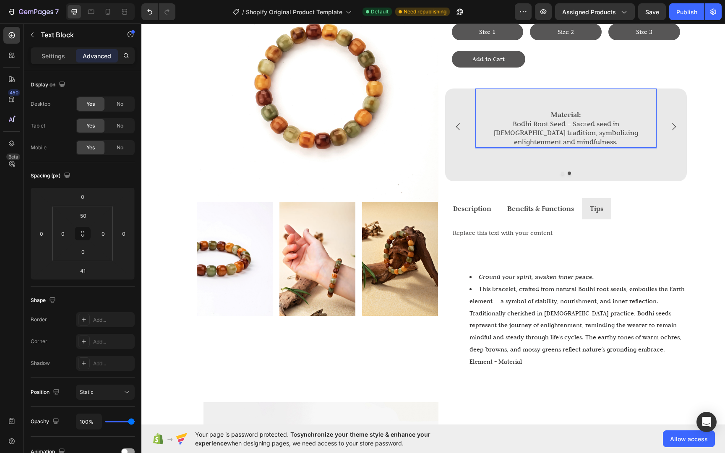
click at [587, 117] on p "Material:" at bounding box center [565, 114] width 179 height 9
drag, startPoint x: 547, startPoint y: 115, endPoint x: 585, endPoint y: 113, distance: 38.2
click at [585, 113] on p "Material:" at bounding box center [565, 114] width 179 height 9
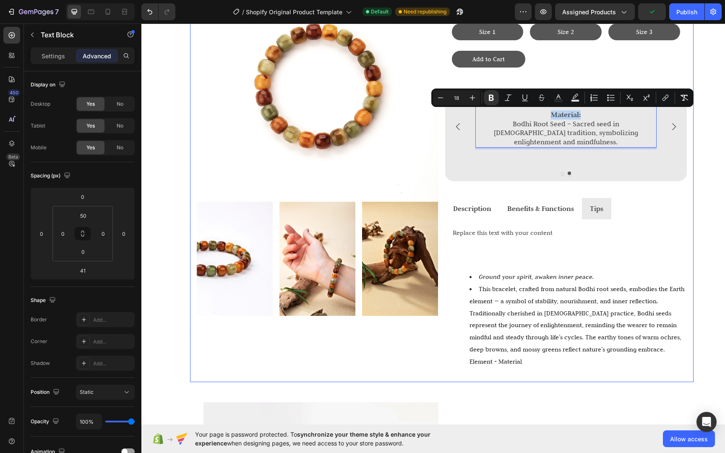
click at [686, 216] on div "Image Image Image Image Row Life Life Life Bracelet Heading $35 Text Block Size…" at bounding box center [441, 167] width 503 height 429
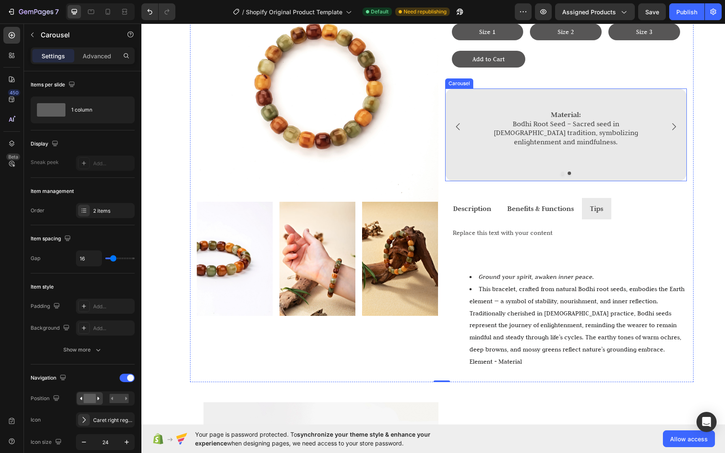
click at [675, 124] on icon "Carousel Next Arrow" at bounding box center [673, 127] width 10 height 10
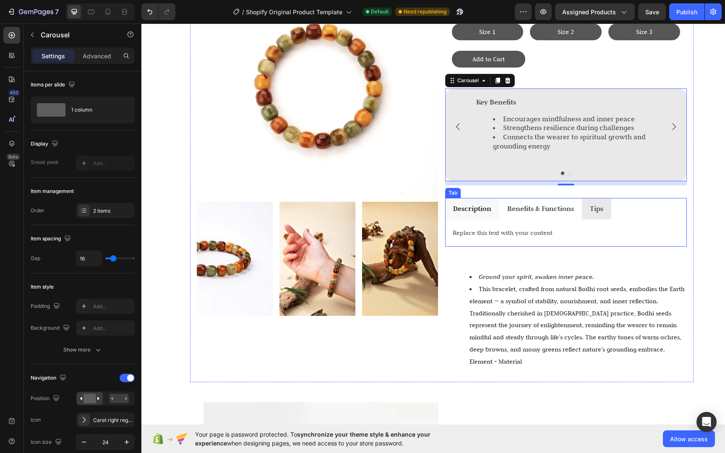
click at [468, 204] on strong "Description" at bounding box center [472, 208] width 38 height 9
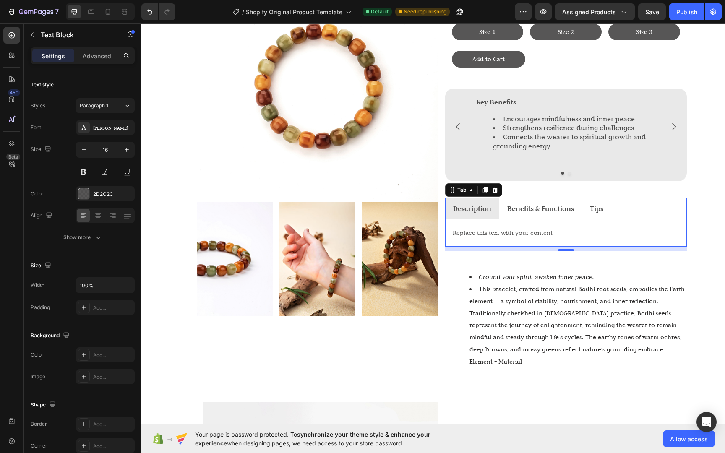
click at [474, 226] on div "Replace this text with your content" at bounding box center [566, 233] width 228 height 14
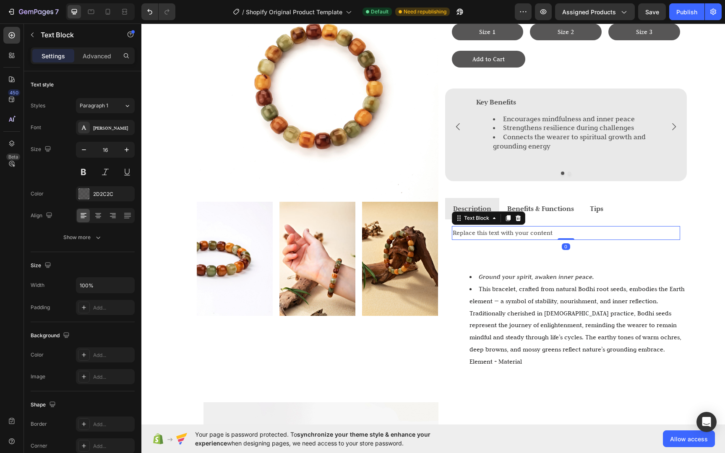
click at [474, 226] on div "Replace this text with your content" at bounding box center [566, 233] width 228 height 14
click at [474, 227] on p "Replace this text with your content" at bounding box center [565, 233] width 226 height 12
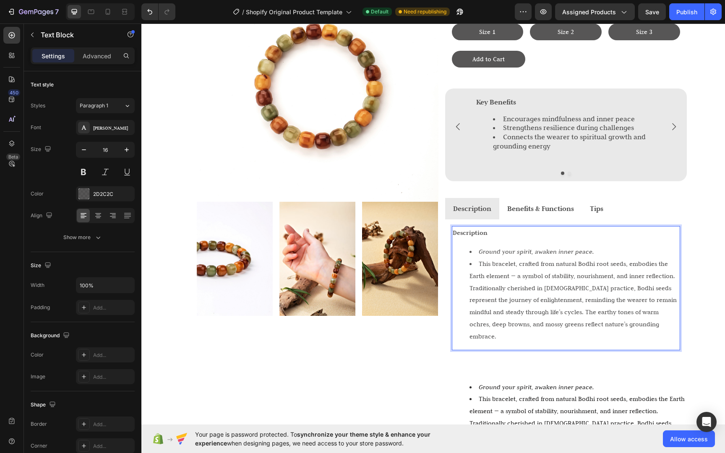
click at [562, 258] on li "This bracelet, crafted from natural Bodhi root seeds, embodies the Earth elemen…" at bounding box center [574, 300] width 210 height 85
click at [574, 258] on li "This bracelet, crafted from natural Bodhi root seeds, embodies the Earth elemen…" at bounding box center [574, 300] width 210 height 85
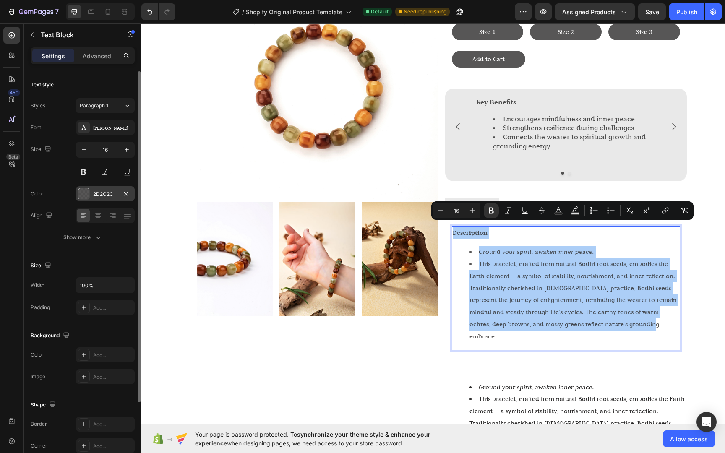
click at [91, 198] on div "2D2C2C" at bounding box center [105, 193] width 59 height 15
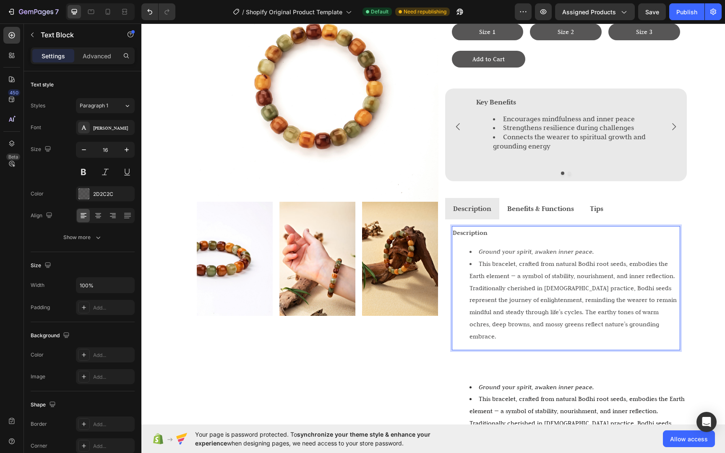
click at [515, 227] on p "Description" at bounding box center [565, 233] width 226 height 12
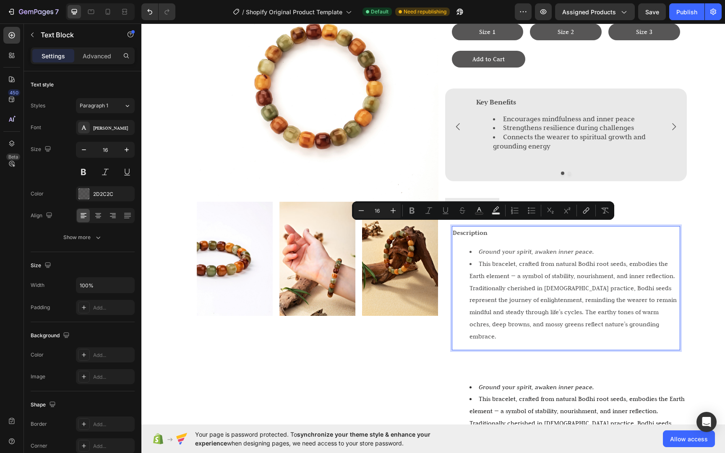
click at [484, 233] on div "Description Ground your spirit, awaken inner peace. This bracelet, crafted from…" at bounding box center [566, 288] width 228 height 124
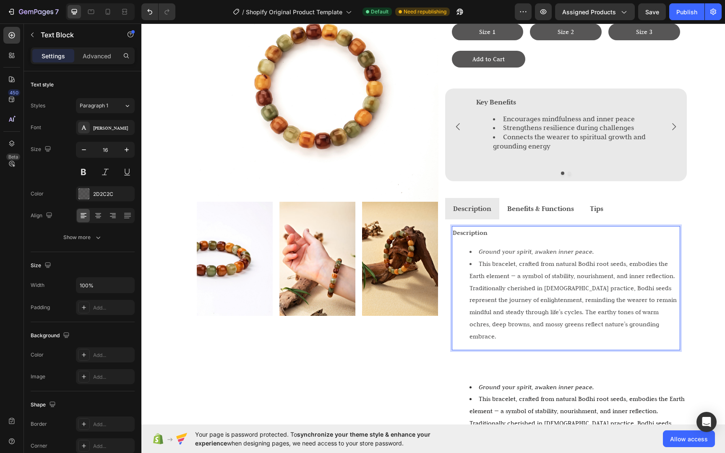
click at [492, 232] on p "Description" at bounding box center [565, 233] width 226 height 12
click at [483, 236] on div "Description Ground your spirit, awaken inner peace. This bracelet, crafted from…" at bounding box center [566, 288] width 228 height 124
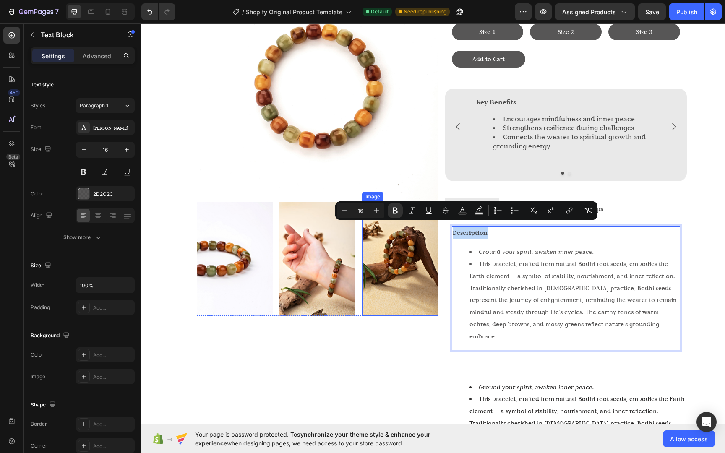
drag, startPoint x: 489, startPoint y: 231, endPoint x: 426, endPoint y: 222, distance: 63.5
click at [426, 222] on div "Image Image Image Image Row Life Life Life Bracelet Heading $35 Text Block Size…" at bounding box center [441, 222] width 503 height 538
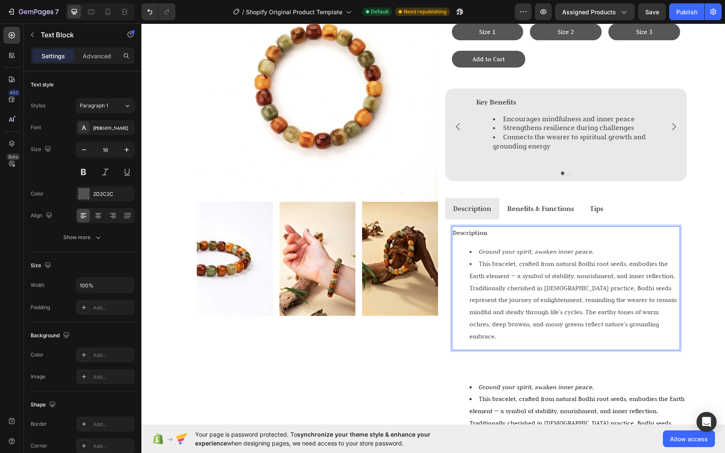
click at [493, 237] on div "Description Ground your spirit, awaken inner peace. This bracelet, crafted from…" at bounding box center [566, 288] width 228 height 124
click at [501, 228] on p "Description" at bounding box center [565, 233] width 226 height 12
click at [507, 234] on div "Description Ground your spirit, awaken inner peace. This bracelet, crafted from…" at bounding box center [566, 288] width 228 height 124
click at [510, 229] on p "Description" at bounding box center [565, 233] width 226 height 12
click at [509, 230] on p "Description" at bounding box center [565, 233] width 226 height 12
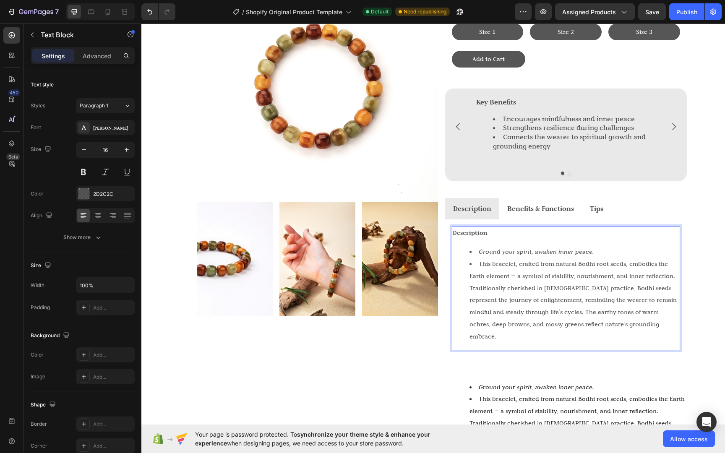
click at [509, 227] on p "Description" at bounding box center [565, 233] width 226 height 12
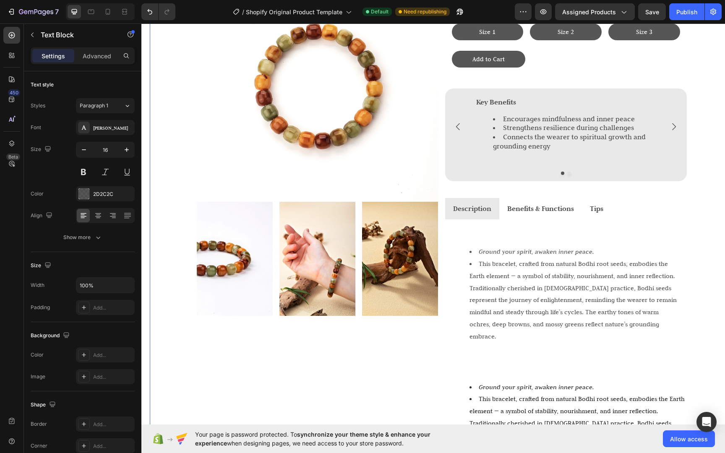
click at [710, 255] on div "Image Image Image Image Row Life Life Life Bracelet Heading $35 Text Block Size…" at bounding box center [441, 327] width 583 height 748
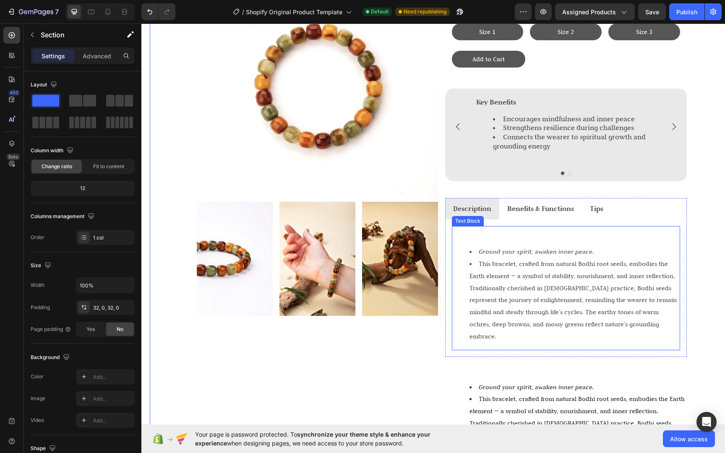
click at [646, 247] on li "Ground your spirit, awaken inner peace." at bounding box center [574, 252] width 210 height 12
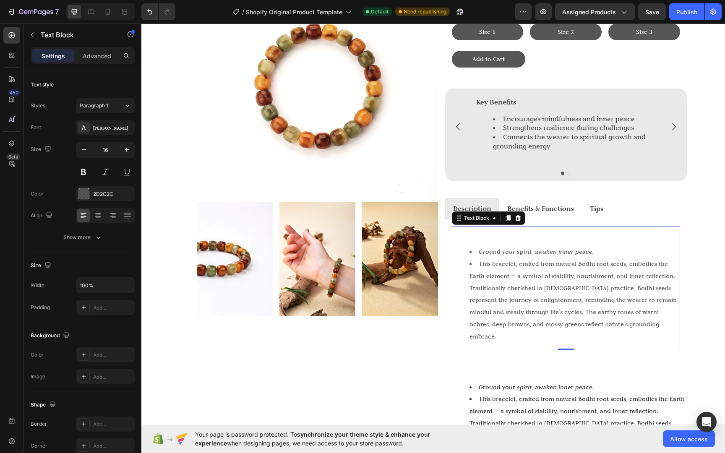
click at [101, 64] on div "Settings Advanced" at bounding box center [82, 59] width 117 height 24
click at [101, 61] on div "Advanced" at bounding box center [97, 55] width 42 height 13
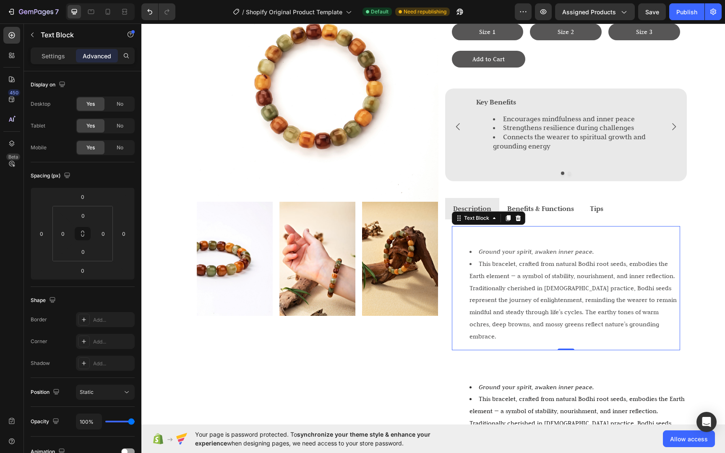
click at [75, 57] on div "Settings Advanced" at bounding box center [82, 55] width 101 height 13
click at [70, 55] on div "Settings" at bounding box center [53, 55] width 42 height 13
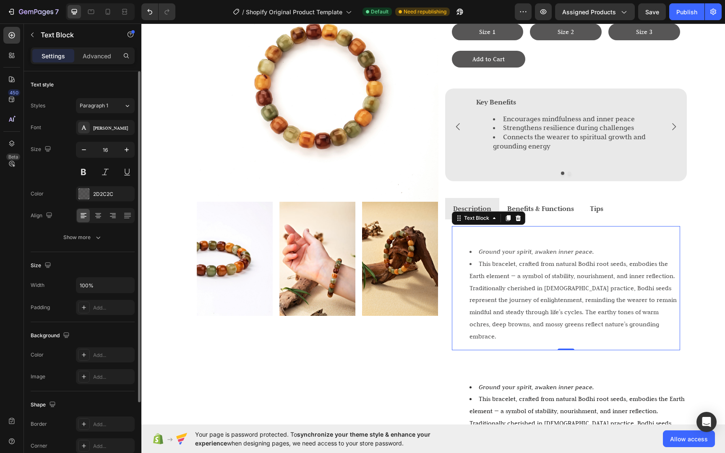
click at [91, 252] on div "Size Width 100% Padding Add..." at bounding box center [83, 287] width 104 height 70
click at [92, 244] on button "Show more" at bounding box center [83, 237] width 104 height 15
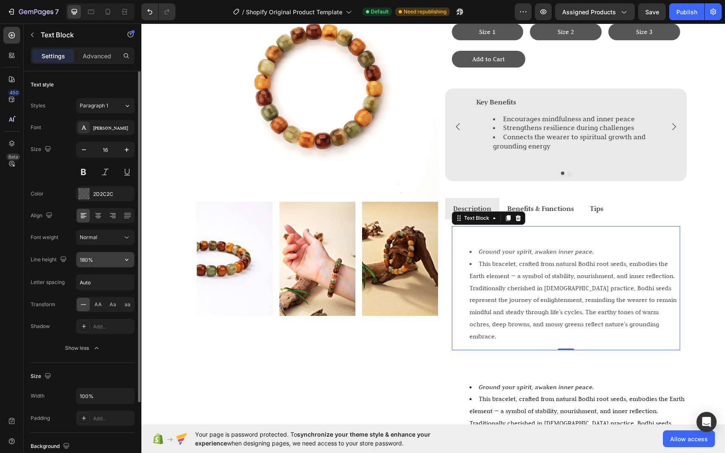
click at [87, 258] on input "180%" at bounding box center [105, 259] width 58 height 15
click at [87, 259] on input "180%" at bounding box center [105, 259] width 58 height 15
click at [86, 258] on input "180%" at bounding box center [105, 259] width 58 height 15
click at [86, 260] on input "180%" at bounding box center [105, 259] width 58 height 15
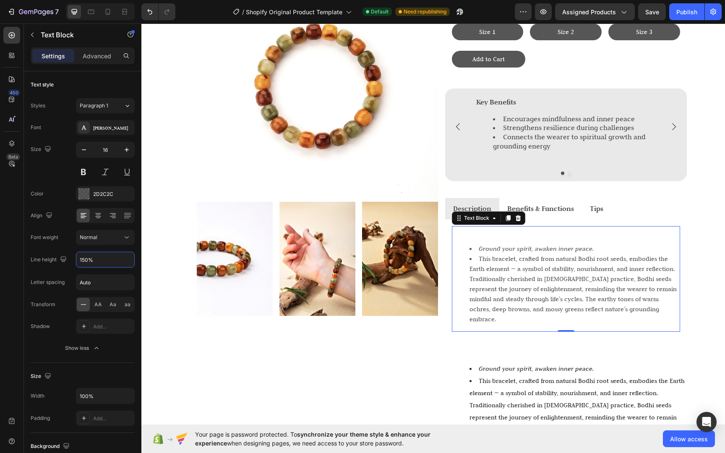
type input "150%"
click at [630, 311] on div "Ground your spirit, awaken inner peace. This bracelet, crafted from natural Bod…" at bounding box center [566, 279] width 228 height 106
click at [653, 363] on li "Ground your spirit, awaken inner peace." at bounding box center [577, 369] width 216 height 12
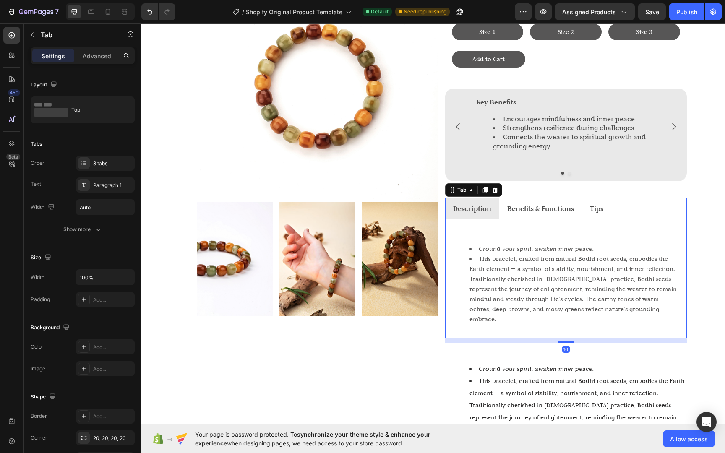
drag, startPoint x: 680, startPoint y: 298, endPoint x: 679, endPoint y: 303, distance: 4.8
click at [680, 301] on div "Ground your spirit, awaken inner peace. This bracelet, crafted from natural Bod…" at bounding box center [566, 278] width 242 height 119
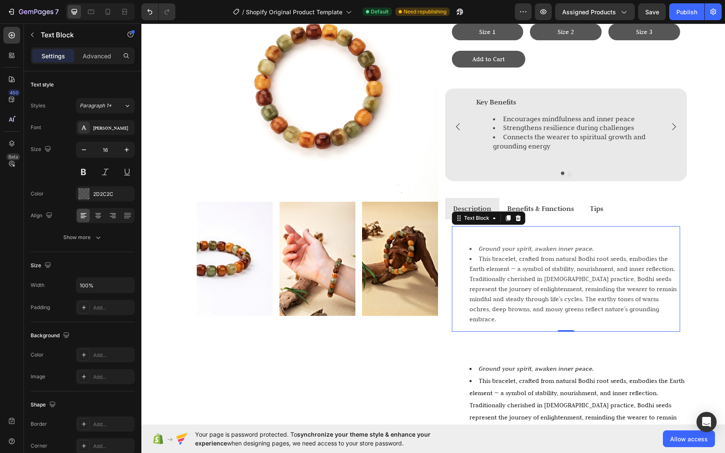
click at [635, 263] on li "This bracelet, crafted from natural Bodhi root seeds, embodies the Earth elemen…" at bounding box center [574, 289] width 210 height 70
click at [702, 313] on div "Image Image Image Image Row Life Life Life Bracelet Heading $35 Text Block Size…" at bounding box center [441, 318] width 583 height 730
click at [569, 254] on li "This bracelet, crafted from natural Bodhi root seeds, embodies the Earth elemen…" at bounding box center [574, 289] width 210 height 70
click at [562, 234] on div "Ground your spirit, awaken inner peace. This bracelet, crafted from natural Bod…" at bounding box center [566, 279] width 228 height 106
drag, startPoint x: 567, startPoint y: 229, endPoint x: 504, endPoint y: 222, distance: 62.8
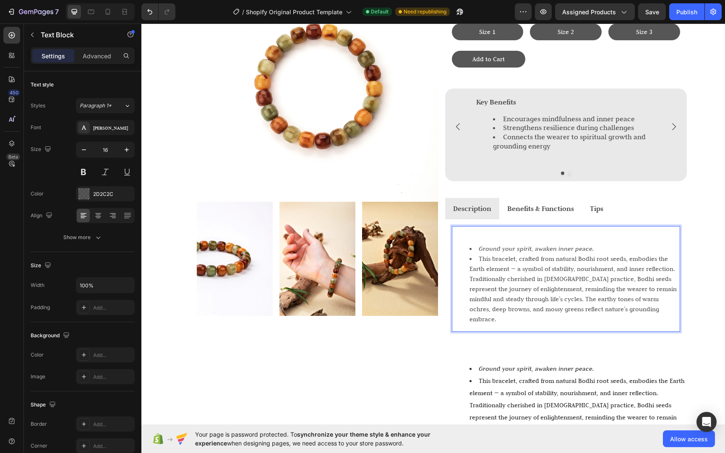
click at [557, 227] on p "Rich Text Editor. Editing area: main" at bounding box center [565, 232] width 226 height 10
click at [478, 229] on p "Rich Text Editor. Editing area: main" at bounding box center [565, 232] width 226 height 10
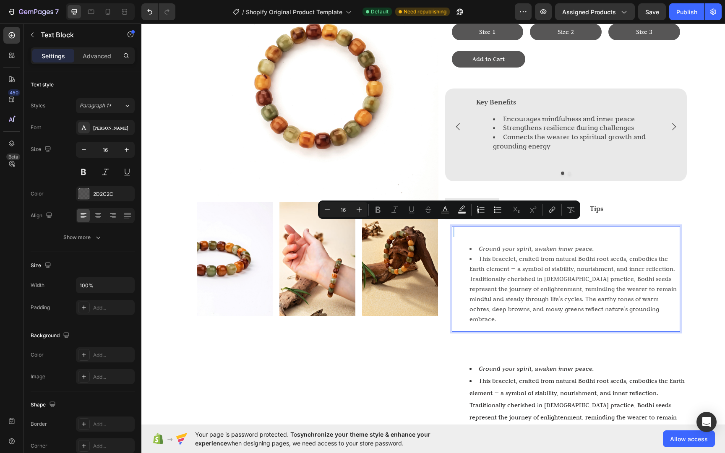
drag, startPoint x: 454, startPoint y: 228, endPoint x: 640, endPoint y: 234, distance: 186.3
click at [640, 234] on div "Ground your spirit, awaken inner peace. This bracelet, crafted from natural Bod…" at bounding box center [566, 279] width 228 height 106
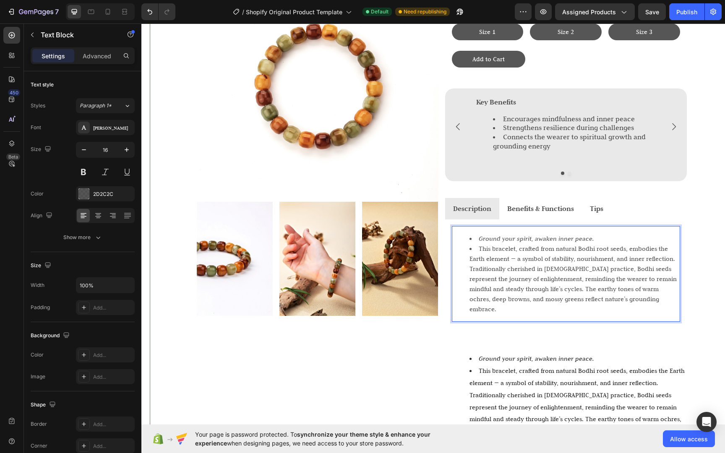
click at [716, 245] on div "Image Image Image Image Row Life Life Life Bracelet Heading $35 Text Block Size…" at bounding box center [441, 313] width 583 height 720
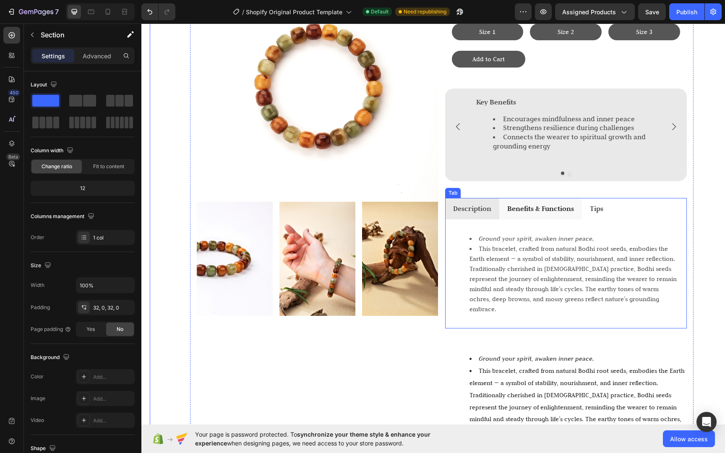
click at [529, 204] on strong "Benefits & Functions" at bounding box center [540, 208] width 67 height 9
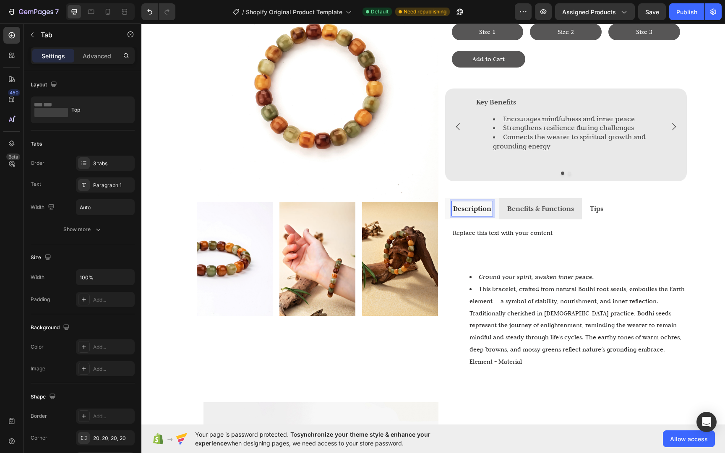
click at [475, 204] on strong "Description" at bounding box center [472, 208] width 38 height 9
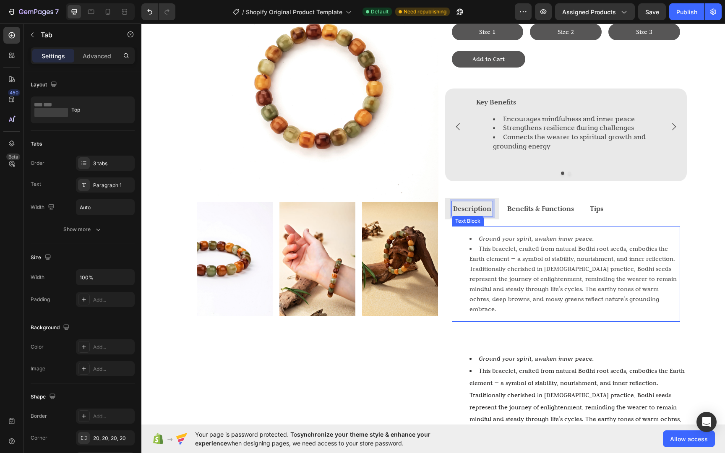
click at [625, 288] on li "This bracelet, crafted from natural Bodhi root seeds, embodies the Earth elemen…" at bounding box center [574, 279] width 210 height 70
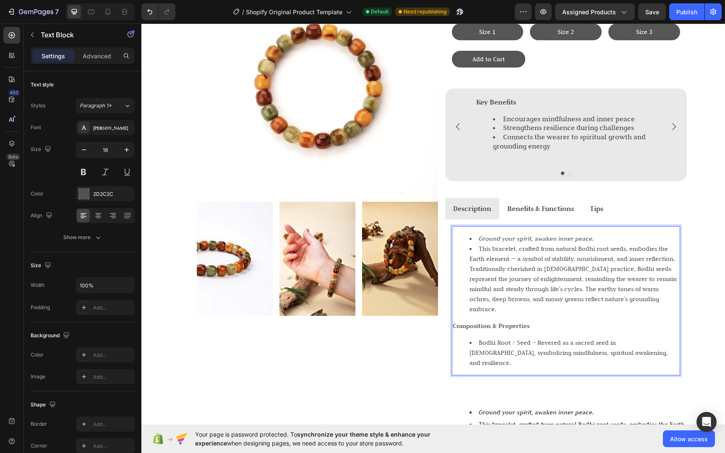
click at [601, 317] on div "Ground your spirit, awaken inner peace. This bracelet, crafted from natural Bod…" at bounding box center [566, 300] width 228 height 149
click at [558, 321] on p "Composition & Properties" at bounding box center [565, 326] width 226 height 10
click at [592, 344] on div "Ground your spirit, awaken inner peace. This bracelet, crafted from natural Bod…" at bounding box center [566, 300] width 228 height 149
click at [472, 315] on div "Ground your spirit, awaken inner peace. This bracelet, crafted from natural Bod…" at bounding box center [566, 300] width 228 height 149
click at [459, 322] on strong "Composition & Properties" at bounding box center [490, 326] width 77 height 8
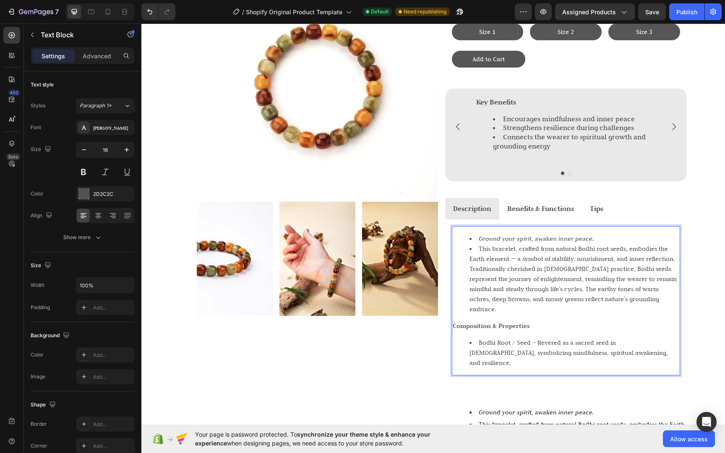
click at [452, 322] on strong "Composition & Properties" at bounding box center [490, 326] width 77 height 8
click at [462, 261] on ul "Ground your spirit, awaken inner peace. This bracelet, crafted from natural Bod…" at bounding box center [565, 274] width 226 height 81
click at [459, 243] on ul "Ground your spirit, awaken inner peace. This bracelet, crafted from natural Bod…" at bounding box center [565, 274] width 226 height 81
click at [456, 242] on ul "Ground your spirit, awaken inner peace. This bracelet, crafted from natural Bod…" at bounding box center [565, 274] width 226 height 81
click at [100, 217] on icon at bounding box center [98, 215] width 8 height 8
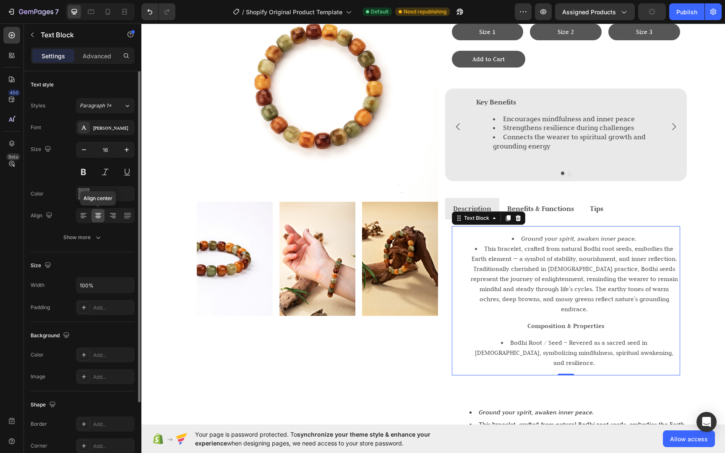
click at [95, 216] on icon at bounding box center [98, 215] width 8 height 8
click at [85, 216] on icon at bounding box center [83, 215] width 8 height 8
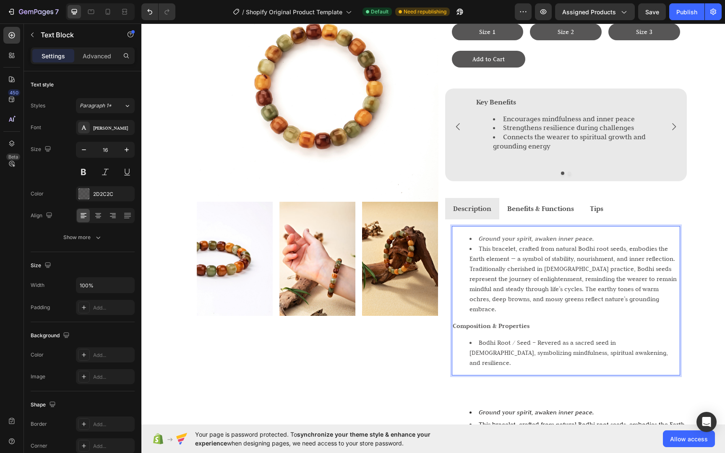
click at [524, 338] on li "Bodhi Root / Seed – Revered as a sacred seed in [DEMOGRAPHIC_DATA], symbolizing…" at bounding box center [574, 353] width 210 height 30
click at [474, 338] on li "Bodhi Root / Seed – Revered as a sacred seed in [DEMOGRAPHIC_DATA], symbolizing…" at bounding box center [574, 353] width 210 height 30
click at [472, 234] on li "Ground your spirit, awaken inner peace." at bounding box center [574, 239] width 210 height 10
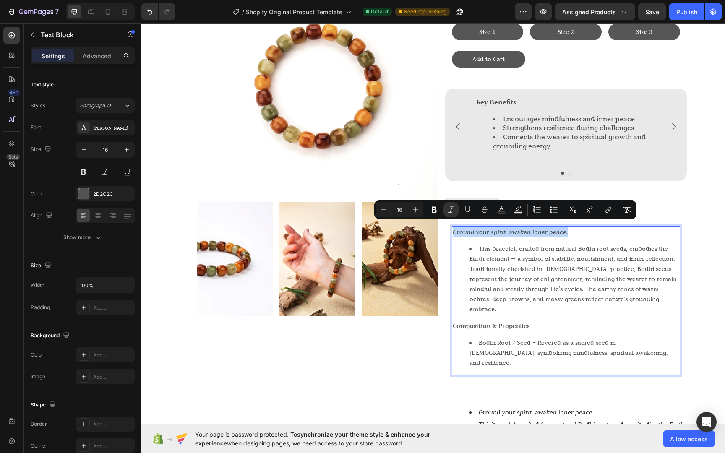
drag, startPoint x: 585, startPoint y: 227, endPoint x: 450, endPoint y: 227, distance: 135.9
click at [452, 227] on p "Ground your spirit, awaken inner peace." at bounding box center [565, 232] width 226 height 10
click at [530, 260] on li "This bracelet, crafted from natural Bodhi root seeds, embodies the Earth elemen…" at bounding box center [574, 279] width 210 height 70
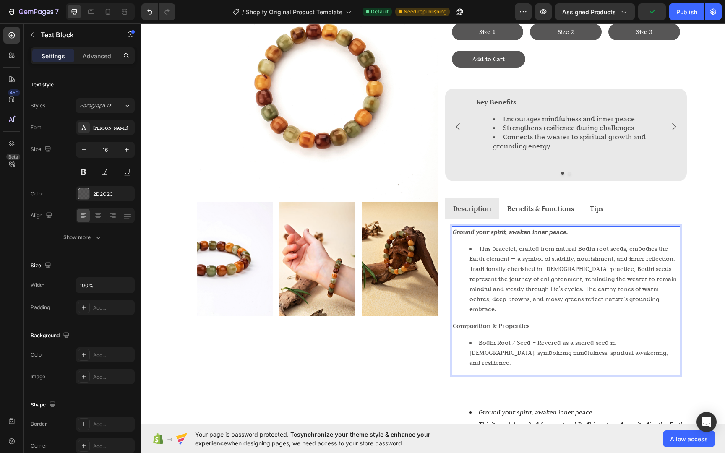
click at [467, 322] on strong "Composition & Properties" at bounding box center [490, 326] width 77 height 8
click at [685, 288] on div "Image Image Image Image Row Life Life Life Bracelet Heading $35 Text Block Size…" at bounding box center [441, 235] width 503 height 564
click at [628, 338] on li "Bodhi Root / Seed – Revered as a sacred seed in [DEMOGRAPHIC_DATA], symbolizing…" at bounding box center [574, 353] width 210 height 30
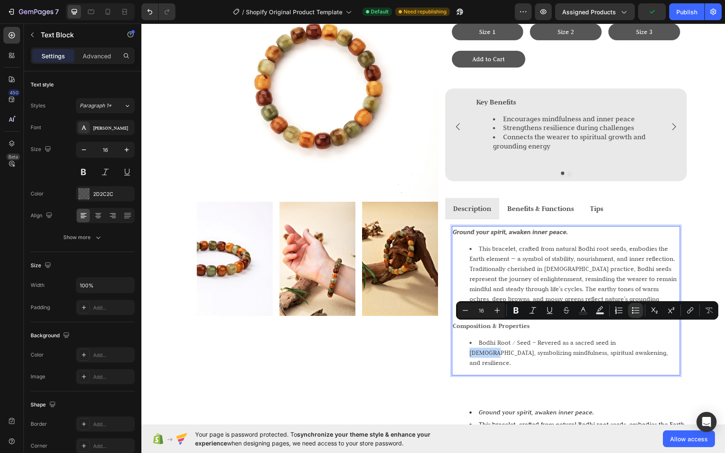
click at [637, 338] on li "Bodhi Root / Seed – Revered as a sacred seed in [DEMOGRAPHIC_DATA], symbolizing…" at bounding box center [574, 353] width 210 height 30
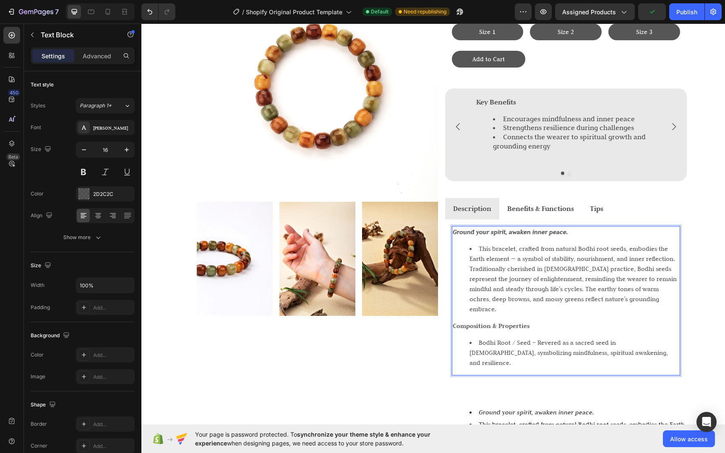
click at [644, 338] on li "Bodhi Root / Seed – Revered as a sacred seed in [DEMOGRAPHIC_DATA], symbolizing…" at bounding box center [574, 353] width 210 height 30
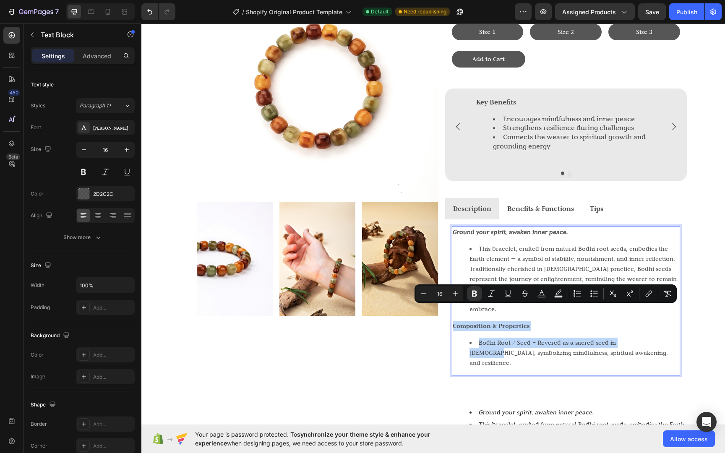
drag, startPoint x: 644, startPoint y: 327, endPoint x: 450, endPoint y: 309, distance: 195.5
click at [452, 309] on div "Ground your spirit, awaken inner peace. This bracelet, crafted from natural Bod…" at bounding box center [566, 300] width 228 height 149
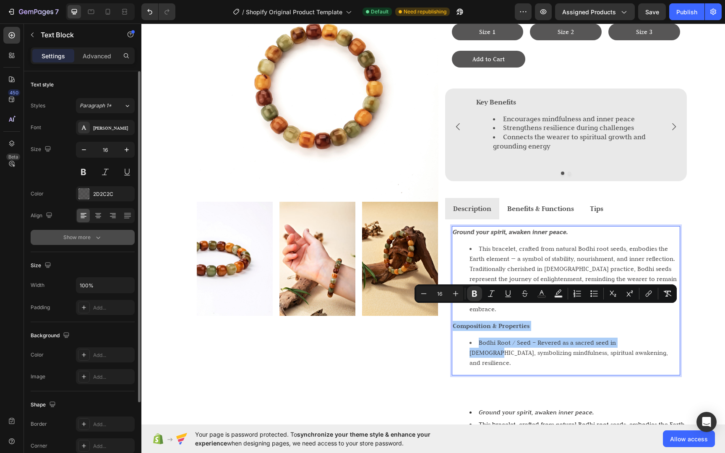
click at [94, 240] on icon "button" at bounding box center [98, 237] width 8 height 8
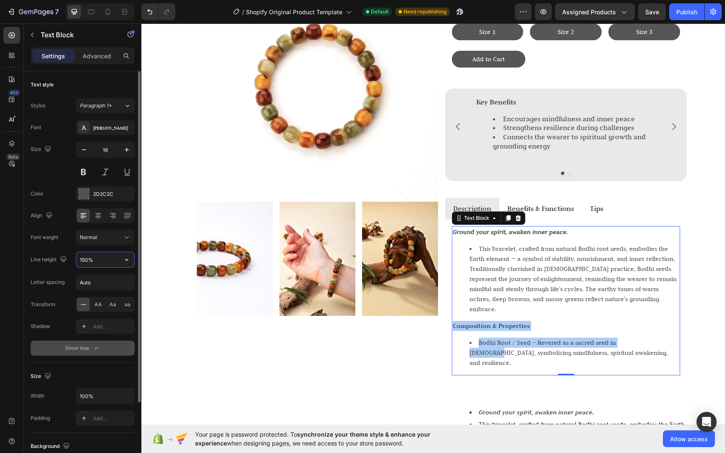
click at [88, 262] on input "150%" at bounding box center [105, 259] width 58 height 15
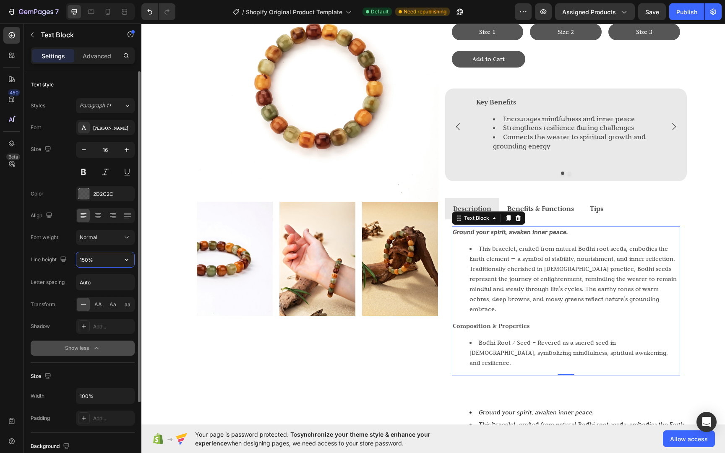
click at [87, 261] on input "150%" at bounding box center [105, 259] width 58 height 15
click at [86, 260] on input "150%" at bounding box center [105, 259] width 58 height 15
click at [88, 262] on input "150%" at bounding box center [105, 259] width 58 height 15
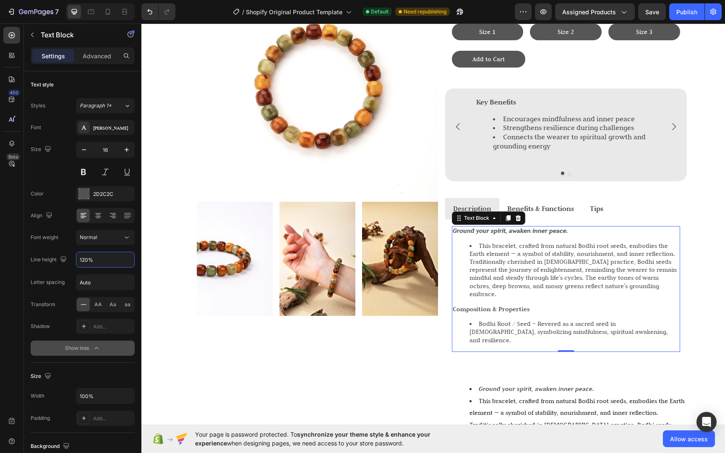
type input "120%"
click at [681, 327] on div "Ground your spirit, awaken inner peace. This bracelet, crafted from natural Bod…" at bounding box center [566, 288] width 242 height 139
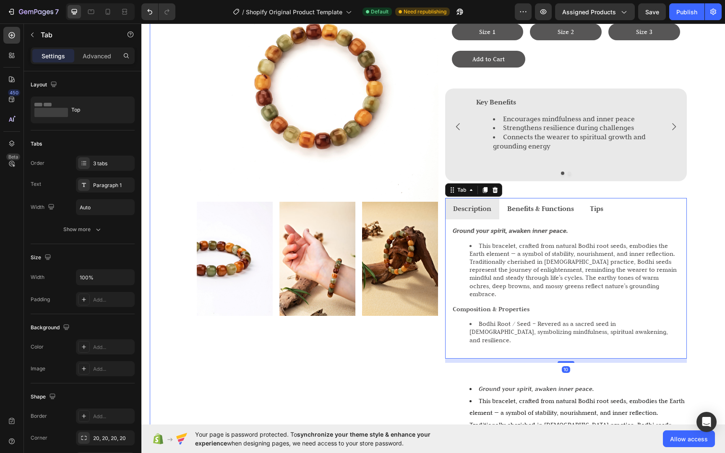
click at [708, 338] on div "Image Image Image Image Row Life Life Life Bracelet Heading $35 Text Block Size…" at bounding box center [441, 328] width 583 height 750
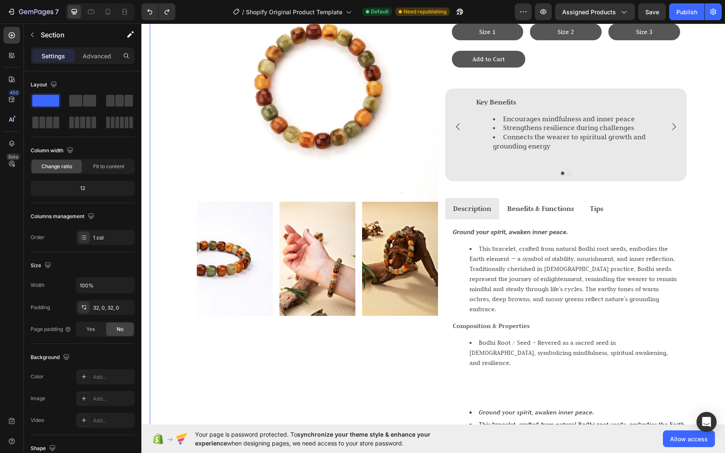
click at [694, 342] on div "Image Image Image Image Row Life Life Life Bracelet Heading $35 Text Block Size…" at bounding box center [441, 340] width 583 height 774
click at [613, 234] on div "Ground your spirit, awaken inner peace. This bracelet, crafted from natural Bod…" at bounding box center [566, 300] width 228 height 149
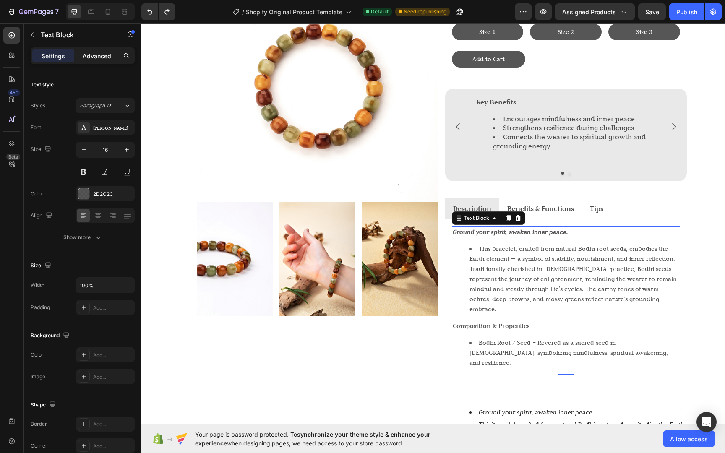
click at [110, 55] on p "Advanced" at bounding box center [97, 56] width 29 height 9
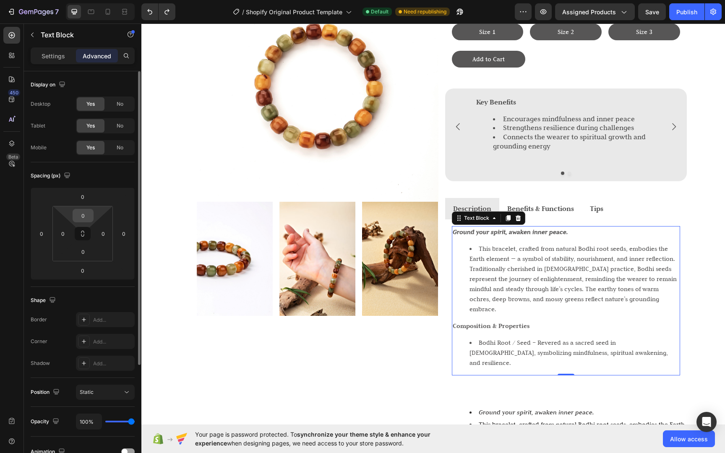
click at [81, 212] on input "0" at bounding box center [83, 215] width 17 height 13
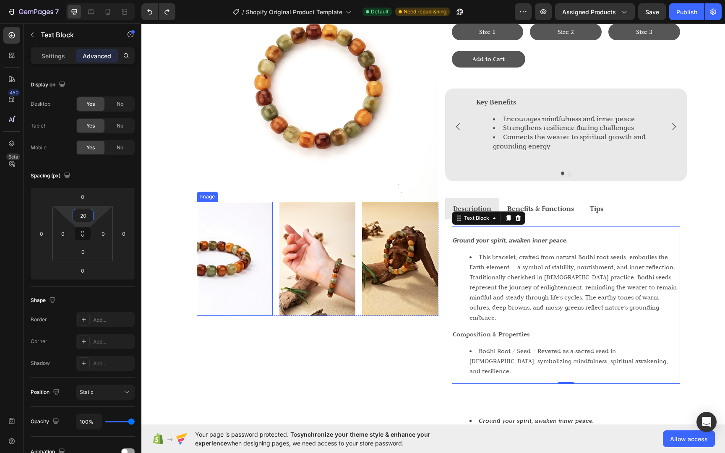
type input "2"
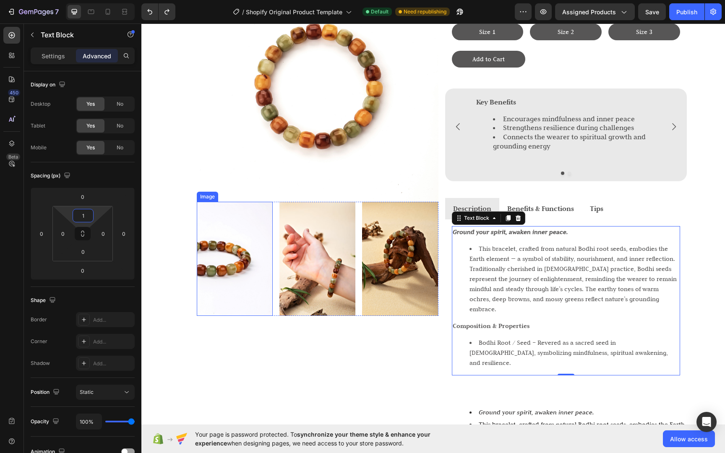
type input "10"
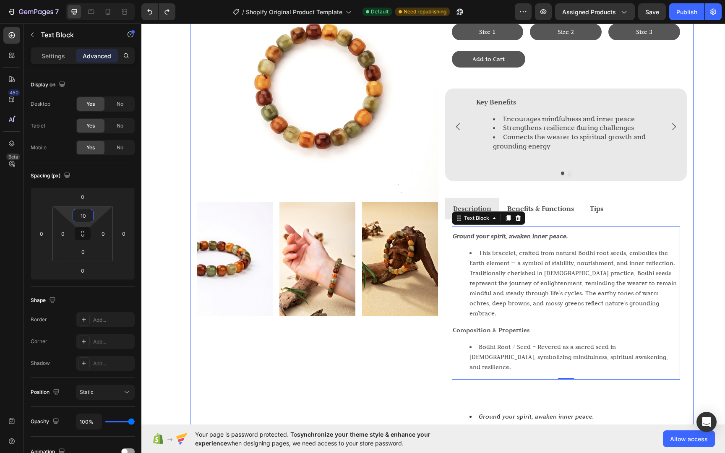
click at [689, 256] on div "Image Image Image Image Row Life Life Life Bracelet Heading $35 Text Block Size…" at bounding box center [441, 237] width 503 height 568
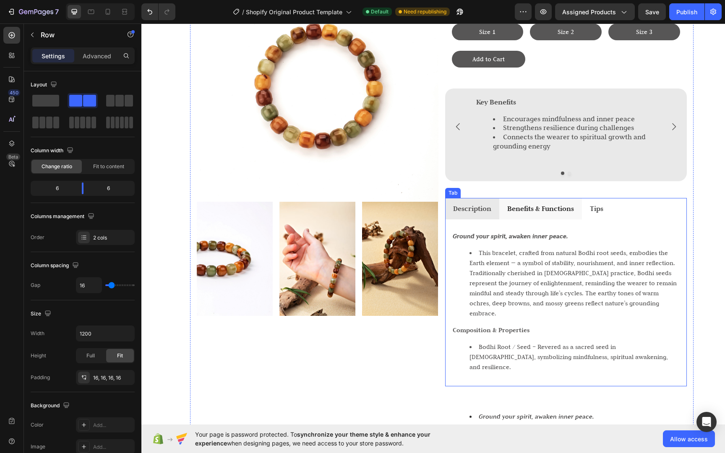
click at [522, 204] on strong "Benefits & Functions" at bounding box center [540, 208] width 67 height 9
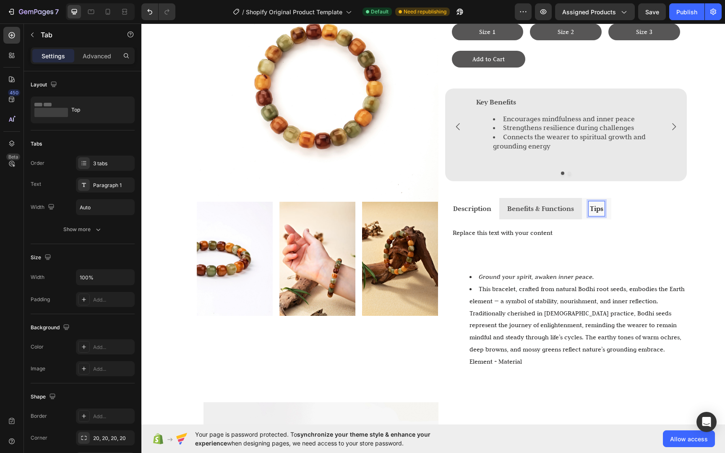
click at [593, 208] on p "Tips" at bounding box center [596, 209] width 13 height 13
click at [513, 227] on p "Replace this text with your content" at bounding box center [565, 233] width 226 height 12
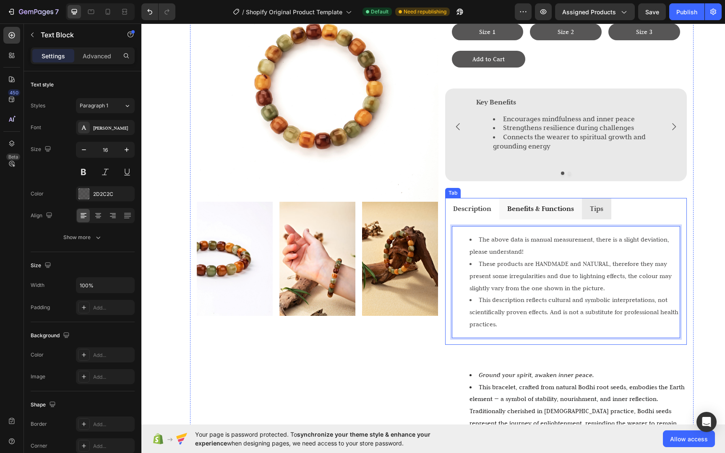
click at [527, 204] on strong "Benefits & Functions" at bounding box center [540, 208] width 67 height 9
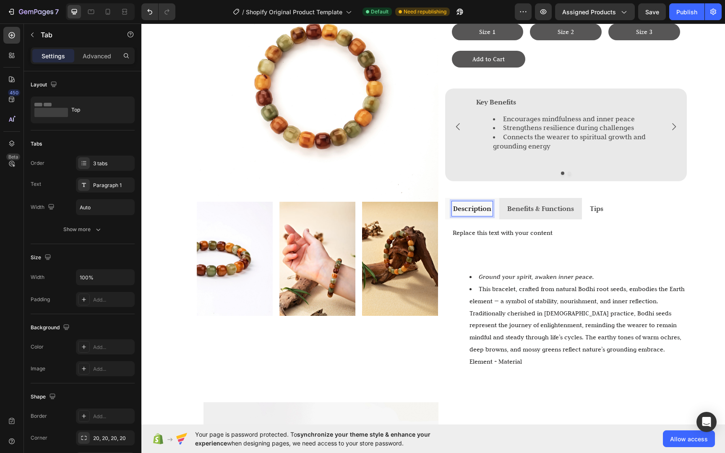
click at [469, 206] on strong "Description" at bounding box center [472, 208] width 38 height 9
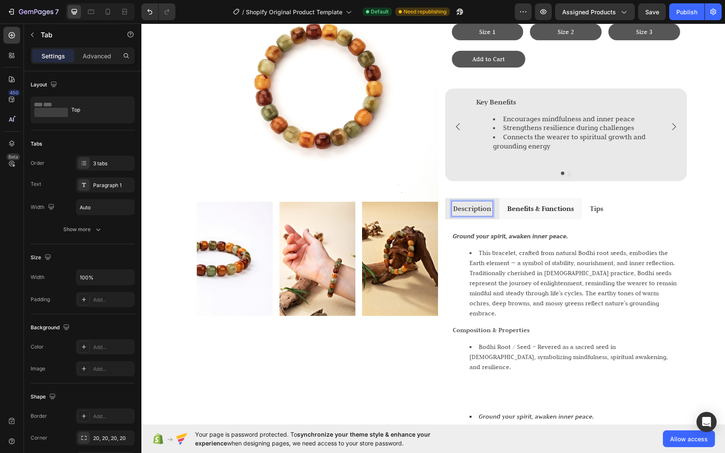
click at [512, 206] on strong "Benefits & Functions" at bounding box center [540, 208] width 67 height 9
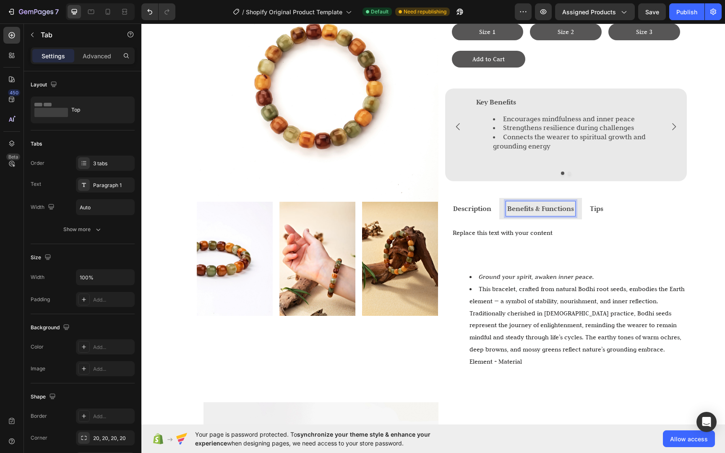
click at [572, 207] on div "Benefits & Functions" at bounding box center [540, 208] width 69 height 15
click at [574, 209] on li "Benefits & Functions" at bounding box center [540, 209] width 83 height 22
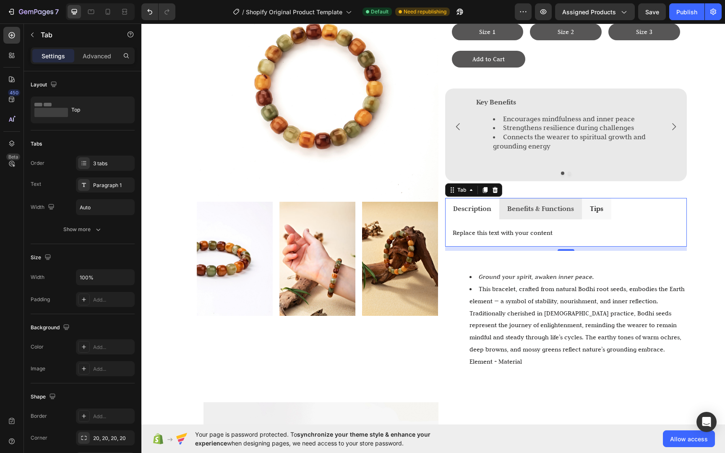
click at [582, 208] on li "Tips" at bounding box center [596, 209] width 29 height 22
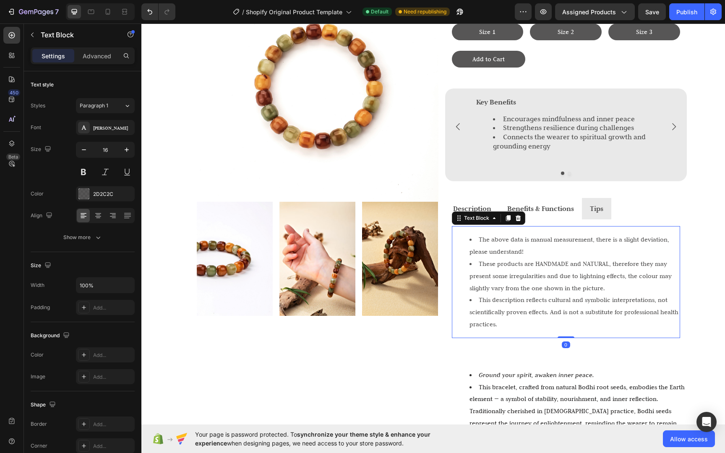
click at [475, 234] on li "The above data is manual measurement, there is a slight deviation, please under…" at bounding box center [574, 246] width 210 height 24
click at [479, 234] on li "The above data is manual measurement, there is a slight deviation, please under…" at bounding box center [574, 246] width 210 height 24
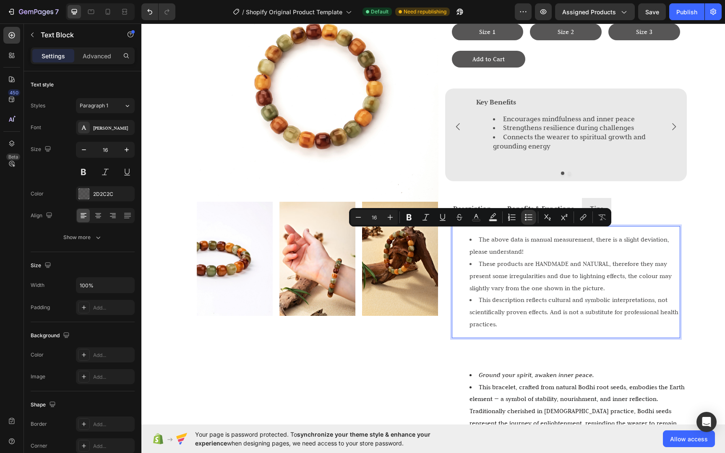
click at [507, 258] on li "These products are HANDMADE and NATURAL, therefore they may present some irregu…" at bounding box center [574, 276] width 210 height 36
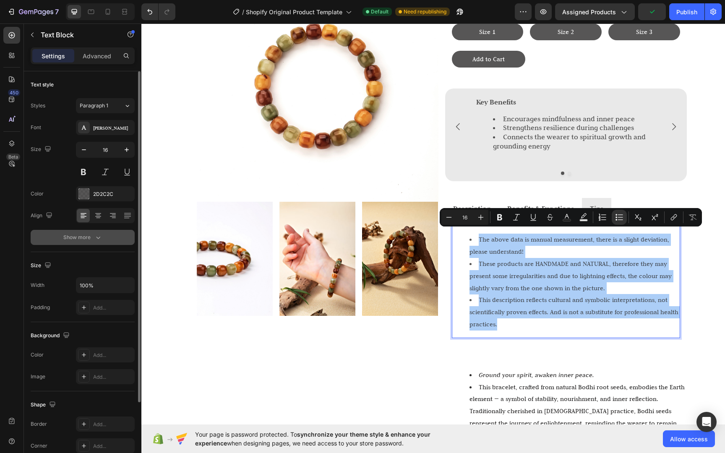
click at [85, 233] on div "Show more" at bounding box center [82, 237] width 39 height 8
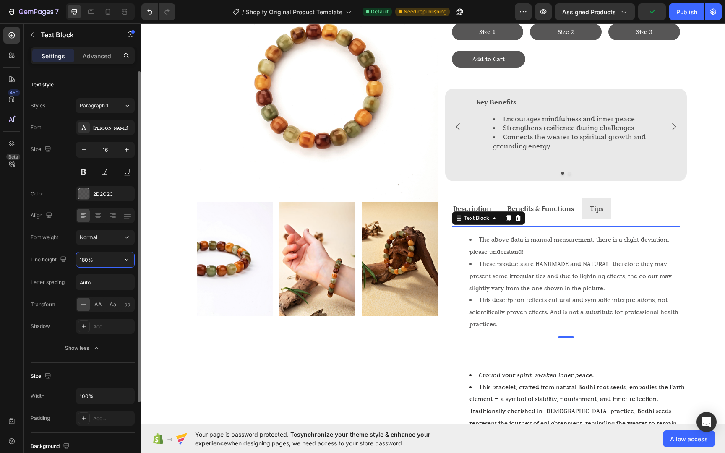
click at [84, 258] on input "180%" at bounding box center [105, 259] width 58 height 15
click at [85, 260] on input "180%" at bounding box center [105, 259] width 58 height 15
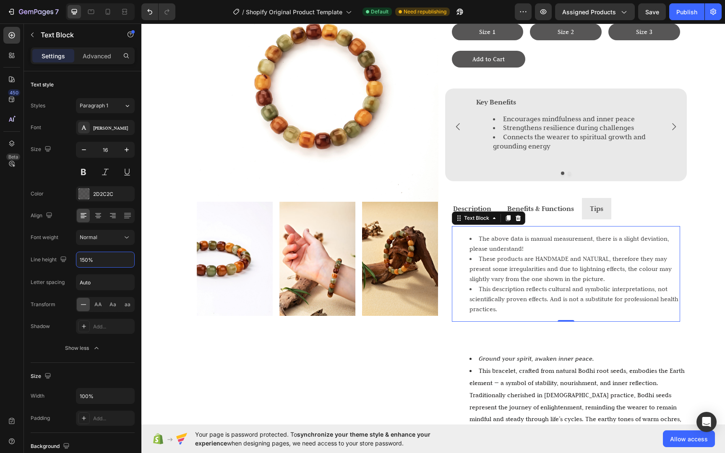
type input "150%"
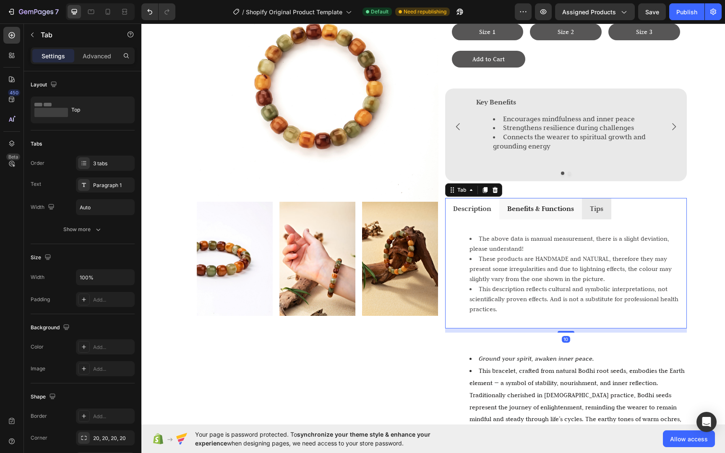
click at [517, 205] on strong "Benefits & Functions" at bounding box center [540, 208] width 67 height 9
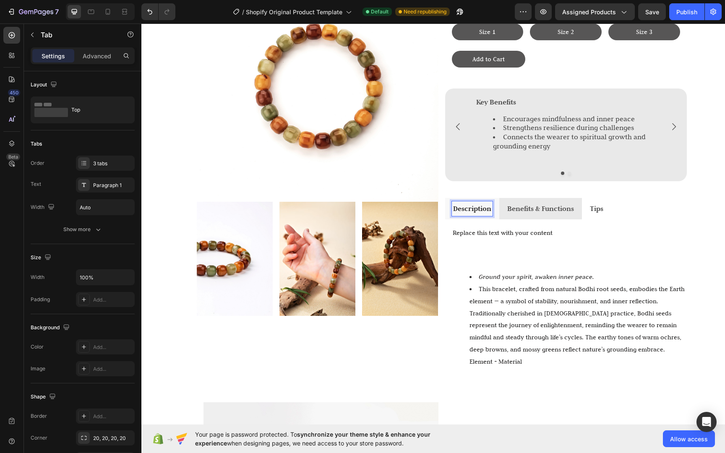
click at [471, 207] on strong "Description" at bounding box center [472, 208] width 38 height 9
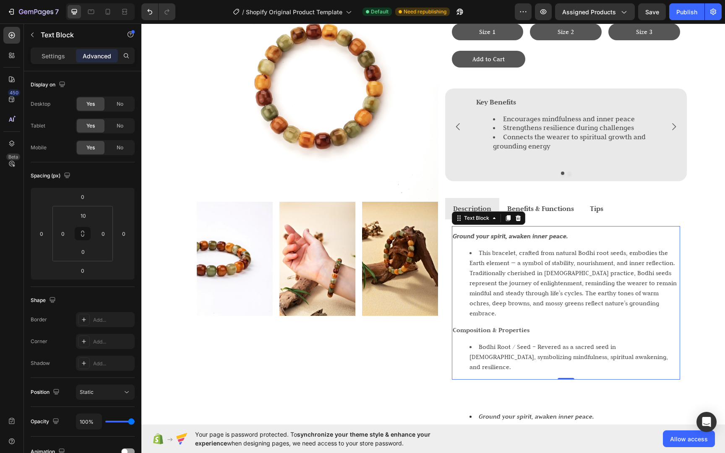
click at [546, 248] on li "This bracelet, crafted from natural Bodhi root seeds, embodies the Earth elemen…" at bounding box center [574, 283] width 210 height 70
click at [61, 58] on p "Settings" at bounding box center [53, 56] width 23 height 9
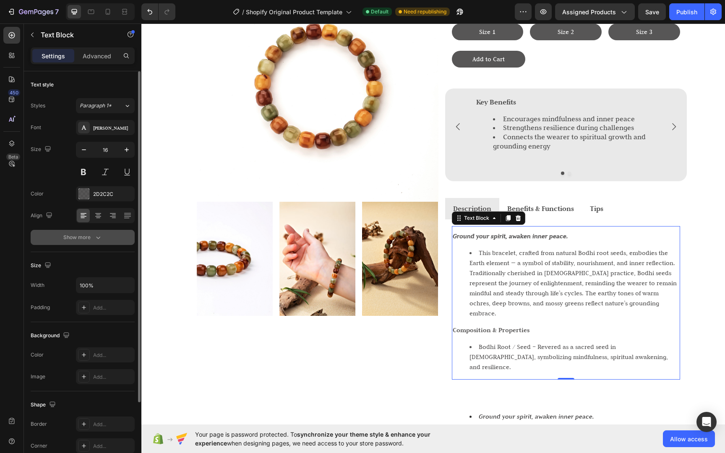
click at [99, 244] on button "Show more" at bounding box center [83, 237] width 104 height 15
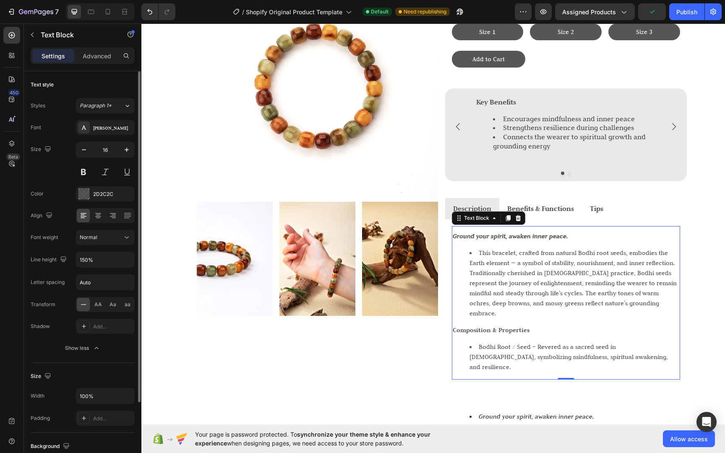
click at [99, 274] on div "Font Judson Size 16 Color 2D2C2C Align Font weight Normal Line height 150% Lett…" at bounding box center [83, 238] width 104 height 236
click at [100, 277] on input "Auto" at bounding box center [105, 282] width 58 height 15
drag, startPoint x: 102, startPoint y: 280, endPoint x: 63, endPoint y: 277, distance: 39.1
click at [63, 277] on div "Letter spacing Auto" at bounding box center [83, 282] width 104 height 16
type input "Auto"
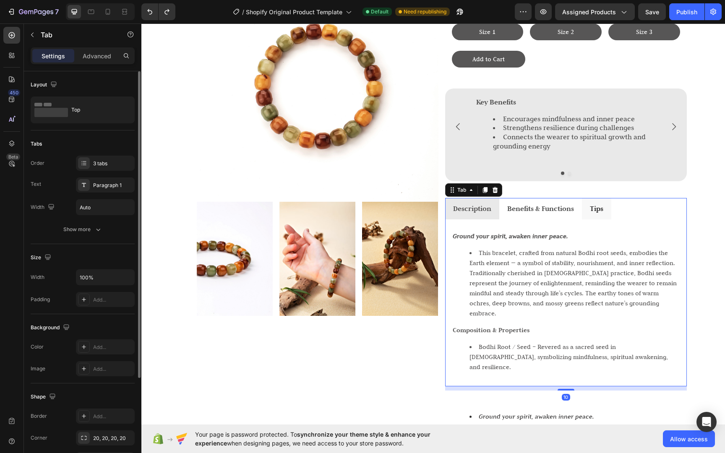
click at [598, 208] on p "Tips" at bounding box center [596, 209] width 13 height 13
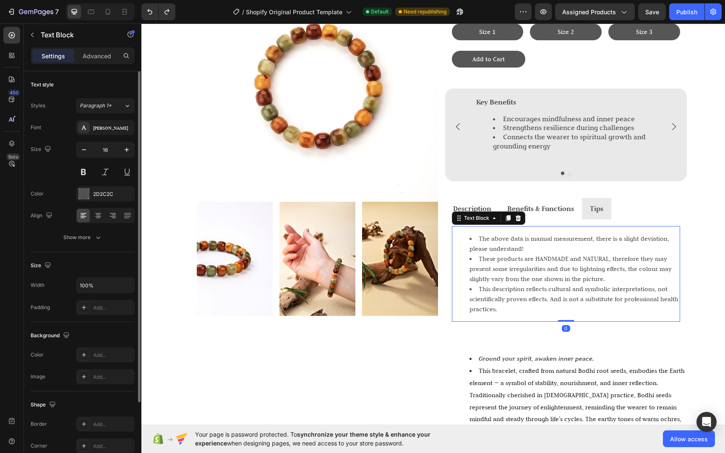
click at [476, 234] on li "The above data is manual measurement, there is a slight deviation, please under…" at bounding box center [574, 244] width 210 height 20
click at [453, 204] on strong "Description" at bounding box center [472, 208] width 38 height 9
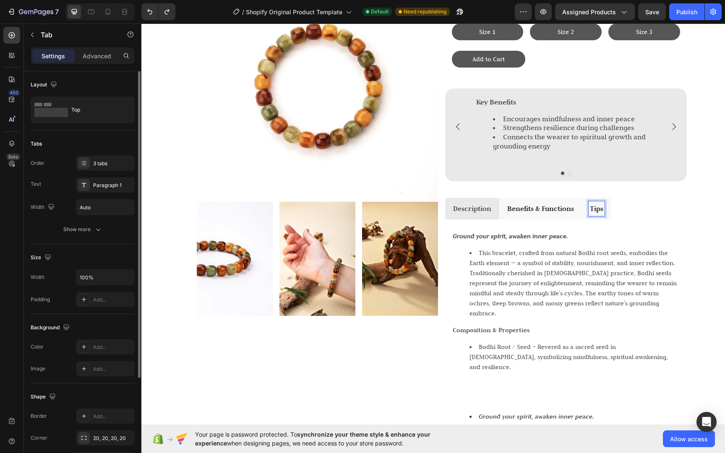
click at [590, 204] on strong "Tips" at bounding box center [596, 208] width 13 height 9
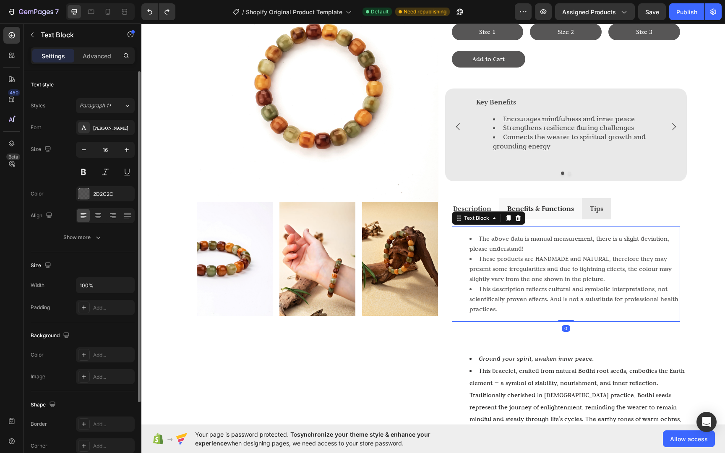
click at [470, 244] on li "The above data is manual measurement, there is a slight deviation, please under…" at bounding box center [574, 244] width 210 height 20
click at [469, 243] on li "The above data is manual measurement, there is a slight deviation, please under…" at bounding box center [574, 244] width 210 height 20
click at [471, 263] on li "These products are HANDMADE and NATURAL, therefore they may present some irregu…" at bounding box center [574, 269] width 210 height 30
click at [469, 262] on li "These products are HANDMADE and NATURAL, therefore they may present some irregu…" at bounding box center [574, 269] width 210 height 30
click at [473, 254] on li "These products are HANDMADE and NATURAL, therefore they may present some irregu…" at bounding box center [574, 269] width 210 height 30
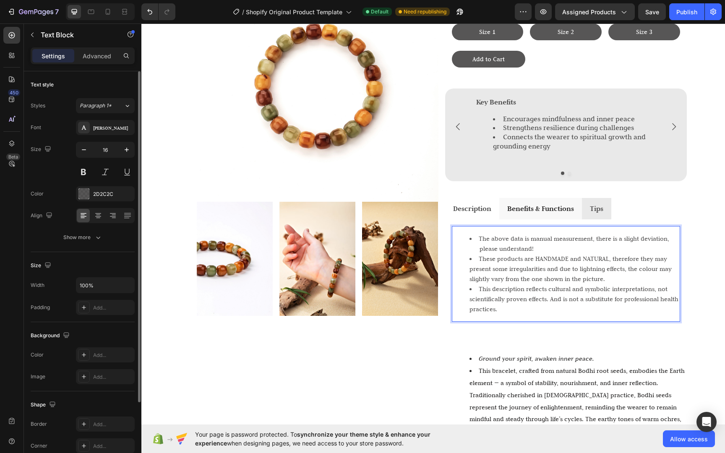
click at [476, 254] on li "These products are HANDMADE and NATURAL, therefore they may present some irregu…" at bounding box center [574, 269] width 210 height 30
click at [475, 244] on li "The above data is manual measurement, there is a slight deviation, please under…" at bounding box center [574, 244] width 210 height 20
drag, startPoint x: 474, startPoint y: 232, endPoint x: 477, endPoint y: 236, distance: 5.5
click at [475, 234] on li "The above data is manual measurement, there is a slight deviation, please under…" at bounding box center [574, 244] width 210 height 20
click at [535, 291] on li "This description reflects cultural and symbolic interpretations, not scientific…" at bounding box center [574, 299] width 210 height 30
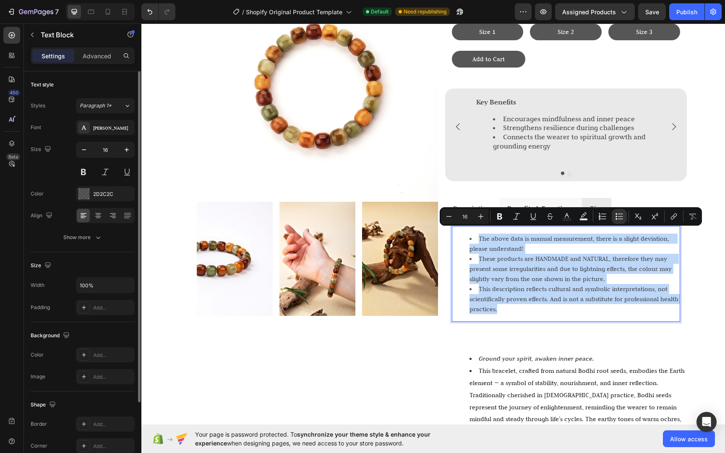
drag, startPoint x: 508, startPoint y: 301, endPoint x: 459, endPoint y: 221, distance: 94.1
click at [459, 226] on div "The above data is manual measurement, there is a slight deviation, please under…" at bounding box center [566, 274] width 228 height 96
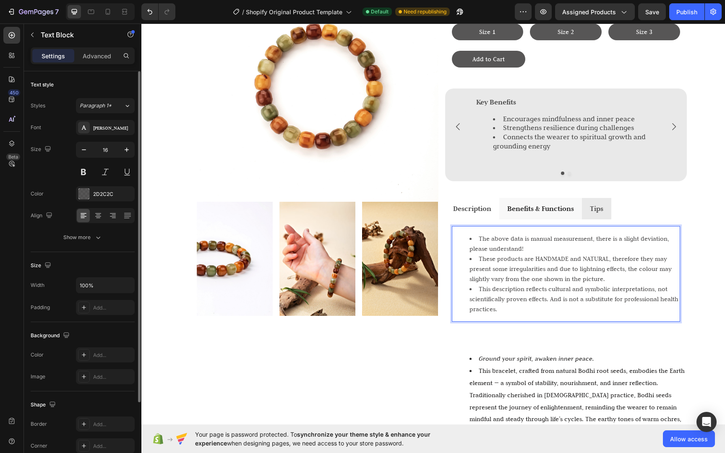
click at [502, 226] on div "The above data is manual measurement, there is a slight deviation, please under…" at bounding box center [566, 274] width 228 height 96
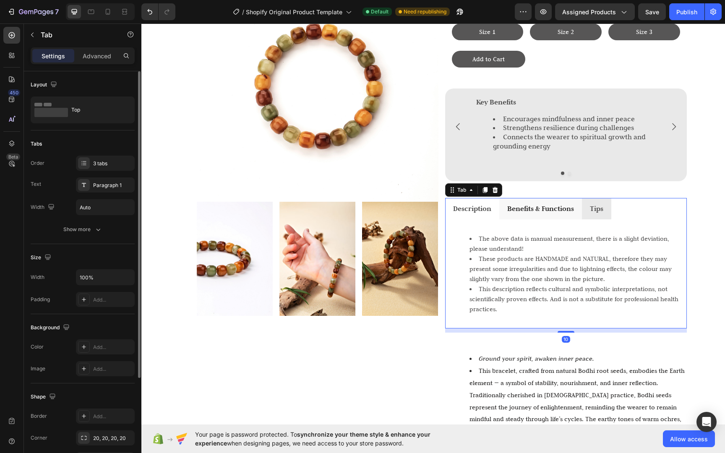
click at [489, 219] on div "Ground your spirit, awaken inner peace. This bracelet, crafted from natural Bod…" at bounding box center [566, 273] width 242 height 109
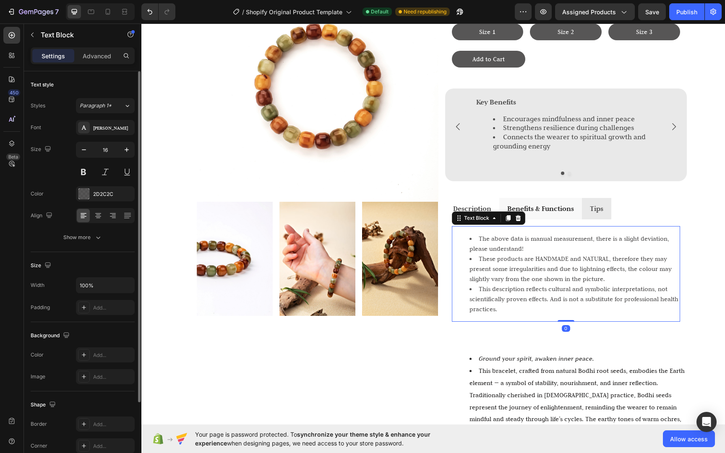
click at [494, 234] on li "The above data is manual measurement, there is a slight deviation, please under…" at bounding box center [574, 244] width 210 height 20
click at [69, 234] on div "Show more" at bounding box center [82, 237] width 39 height 8
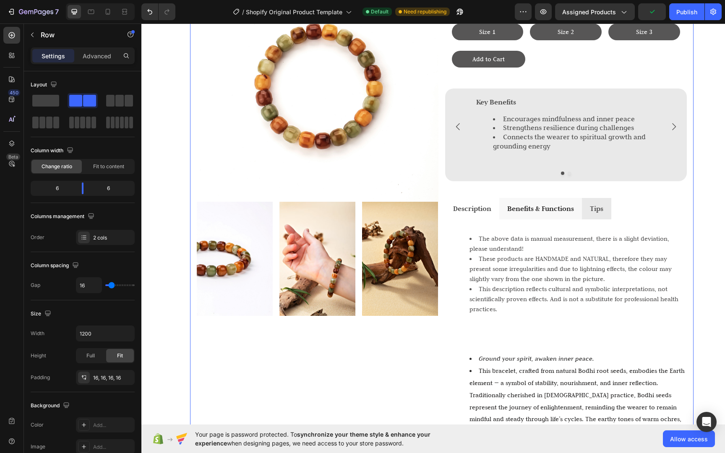
click at [664, 189] on div "Life Life Life Bracelet Heading $35 Text Block Size 1 Button Size 2 Button Size…" at bounding box center [566, 208] width 242 height 497
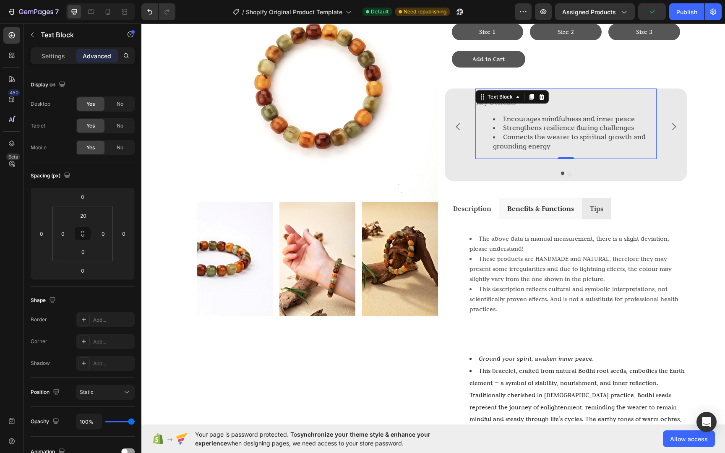
click at [611, 133] on li "Connects the wearer to spiritual growth and grounding energy" at bounding box center [574, 142] width 163 height 18
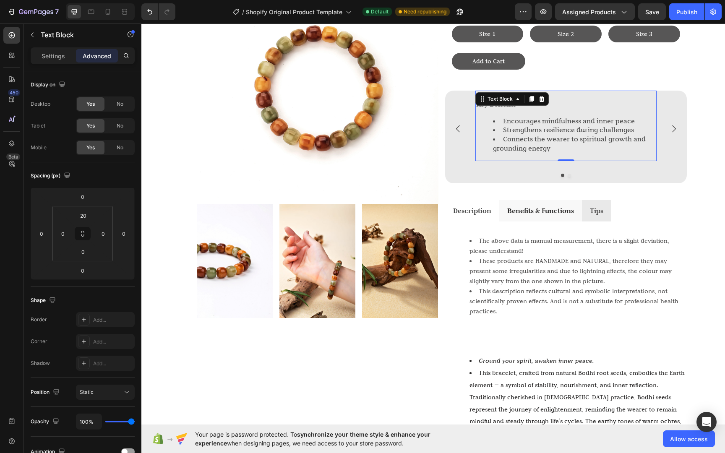
scroll to position [205, 0]
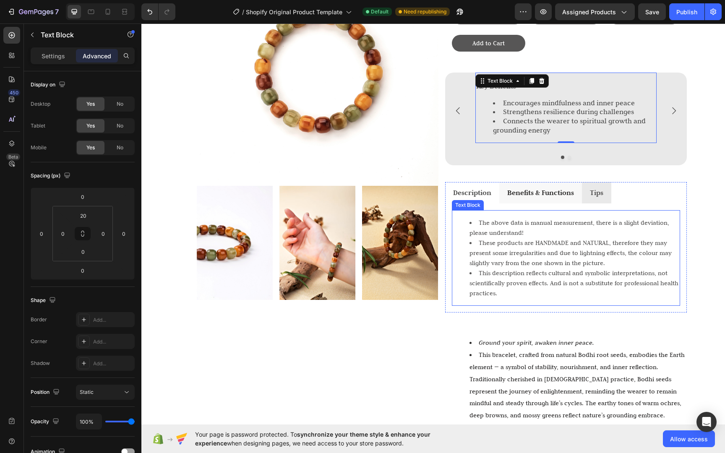
click at [537, 222] on li "The above data is manual measurement, there is a slight deviation, please under…" at bounding box center [574, 228] width 210 height 20
click at [44, 64] on div "Settings Advanced" at bounding box center [82, 59] width 117 height 24
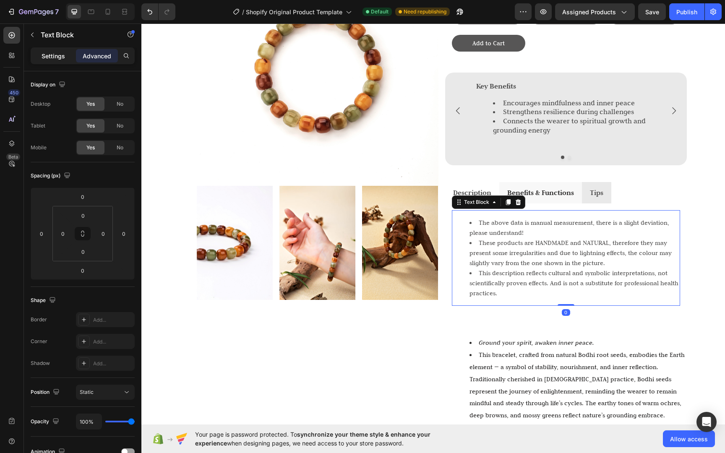
click at [48, 60] on div "Settings" at bounding box center [53, 55] width 42 height 13
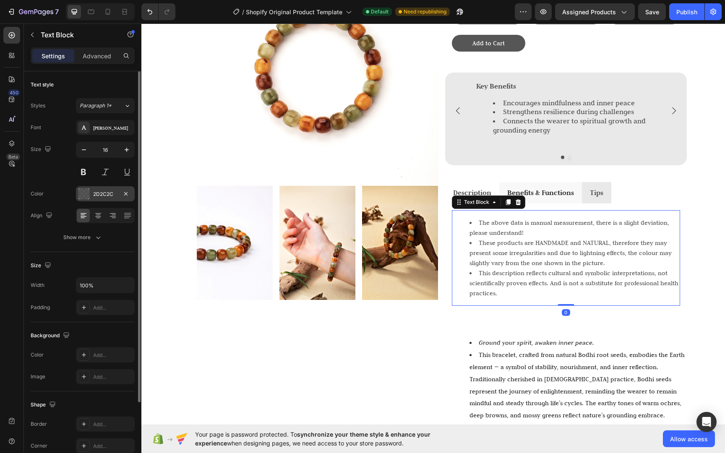
click at [114, 190] on div "2D2C2C" at bounding box center [105, 193] width 59 height 15
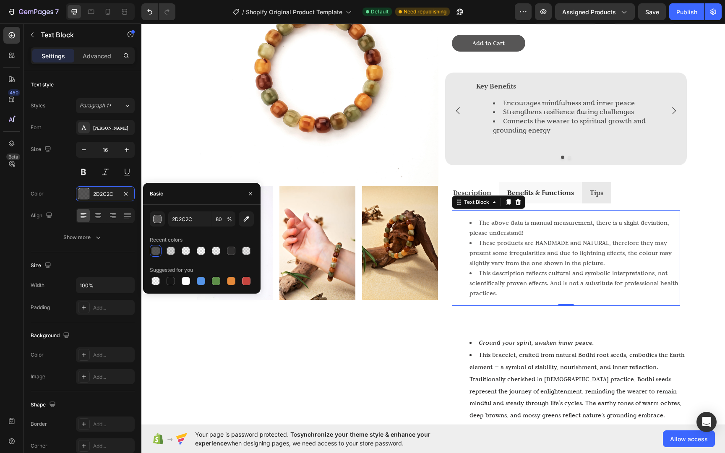
click at [231, 219] on span "%" at bounding box center [229, 220] width 5 height 8
click at [223, 219] on input "80" at bounding box center [223, 218] width 23 height 15
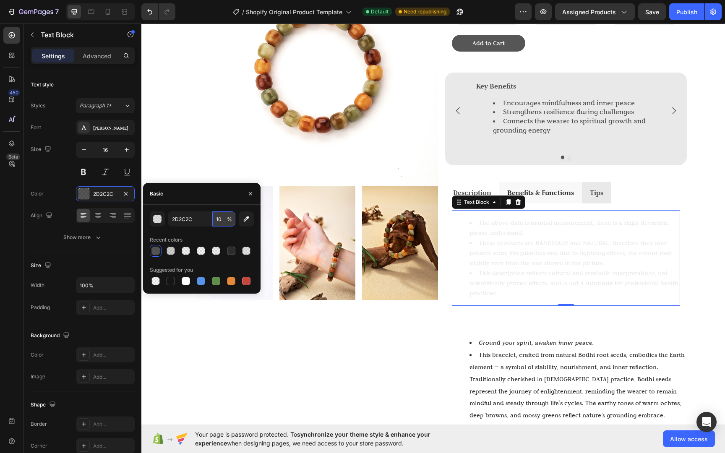
type input "100"
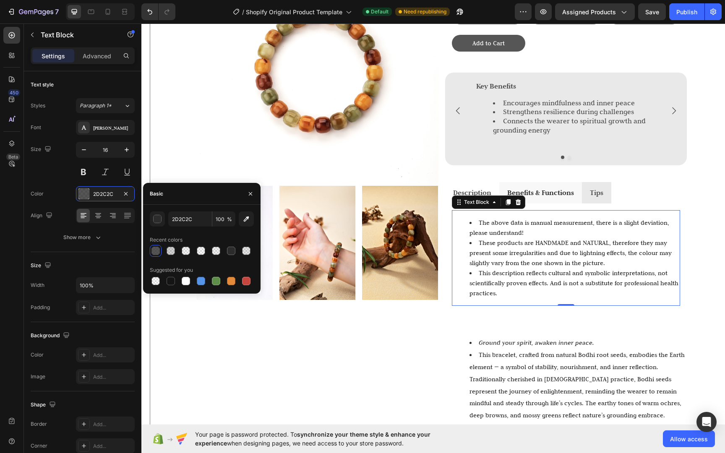
click at [698, 194] on div "Image Image Image Image Row Life Life Life Bracelet Heading $35 Text Block Size…" at bounding box center [441, 298] width 583 height 720
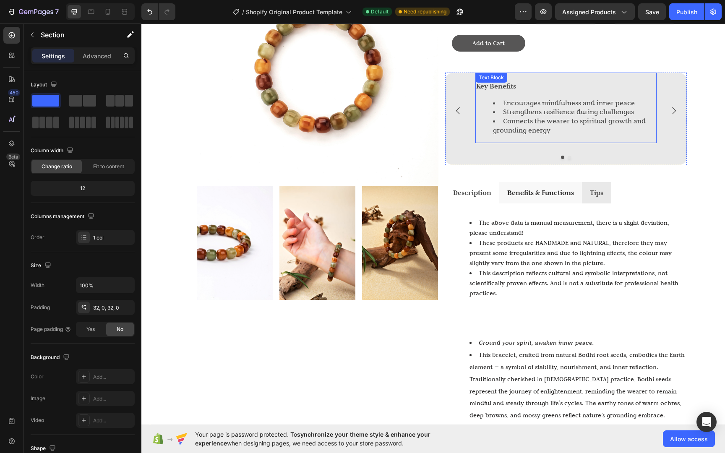
click at [625, 118] on li "Connects the wearer to spiritual growth and grounding energy" at bounding box center [574, 126] width 163 height 18
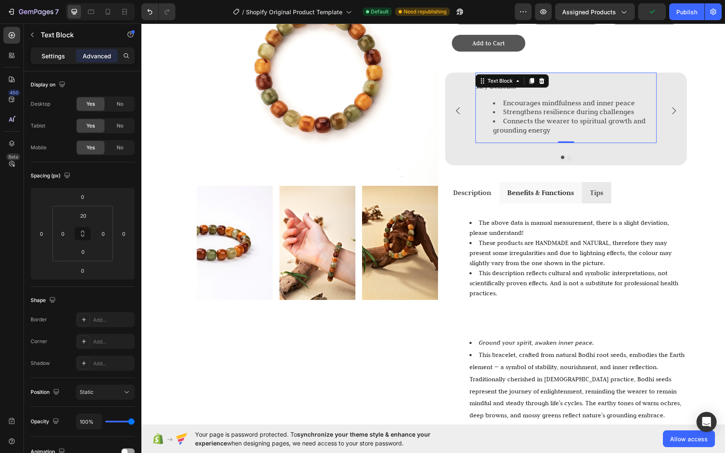
click at [60, 55] on p "Settings" at bounding box center [53, 56] width 23 height 9
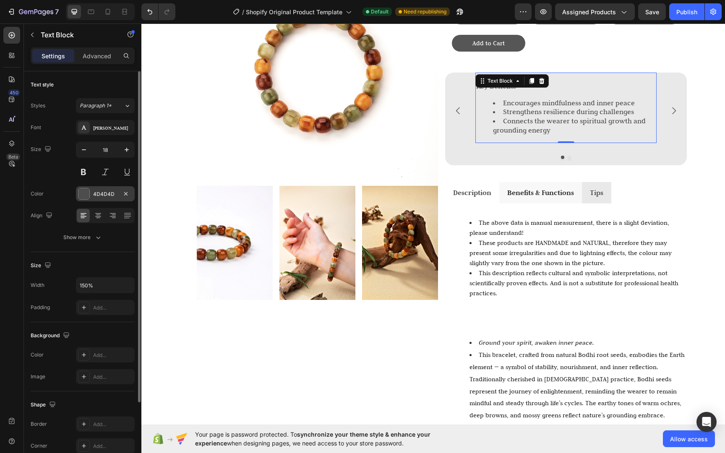
click at [86, 191] on div at bounding box center [83, 193] width 11 height 11
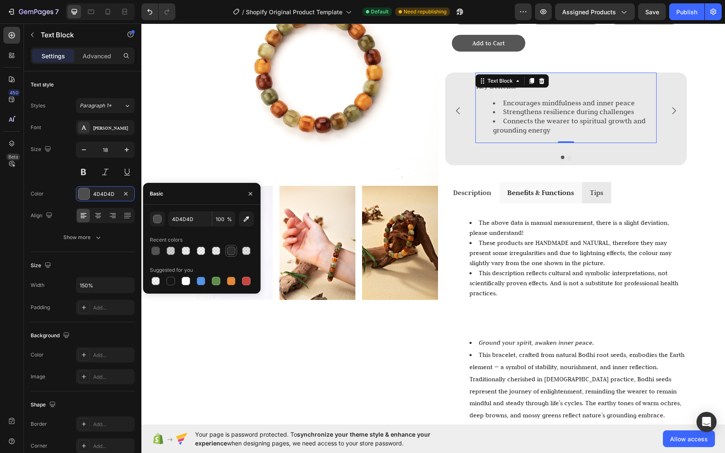
click at [232, 251] on div at bounding box center [231, 251] width 8 height 8
type input "2D2C2C"
click at [521, 191] on strong "Benefits & Functions" at bounding box center [540, 192] width 67 height 9
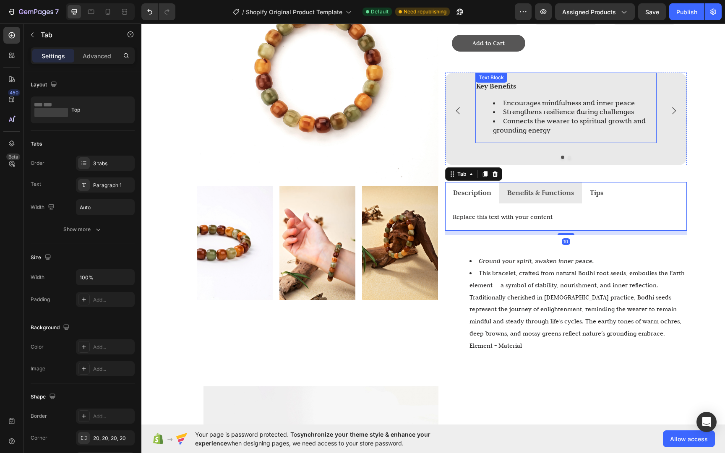
click at [541, 124] on li "Connects the wearer to spiritual growth and grounding energy" at bounding box center [574, 126] width 163 height 18
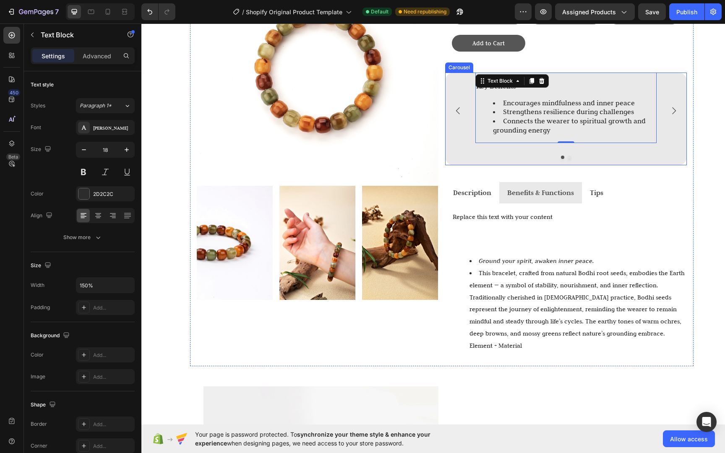
click at [455, 109] on icon "Carousel Back Arrow" at bounding box center [458, 111] width 10 height 10
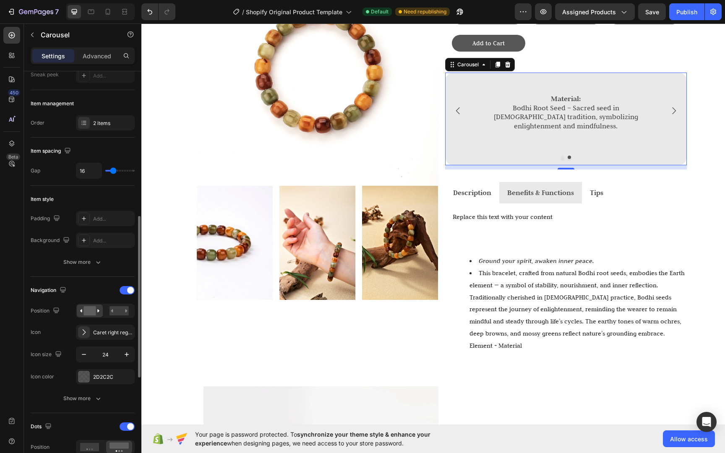
scroll to position [166, 0]
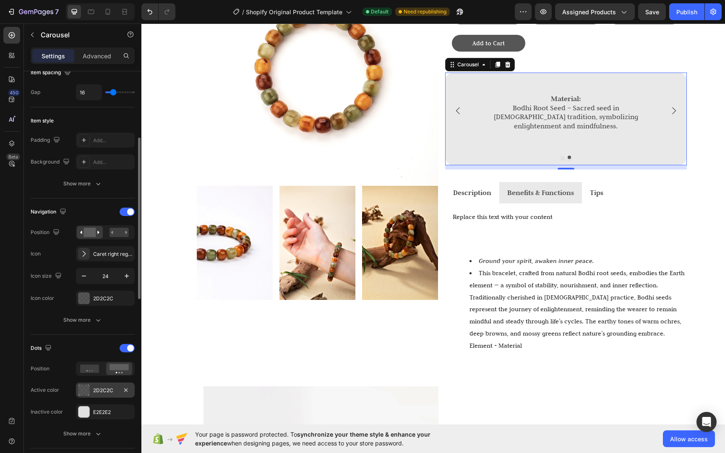
click at [93, 389] on div "2D2C2C" at bounding box center [105, 391] width 24 height 8
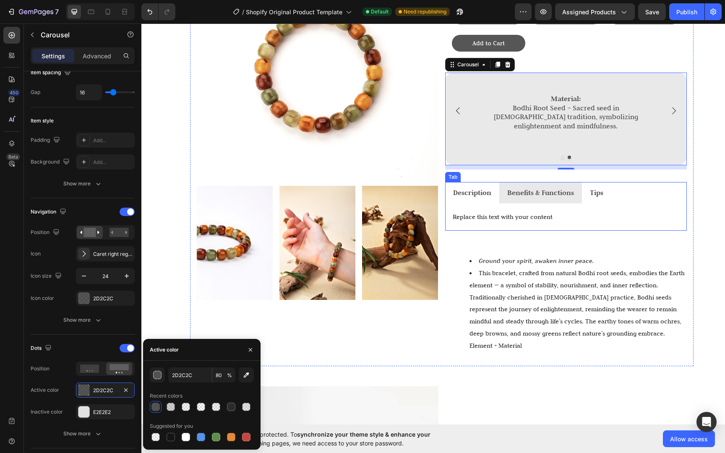
click at [669, 203] on div "Ground your spirit, awaken inner peace. This bracelet, crafted from natural Bod…" at bounding box center [566, 216] width 242 height 27
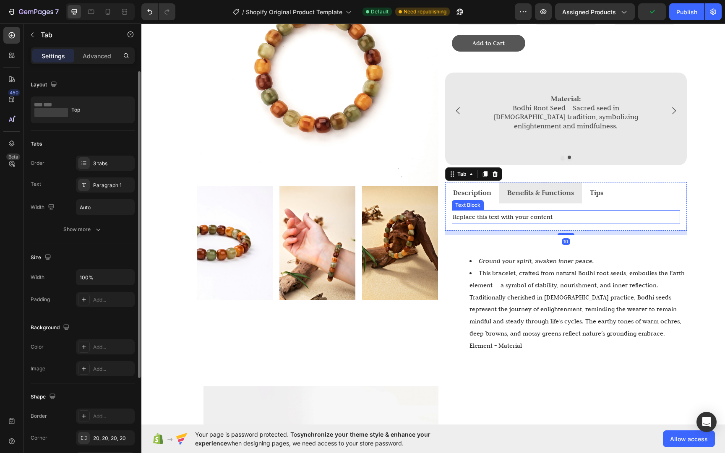
click at [512, 211] on div "Replace this text with your content" at bounding box center [566, 217] width 228 height 14
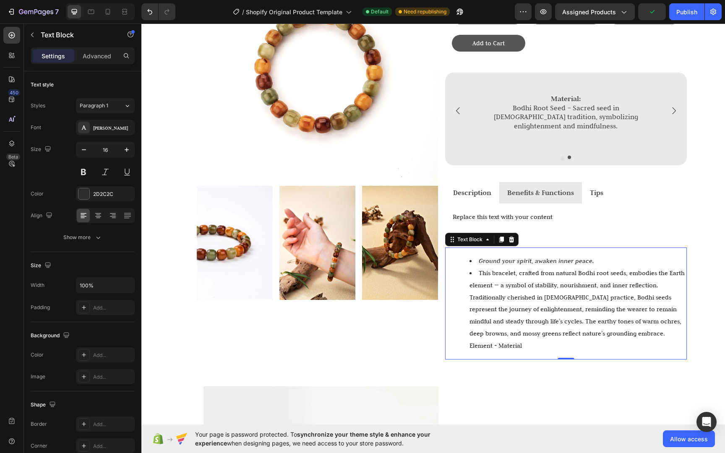
click at [488, 279] on li "This bracelet, crafted from natural Bodhi root seeds, embodies the Earth elemen…" at bounding box center [577, 309] width 216 height 85
click at [89, 194] on div at bounding box center [83, 193] width 11 height 11
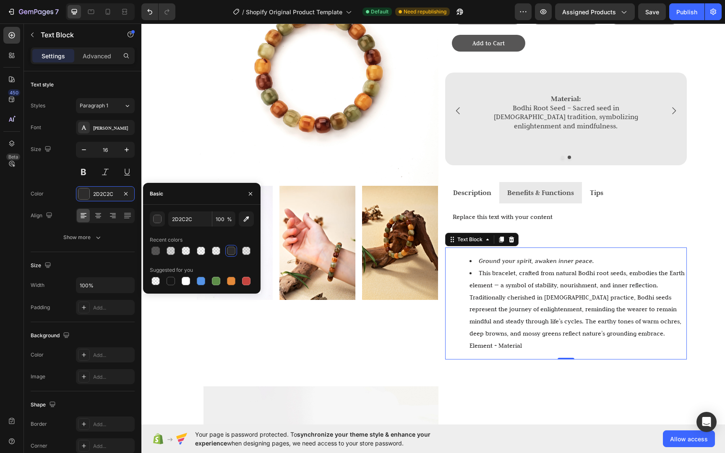
click at [228, 255] on div at bounding box center [231, 251] width 10 height 10
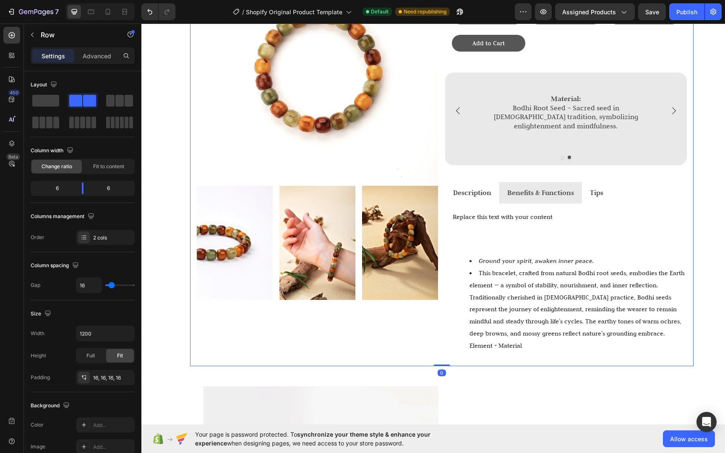
click at [330, 343] on div "Image Image Image Image Row" at bounding box center [318, 151] width 242 height 415
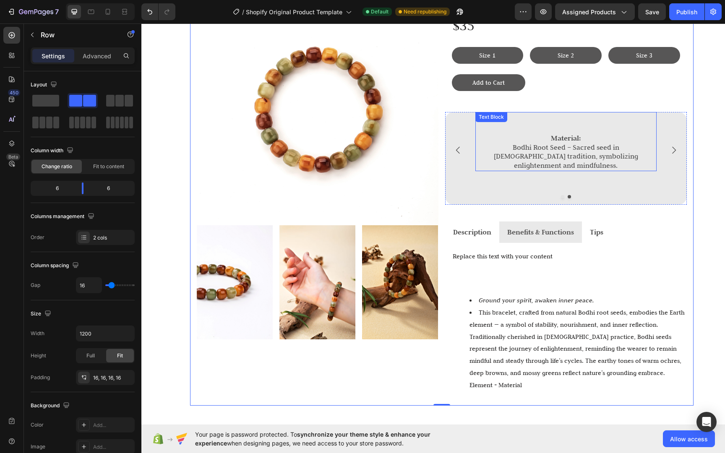
scroll to position [233, 0]
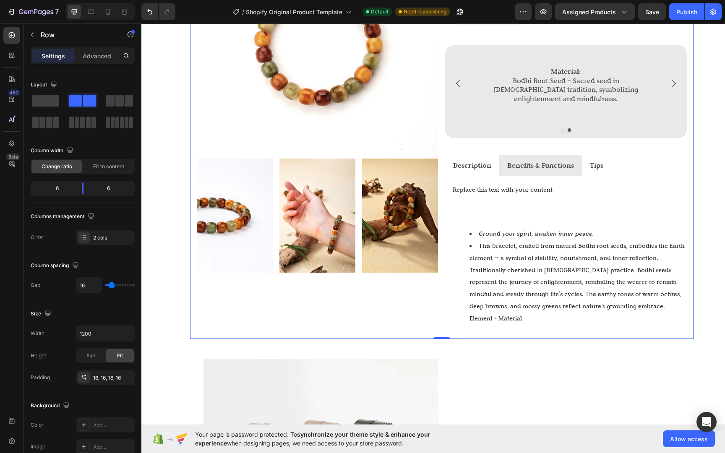
click at [555, 197] on div "Ground your spirit, awaken inner peace. This bracelet, crafted from natural Bod…" at bounding box center [566, 189] width 242 height 27
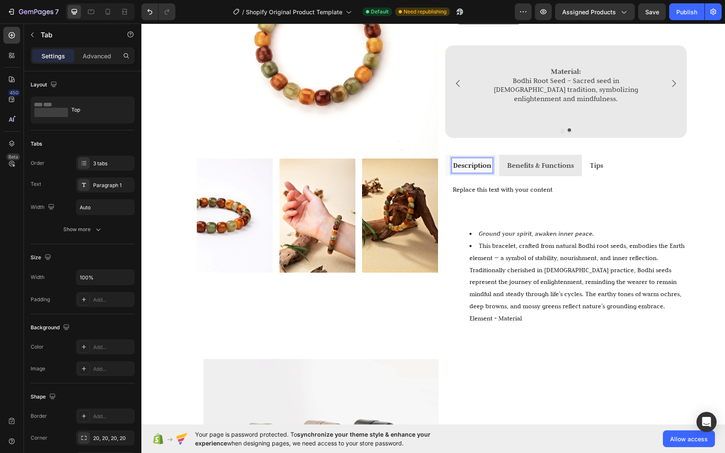
click at [472, 163] on strong "Description" at bounding box center [472, 165] width 38 height 9
click at [472, 161] on strong "Description" at bounding box center [472, 165] width 38 height 9
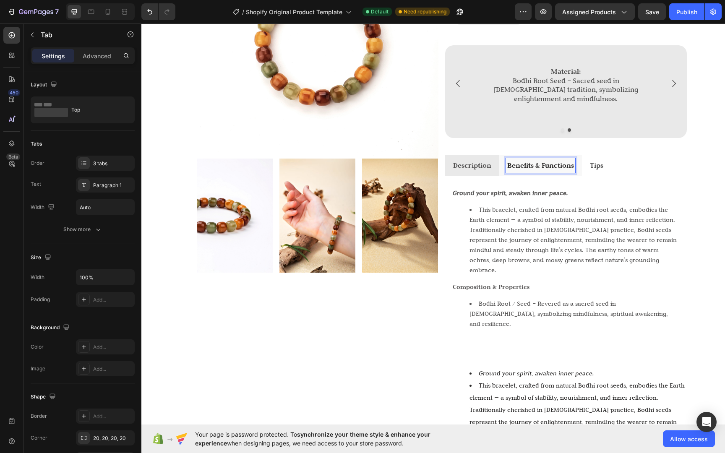
click at [524, 162] on strong "Benefits & Functions" at bounding box center [540, 165] width 67 height 9
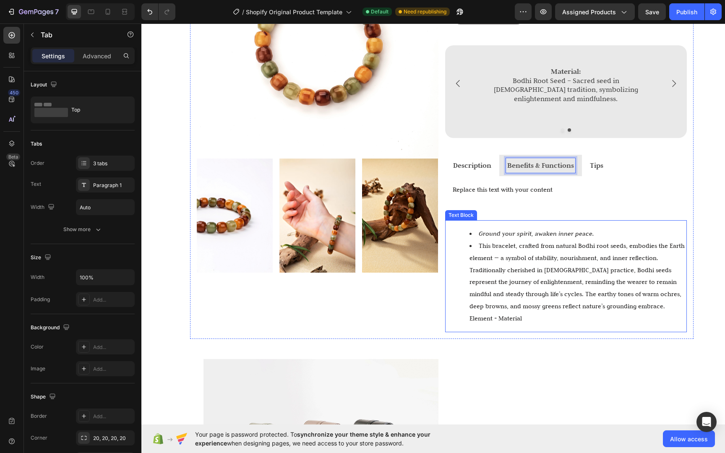
click at [541, 271] on li "This bracelet, crafted from natural Bodhi root seeds, embodies the Earth elemen…" at bounding box center [577, 282] width 216 height 85
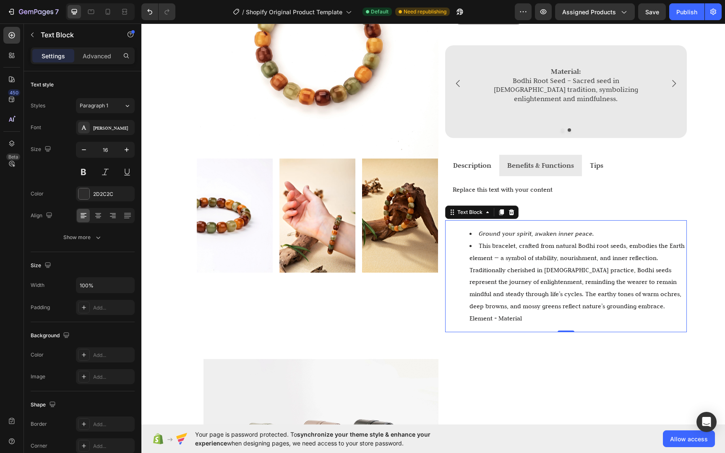
click at [508, 209] on icon at bounding box center [511, 212] width 7 height 7
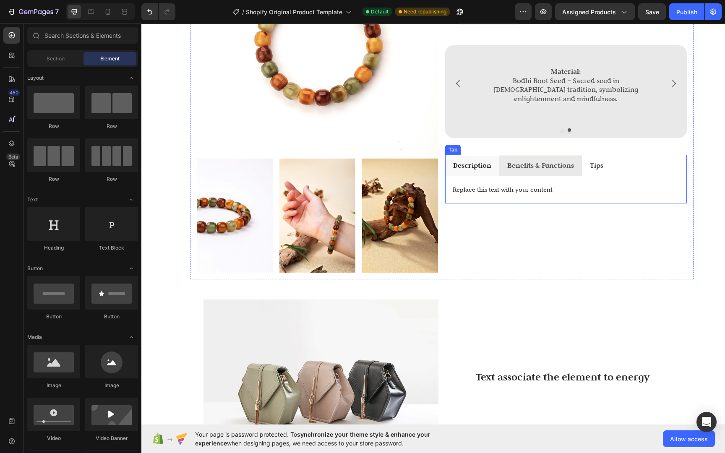
click at [463, 161] on strong "Description" at bounding box center [472, 165] width 38 height 9
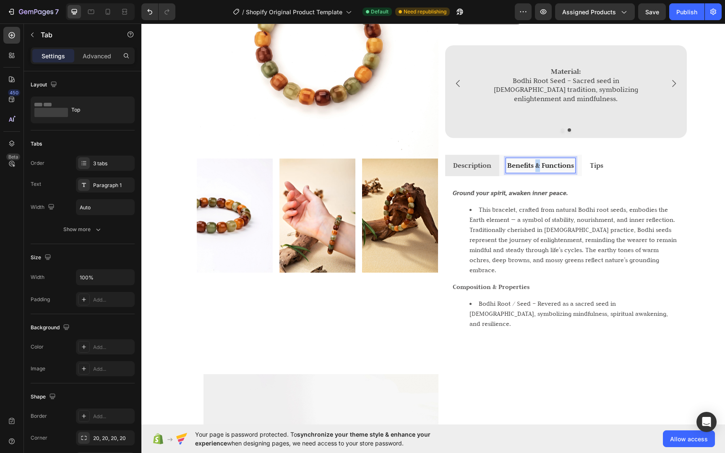
click at [532, 161] on strong "Benefits & Functions" at bounding box center [540, 165] width 67 height 9
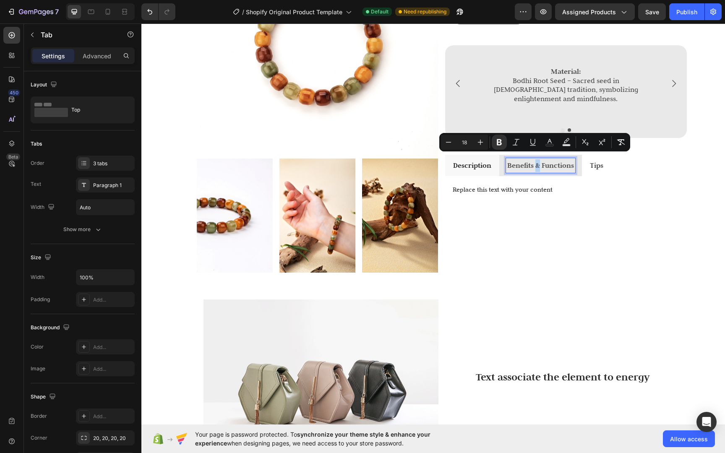
click at [476, 169] on li "Description" at bounding box center [472, 166] width 54 height 22
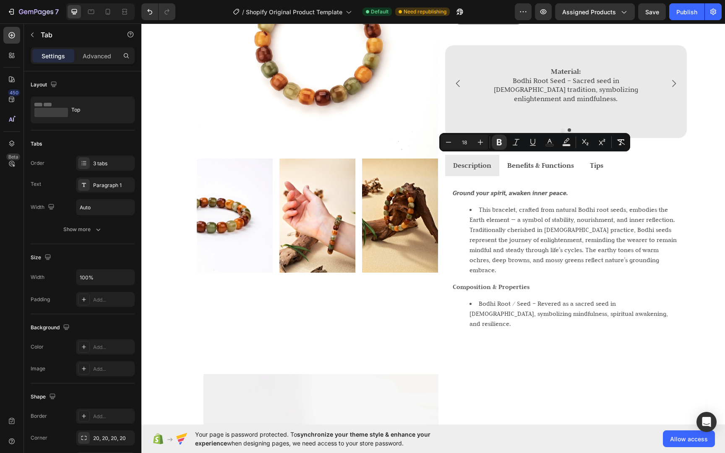
click at [477, 161] on strong "Description" at bounding box center [472, 165] width 38 height 9
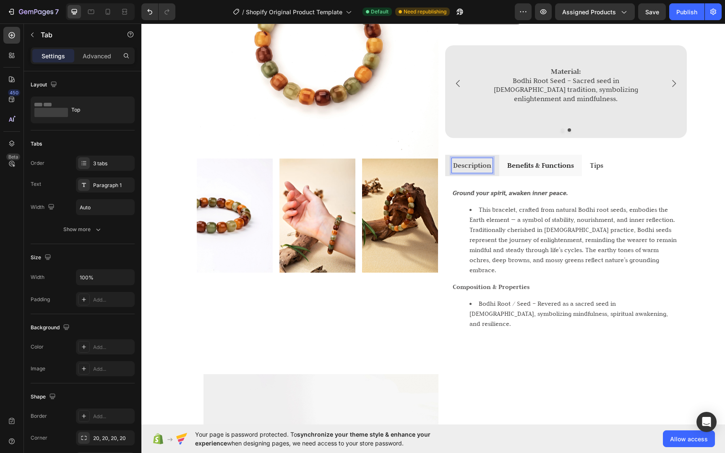
click at [530, 161] on strong "Benefits & Functions" at bounding box center [540, 165] width 67 height 9
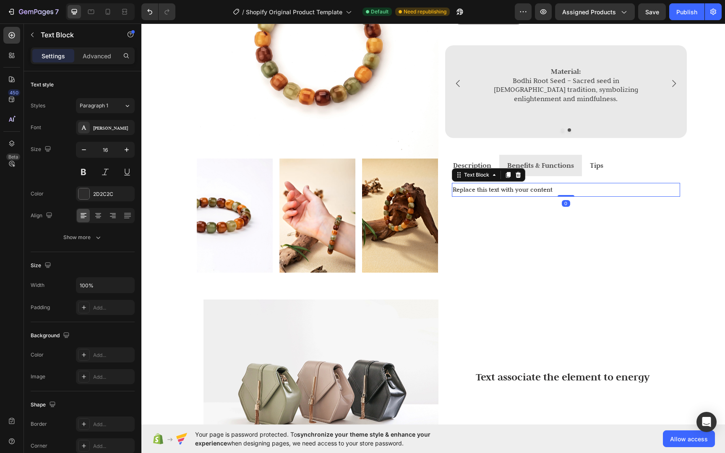
click at [486, 183] on div "Replace this text with your content" at bounding box center [566, 190] width 228 height 14
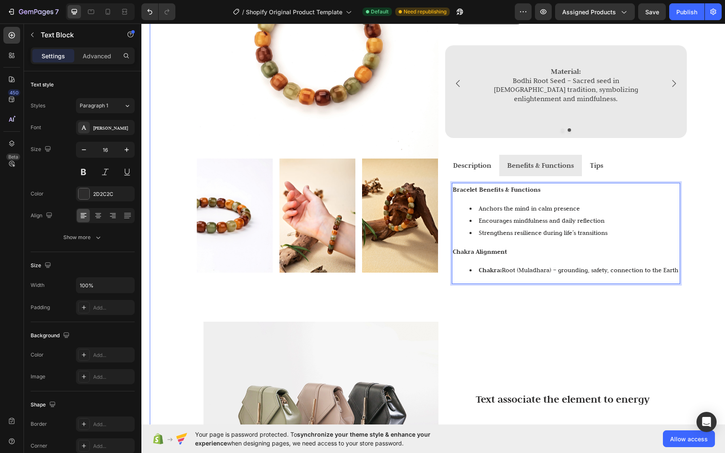
click at [540, 297] on div "Image Image Image Image Row Life Life Life Bracelet Heading $35 Text Block Size…" at bounding box center [441, 210] width 583 height 601
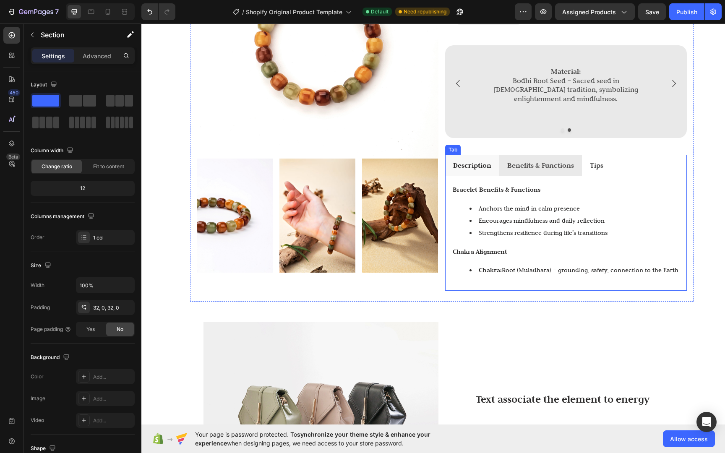
click at [468, 161] on strong "Description" at bounding box center [472, 165] width 38 height 9
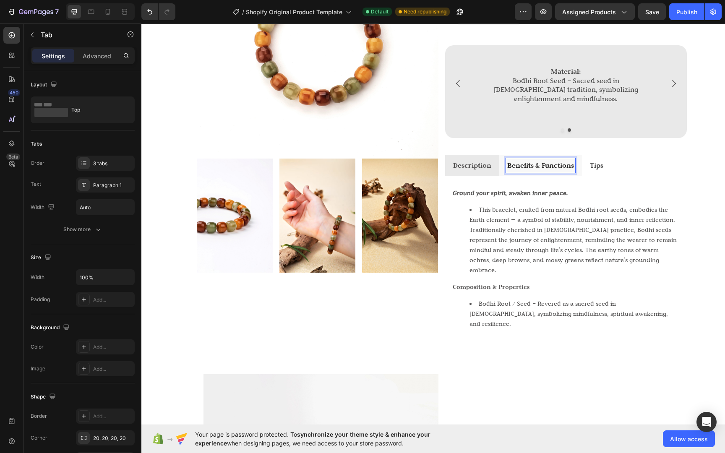
click at [551, 165] on p "Benefits & Functions" at bounding box center [540, 165] width 67 height 13
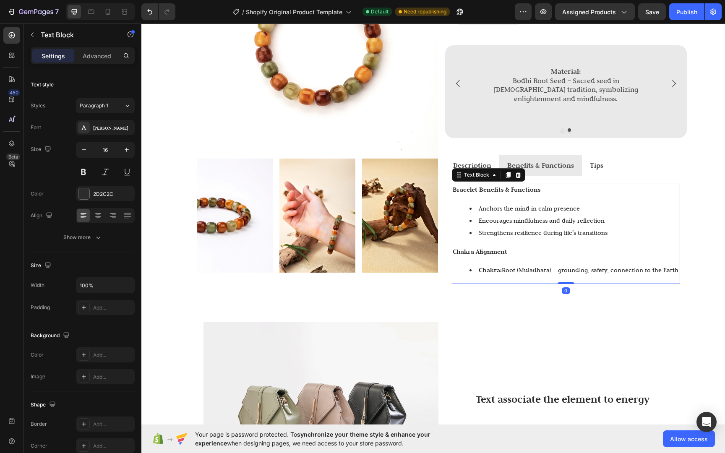
click at [561, 215] on li "Encourages mindfulness and daily reflection" at bounding box center [574, 221] width 210 height 12
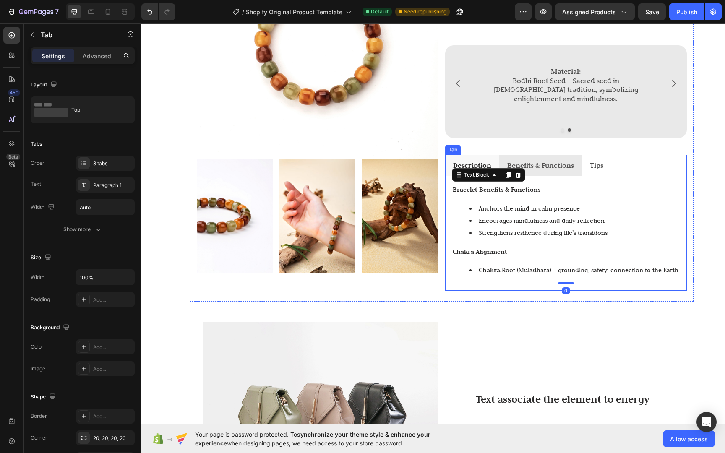
click at [491, 161] on li "Description" at bounding box center [472, 166] width 54 height 22
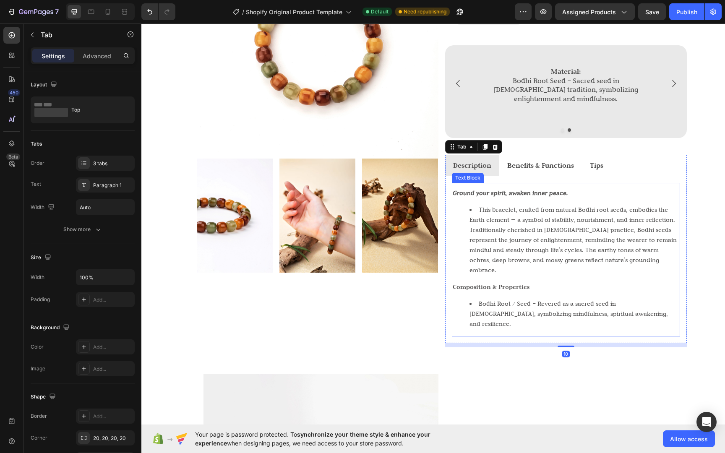
click at [569, 238] on li "This bracelet, crafted from natural Bodhi root seeds, embodies the Earth elemen…" at bounding box center [574, 240] width 210 height 70
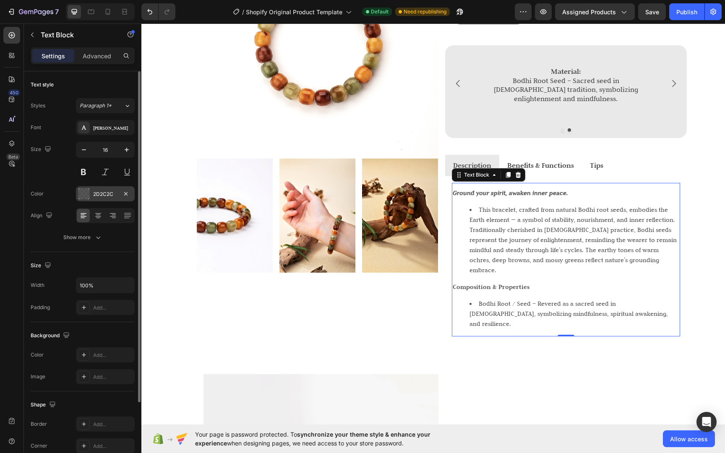
click at [92, 197] on div "2D2C2C" at bounding box center [105, 193] width 59 height 15
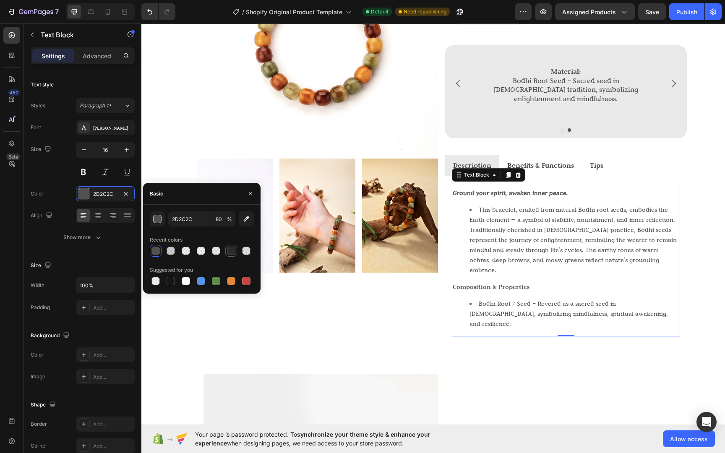
click at [233, 251] on div at bounding box center [231, 251] width 8 height 8
type input "100"
click at [615, 361] on div "Image Text associate the element to energy Text Block Row Row" at bounding box center [441, 462] width 503 height 203
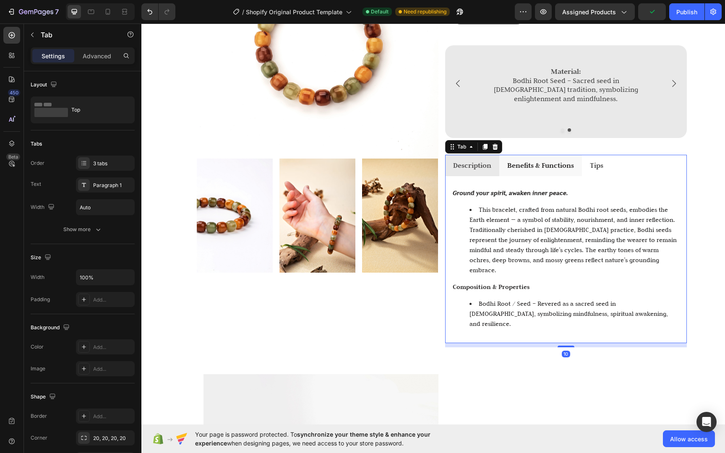
click at [529, 161] on strong "Benefits & Functions" at bounding box center [540, 165] width 67 height 9
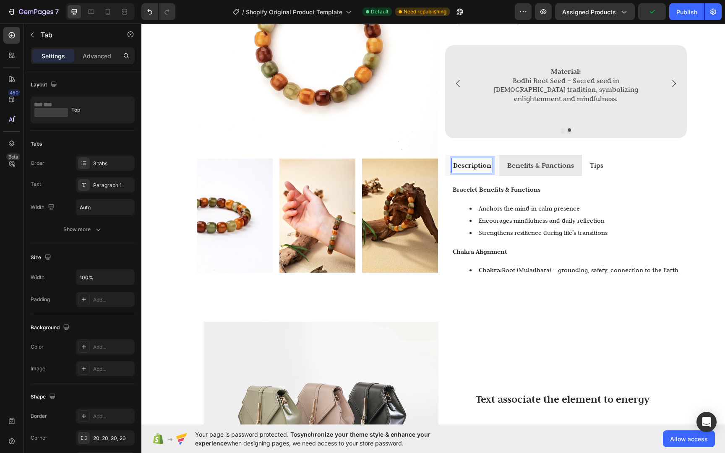
click at [479, 161] on strong "Description" at bounding box center [472, 165] width 38 height 9
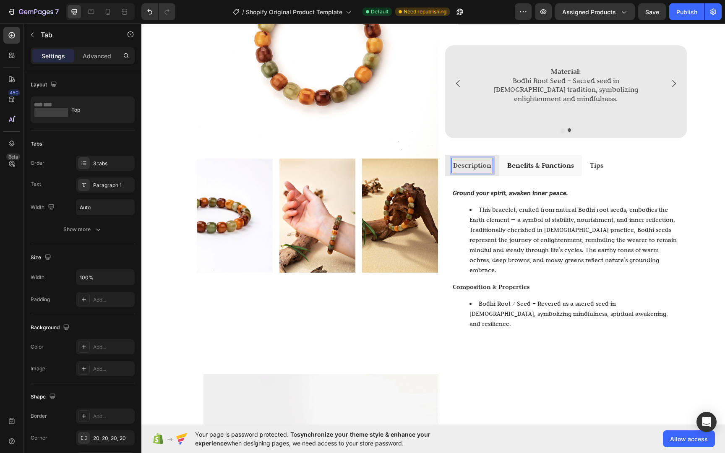
click at [507, 161] on strong "Benefits & Functions" at bounding box center [540, 165] width 67 height 9
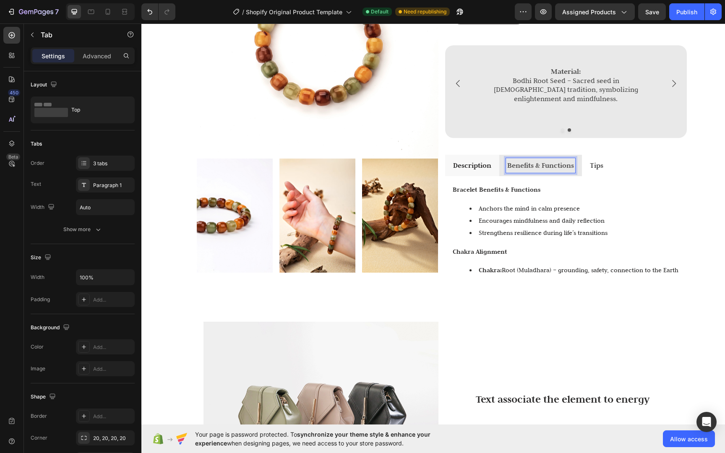
click at [483, 167] on li "Description" at bounding box center [472, 166] width 54 height 22
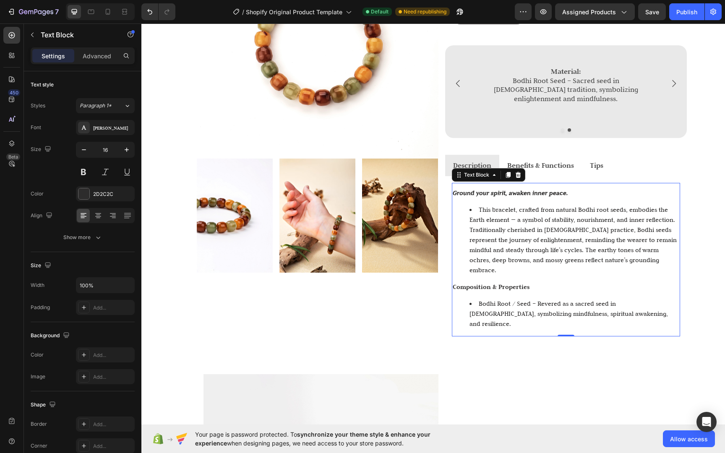
click at [508, 190] on strong "Ground your spirit, awaken inner peace." at bounding box center [509, 193] width 115 height 8
click at [508, 189] on strong "Ground your spirit, awaken inner peace." at bounding box center [509, 193] width 115 height 8
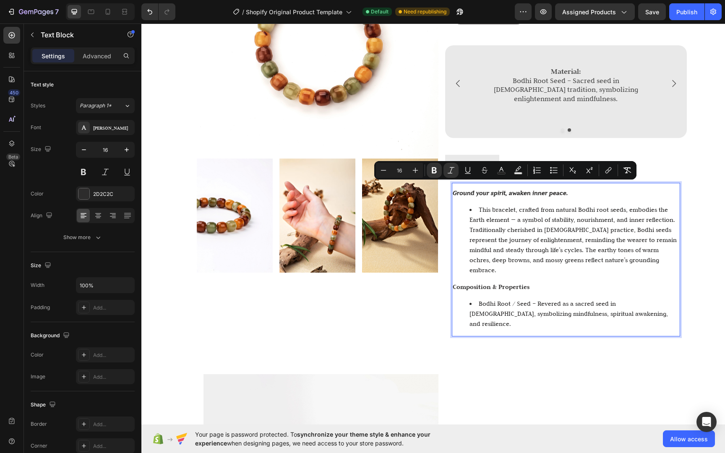
click at [559, 229] on li "This bracelet, crafted from natural Bodhi root seeds, embodies the Earth elemen…" at bounding box center [574, 240] width 210 height 70
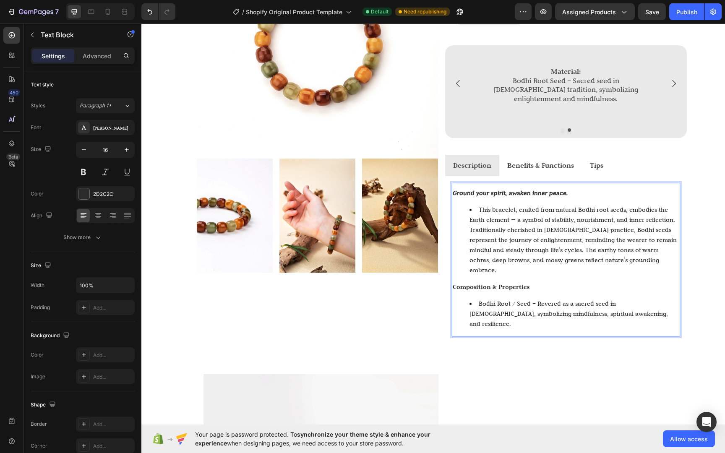
click at [563, 190] on p "Ground your spirit, awaken inner peace." at bounding box center [565, 193] width 226 height 10
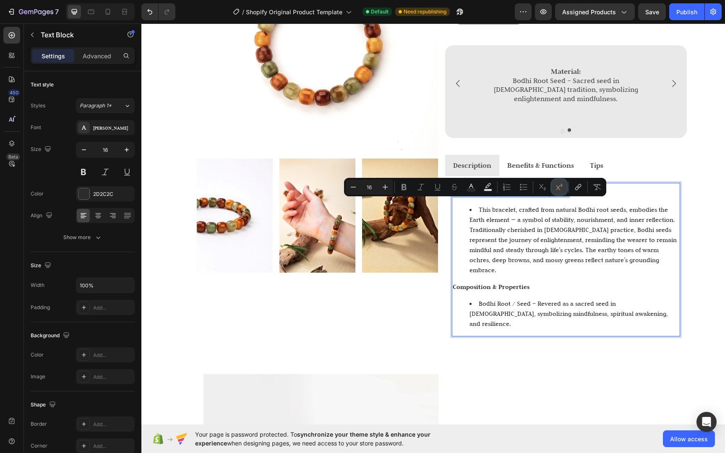
drag, startPoint x: 421, startPoint y: 166, endPoint x: 551, endPoint y: 189, distance: 132.1
click at [551, 189] on button "Superscript" at bounding box center [558, 186] width 15 height 15
click at [567, 205] on li "This bracelet, crafted from natural Bodhi root seeds, embodies the Earth elemen…" at bounding box center [574, 240] width 210 height 70
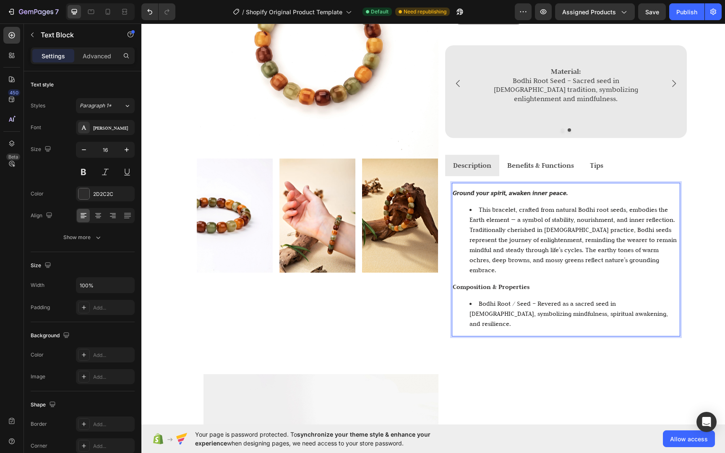
click at [564, 188] on p "Ground your spirit, awaken inner peace." at bounding box center [565, 193] width 226 height 10
drag, startPoint x: 564, startPoint y: 187, endPoint x: 431, endPoint y: 187, distance: 132.5
click at [431, 187] on div "Image Image Image Image Row Life Life Life Bracelet Heading $35 Text Block Size…" at bounding box center [441, 132] width 503 height 444
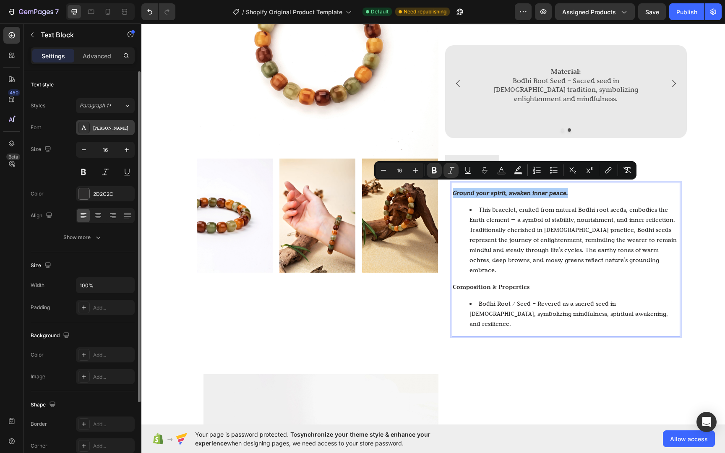
click at [108, 133] on div "[PERSON_NAME]" at bounding box center [105, 127] width 59 height 15
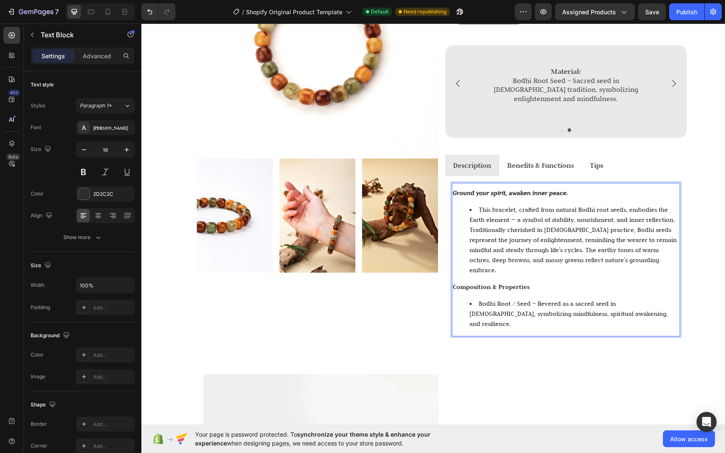
click at [558, 189] on strong "Ground your spirit, awaken inner peace." at bounding box center [509, 193] width 115 height 8
click at [561, 188] on p "Ground your spirit, awaken inner peace." at bounding box center [565, 193] width 226 height 10
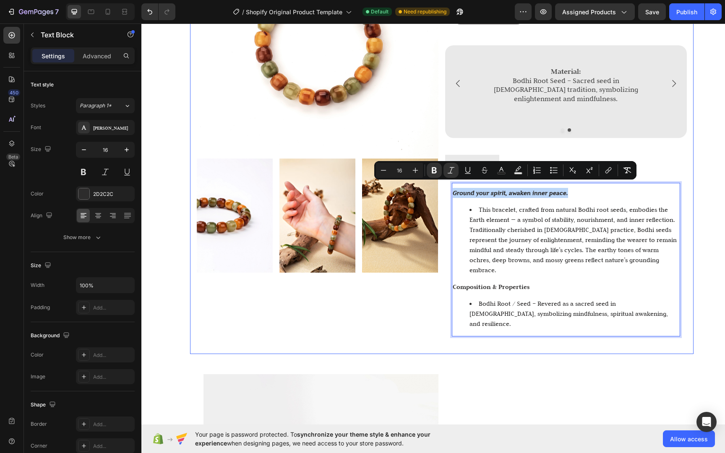
drag, startPoint x: 563, startPoint y: 186, endPoint x: 435, endPoint y: 183, distance: 127.5
click at [435, 183] on div "Image Image Image Image Row Life Life Life Bracelet Heading $35 Text Block Size…" at bounding box center [441, 132] width 503 height 444
click at [453, 174] on icon "Editor contextual toolbar" at bounding box center [451, 170] width 8 height 8
click at [527, 256] on li "This bracelet, crafted from natural Bodhi root seeds, embodies the Earth elemen…" at bounding box center [574, 240] width 210 height 70
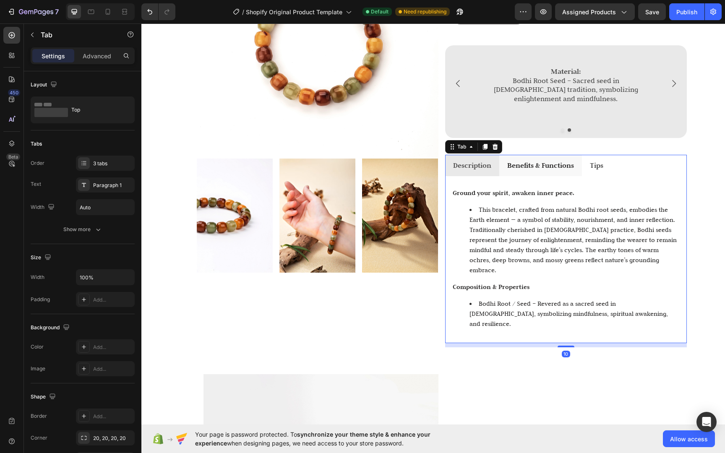
click at [546, 164] on p "Benefits & Functions" at bounding box center [540, 165] width 67 height 13
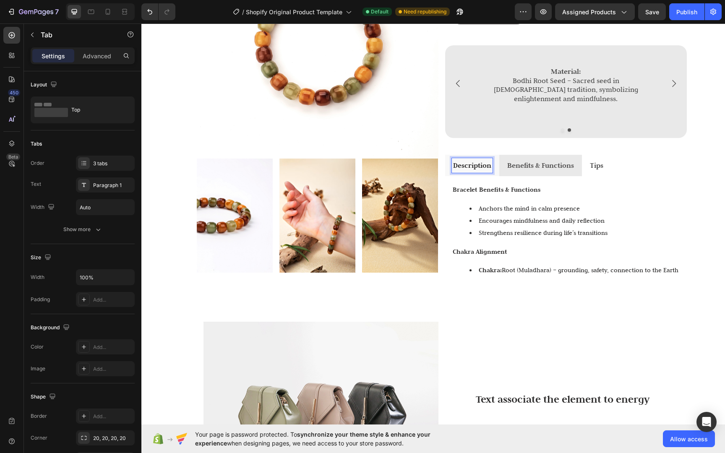
click at [474, 161] on strong "Description" at bounding box center [472, 165] width 38 height 9
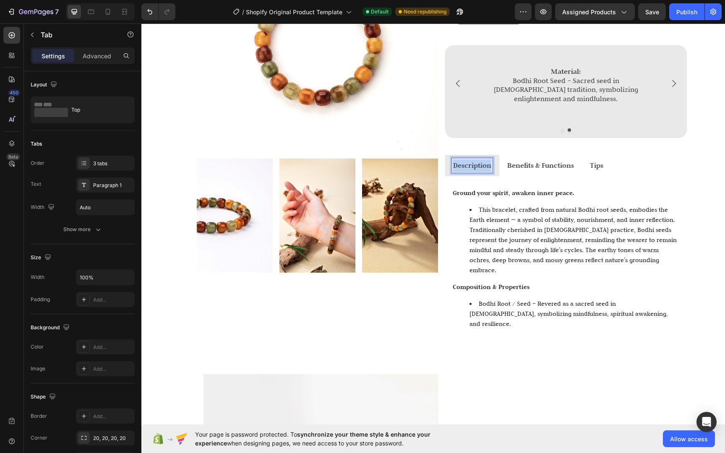
click at [474, 161] on strong "Description" at bounding box center [472, 165] width 38 height 9
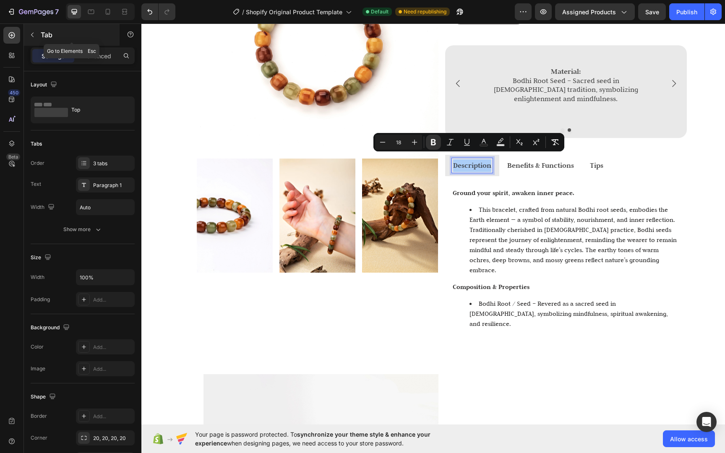
click at [38, 33] on button "button" at bounding box center [32, 34] width 13 height 13
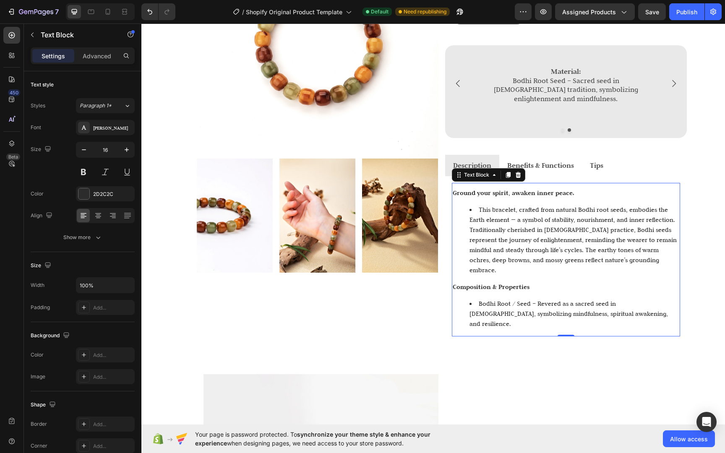
click at [508, 205] on li "This bracelet, crafted from natural Bodhi root seeds, embodies the Earth elemen…" at bounding box center [574, 240] width 210 height 70
click at [527, 164] on p "Benefits & Functions" at bounding box center [540, 165] width 67 height 13
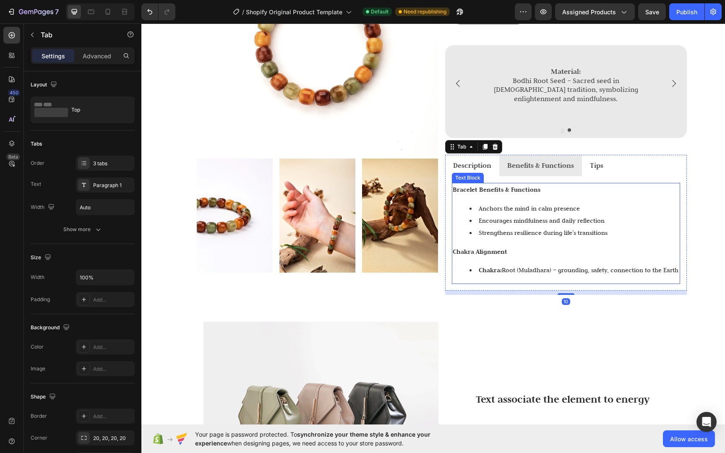
click at [529, 215] on li "Encourages mindfulness and daily reflection" at bounding box center [574, 221] width 210 height 12
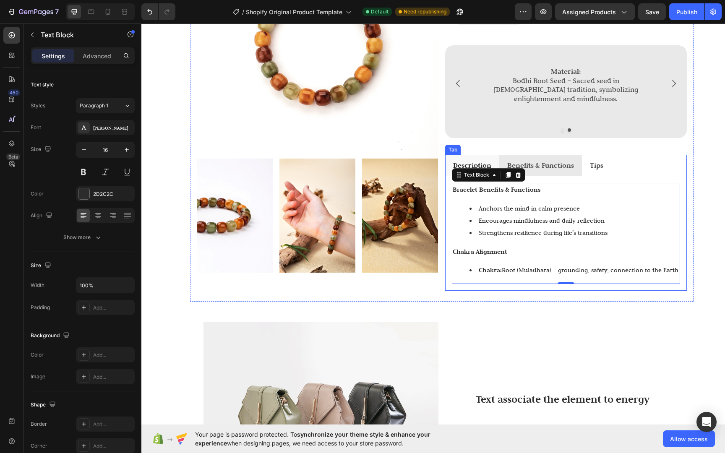
click at [487, 161] on strong "Description" at bounding box center [472, 165] width 38 height 9
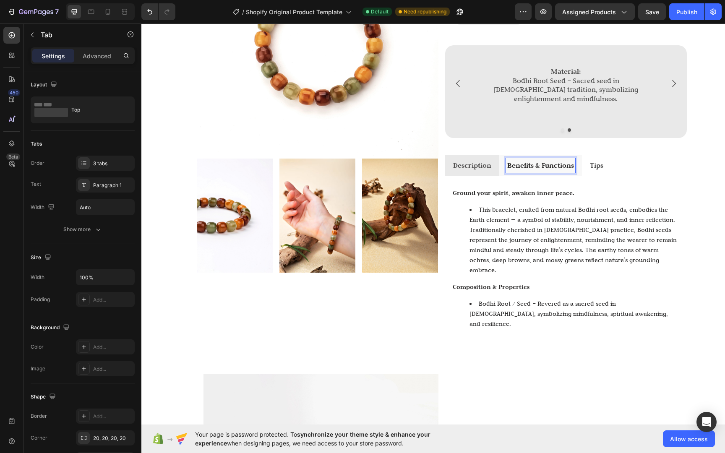
click at [523, 161] on strong "Benefits & Functions" at bounding box center [540, 165] width 67 height 9
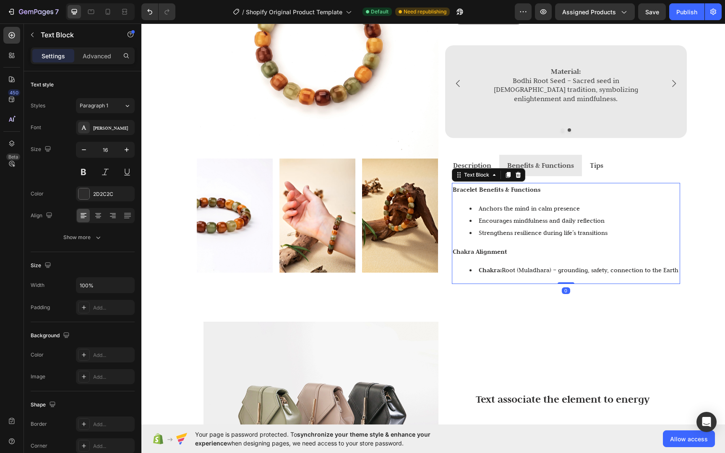
click at [539, 206] on li "Anchors the mind in calm presence" at bounding box center [574, 209] width 210 height 12
click at [122, 244] on button "Show more" at bounding box center [83, 237] width 104 height 15
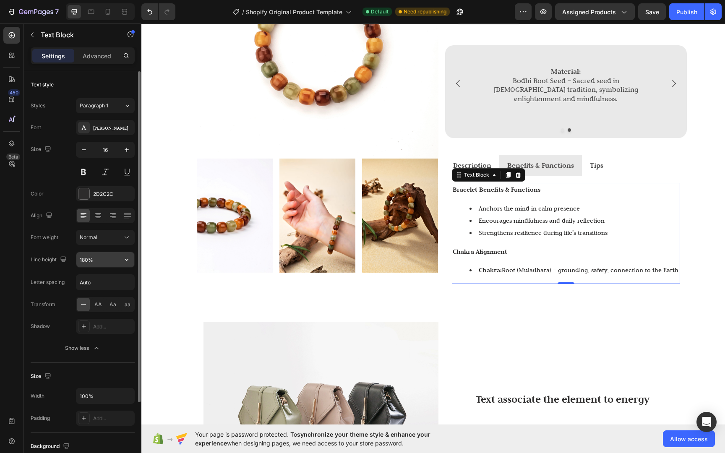
click at [87, 259] on input "180%" at bounding box center [105, 259] width 58 height 15
click at [85, 259] on input "180%" at bounding box center [105, 259] width 58 height 15
click at [86, 259] on input "180%" at bounding box center [105, 259] width 58 height 15
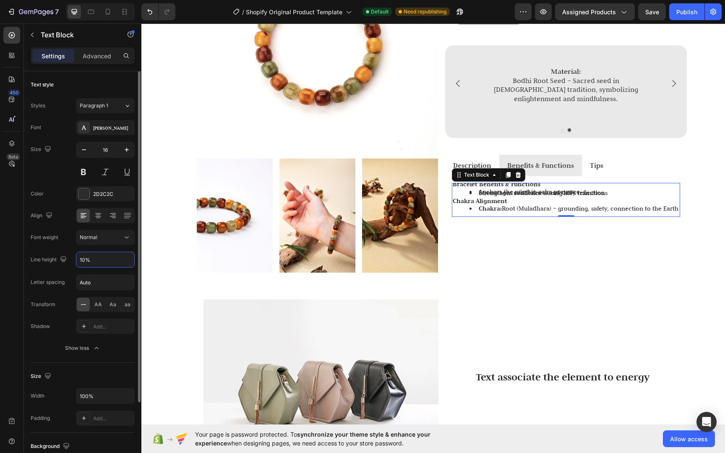
type input "180%"
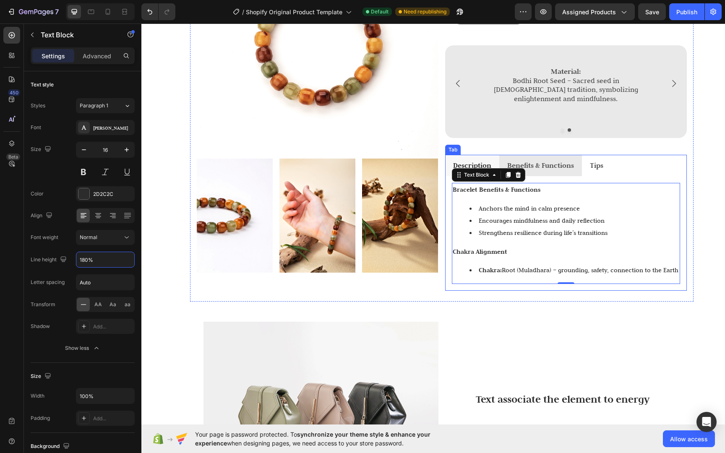
click at [480, 159] on p "Description" at bounding box center [472, 165] width 38 height 13
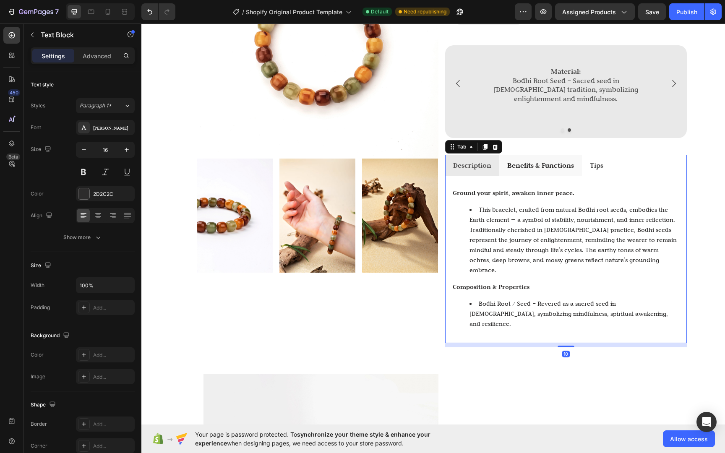
click at [582, 226] on li "This bracelet, crafted from natural Bodhi root seeds, embodies the Earth elemen…" at bounding box center [574, 240] width 210 height 70
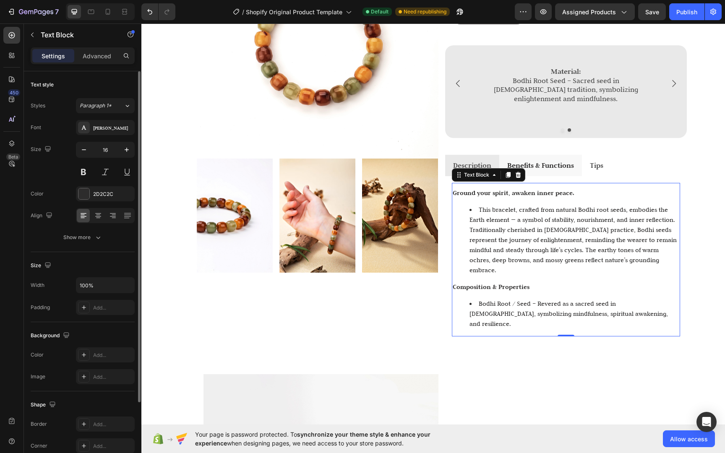
drag, startPoint x: 96, startPoint y: 243, endPoint x: 103, endPoint y: 250, distance: 9.8
click at [96, 243] on button "Show more" at bounding box center [83, 237] width 104 height 15
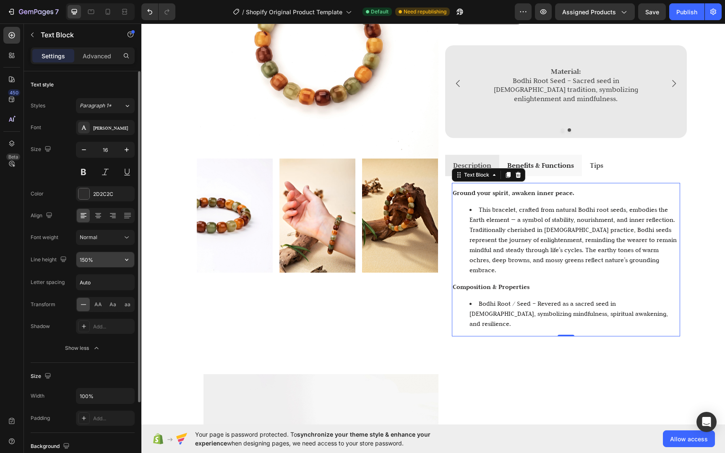
click at [83, 261] on input "150%" at bounding box center [105, 259] width 58 height 15
click at [87, 261] on input "150%" at bounding box center [105, 259] width 58 height 15
click at [85, 260] on input "150%" at bounding box center [105, 259] width 58 height 15
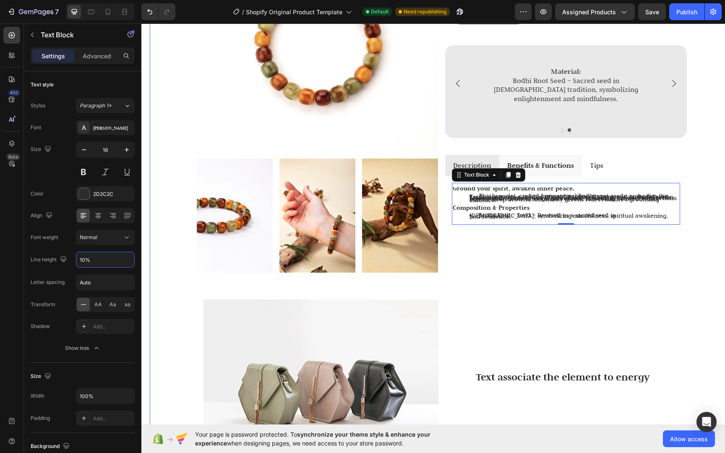
type input "180%"
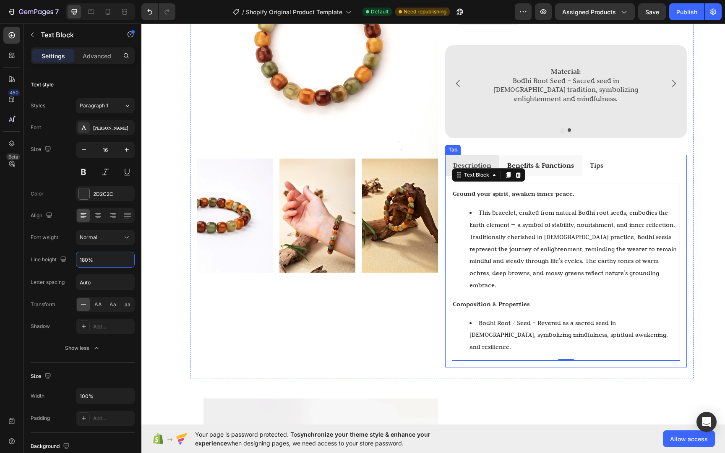
click at [700, 305] on div "Image Image Image Image Row Life Life Life Bracelet Heading $35 Text Block Size…" at bounding box center [441, 249] width 583 height 678
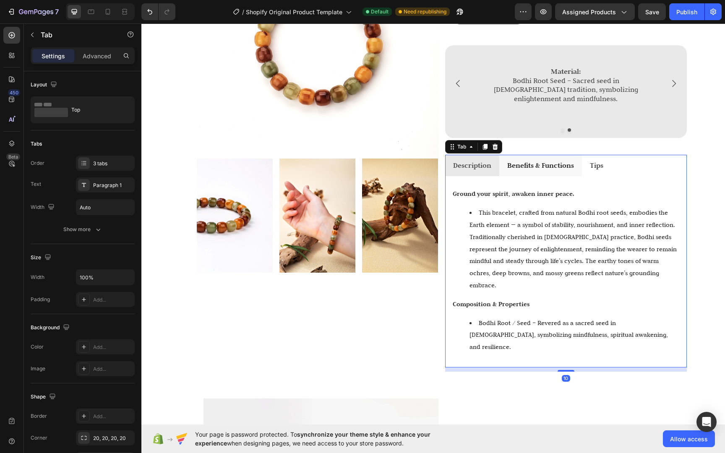
click at [542, 161] on strong "Benefits & Functions" at bounding box center [540, 165] width 67 height 9
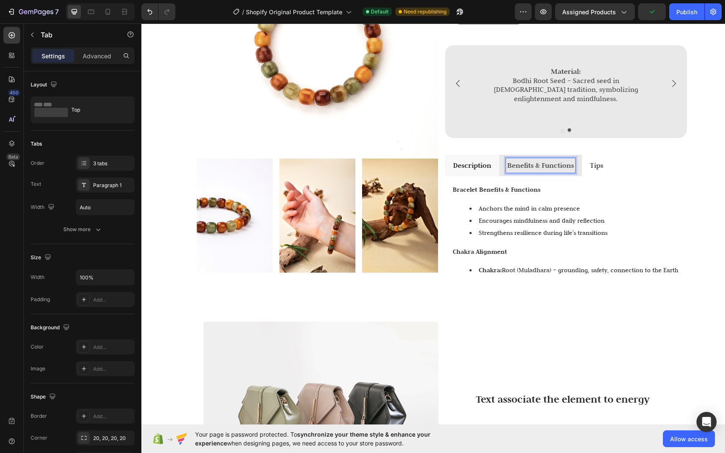
click at [533, 166] on div "Benefits & Functions" at bounding box center [540, 165] width 69 height 15
click at [546, 203] on li "Anchors the mind in calm presence" at bounding box center [574, 209] width 210 height 12
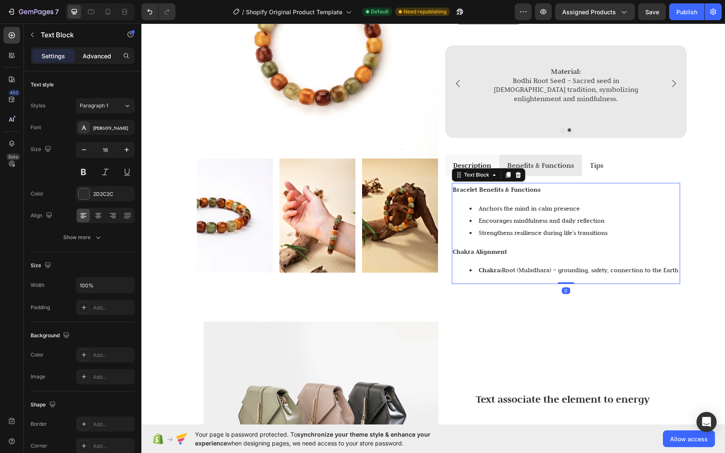
click at [107, 59] on p "Advanced" at bounding box center [97, 56] width 29 height 9
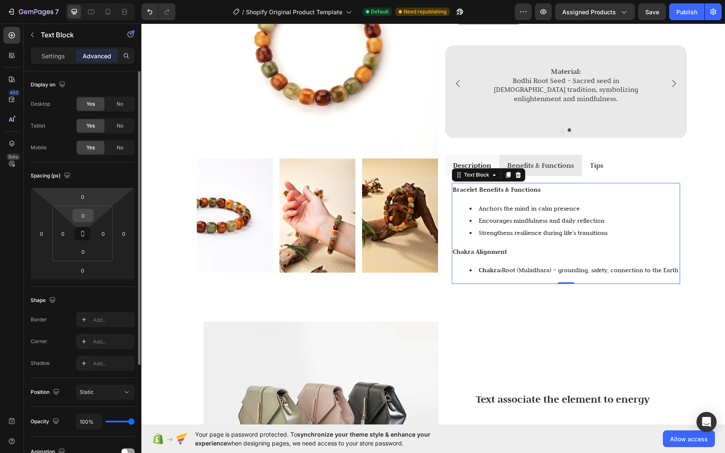
click at [90, 210] on input "0" at bounding box center [83, 215] width 17 height 13
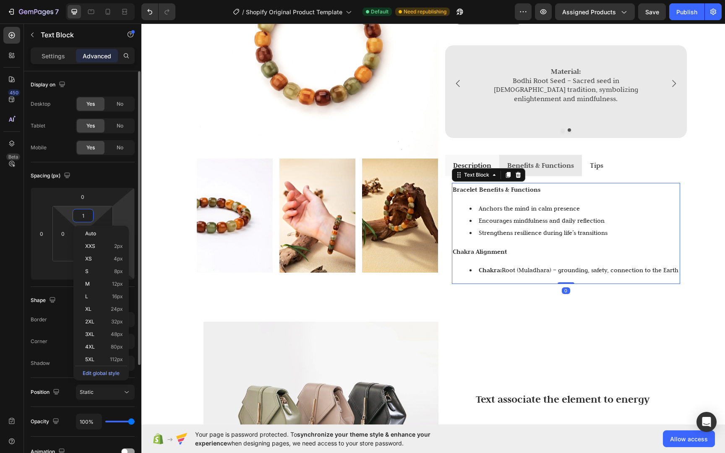
type input "10"
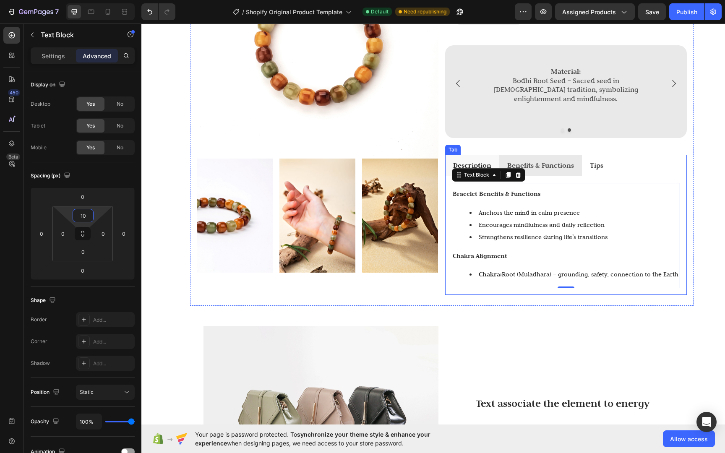
click at [463, 161] on strong "Description" at bounding box center [472, 165] width 38 height 9
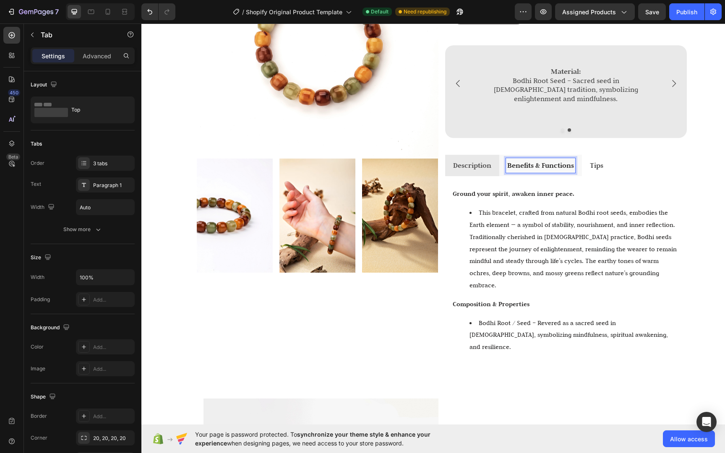
click at [526, 162] on strong "Benefits & Functions" at bounding box center [540, 165] width 67 height 9
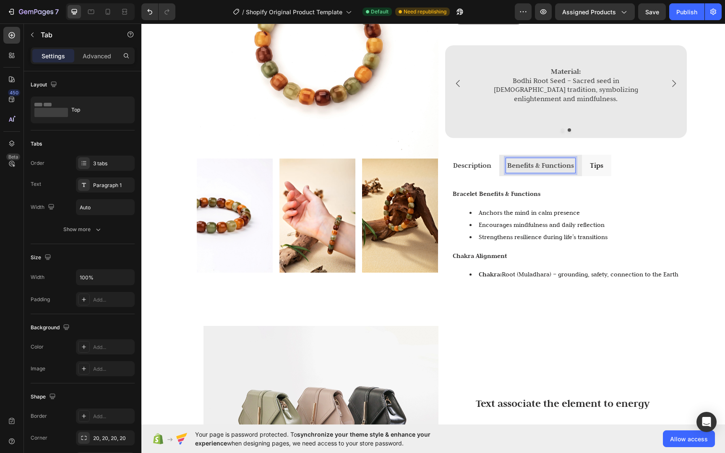
click at [599, 164] on p "Tips" at bounding box center [596, 165] width 13 height 13
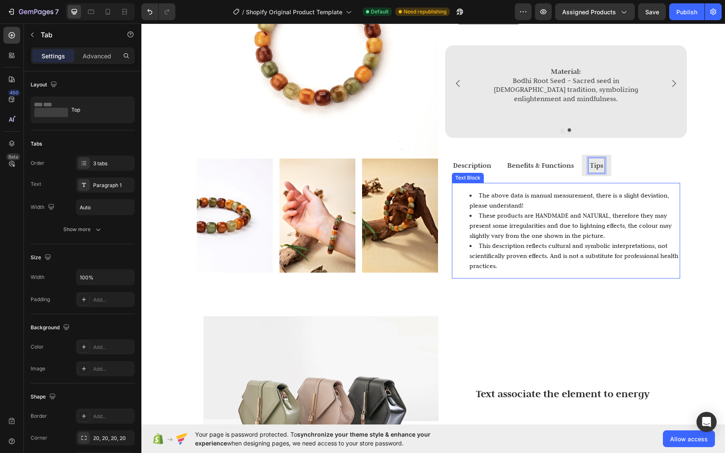
click at [557, 183] on div "The above data is manual measurement, there is a slight deviation, please under…" at bounding box center [566, 231] width 228 height 96
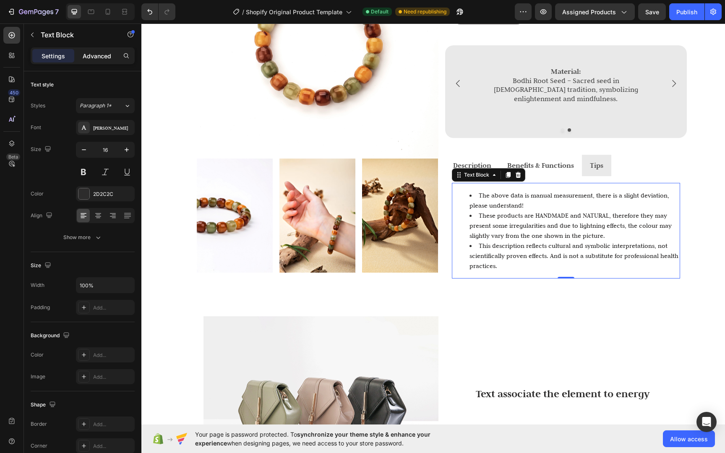
click at [99, 60] on div "Advanced" at bounding box center [97, 55] width 42 height 13
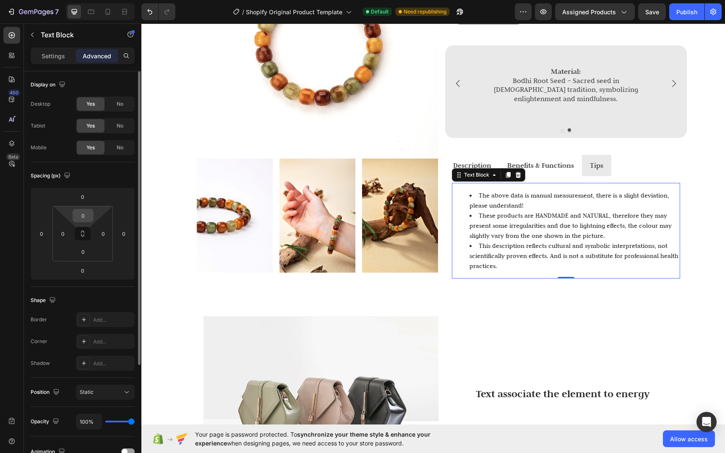
click at [81, 216] on input "0" at bounding box center [83, 215] width 17 height 13
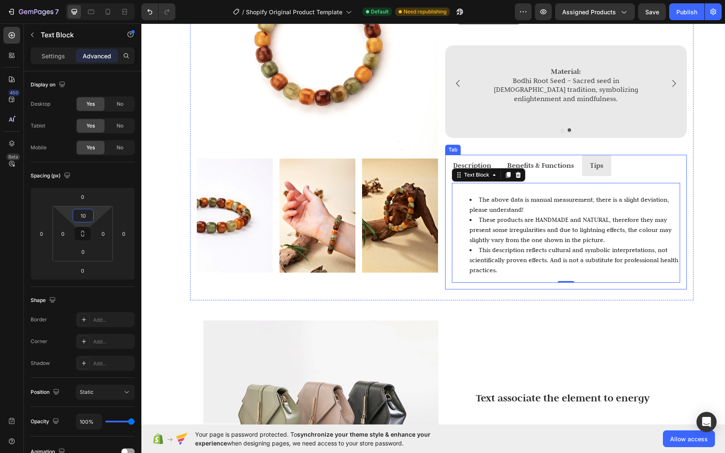
type input "10"
click at [486, 183] on div "The above data is manual measurement, there is a slight deviation, please under…" at bounding box center [566, 233] width 228 height 100
click at [472, 187] on div "The above data is manual measurement, there is a slight deviation, please under…" at bounding box center [566, 235] width 228 height 96
click at [468, 187] on div "The above data is manual measurement, there is a slight deviation, please under…" at bounding box center [566, 235] width 228 height 96
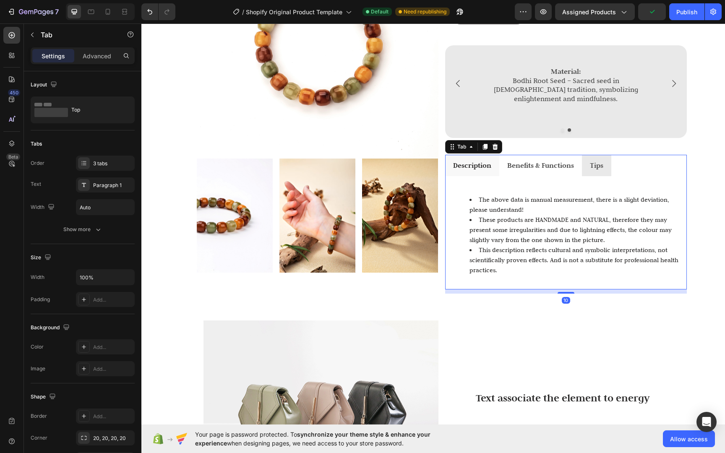
click at [478, 161] on strong "Description" at bounding box center [472, 165] width 38 height 9
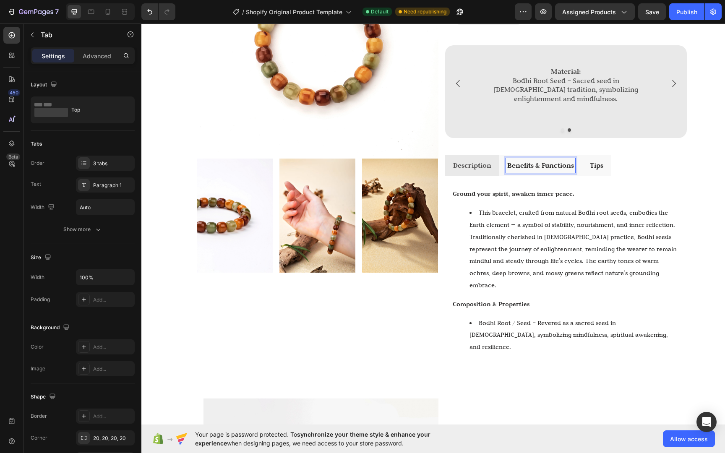
click at [582, 162] on li "Tips" at bounding box center [596, 166] width 29 height 22
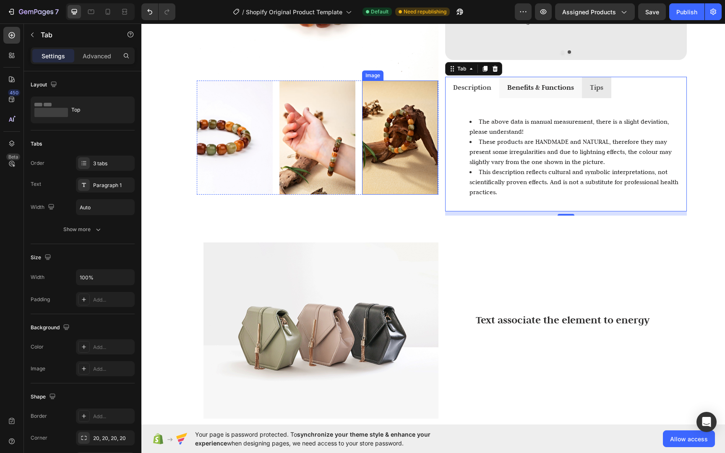
scroll to position [315, 0]
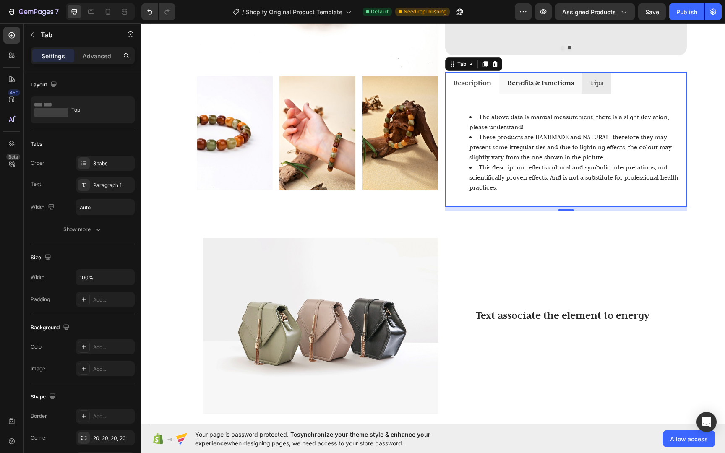
click at [153, 330] on div "Image Image Image Image Row Life Life Life Bracelet Heading $35 Text Block Size…" at bounding box center [441, 128] width 583 height 600
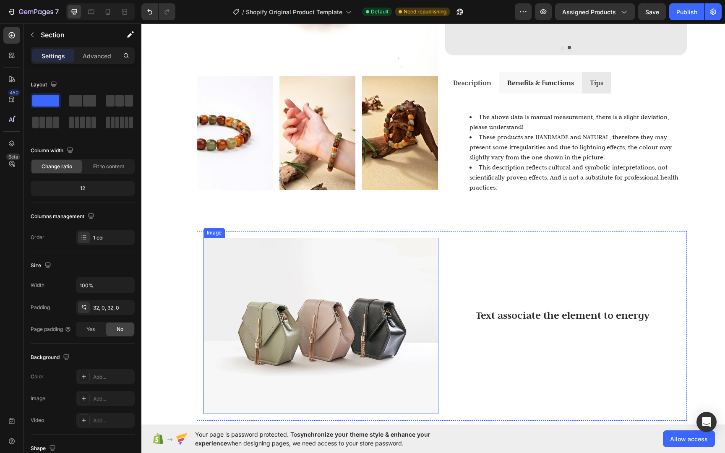
click at [286, 313] on img at bounding box center [320, 326] width 235 height 176
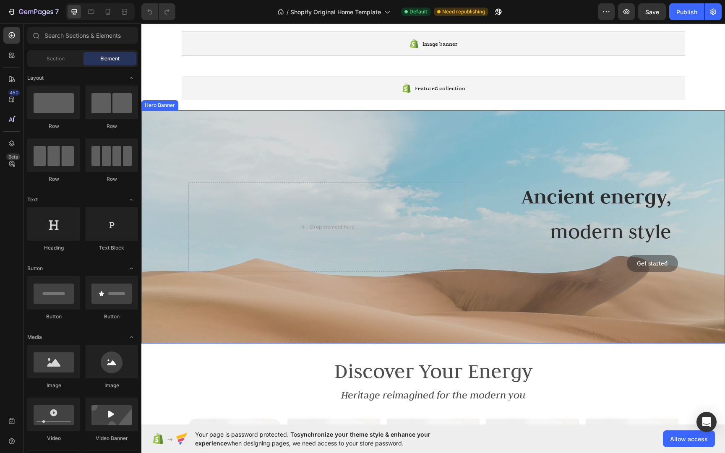
scroll to position [69, 0]
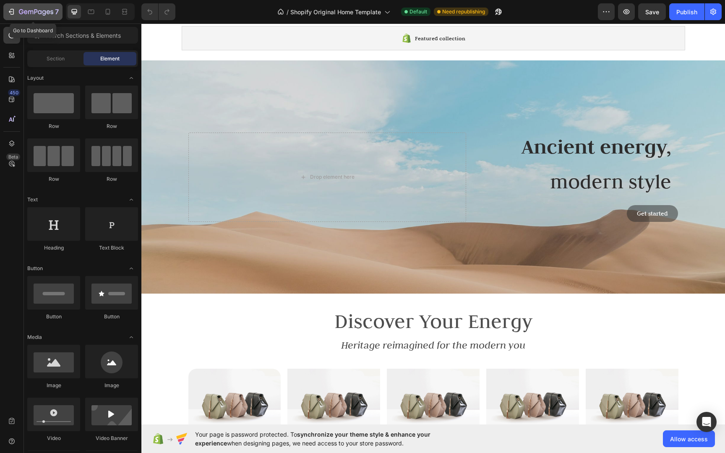
click at [29, 17] on button "7" at bounding box center [32, 11] width 59 height 17
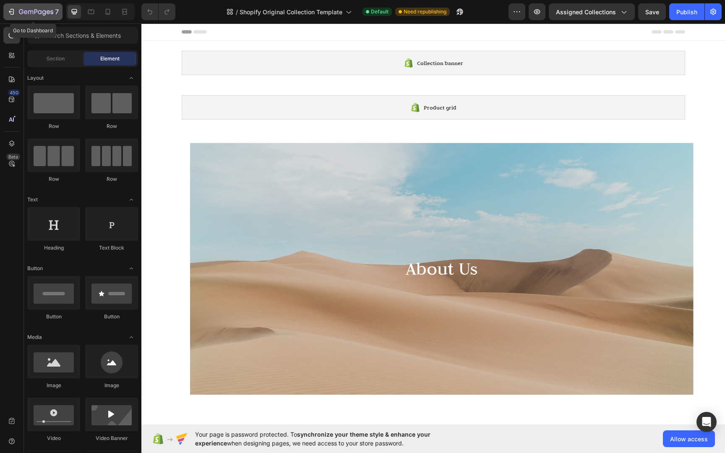
click at [17, 14] on div "7" at bounding box center [33, 12] width 52 height 10
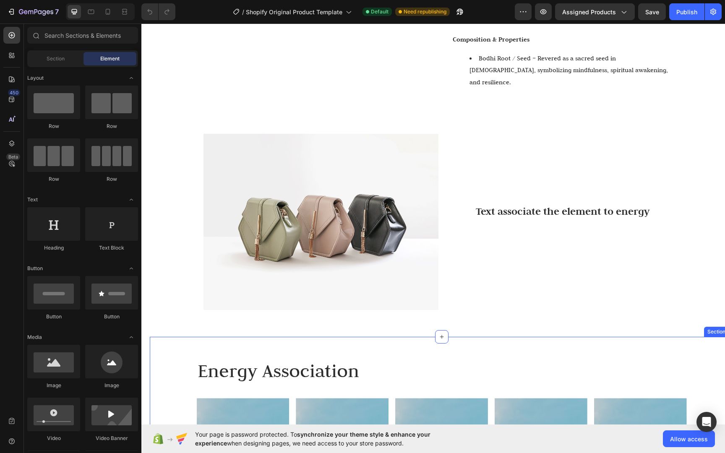
scroll to position [469, 0]
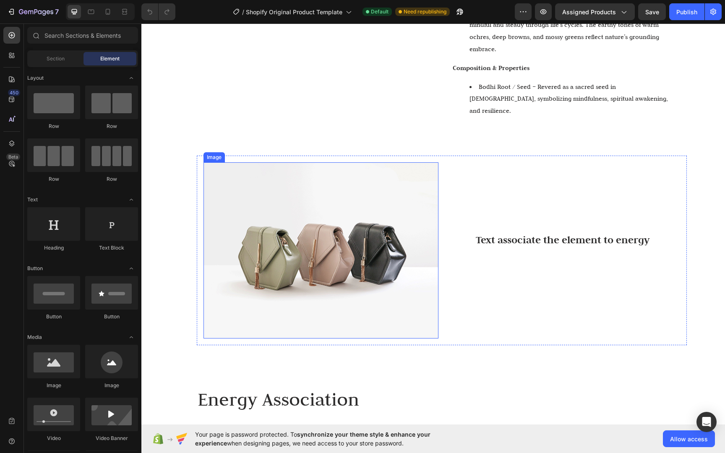
click at [352, 228] on img at bounding box center [320, 250] width 235 height 176
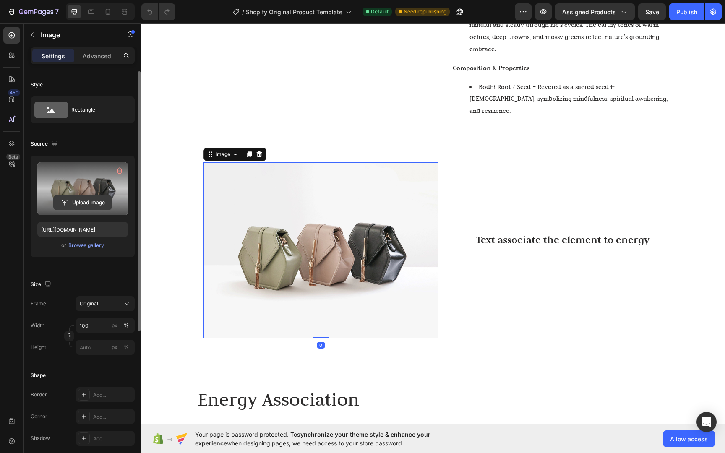
click at [76, 204] on input "file" at bounding box center [83, 202] width 58 height 14
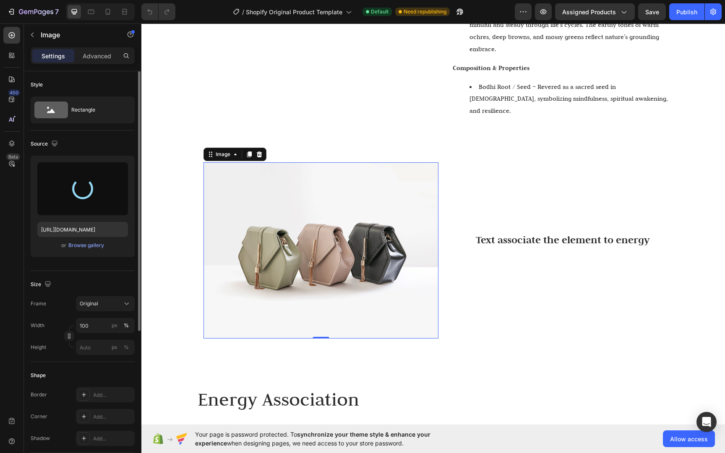
type input "[URL][DOMAIN_NAME]"
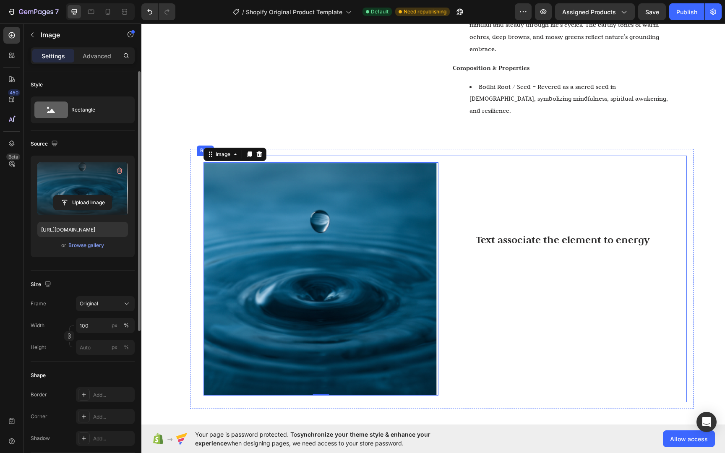
click at [573, 273] on div "Text associate the element to energy Text Block" at bounding box center [562, 278] width 235 height 233
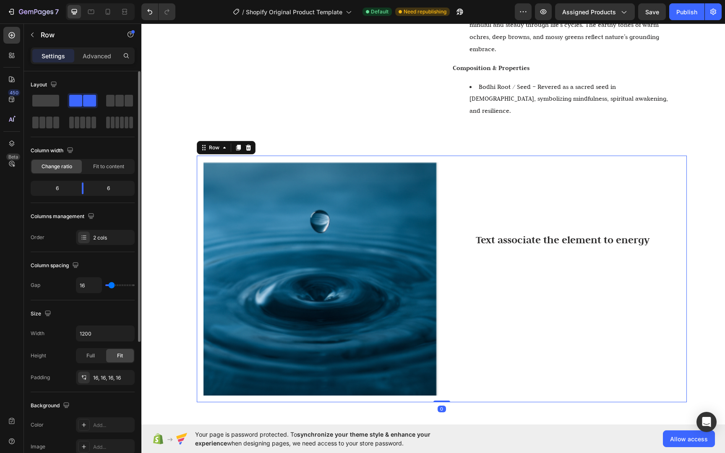
click at [574, 274] on div "Text associate the element to energy Text Block" at bounding box center [562, 278] width 235 height 233
click at [563, 291] on div "Text associate the element to energy Text Block" at bounding box center [562, 278] width 235 height 233
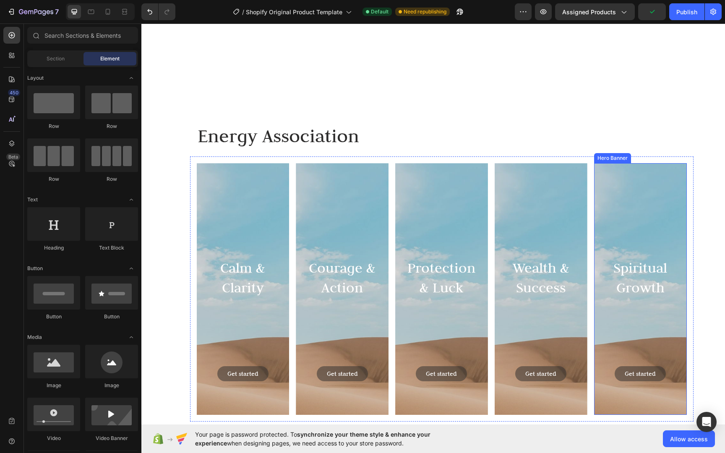
scroll to position [699, 0]
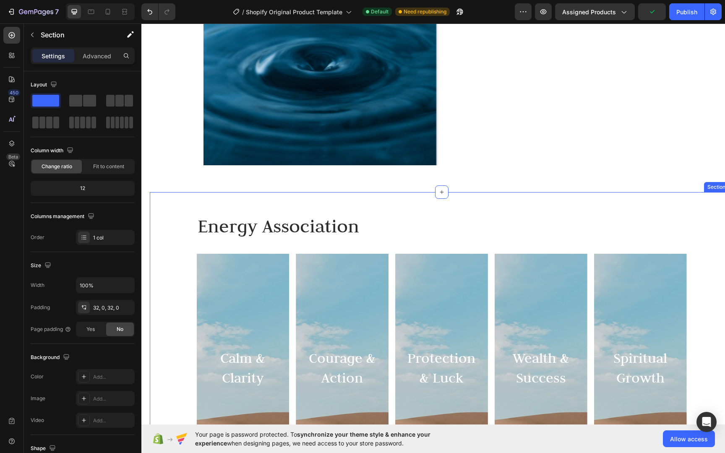
click at [701, 205] on div "Energy Association Heading Row Calm & Clarity Heading Get started Button Hero B…" at bounding box center [441, 361] width 583 height 313
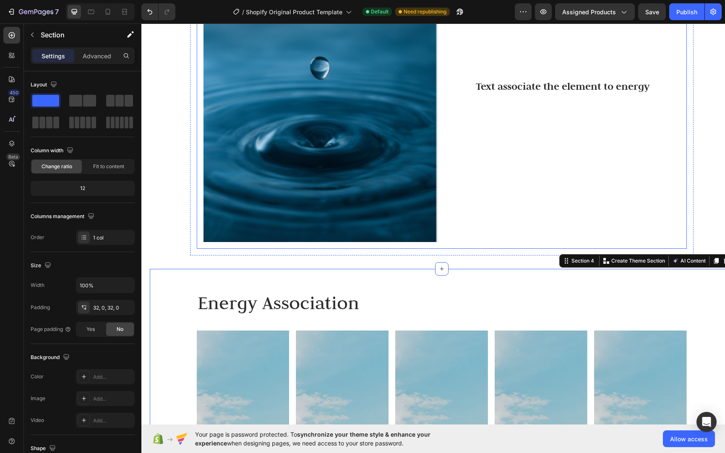
scroll to position [622, 0]
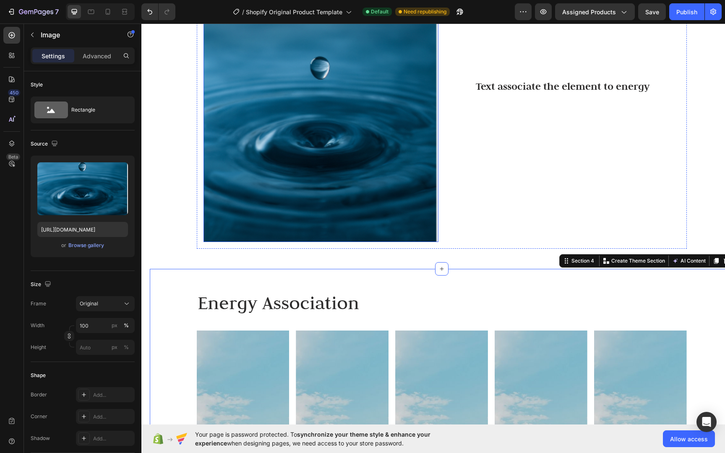
click at [359, 164] on img at bounding box center [320, 125] width 235 height 233
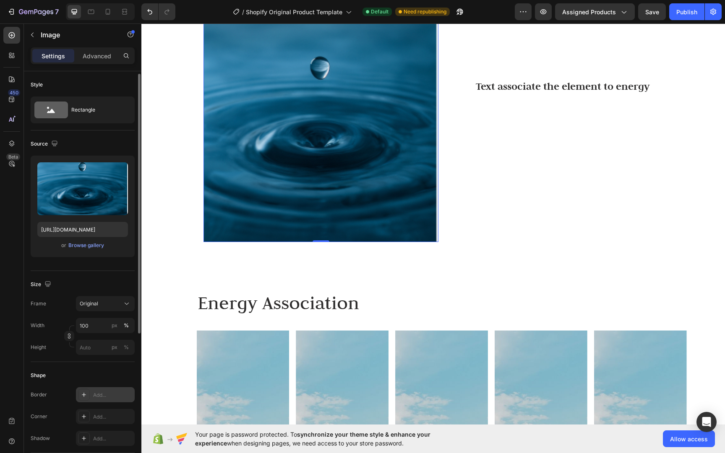
scroll to position [56, 0]
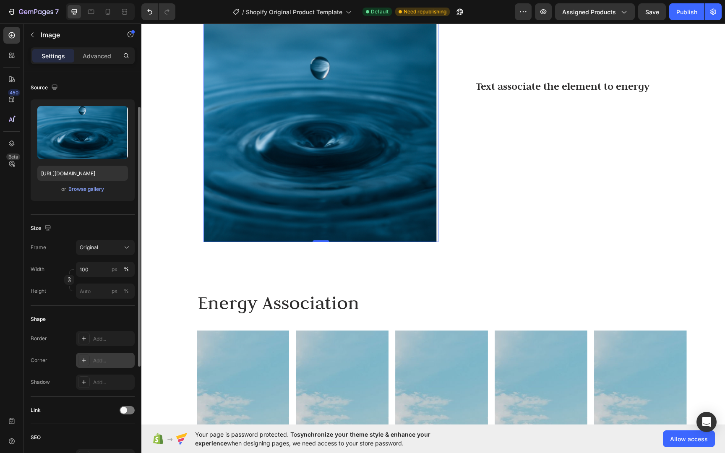
click at [102, 362] on div "Add..." at bounding box center [112, 361] width 39 height 8
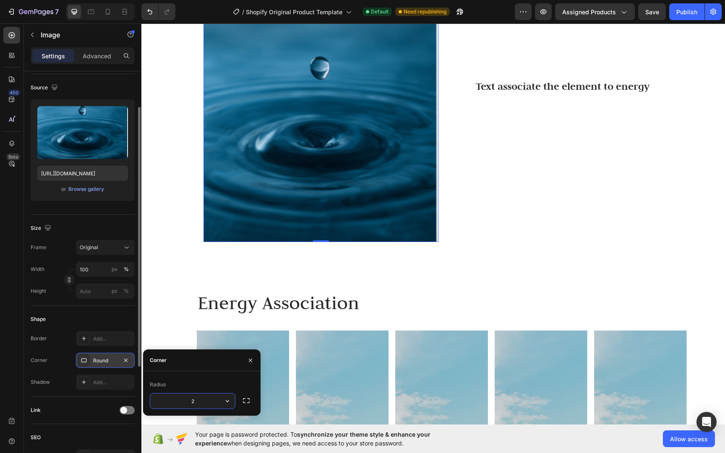
type input "20"
click at [548, 219] on div "Image 0 Text associate the element to energy Text Block Row Row" at bounding box center [441, 125] width 503 height 260
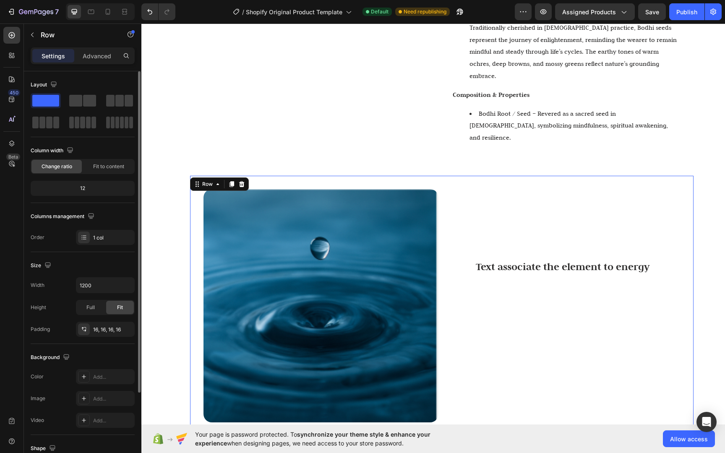
scroll to position [13, 0]
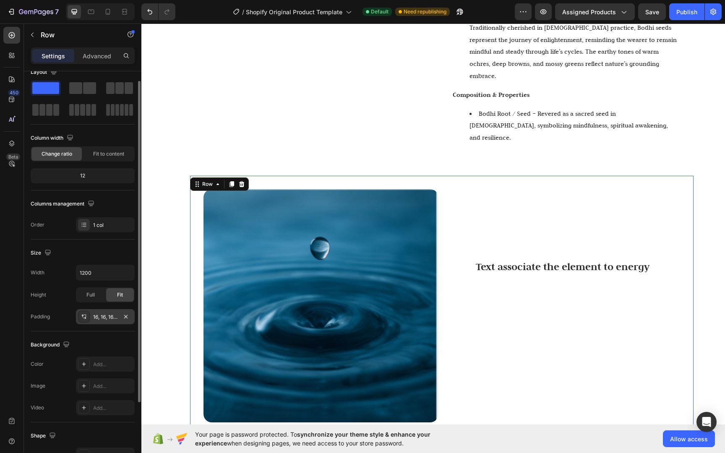
click at [114, 318] on div "16, 16, 16, 16" at bounding box center [105, 317] width 24 height 8
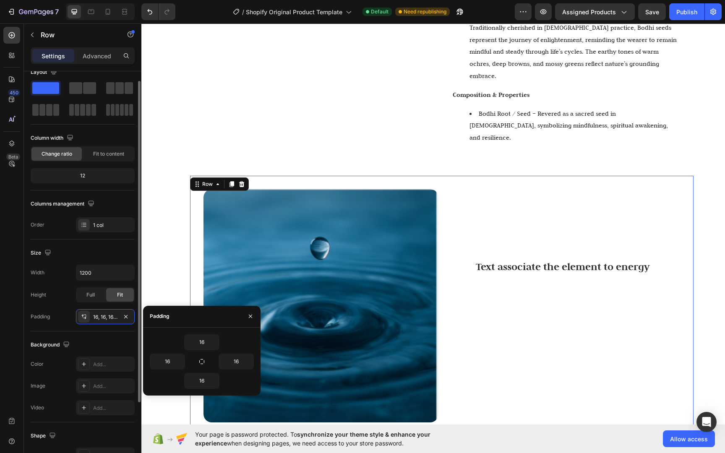
click at [119, 326] on div "Size Width 1200 Height Full Fit Padding 16, 16, 16, 16" at bounding box center [83, 285] width 104 height 92
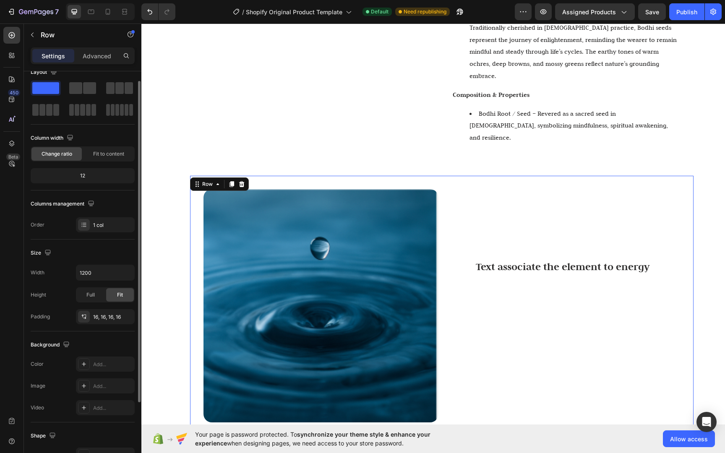
scroll to position [106, 0]
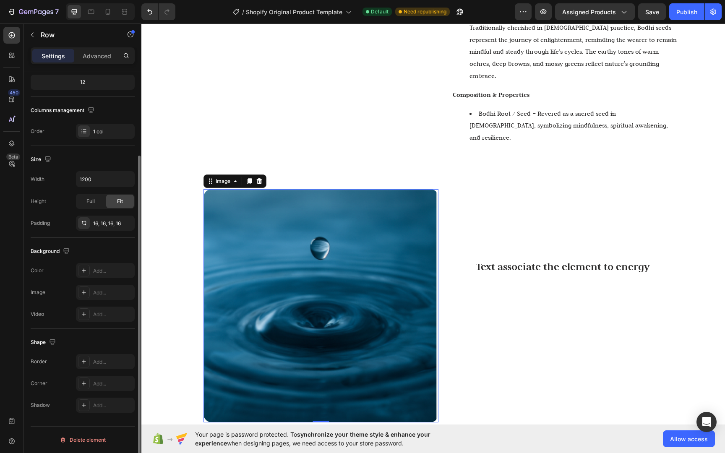
click at [239, 287] on img at bounding box center [320, 305] width 235 height 233
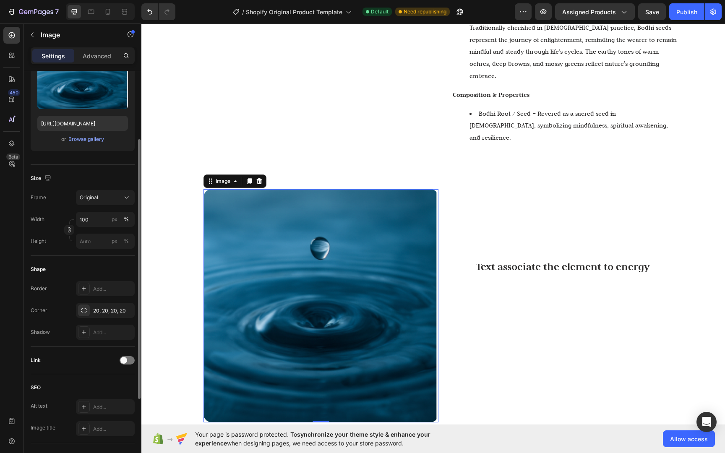
scroll to position [0, 0]
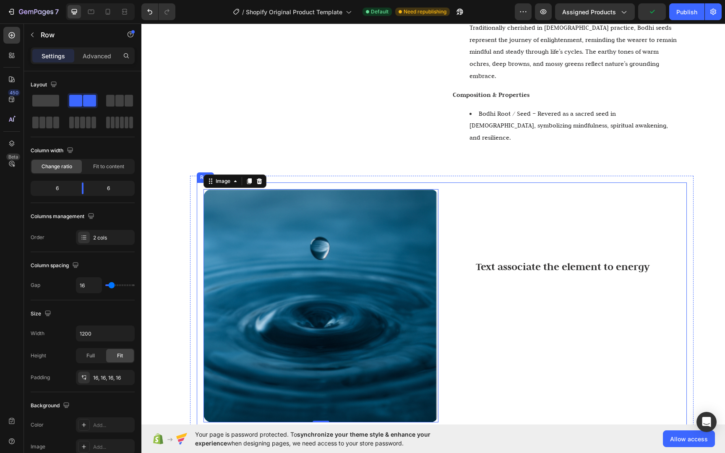
click at [527, 313] on div "Text associate the element to energy Text Block" at bounding box center [562, 305] width 235 height 233
click at [547, 257] on p "Text associate the element to energy" at bounding box center [562, 267] width 233 height 20
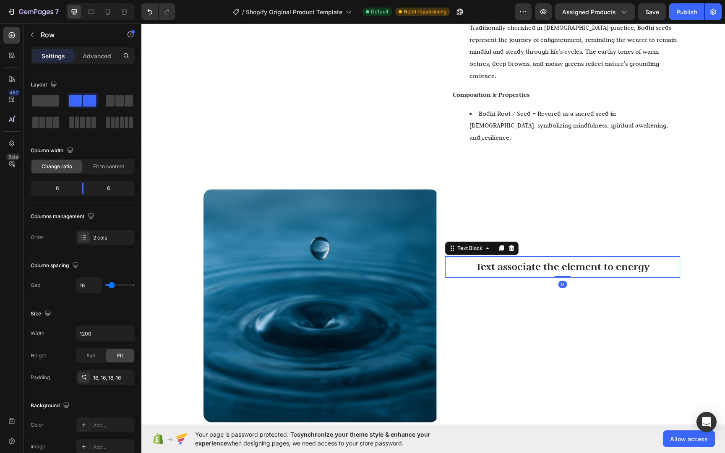
click at [547, 257] on p "Text associate the element to energy" at bounding box center [562, 267] width 233 height 20
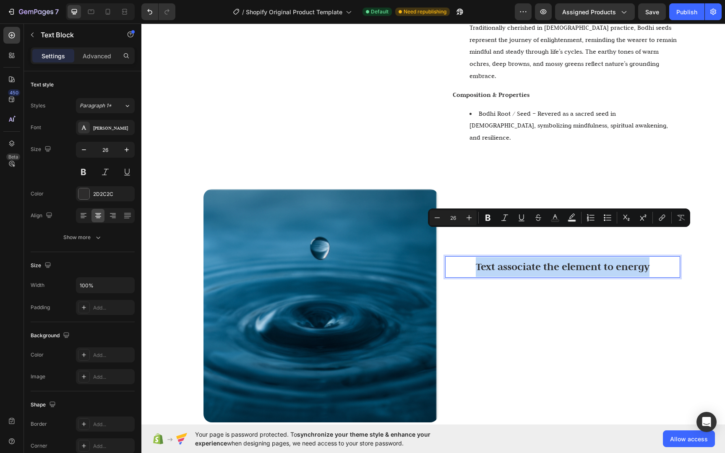
drag, startPoint x: 463, startPoint y: 236, endPoint x: 670, endPoint y: 246, distance: 207.8
click at [670, 257] on p "Text associate the element to energy" at bounding box center [562, 267] width 233 height 20
click at [631, 273] on div "Text associate the element to energy Text Block 0" at bounding box center [562, 305] width 235 height 233
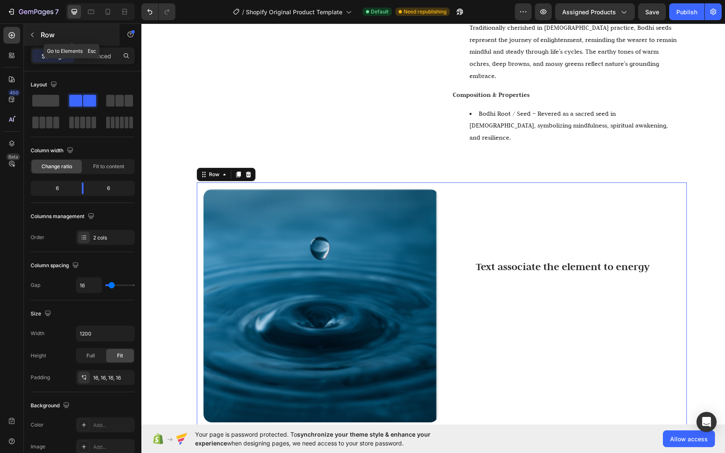
click at [36, 36] on button "button" at bounding box center [32, 34] width 13 height 13
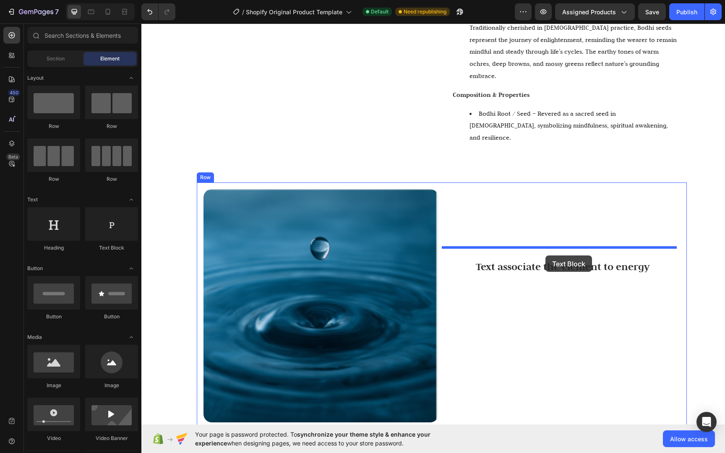
drag, startPoint x: 257, startPoint y: 251, endPoint x: 561, endPoint y: 273, distance: 304.8
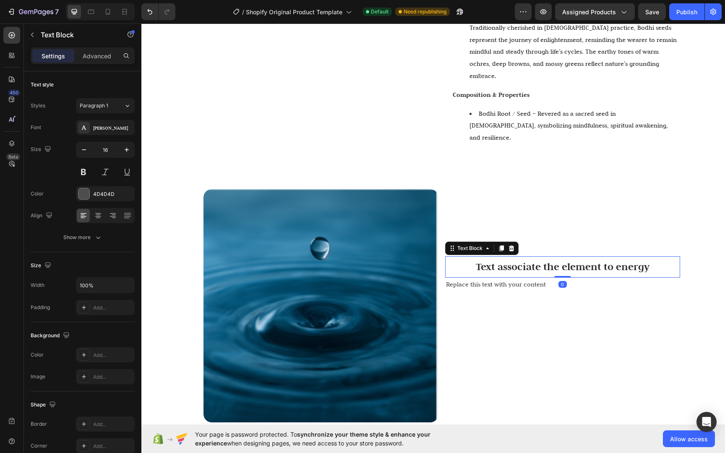
click at [554, 257] on p "Text associate the element to energy" at bounding box center [562, 267] width 233 height 20
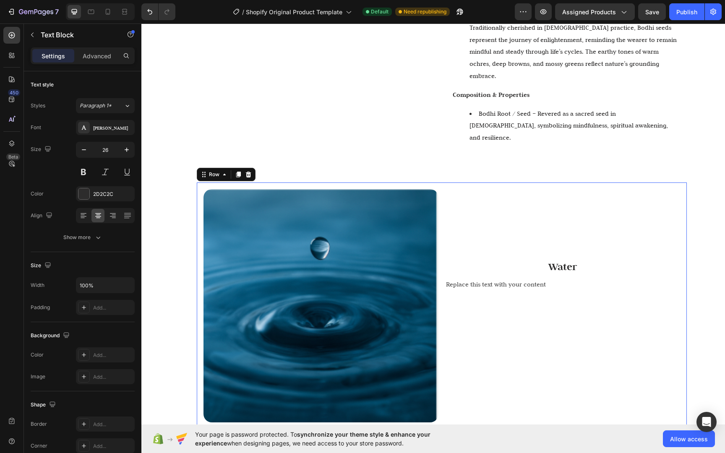
click at [675, 298] on div "Water Text Block Replace this text with your content Text Block" at bounding box center [562, 305] width 235 height 233
click at [579, 257] on p "Water" at bounding box center [562, 267] width 233 height 20
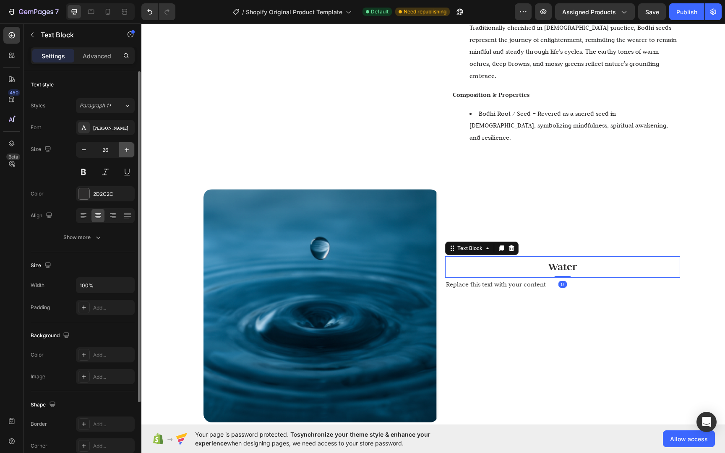
click at [126, 151] on icon "button" at bounding box center [126, 150] width 8 height 8
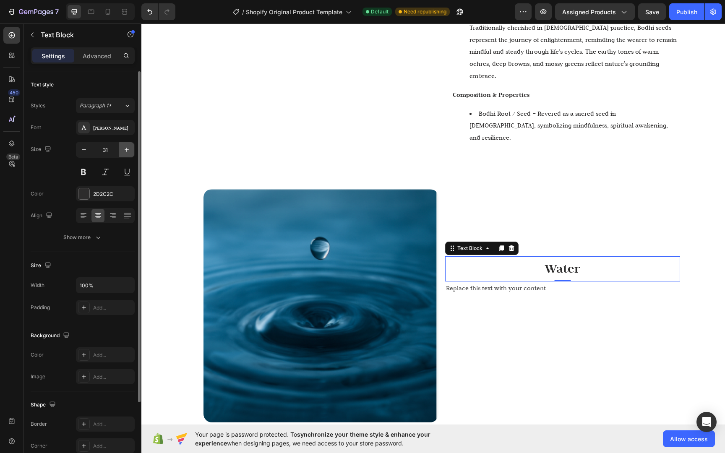
click at [126, 151] on icon "button" at bounding box center [127, 150] width 4 height 4
click at [127, 151] on icon "button" at bounding box center [127, 150] width 4 height 4
click at [127, 150] on icon "button" at bounding box center [126, 150] width 8 height 8
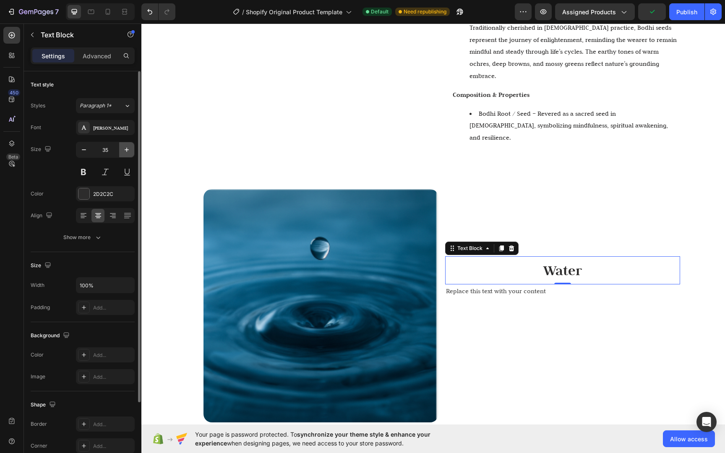
type input "36"
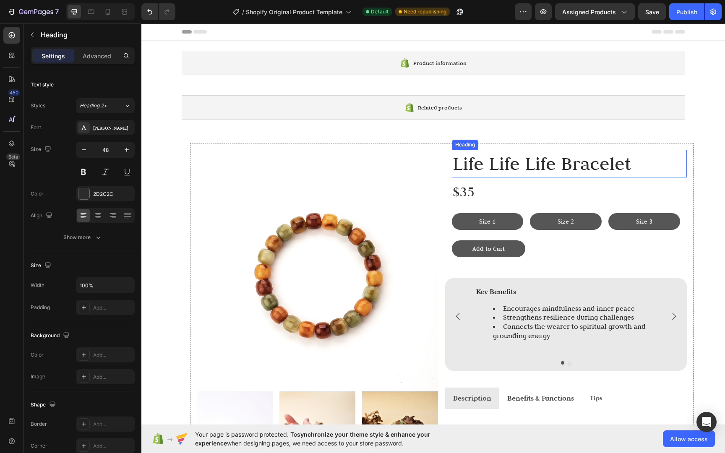
click at [533, 154] on h2 "Life Life Life Bracelet" at bounding box center [569, 164] width 235 height 28
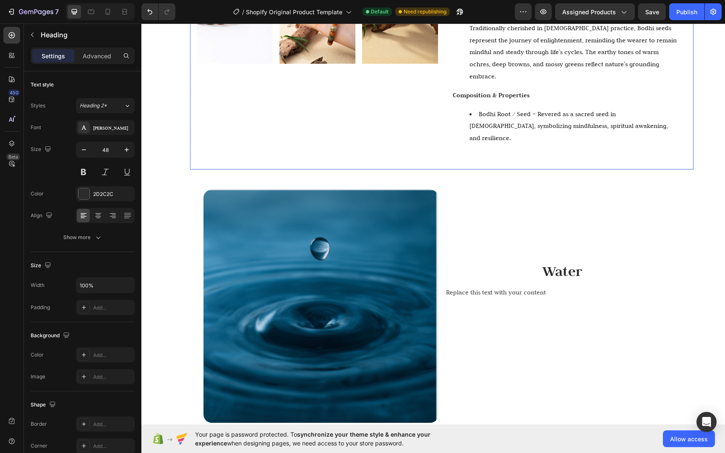
scroll to position [500, 0]
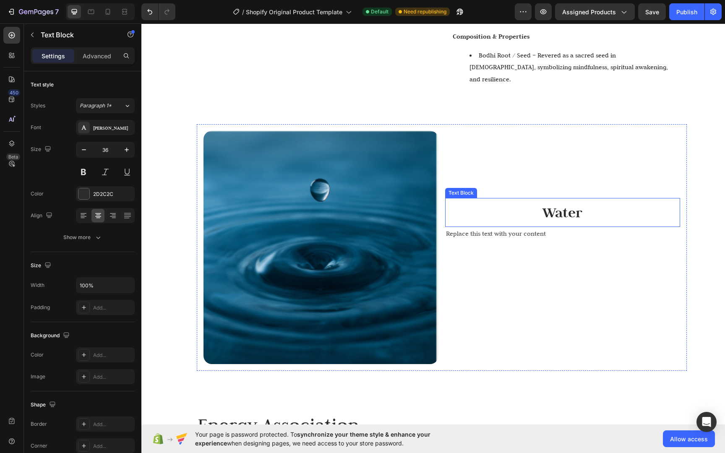
click at [571, 199] on p "Water" at bounding box center [562, 212] width 233 height 27
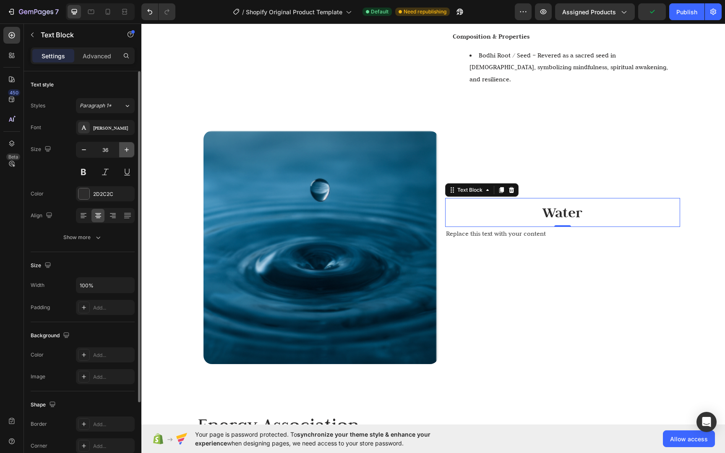
click at [127, 152] on icon "button" at bounding box center [126, 150] width 8 height 8
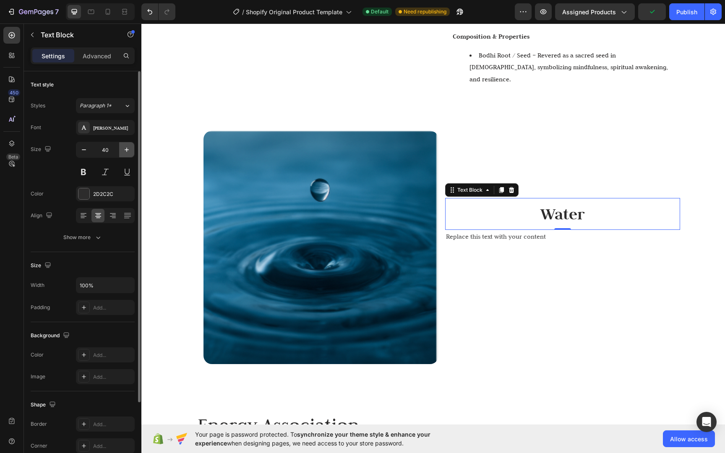
click at [127, 152] on icon "button" at bounding box center [126, 150] width 8 height 8
click at [126, 152] on icon "button" at bounding box center [126, 150] width 8 height 8
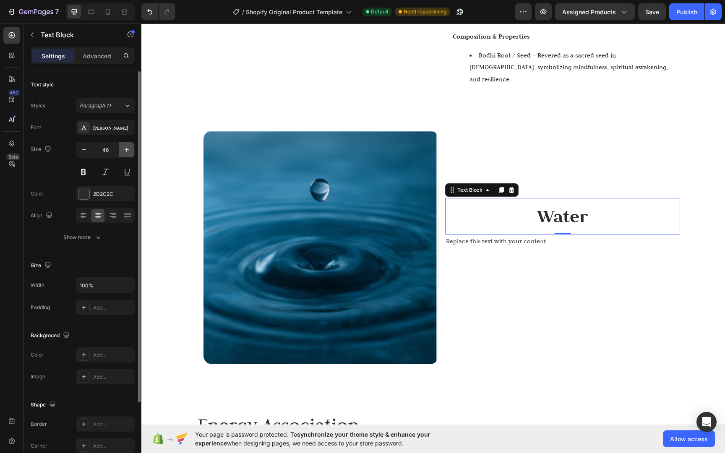
click at [126, 151] on icon "button" at bounding box center [127, 150] width 4 height 4
type input "48"
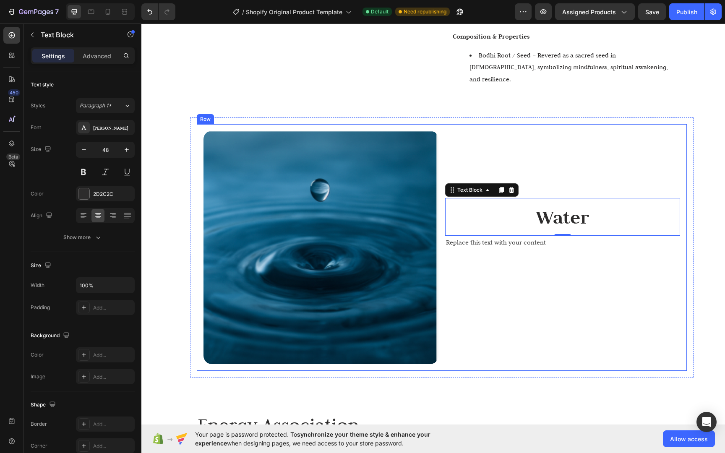
click at [585, 263] on div "Water Text Block 0 Replace this text with your content Text Block" at bounding box center [562, 247] width 235 height 233
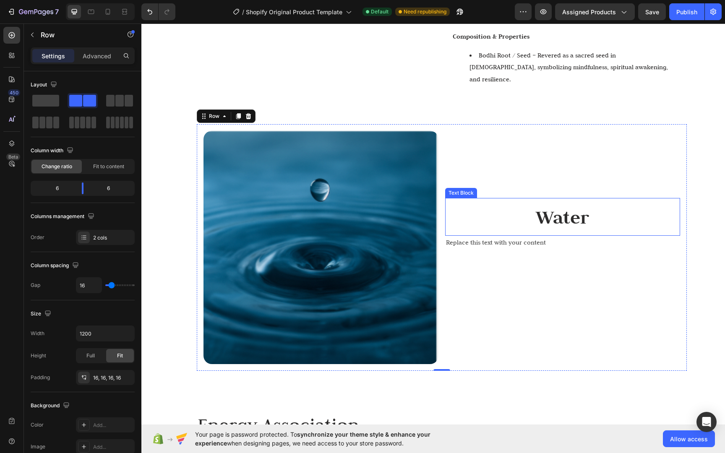
click at [580, 199] on p "Water" at bounding box center [562, 217] width 233 height 36
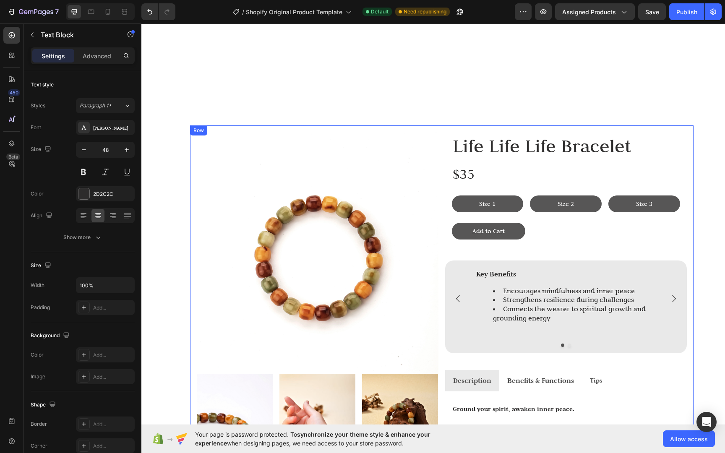
scroll to position [0, 0]
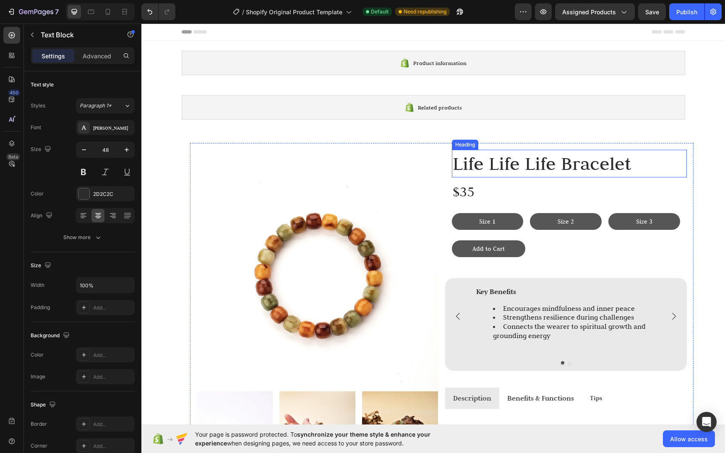
click at [533, 170] on h2 "Life Life Life Bracelet" at bounding box center [569, 164] width 235 height 28
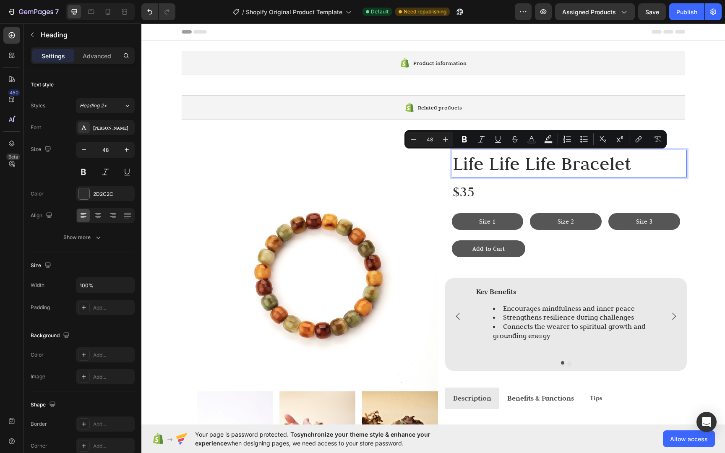
click at [554, 166] on p "Life Life Life Bracelet" at bounding box center [568, 164] width 233 height 26
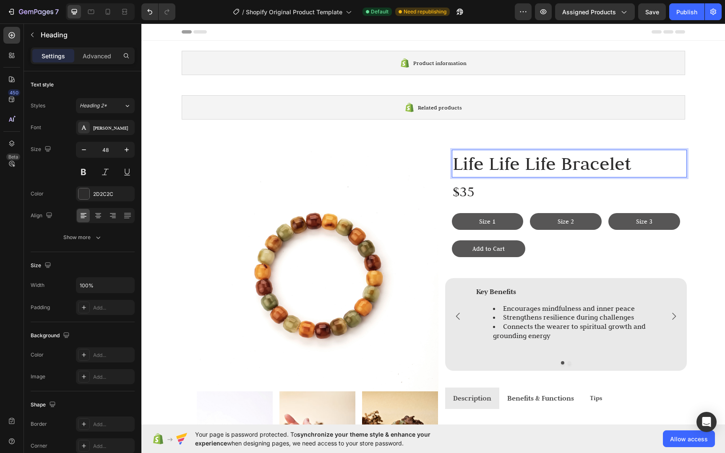
click at [543, 165] on p "Life Life Life Bracelet" at bounding box center [568, 164] width 233 height 26
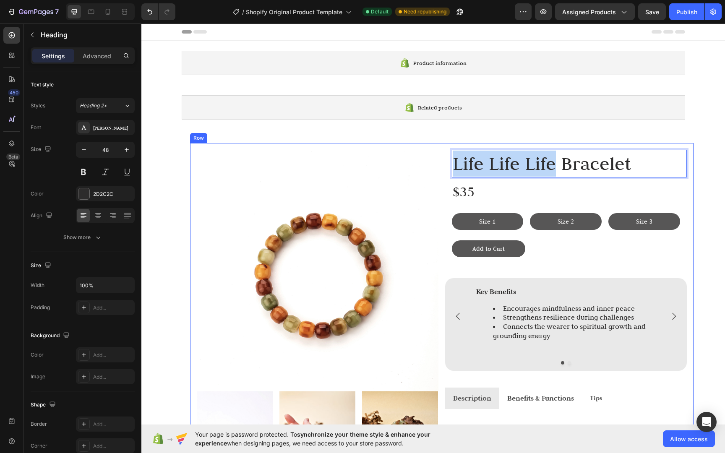
drag, startPoint x: 547, startPoint y: 164, endPoint x: 433, endPoint y: 166, distance: 114.1
click at [436, 166] on div "Image Image Image Image Row Life Life Life Bracelet Heading 0 $35 Text Block Si…" at bounding box center [441, 377] width 503 height 468
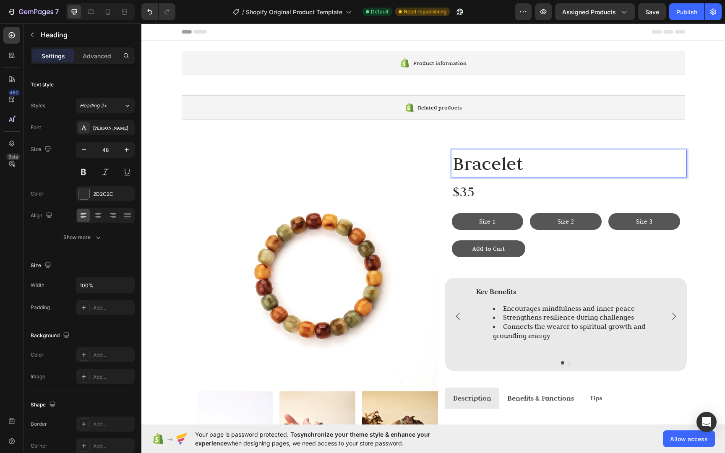
click at [460, 167] on p "Bracelet" at bounding box center [568, 164] width 233 height 26
click at [457, 164] on p "Bracelet" at bounding box center [568, 164] width 233 height 26
click at [620, 247] on div "Add to Cart Button" at bounding box center [566, 248] width 242 height 17
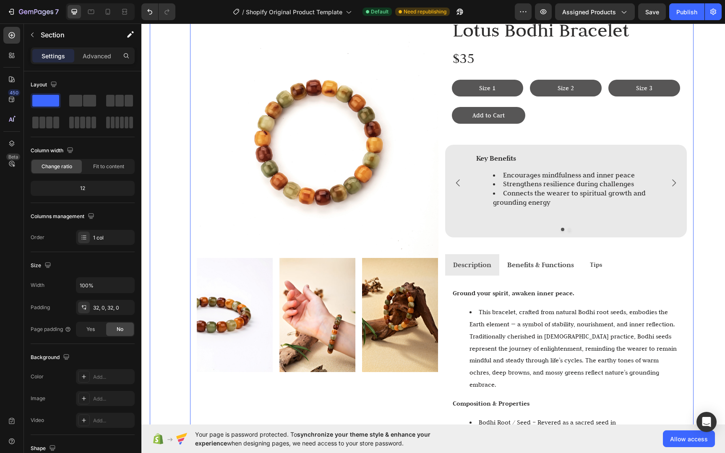
scroll to position [54, 0]
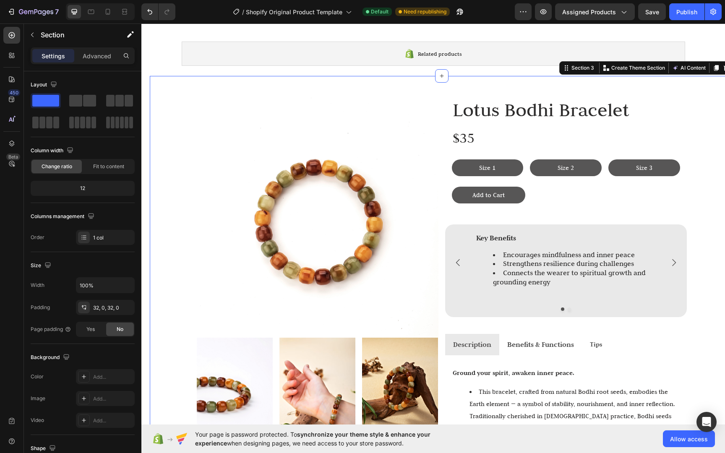
click at [700, 209] on div "Image Image Image Image Row Lotus Bodhi Bracelet Heading $35 Text Block Size 1 …" at bounding box center [441, 456] width 583 height 735
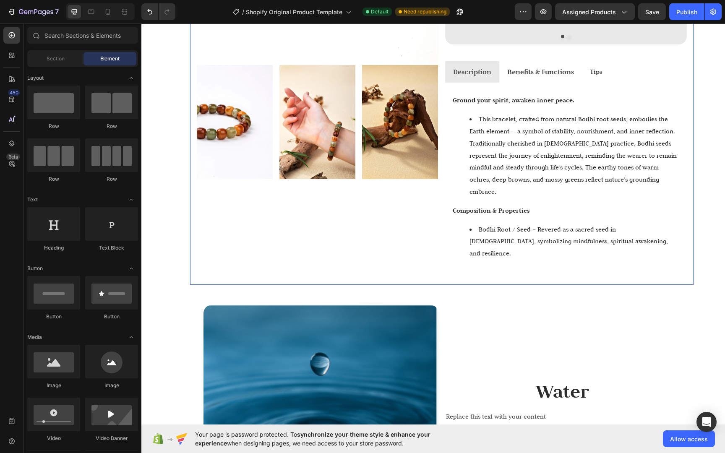
scroll to position [366, 0]
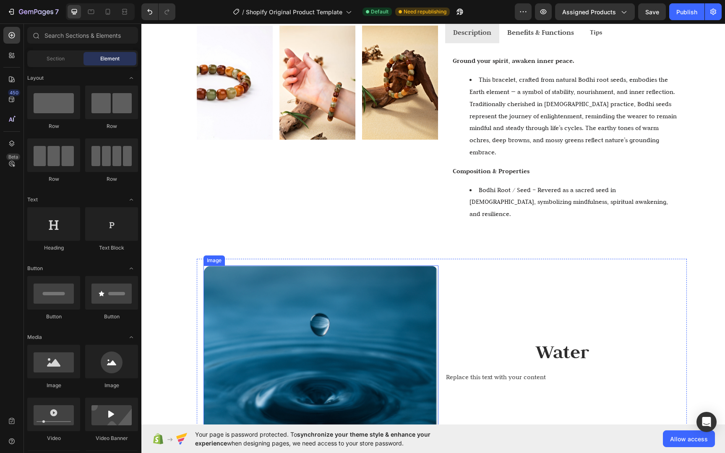
click at [431, 265] on div at bounding box center [320, 381] width 235 height 233
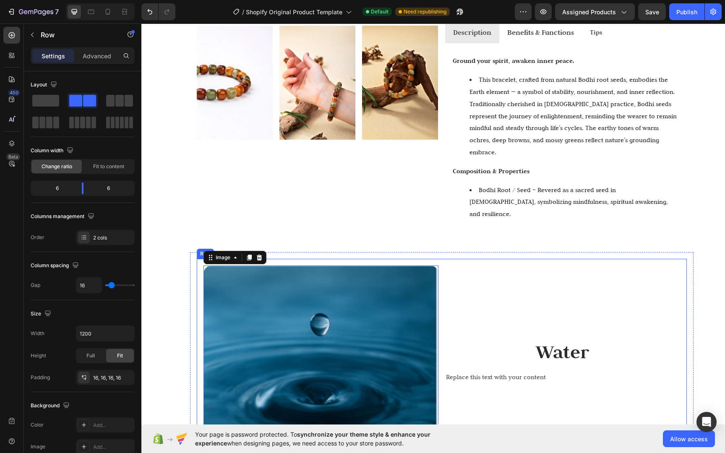
click at [451, 265] on div "Water Text Block Replace this text with your content Text Block" at bounding box center [562, 381] width 235 height 233
click at [107, 61] on div "Advanced" at bounding box center [97, 55] width 42 height 13
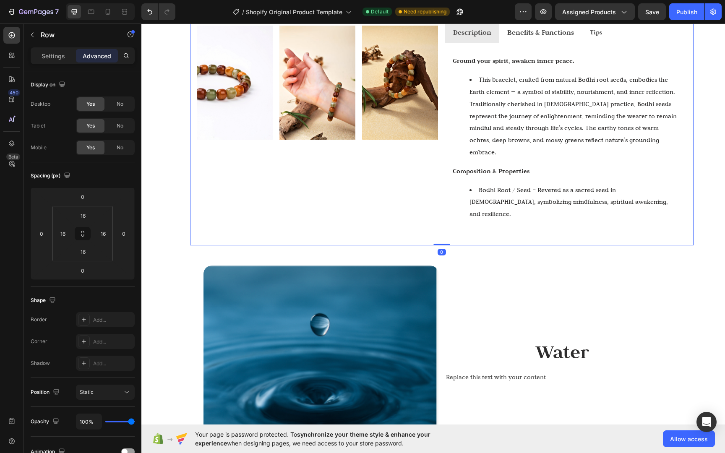
click at [290, 161] on div "Image Image Image Image Row" at bounding box center [318, 11] width 242 height 455
click at [265, 259] on div "Image Water Text Block Replace this text with your content Text Block Row 0" at bounding box center [442, 382] width 490 height 247
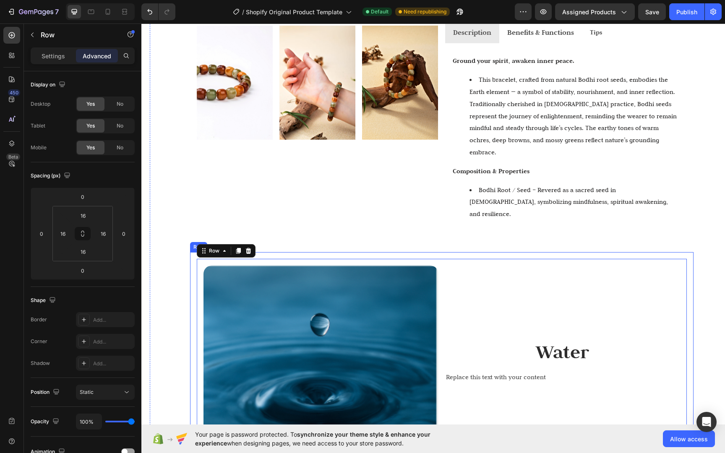
click at [270, 252] on div "Image Water Text Block Replace this text with your content Text Block Row 0 Row" at bounding box center [441, 382] width 503 height 260
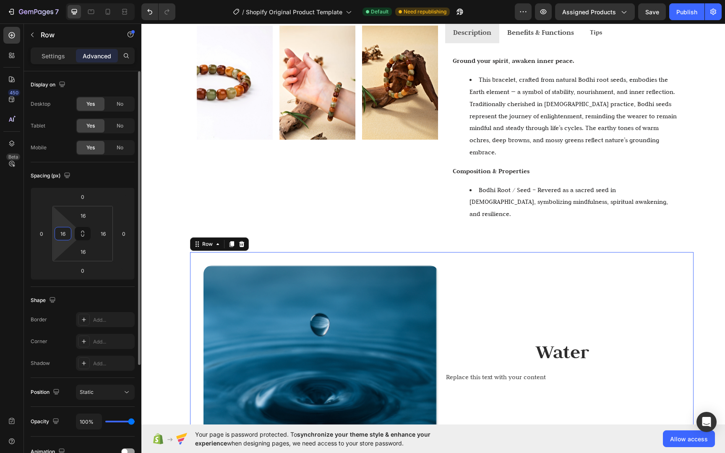
click at [73, 0] on html "7 / Shopify Original Product Template Default Need republishing Preview Assigne…" at bounding box center [362, 0] width 725 height 0
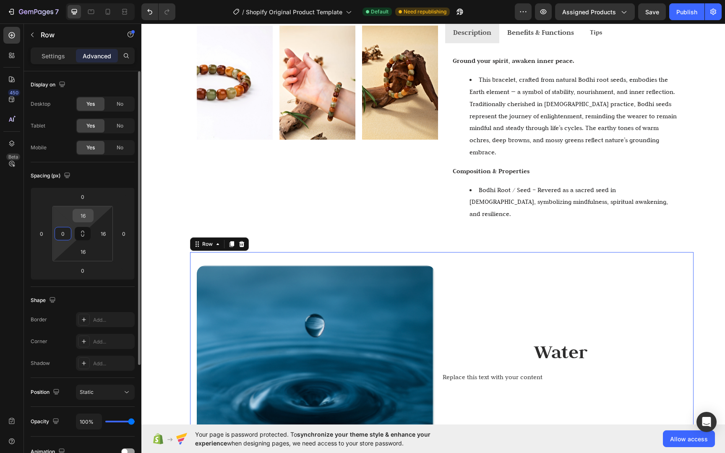
type input "0"
click at [81, 217] on input "16" at bounding box center [83, 215] width 17 height 13
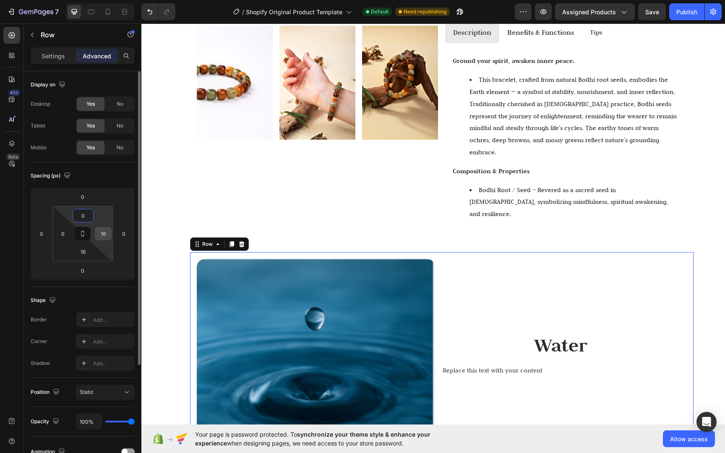
type input "0"
click at [103, 232] on input "16" at bounding box center [103, 233] width 13 height 13
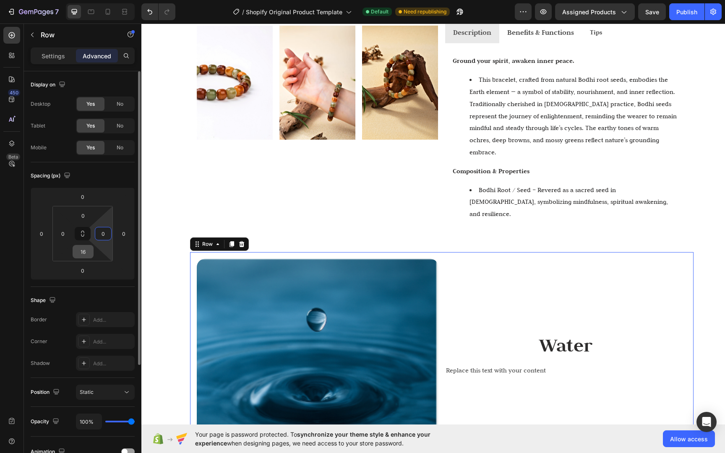
type input "0"
click at [91, 247] on input "16" at bounding box center [83, 251] width 17 height 13
type input "0"
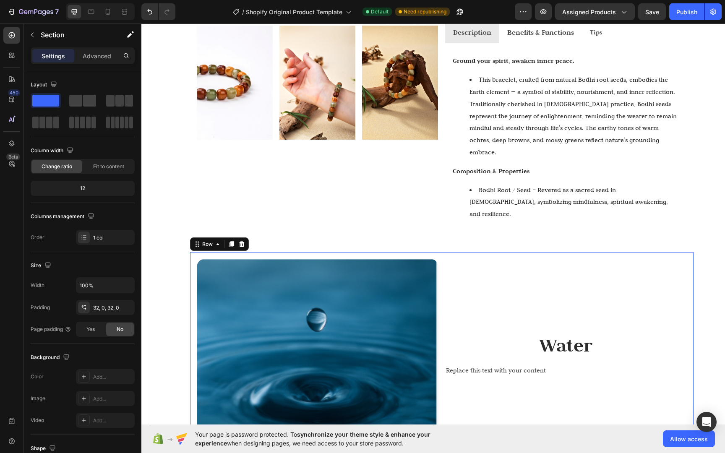
click at [161, 212] on div "Image Image Image Image Row Lotus Bodhi Bracelet Heading $35 Text Block Size 1 …" at bounding box center [441, 141] width 583 height 728
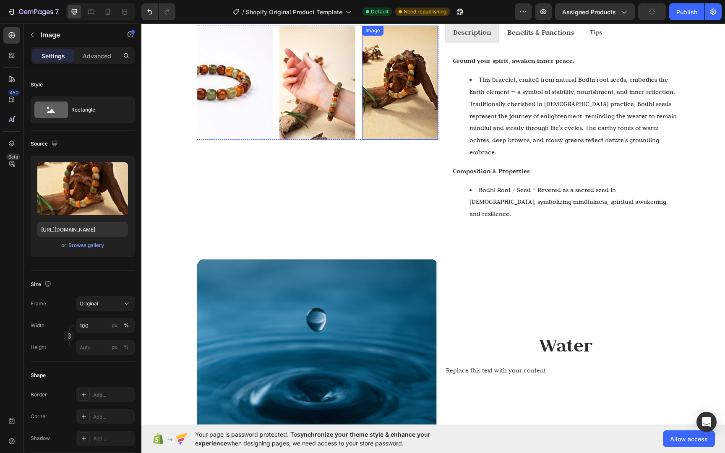
click at [417, 102] on img at bounding box center [400, 83] width 76 height 114
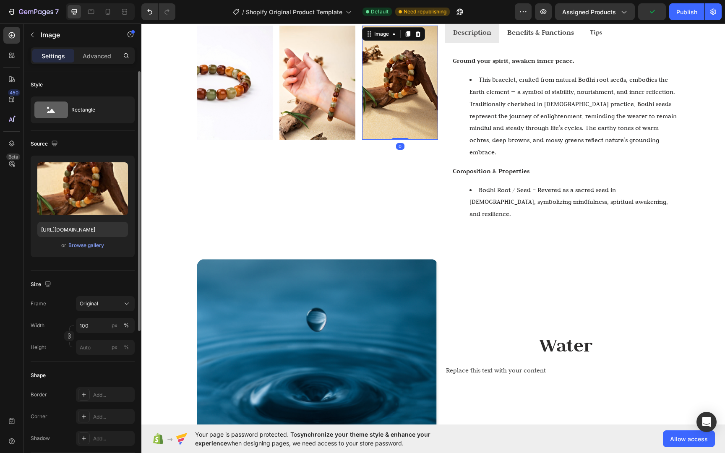
scroll to position [15, 0]
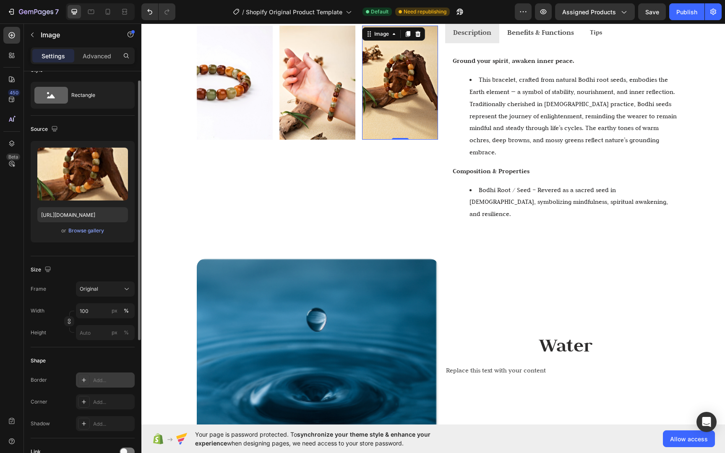
click at [94, 374] on div "Add..." at bounding box center [105, 379] width 59 height 15
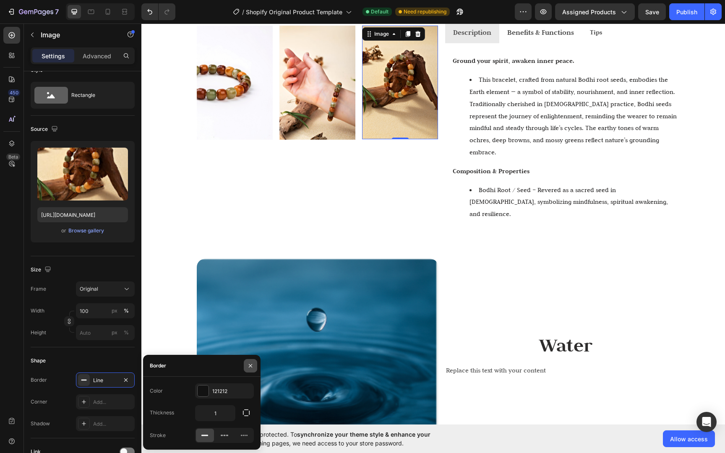
drag, startPoint x: 113, startPoint y: 346, endPoint x: 255, endPoint y: 370, distance: 144.1
click at [255, 371] on button "button" at bounding box center [250, 365] width 13 height 13
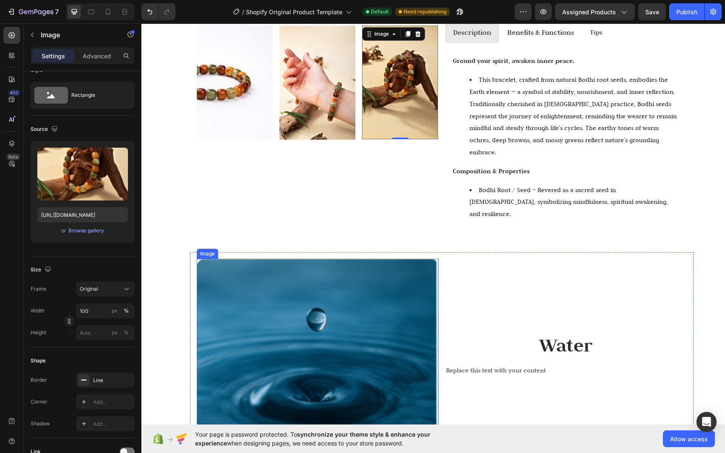
click at [246, 366] on img at bounding box center [318, 379] width 242 height 240
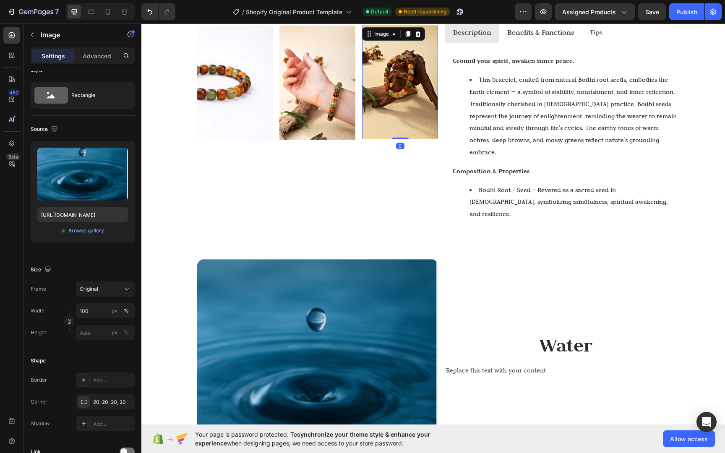
click at [414, 101] on img at bounding box center [400, 83] width 76 height 114
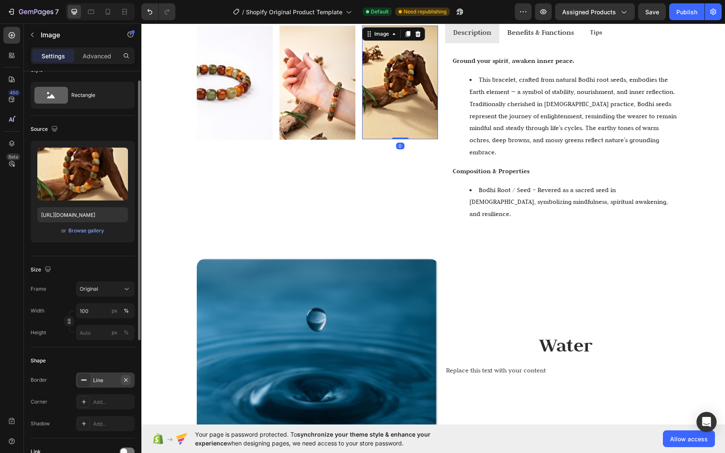
click at [125, 379] on icon "button" at bounding box center [125, 380] width 7 height 7
click at [112, 397] on div "Add..." at bounding box center [105, 401] width 59 height 15
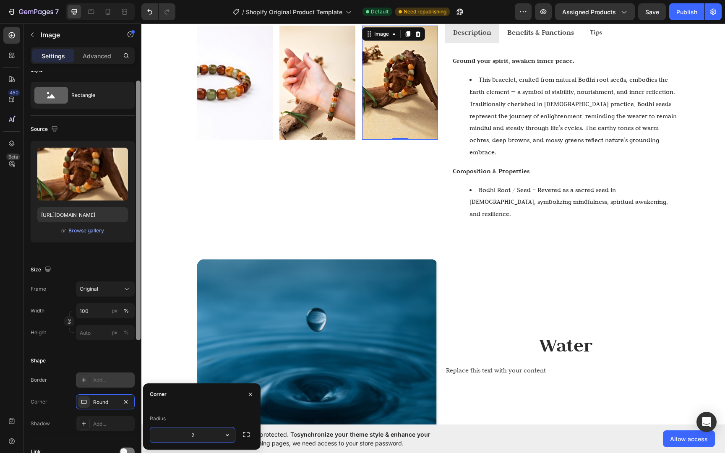
type input "20"
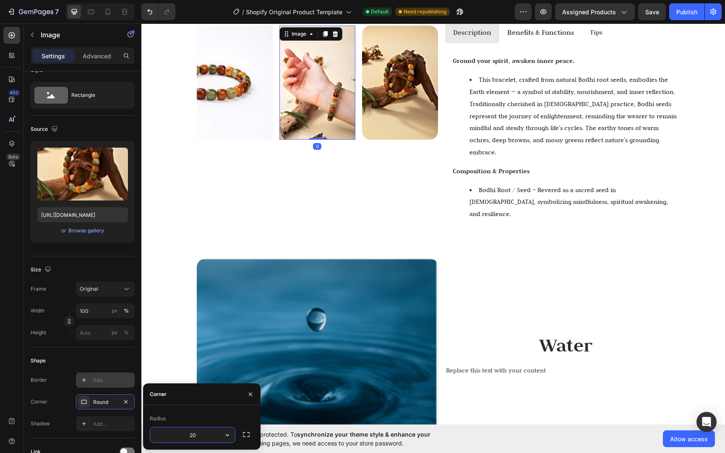
click at [330, 125] on img at bounding box center [317, 83] width 76 height 114
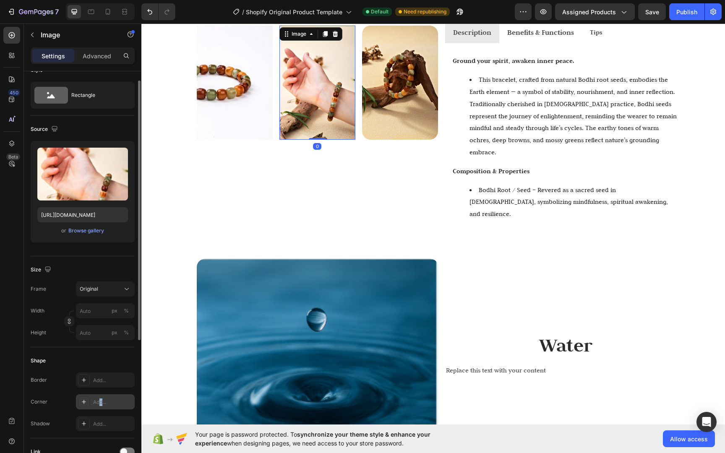
click at [101, 404] on div "Add..." at bounding box center [112, 402] width 39 height 8
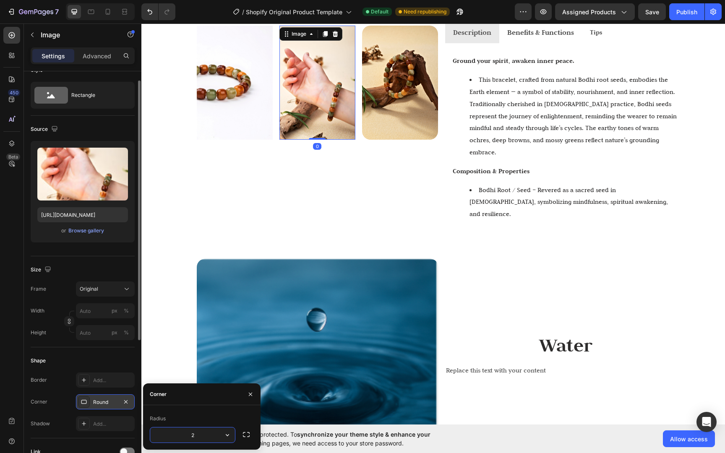
type input "20"
click at [226, 124] on img at bounding box center [235, 83] width 76 height 114
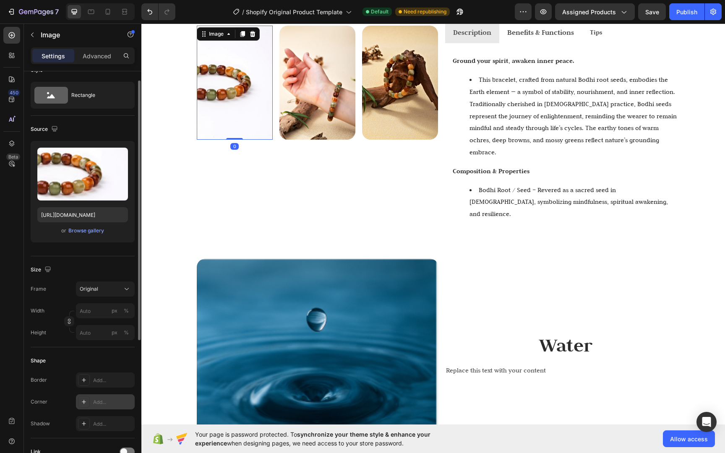
click at [96, 398] on div "Add..." at bounding box center [112, 402] width 39 height 8
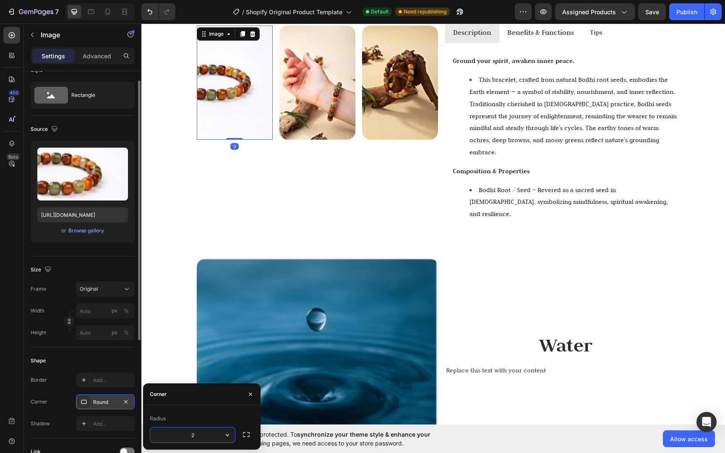
type input "20"
click at [348, 177] on div "Image Image 0 Image Image Row" at bounding box center [318, 11] width 242 height 455
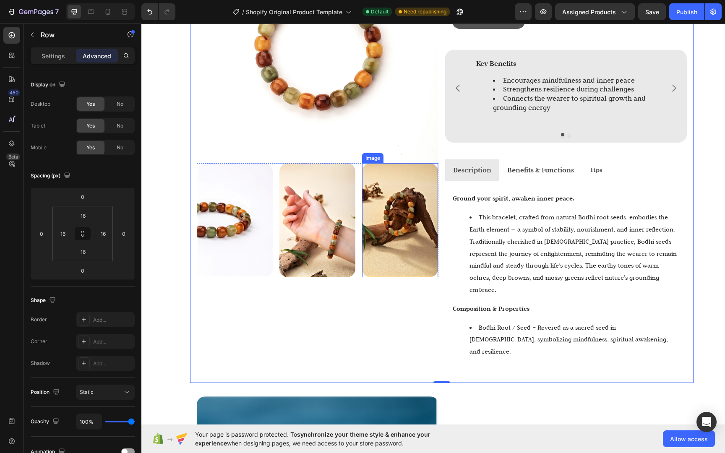
scroll to position [228, 0]
click at [389, 122] on img at bounding box center [318, 43] width 242 height 242
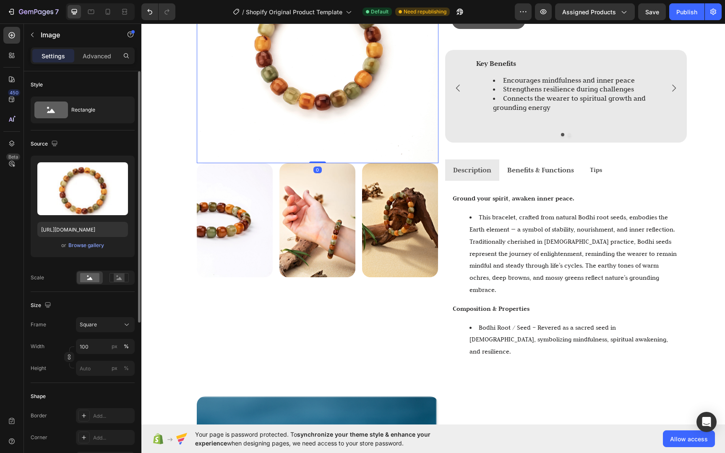
scroll to position [16, 0]
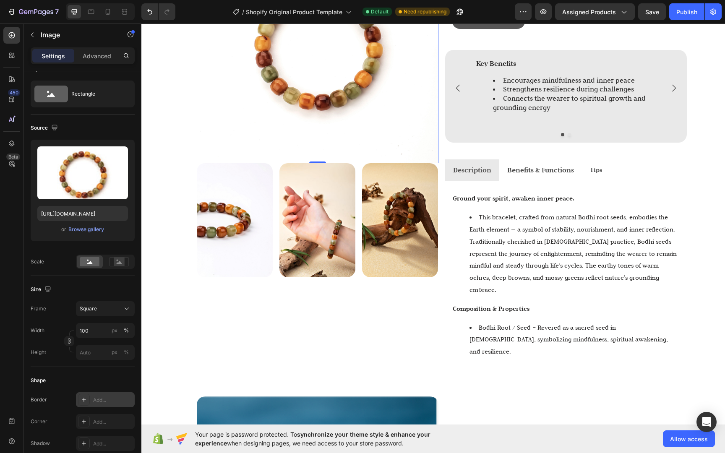
click at [98, 394] on div "Add..." at bounding box center [105, 399] width 59 height 15
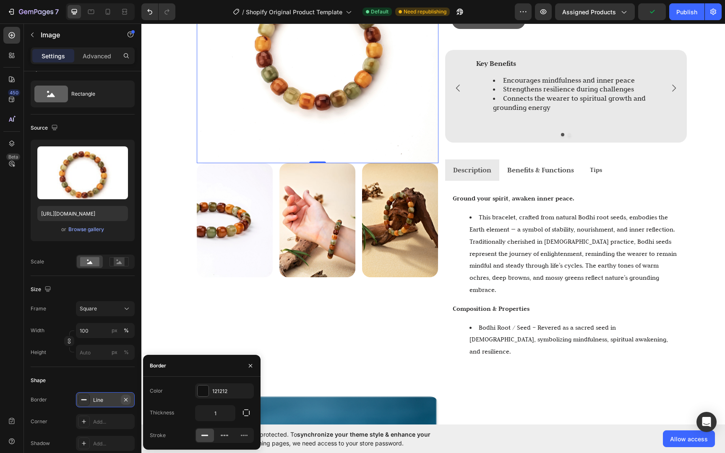
click at [123, 398] on icon "button" at bounding box center [125, 399] width 7 height 7
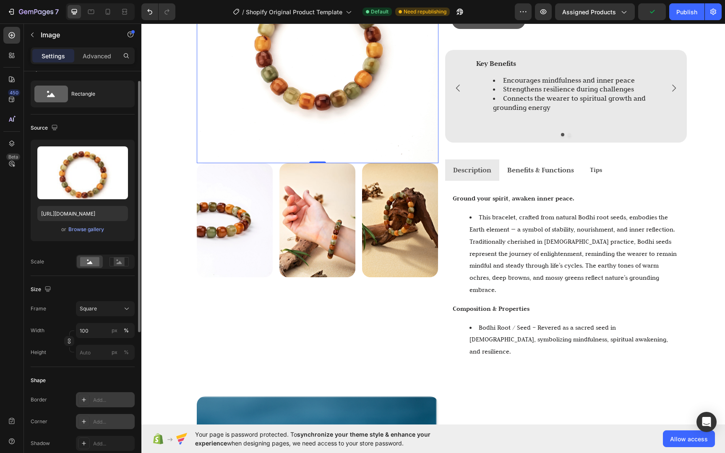
click at [105, 420] on div "Add..." at bounding box center [112, 422] width 39 height 8
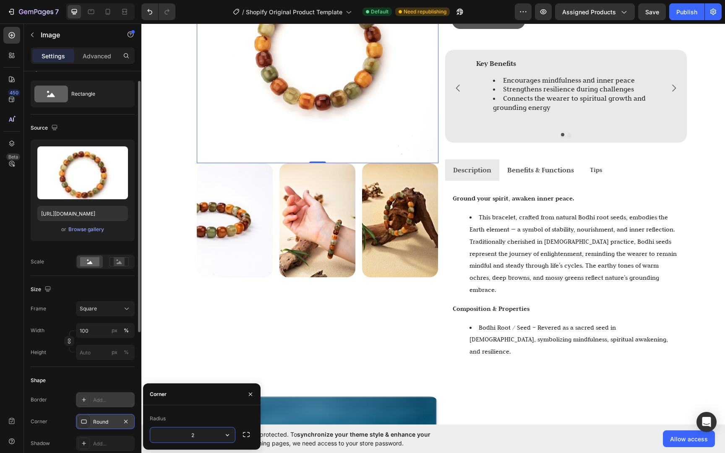
type input "20"
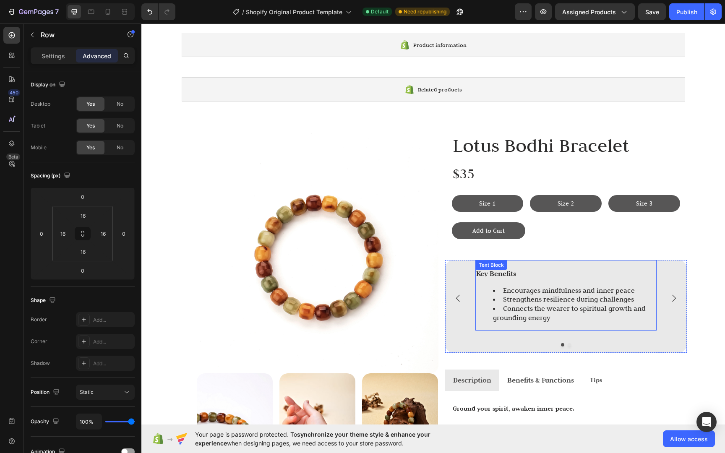
scroll to position [21, 0]
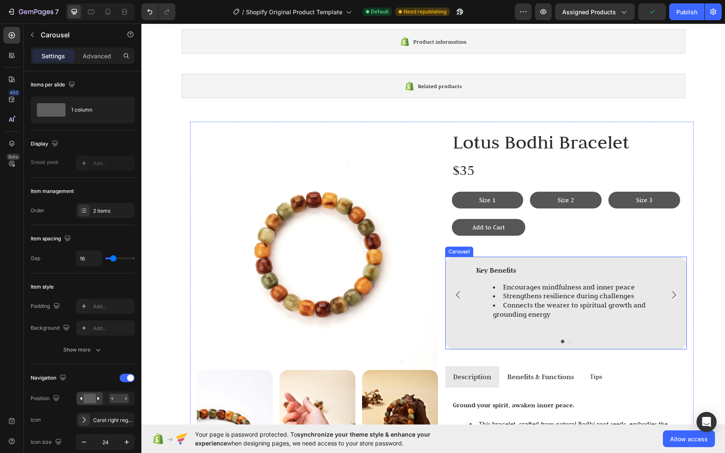
click at [678, 331] on div "Key Benefits Encourages mindfulness and inner peace Strengthens resilience duri…" at bounding box center [566, 303] width 242 height 92
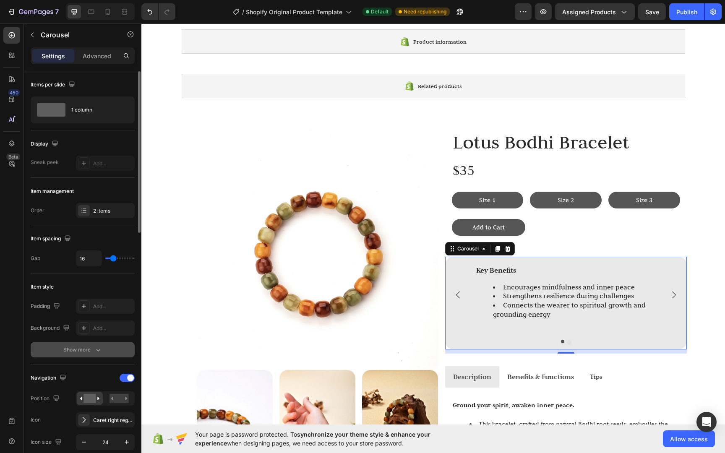
click at [70, 351] on div "Show more" at bounding box center [82, 350] width 39 height 8
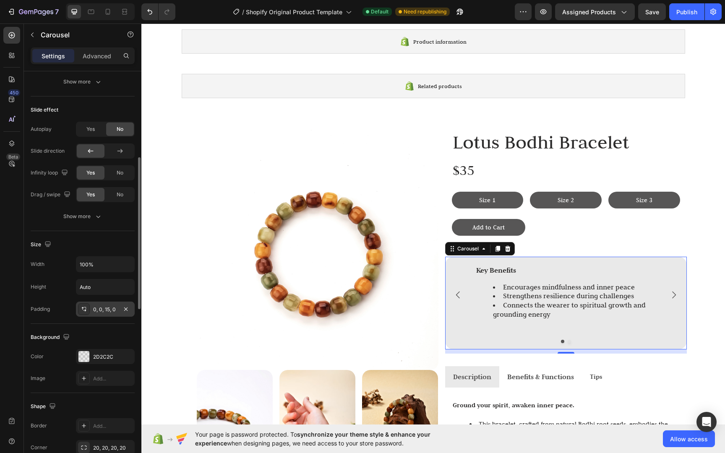
scroll to position [676, 0]
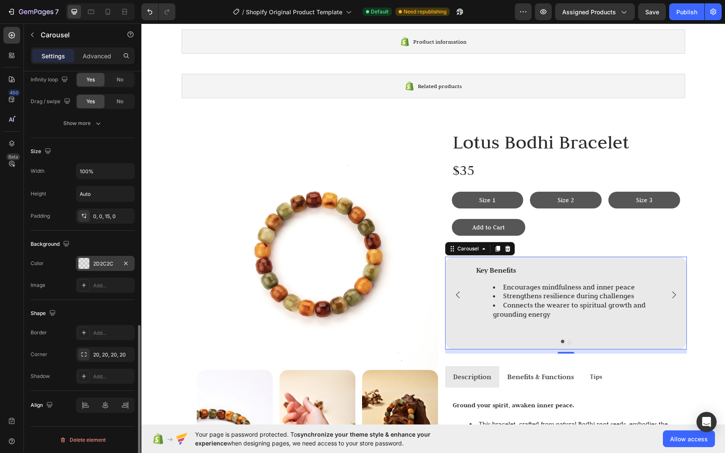
click at [85, 266] on div at bounding box center [83, 263] width 11 height 11
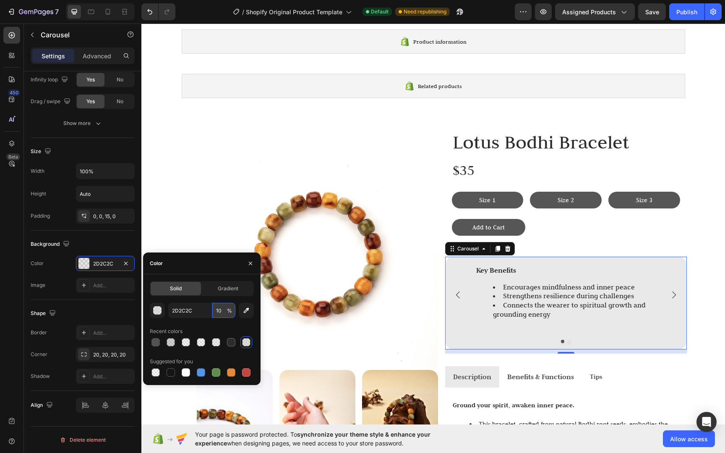
click at [224, 305] on input "10" at bounding box center [223, 310] width 23 height 15
drag, startPoint x: 226, startPoint y: 307, endPoint x: 224, endPoint y: 312, distance: 5.7
click at [224, 312] on input "10" at bounding box center [223, 310] width 23 height 15
type input "5"
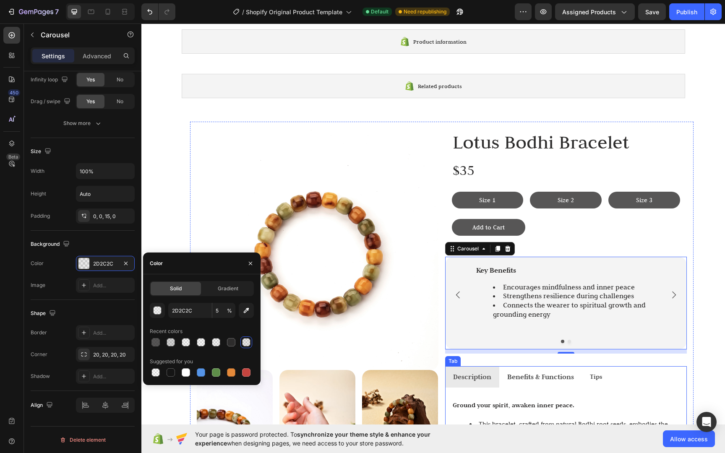
click at [492, 377] on li "Description" at bounding box center [472, 377] width 54 height 22
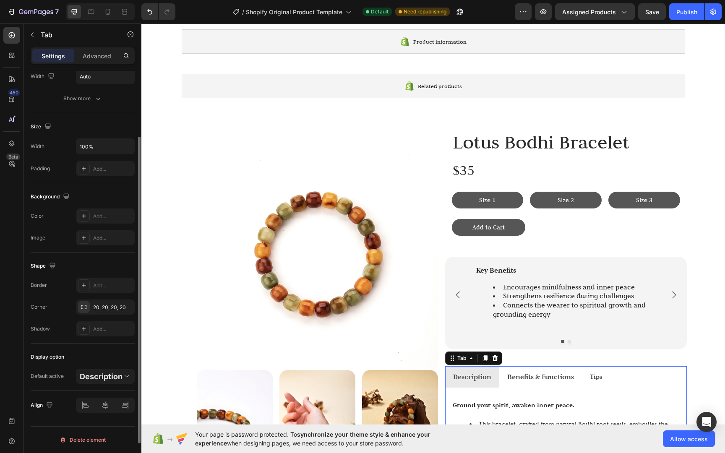
scroll to position [0, 0]
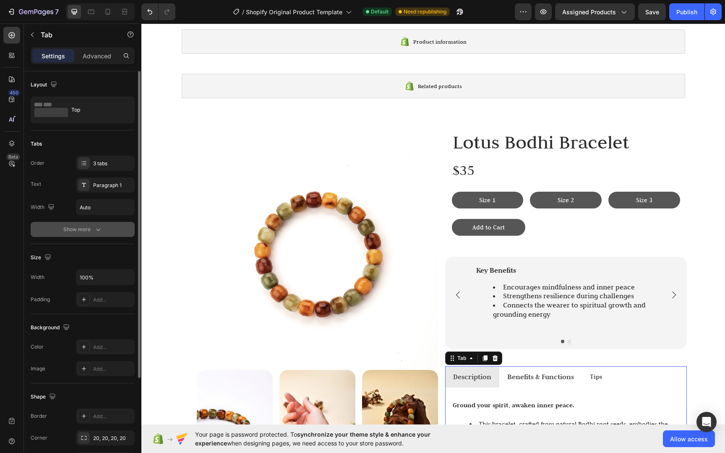
click at [77, 227] on div "Show more" at bounding box center [82, 229] width 39 height 8
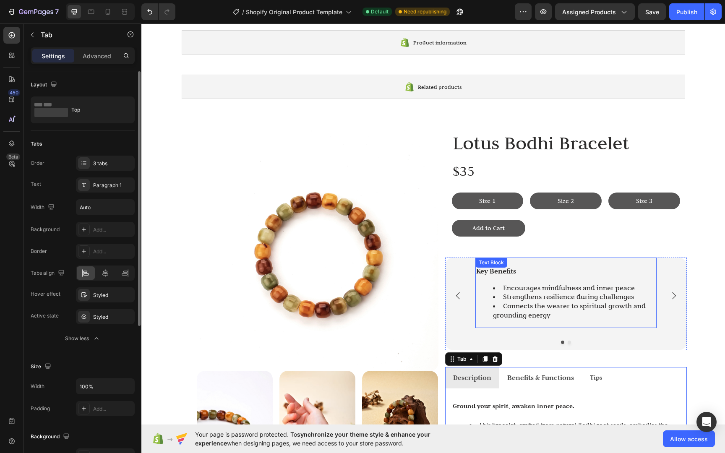
scroll to position [20, 0]
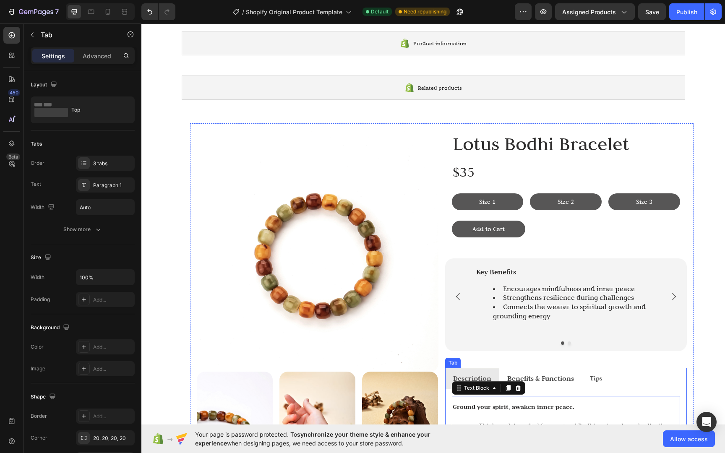
click at [481, 374] on strong "Description" at bounding box center [472, 378] width 38 height 9
click at [485, 374] on strong "Description" at bounding box center [472, 378] width 38 height 9
click at [489, 371] on div "Description" at bounding box center [472, 378] width 41 height 15
click at [491, 372] on li "Description" at bounding box center [472, 379] width 54 height 22
click at [492, 373] on li "Description" at bounding box center [472, 379] width 54 height 22
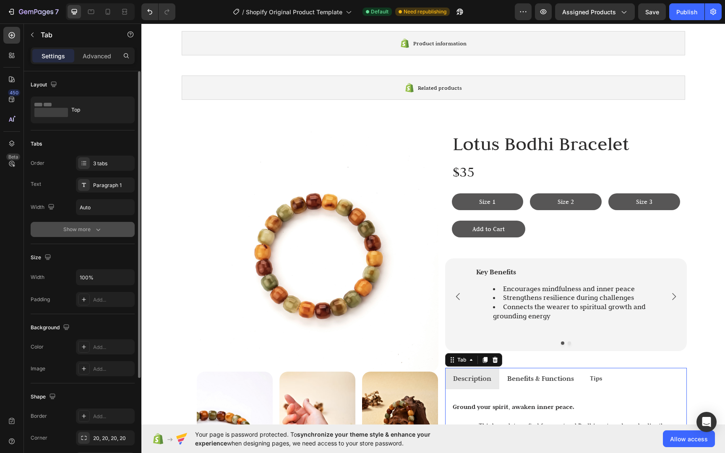
click at [99, 231] on icon "button" at bounding box center [98, 229] width 8 height 8
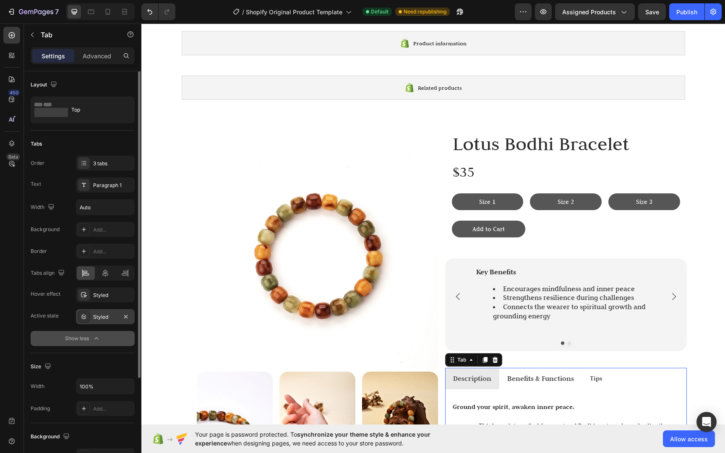
click at [86, 314] on icon at bounding box center [84, 316] width 7 height 7
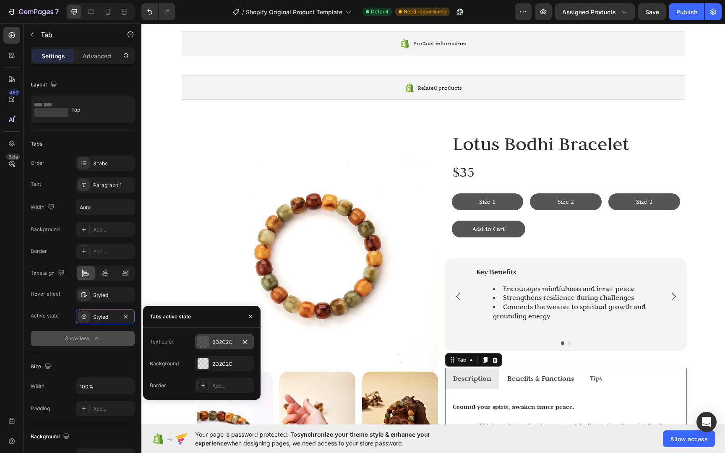
click at [205, 340] on div at bounding box center [203, 341] width 11 height 11
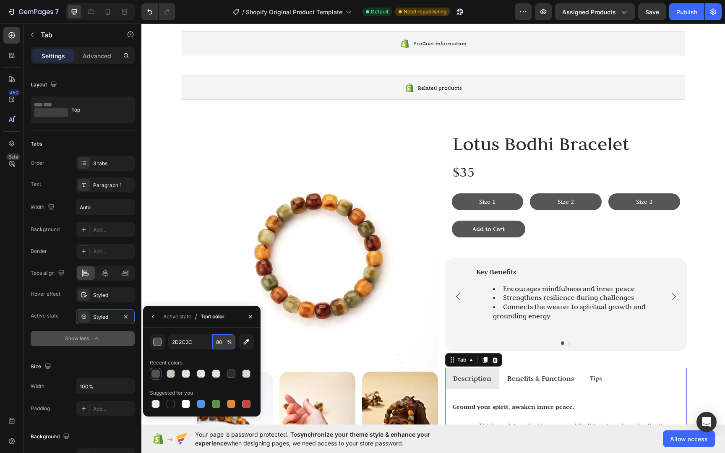
click at [220, 345] on input "80" at bounding box center [223, 341] width 23 height 15
type input "100"
click at [183, 317] on div "Active state" at bounding box center [177, 317] width 28 height 8
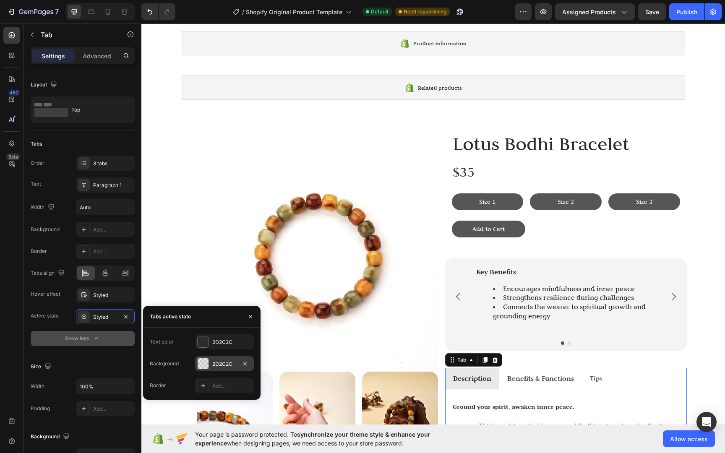
click at [209, 365] on div "2D2C2C" at bounding box center [224, 363] width 59 height 15
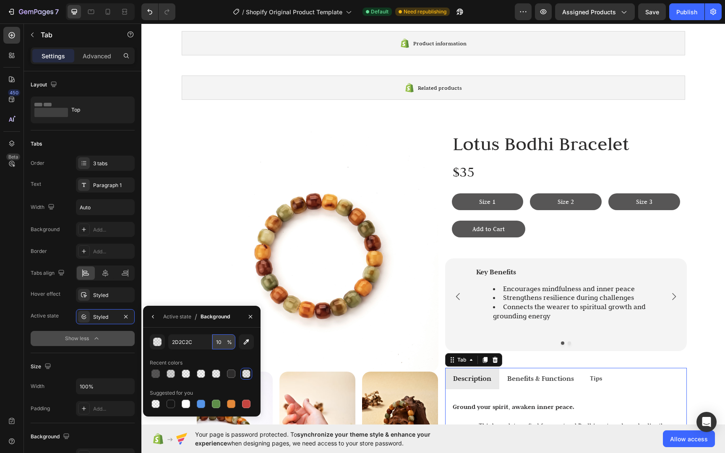
click at [0, 0] on input "10" at bounding box center [0, 0] width 0 height 0
type input "5"
click at [279, 358] on img at bounding box center [318, 251] width 242 height 242
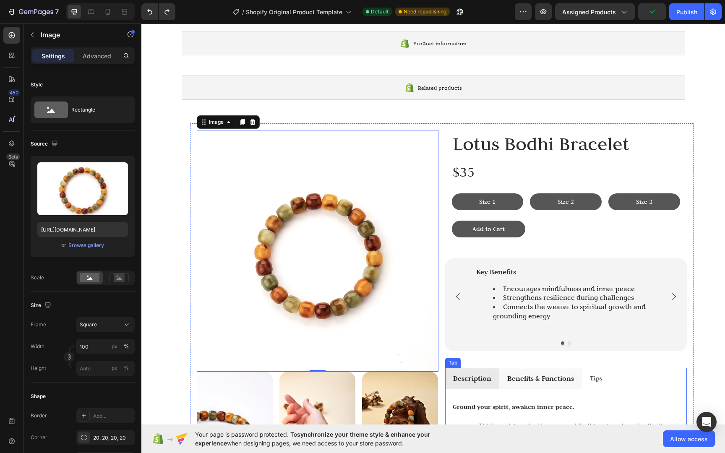
click at [546, 374] on strong "Benefits & Functions" at bounding box center [540, 378] width 67 height 9
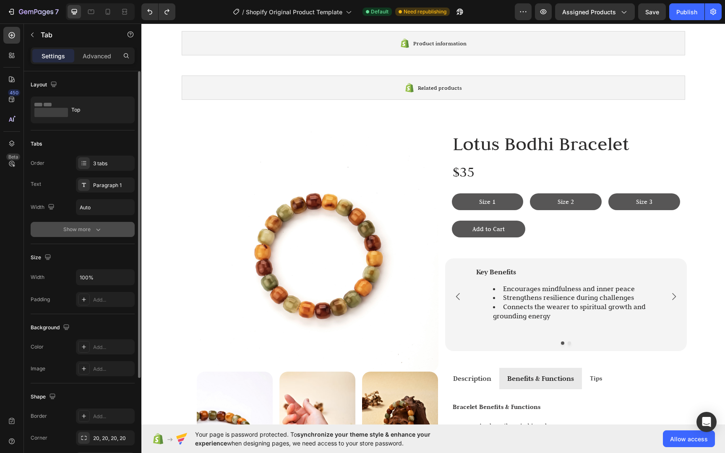
click at [90, 232] on div "Show more" at bounding box center [82, 229] width 39 height 8
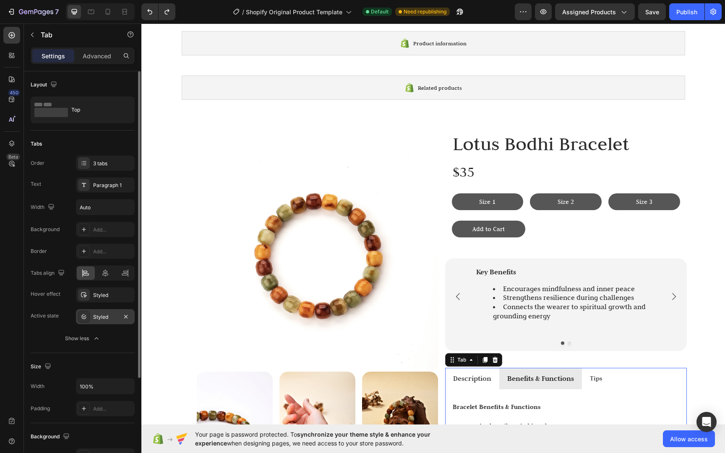
click at [84, 315] on icon at bounding box center [84, 316] width 7 height 7
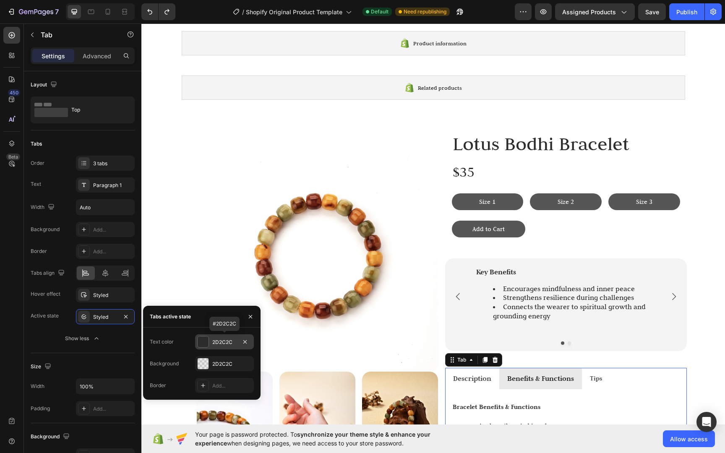
click at [204, 343] on div at bounding box center [203, 341] width 11 height 11
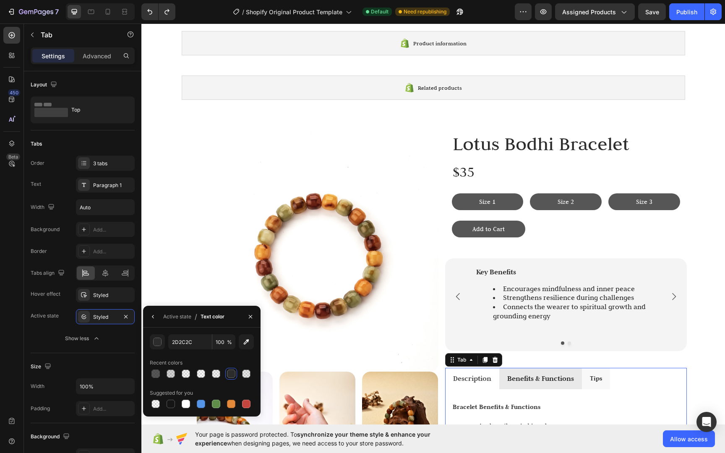
click at [601, 370] on li "Tips" at bounding box center [596, 379] width 28 height 22
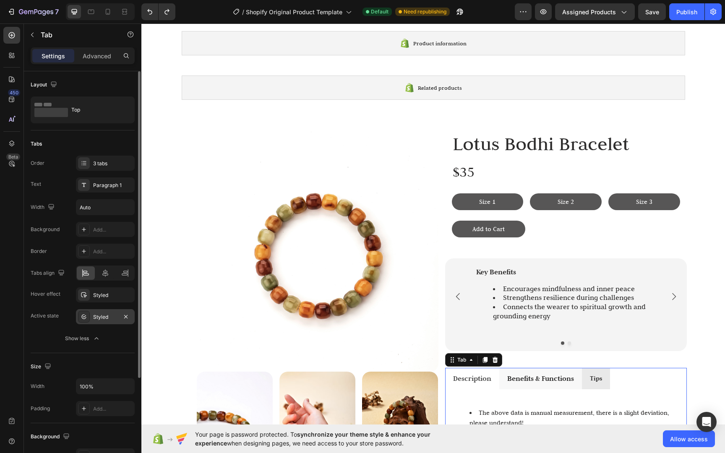
click at [86, 321] on div at bounding box center [84, 317] width 12 height 12
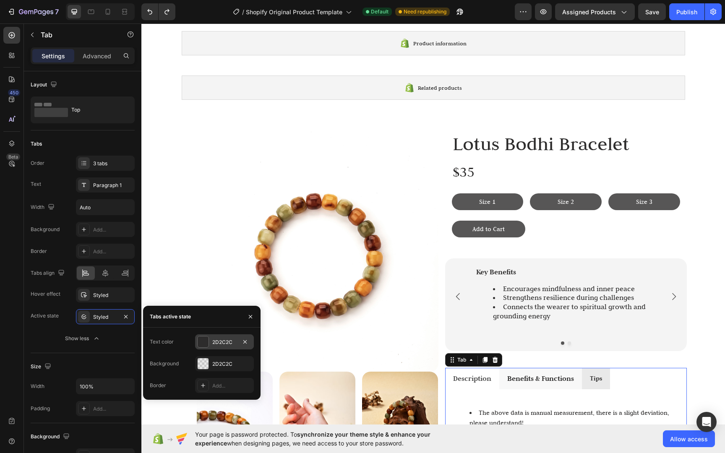
click at [211, 342] on div "2D2C2C" at bounding box center [224, 341] width 59 height 15
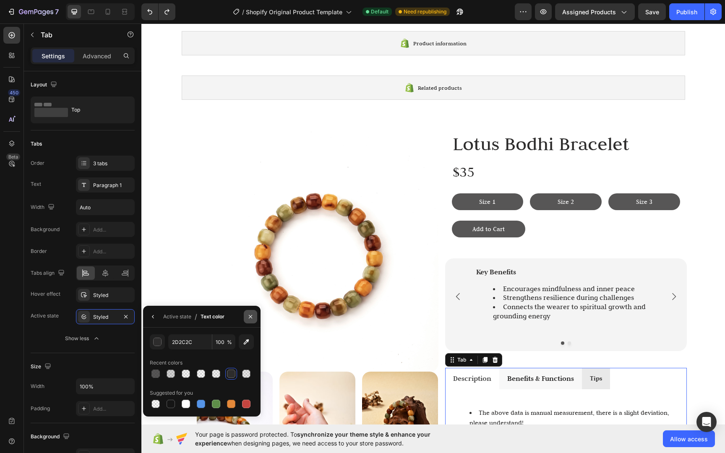
click at [249, 321] on button "button" at bounding box center [250, 316] width 13 height 13
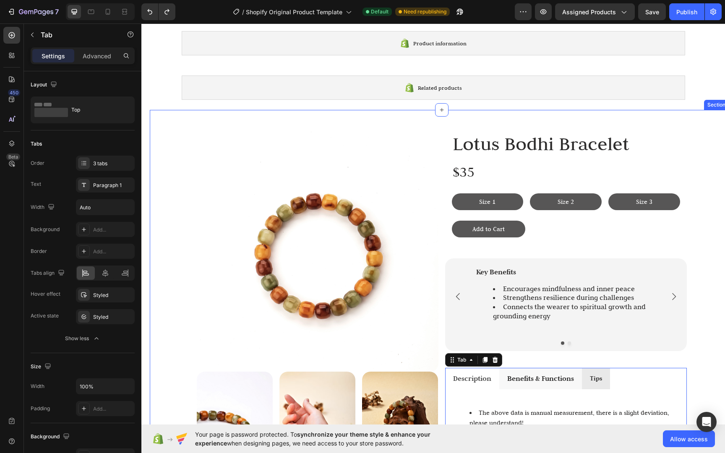
click at [704, 342] on div "Image Image Image Image Row Lotus Bodhi Bracelet Heading $35 Text Block Size 1 …" at bounding box center [441, 448] width 583 height 650
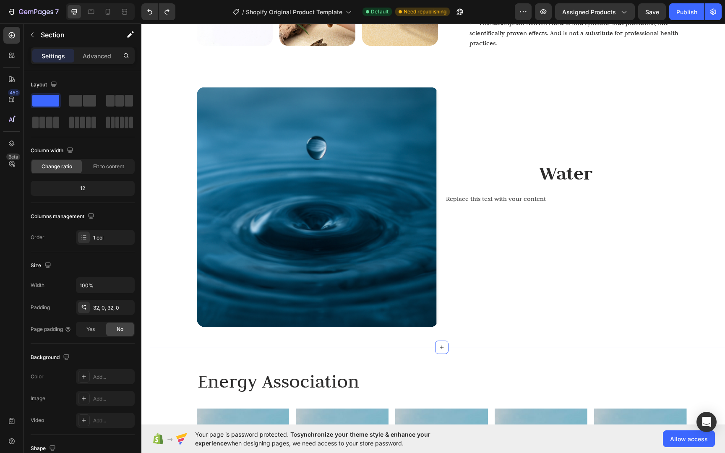
scroll to position [460, 0]
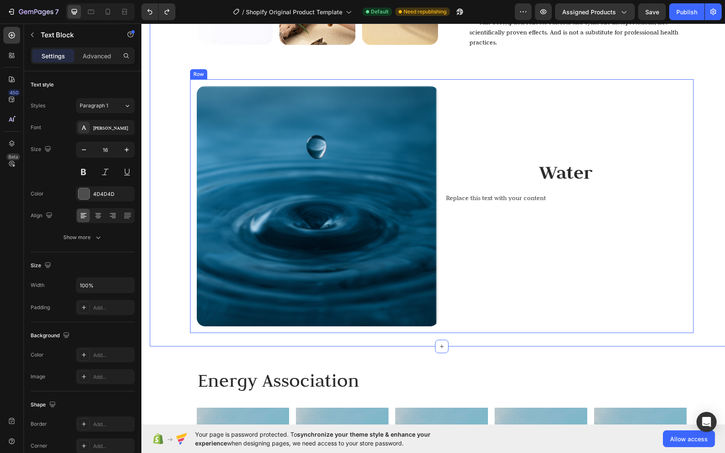
click at [504, 198] on div "Replace this text with your content" at bounding box center [566, 198] width 242 height 14
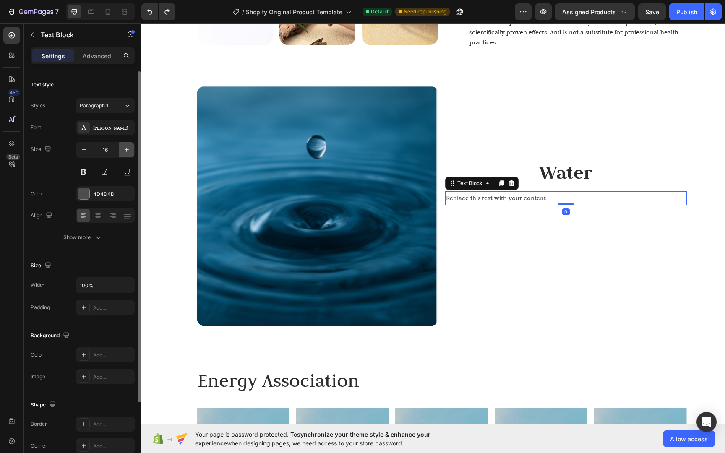
click at [121, 154] on button "button" at bounding box center [126, 149] width 15 height 15
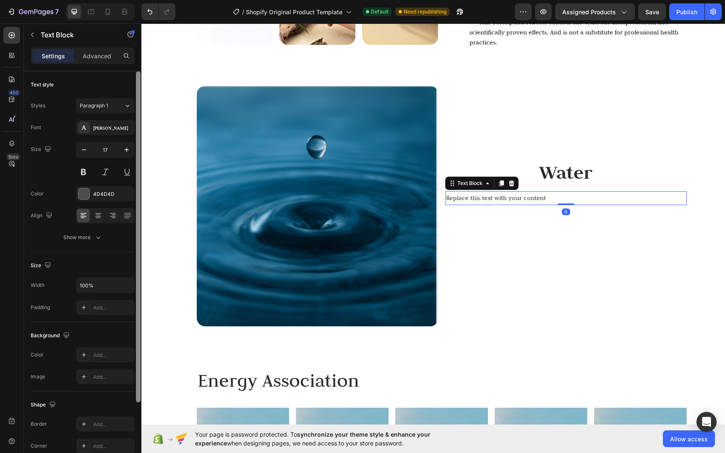
type input "18"
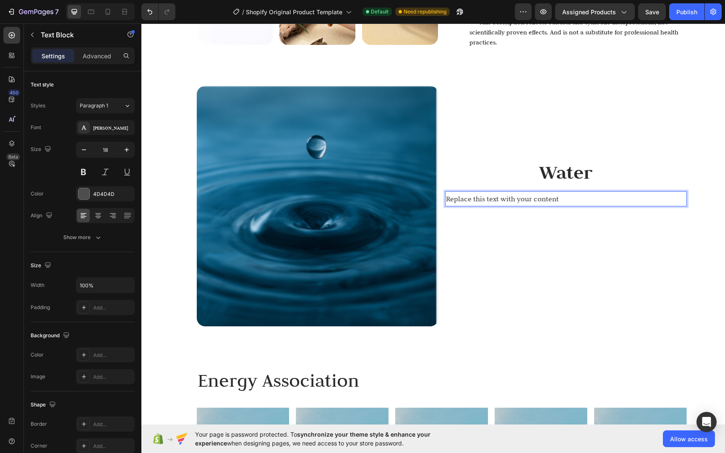
click at [501, 191] on div "Replace this text with your content" at bounding box center [566, 198] width 242 height 15
click at [501, 192] on p "Replace this text with your content" at bounding box center [566, 198] width 240 height 13
click at [550, 194] on p "Replace this text with your content" at bounding box center [566, 198] width 240 height 13
click at [571, 206] on div "Water Text Block Replace this text with your content Text Block 0" at bounding box center [566, 206] width 242 height 240
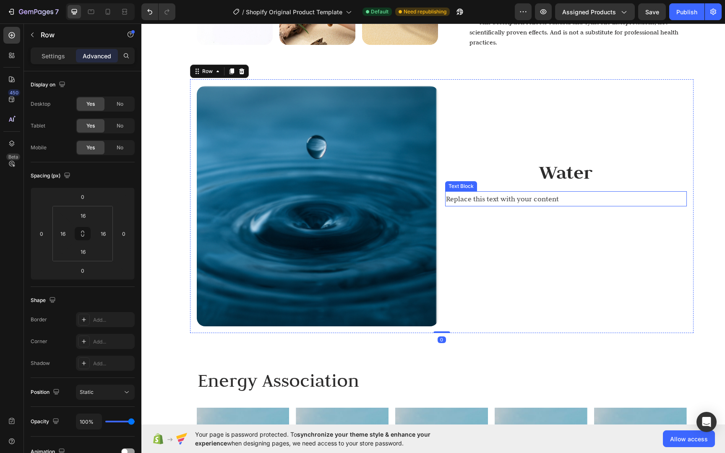
click at [572, 194] on p "Replace this text with your content" at bounding box center [566, 198] width 240 height 13
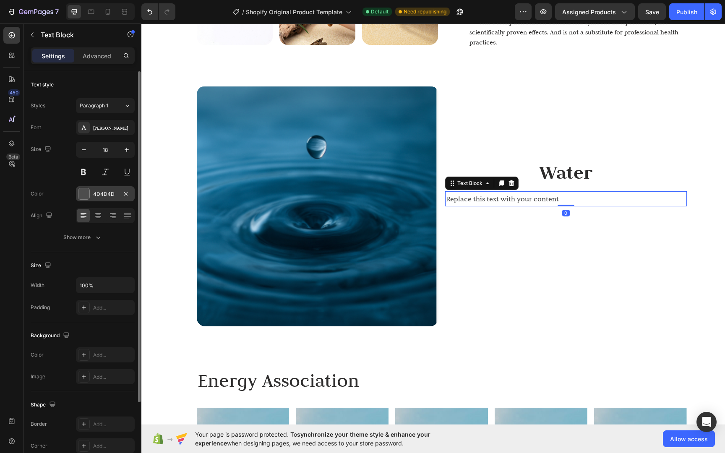
click at [86, 191] on div at bounding box center [83, 193] width 11 height 11
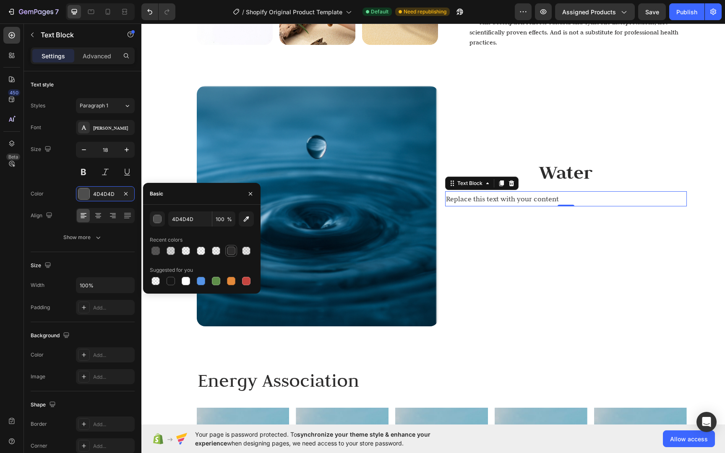
click at [234, 250] on div at bounding box center [231, 251] width 8 height 8
type input "2D2C2C"
click at [528, 216] on div "Water Text Block Replace this text with your content Text Block 0" at bounding box center [566, 206] width 242 height 240
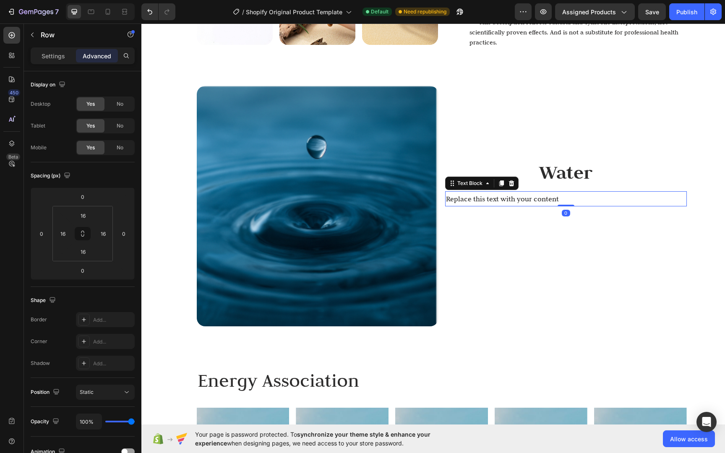
click at [541, 192] on p "Replace this text with your content" at bounding box center [566, 198] width 240 height 13
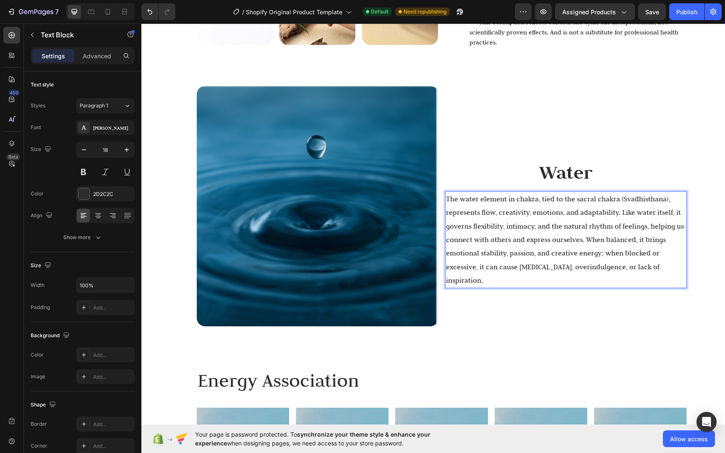
drag, startPoint x: 648, startPoint y: 281, endPoint x: 653, endPoint y: 286, distance: 7.7
click at [649, 280] on p "The water element in chakra, tied to the sacral chakra (Svadhisthana), represen…" at bounding box center [566, 239] width 240 height 95
click at [674, 304] on div "Water Text Block The water element in chakra, tied to the sacral chakra (Svadhi…" at bounding box center [566, 206] width 242 height 240
click at [650, 191] on div "The water element in chakra, tied to the sacral chakra (Svadhisthana), represen…" at bounding box center [566, 239] width 242 height 97
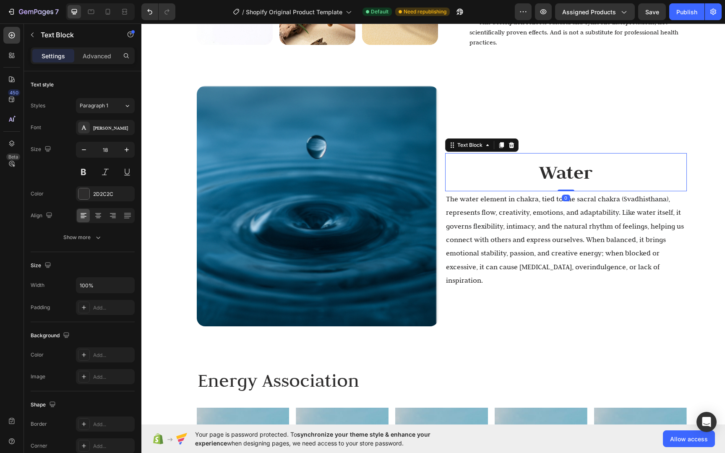
click at [650, 164] on p "Water" at bounding box center [566, 172] width 240 height 36
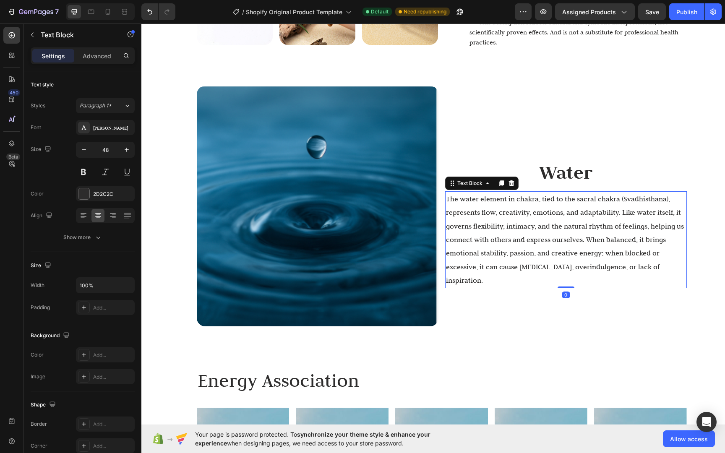
click at [654, 204] on p "The water element in chakra, tied to the sacral chakra (Svadhisthana), represen…" at bounding box center [566, 239] width 240 height 95
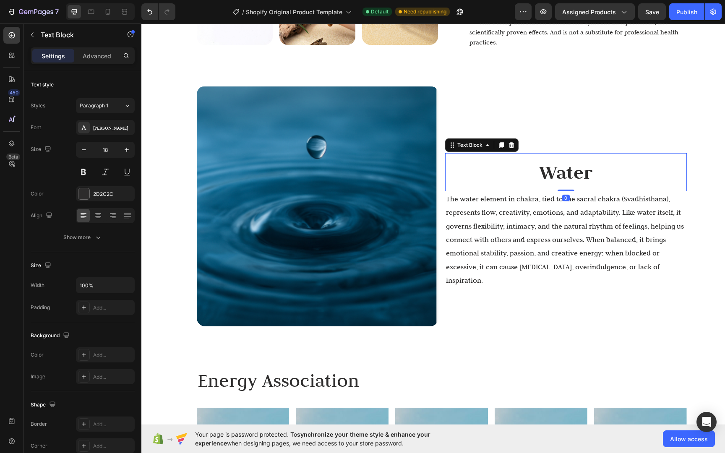
click at [655, 173] on p "Water" at bounding box center [566, 172] width 240 height 36
click at [674, 221] on p "The water element in chakra, tied to the sacral chakra (Svadhisthana), represen…" at bounding box center [566, 239] width 240 height 95
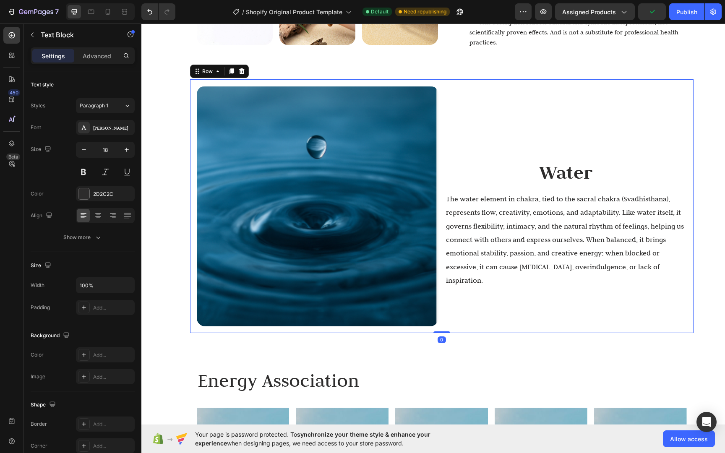
click at [686, 224] on div "Image Water Text Block The water element in chakra, tied to the sacral chakra (…" at bounding box center [441, 205] width 503 height 253
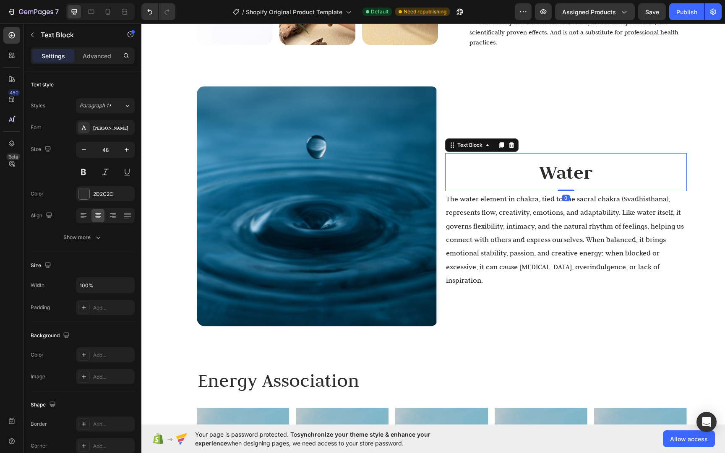
click at [631, 170] on p "Water" at bounding box center [566, 172] width 240 height 36
click at [631, 204] on p "The water element in chakra, tied to the sacral chakra (Svadhisthana), represen…" at bounding box center [566, 239] width 240 height 95
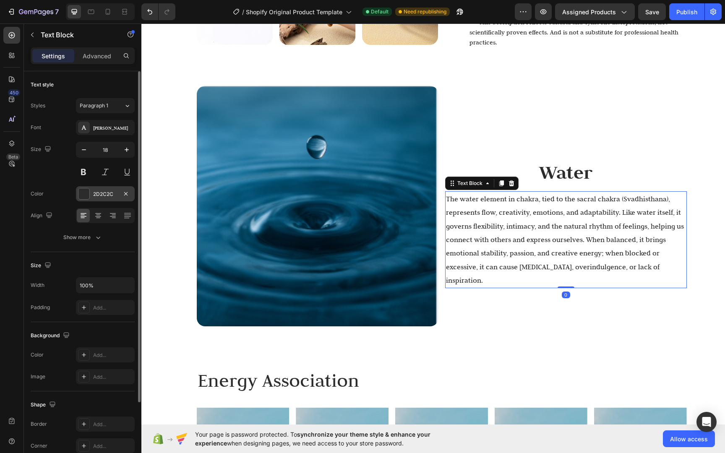
click at [82, 190] on div at bounding box center [83, 193] width 11 height 11
click at [558, 168] on p "Water" at bounding box center [566, 172] width 240 height 36
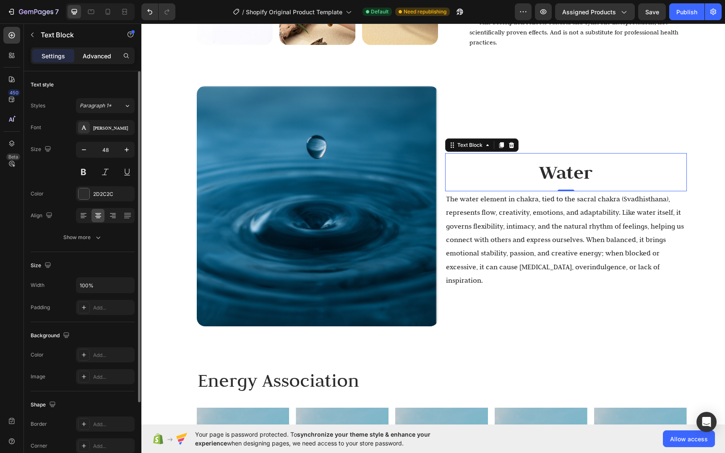
click at [105, 57] on p "Advanced" at bounding box center [97, 56] width 29 height 9
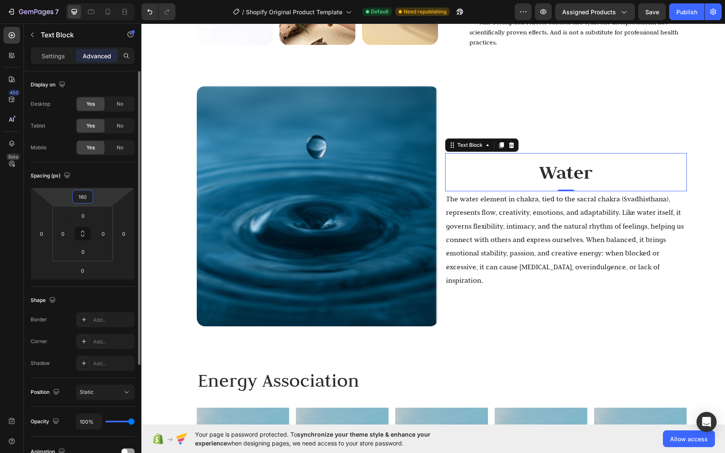
click at [91, 195] on input "160" at bounding box center [82, 196] width 17 height 13
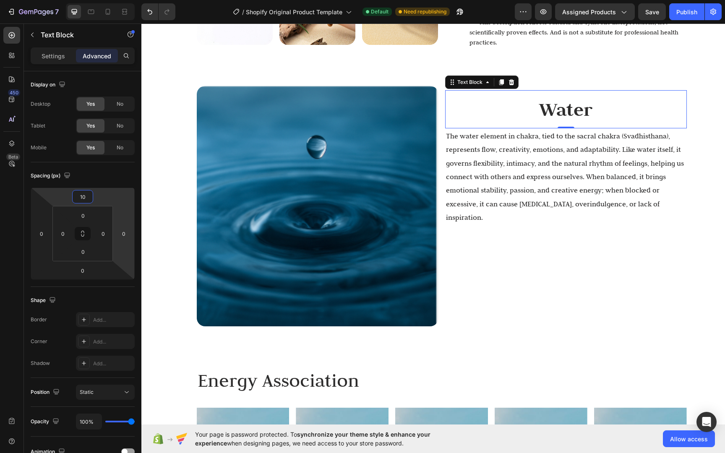
type input "1"
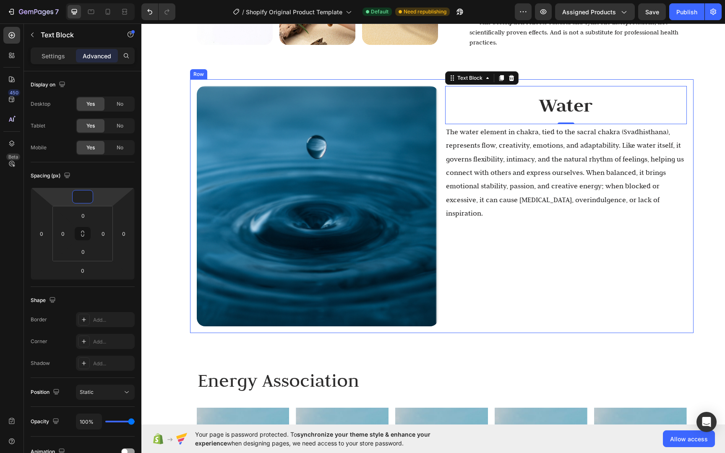
click at [504, 263] on div "Water Text Block 0 The water element in chakra, tied to the sacral chakra (Svad…" at bounding box center [566, 206] width 242 height 240
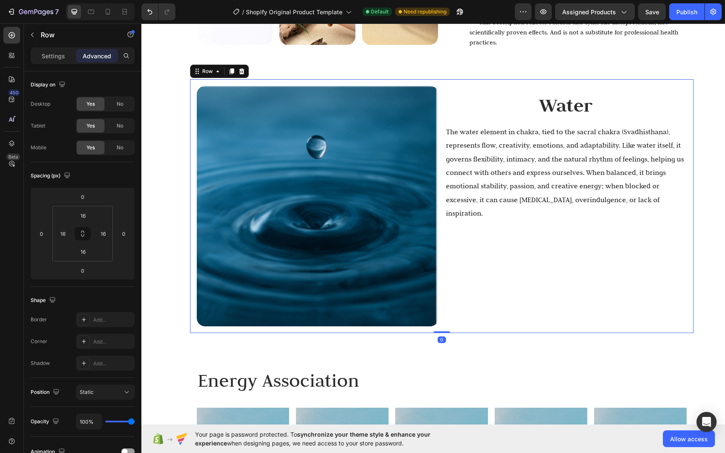
click at [615, 161] on p "The water element in chakra, tied to the sacral chakra (Svadhisthana), represen…" at bounding box center [566, 172] width 240 height 95
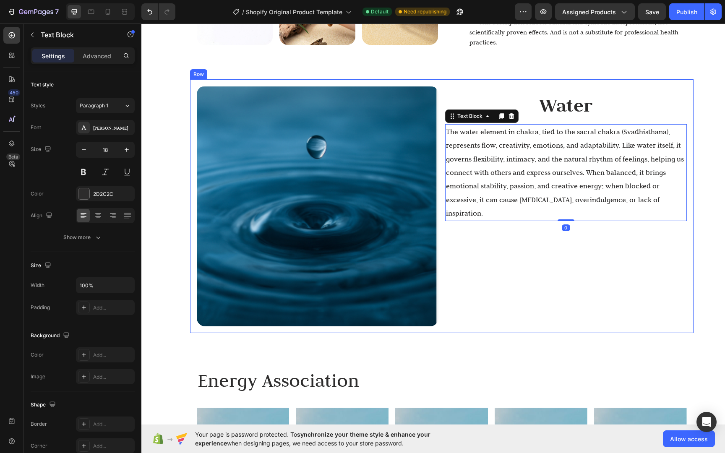
click at [615, 232] on div "Water Text Block The water element in chakra, tied to the sacral chakra (Svadhi…" at bounding box center [566, 206] width 242 height 240
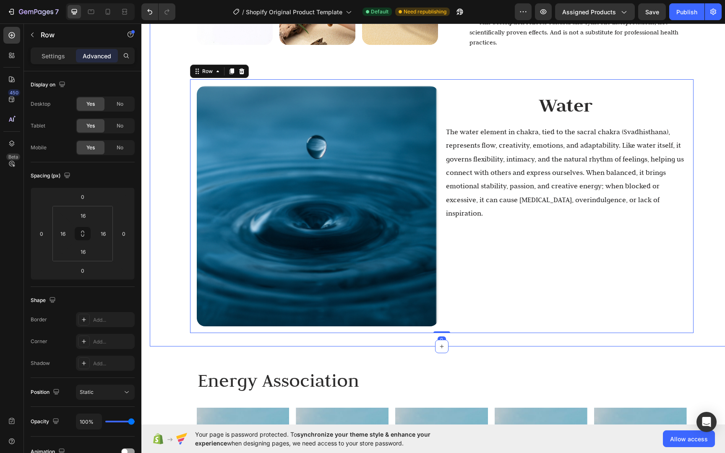
click at [710, 258] on div "Image Image Image Image Row Lotus Bodhi Bracelet Heading $35 Text Block Size 1 …" at bounding box center [441, 8] width 583 height 650
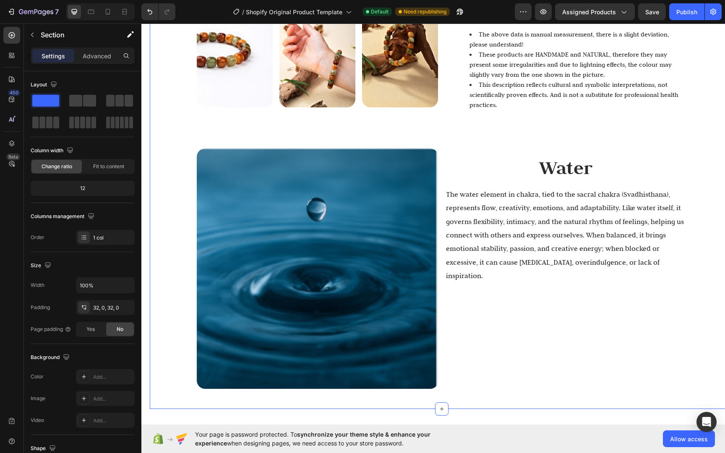
scroll to position [400, 0]
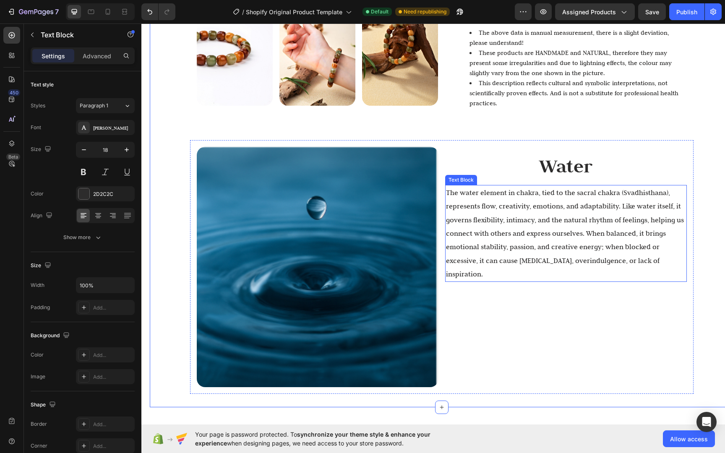
click at [595, 210] on p "The water element in chakra, tied to the sacral chakra (Svadhisthana), represen…" at bounding box center [566, 233] width 240 height 95
click at [88, 192] on div at bounding box center [83, 193] width 11 height 11
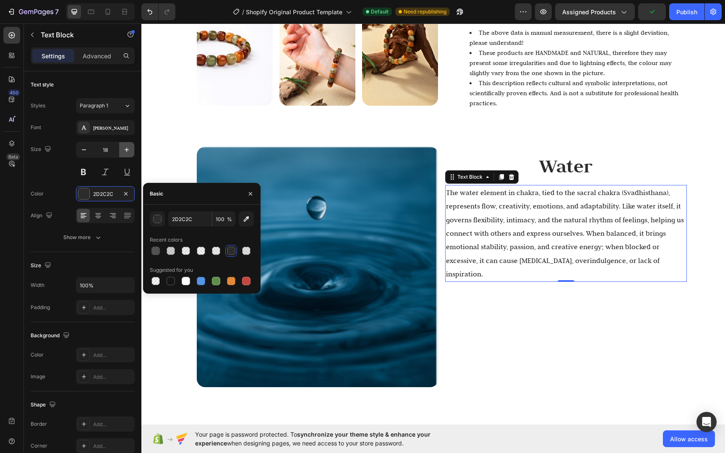
click at [127, 148] on icon "button" at bounding box center [127, 150] width 4 height 4
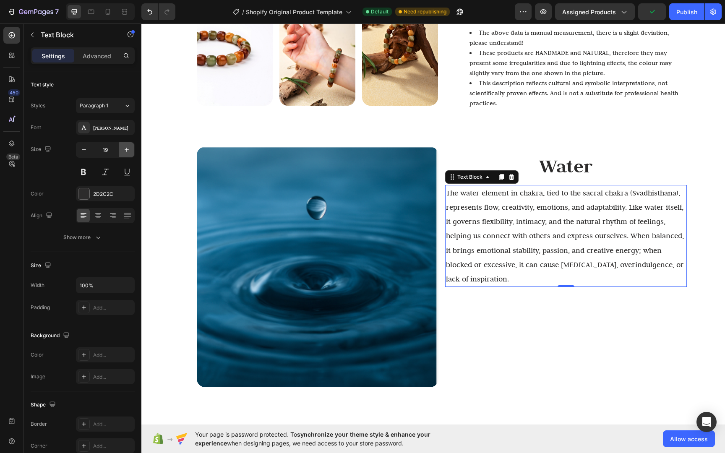
click at [127, 148] on icon "button" at bounding box center [127, 150] width 4 height 4
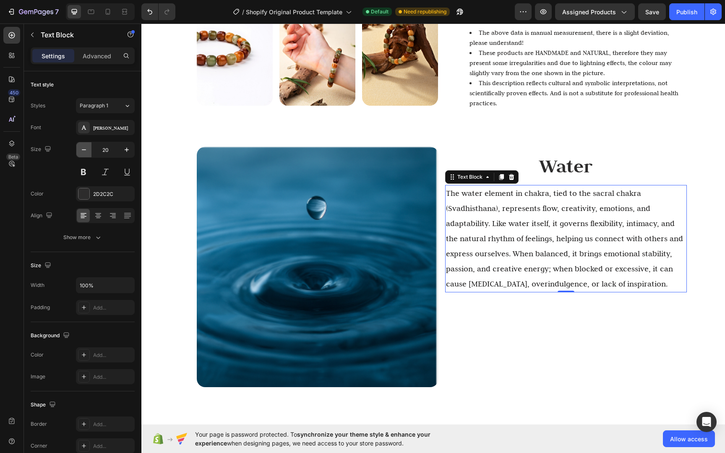
click at [82, 151] on icon "button" at bounding box center [84, 150] width 8 height 8
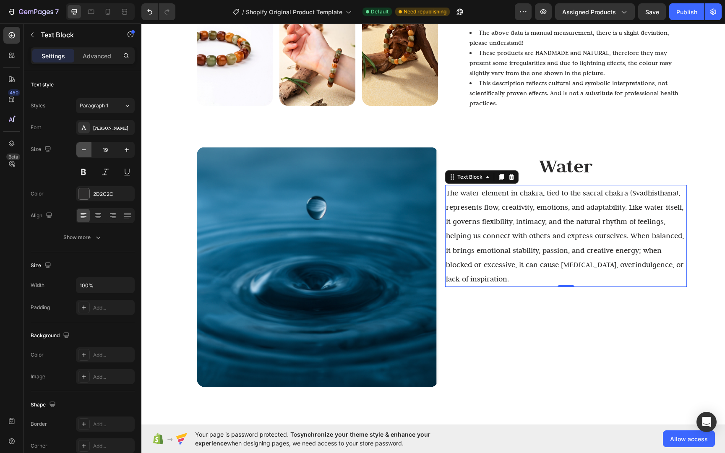
click at [82, 151] on icon "button" at bounding box center [84, 150] width 8 height 8
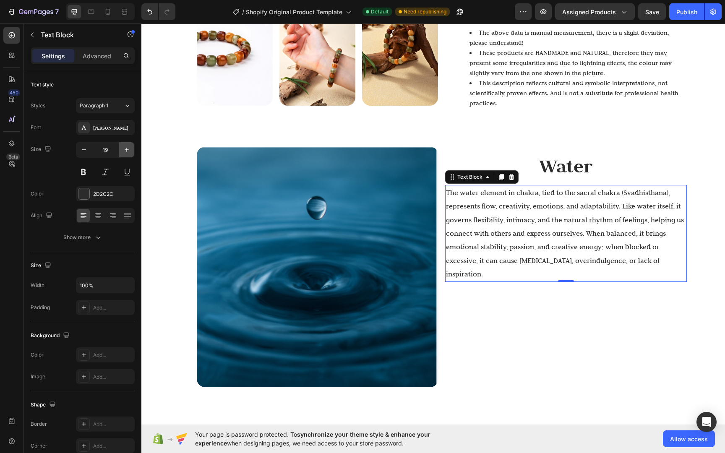
type input "18"
click at [674, 291] on div "Water Text Block The water element in chakra, tied to the sacral chakra (Svadhi…" at bounding box center [566, 267] width 242 height 240
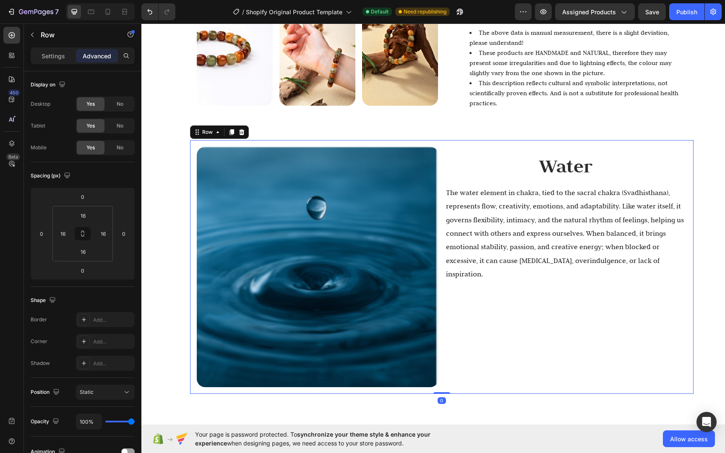
click at [699, 308] on div "Image Image Image Image Row Lotus Bodhi Bracelet Heading $35 Text Block Size 1 …" at bounding box center [441, 68] width 583 height 650
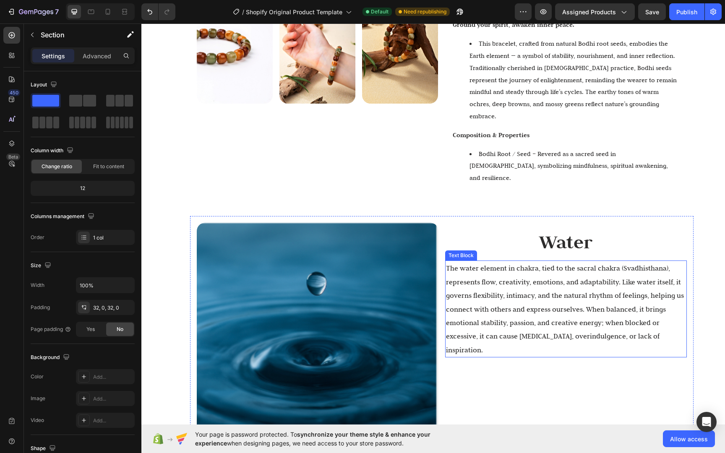
scroll to position [366, 0]
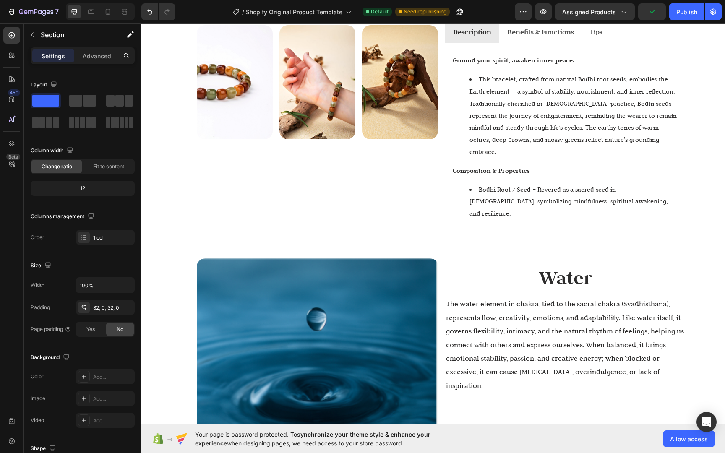
click at [686, 218] on div "Image Image Image Image Row Lotus Bodhi Bracelet Heading $35 Text Block Size 1 …" at bounding box center [441, 141] width 583 height 728
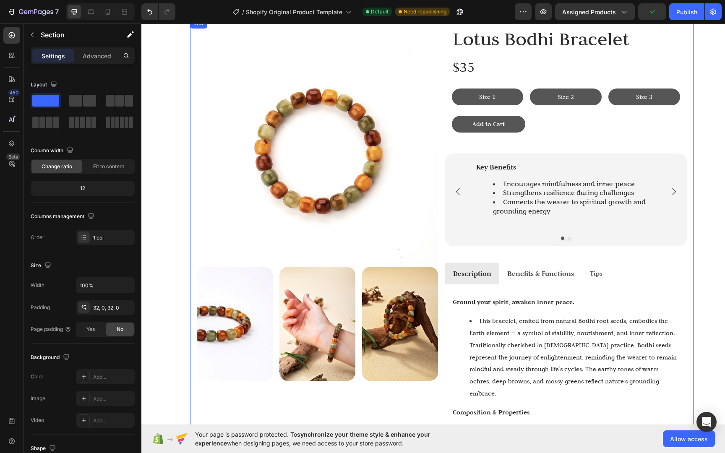
scroll to position [0, 0]
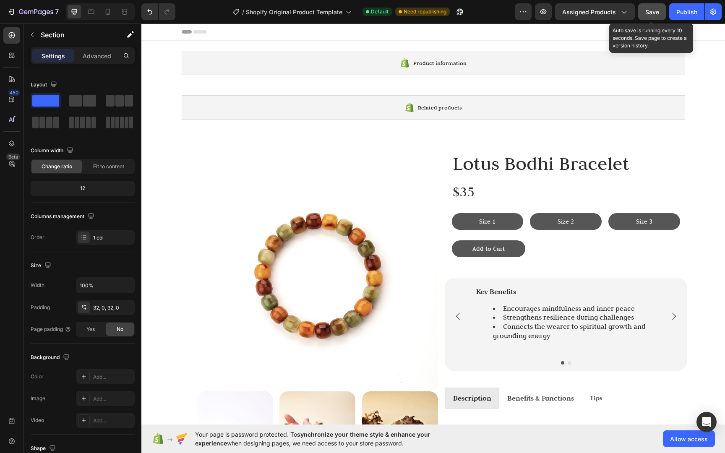
click at [638, 9] on button "Save" at bounding box center [652, 11] width 28 height 17
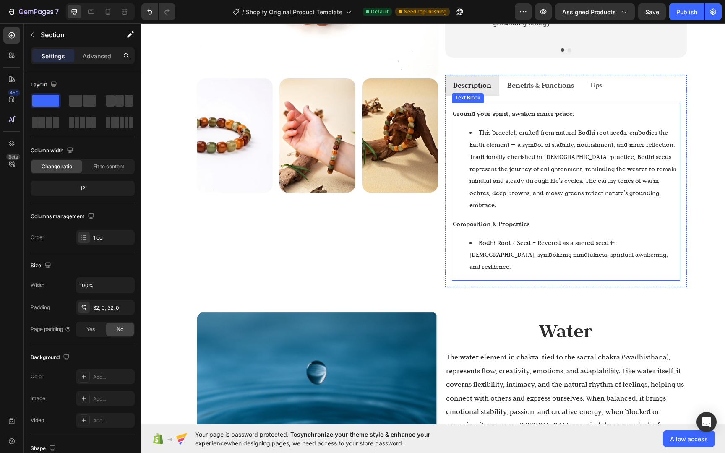
scroll to position [312, 0]
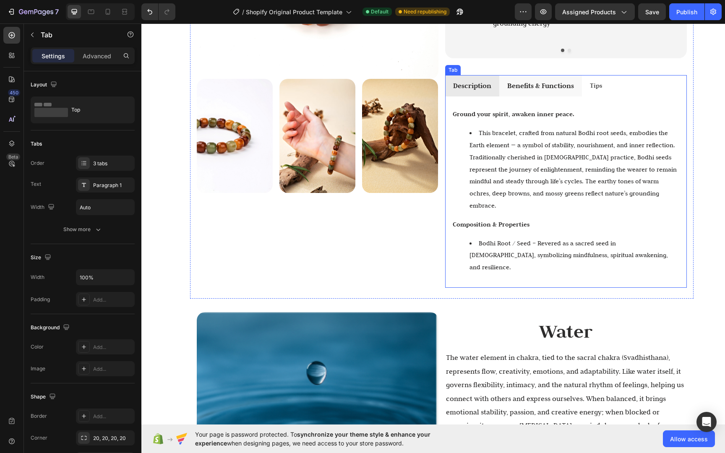
click at [538, 86] on p "Benefits & Functions" at bounding box center [540, 86] width 67 height 13
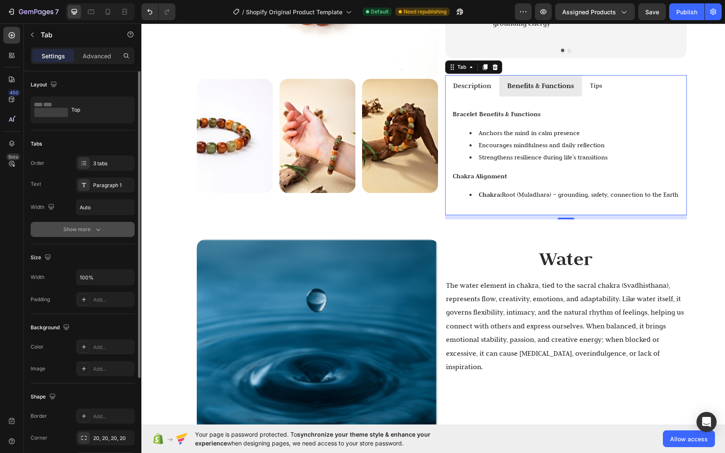
click at [109, 226] on button "Show more" at bounding box center [83, 229] width 104 height 15
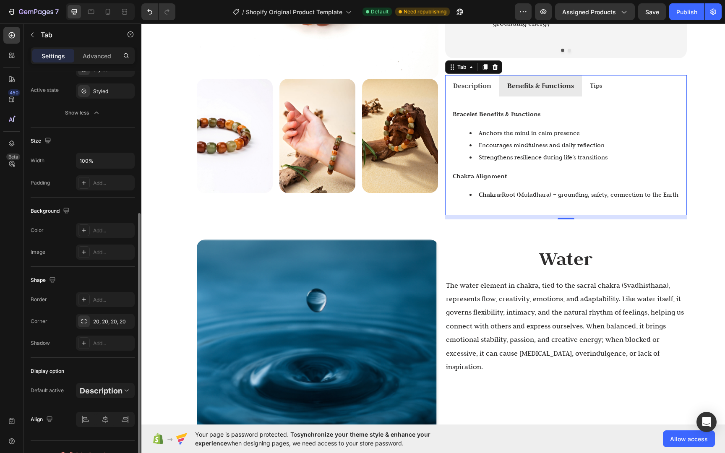
scroll to position [224, 0]
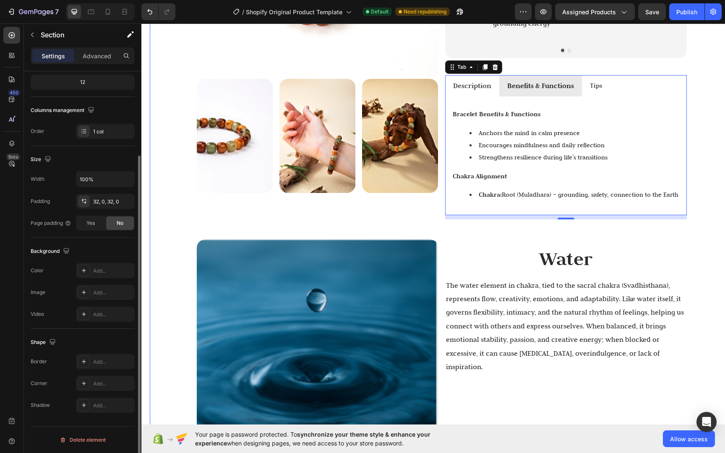
click at [691, 186] on div "Image Image Image Image Row Lotus Bodhi Bracelet Heading $35 Text Block Size 1 …" at bounding box center [441, 158] width 583 height 655
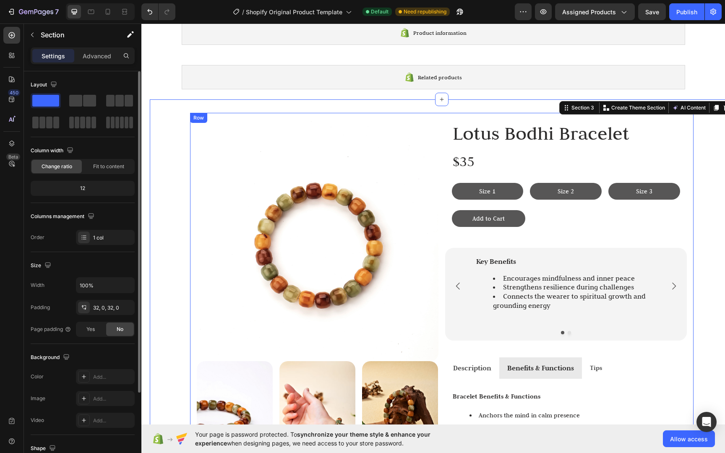
scroll to position [0, 0]
